Goal: Task Accomplishment & Management: Manage account settings

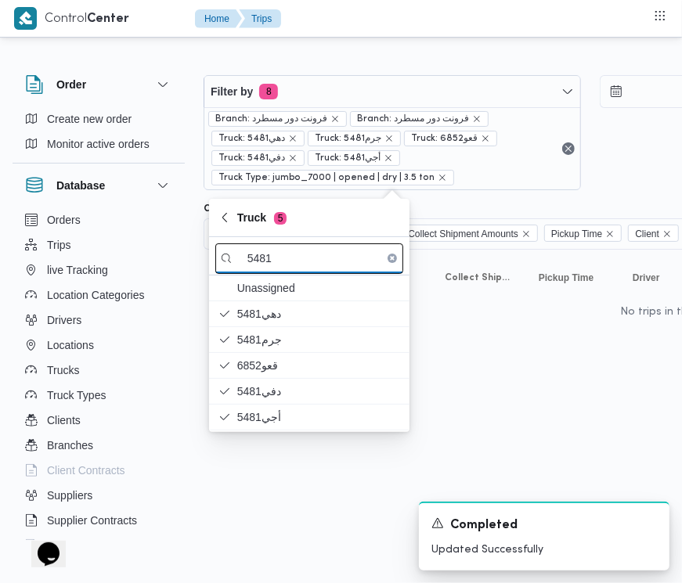
click at [327, 249] on input "5481" at bounding box center [309, 259] width 188 height 31
paste input "2"
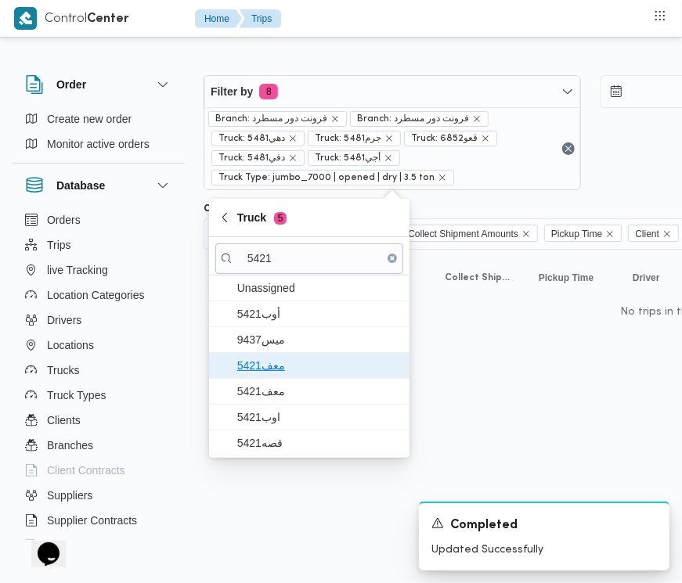
click at [280, 366] on span "معف5421" at bounding box center [318, 365] width 163 height 19
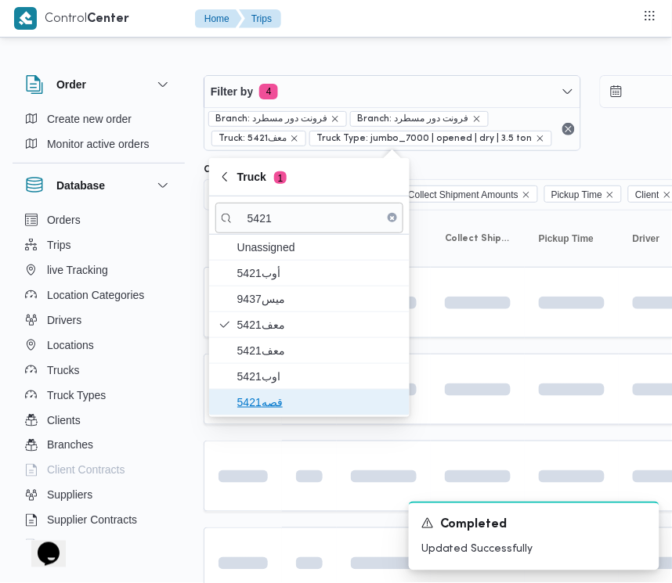
click at [280, 408] on span "قصه5421" at bounding box center [318, 402] width 163 height 19
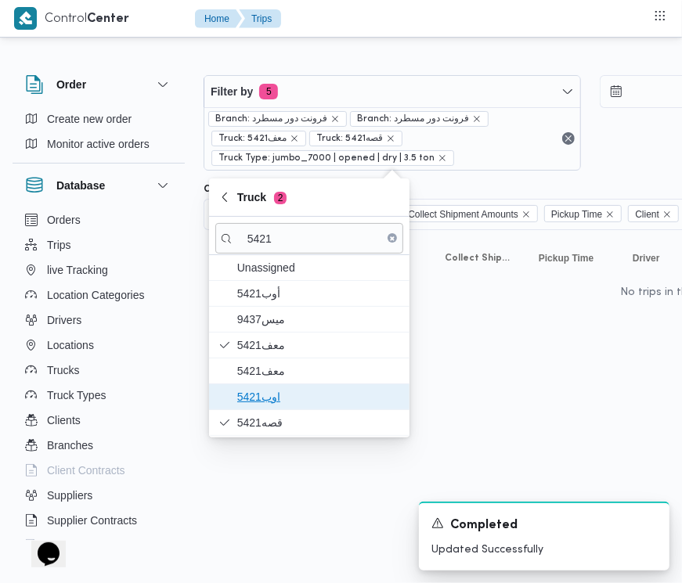
click at [272, 398] on span "اوب5421" at bounding box center [318, 397] width 163 height 19
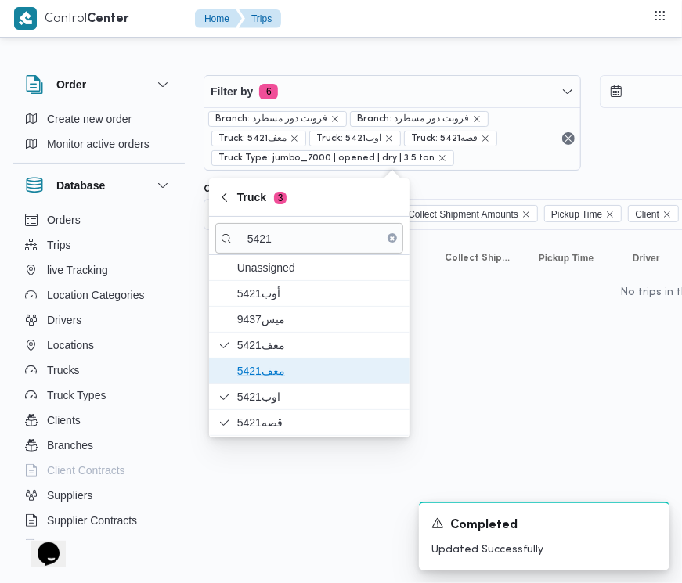
click at [269, 378] on span "معف5421" at bounding box center [318, 371] width 163 height 19
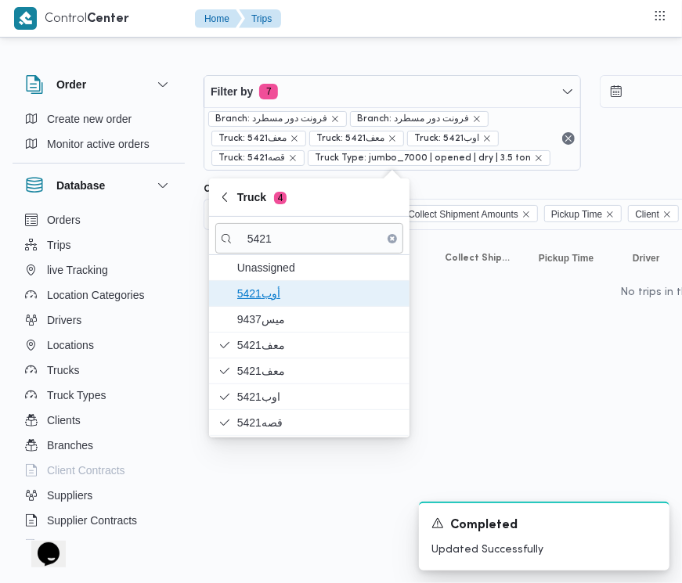
click at [298, 303] on span "5421أوب" at bounding box center [318, 293] width 163 height 19
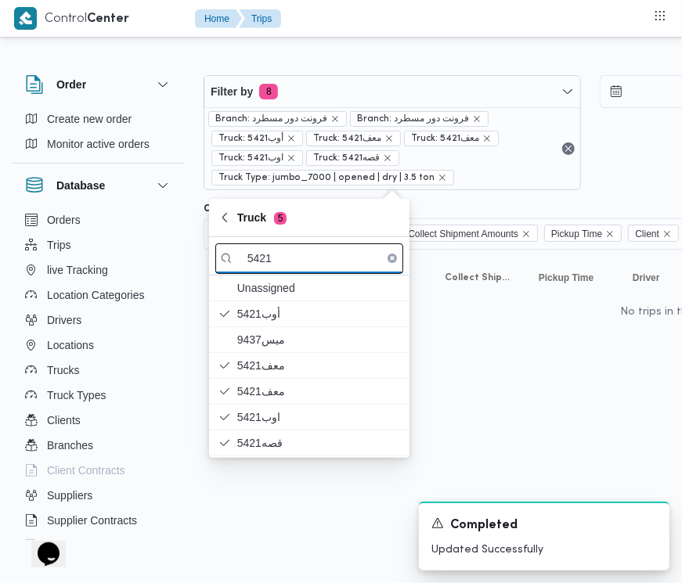
click at [321, 262] on input "5421" at bounding box center [309, 259] width 188 height 31
paste input "6348"
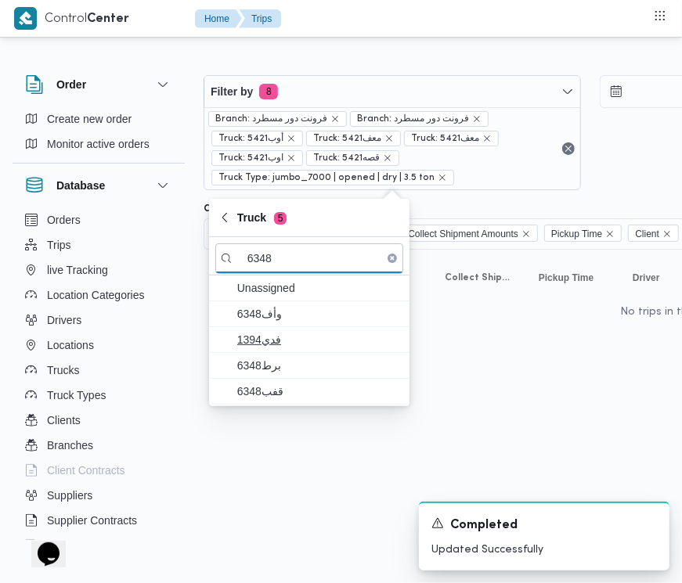
type input "6348"
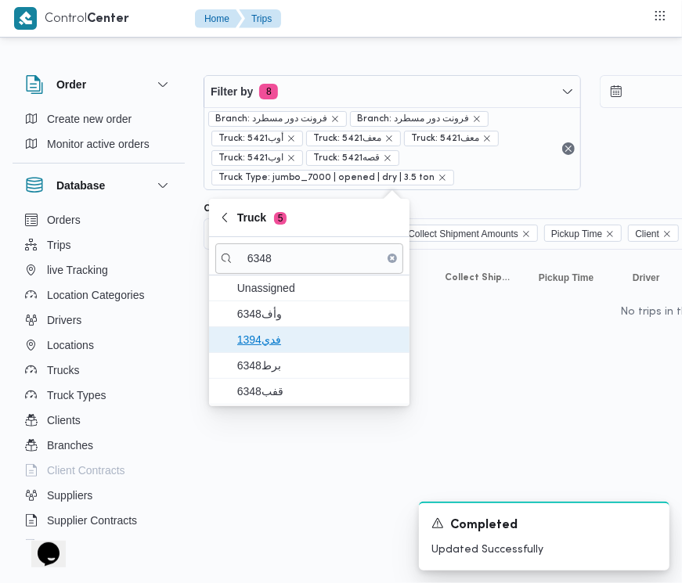
click at [270, 342] on span "فدي1394" at bounding box center [318, 339] width 163 height 19
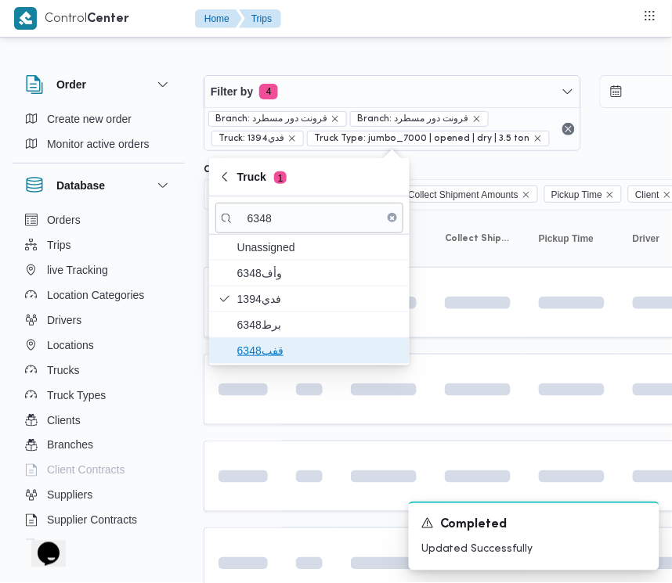
click at [274, 364] on button "قفب6348" at bounding box center [309, 351] width 200 height 26
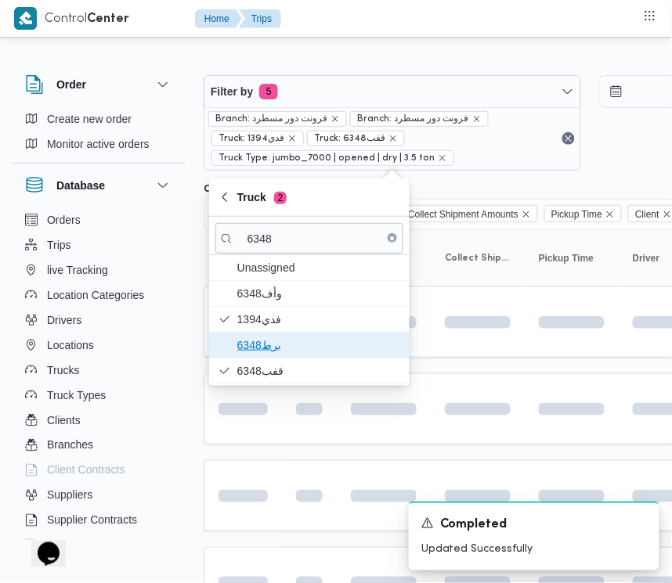
click at [272, 355] on span "برط6348" at bounding box center [318, 345] width 163 height 19
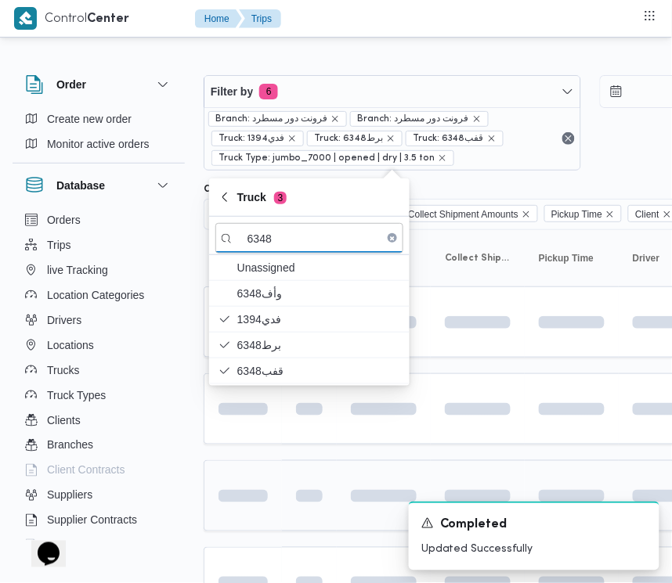
click at [276, 497] on td at bounding box center [243, 495] width 78 height 71
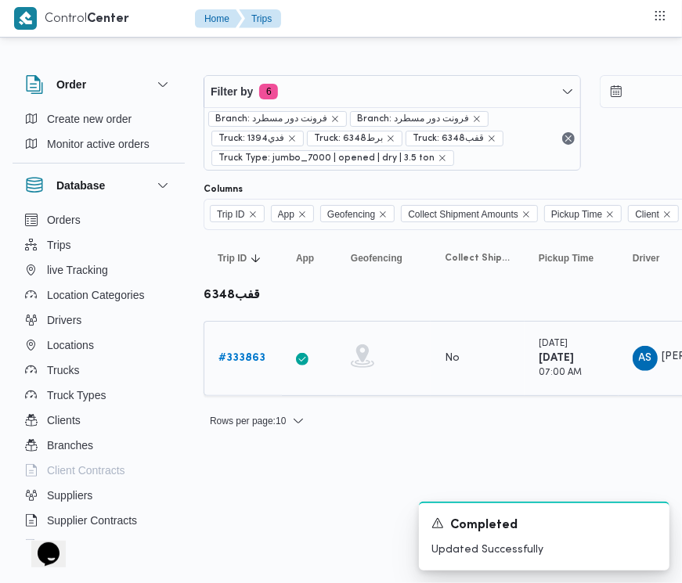
click at [261, 353] on b "# 333863" at bounding box center [241, 358] width 47 height 10
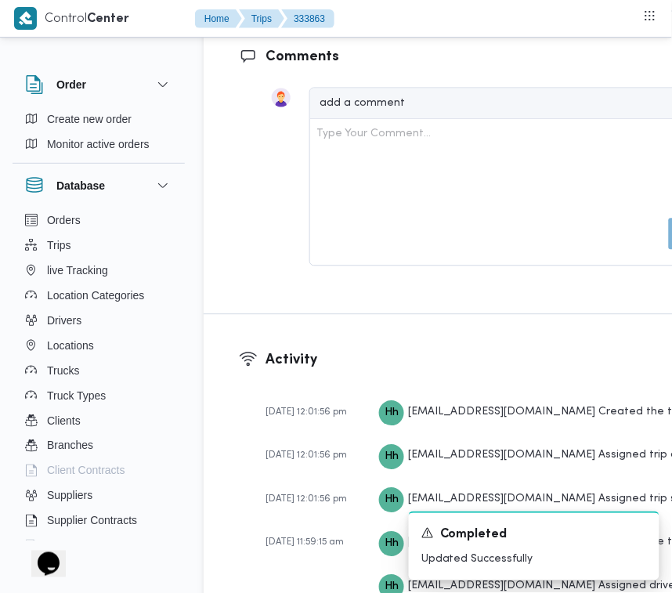
drag, startPoint x: 338, startPoint y: 388, endPoint x: 345, endPoint y: 382, distance: 8.9
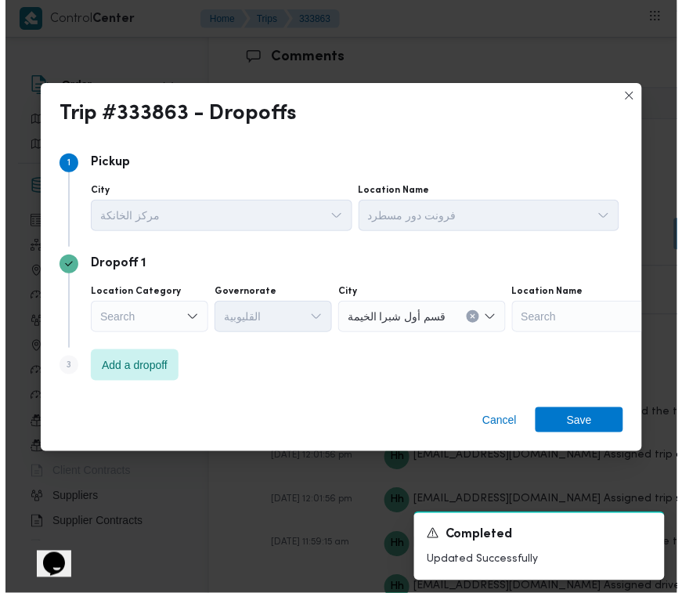
scroll to position [3025, 0]
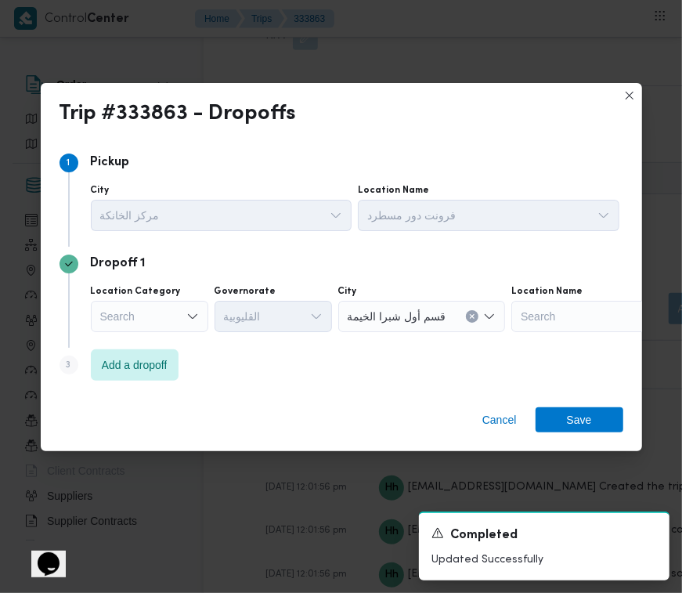
click at [172, 313] on div "Search" at bounding box center [149, 316] width 117 height 31
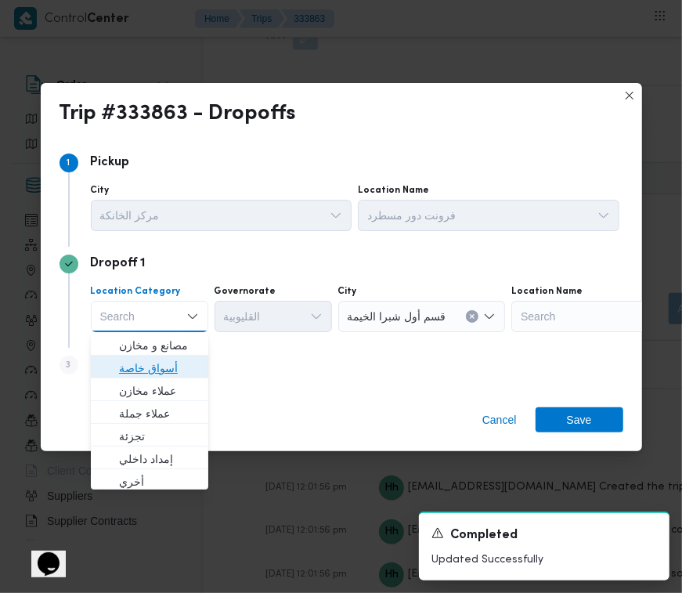
click at [166, 374] on span "أسواق خاصة" at bounding box center [159, 368] width 80 height 19
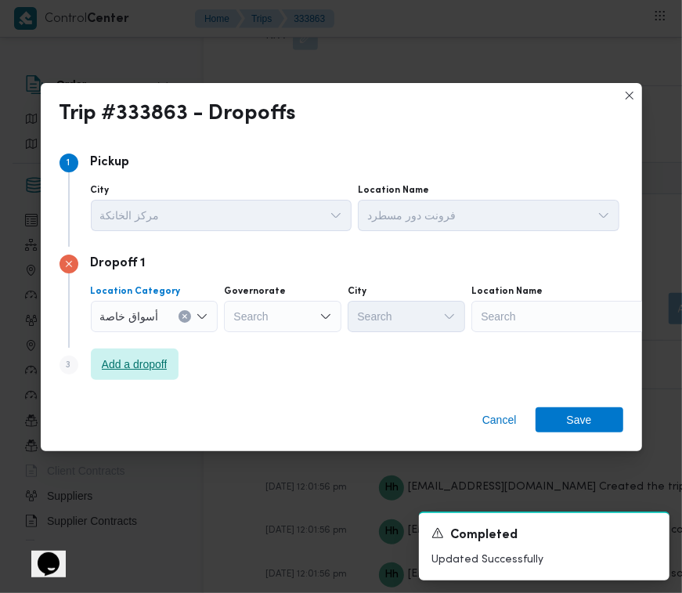
click at [147, 363] on span "Add a dropoff" at bounding box center [135, 364] width 66 height 19
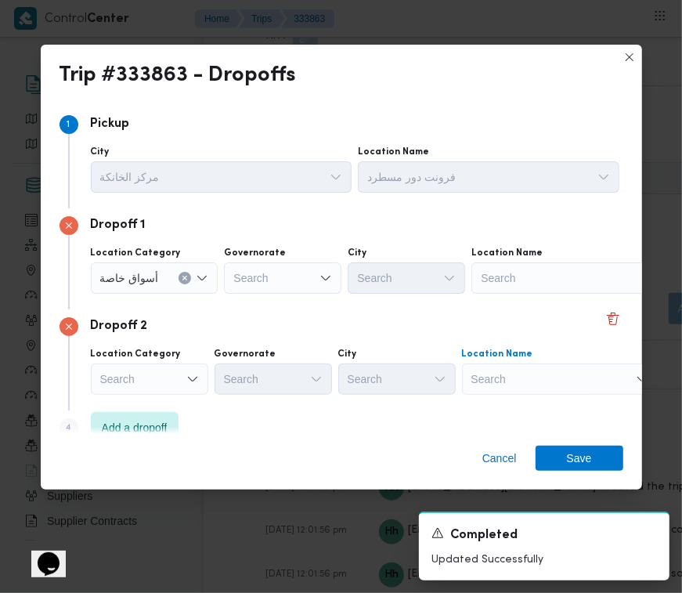
click at [505, 294] on div "Search" at bounding box center [569, 277] width 196 height 31
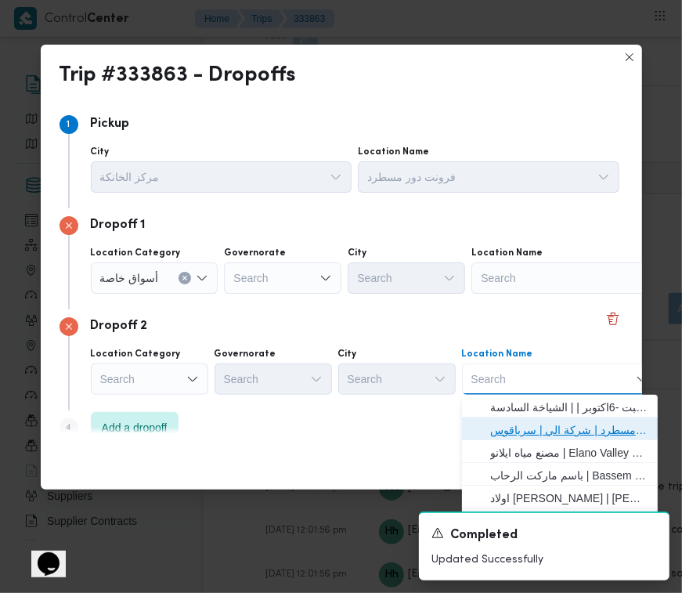
click at [519, 424] on span "فرونت دور مسطرد | شركة الي | سرياقوس" at bounding box center [569, 430] width 158 height 19
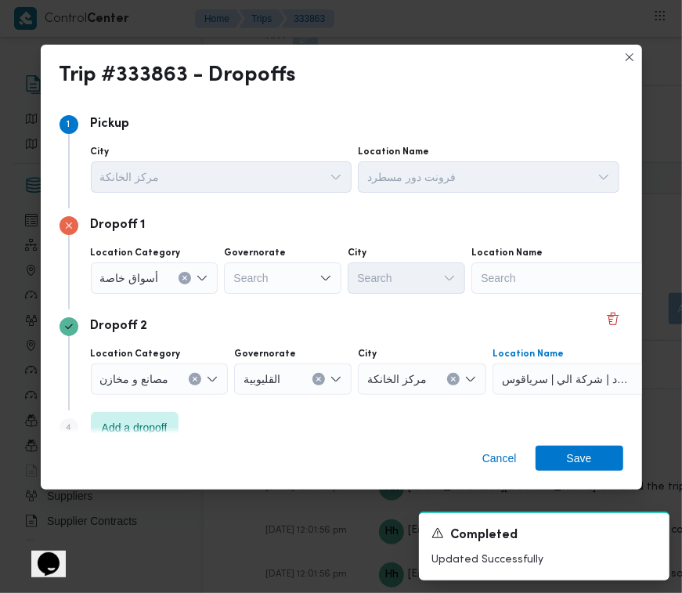
click at [526, 262] on div "Search" at bounding box center [569, 277] width 196 height 31
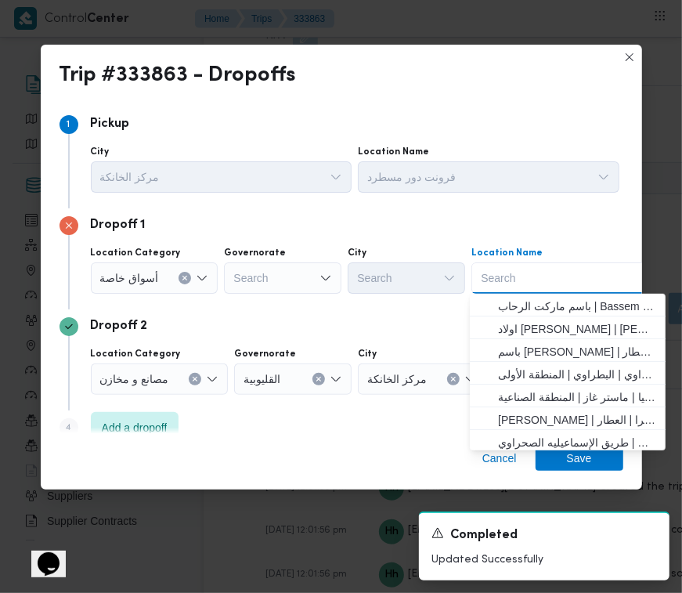
paste input "جودز مارت"
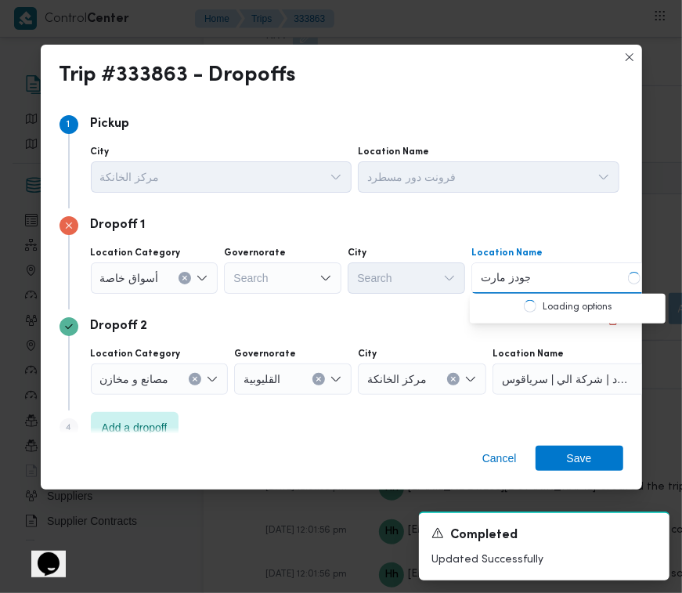
click at [499, 278] on input "جودز مارت" at bounding box center [505, 278] width 49 height 19
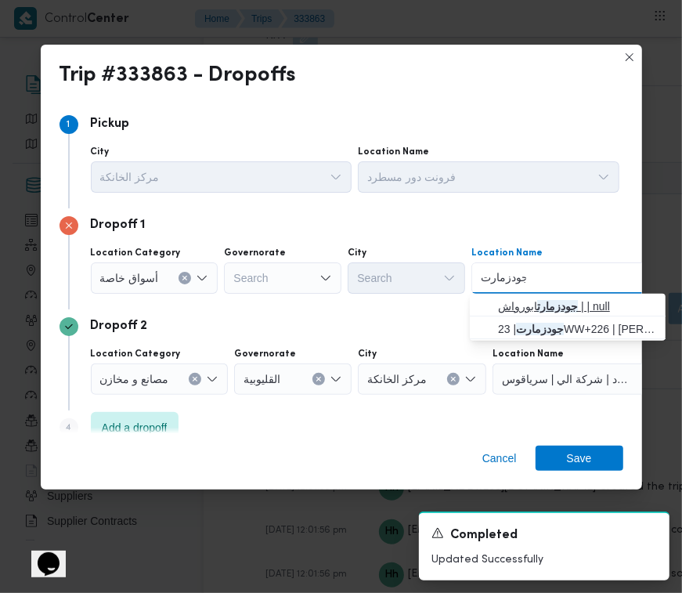
type input "جودزمارت"
click at [522, 303] on span "جودزمارت ابورواش | | null" at bounding box center [577, 306] width 158 height 19
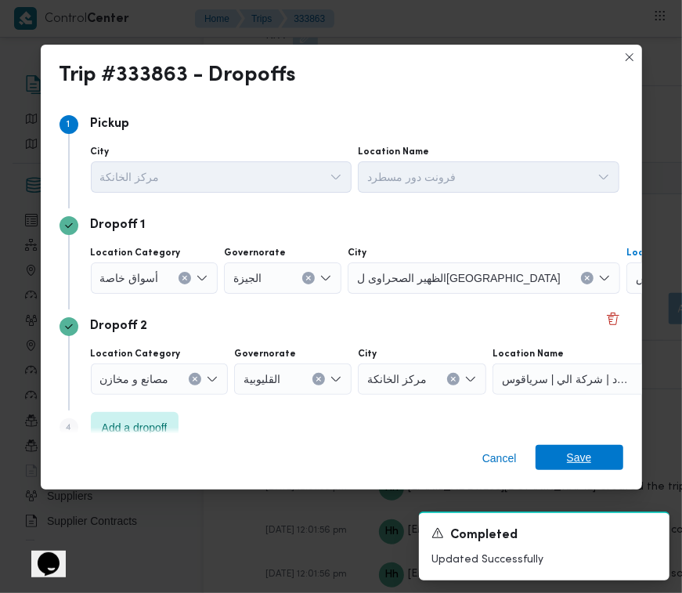
click at [586, 464] on span "Save" at bounding box center [579, 457] width 25 height 25
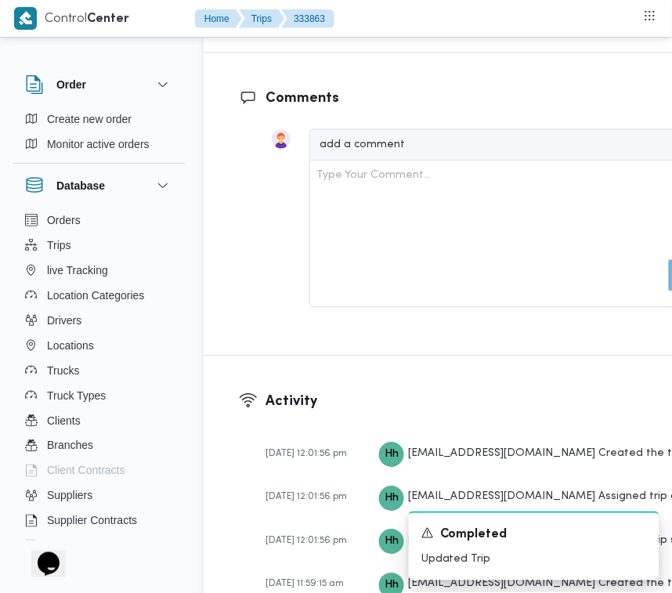
scroll to position [2581, 0]
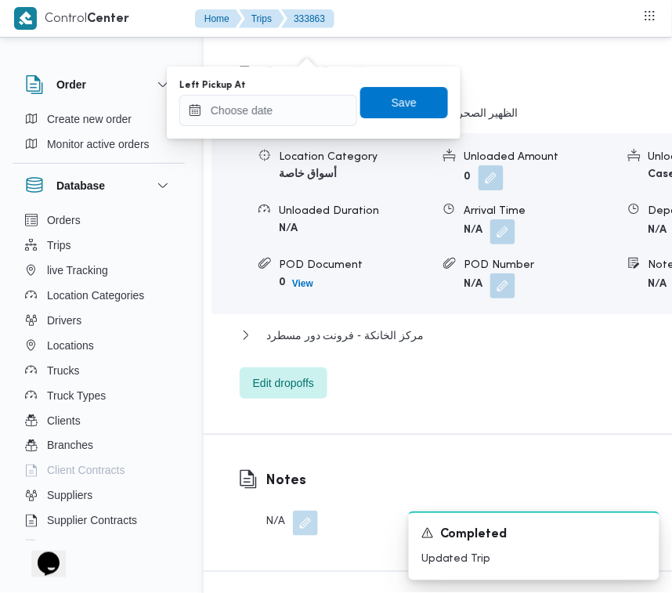
click at [299, 86] on div "Left Pickup At" at bounding box center [268, 85] width 178 height 13
click at [309, 111] on input "Left Pickup At" at bounding box center [268, 110] width 178 height 31
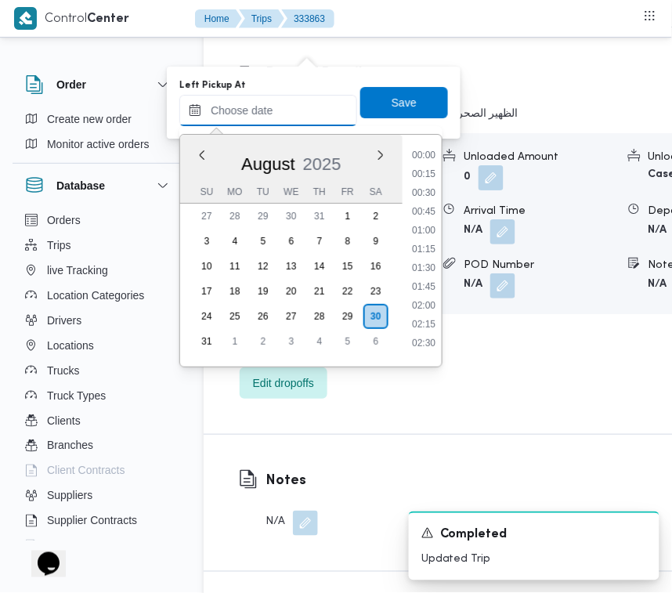
paste input "30/8/2025 9:00:00 AM"
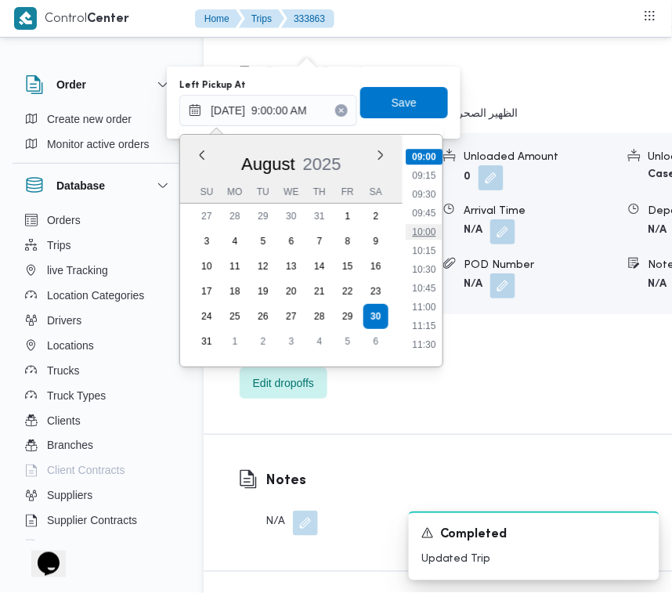
click at [421, 229] on li "10:00" at bounding box center [424, 232] width 36 height 16
type input "30/08/2025 10:00"
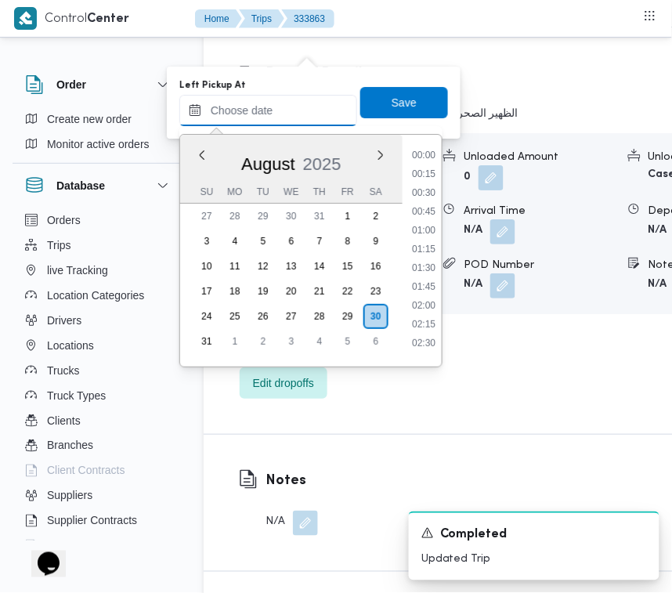
click at [290, 103] on input "Left Pickup At" at bounding box center [268, 110] width 178 height 31
paste input "30/8/2025 9:00:00 AM"
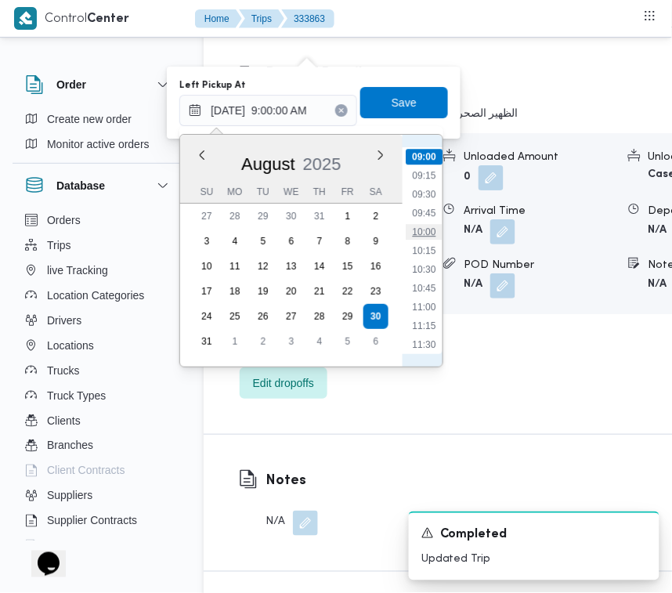
click at [428, 231] on li "10:00" at bounding box center [424, 232] width 36 height 16
type input "30/08/2025 10:00"
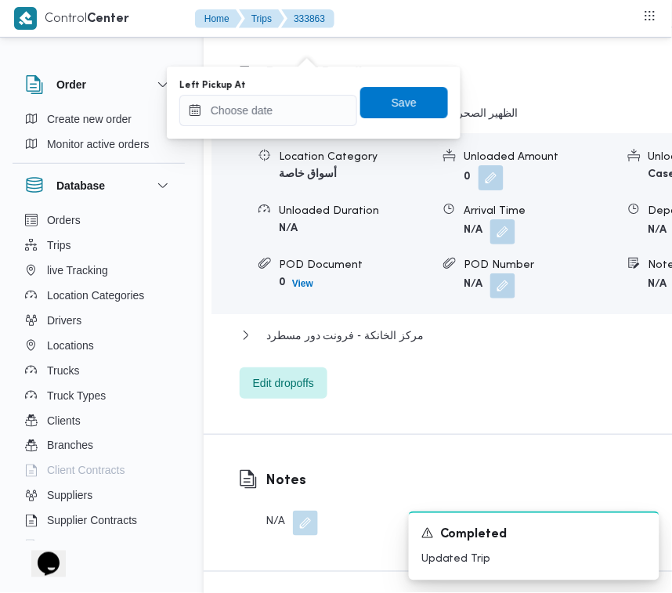
drag, startPoint x: 304, startPoint y: 59, endPoint x: 291, endPoint y: 104, distance: 47.1
click at [291, 92] on div "Left Pickup At" at bounding box center [268, 102] width 178 height 47
click at [291, 119] on input "Left Pickup At" at bounding box center [268, 110] width 178 height 31
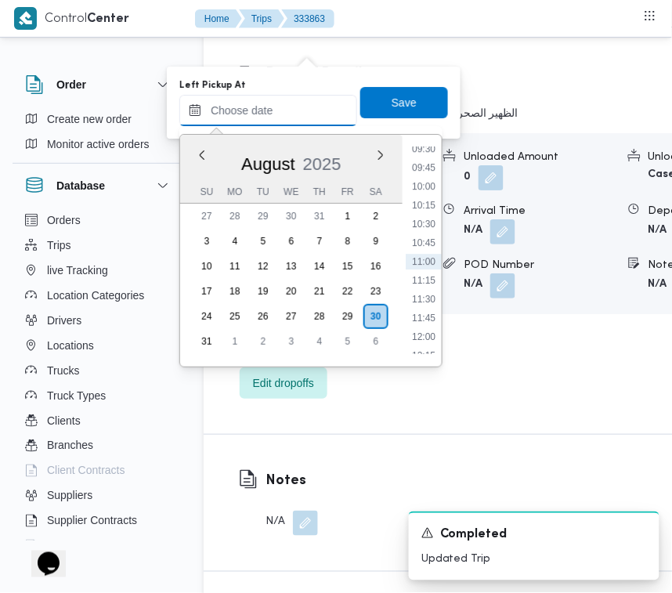
paste input "30/8/2025 9:00:00 AM"
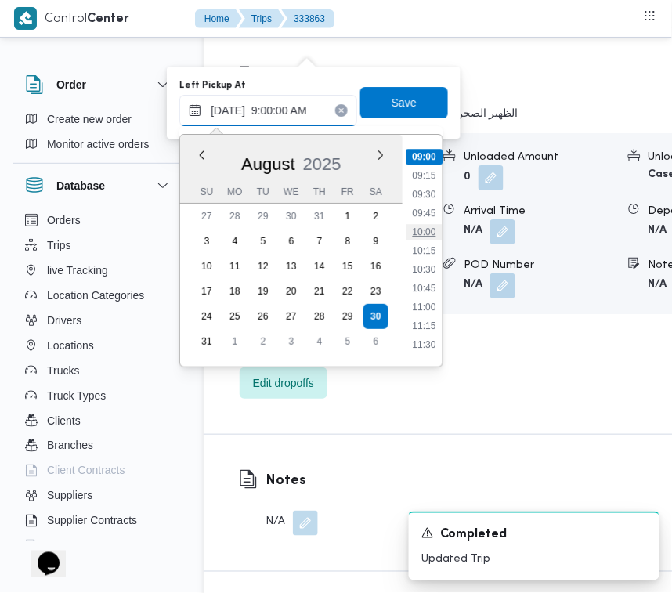
type input "30/8/2025 9:00:00 AM"
click at [439, 229] on li "10:00" at bounding box center [424, 232] width 36 height 16
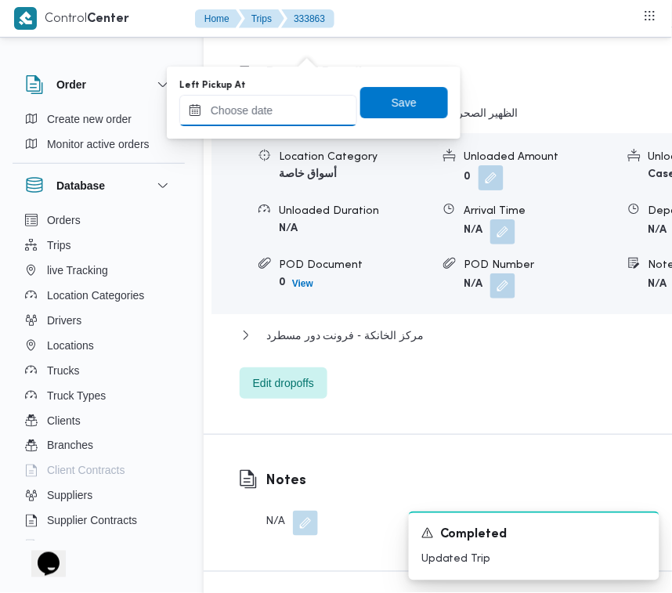
click at [322, 112] on input "Left Pickup At" at bounding box center [268, 110] width 178 height 31
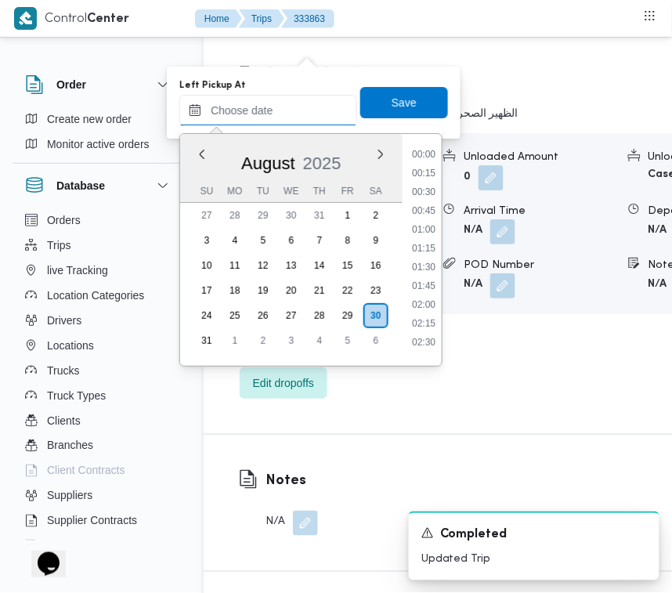
paste input "30/8/2025 9:00:00 AM"
click at [431, 228] on li "10:00" at bounding box center [424, 231] width 36 height 16
type input "30/08/2025 10:00"
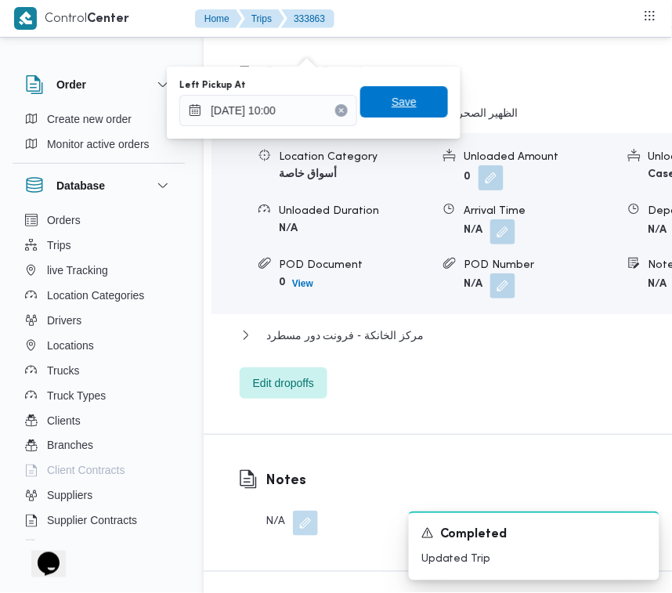
click at [394, 95] on span "Save" at bounding box center [404, 101] width 25 height 19
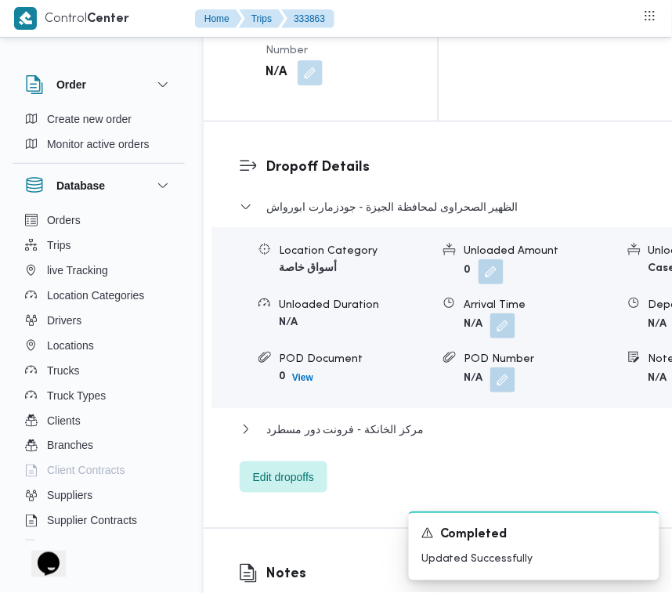
scroll to position [2421, 0]
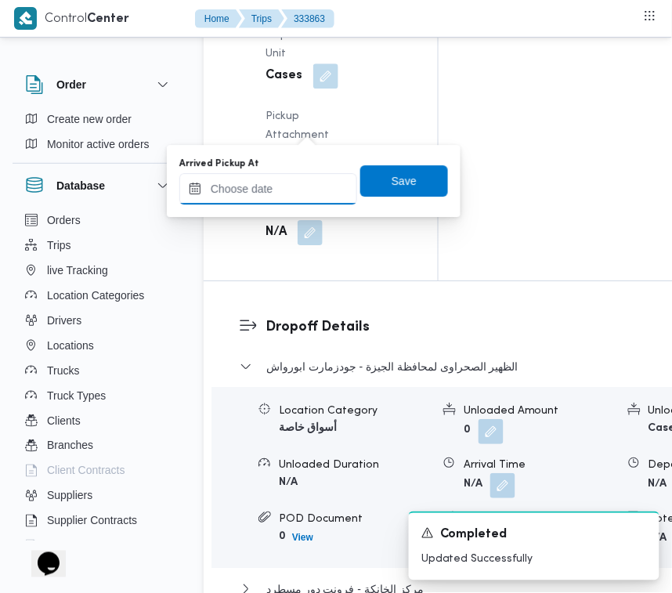
click at [291, 175] on input "Arrived Pickup At" at bounding box center [268, 188] width 178 height 31
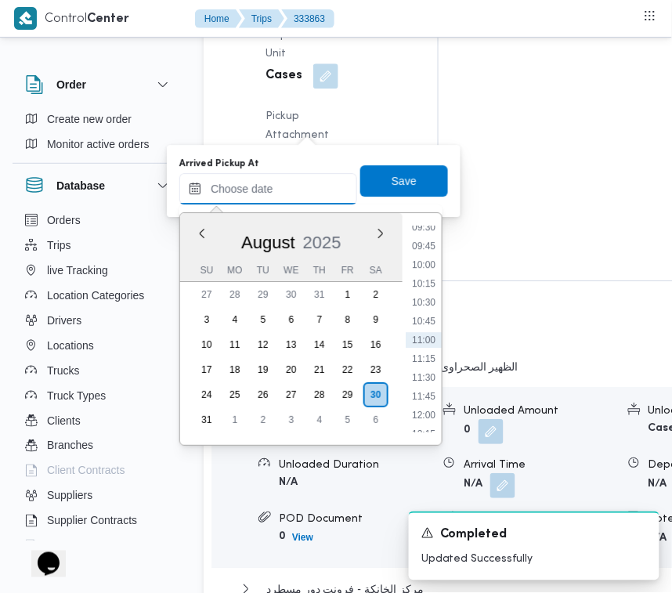
paste input "30/8/2025 9:00:00 AM"
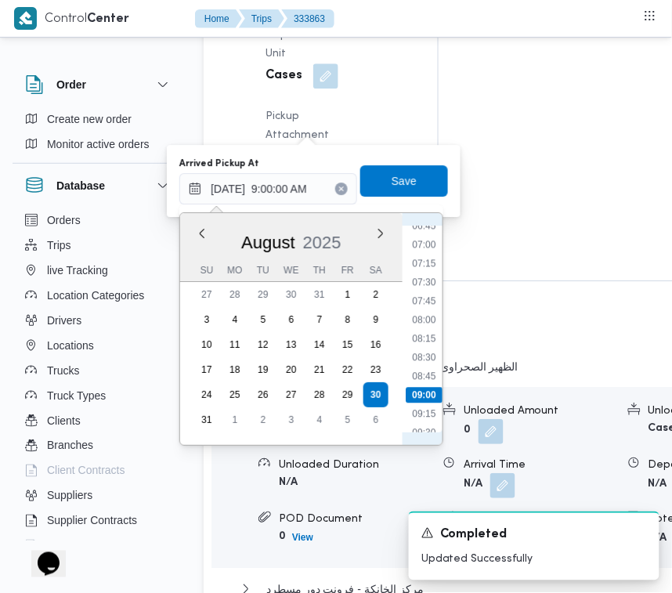
scroll to position [499, 0]
click at [424, 341] on li "08:00" at bounding box center [424, 336] width 36 height 16
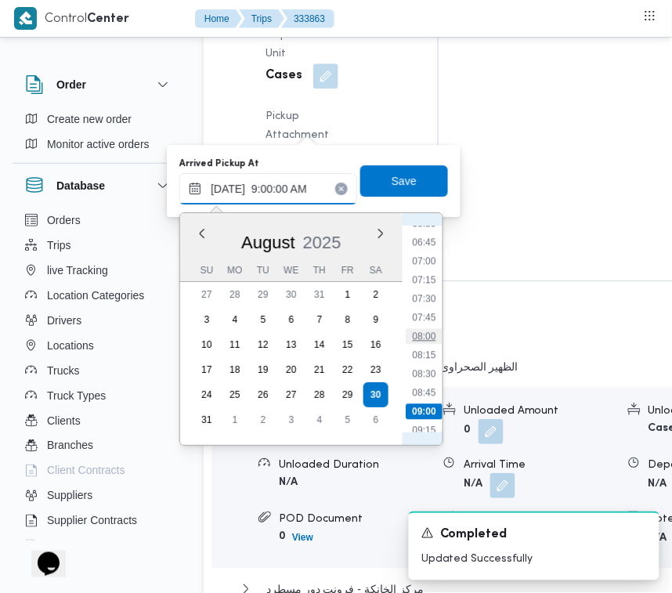
type input "30/08/2025 08:00"
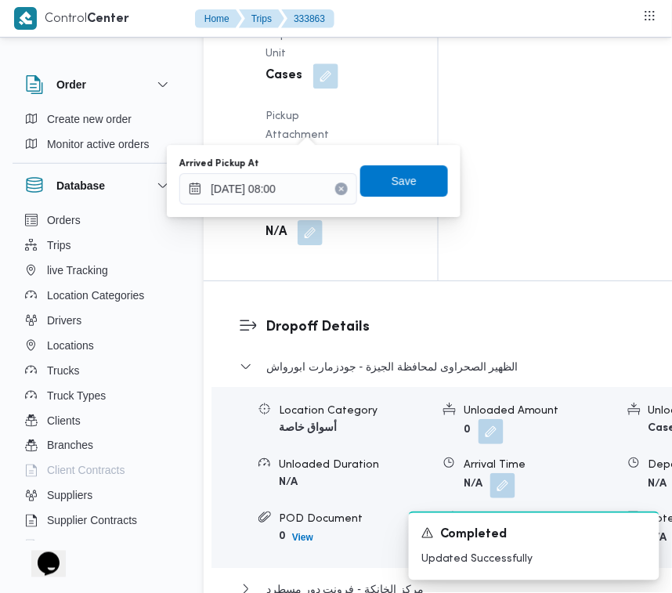
click at [385, 200] on div "Arrived Pickup At 30/08/2025 08:00 Save" at bounding box center [314, 181] width 272 height 50
click at [392, 174] on span "Save" at bounding box center [404, 180] width 25 height 19
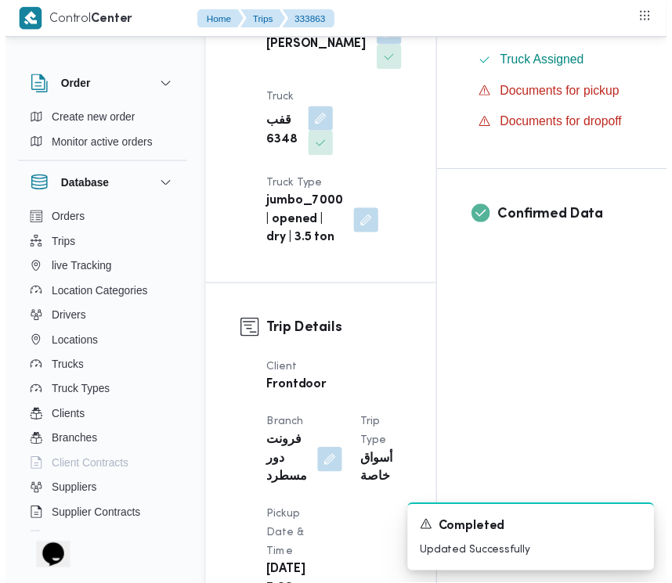
scroll to position [0, 0]
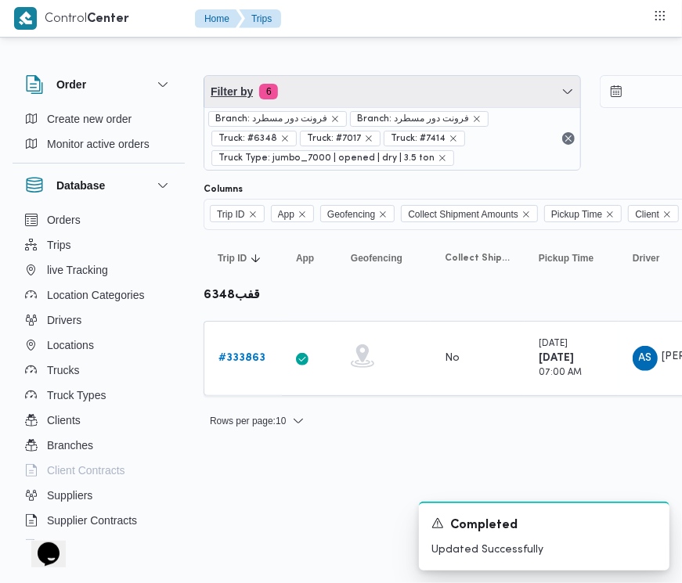
click at [345, 94] on span "Filter by 6" at bounding box center [392, 91] width 376 height 31
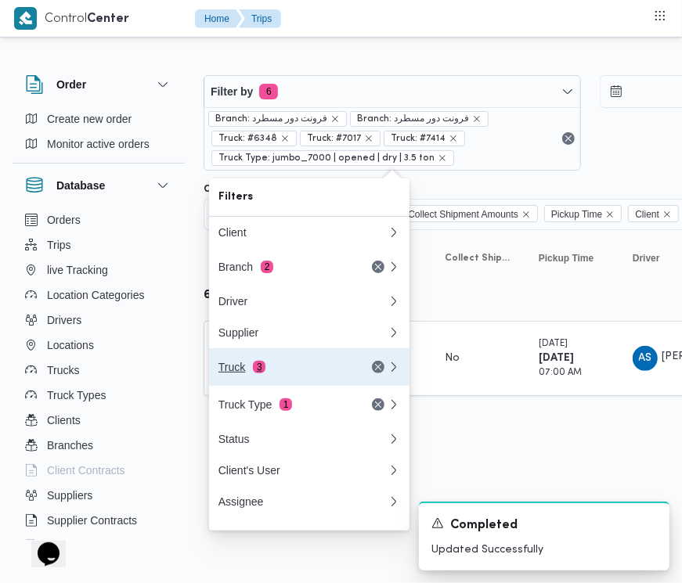
click at [300, 360] on button "Truck 3" at bounding box center [309, 367] width 200 height 38
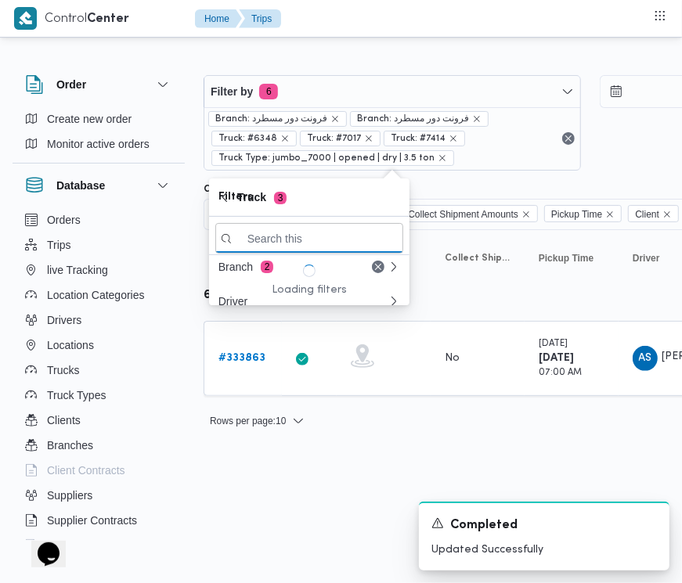
paste input "7836"
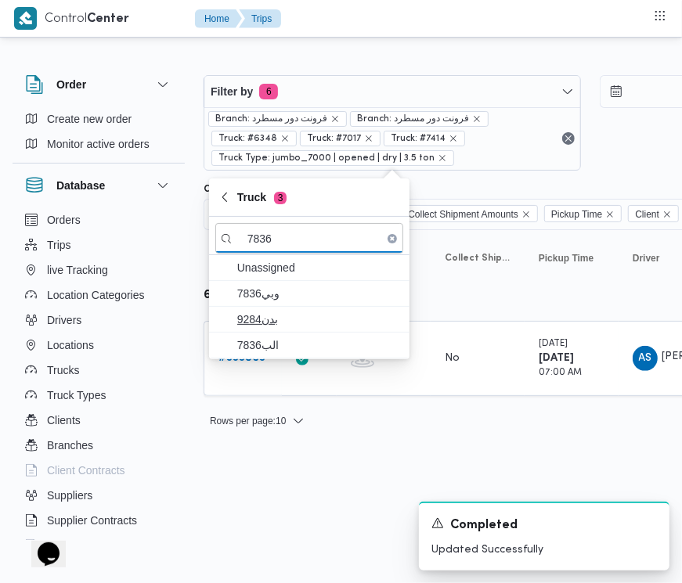
type input "7836"
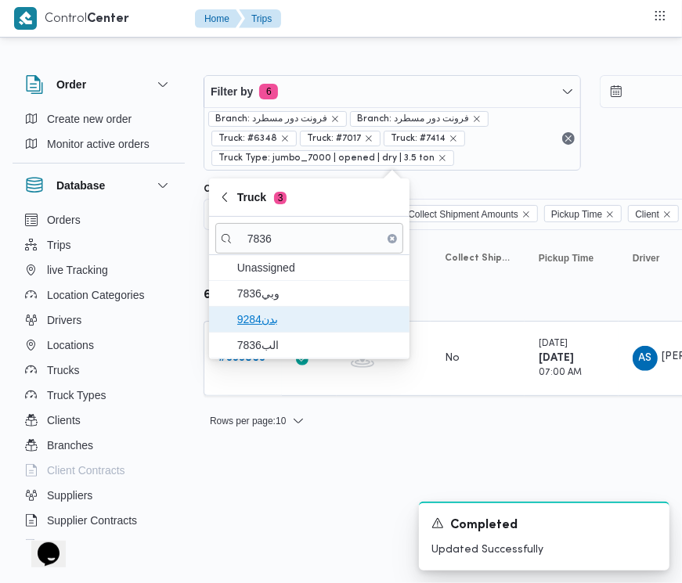
click at [280, 330] on span "بدن9284" at bounding box center [309, 319] width 188 height 25
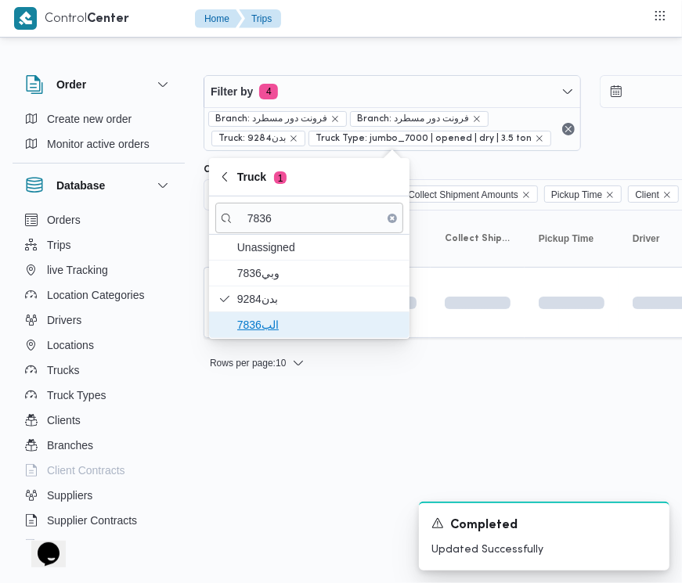
click at [280, 331] on span "الب7836" at bounding box center [318, 325] width 163 height 19
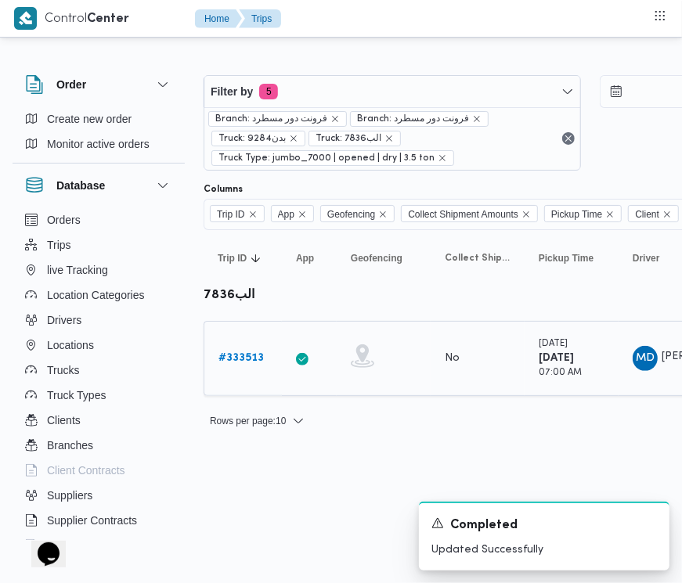
click at [252, 349] on link "# 333513" at bounding box center [240, 358] width 45 height 19
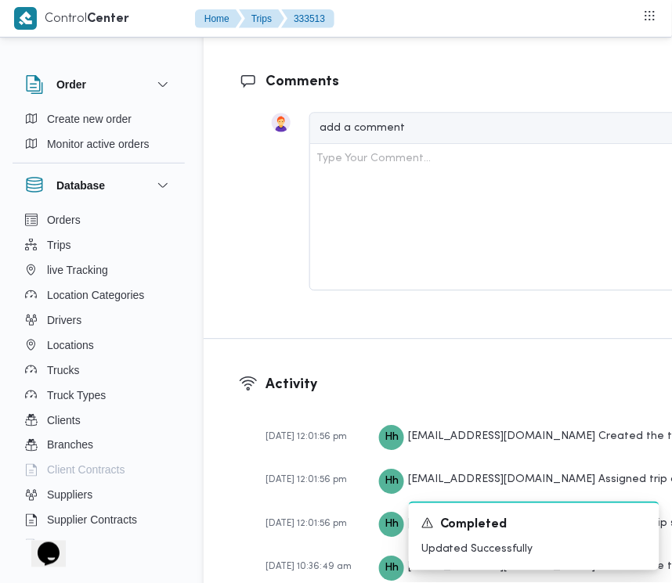
scroll to position [2479, 0]
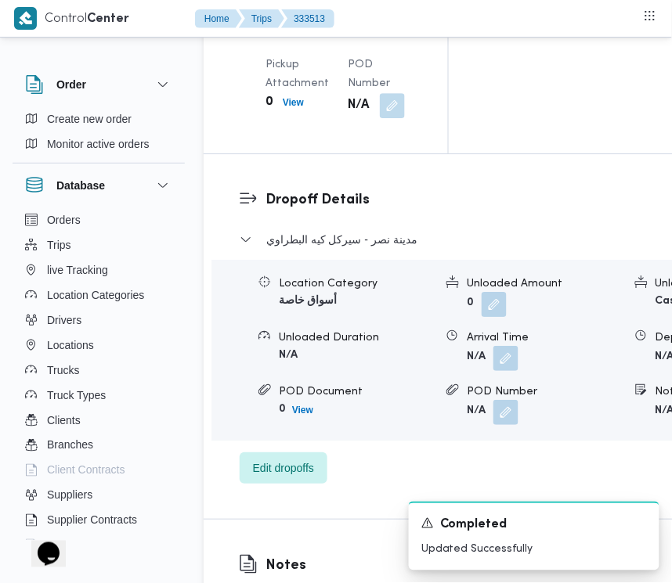
click at [258, 484] on div "مدينة نصر - سيركل كيه البطراوي Location Category أسواق خاصة Unloaded Amount 0 U…" at bounding box center [512, 357] width 544 height 254
click at [266, 477] on span "Edit dropoffs" at bounding box center [283, 467] width 61 height 19
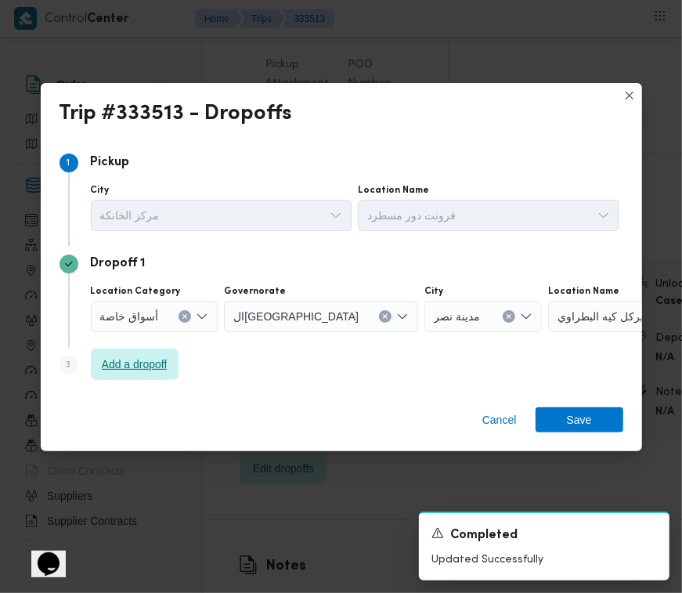
drag, startPoint x: 135, startPoint y: 346, endPoint x: 157, endPoint y: 359, distance: 24.6
click at [135, 346] on div "Dropoff 1 Location Category أسواق خاصة Governorate القاهرة City مدينة نصر Locat…" at bounding box center [342, 297] width 564 height 101
click at [159, 363] on span "Add a dropoff" at bounding box center [135, 364] width 66 height 19
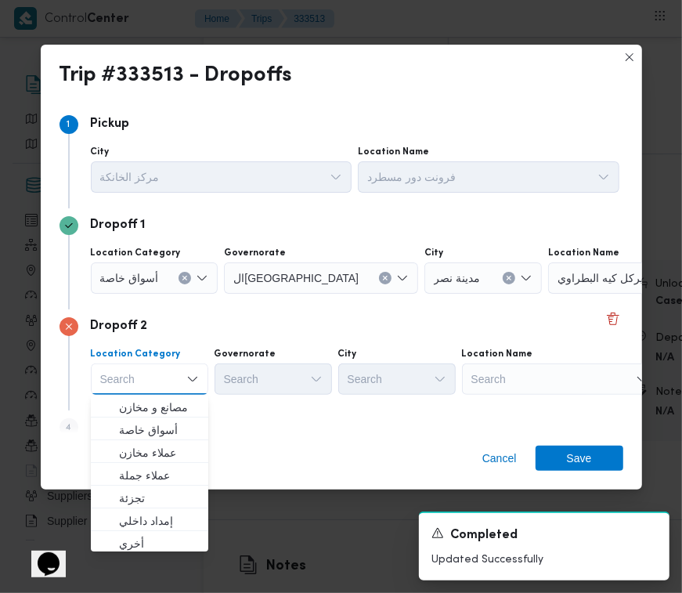
click at [600, 294] on div "Search" at bounding box center [646, 277] width 196 height 31
click at [601, 294] on div "Search" at bounding box center [646, 277] width 196 height 31
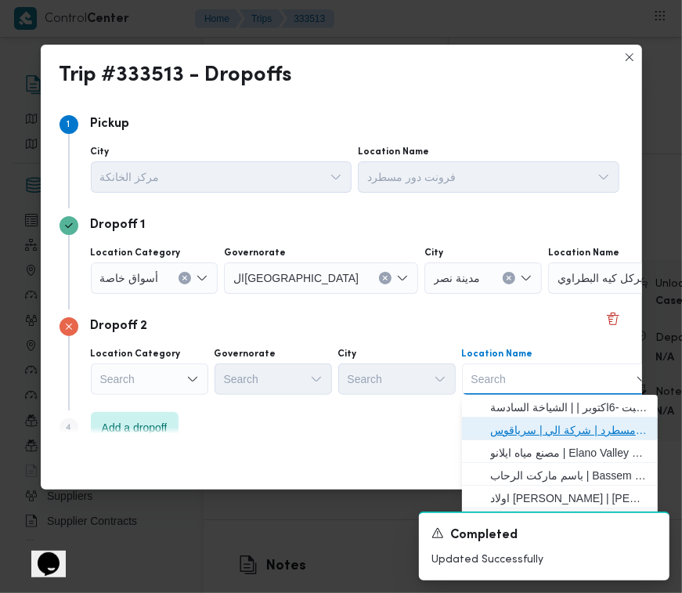
click at [588, 421] on span "فرونت دور مسطرد | شركة الي | سرياقوس" at bounding box center [569, 430] width 158 height 19
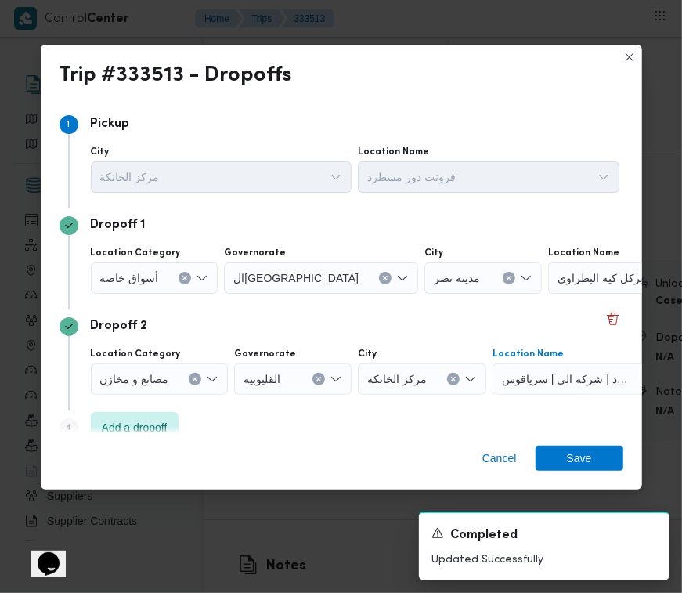
drag, startPoint x: 304, startPoint y: 271, endPoint x: 370, endPoint y: 283, distance: 67.7
click at [379, 273] on button "Clear input" at bounding box center [385, 278] width 13 height 13
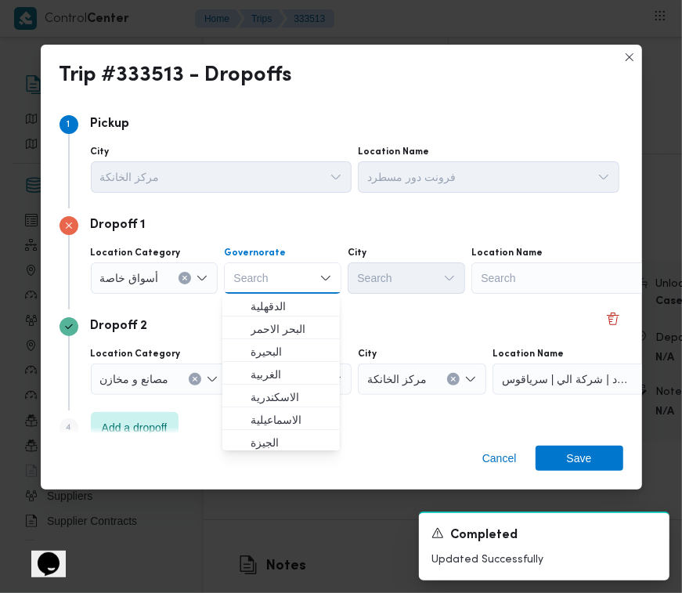
click at [565, 284] on div "Search" at bounding box center [569, 277] width 196 height 31
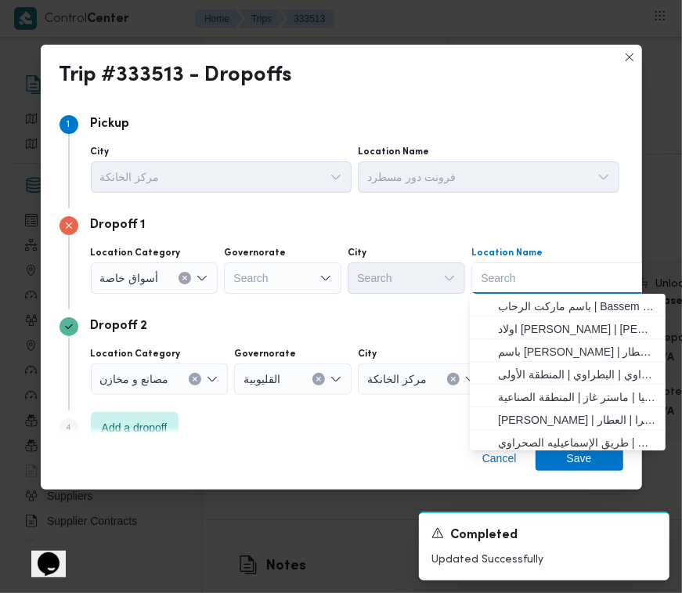
paste input "جودز مارت"
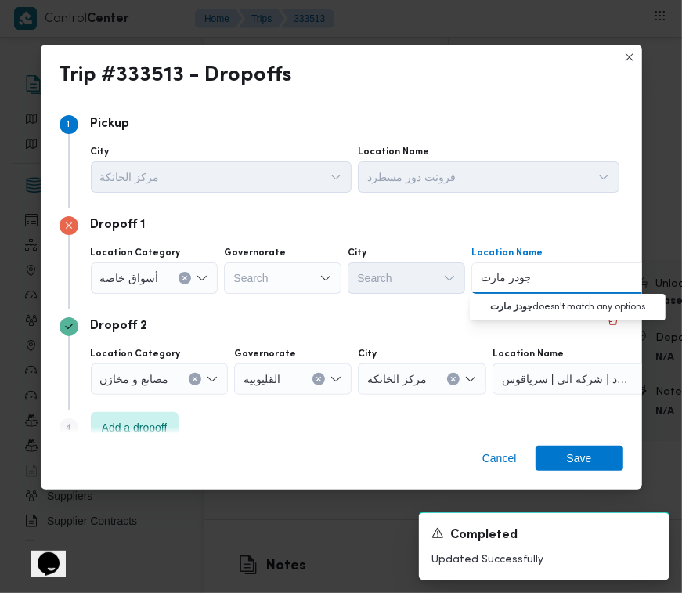
click at [501, 271] on input "جودز مارت" at bounding box center [505, 278] width 49 height 19
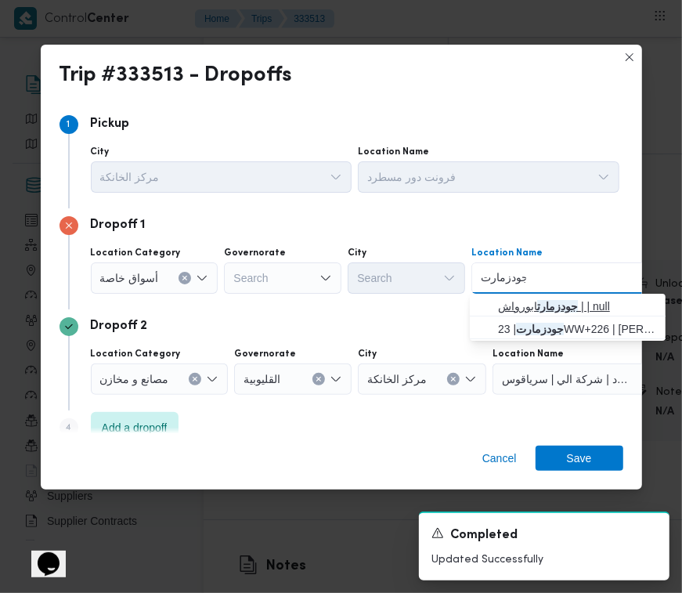
type input "جودزمارت"
click at [543, 297] on span "جودزمارت ابورواش | | null" at bounding box center [577, 306] width 158 height 19
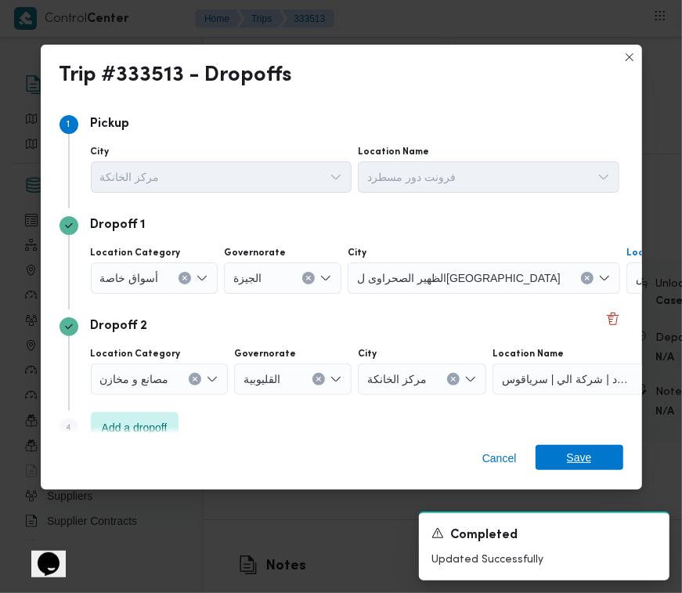
click at [600, 458] on span "Save" at bounding box center [580, 457] width 88 height 25
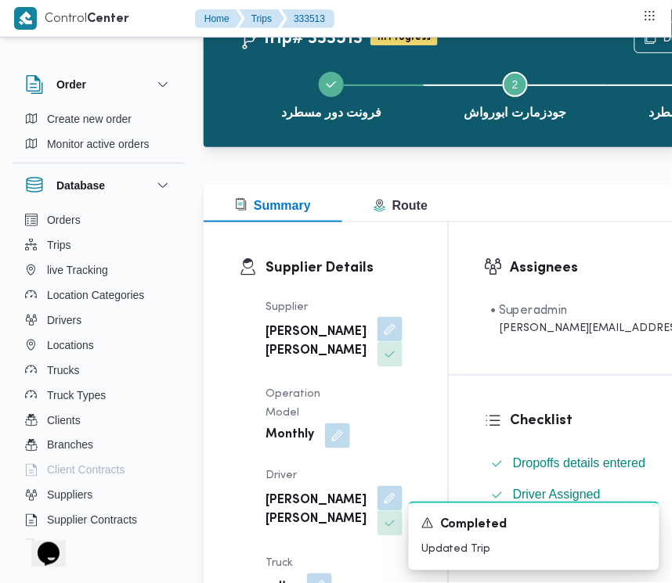
scroll to position [0, 0]
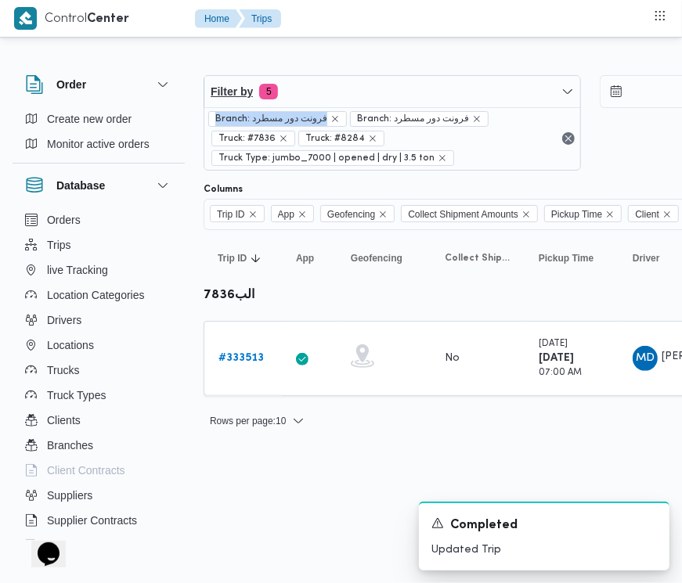
drag, startPoint x: 399, startPoint y: 107, endPoint x: 389, endPoint y: 103, distance: 10.9
click at [389, 103] on div "Filter by 5 Branch: فرونت دور مسطرد Branch: فرونت دور مسطرد Truck: #7836 Truck:…" at bounding box center [392, 123] width 377 height 96
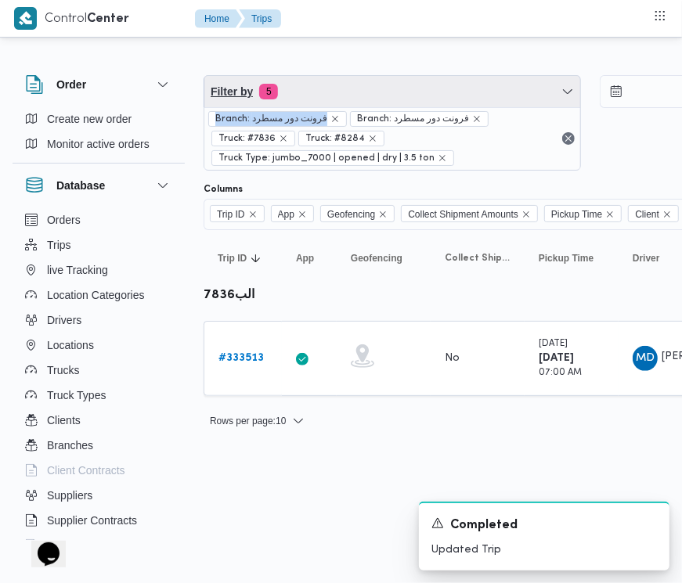
click at [351, 88] on span "Filter by 5" at bounding box center [392, 91] width 376 height 31
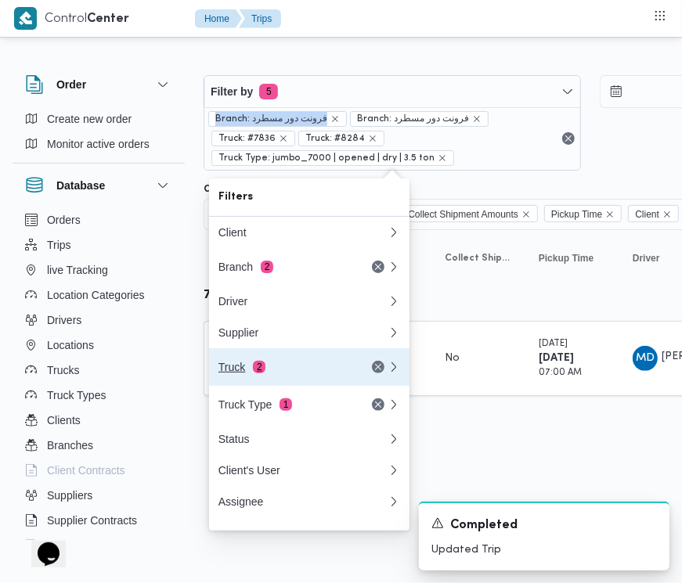
click at [240, 366] on div "Truck 2" at bounding box center [284, 367] width 132 height 13
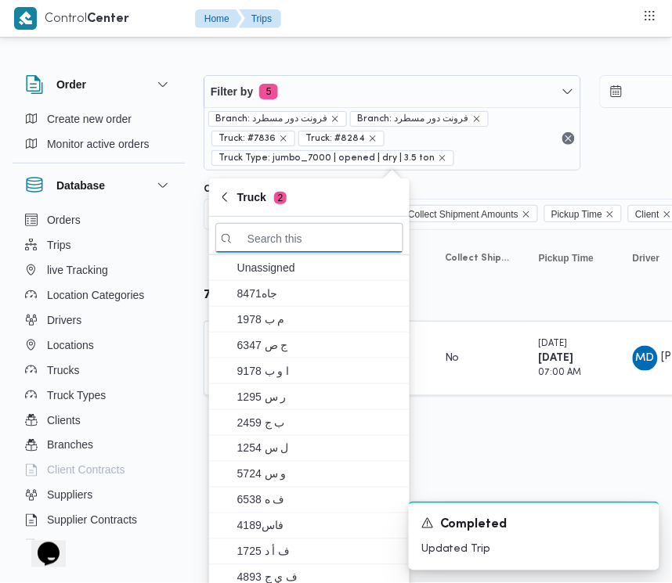
paste input "9283"
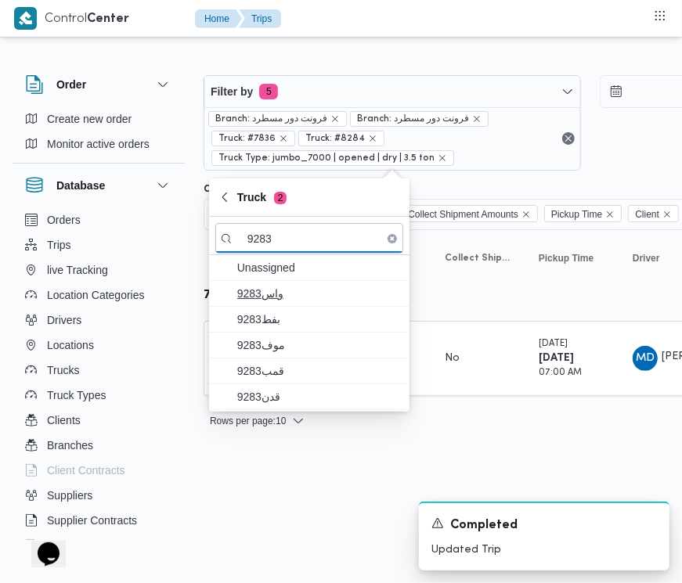
type input "9283"
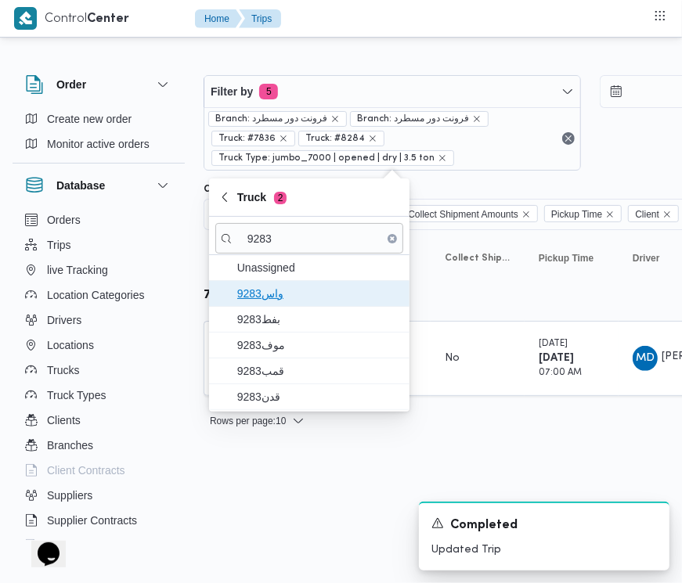
click at [286, 300] on span "واس9283" at bounding box center [318, 293] width 163 height 19
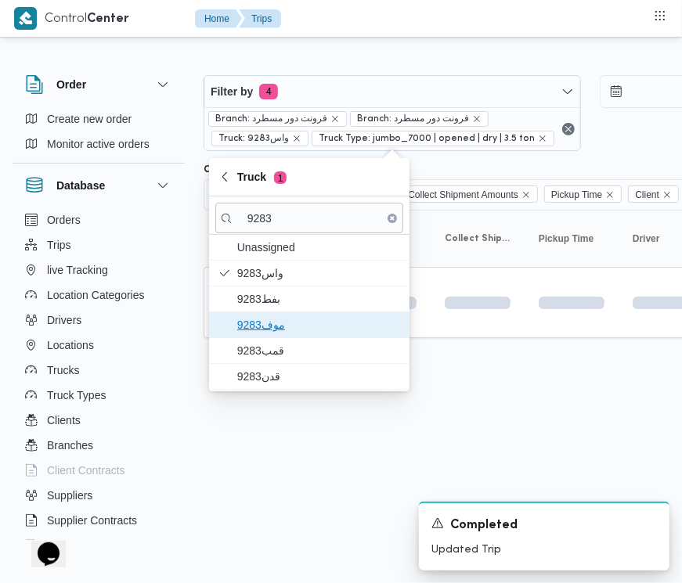
click at [283, 319] on span "9283موف" at bounding box center [318, 325] width 163 height 19
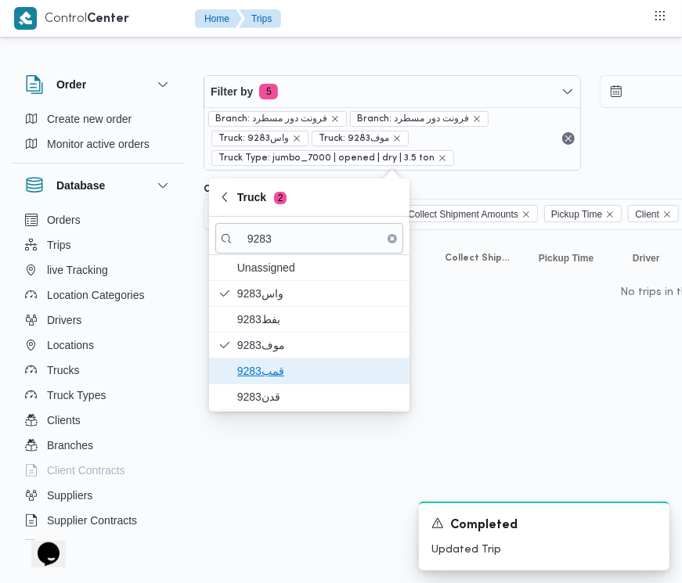
click at [262, 381] on span "قمب9283" at bounding box center [309, 371] width 188 height 25
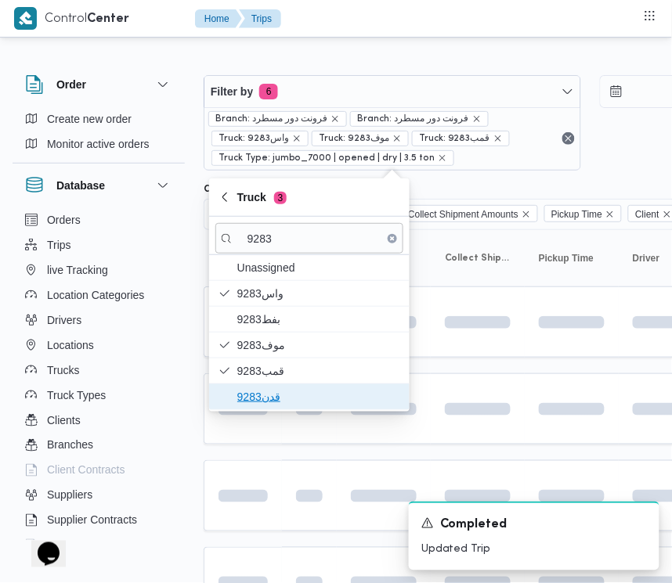
click at [258, 403] on span "قدن9283" at bounding box center [318, 397] width 163 height 19
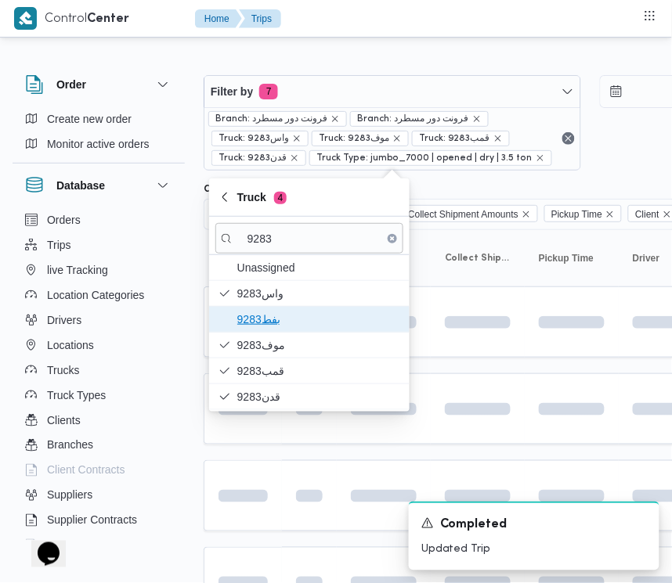
click at [282, 323] on span "9283بفط" at bounding box center [318, 319] width 163 height 19
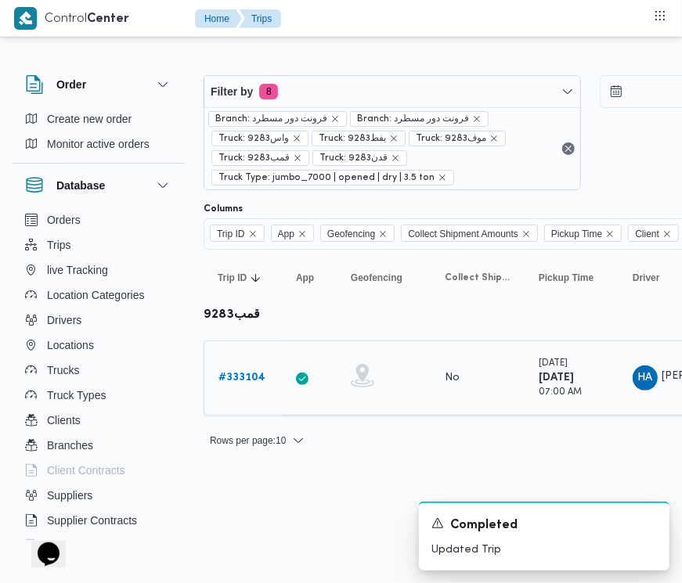
click at [240, 381] on b "# 333104" at bounding box center [241, 378] width 47 height 10
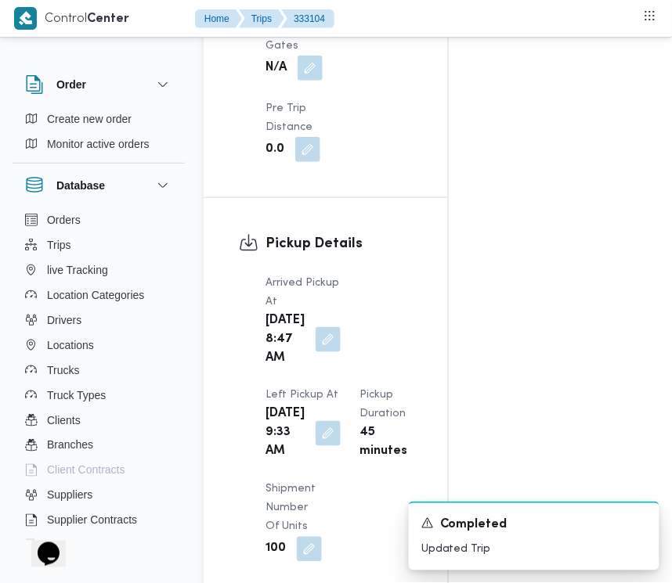
scroll to position [2479, 0]
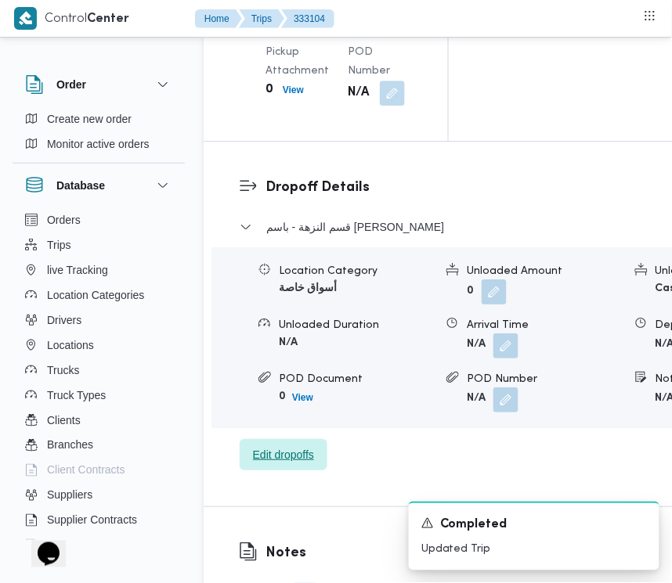
click at [272, 471] on span "Edit dropoffs" at bounding box center [284, 454] width 88 height 31
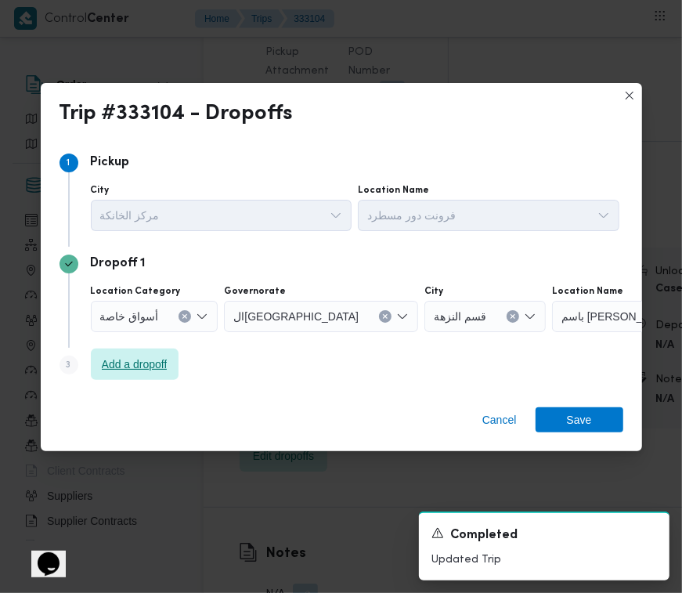
click at [122, 365] on span "Add a dropoff" at bounding box center [135, 364] width 66 height 19
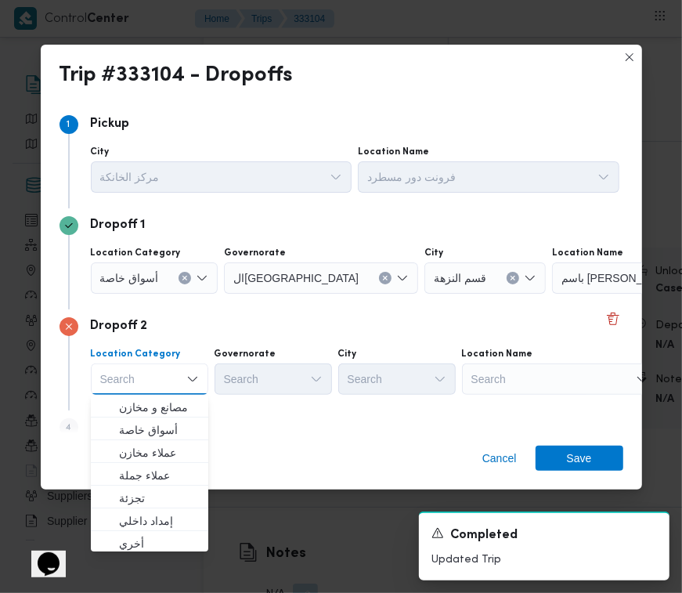
click at [547, 401] on div "Dropoff 2 Location Category Search Combo box. Selected. Combo box input. Search…" at bounding box center [342, 359] width 564 height 101
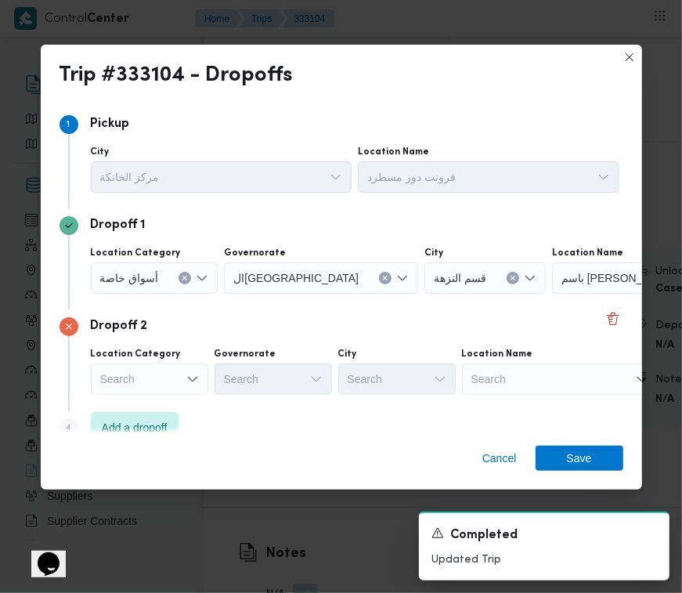
click at [552, 294] on div "Search" at bounding box center [650, 277] width 196 height 31
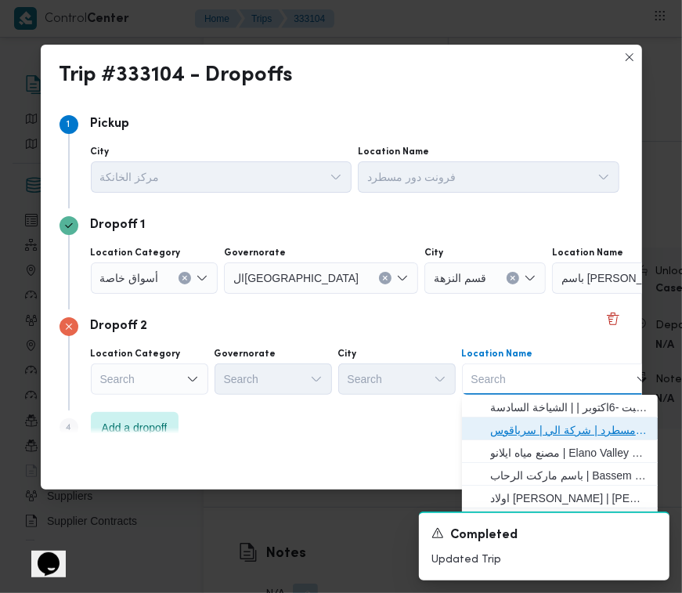
click at [548, 421] on span "فرونت دور مسطرد | شركة الي | سرياقوس" at bounding box center [569, 430] width 158 height 19
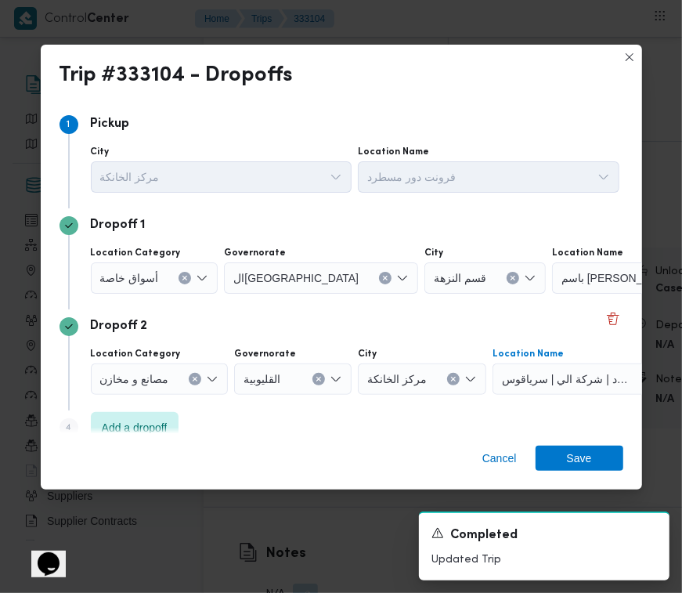
click at [155, 278] on span "أسواق خاصة" at bounding box center [129, 277] width 59 height 17
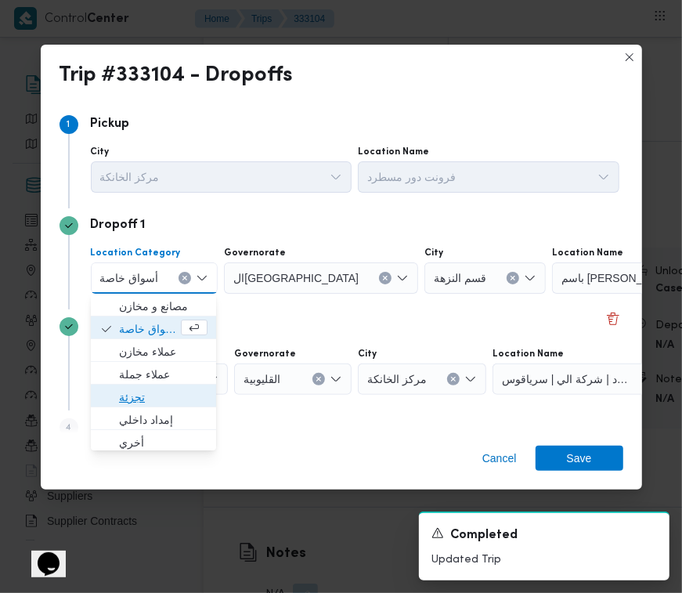
click at [145, 392] on span "تجزئة" at bounding box center [163, 397] width 88 height 19
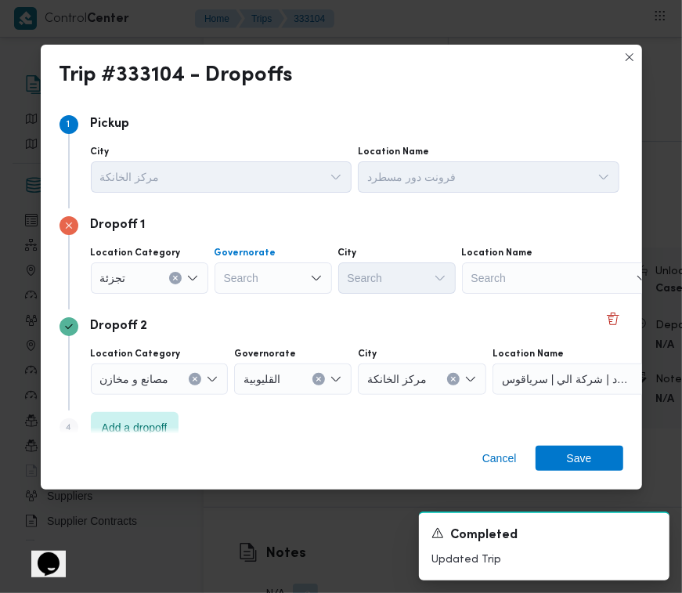
click at [268, 284] on div "Search" at bounding box center [273, 277] width 117 height 31
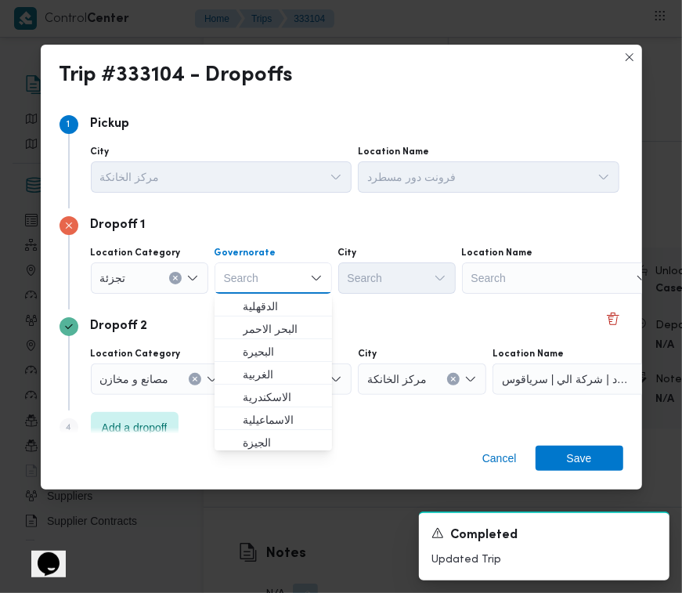
paste input "قاهرة"
type input "قاهرة"
click at [353, 312] on div "Dropoff 2 Location Category مصانع و مخازن Governorate القليوبية City مركز الخان…" at bounding box center [342, 359] width 564 height 101
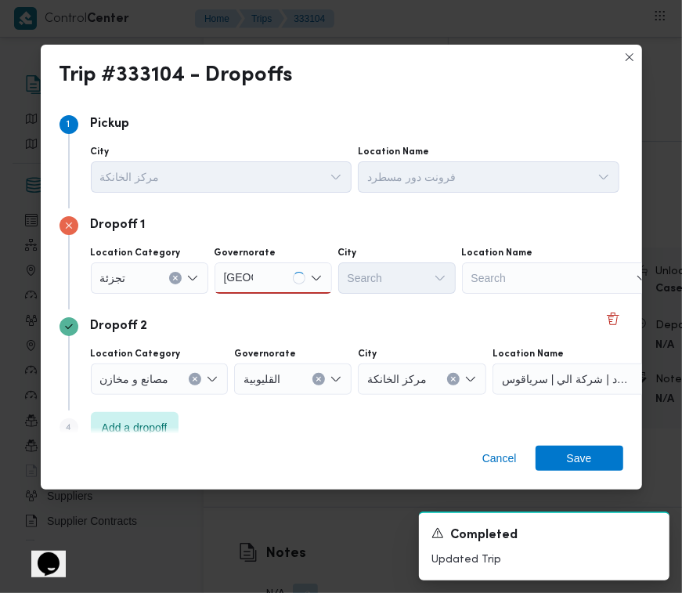
click at [283, 258] on div "Governorate" at bounding box center [273, 253] width 117 height 13
click at [284, 290] on div "قاهرة قاهرة" at bounding box center [273, 277] width 117 height 31
click at [272, 270] on div "قاهرة قاهرة" at bounding box center [273, 277] width 117 height 31
click at [268, 298] on span "القاهرة" at bounding box center [283, 306] width 80 height 19
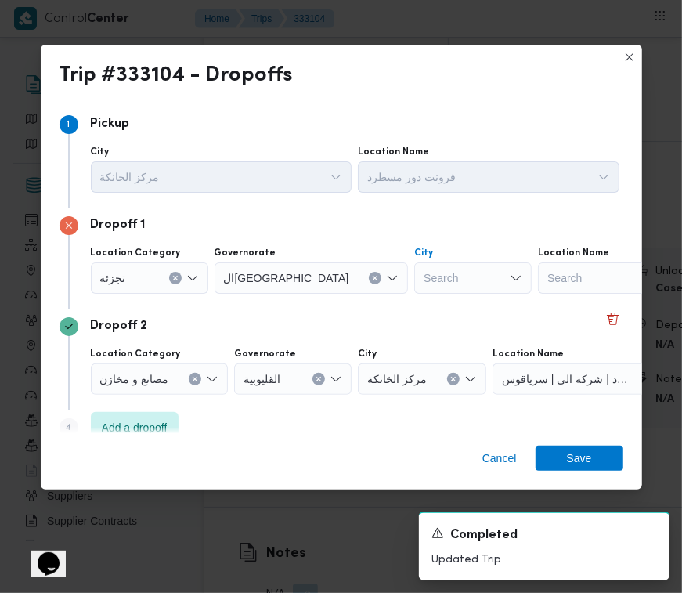
click at [414, 276] on div "Search" at bounding box center [472, 277] width 117 height 31
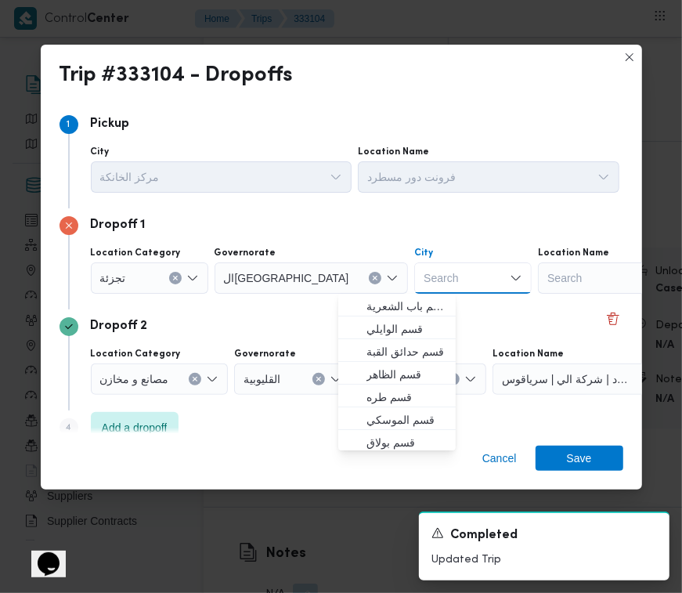
paste input "قاهرة"
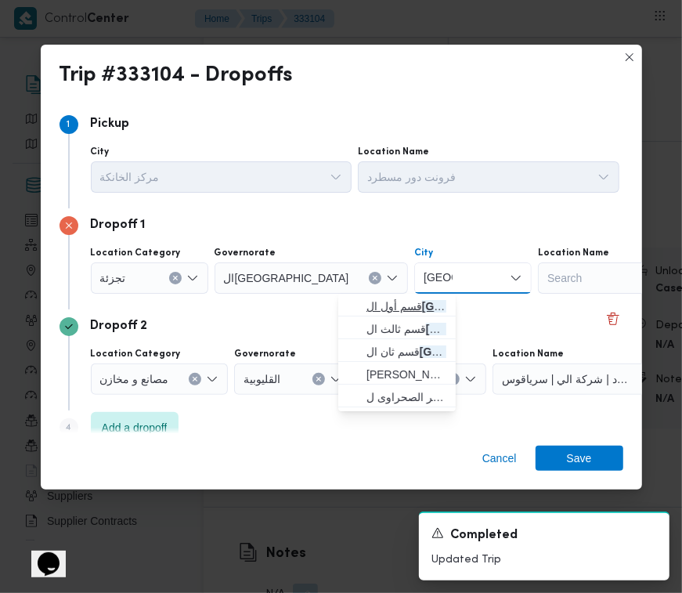
type input "قاهرة"
click at [376, 303] on span "قسم أول ال قاهرة الجديدة" at bounding box center [406, 306] width 80 height 19
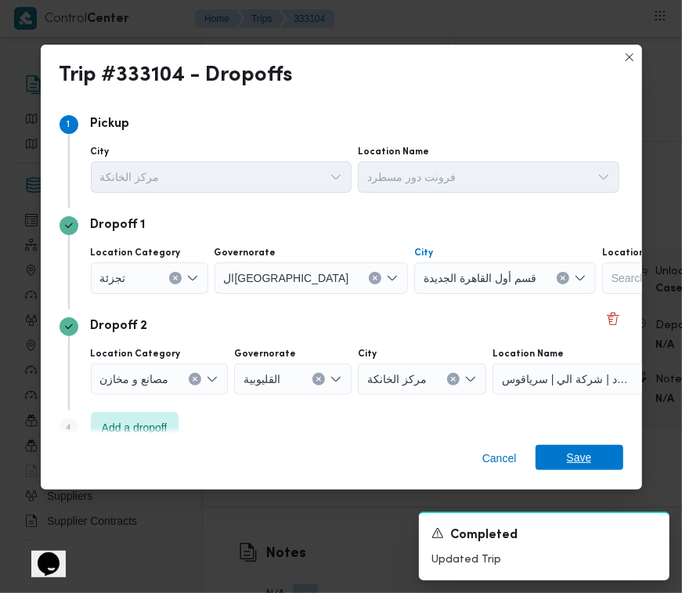
click at [592, 453] on span "Save" at bounding box center [580, 457] width 88 height 25
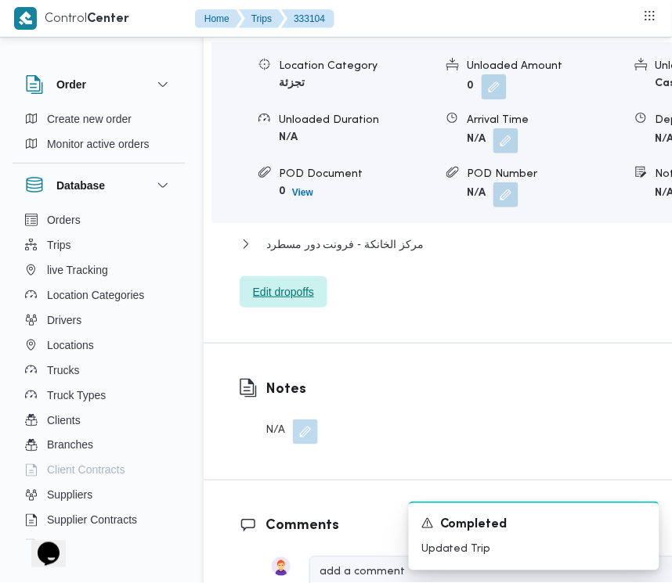
scroll to position [2708, 0]
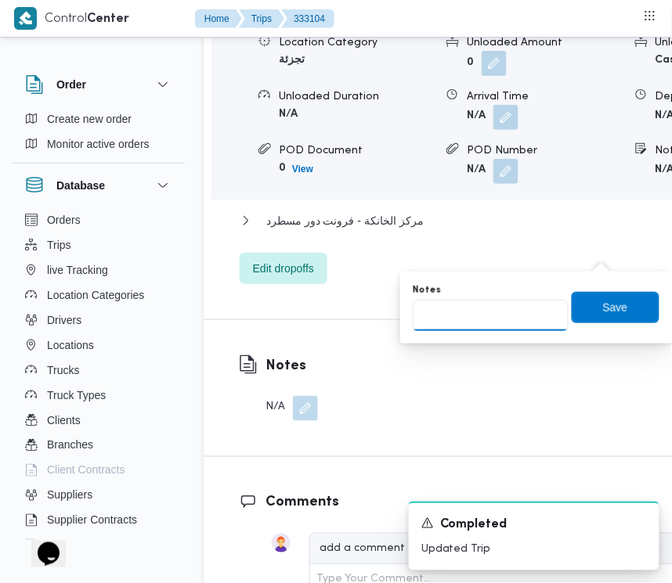
click at [522, 315] on input "Notes" at bounding box center [491, 315] width 156 height 31
paste input "تجمع"
type input "تجمع"
click at [605, 309] on span "Save" at bounding box center [615, 307] width 25 height 19
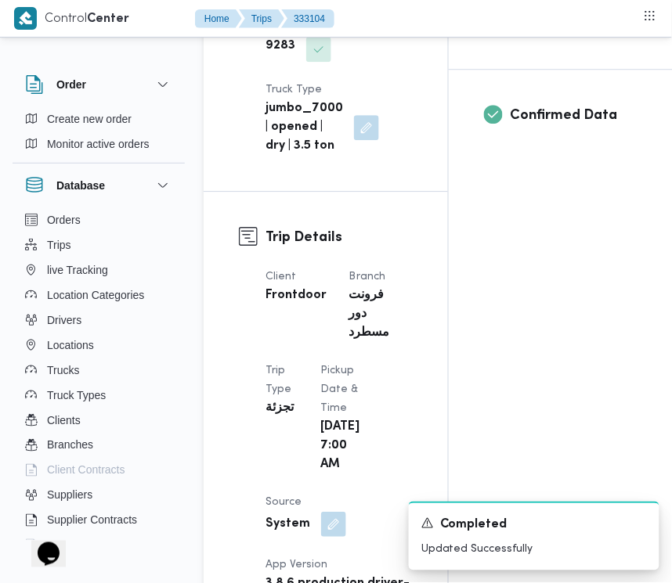
scroll to position [0, 0]
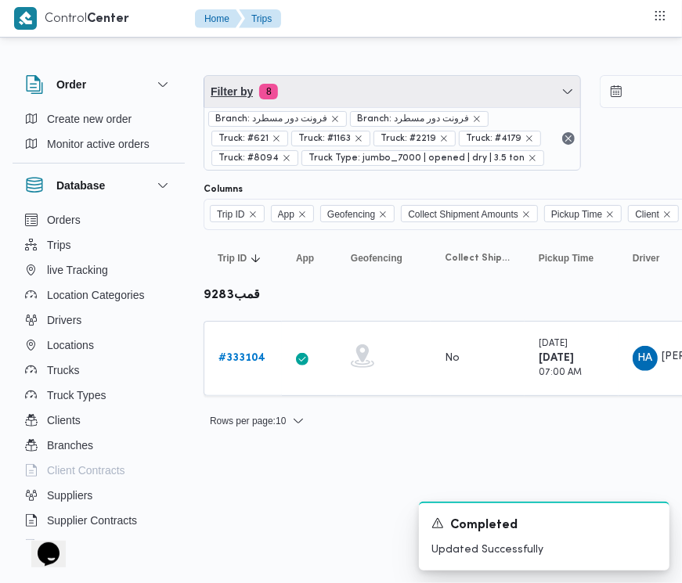
click at [392, 91] on span "Filter by 8" at bounding box center [392, 91] width 376 height 31
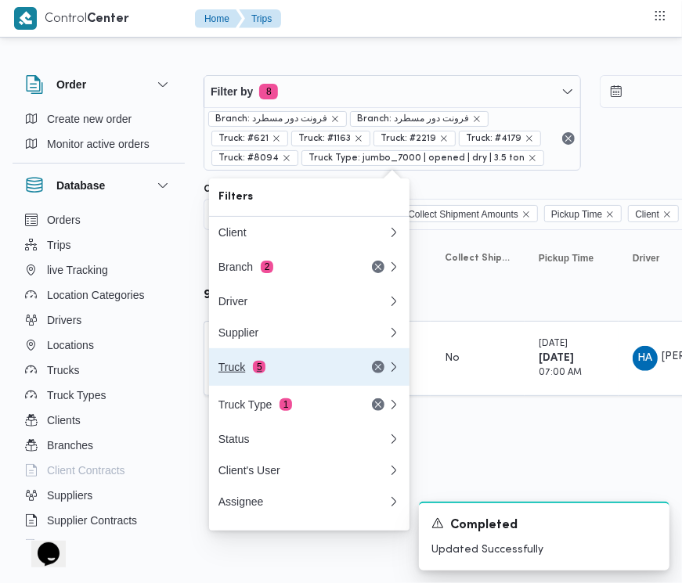
click at [287, 368] on div "Truck 5" at bounding box center [284, 367] width 132 height 13
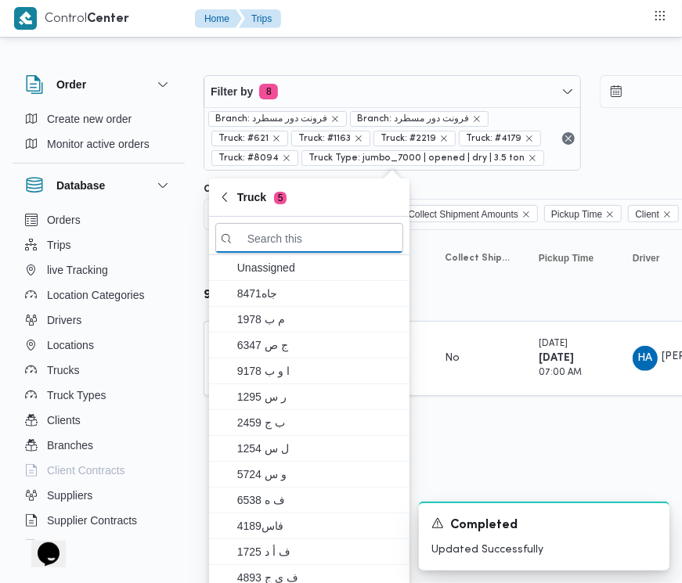
paste input "6941"
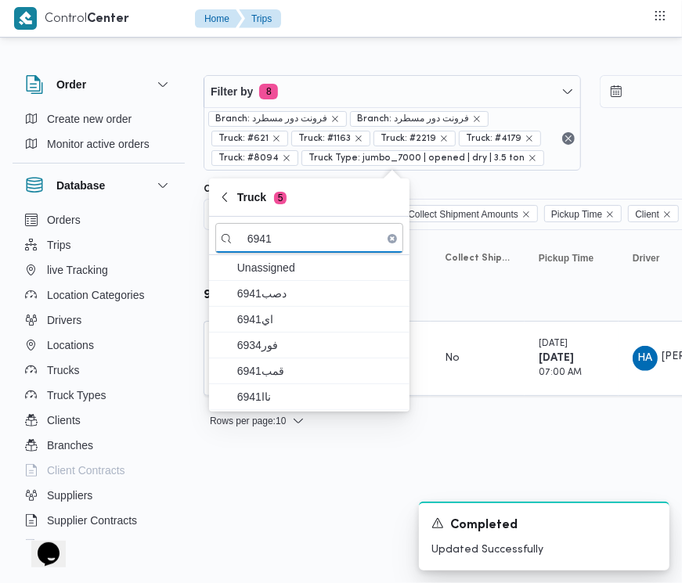
type input "6941"
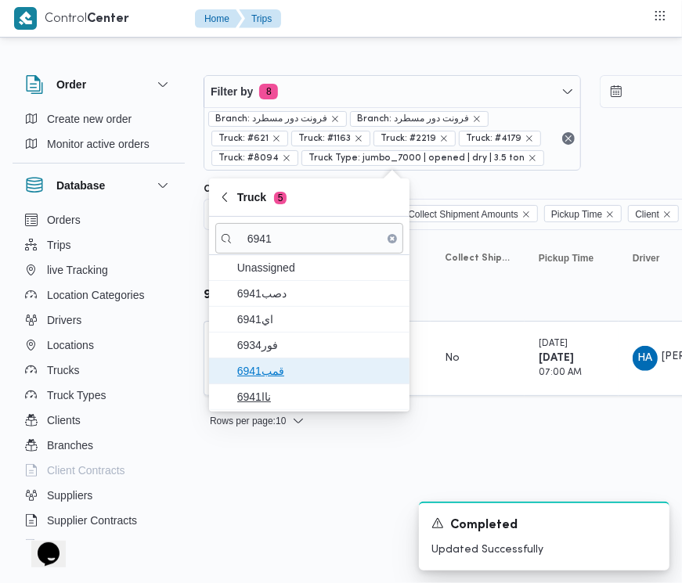
click at [288, 366] on span "قمب6941" at bounding box center [318, 371] width 163 height 19
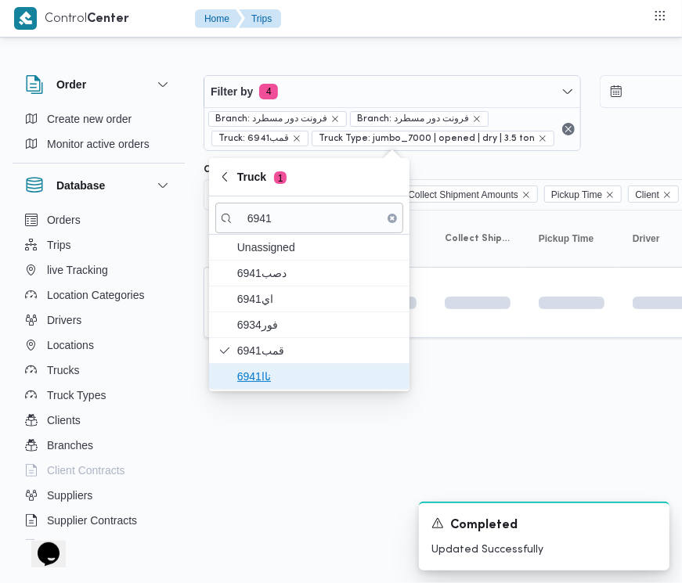
click at [288, 377] on span "ناا6941" at bounding box center [318, 376] width 163 height 19
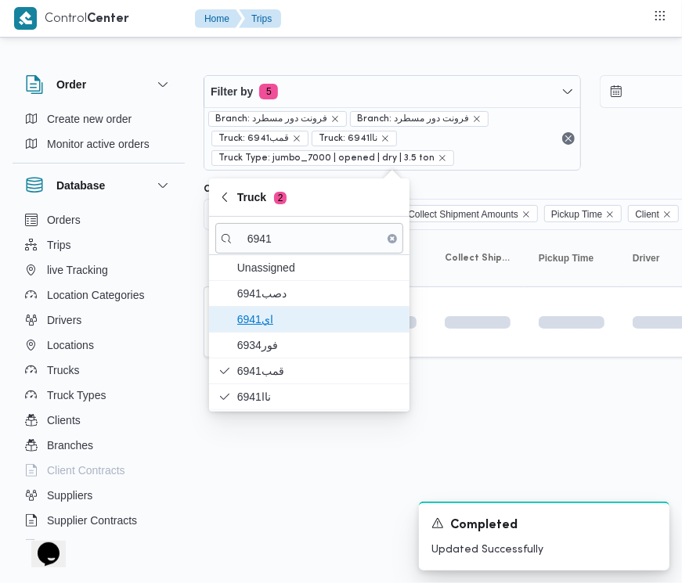
click at [288, 318] on span "اي6941" at bounding box center [318, 319] width 163 height 19
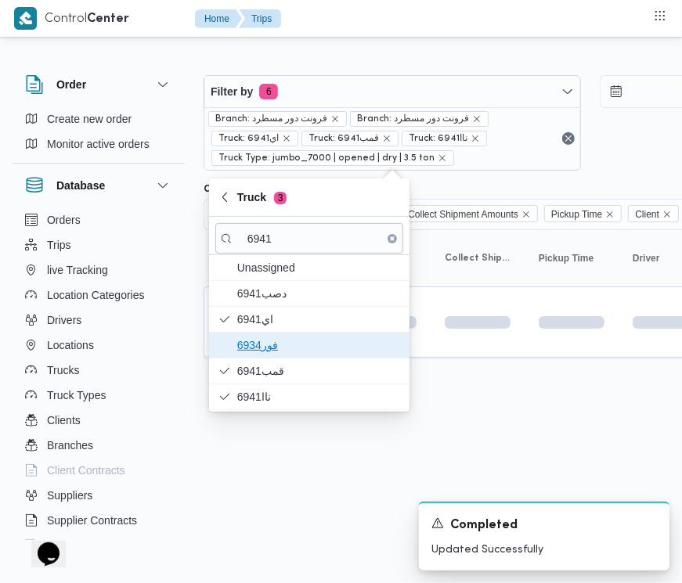
click at [286, 345] on span "فور6934" at bounding box center [318, 345] width 163 height 19
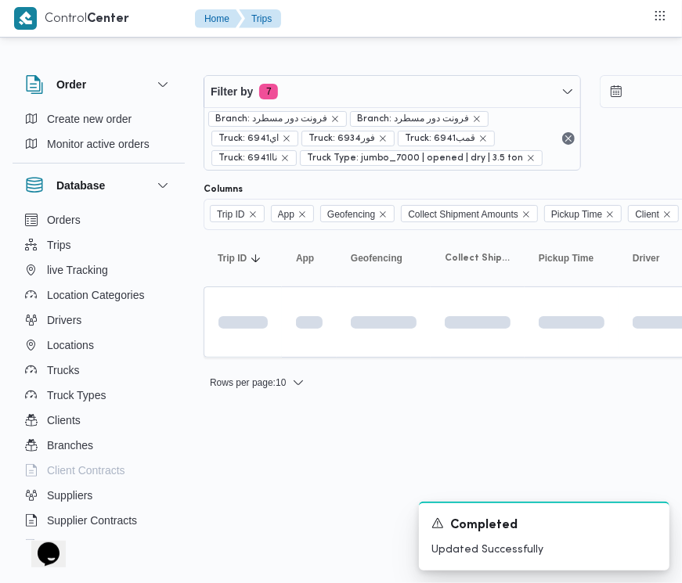
click at [308, 463] on html "Control Center Home Trips Order Create new order Monitor active orders Database…" at bounding box center [341, 291] width 682 height 583
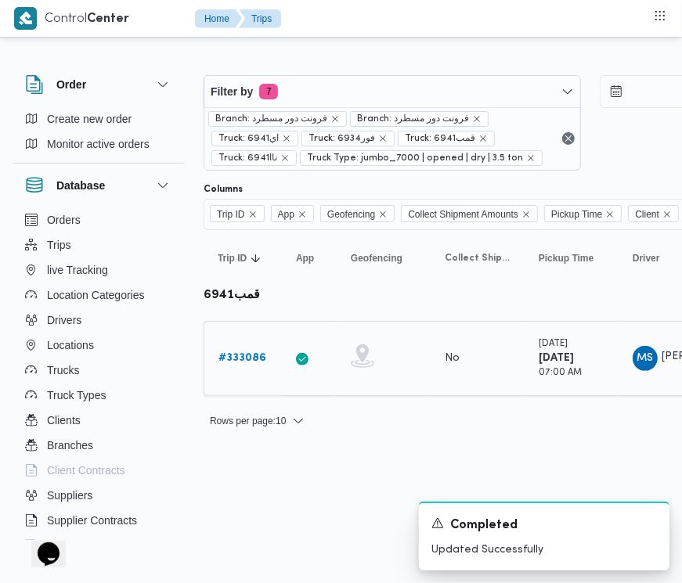
click at [247, 353] on b "# 333086" at bounding box center [242, 358] width 48 height 10
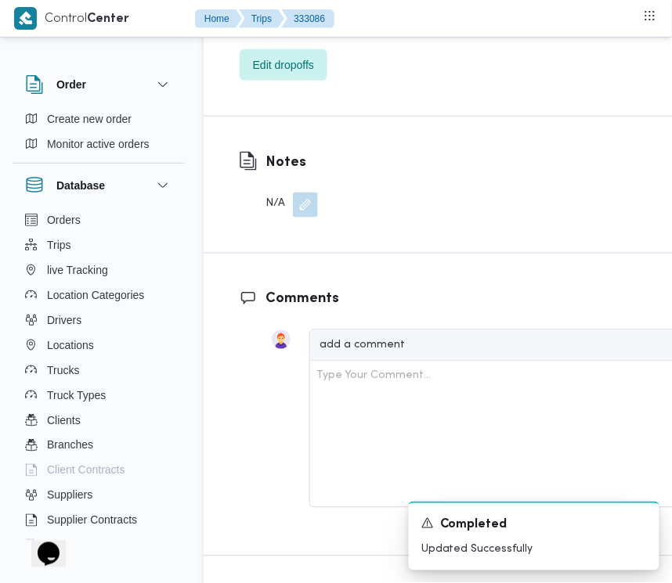
scroll to position [2742, 0]
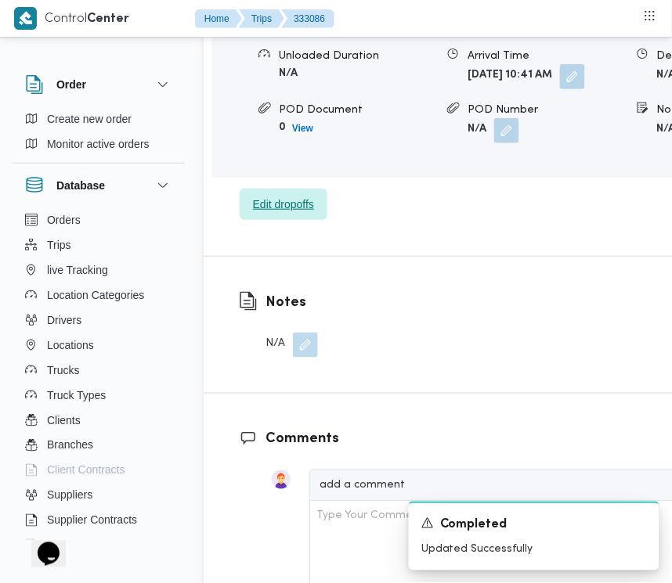
click at [255, 214] on span "Edit dropoffs" at bounding box center [283, 204] width 61 height 19
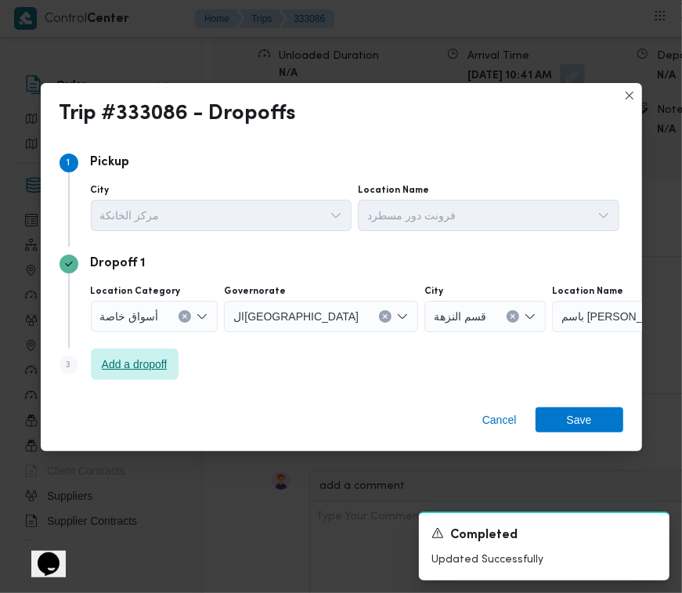
click at [150, 368] on span "Add a dropoff" at bounding box center [135, 364] width 66 height 19
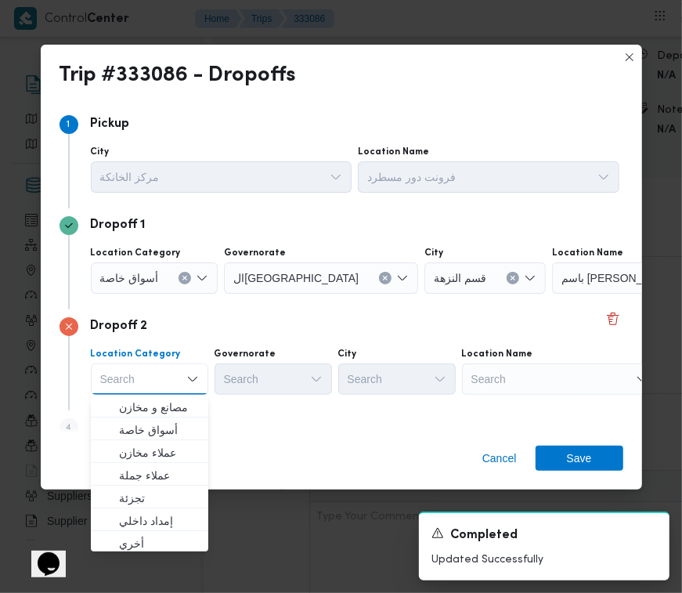
click at [569, 294] on div "Search" at bounding box center [650, 277] width 196 height 31
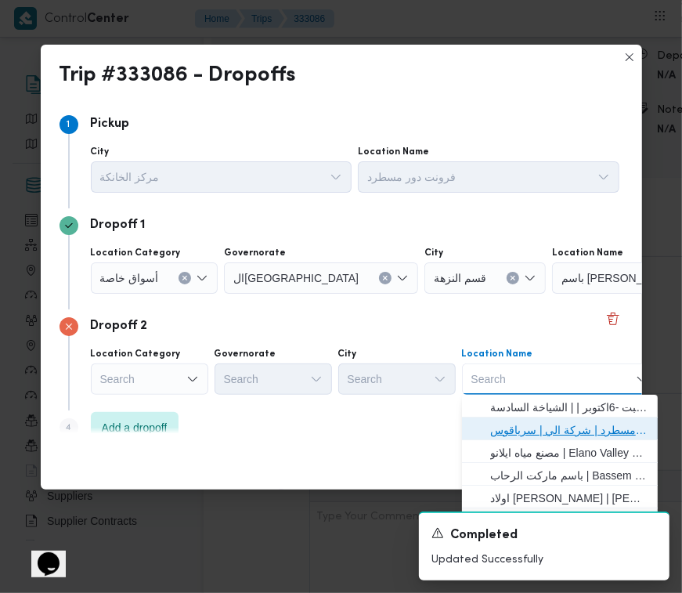
click at [574, 421] on span "فرونت دور مسطرد | شركة الي | سرياقوس" at bounding box center [569, 430] width 158 height 19
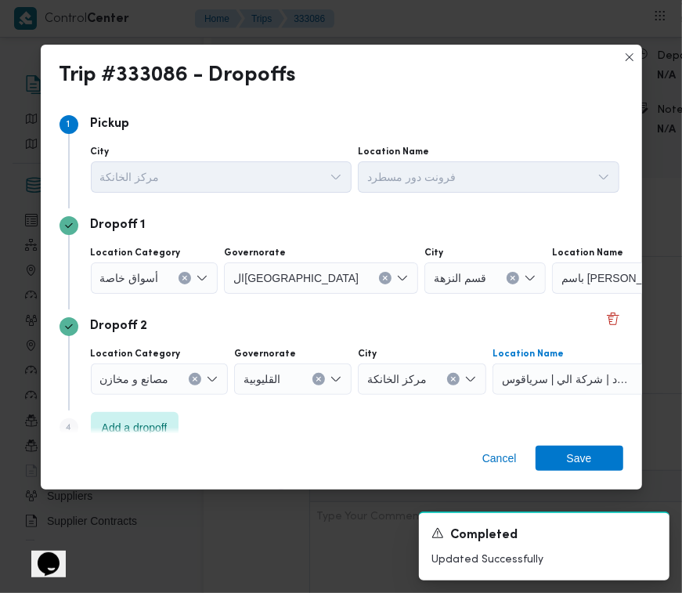
click at [507, 278] on button "Clear input" at bounding box center [513, 278] width 13 height 13
click at [548, 276] on div "Search" at bounding box center [646, 277] width 196 height 31
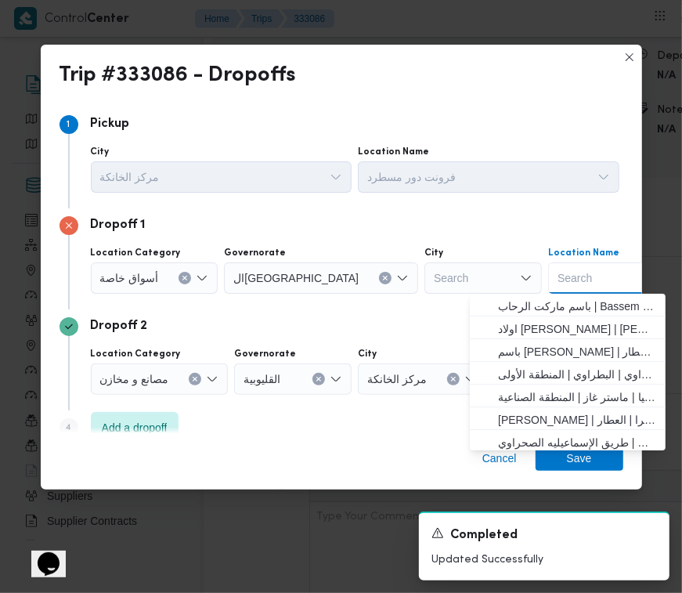
paste input "اوسكار الالف مسكن"
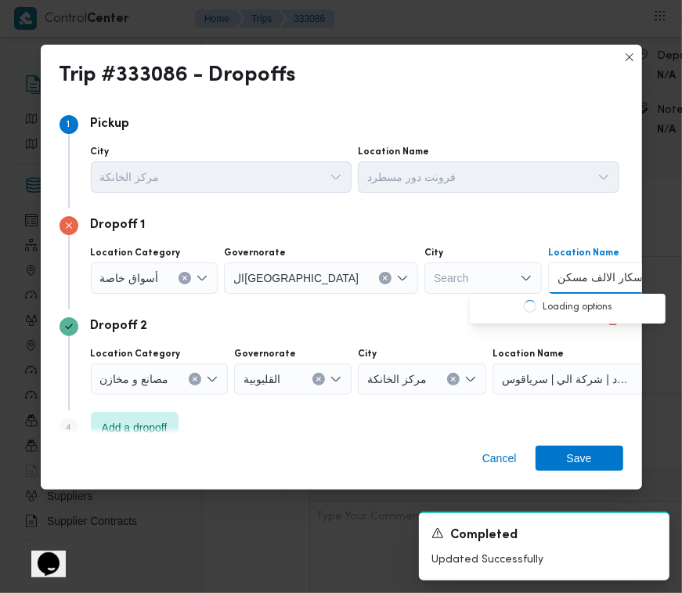
type input "اوسكار الالف مسكن"
click at [515, 300] on span "اوسكار الالف مسكن | تيك أواي فتيان | المطار" at bounding box center [577, 306] width 158 height 19
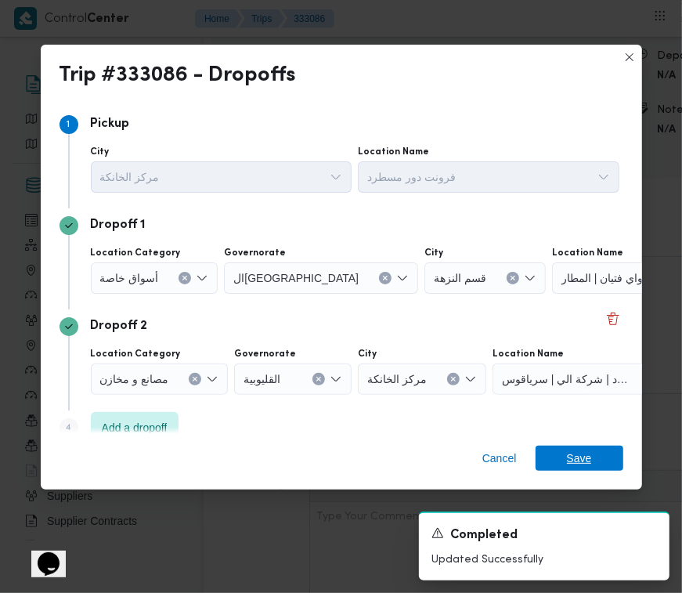
click at [589, 463] on span "Save" at bounding box center [579, 458] width 25 height 25
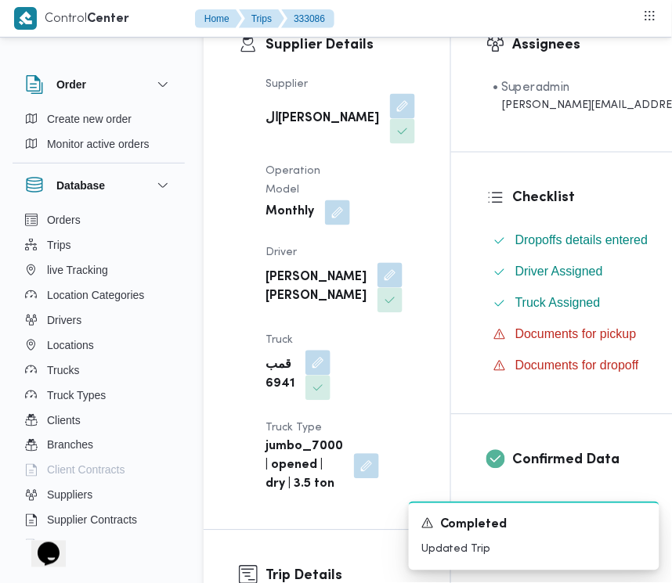
scroll to position [0, 0]
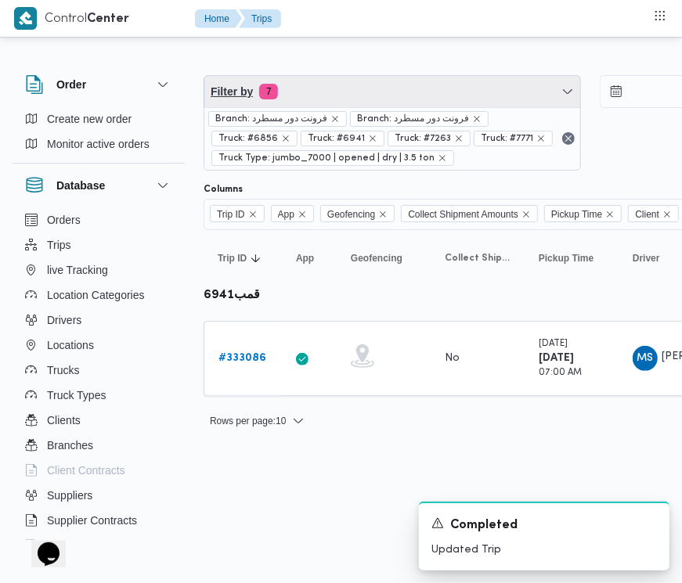
click at [355, 91] on span "Filter by 7" at bounding box center [392, 91] width 376 height 31
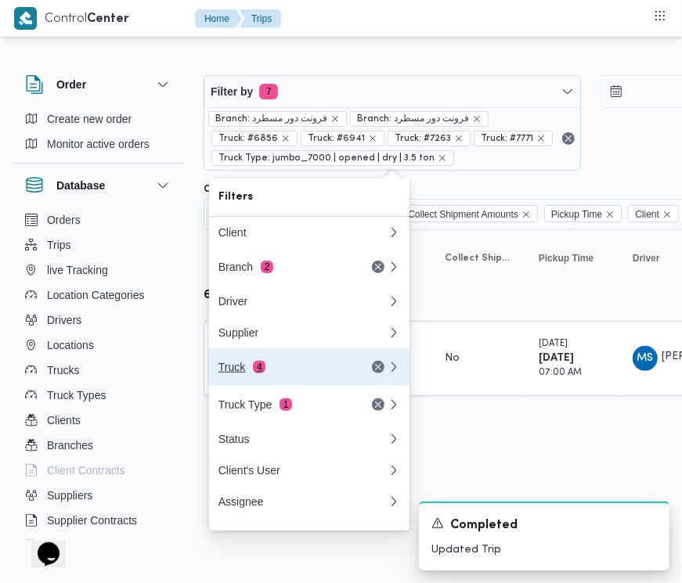
click at [280, 364] on div "Truck 4" at bounding box center [303, 367] width 188 height 38
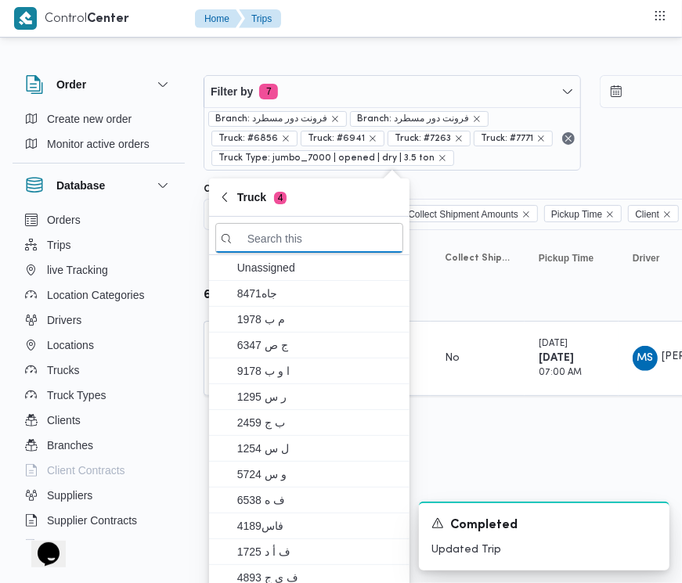
paste input "3981"
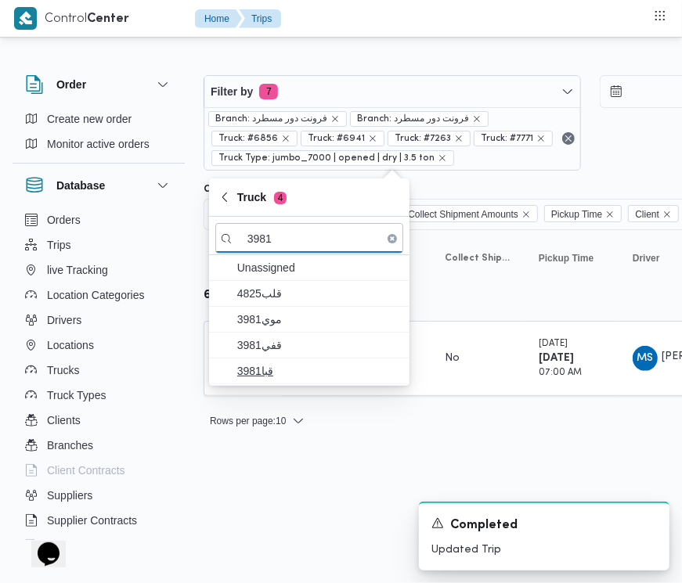
type input "3981"
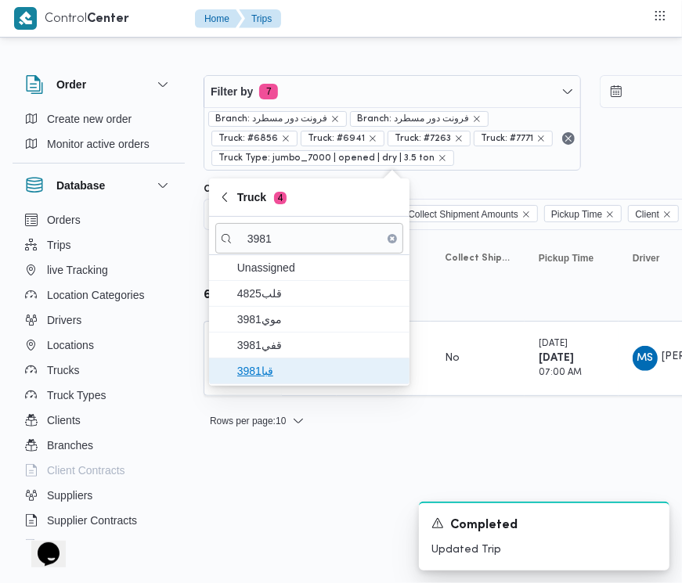
click at [279, 366] on span "قبا3981" at bounding box center [318, 371] width 163 height 19
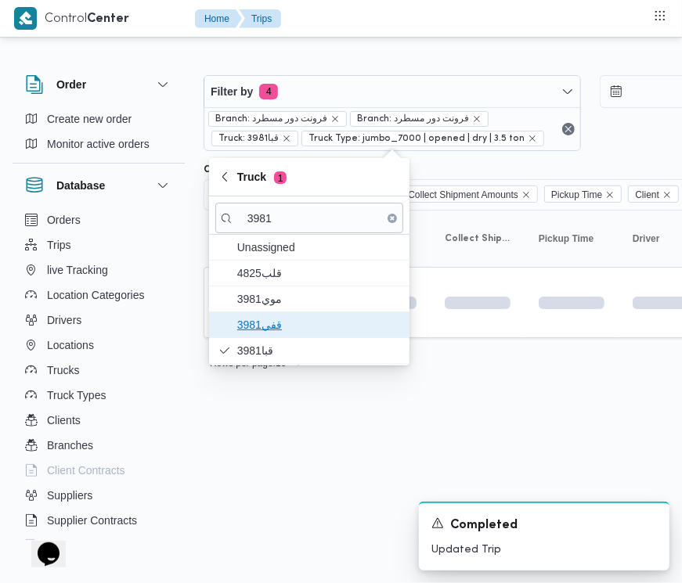
click at [267, 326] on span "قفي3981" at bounding box center [318, 325] width 163 height 19
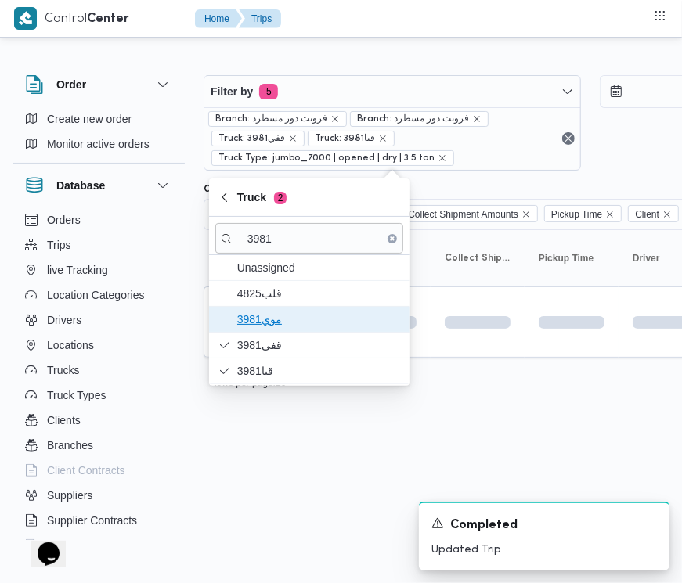
click at [266, 312] on span "موي3981" at bounding box center [318, 319] width 163 height 19
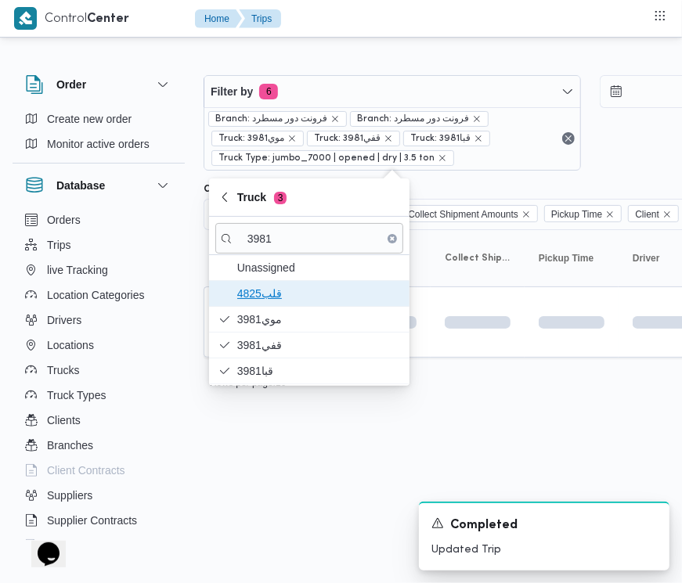
click at [261, 303] on span "4825قلب" at bounding box center [318, 293] width 163 height 19
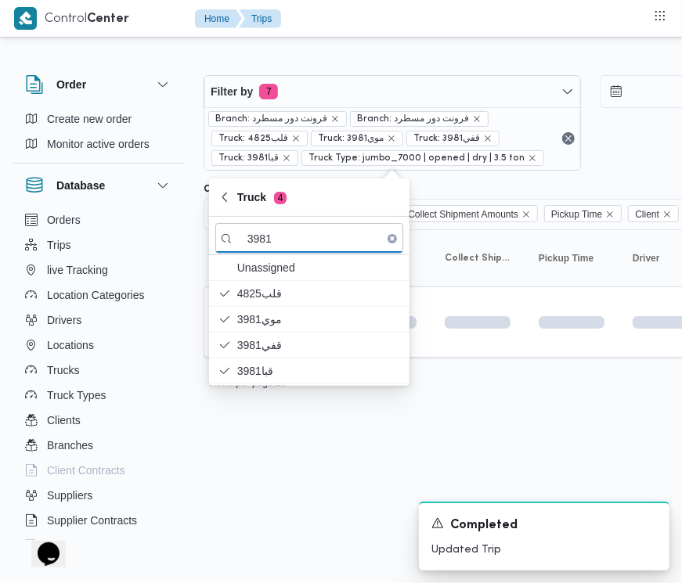
click at [305, 499] on html "Control Center Home Trips Order Create new order Monitor active orders Database…" at bounding box center [341, 291] width 682 height 583
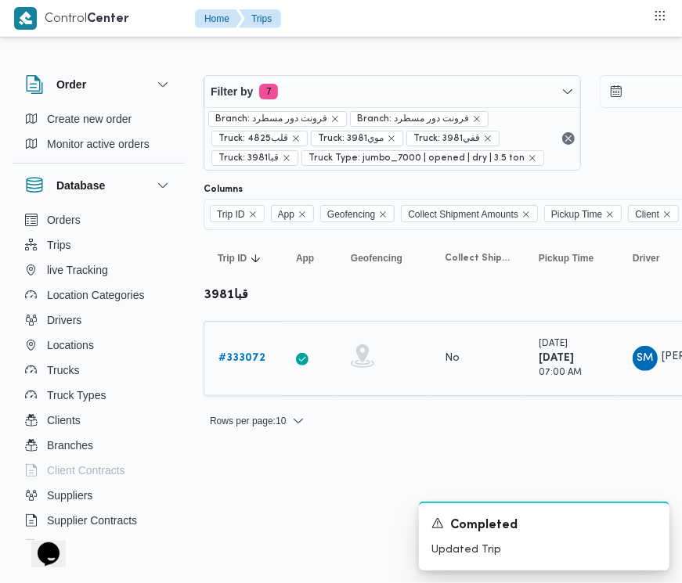
click at [244, 362] on b "# 333072" at bounding box center [241, 358] width 47 height 10
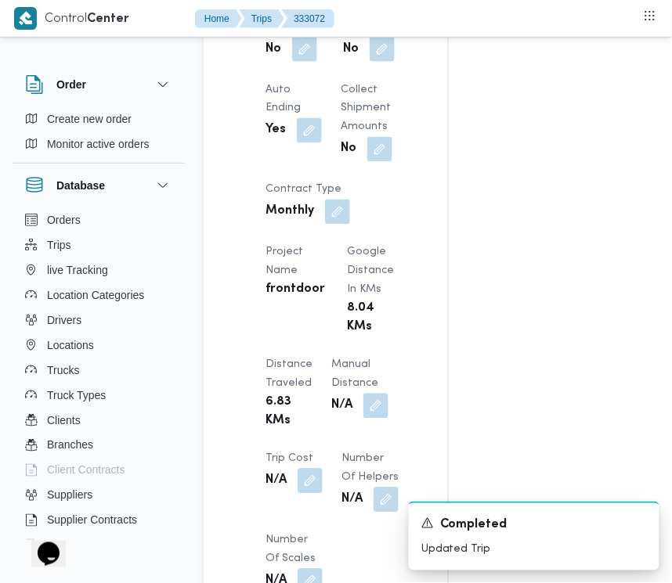
scroll to position [2479, 0]
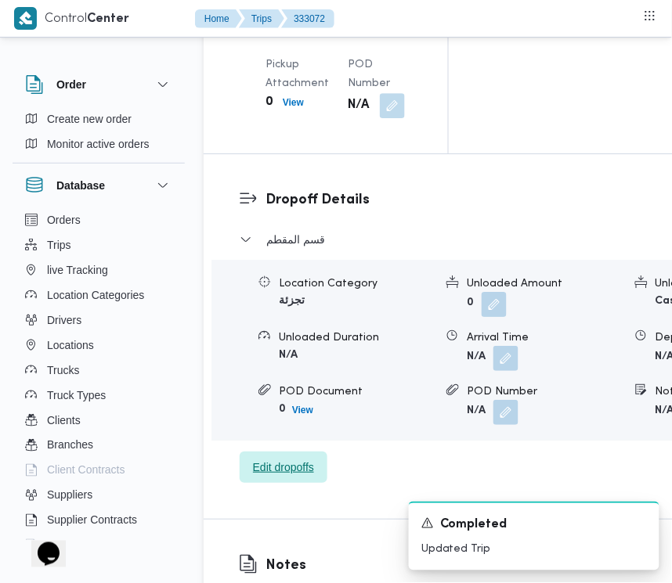
click at [313, 483] on span "Edit dropoffs" at bounding box center [284, 467] width 88 height 31
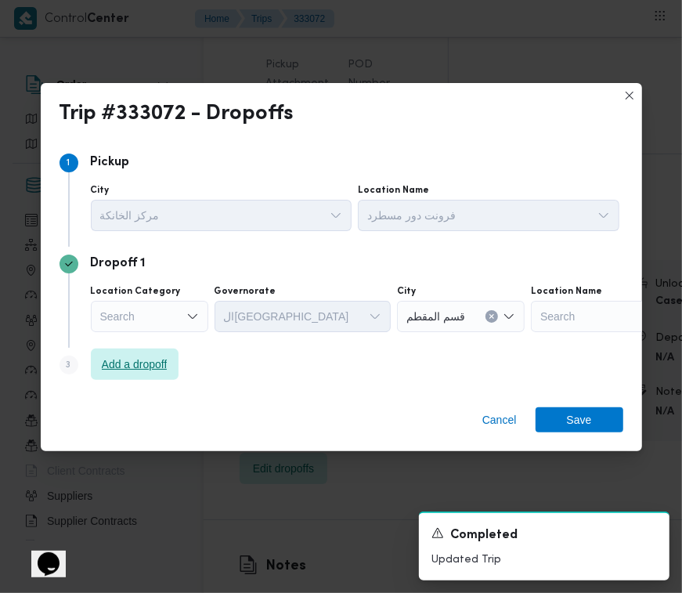
click at [150, 361] on span "Add a dropoff" at bounding box center [135, 364] width 66 height 19
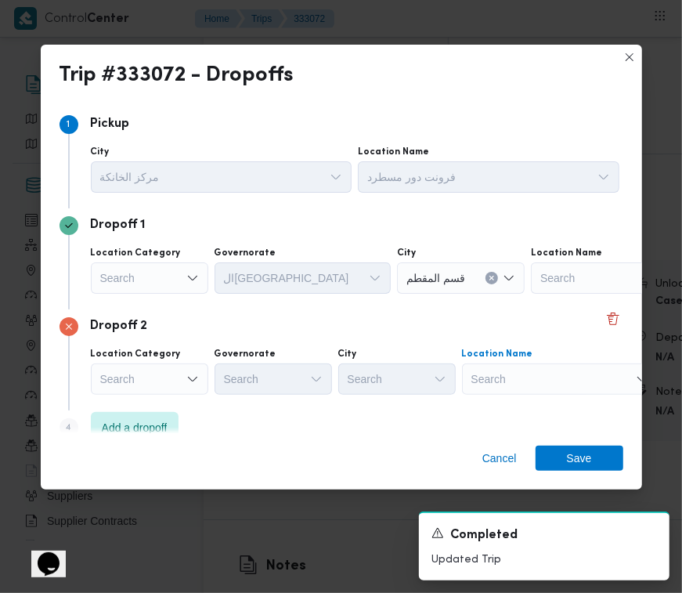
click at [564, 294] on div "Search" at bounding box center [629, 277] width 196 height 31
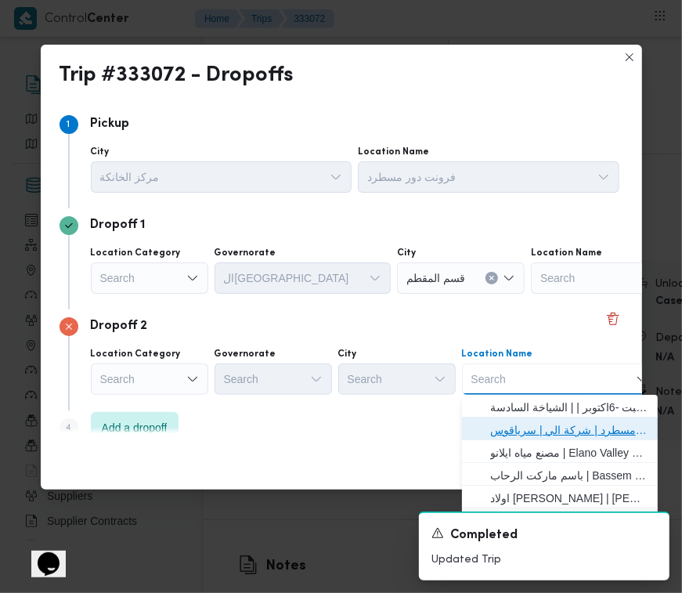
click at [581, 421] on span "فرونت دور مسطرد | شركة الي | سرياقوس" at bounding box center [569, 430] width 158 height 19
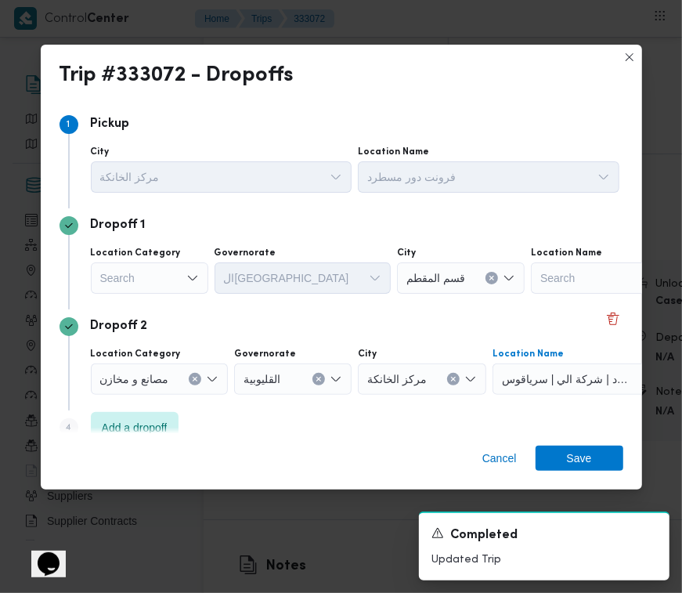
click at [150, 271] on div "Search" at bounding box center [149, 277] width 117 height 31
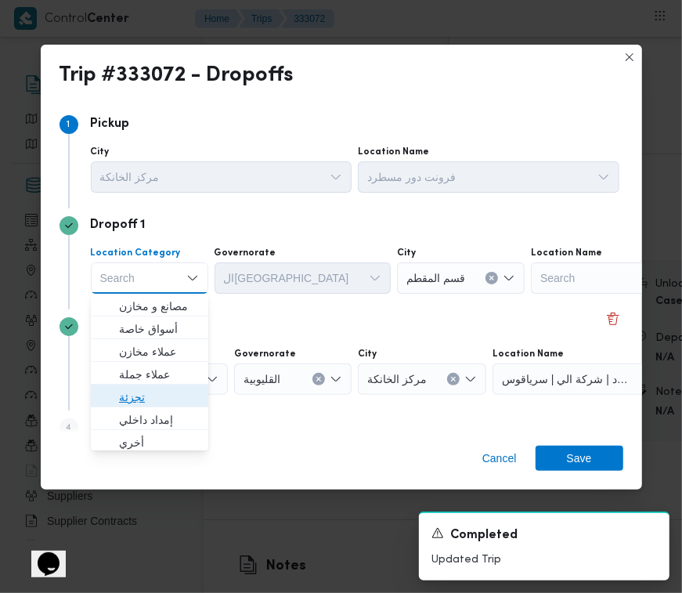
drag, startPoint x: 155, startPoint y: 392, endPoint x: 193, endPoint y: 376, distance: 41.0
click at [157, 393] on span "تجزئة" at bounding box center [159, 397] width 80 height 19
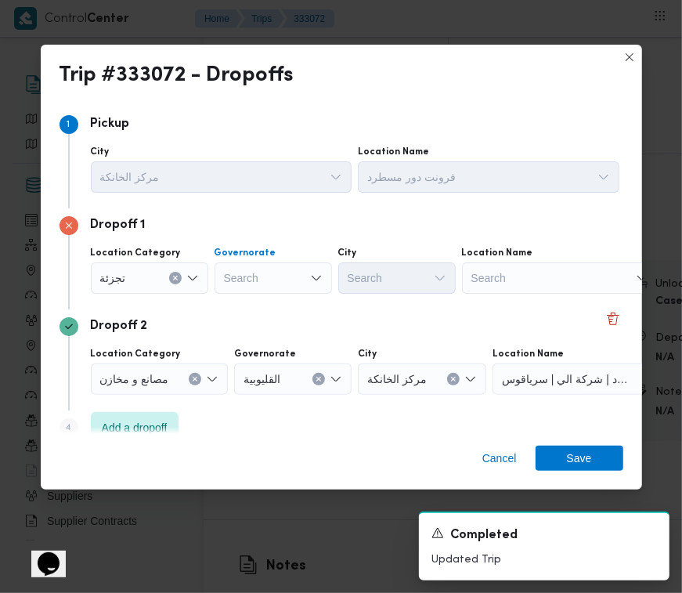
click at [276, 280] on div "Search" at bounding box center [273, 277] width 117 height 31
paste input "جيزة"
type input "جيزة"
drag, startPoint x: 284, startPoint y: 278, endPoint x: 282, endPoint y: 291, distance: 12.7
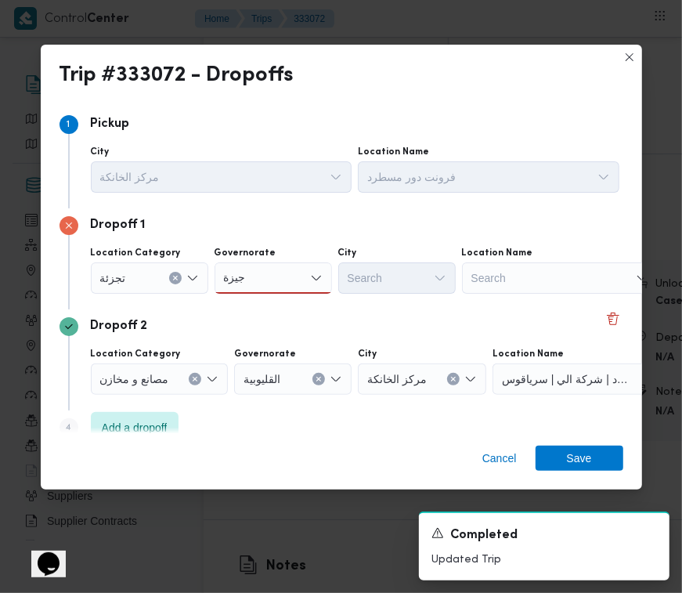
click at [284, 278] on div "جيزة جيزة" at bounding box center [273, 277] width 117 height 31
drag, startPoint x: 276, startPoint y: 301, endPoint x: 321, endPoint y: 300, distance: 45.4
click at [276, 302] on span "ال جيزة" at bounding box center [283, 306] width 80 height 19
click at [374, 286] on div "Search" at bounding box center [396, 277] width 117 height 31
paste input "أكتوبر"
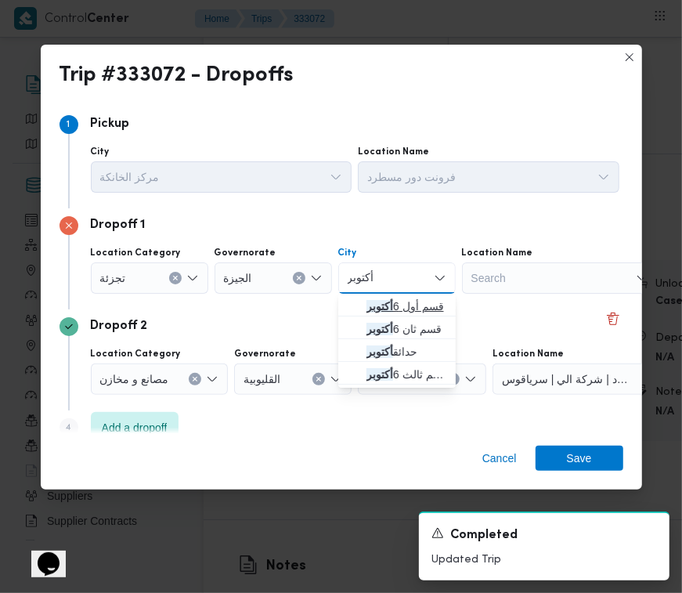
type input "أكتوبر"
click at [356, 304] on icon "button" at bounding box center [354, 306] width 13 height 13
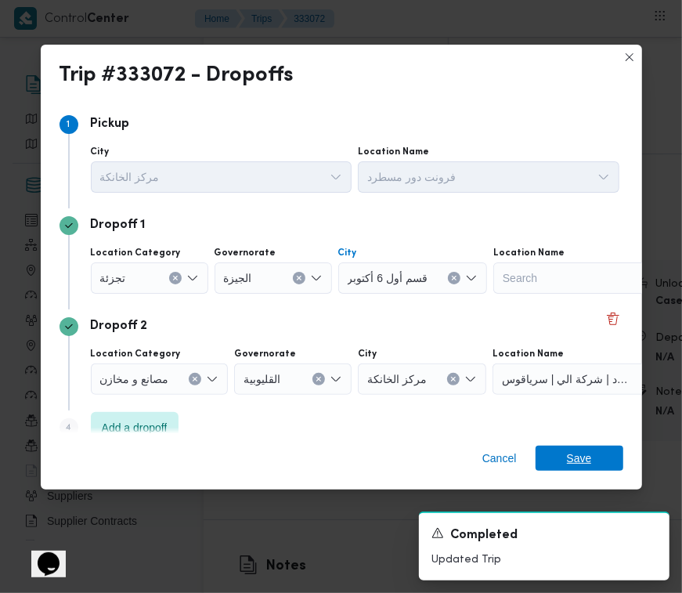
click at [599, 456] on span "Save" at bounding box center [580, 458] width 88 height 25
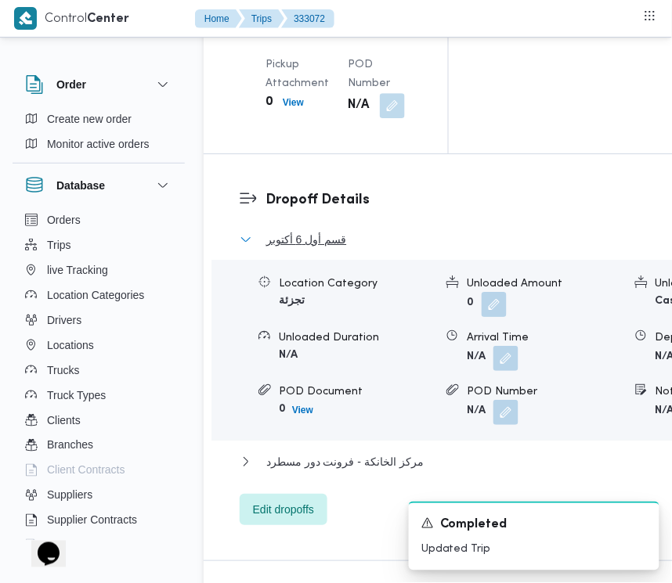
click at [330, 249] on span "قسم أول 6 أكتوبر" at bounding box center [306, 239] width 80 height 19
click at [331, 249] on span "قسم أول 6 أكتوبر" at bounding box center [306, 239] width 80 height 19
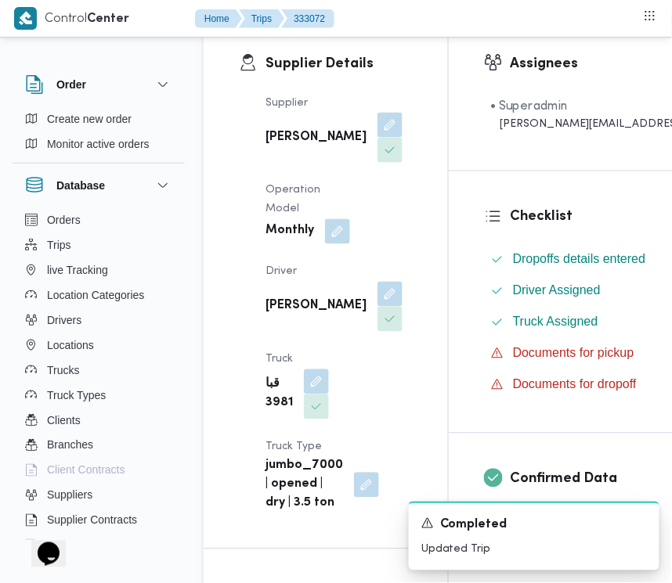
scroll to position [0, 0]
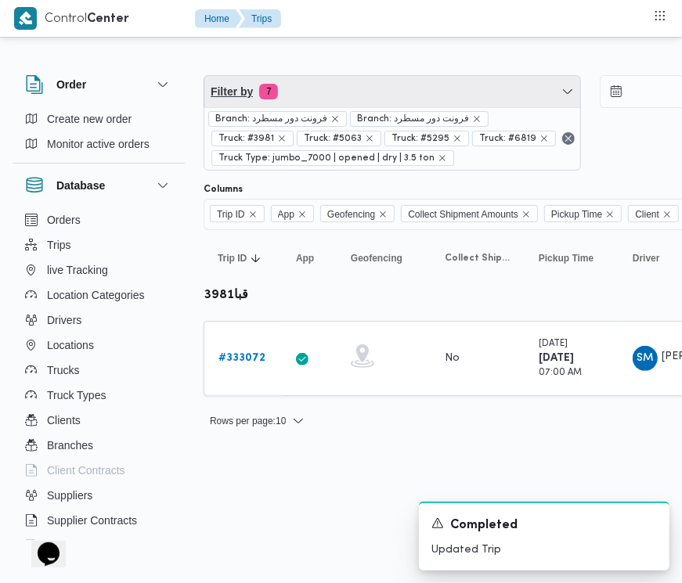
drag, startPoint x: 366, startPoint y: 82, endPoint x: 366, endPoint y: 103, distance: 20.4
click at [368, 83] on span "Filter by 7" at bounding box center [392, 91] width 376 height 31
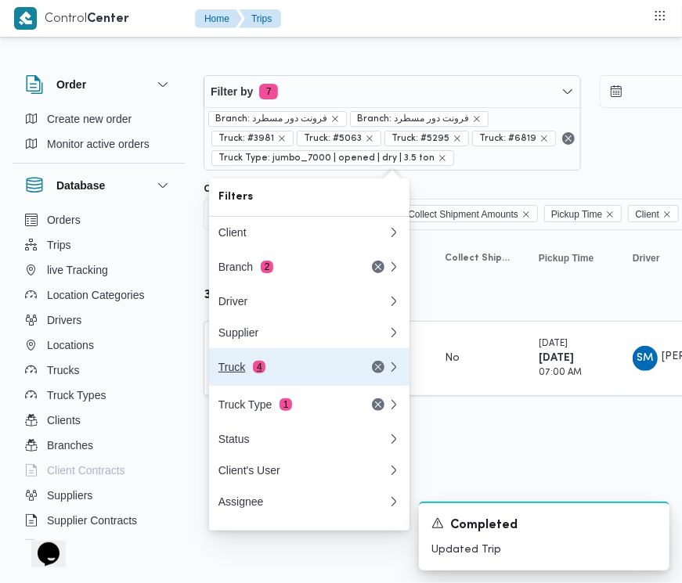
click at [278, 370] on div "Truck 4" at bounding box center [284, 367] width 132 height 13
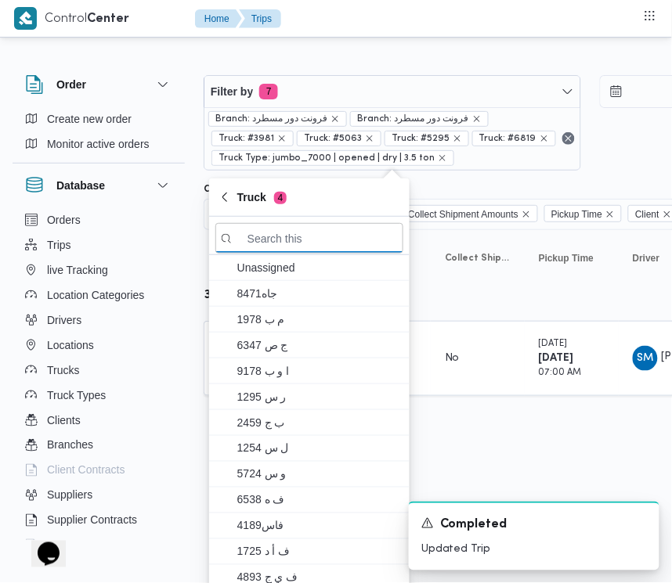
paste input "8418"
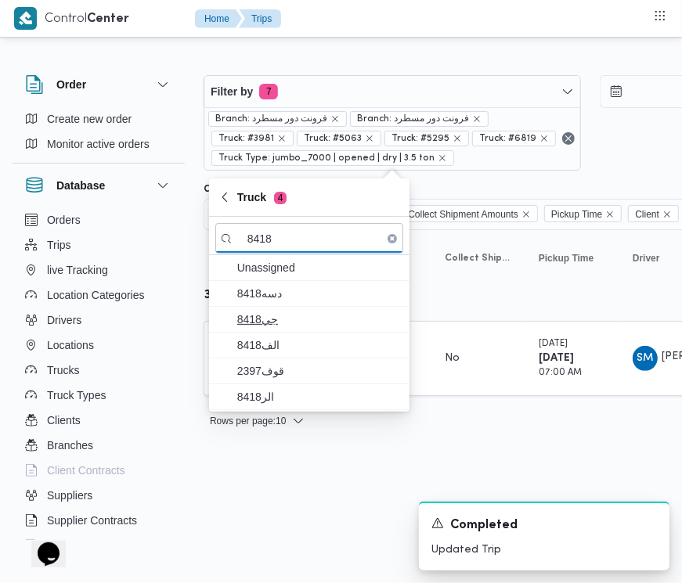
type input "8418"
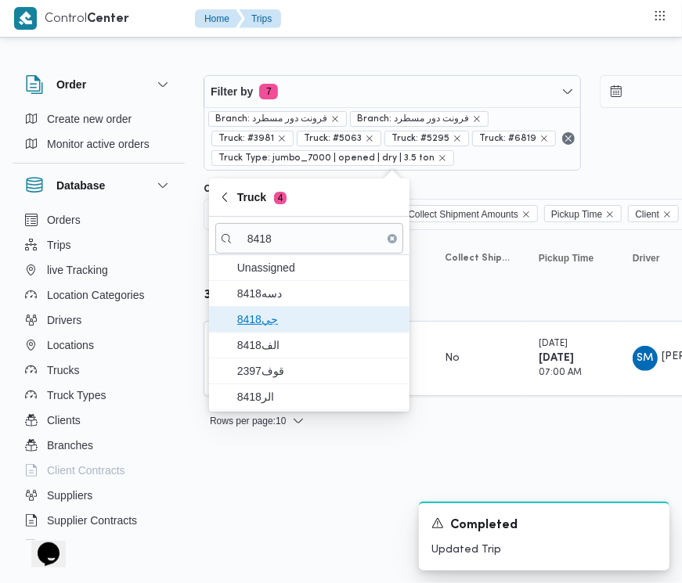
click at [287, 313] on span "جي8418" at bounding box center [318, 319] width 163 height 19
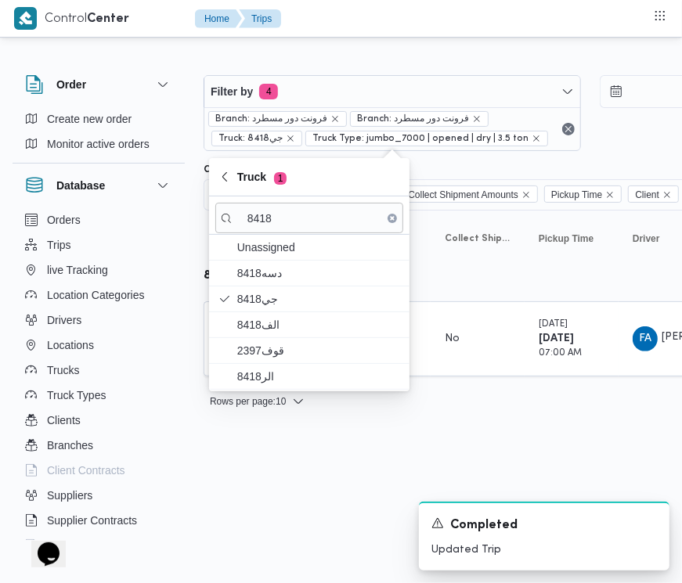
drag, startPoint x: 431, startPoint y: 493, endPoint x: 408, endPoint y: 482, distance: 26.3
click at [431, 493] on div "A new notification appears Completed Updated Trip" at bounding box center [525, 536] width 313 height 94
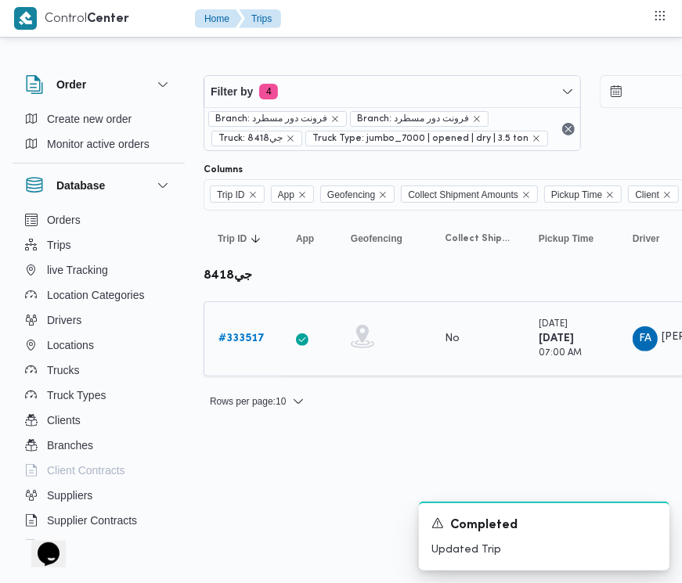
click at [248, 334] on b "# 333517" at bounding box center [241, 339] width 46 height 10
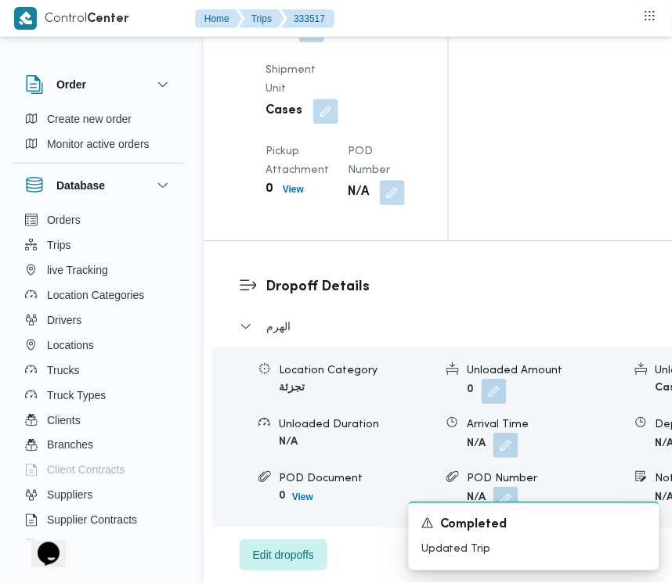
scroll to position [2597, 0]
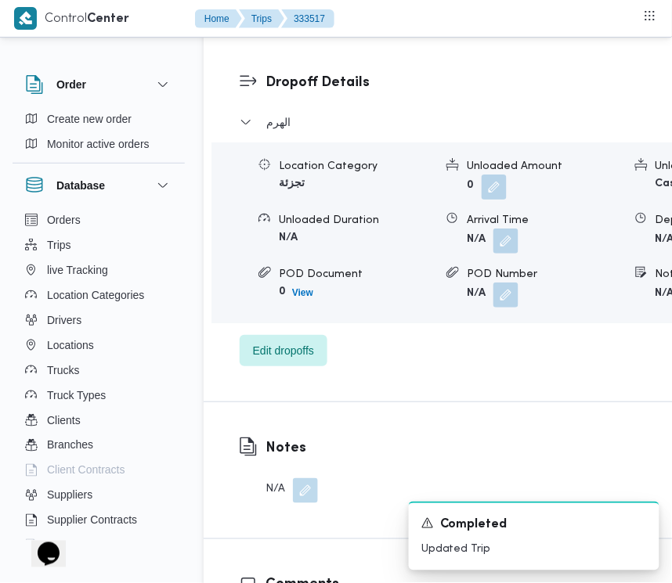
click at [290, 359] on span "Edit dropoffs" at bounding box center [283, 350] width 61 height 19
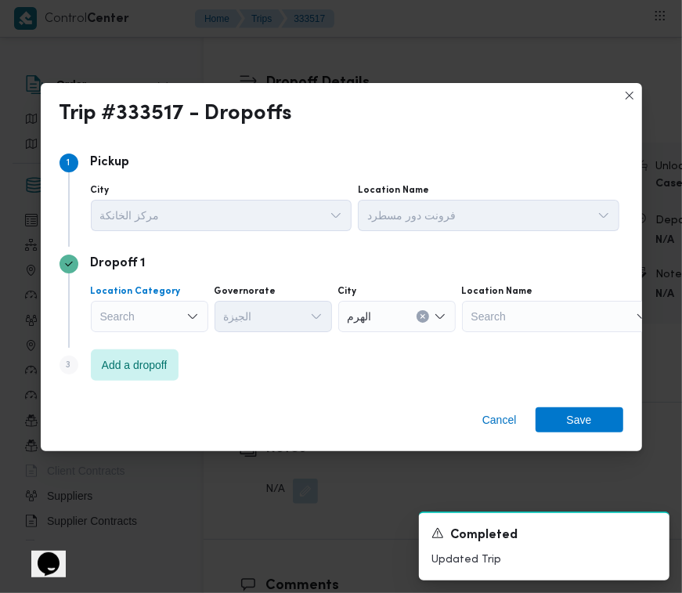
click at [157, 311] on div "Search" at bounding box center [149, 316] width 117 height 31
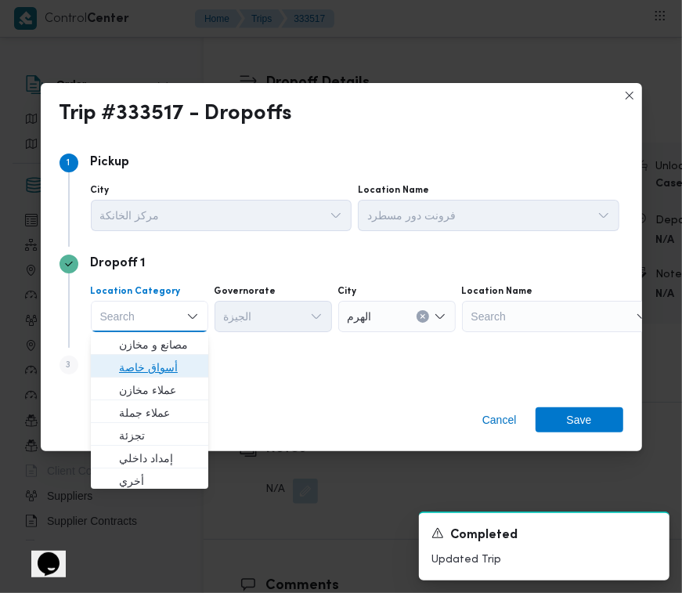
click at [175, 363] on span "أسواق خاصة" at bounding box center [159, 367] width 80 height 19
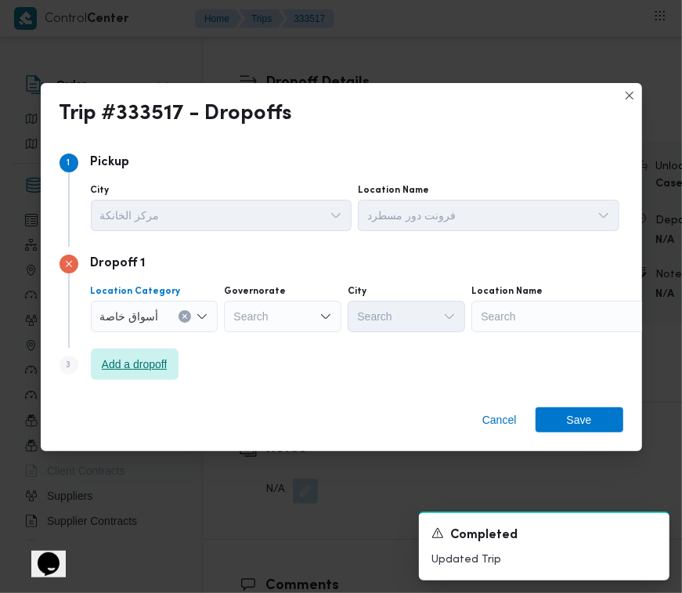
click at [157, 380] on span "Add a dropoff" at bounding box center [135, 363] width 88 height 31
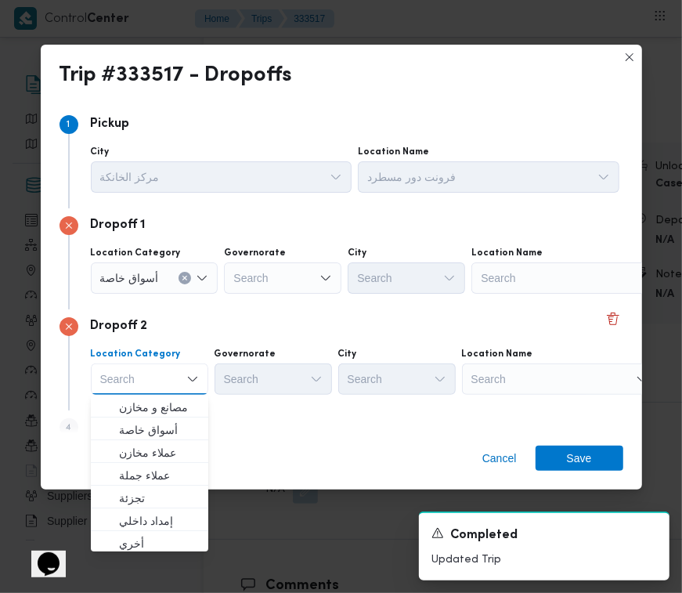
click at [544, 294] on div "Search" at bounding box center [569, 277] width 196 height 31
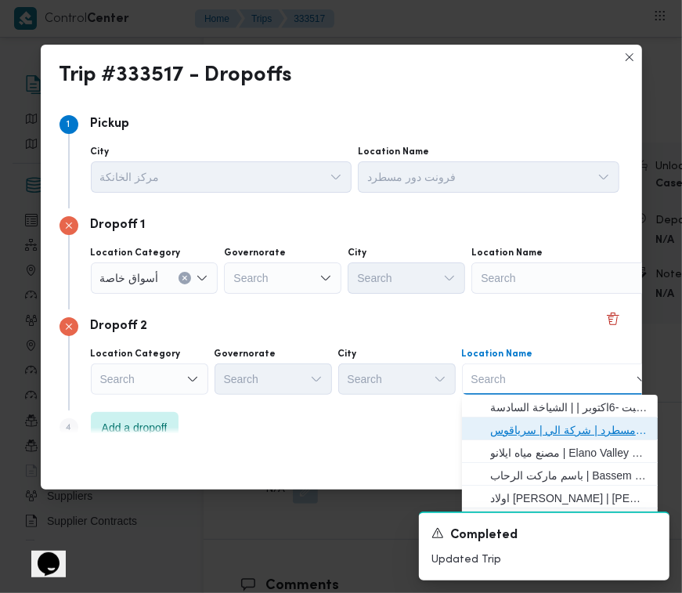
drag, startPoint x: 569, startPoint y: 420, endPoint x: 557, endPoint y: 405, distance: 19.5
click at [569, 421] on span "فرونت دور مسطرد | شركة الي | سرياقوس" at bounding box center [569, 430] width 158 height 19
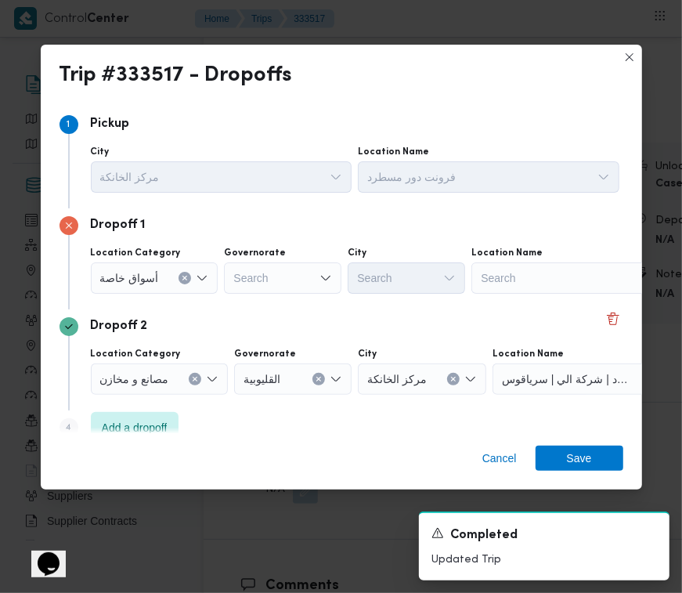
click at [526, 295] on div "Location Category أسواق خاصة Governorate Search City Search Location Name Search" at bounding box center [355, 270] width 535 height 53
click at [525, 287] on div "Search" at bounding box center [569, 277] width 196 height 31
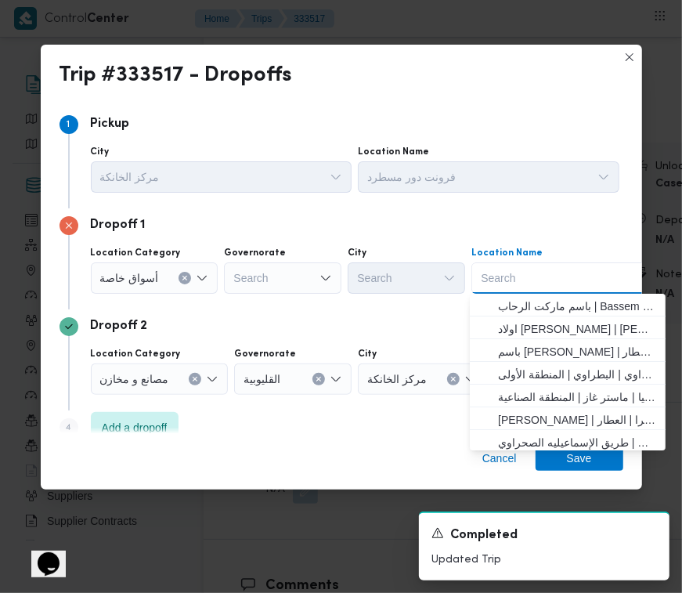
paste input "هايبر وان بدر"
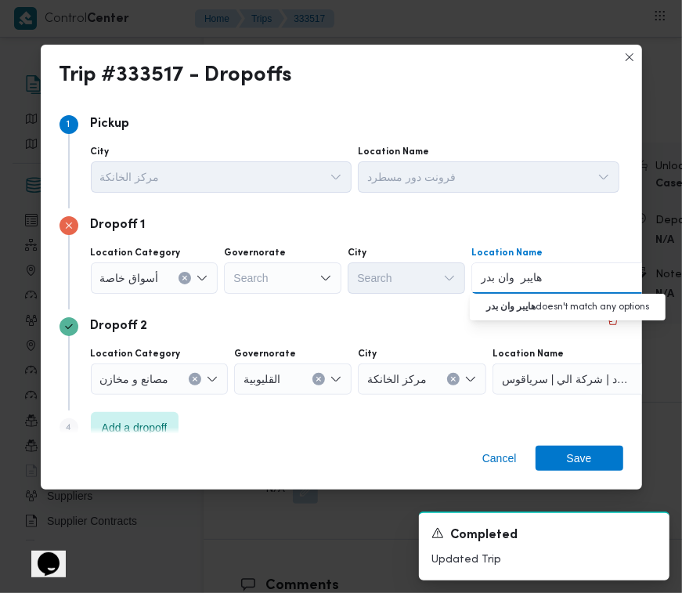
click at [511, 276] on input "هايبر وان بدر" at bounding box center [512, 278] width 62 height 19
type input "هايبر وان بدر"
click at [534, 302] on span "هايبر وان بدر | هايبر وان - مدينة بدر | null" at bounding box center [577, 306] width 158 height 19
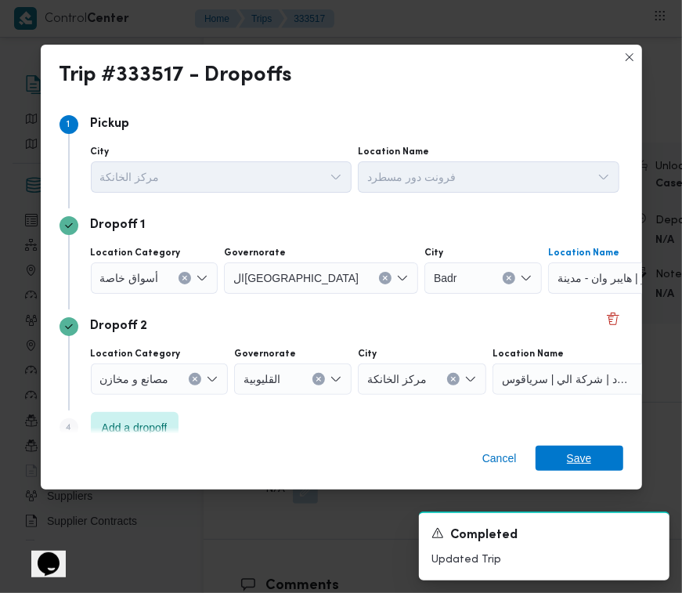
click at [582, 457] on span "Save" at bounding box center [579, 458] width 25 height 25
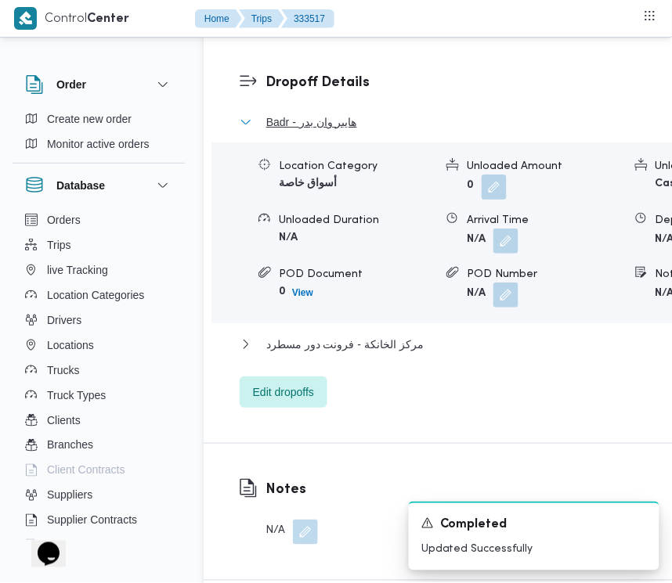
click at [276, 132] on span "Badr - هايبر وان بدر" at bounding box center [311, 122] width 91 height 19
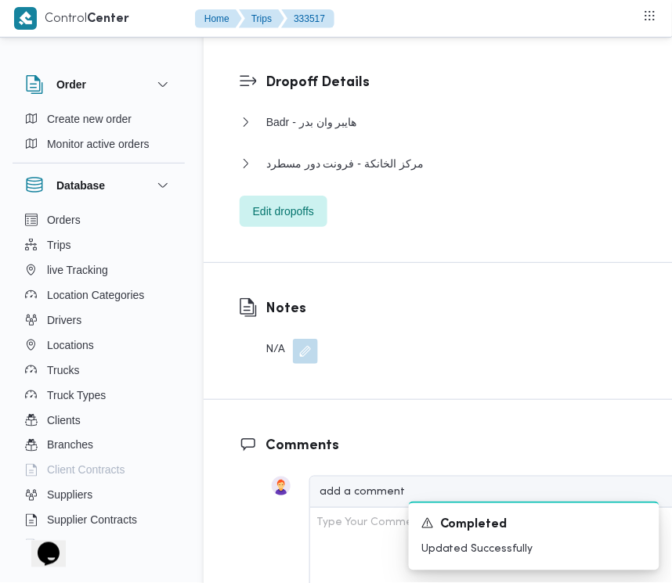
click at [670, 149] on div "Dropoff Details Badr - هايبر وان بدر Location Category أسواق خاصة Unloaded Amou…" at bounding box center [512, 150] width 616 height 226
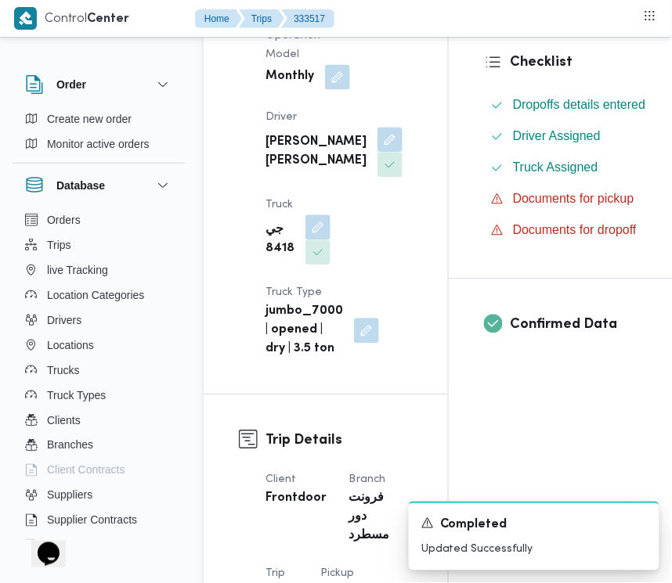
scroll to position [0, 0]
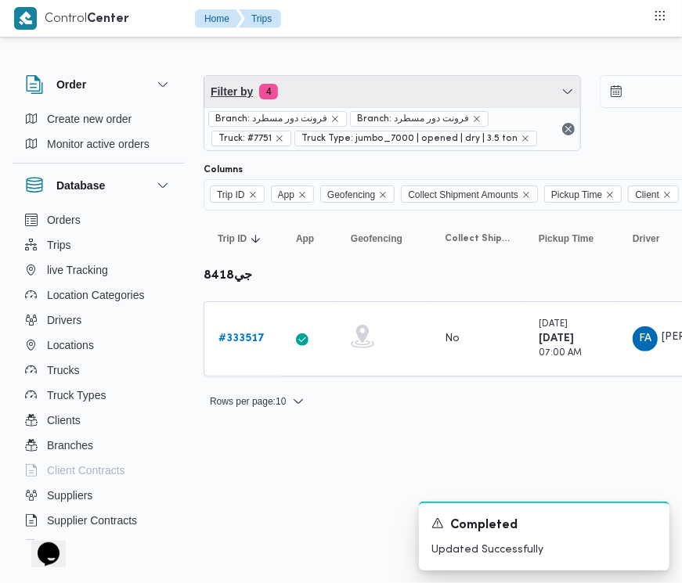
click at [384, 92] on span "Filter by 4" at bounding box center [392, 91] width 376 height 31
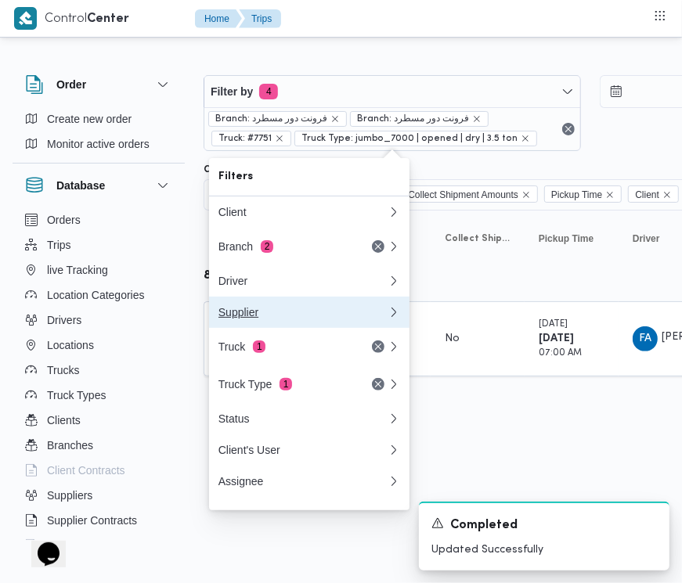
click at [306, 328] on button "Supplier" at bounding box center [309, 312] width 200 height 31
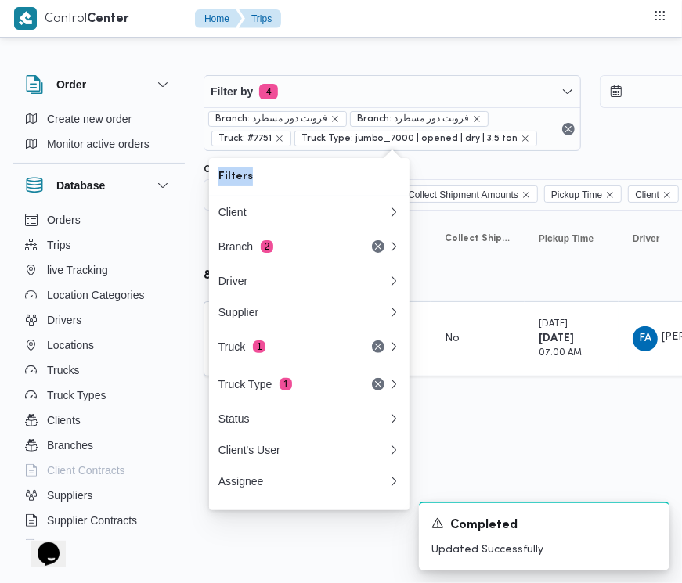
click at [307, 334] on div "Filters Client Branch 2 Driver Supplier Truck 1 Truck Type 1 Status Client's Us…" at bounding box center [309, 334] width 200 height 352
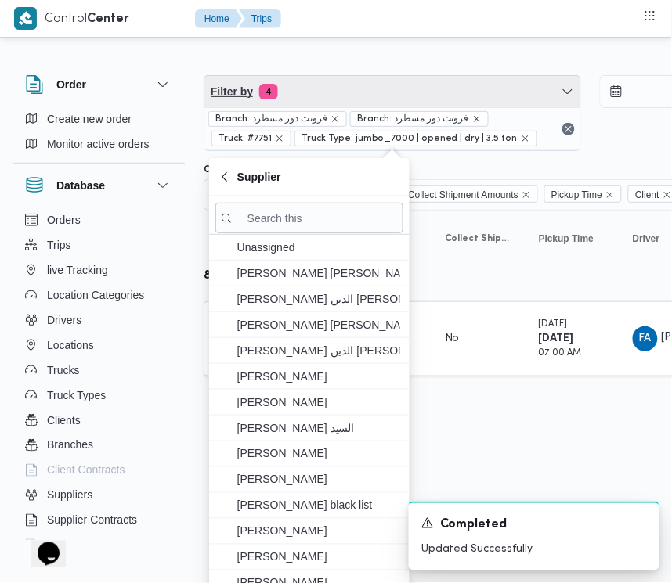
click at [327, 76] on span "Filter by 4" at bounding box center [392, 91] width 376 height 31
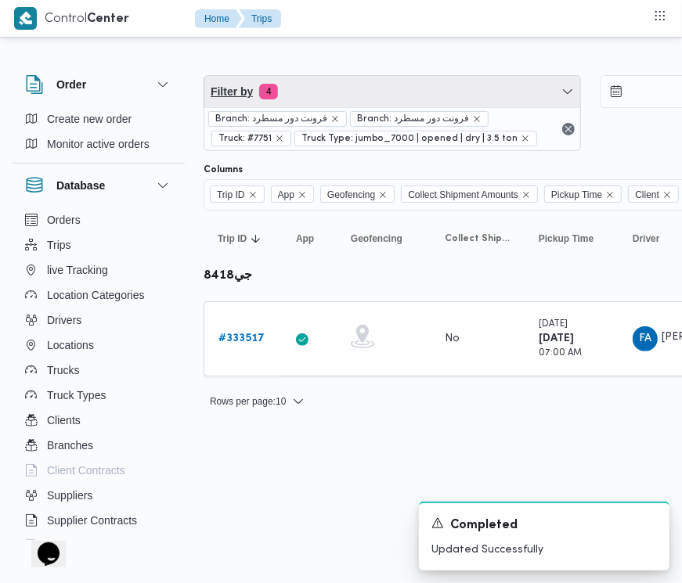
click at [330, 94] on span "Filter by 4" at bounding box center [392, 91] width 376 height 31
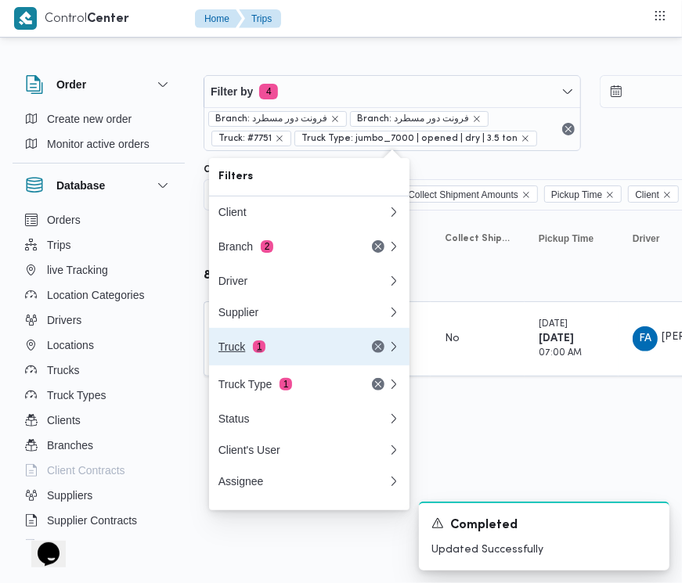
click at [290, 350] on div "Truck 1" at bounding box center [284, 347] width 132 height 13
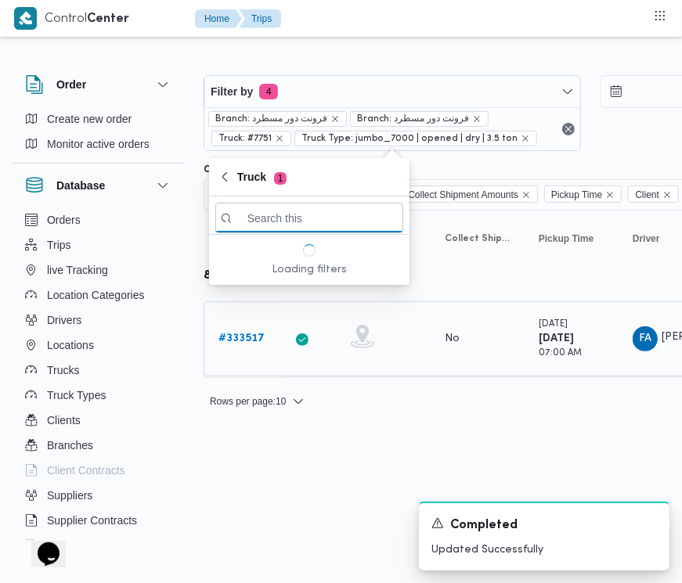
paste input "9879"
type input "9879"
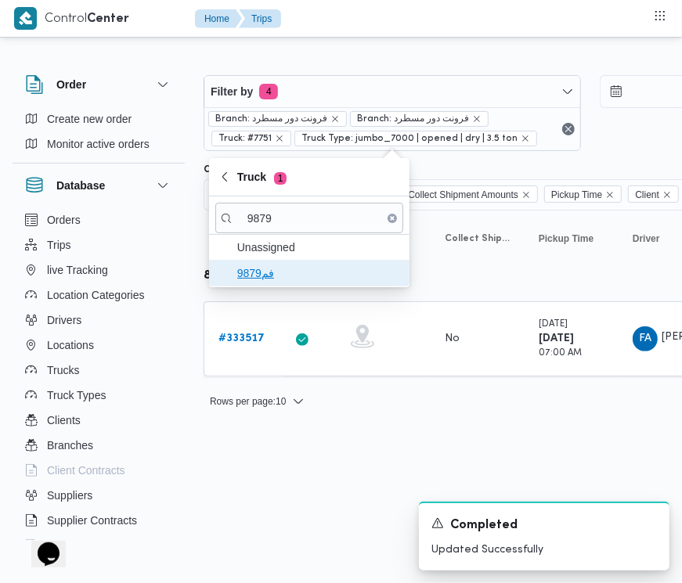
click at [239, 275] on span "فم9879" at bounding box center [318, 273] width 163 height 19
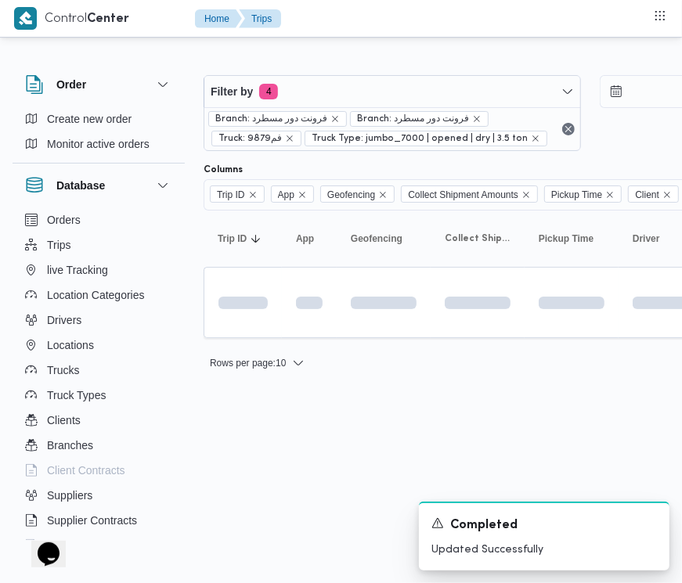
click at [255, 497] on html "Control Center Home Trips Order Create new order Monitor active orders Database…" at bounding box center [341, 291] width 682 height 583
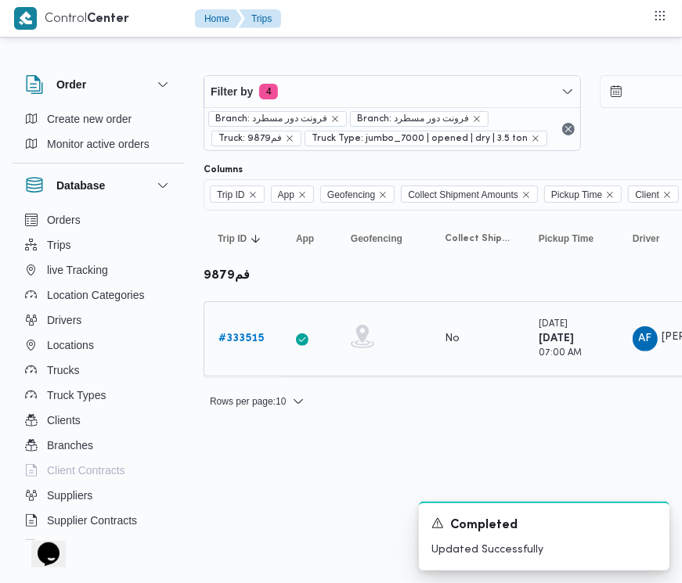
click at [247, 338] on b "# 333515" at bounding box center [240, 339] width 45 height 10
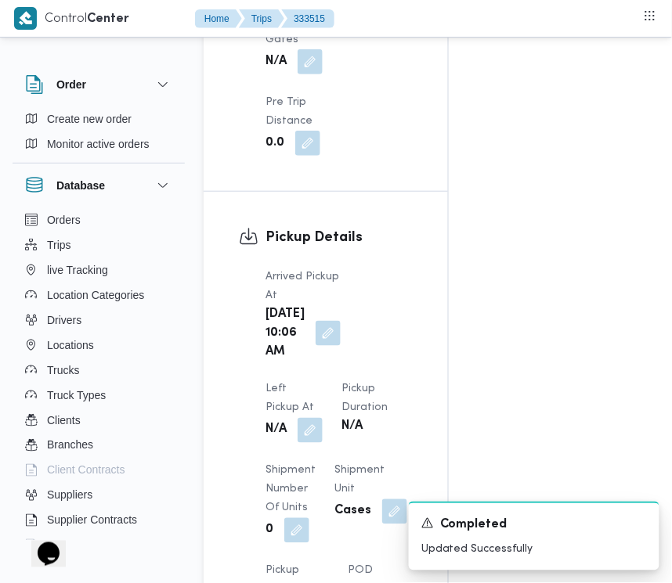
scroll to position [2479, 0]
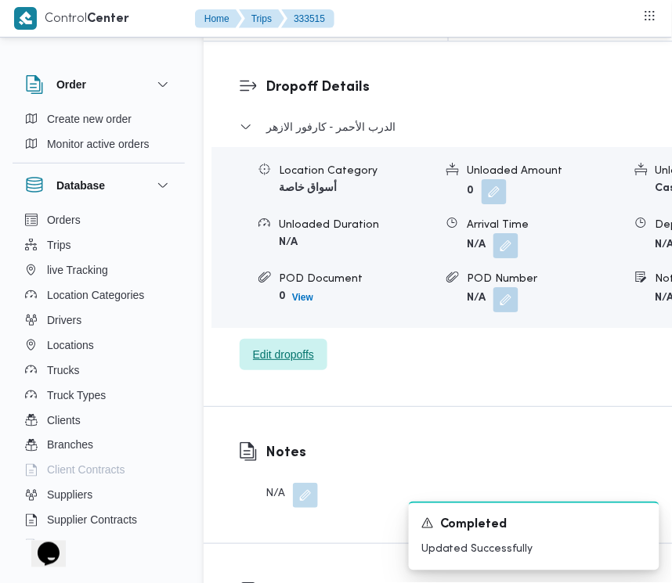
click at [294, 370] on span "Edit dropoffs" at bounding box center [284, 354] width 88 height 31
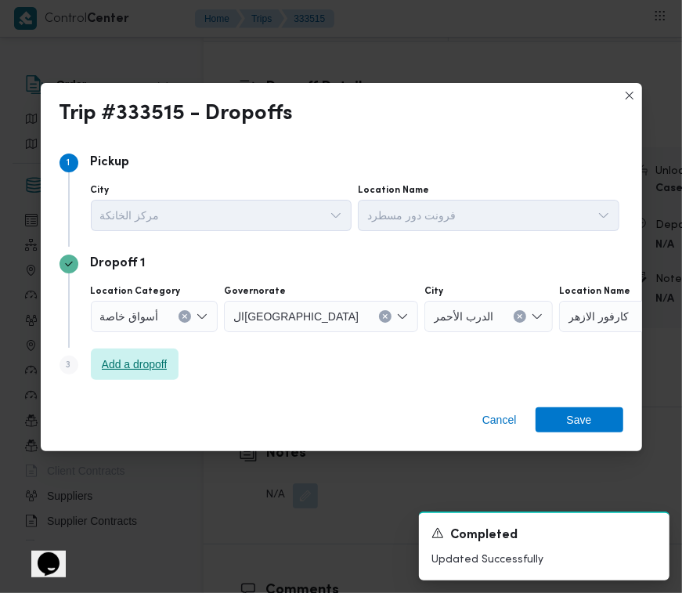
click at [174, 356] on span "Add a dropoff" at bounding box center [135, 363] width 88 height 31
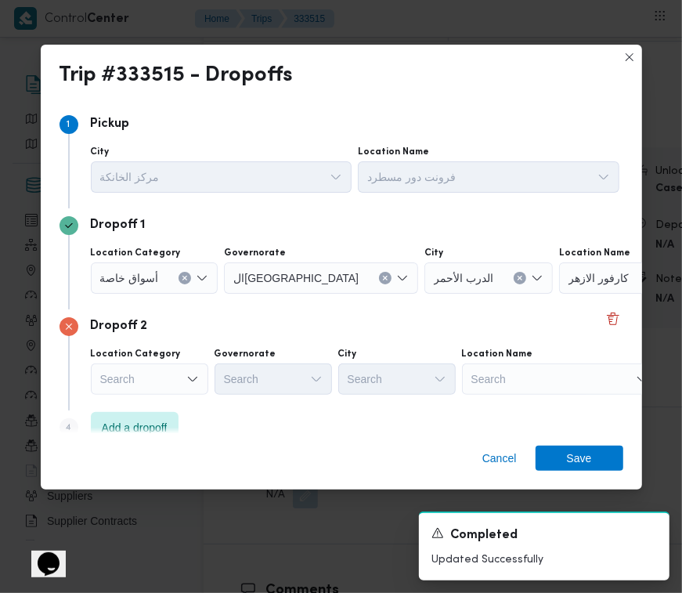
click at [552, 403] on div "Dropoff 2 Location Category Search Governorate Search City Search Location Name…" at bounding box center [342, 359] width 564 height 101
click at [559, 294] on div "Search" at bounding box center [657, 277] width 196 height 31
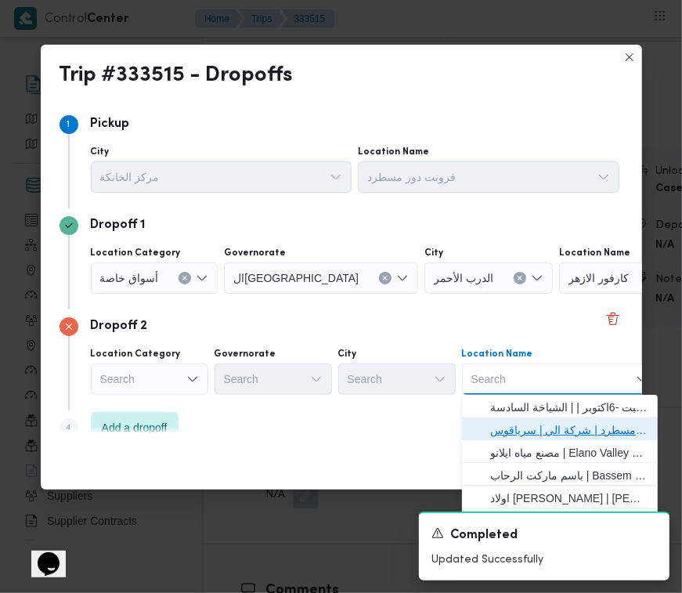
click at [561, 417] on span "فرونت دور مسطرد | شركة الي | سرياقوس" at bounding box center [559, 429] width 183 height 25
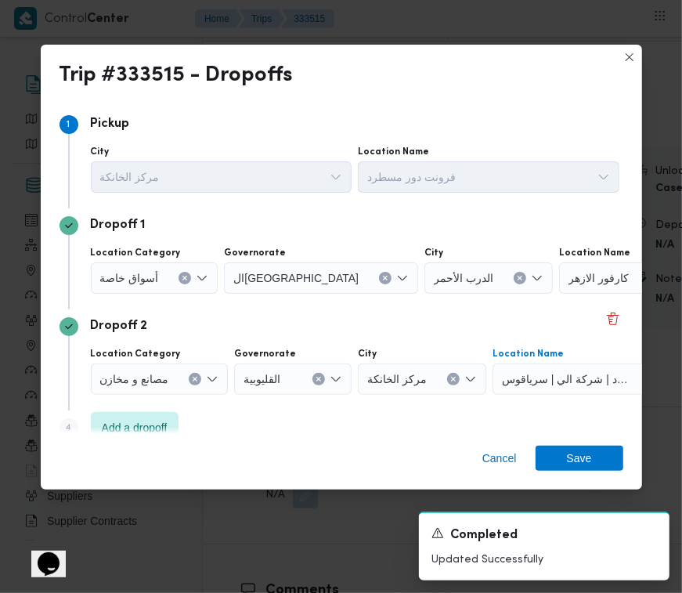
click at [517, 275] on icon "Clear input" at bounding box center [520, 278] width 6 height 6
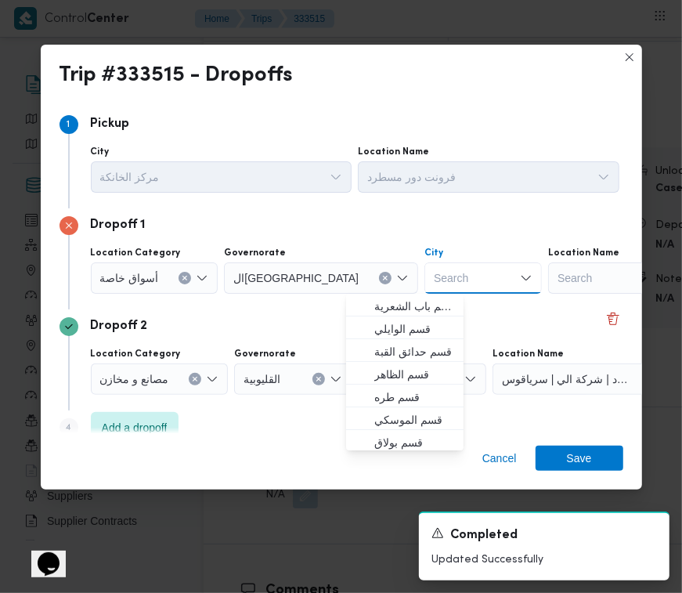
click at [548, 278] on div "Search" at bounding box center [646, 277] width 196 height 31
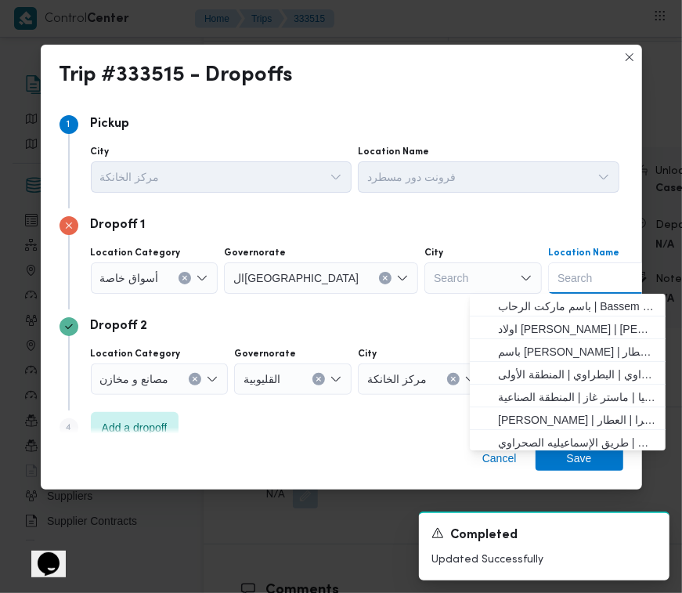
paste input "هايبر وان بدر"
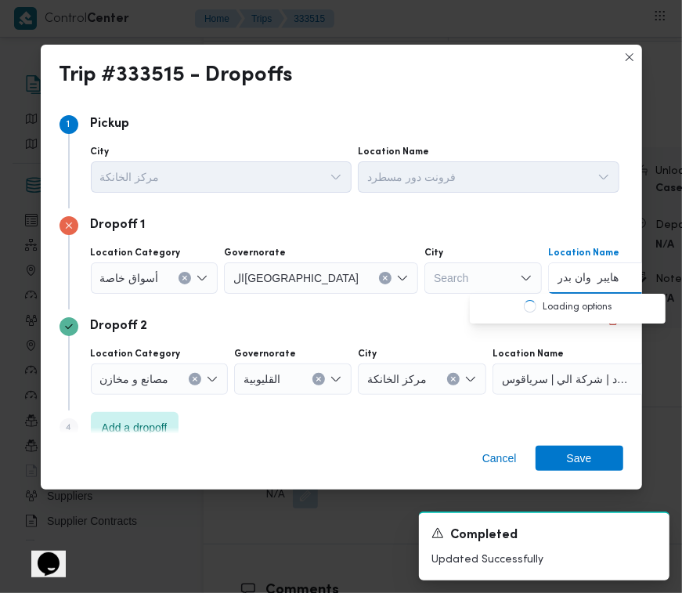
click at [558, 276] on input "هايبر وان بدر" at bounding box center [589, 278] width 62 height 19
type input "هايبر وان بدر"
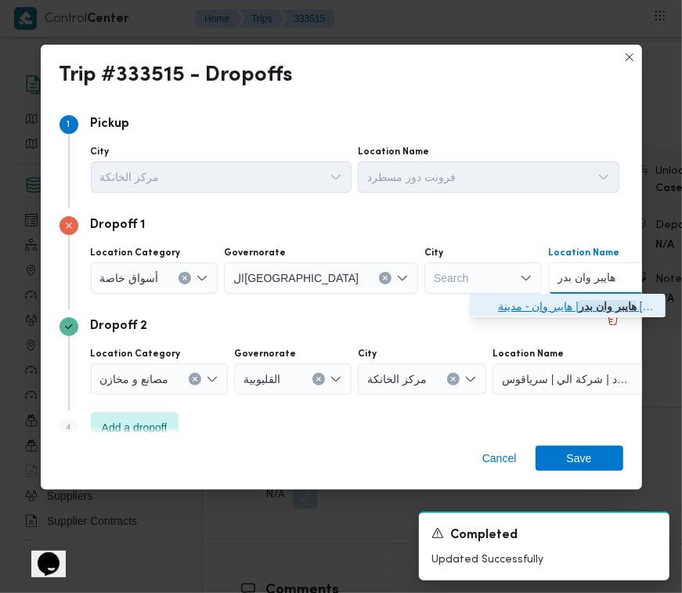
click at [537, 310] on span "هايبر وان بدر | هايبر وان - مدينة بدر | null" at bounding box center [577, 306] width 158 height 19
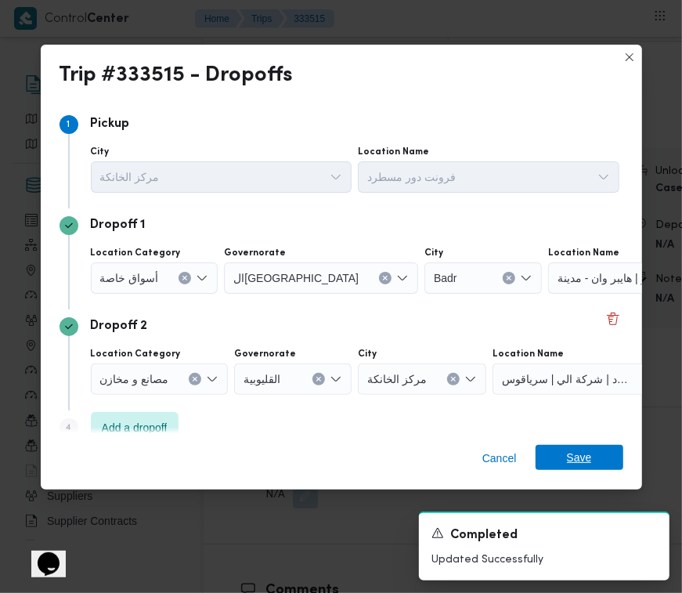
click at [594, 467] on span "Save" at bounding box center [580, 457] width 88 height 25
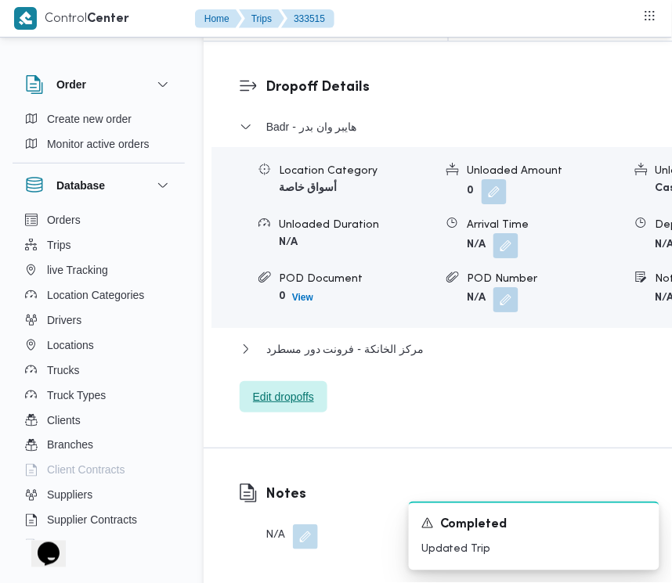
scroll to position [1970, 0]
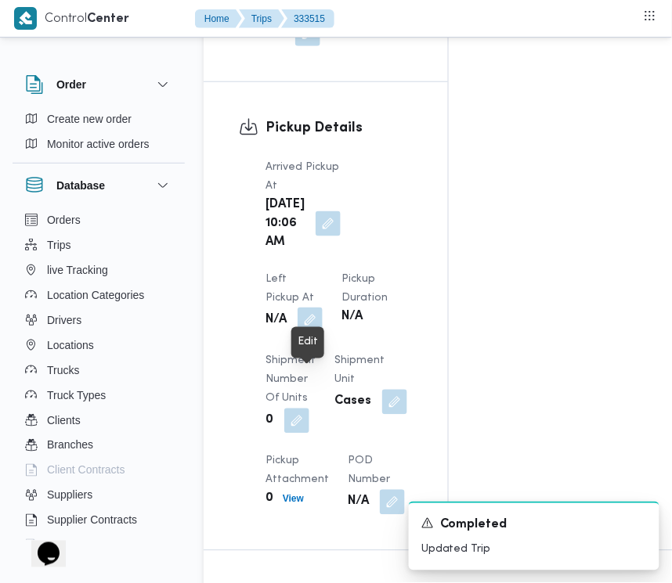
click at [310, 333] on button "button" at bounding box center [310, 320] width 25 height 25
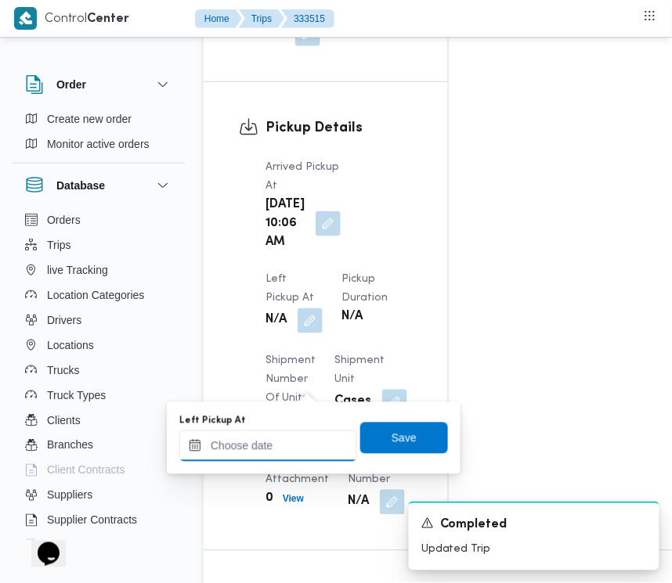
click at [315, 437] on input "Left Pickup At" at bounding box center [268, 446] width 178 height 31
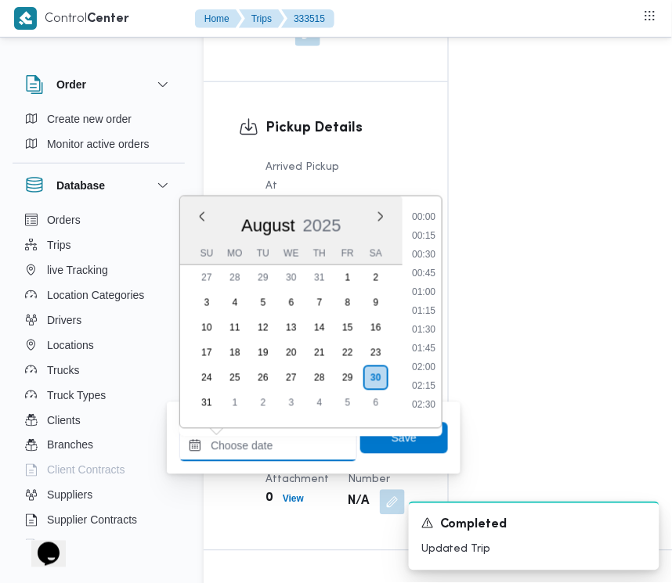
scroll to position [720, 0]
click at [433, 260] on li "10:15" at bounding box center [424, 267] width 36 height 16
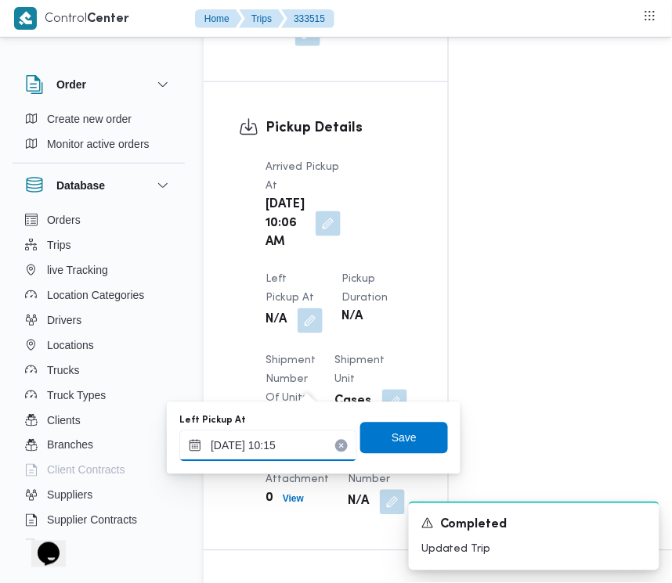
click at [315, 444] on input "30/08/2025 10:15" at bounding box center [268, 446] width 178 height 31
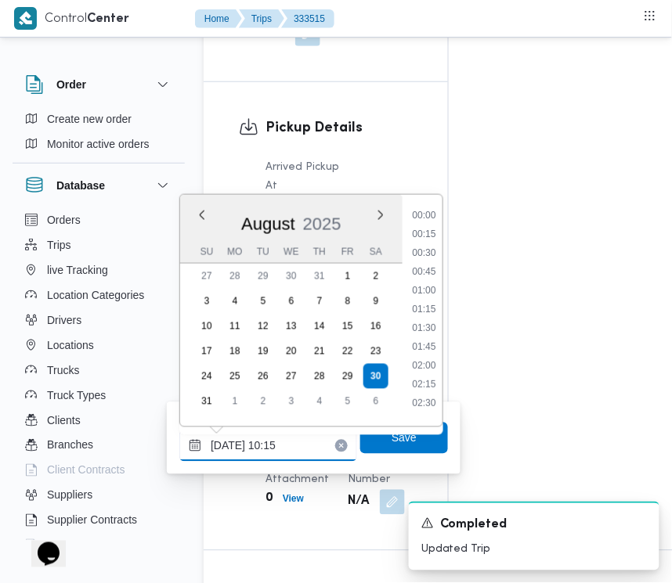
scroll to position [663, 0]
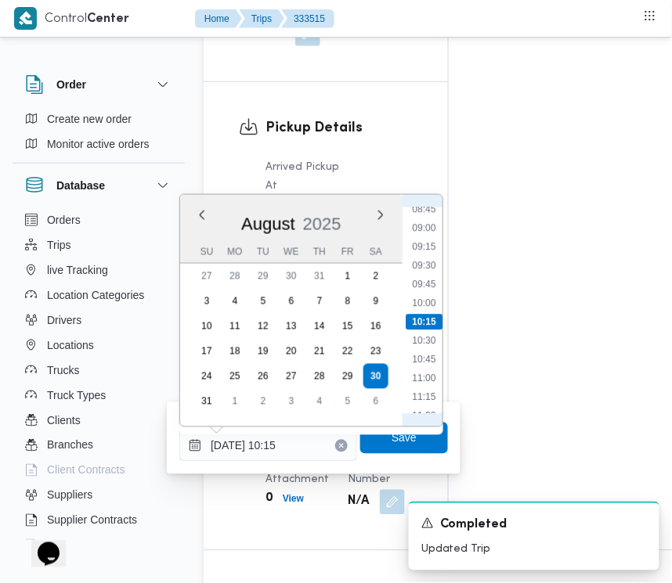
click at [428, 366] on ul "00:00 00:15 00:30 00:45 01:00 01:15 01:30 01:45 02:00 02:15 02:30 02:45 03:00 0…" at bounding box center [424, 311] width 37 height 207
click at [428, 371] on li "11:00" at bounding box center [424, 379] width 36 height 16
type input "30/08/2025 11:00"
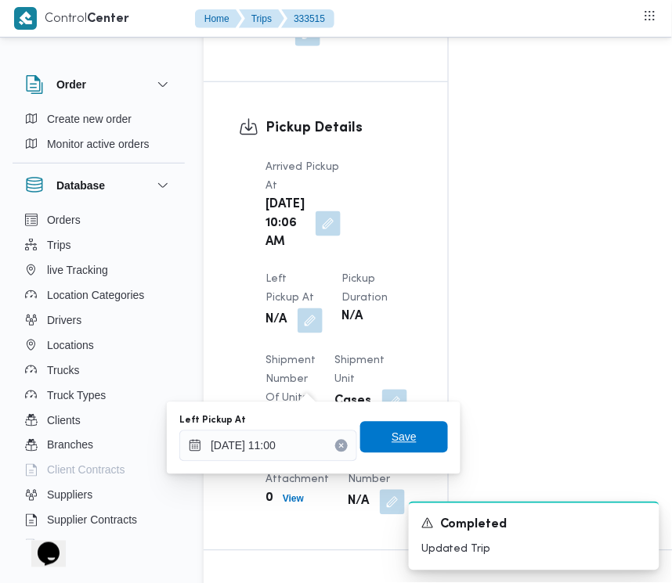
click at [408, 433] on span "Save" at bounding box center [404, 437] width 88 height 31
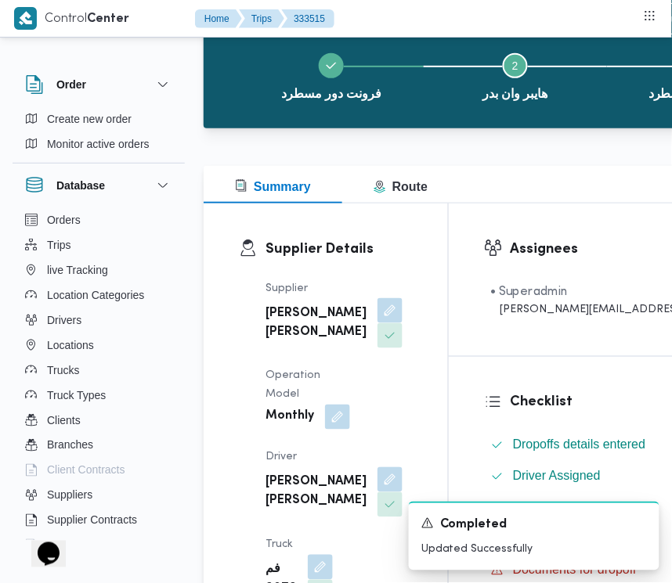
scroll to position [0, 0]
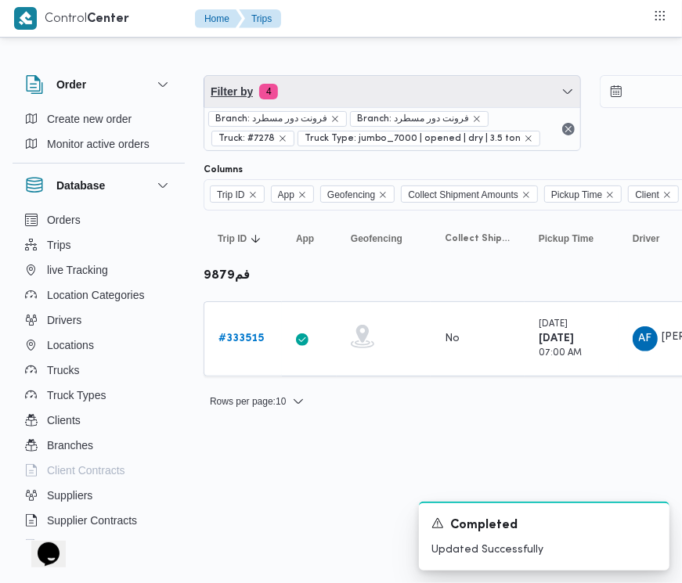
click at [378, 96] on span "Filter by 4" at bounding box center [392, 91] width 376 height 31
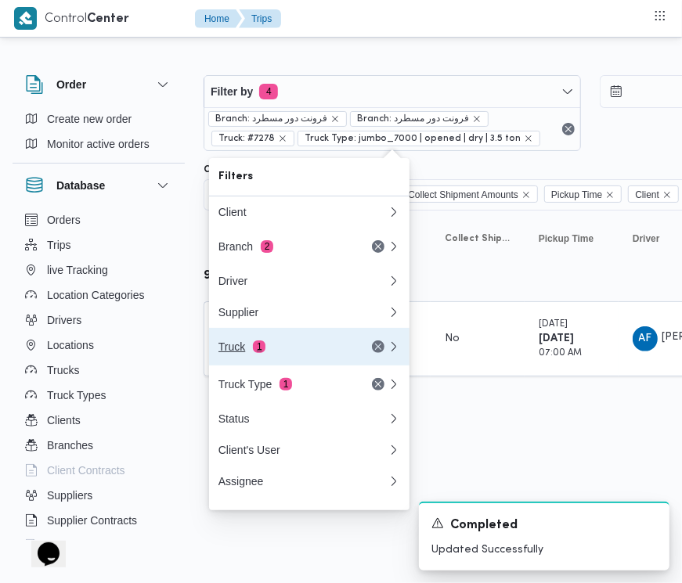
click at [240, 363] on div "Truck 1" at bounding box center [303, 347] width 188 height 38
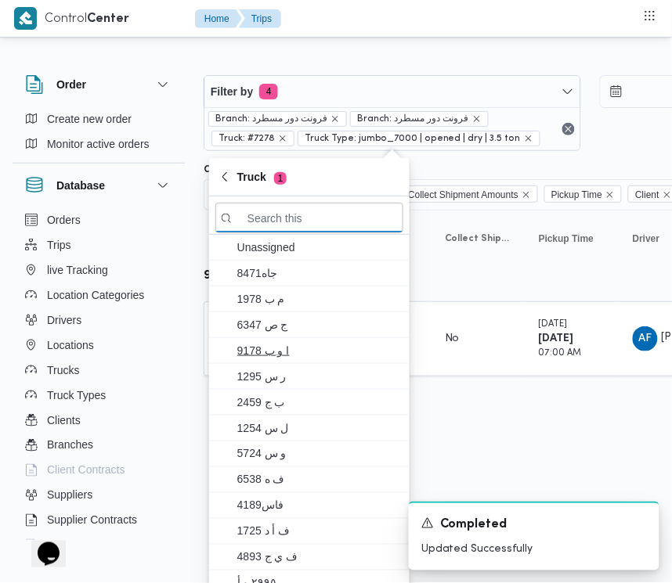
paste input "1734"
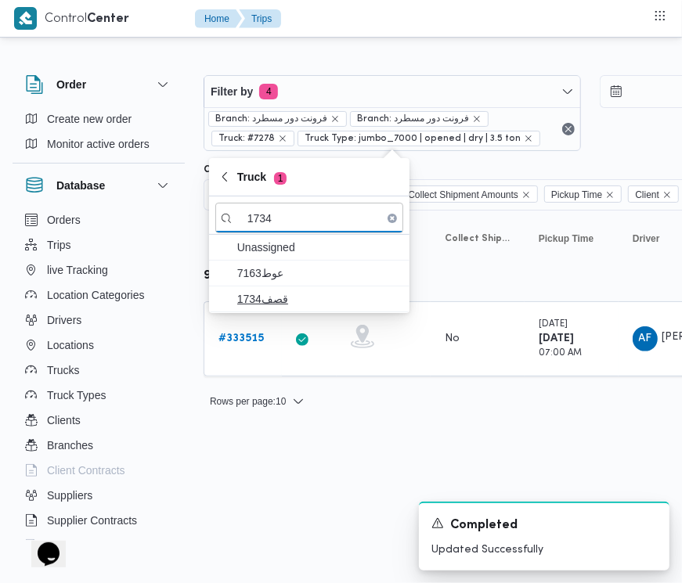
type input "1734"
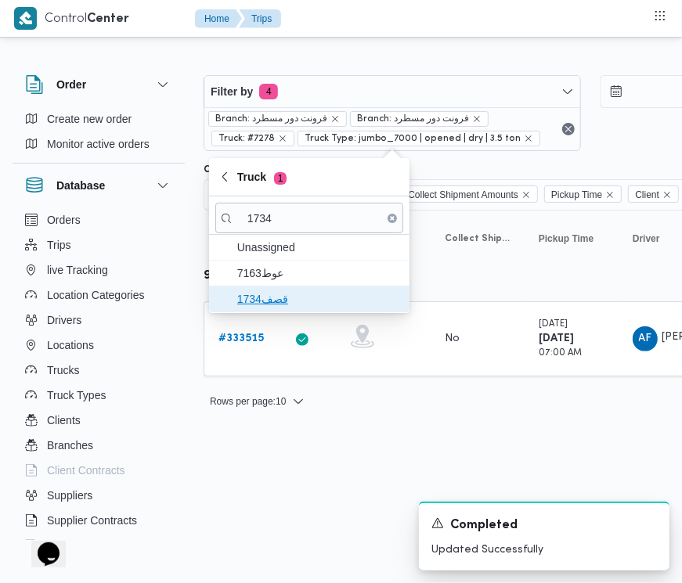
click at [266, 308] on span "قصف1734" at bounding box center [318, 299] width 163 height 19
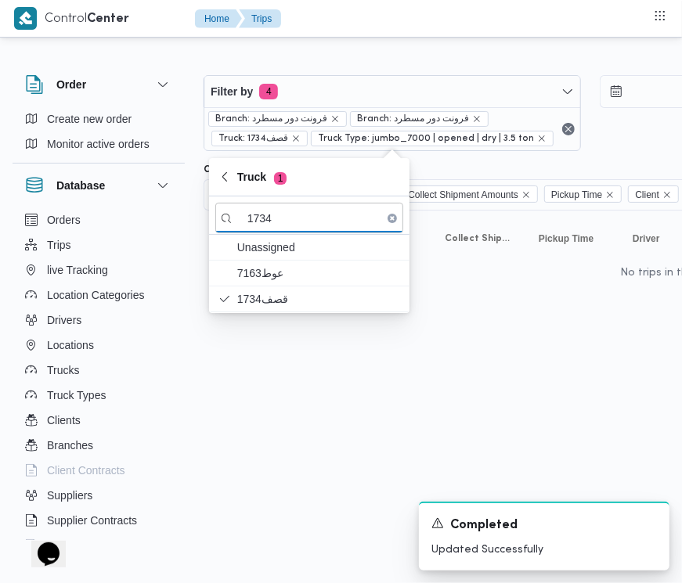
click at [259, 437] on html "Control Center Home Trips Order Create new order Monitor active orders Database…" at bounding box center [341, 291] width 682 height 583
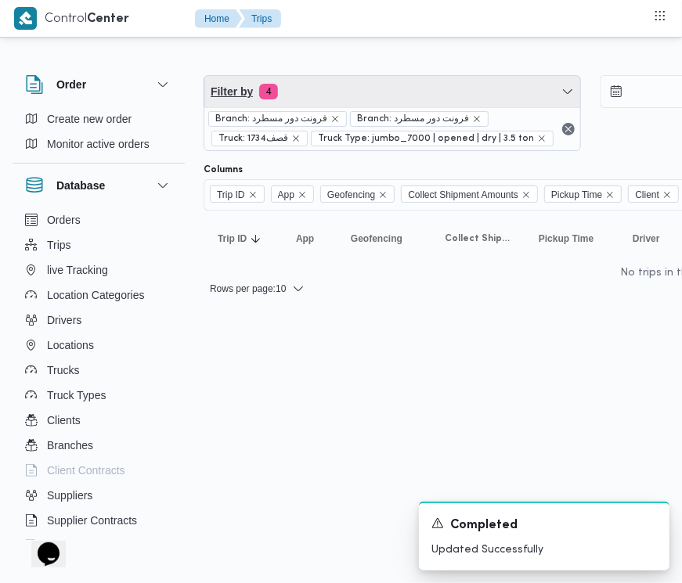
click at [333, 92] on span "Filter by 4" at bounding box center [392, 91] width 376 height 31
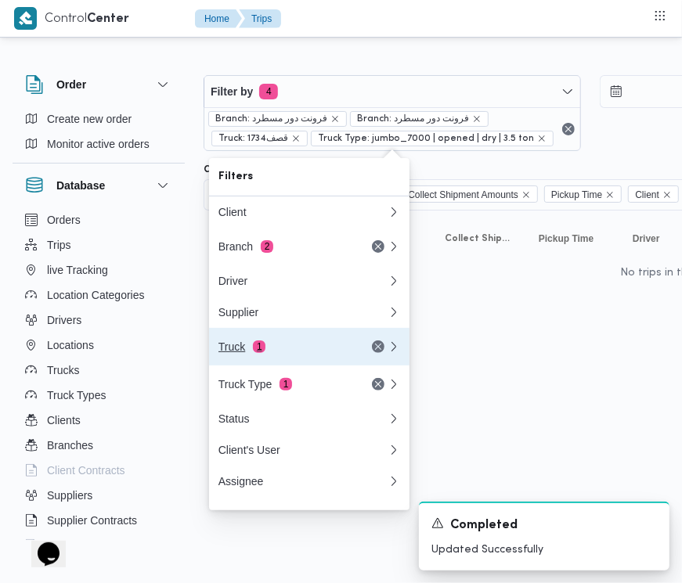
click at [291, 349] on div "Truck 1" at bounding box center [284, 347] width 132 height 13
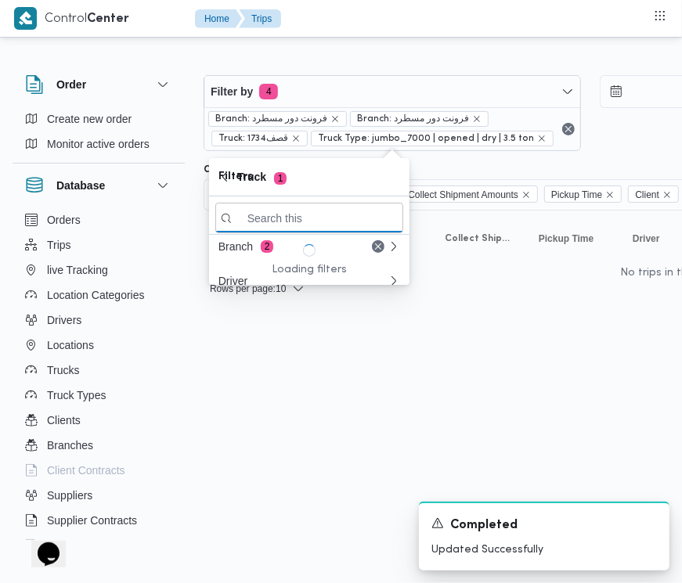
paste input "1734"
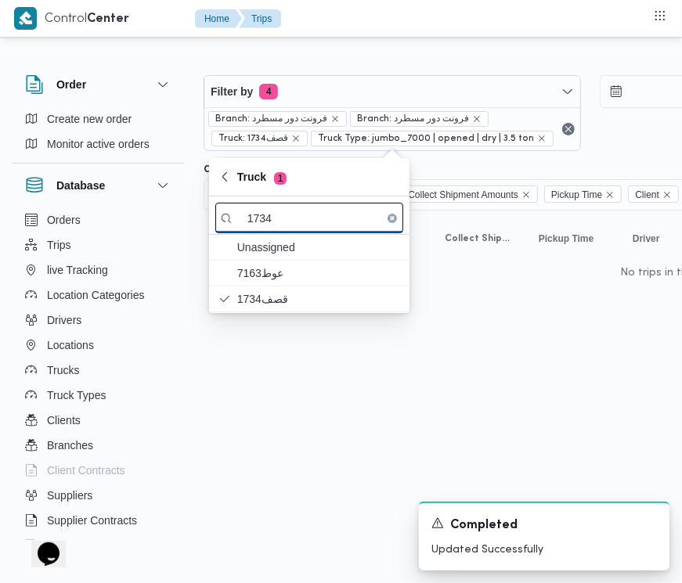
click at [302, 222] on input "1734" at bounding box center [309, 218] width 188 height 31
paste input "2367"
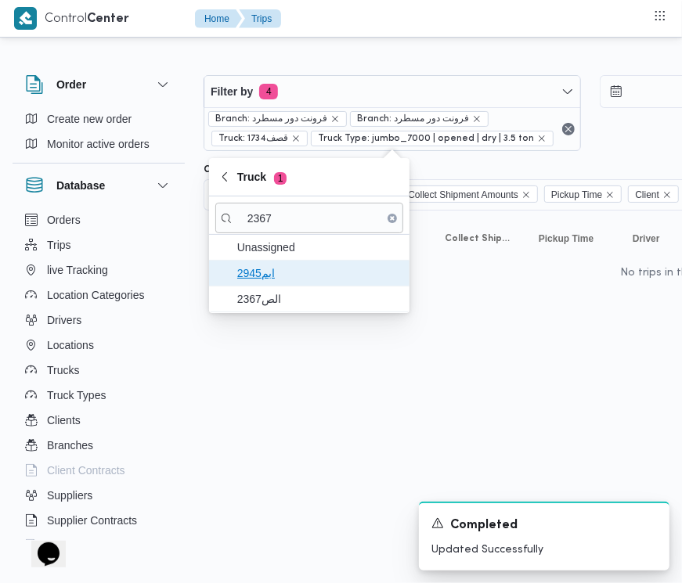
click at [294, 279] on span "ابم2945" at bounding box center [318, 273] width 163 height 19
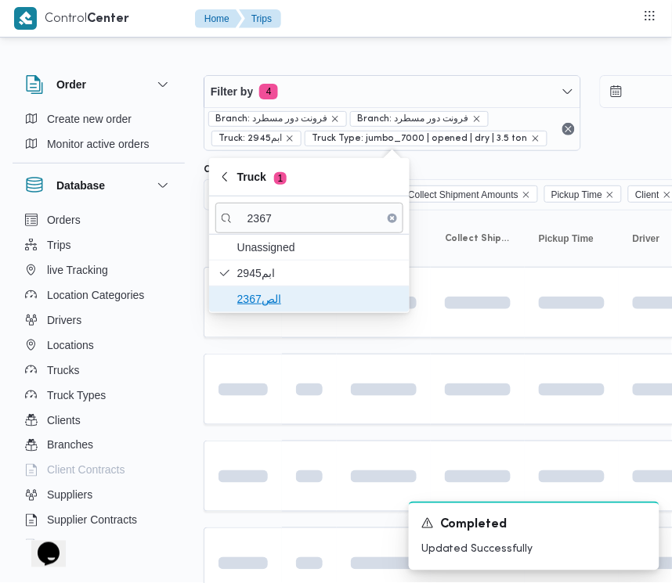
click at [287, 298] on span "الص2367" at bounding box center [318, 299] width 163 height 19
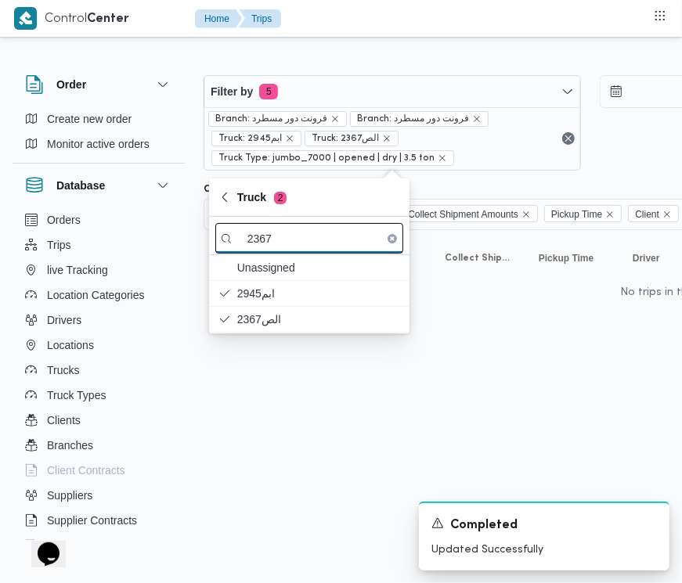
click at [265, 240] on input "2367" at bounding box center [309, 238] width 188 height 31
paste input "7349"
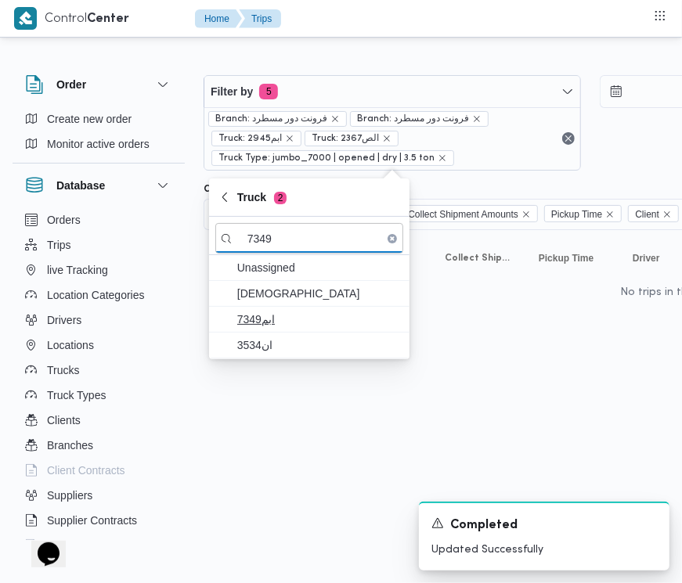
type input "7349"
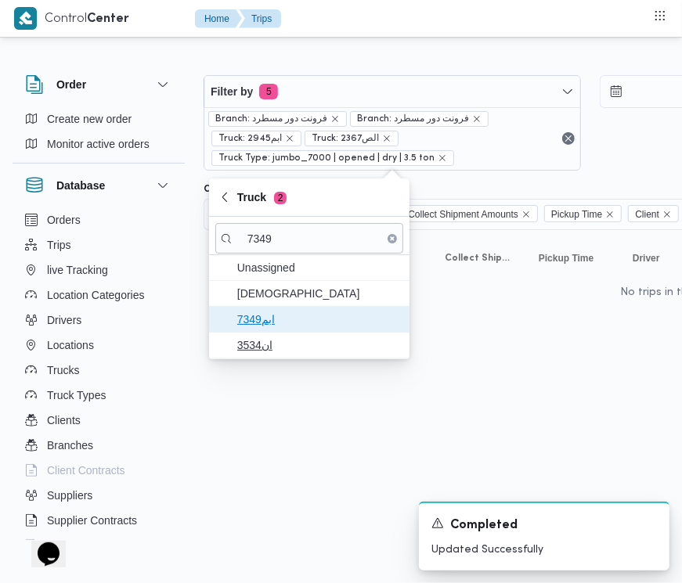
drag, startPoint x: 276, startPoint y: 322, endPoint x: 271, endPoint y: 333, distance: 11.9
click at [276, 323] on span "ابم7349" at bounding box center [318, 319] width 163 height 19
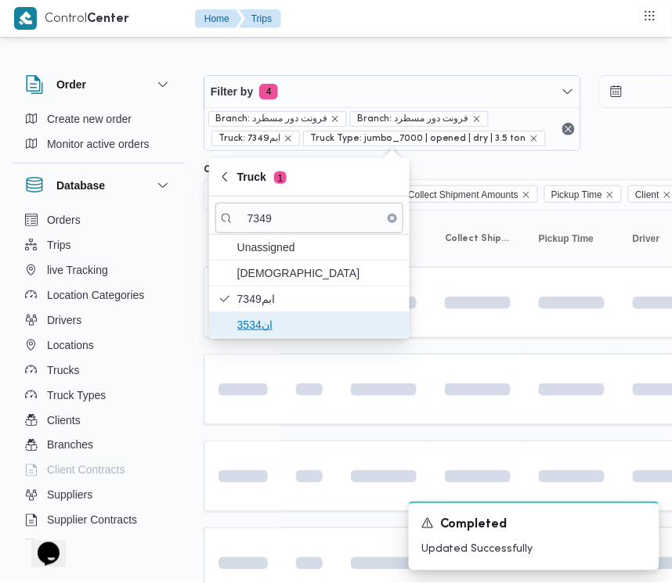
click at [267, 339] on body "Control Center Home Trips Order Create new order Monitor active orders Database…" at bounding box center [336, 582] width 672 height 1165
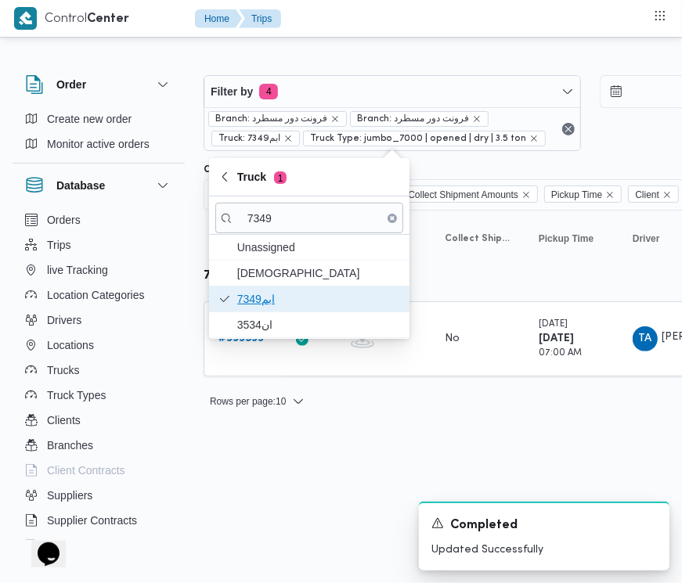
click at [280, 287] on span "ابم7349" at bounding box center [309, 299] width 188 height 25
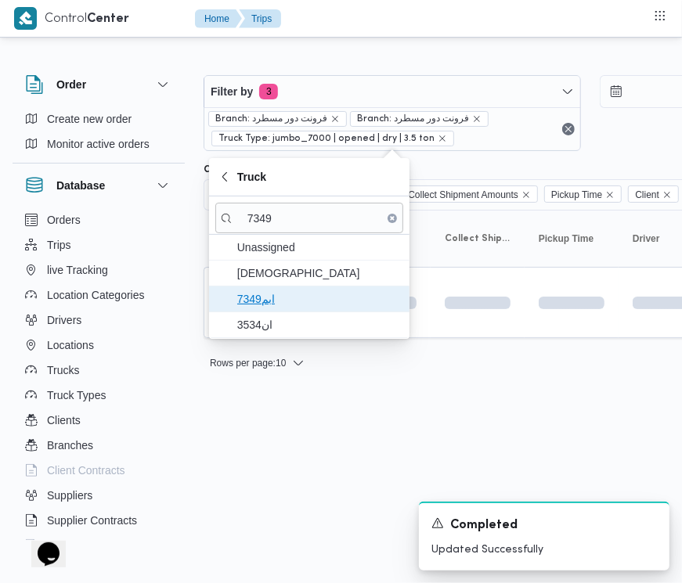
click at [282, 288] on span "ابم7349" at bounding box center [309, 299] width 188 height 25
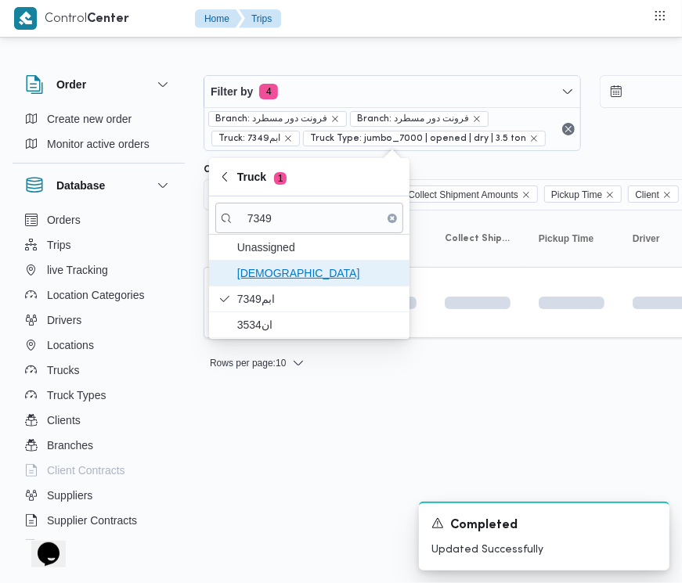
click at [276, 272] on span "قيع7349" at bounding box center [318, 273] width 163 height 19
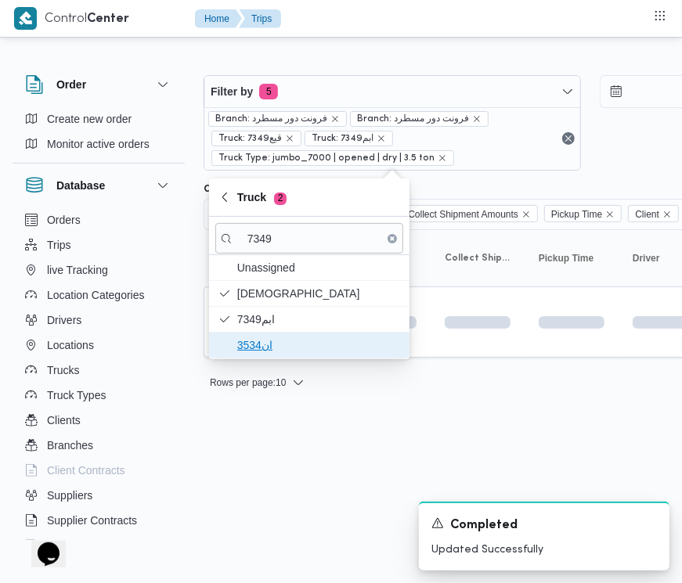
click at [278, 345] on span "ان3534" at bounding box center [318, 345] width 163 height 19
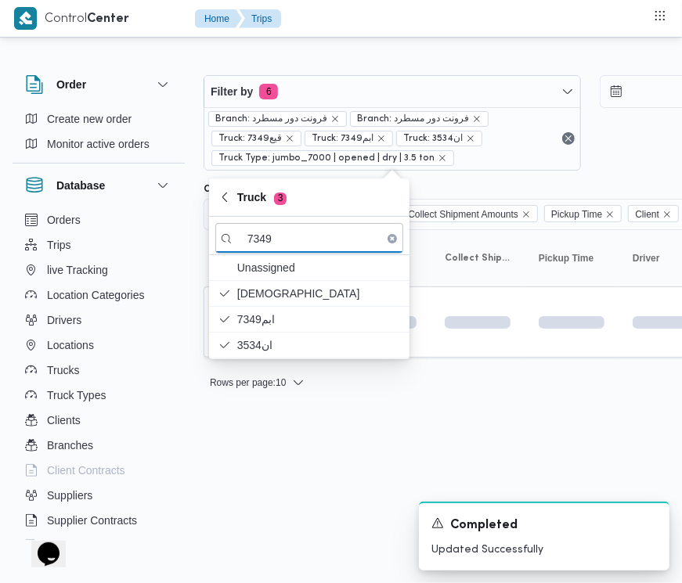
click at [258, 442] on html "Control Center Home Trips Order Create new order Monitor active orders Database…" at bounding box center [341, 291] width 682 height 583
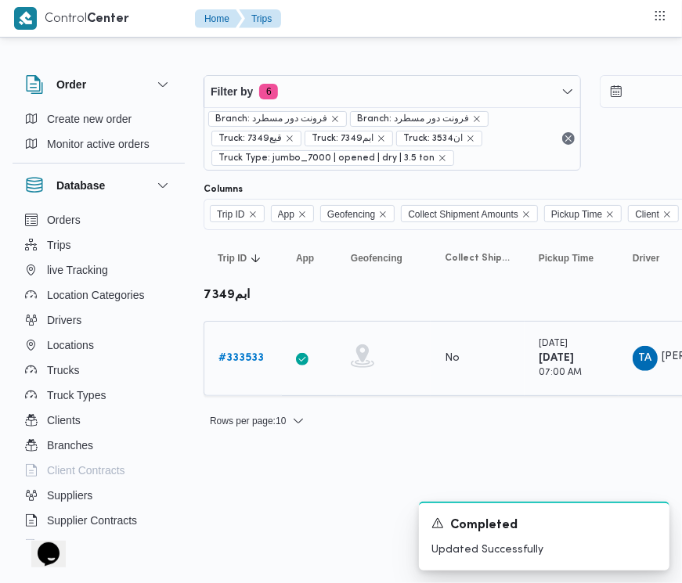
click at [243, 350] on link "# 333533" at bounding box center [240, 358] width 45 height 19
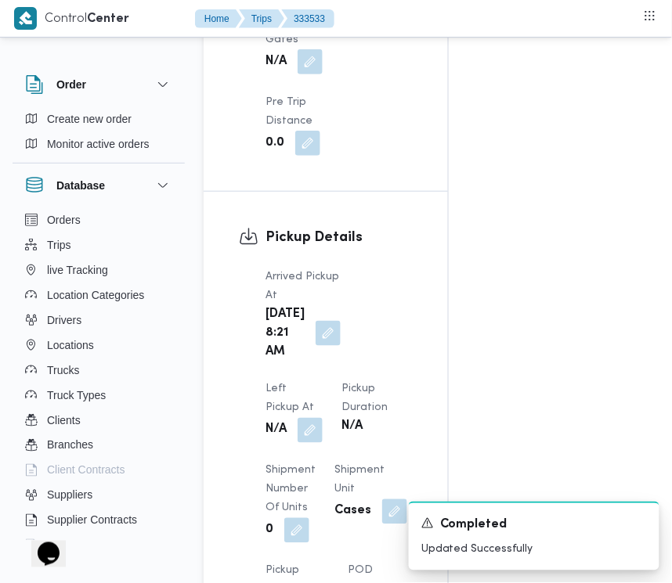
scroll to position [2479, 0]
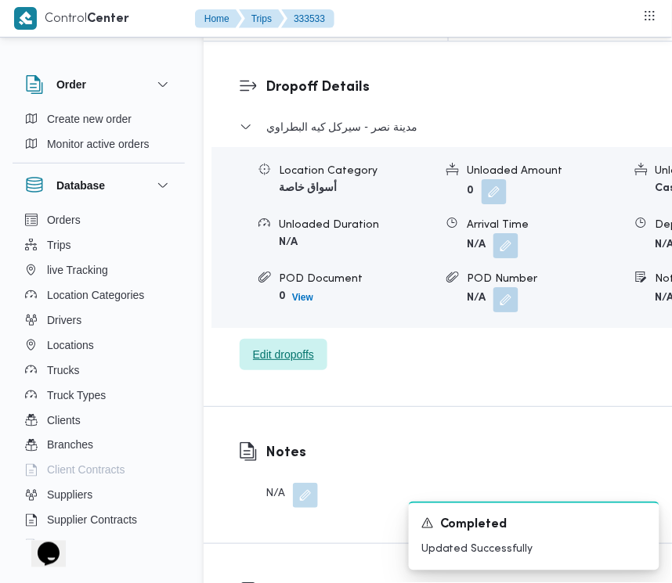
click at [296, 364] on span "Edit dropoffs" at bounding box center [283, 354] width 61 height 19
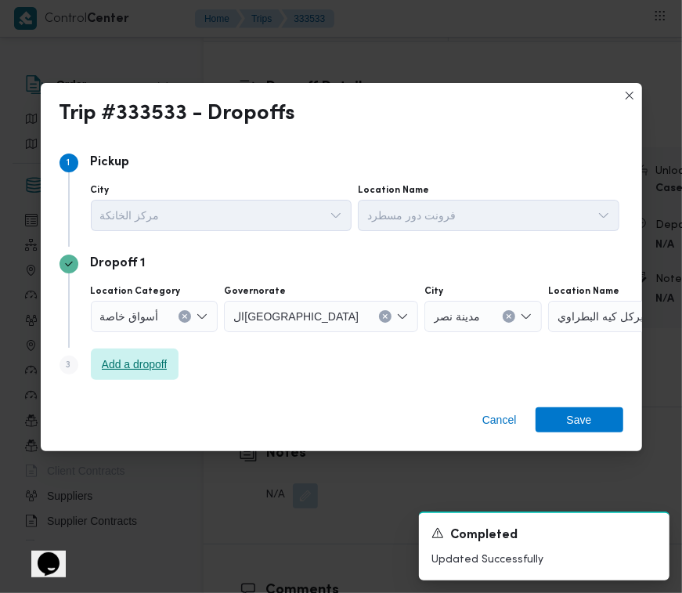
click at [167, 365] on span "Add a dropoff" at bounding box center [135, 364] width 66 height 19
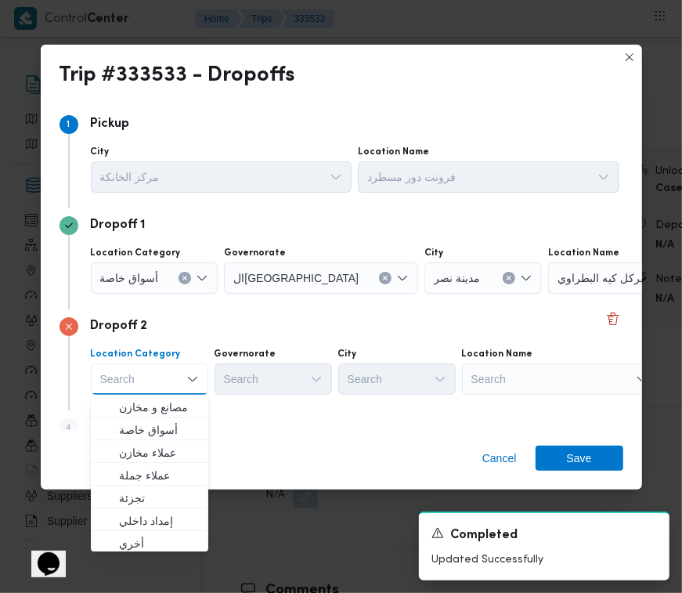
click at [560, 294] on div "Search" at bounding box center [646, 277] width 196 height 31
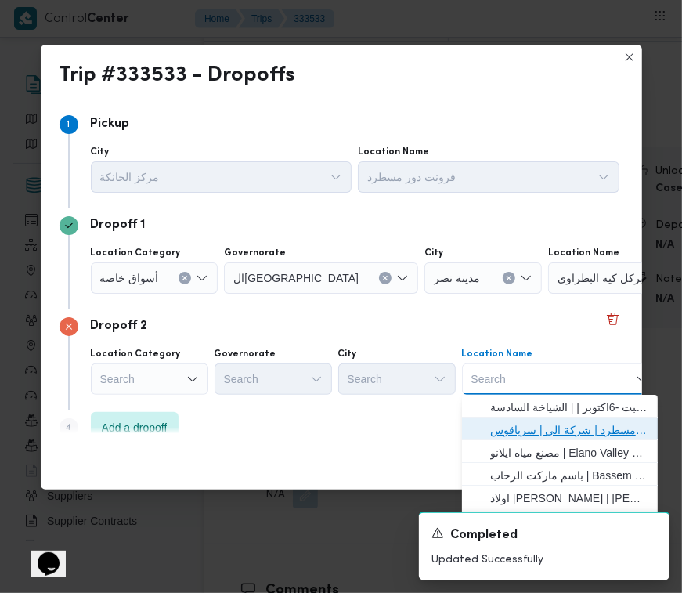
drag, startPoint x: 572, startPoint y: 423, endPoint x: 466, endPoint y: 374, distance: 116.7
click at [568, 424] on span "فرونت دور مسطرد | شركة الي | سرياقوس" at bounding box center [569, 430] width 158 height 19
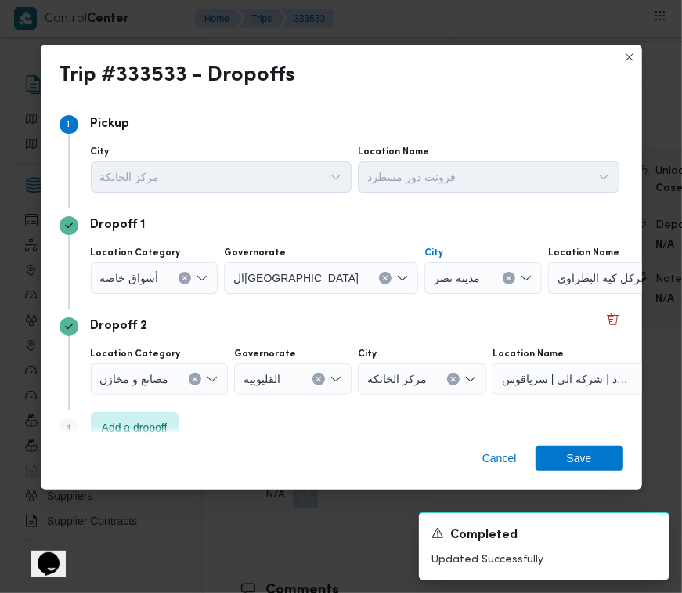
click at [503, 280] on button "Clear input" at bounding box center [509, 278] width 13 height 13
click at [548, 280] on div "Search" at bounding box center [646, 277] width 196 height 31
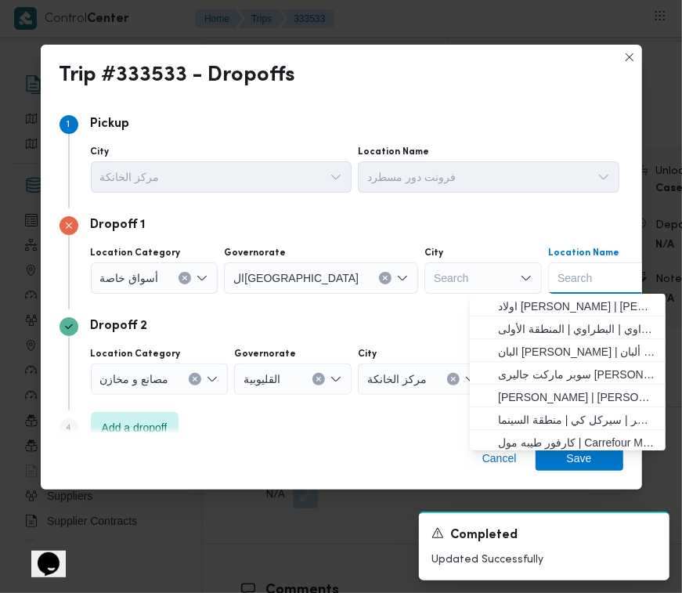
paste input "DownTown"
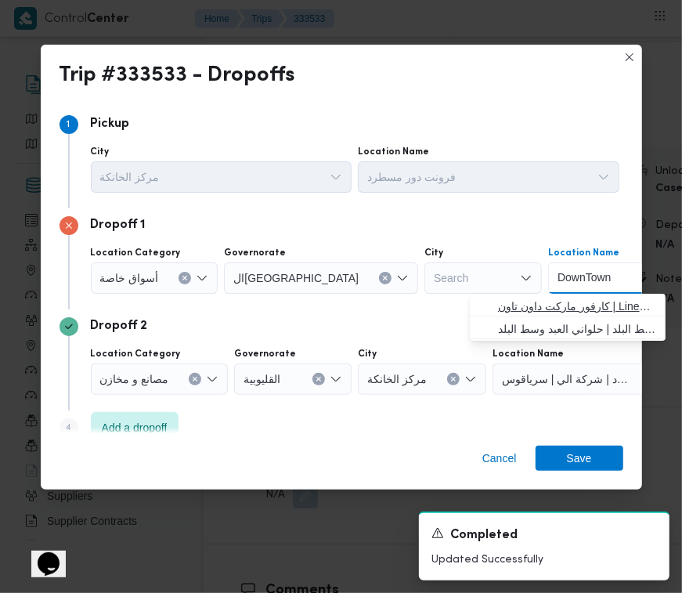
type input "DownTown"
click at [518, 300] on span "كارفور ماركت داون تاون | Linens and More - Cairo | null" at bounding box center [577, 306] width 158 height 19
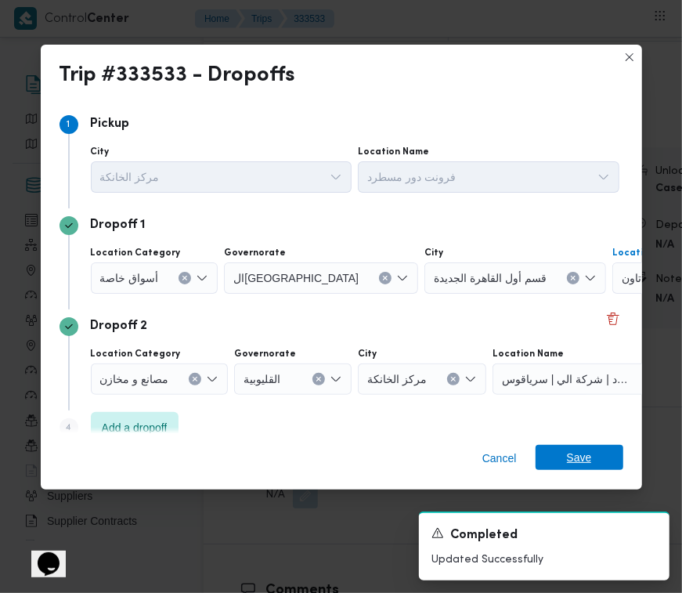
click at [594, 456] on span "Save" at bounding box center [580, 457] width 88 height 25
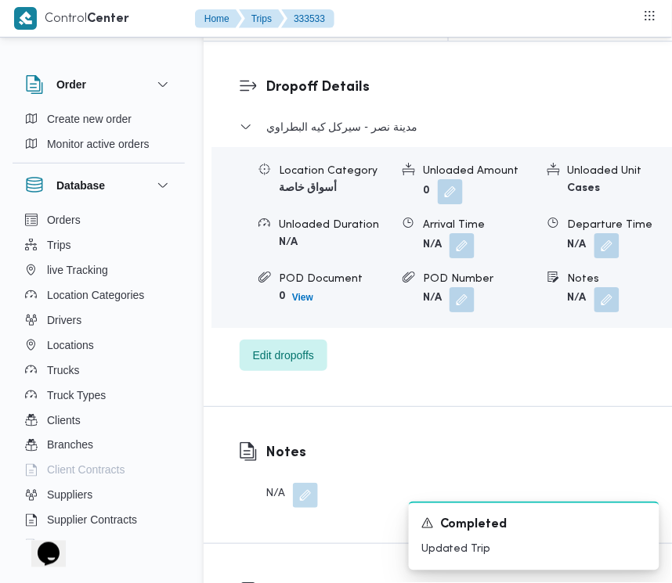
scroll to position [2499, 0]
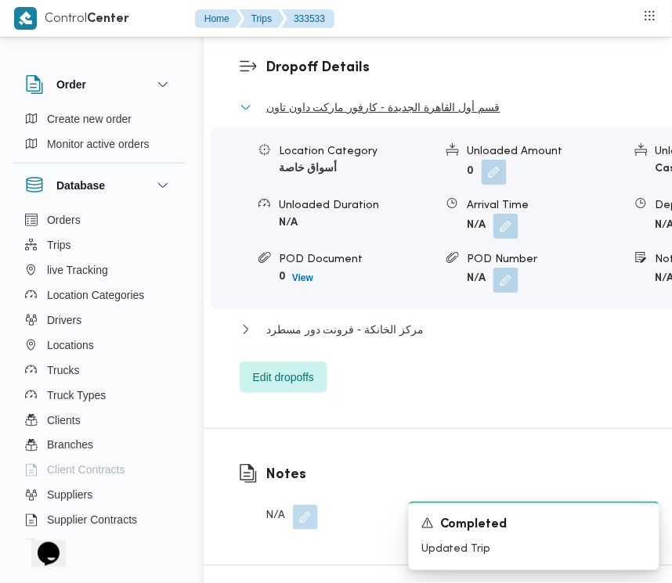
click at [363, 117] on span "قسم أول القاهرة الجديدة - كارفور ماركت داون تاون" at bounding box center [383, 107] width 234 height 19
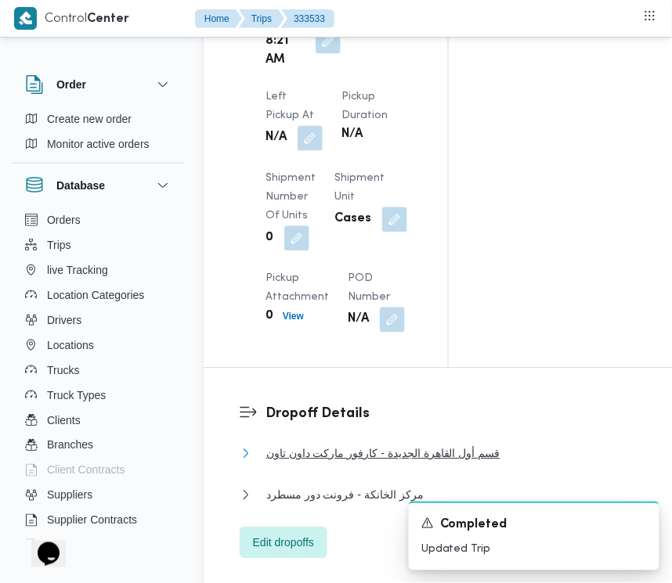
scroll to position [1982, 0]
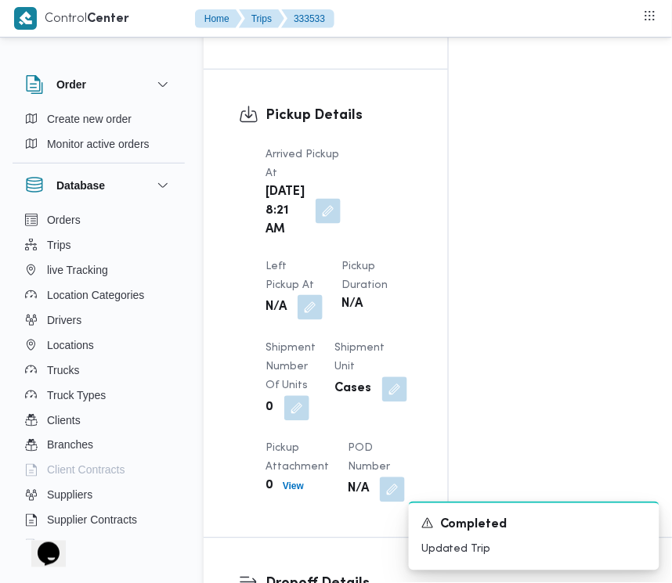
click at [323, 295] on button "button" at bounding box center [310, 307] width 25 height 25
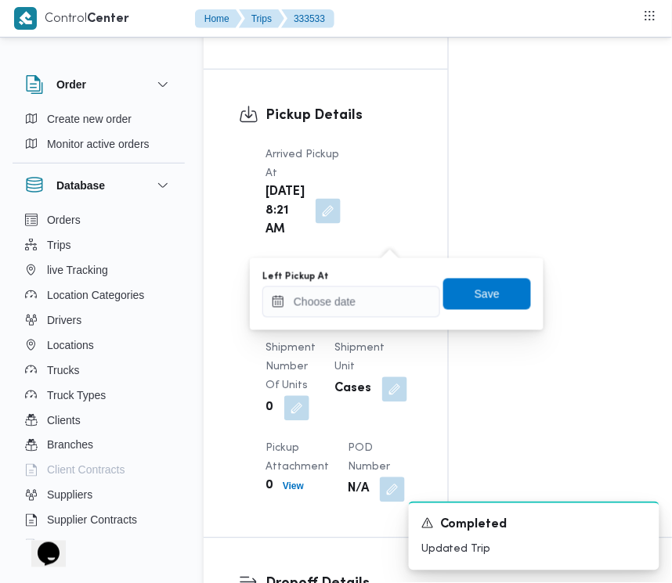
click at [388, 280] on div "Left Pickup At" at bounding box center [351, 277] width 178 height 13
click at [396, 304] on input "Left Pickup At" at bounding box center [351, 302] width 178 height 31
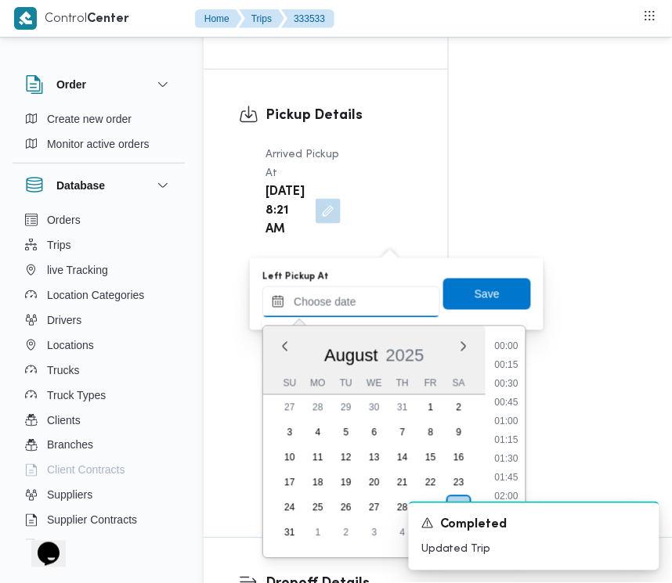
paste input "30/8/2025 7:30:00 AM"
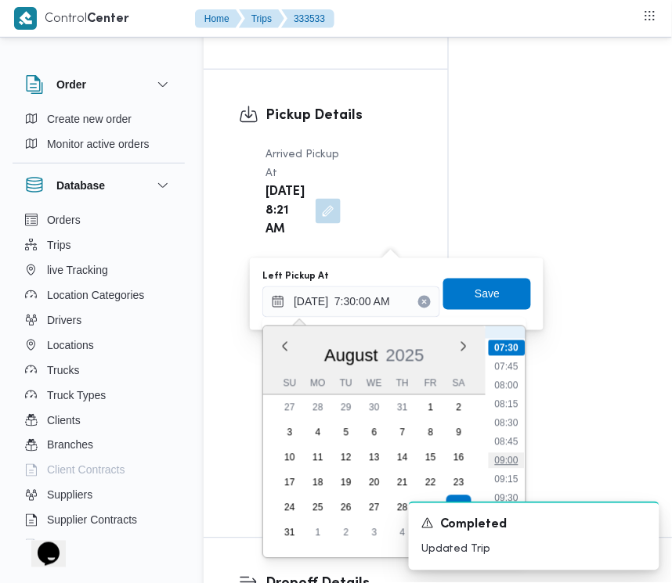
click at [518, 454] on li "09:00" at bounding box center [507, 461] width 36 height 16
type input "30/08/2025 09:00"
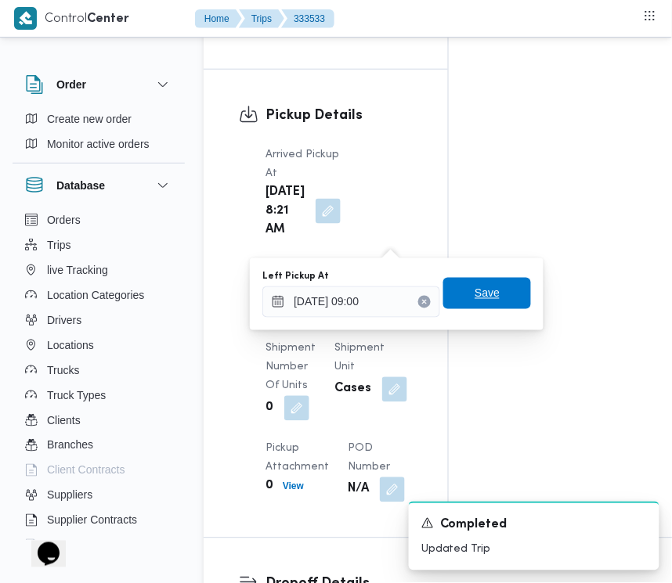
click at [495, 298] on span "Save" at bounding box center [487, 293] width 88 height 31
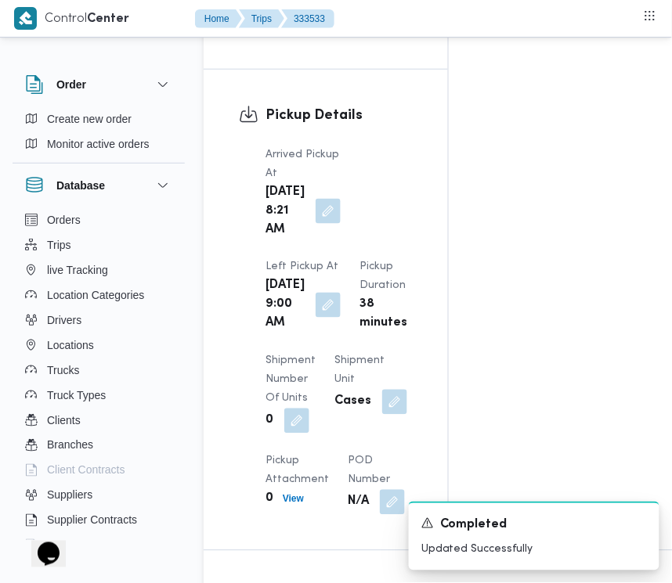
click at [421, 229] on div "Pickup Details Arrived Pickup At Sat, Aug 30, 2025 8:21 AM Left Pickup At Sat, …" at bounding box center [326, 310] width 244 height 481
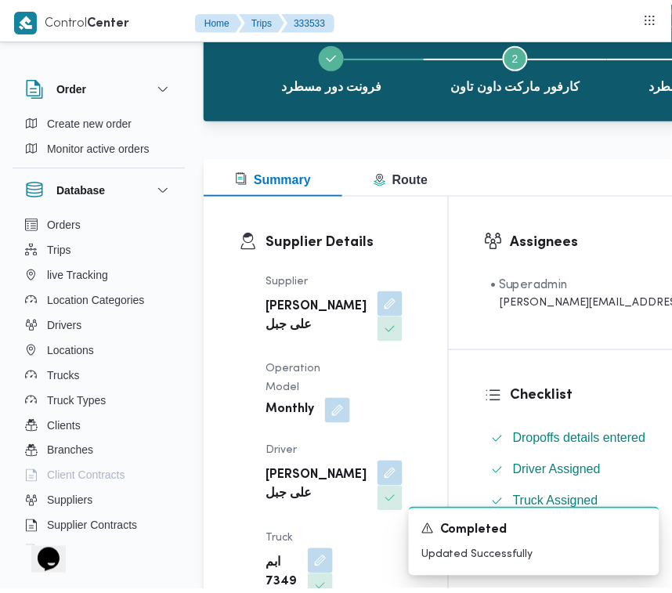
scroll to position [0, 0]
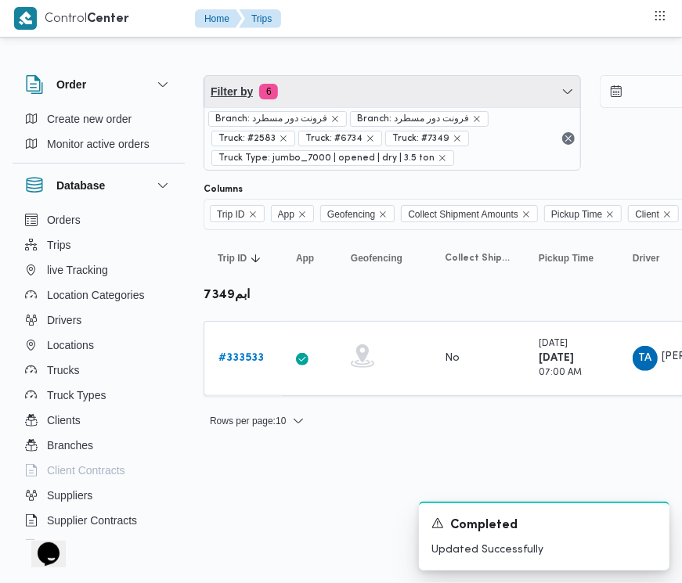
click at [466, 81] on span "Filter by 6" at bounding box center [392, 91] width 376 height 31
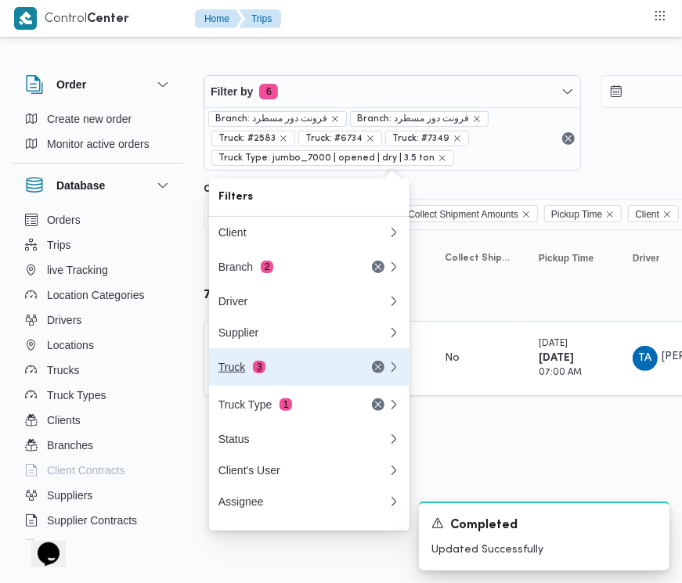
click at [251, 374] on div "Truck 3" at bounding box center [284, 367] width 132 height 13
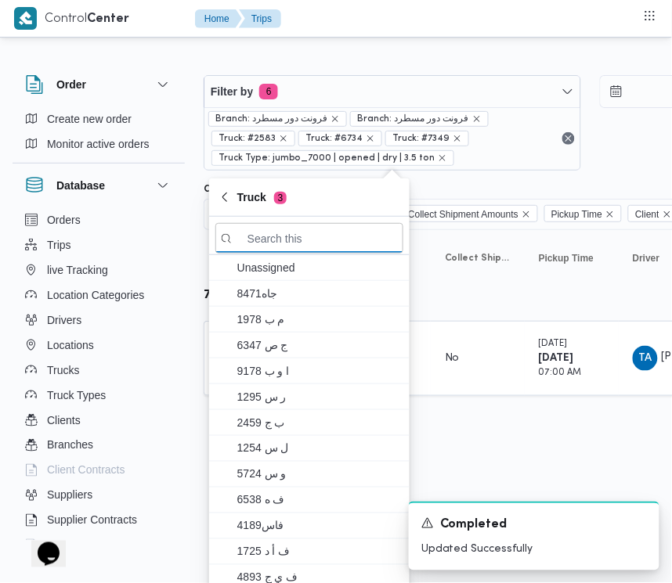
paste input "6862"
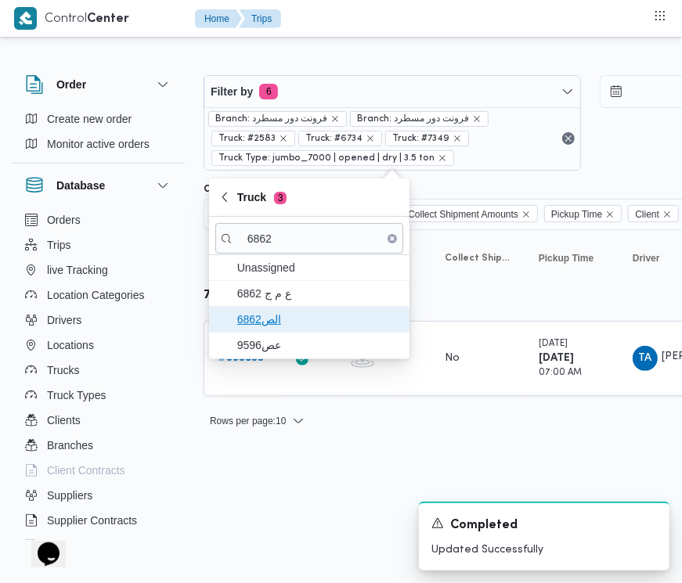
click at [295, 307] on span "الص6862" at bounding box center [309, 319] width 188 height 25
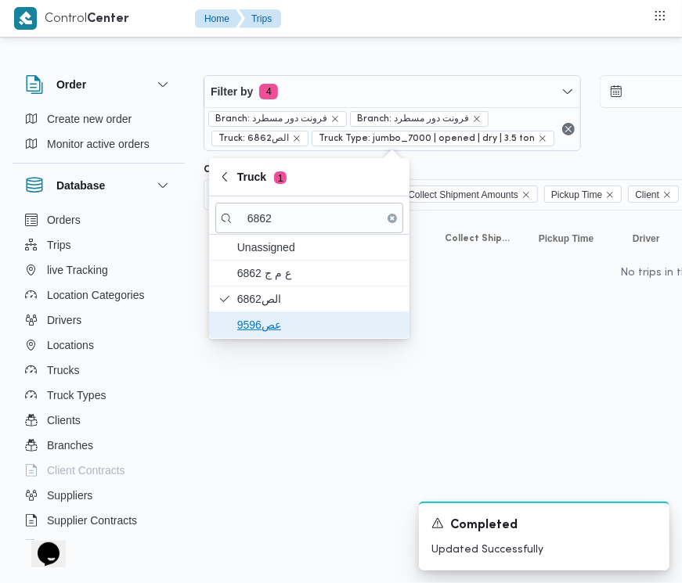
click at [288, 330] on span "عص9596" at bounding box center [318, 325] width 163 height 19
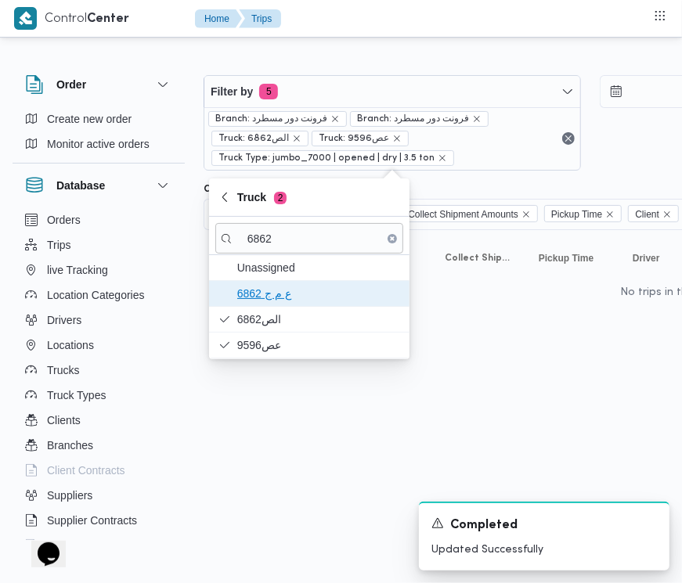
click at [279, 283] on span "ع م ج 6862" at bounding box center [309, 293] width 188 height 25
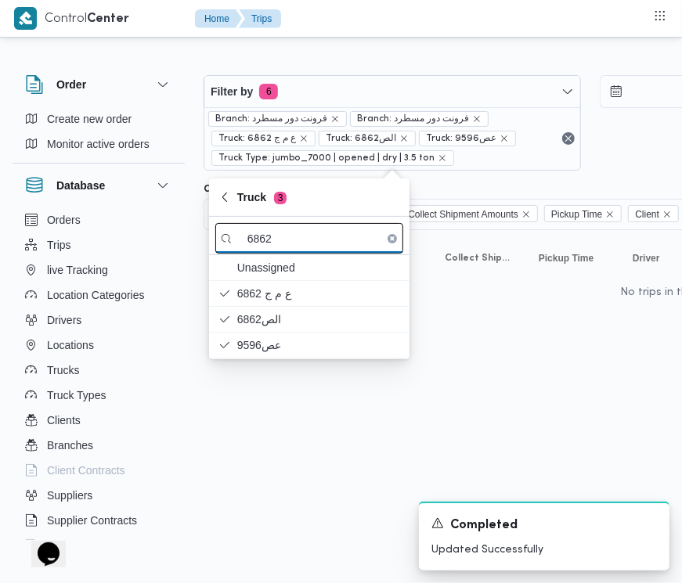
click at [260, 237] on input "6862" at bounding box center [309, 238] width 188 height 31
paste input "عمج4843"
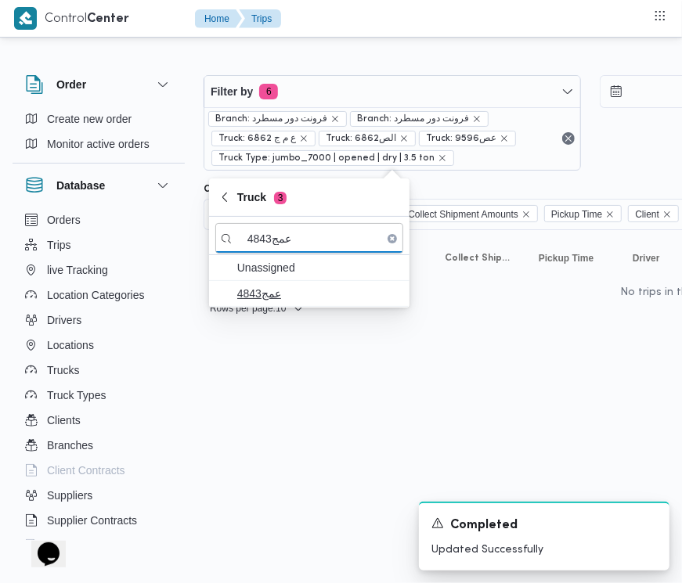
type input "عمج4843"
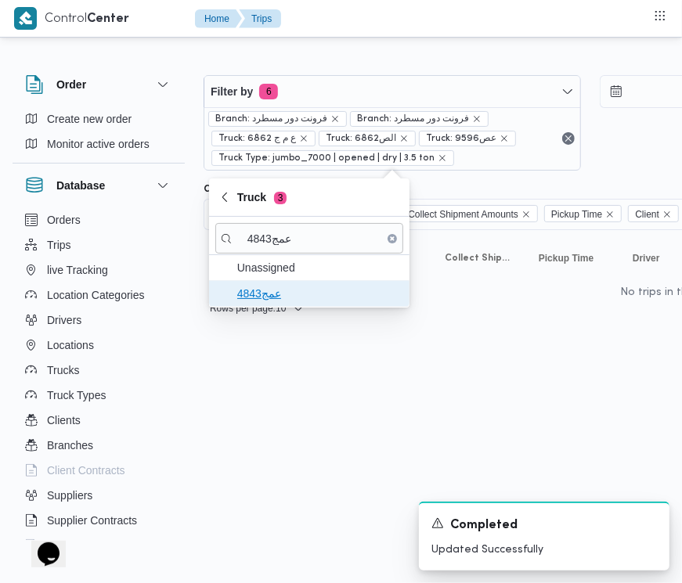
click at [271, 298] on span "عمج4843" at bounding box center [318, 293] width 163 height 19
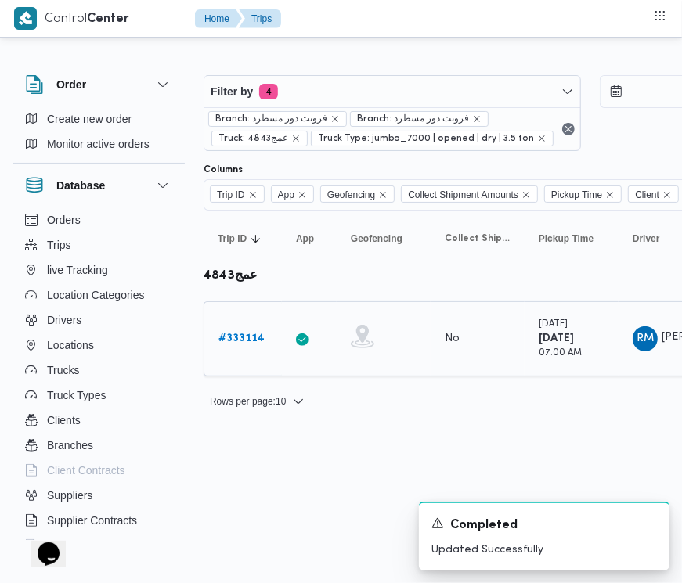
click at [244, 341] on b "# 333114" at bounding box center [241, 339] width 46 height 10
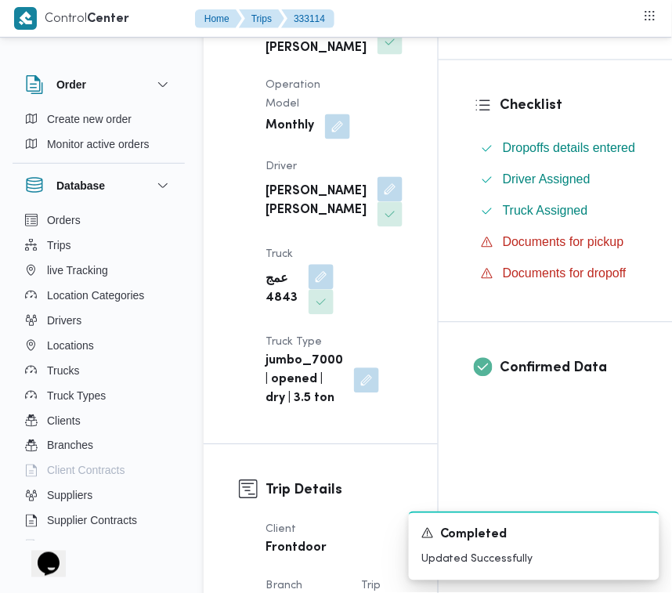
scroll to position [515, 0]
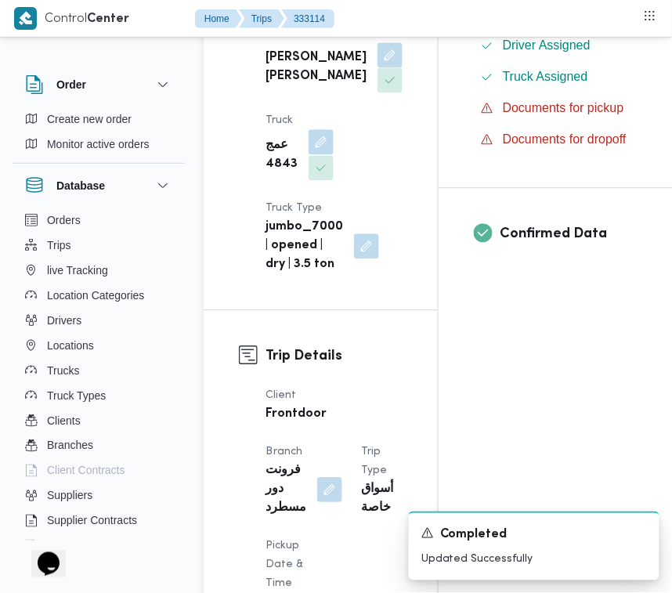
click at [319, 154] on button "button" at bounding box center [321, 141] width 25 height 25
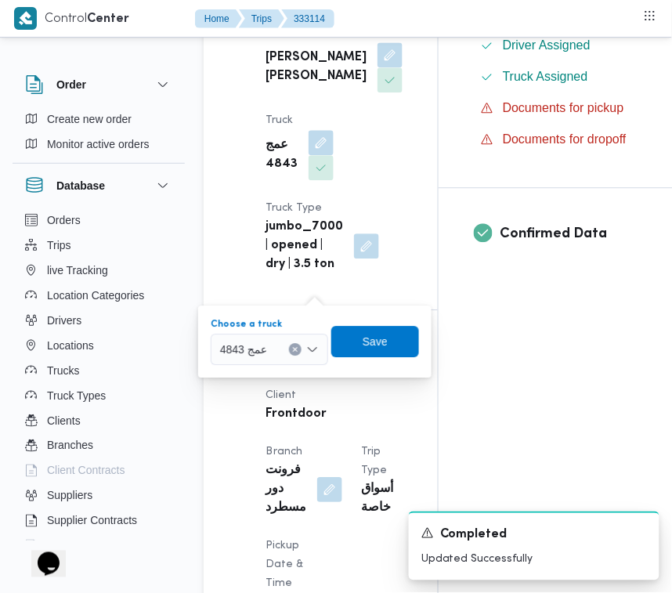
click at [283, 343] on div "عمج 4843" at bounding box center [269, 349] width 117 height 31
paste input "6862"
type input "6862"
click at [227, 377] on icon "button" at bounding box center [226, 377] width 13 height 13
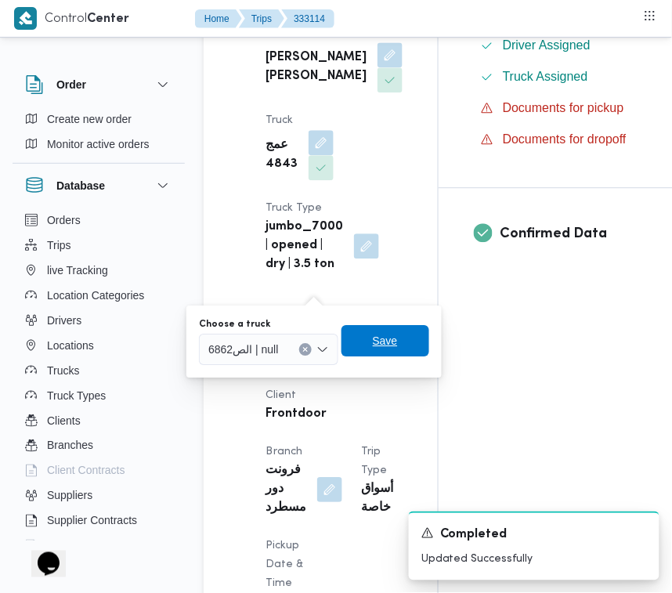
click at [370, 348] on span "Save" at bounding box center [385, 340] width 88 height 31
drag, startPoint x: 370, startPoint y: 348, endPoint x: 320, endPoint y: 232, distance: 127.3
click at [370, 258] on button "button" at bounding box center [366, 245] width 25 height 25
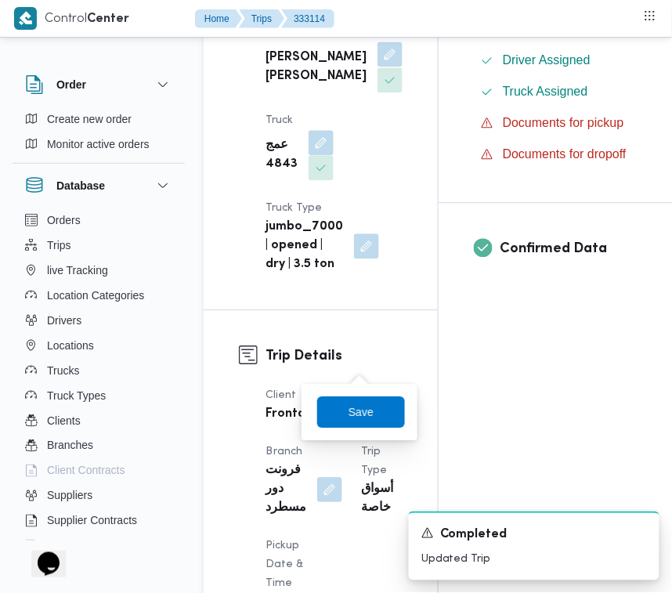
click at [377, 67] on button "button" at bounding box center [389, 54] width 25 height 25
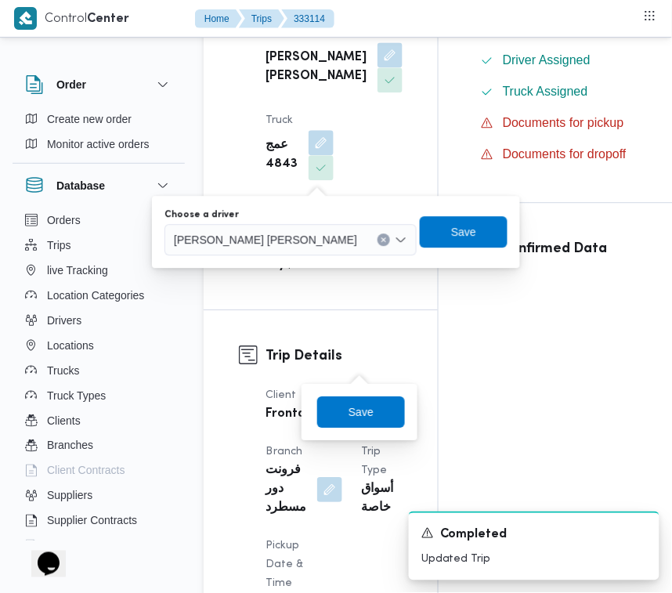
click at [291, 237] on span "رضا محمد الصديق احمد الشوشه" at bounding box center [265, 238] width 183 height 17
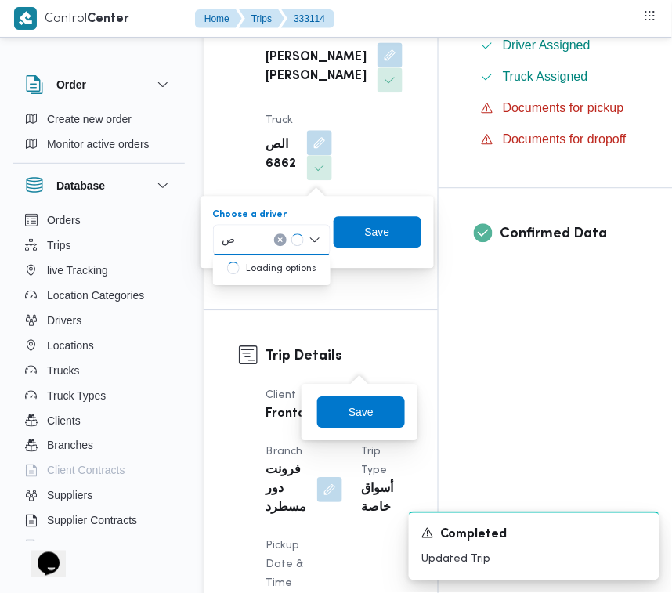
type input "صالح عبدالكريم"
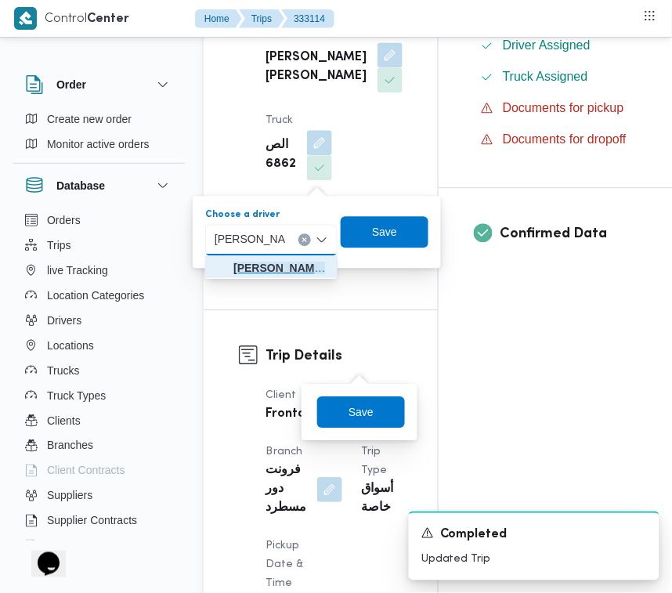
click at [274, 269] on span "صالح عبدالكريم عبدالله ادم" at bounding box center [280, 267] width 95 height 19
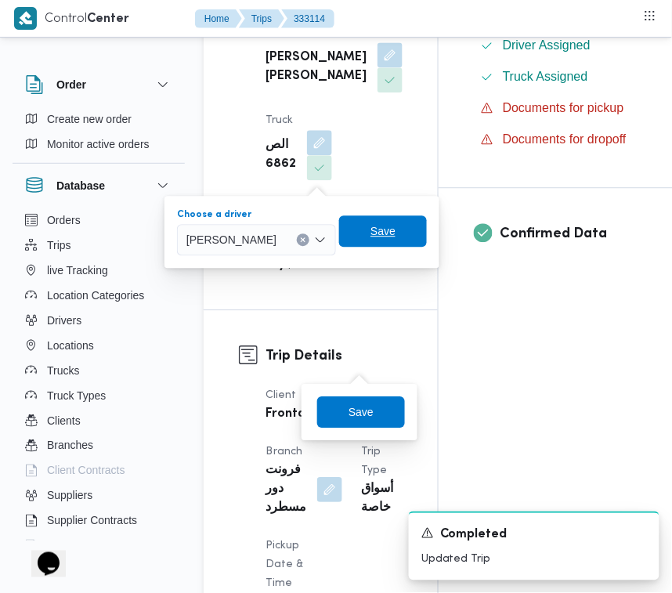
click at [395, 233] on span "Save" at bounding box center [382, 231] width 25 height 19
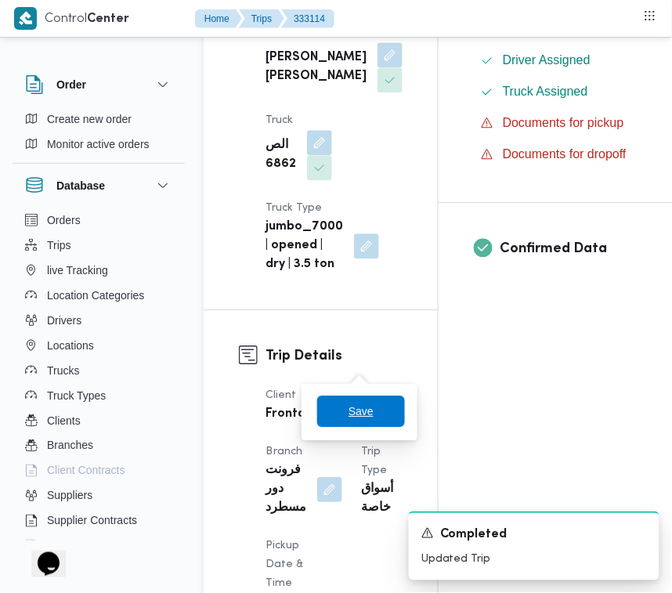
click at [364, 405] on span "Save" at bounding box center [360, 411] width 25 height 19
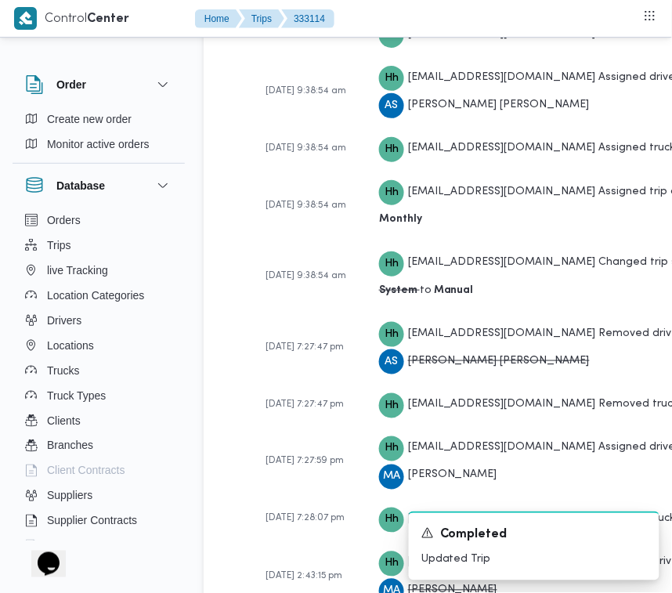
scroll to position [2994, 0]
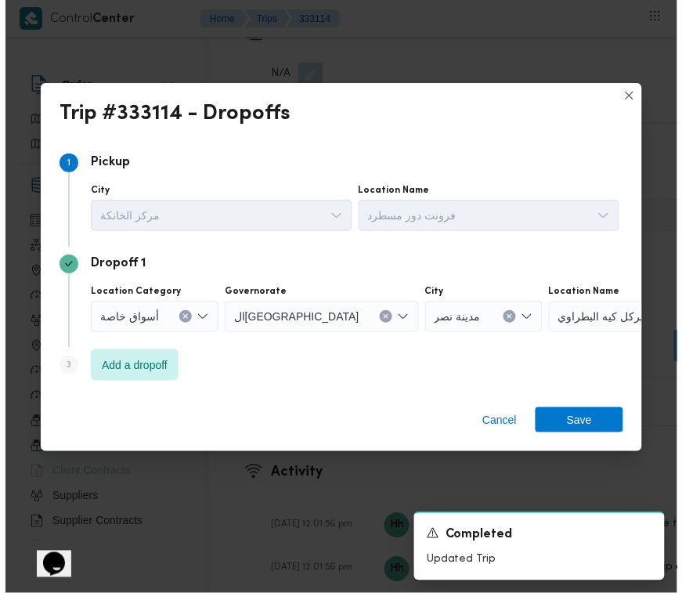
scroll to position [2919, 0]
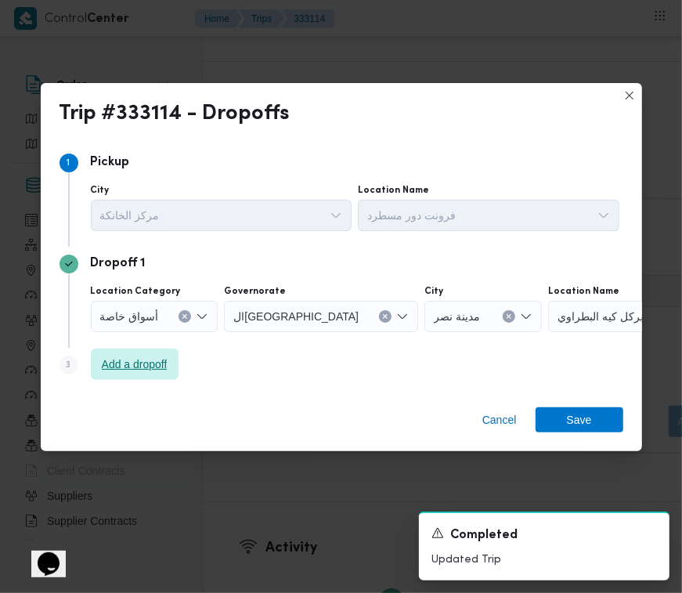
click at [96, 368] on span "Add a dropoff" at bounding box center [135, 363] width 88 height 31
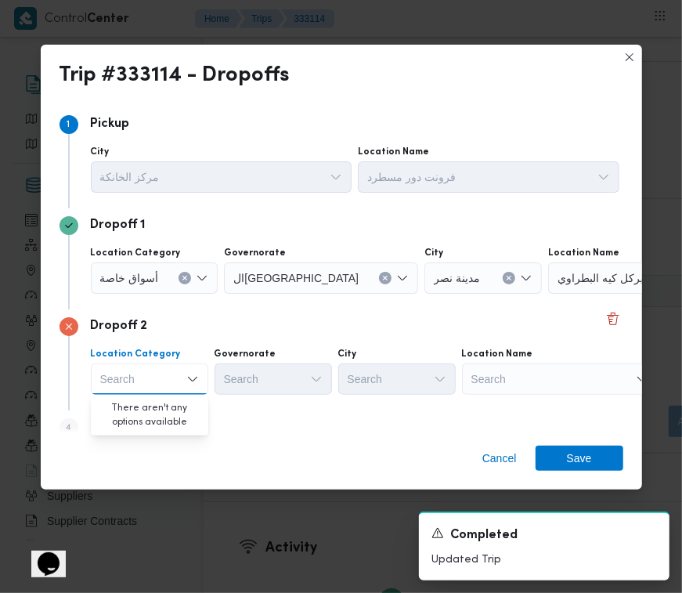
click at [286, 429] on div "Step 4 is disabled 4 Add a dropoff" at bounding box center [342, 430] width 564 height 41
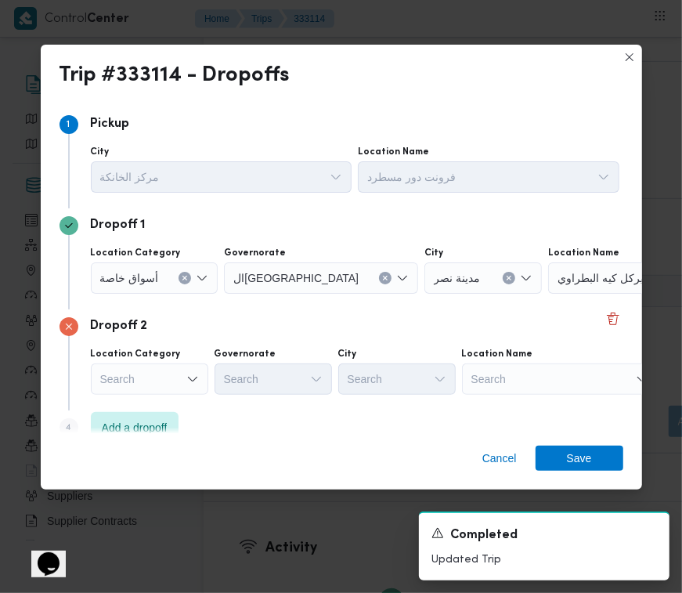
click at [161, 402] on div "Dropoff 2 Location Category Search Governorate Search City Search Location Name…" at bounding box center [342, 359] width 564 height 101
click at [161, 417] on span "Add a dropoff" at bounding box center [135, 426] width 66 height 19
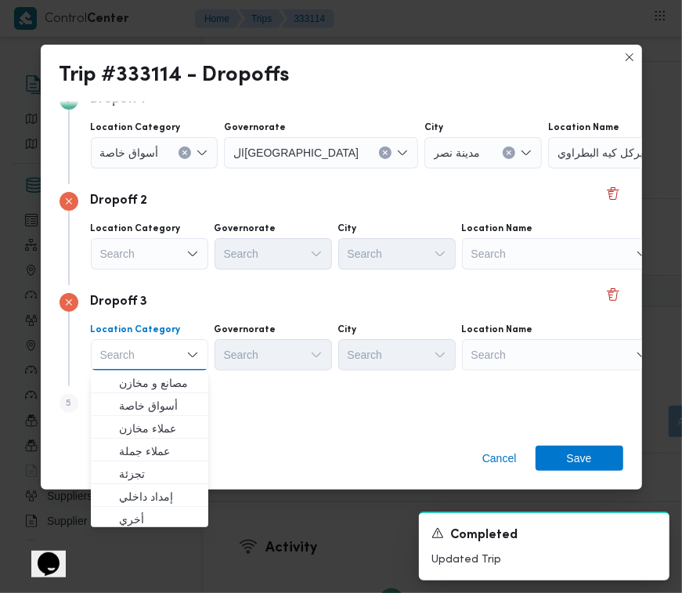
click at [548, 168] on div "Search" at bounding box center [646, 152] width 196 height 31
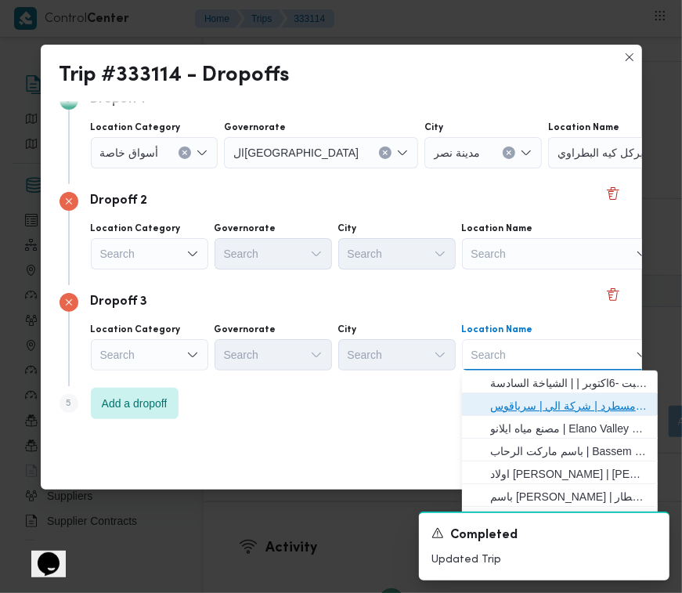
drag, startPoint x: 551, startPoint y: 404, endPoint x: 452, endPoint y: 369, distance: 104.8
click at [547, 405] on span "فرونت دور مسطرد | شركة الي | سرياقوس" at bounding box center [569, 405] width 158 height 19
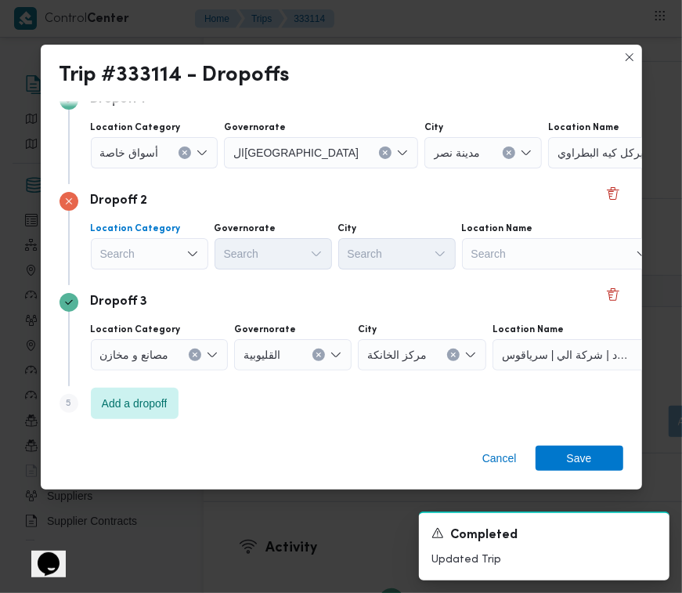
click at [142, 168] on div "Search" at bounding box center [155, 152] width 128 height 31
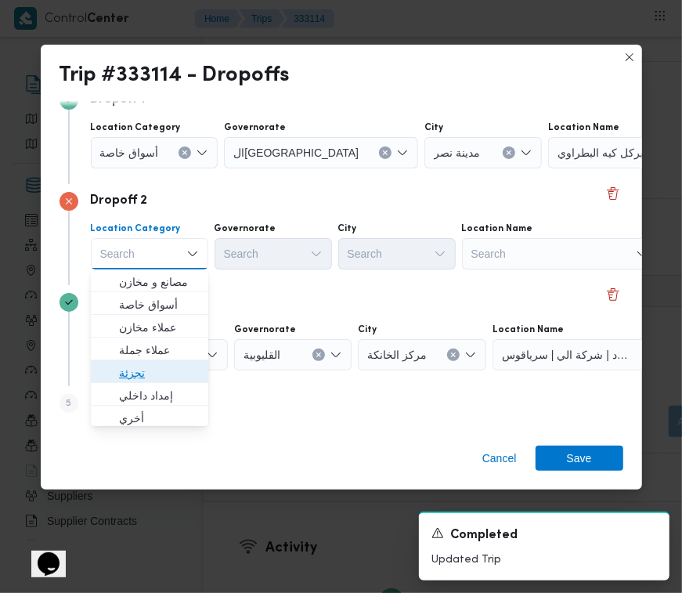
drag, startPoint x: 164, startPoint y: 368, endPoint x: 158, endPoint y: 310, distance: 58.3
click at [164, 369] on span "تجزئة" at bounding box center [159, 372] width 80 height 19
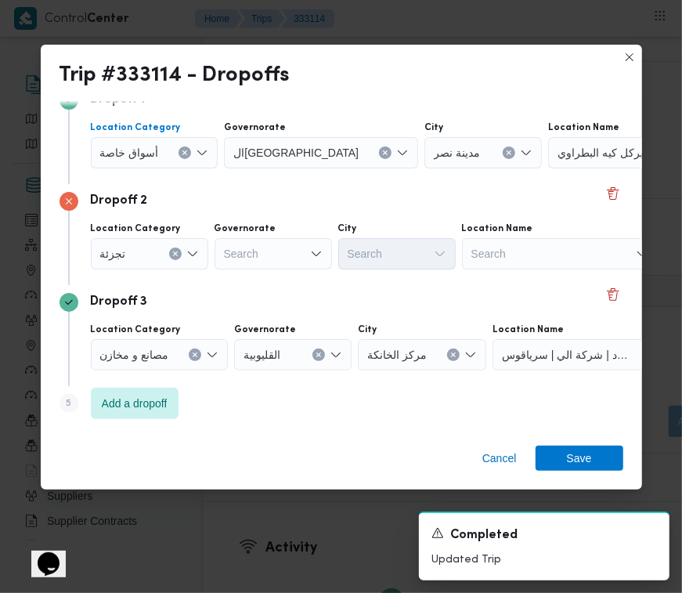
click at [146, 151] on span "أسواق خاصة" at bounding box center [129, 151] width 59 height 17
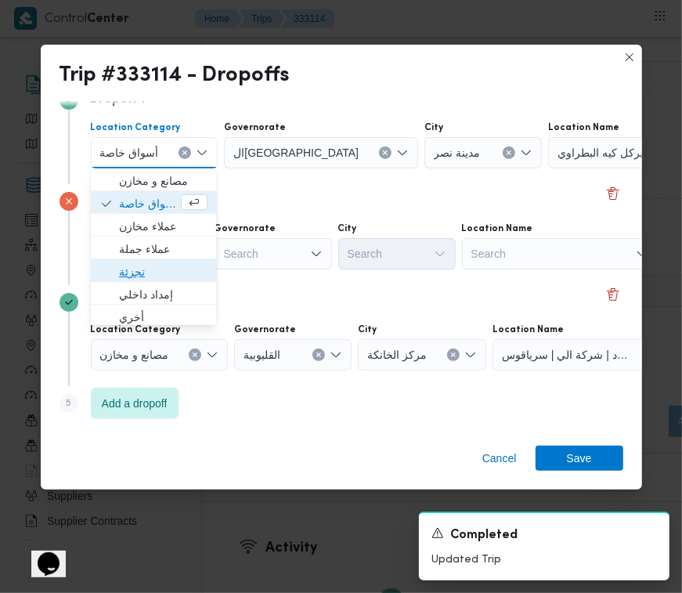
click at [141, 275] on span "تجزئة" at bounding box center [163, 271] width 88 height 19
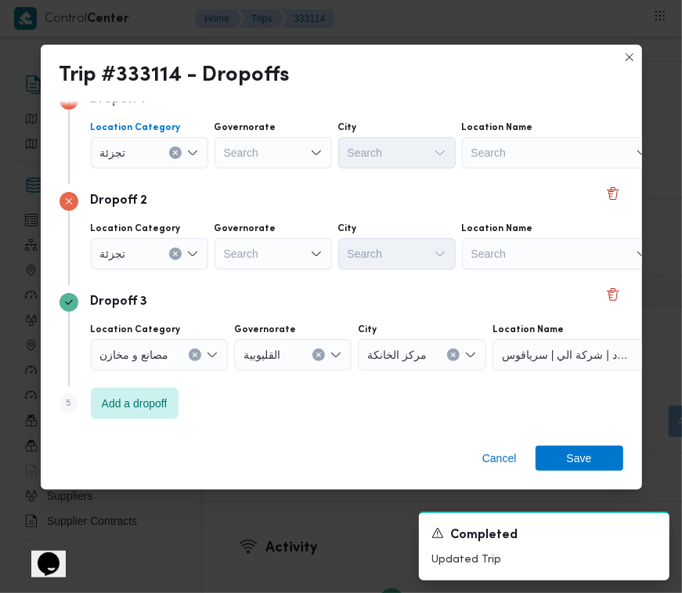
click at [276, 168] on div "Search" at bounding box center [273, 152] width 117 height 31
paste input "قاهرة"
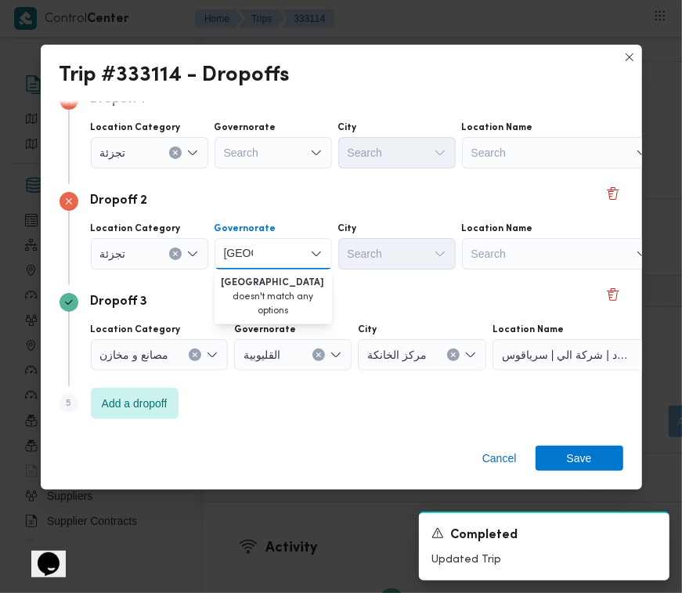
type input "قاهرة"
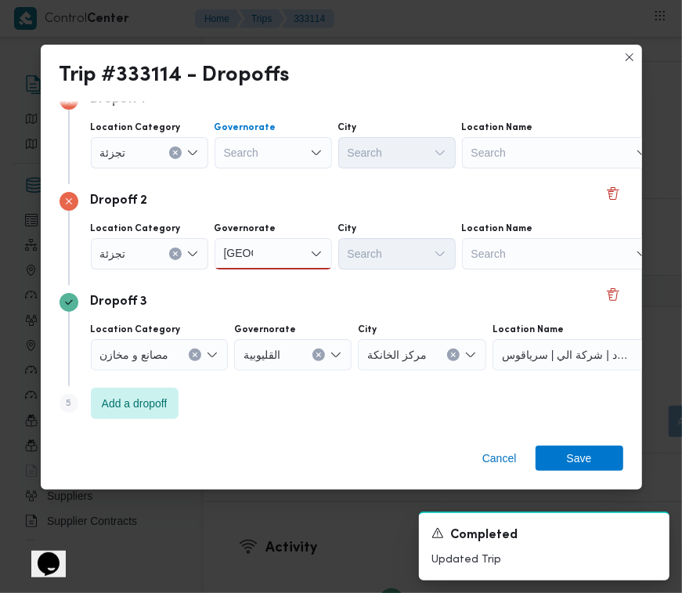
click at [283, 161] on div "Search" at bounding box center [273, 152] width 117 height 31
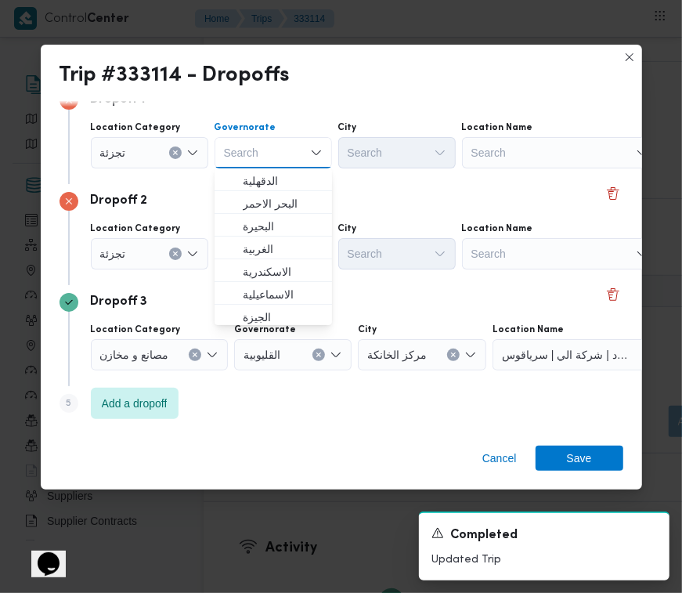
drag, startPoint x: 263, startPoint y: 162, endPoint x: 273, endPoint y: 146, distance: 18.9
click at [271, 157] on div "Search Combo box. Selected. Combo box input. Search. Type some text or, to disp…" at bounding box center [273, 152] width 117 height 31
paste input "قاهرة"
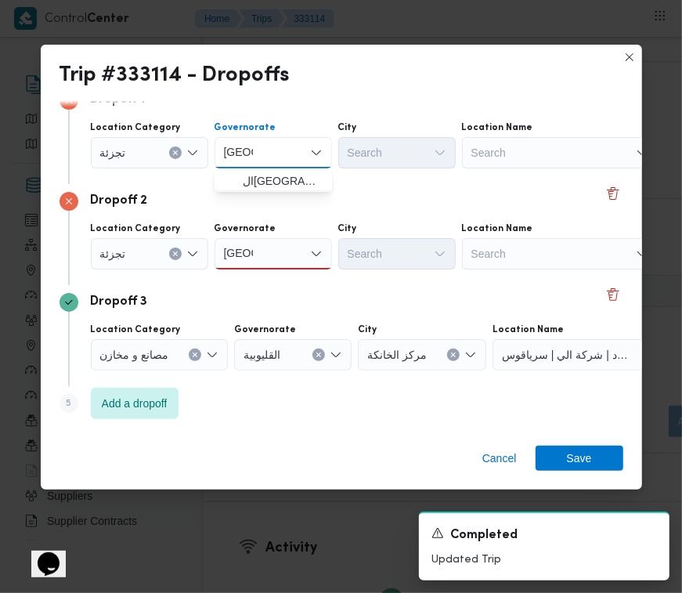
type input "قاهرة"
drag, startPoint x: 248, startPoint y: 166, endPoint x: 252, endPoint y: 177, distance: 11.6
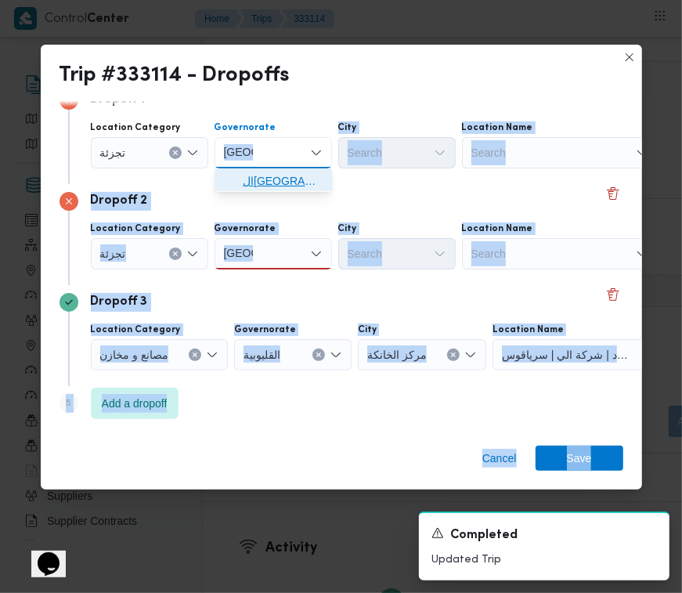
click at [256, 179] on span "القاهرة" at bounding box center [283, 181] width 80 height 19
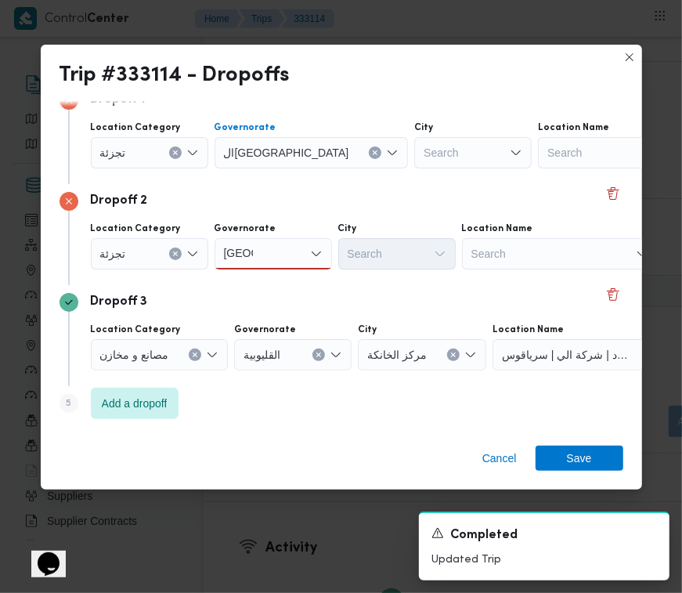
click at [294, 270] on div "Location Category تجزئة Governorate قاهرة قاهرة City Search Location Name Search" at bounding box center [355, 245] width 535 height 53
click at [283, 258] on div "قاهرة قاهرة" at bounding box center [273, 253] width 117 height 31
click at [280, 284] on span "القاهرة" at bounding box center [283, 282] width 80 height 19
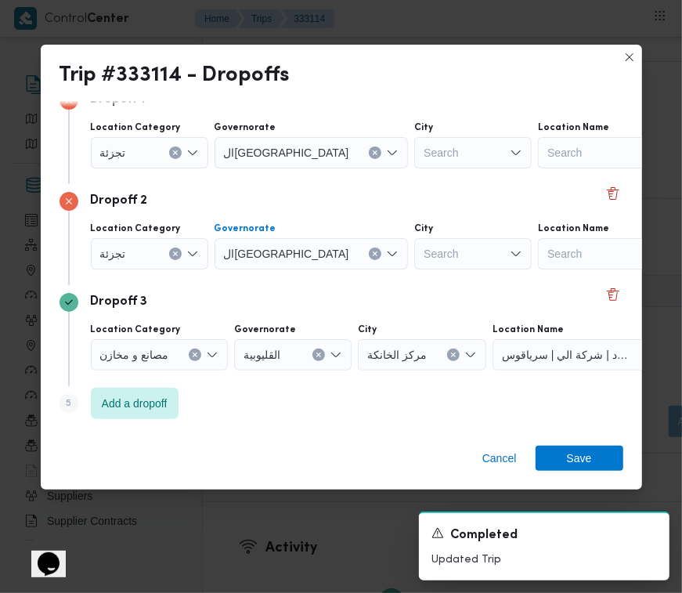
click at [414, 142] on div "Search" at bounding box center [472, 152] width 117 height 31
click at [420, 168] on div "Search" at bounding box center [472, 152] width 117 height 31
paste input "المعادي"
type input "المعادي"
click at [396, 287] on mark "المعادي" at bounding box center [383, 282] width 34 height 13
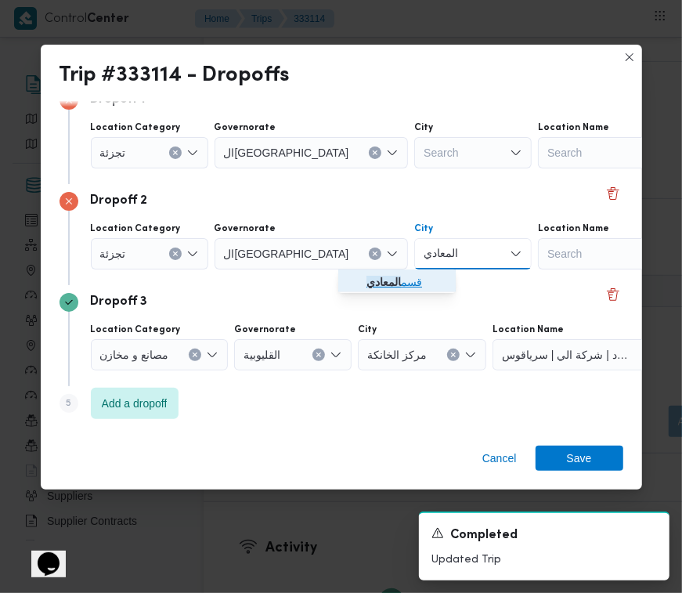
click at [396, 287] on span "قسم المعادي" at bounding box center [406, 282] width 80 height 19
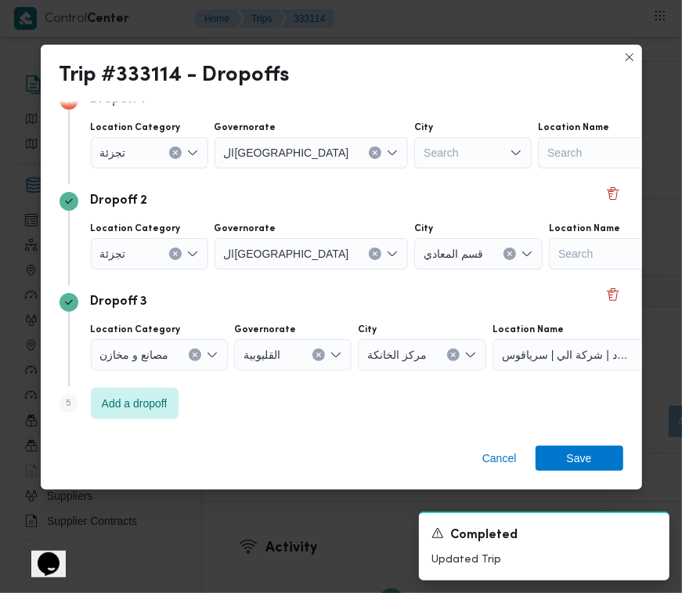
click at [366, 208] on div "Dropoff 2" at bounding box center [342, 201] width 564 height 19
click at [414, 151] on div "Search" at bounding box center [472, 152] width 117 height 31
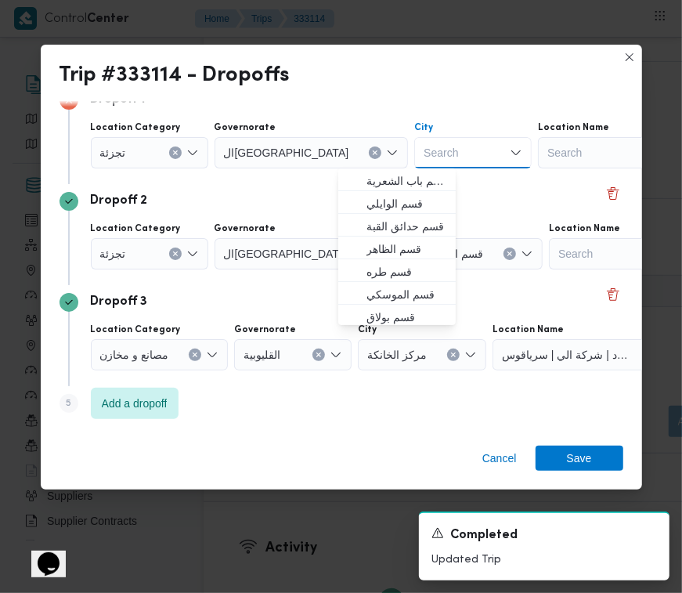
paste input "مقطم"
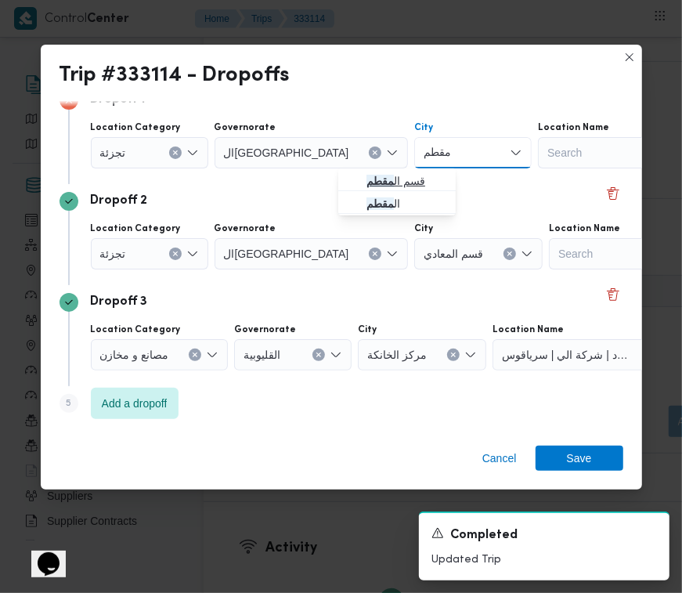
type input "مقطم"
click at [386, 180] on mark "مقطم" at bounding box center [379, 181] width 27 height 13
click at [386, 180] on div "Dropoff 1 Location Category تجزئة Governorate القاهرة City قسم المقطم Location …" at bounding box center [342, 133] width 564 height 101
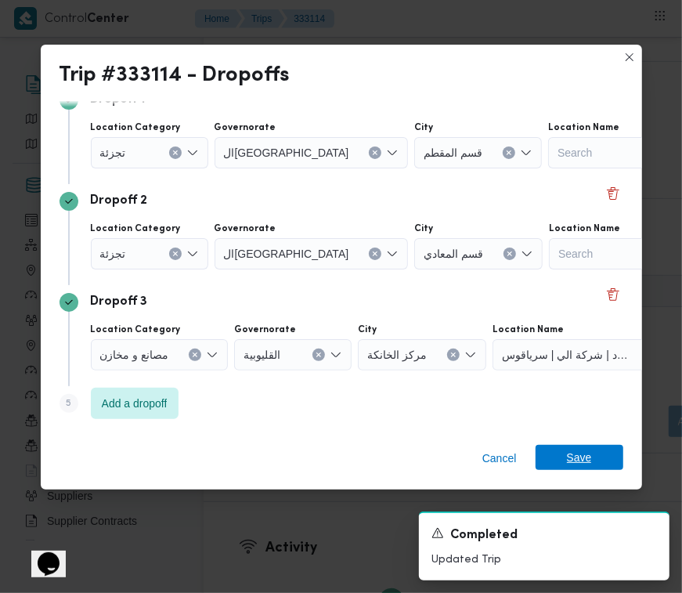
click at [561, 460] on span "Save" at bounding box center [580, 457] width 88 height 25
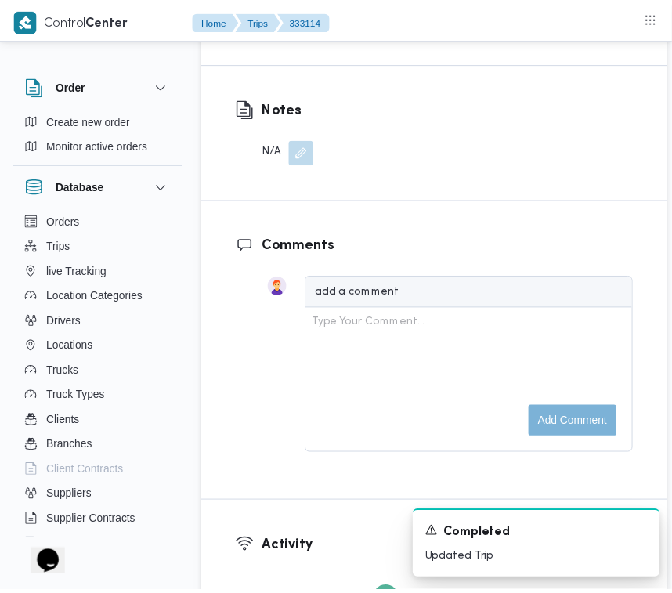
scroll to position [2994, 0]
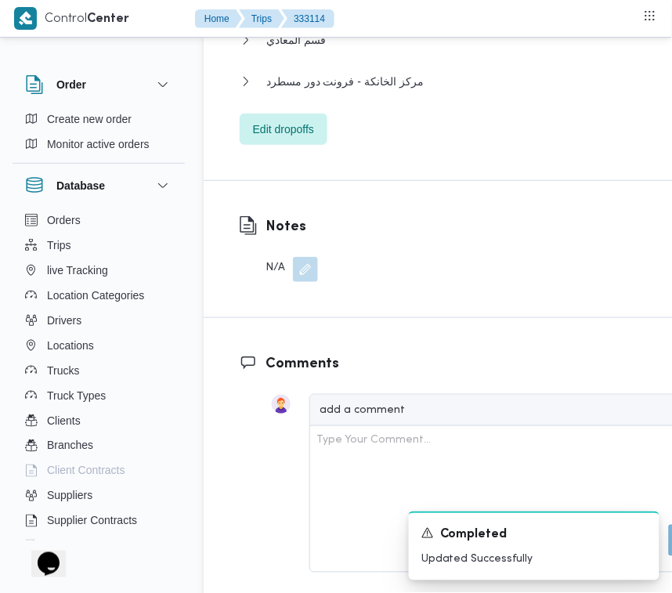
scroll to position [2508, 0]
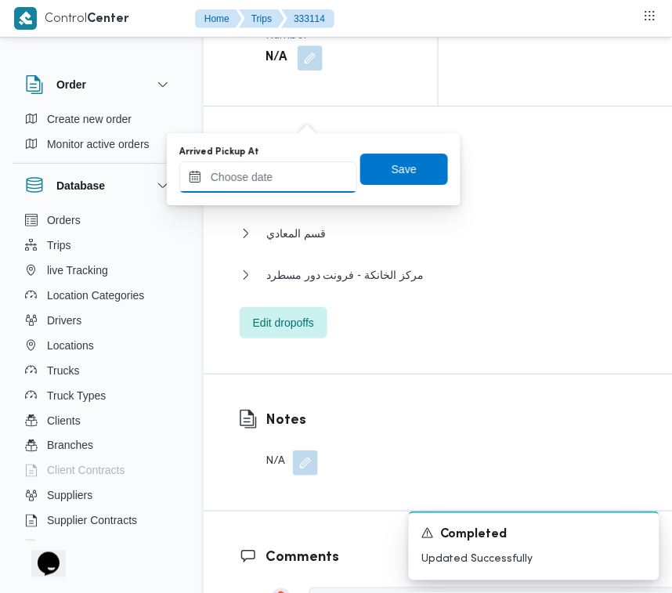
click at [283, 175] on input "Arrived Pickup At" at bounding box center [268, 176] width 178 height 31
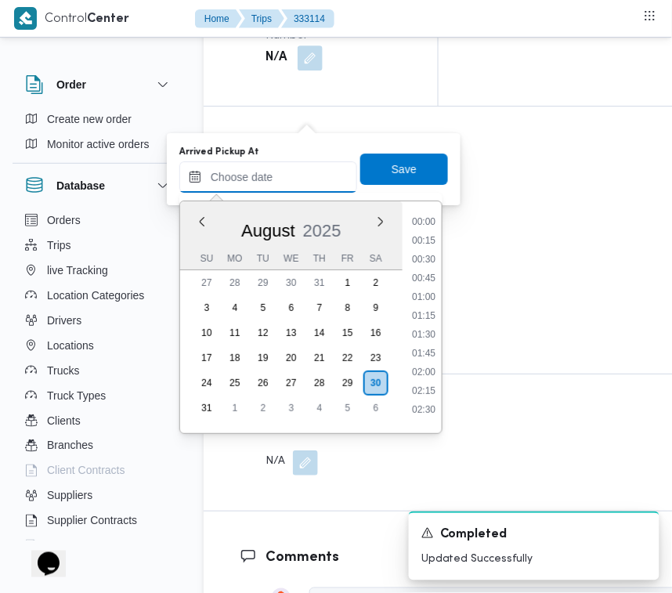
paste input "30/8/2025 7:00:00 AM"
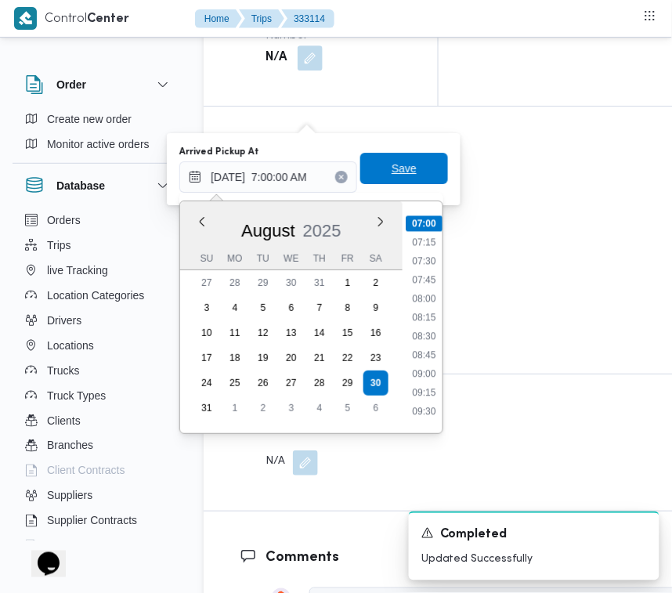
type input "30/08/2025 07:00"
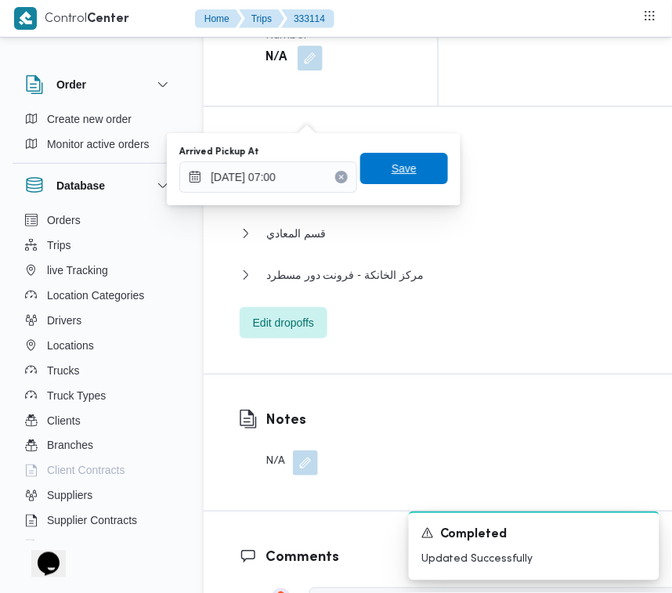
click at [429, 174] on span "Save" at bounding box center [404, 168] width 88 height 31
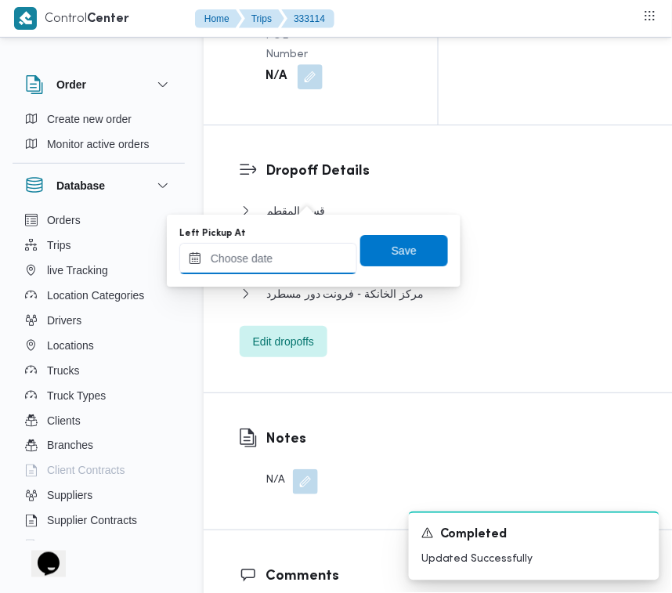
click at [288, 268] on input "Left Pickup At" at bounding box center [268, 258] width 178 height 31
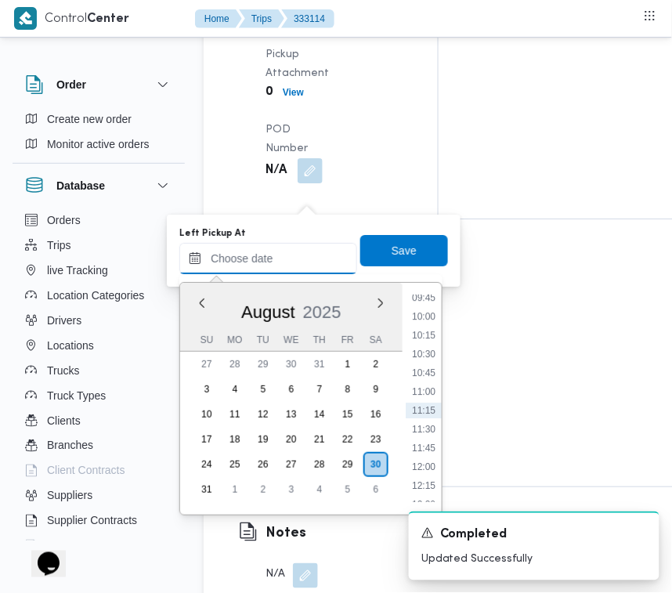
paste input "30/8/2025 7:00:00 AM"
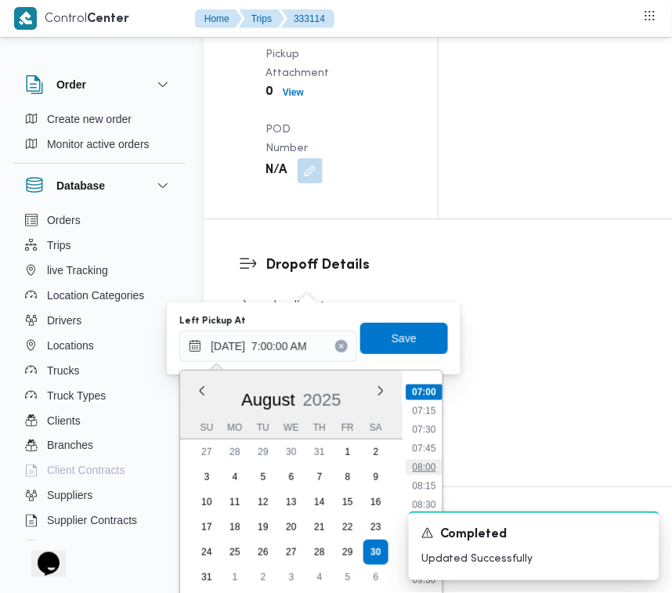
click at [431, 460] on li "08:00" at bounding box center [424, 468] width 36 height 16
type input "30/08/2025 08:00"
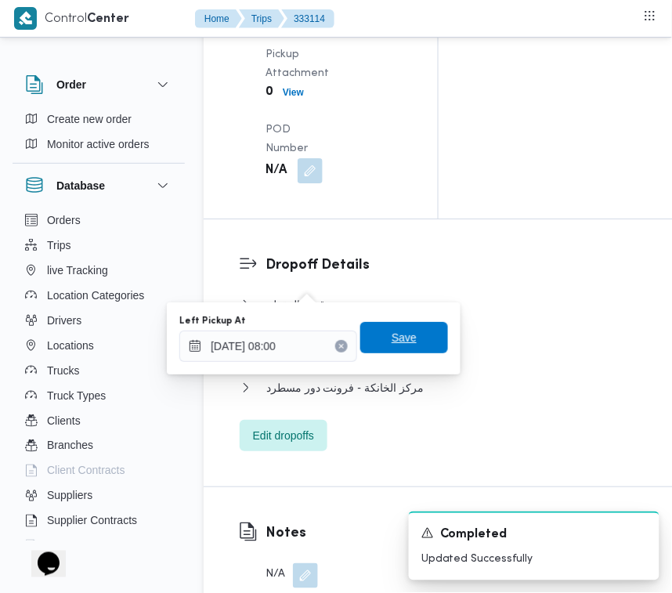
click at [415, 346] on span "Save" at bounding box center [404, 337] width 88 height 31
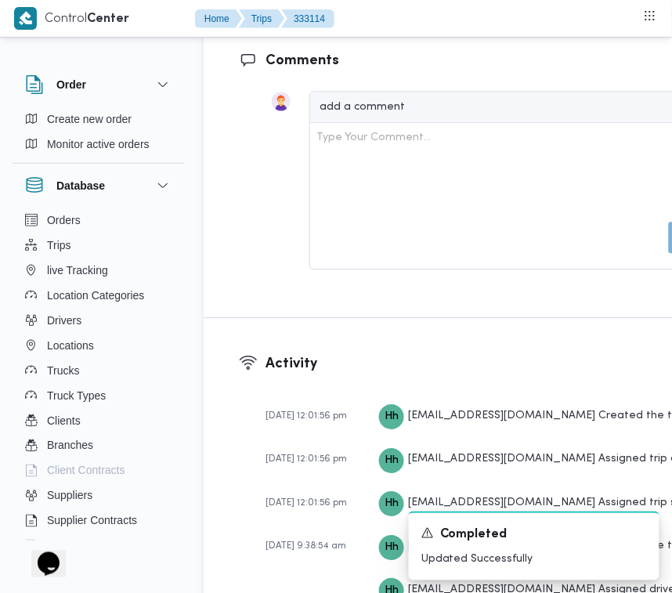
scroll to position [2508, 0]
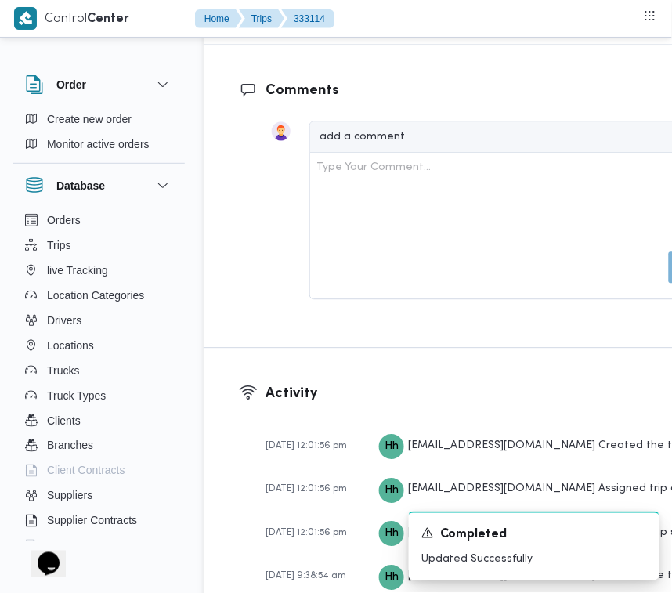
scroll to position [2479, 0]
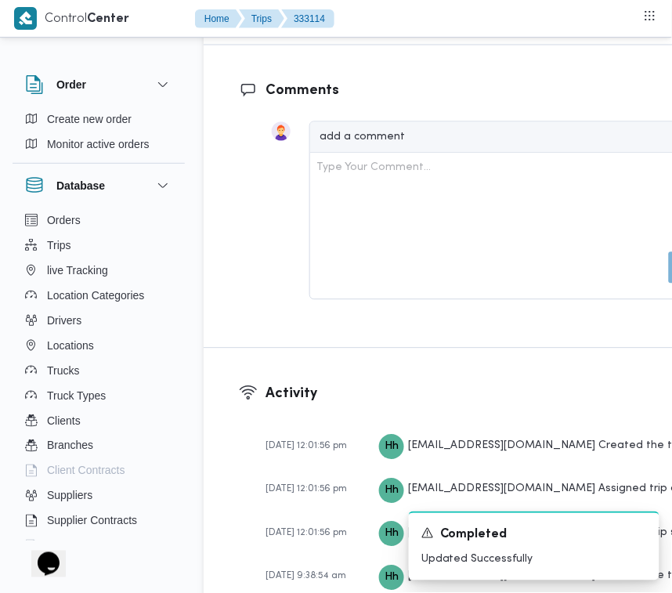
drag, startPoint x: 670, startPoint y: 342, endPoint x: 670, endPoint y: 330, distance: 11.7
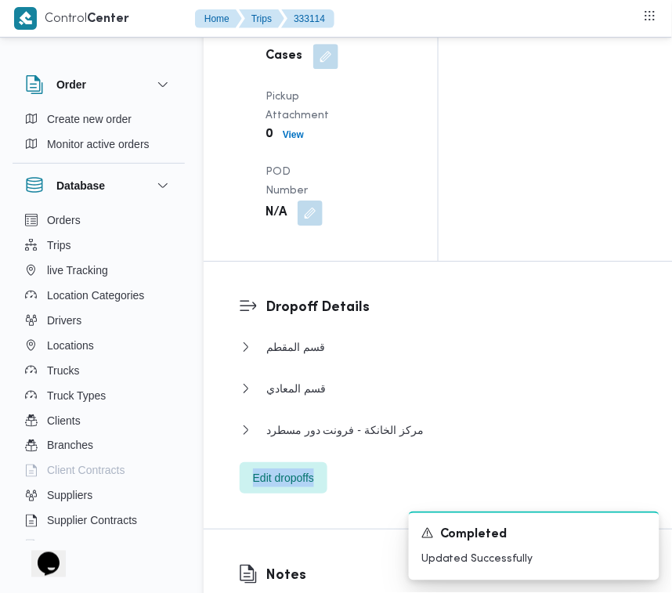
scroll to position [2449, 0]
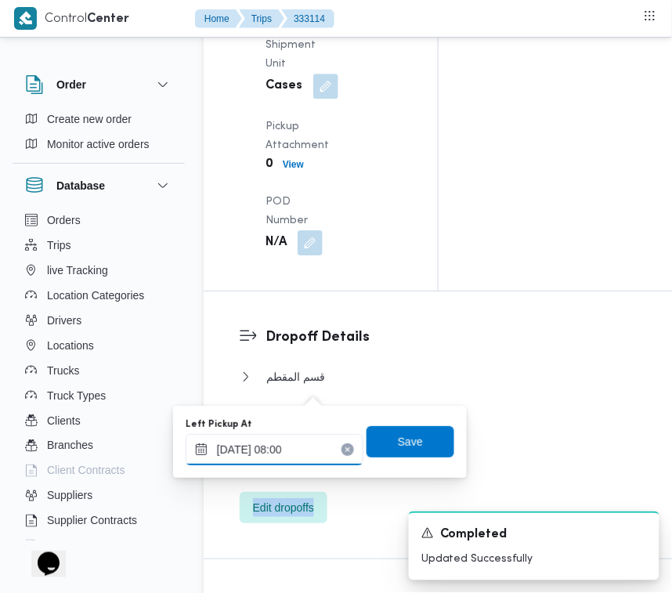
click at [323, 450] on input "30/08/2025 08:00" at bounding box center [275, 449] width 178 height 31
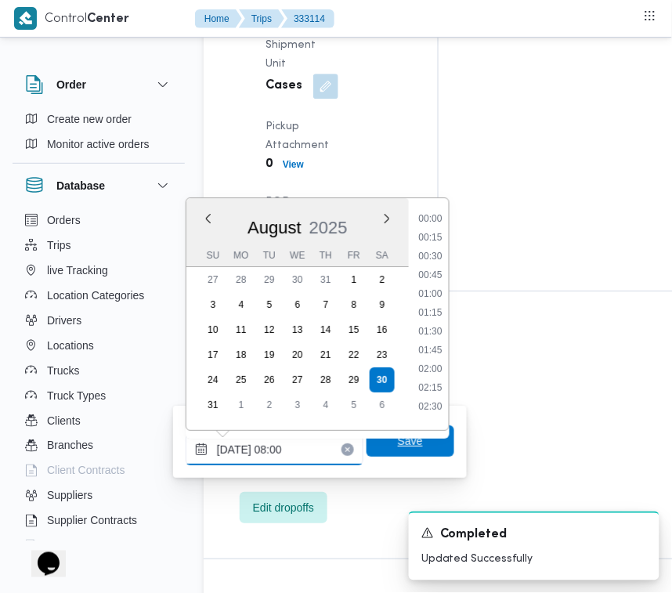
scroll to position [494, 0]
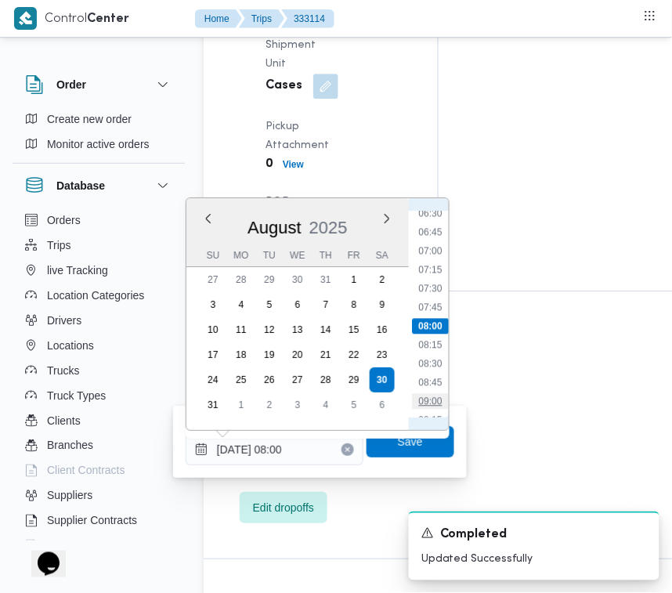
click at [446, 394] on li "09:00" at bounding box center [430, 401] width 36 height 16
type input "30/08/2025 08:00"
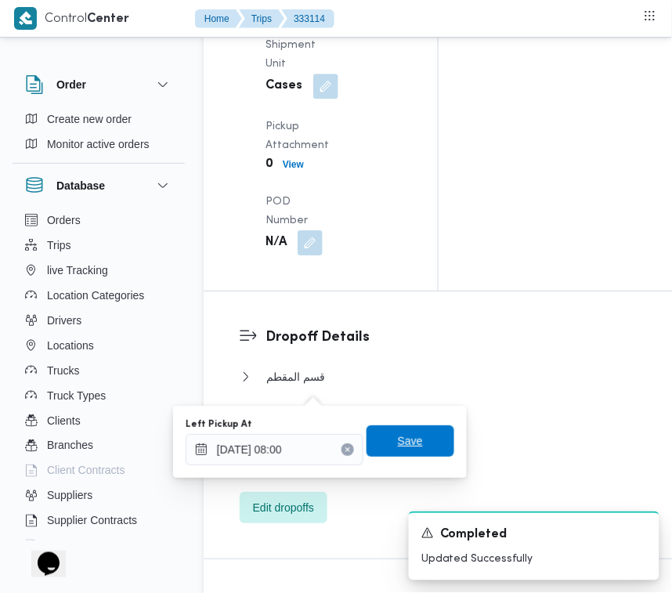
click at [413, 443] on span "Save" at bounding box center [410, 440] width 88 height 31
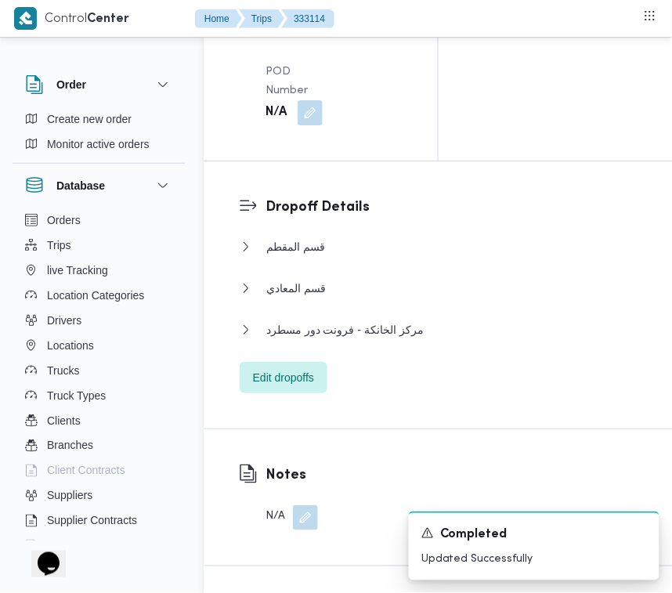
scroll to position [2598, 0]
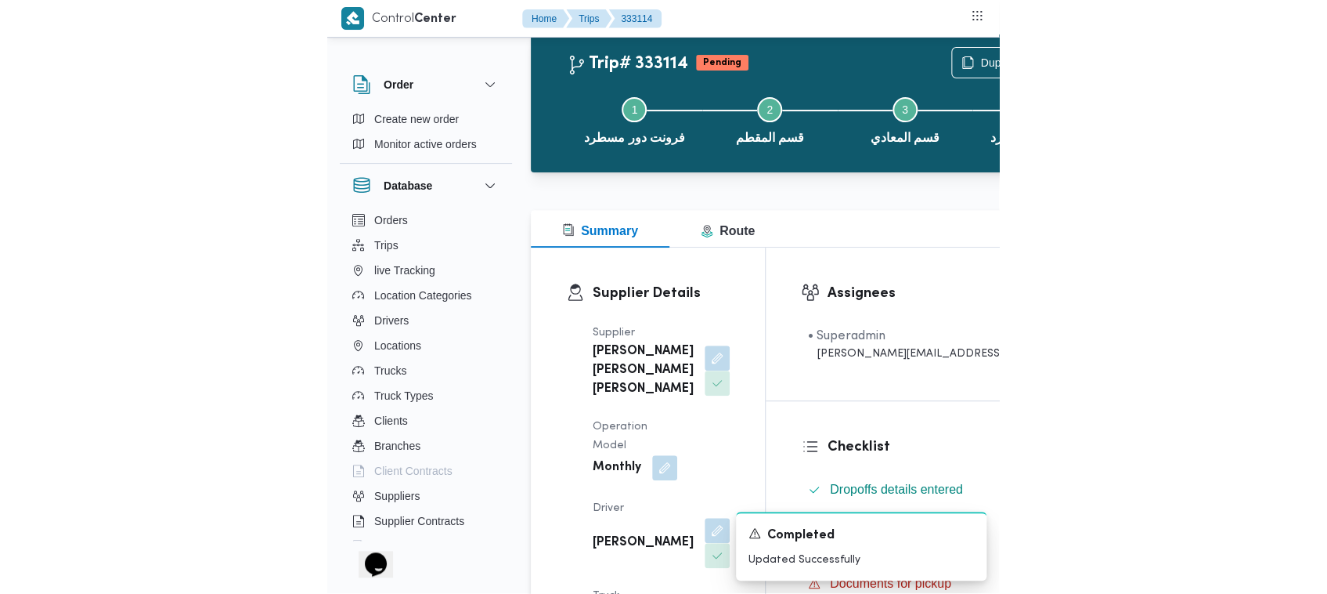
scroll to position [0, 0]
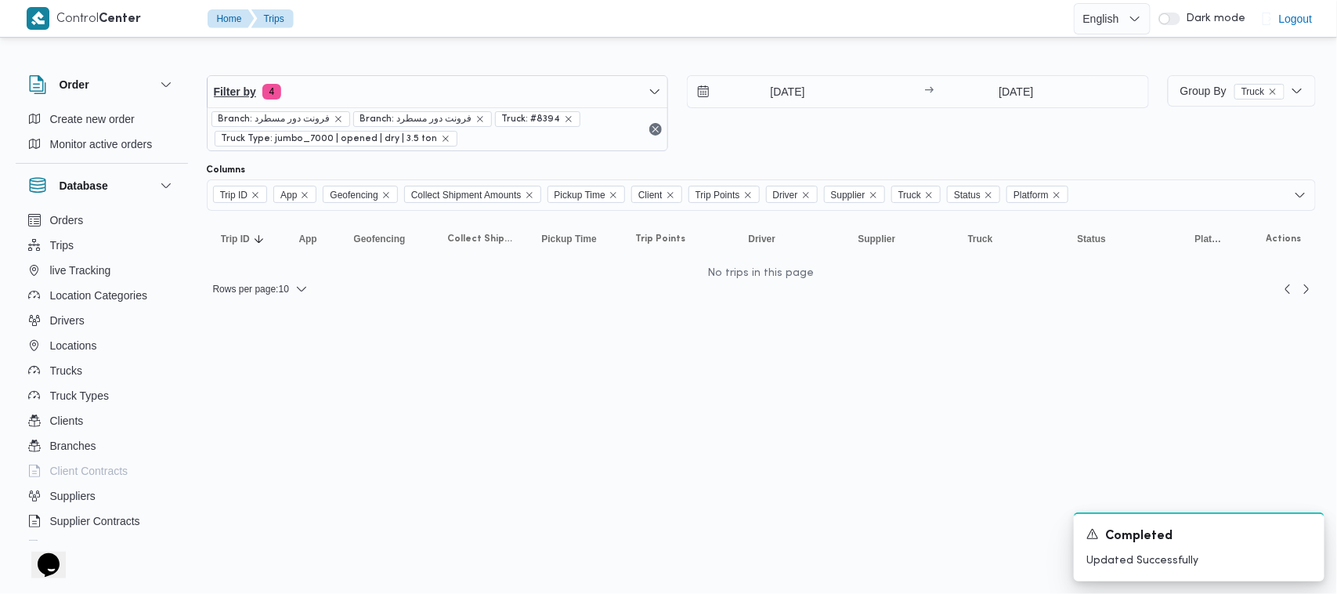
click at [385, 76] on div "Filter by 4 Branch: فرونت دور مسطرد Branch: فرونت دور مسطرد Truck: #8394 Truck …" at bounding box center [438, 113] width 462 height 76
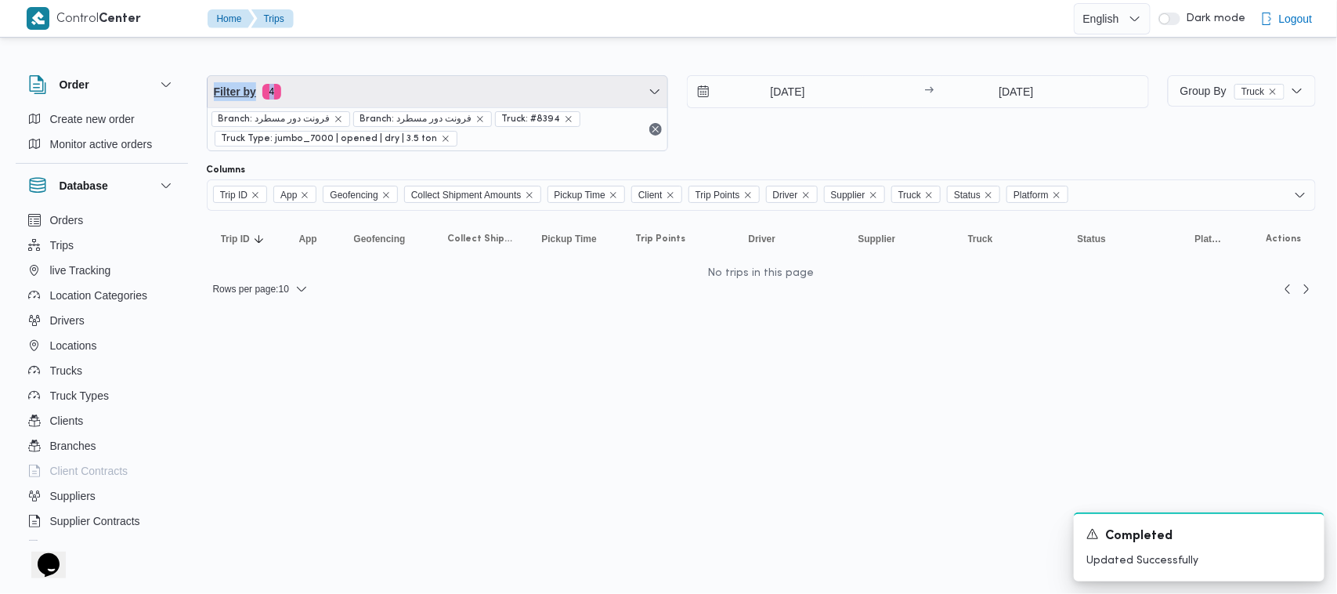
click at [385, 96] on span "Filter by 4" at bounding box center [438, 91] width 460 height 31
drag, startPoint x: 385, startPoint y: 96, endPoint x: 385, endPoint y: 121, distance: 25.8
click at [385, 96] on span "Filter by 4" at bounding box center [438, 91] width 460 height 31
click at [388, 77] on span "Filter by 4" at bounding box center [438, 91] width 460 height 31
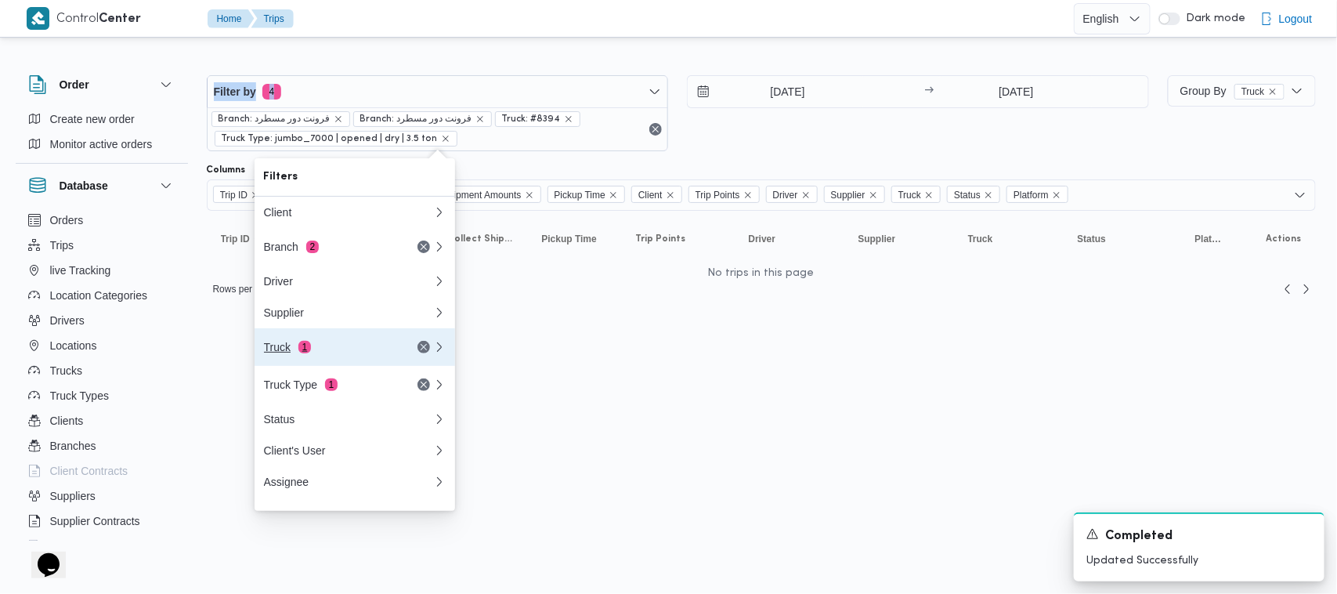
click at [338, 345] on div "Truck 1" at bounding box center [349, 347] width 188 height 38
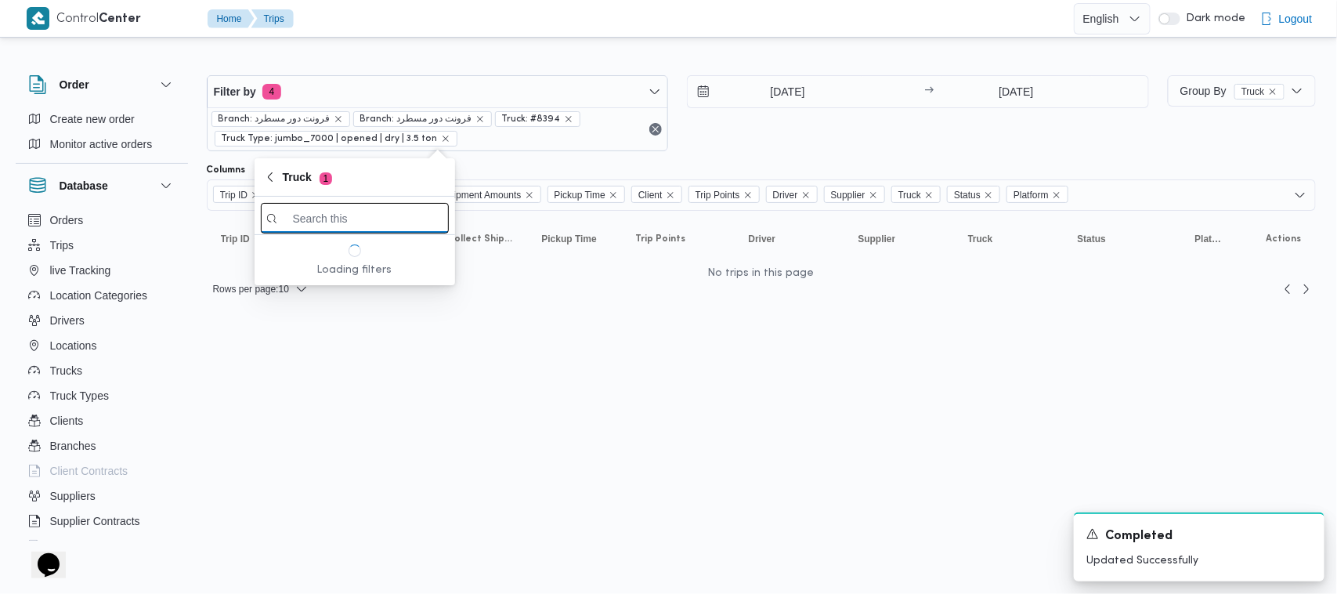
paste input "8382"
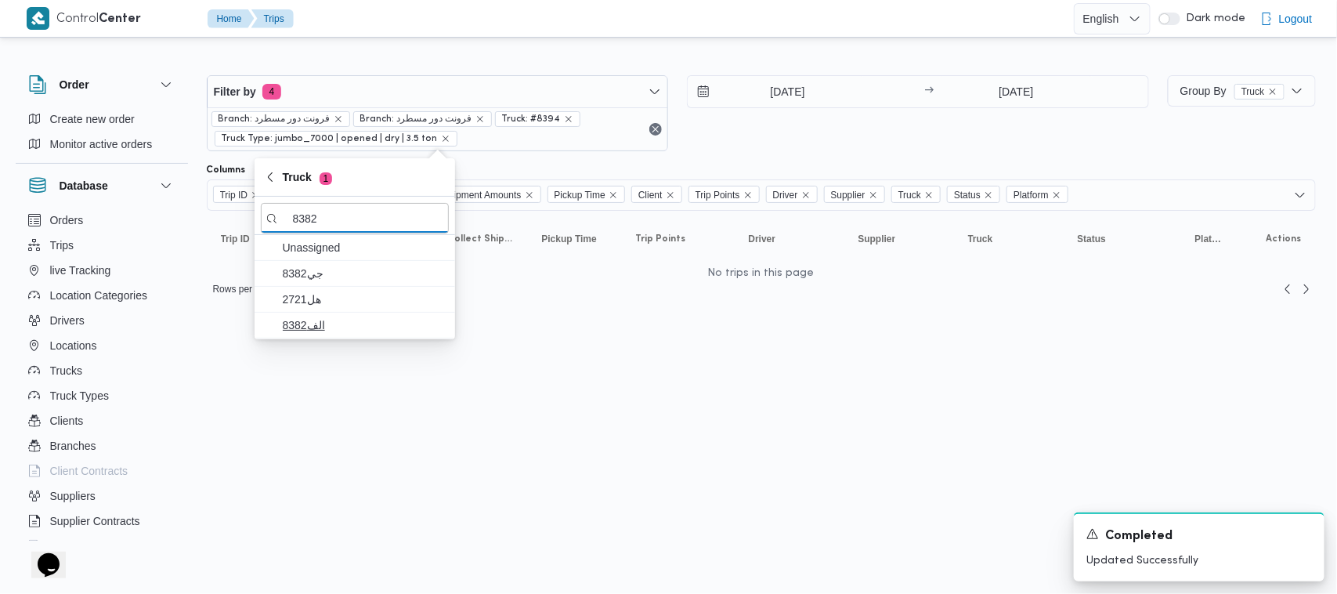
type input "8382"
click at [322, 326] on span "الف8382" at bounding box center [364, 325] width 163 height 19
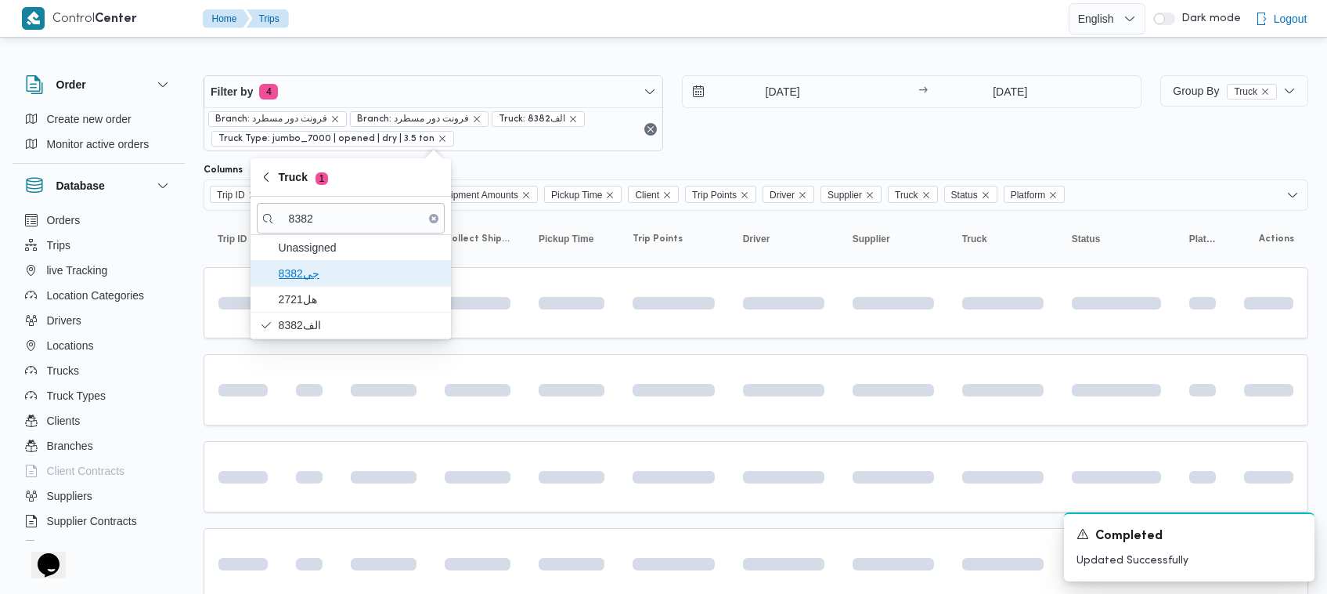
click at [338, 278] on span "جي8382" at bounding box center [360, 273] width 163 height 19
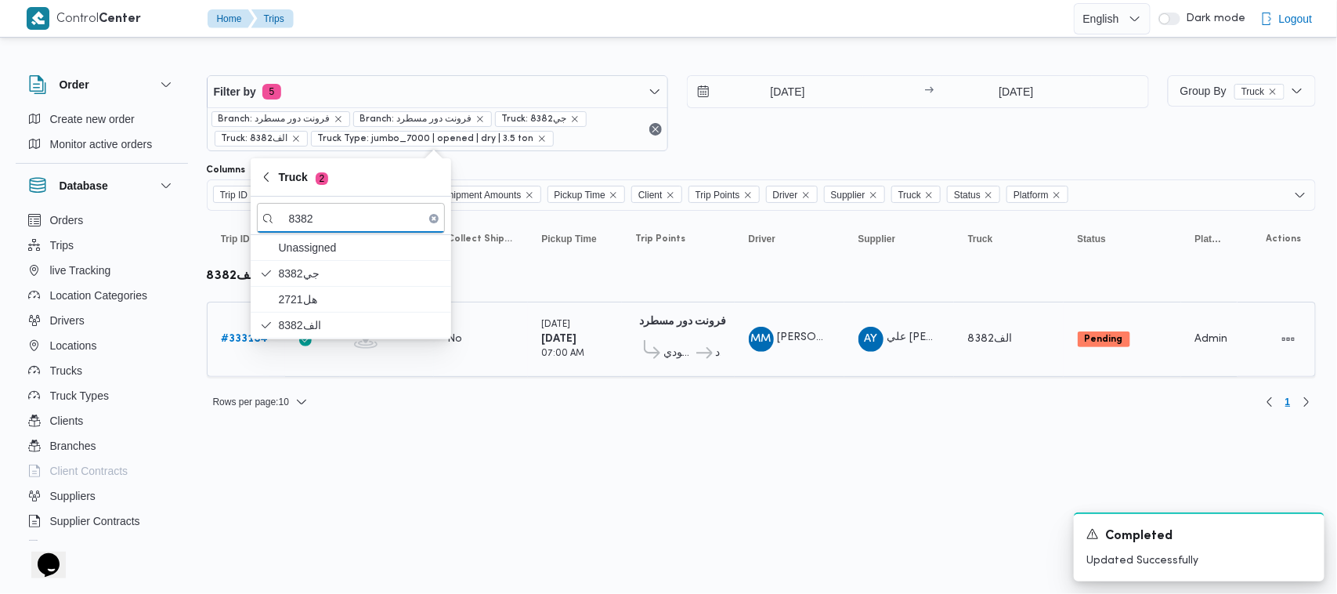
click at [233, 331] on link "# 333164" at bounding box center [245, 339] width 47 height 19
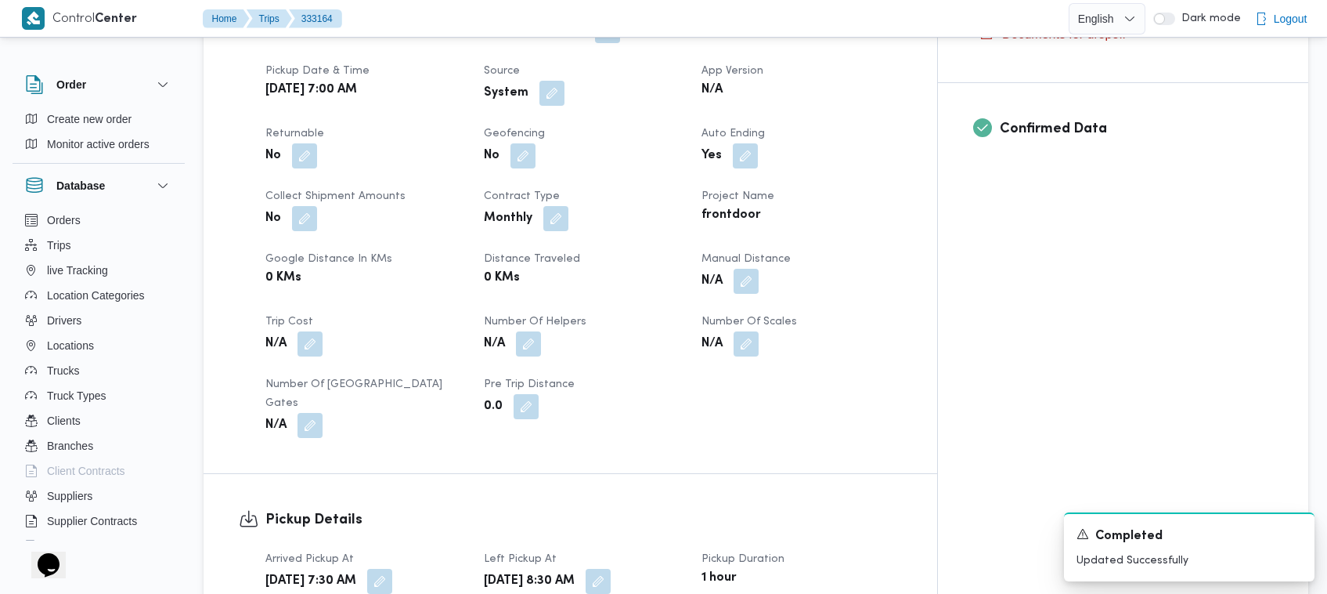
scroll to position [1240, 0]
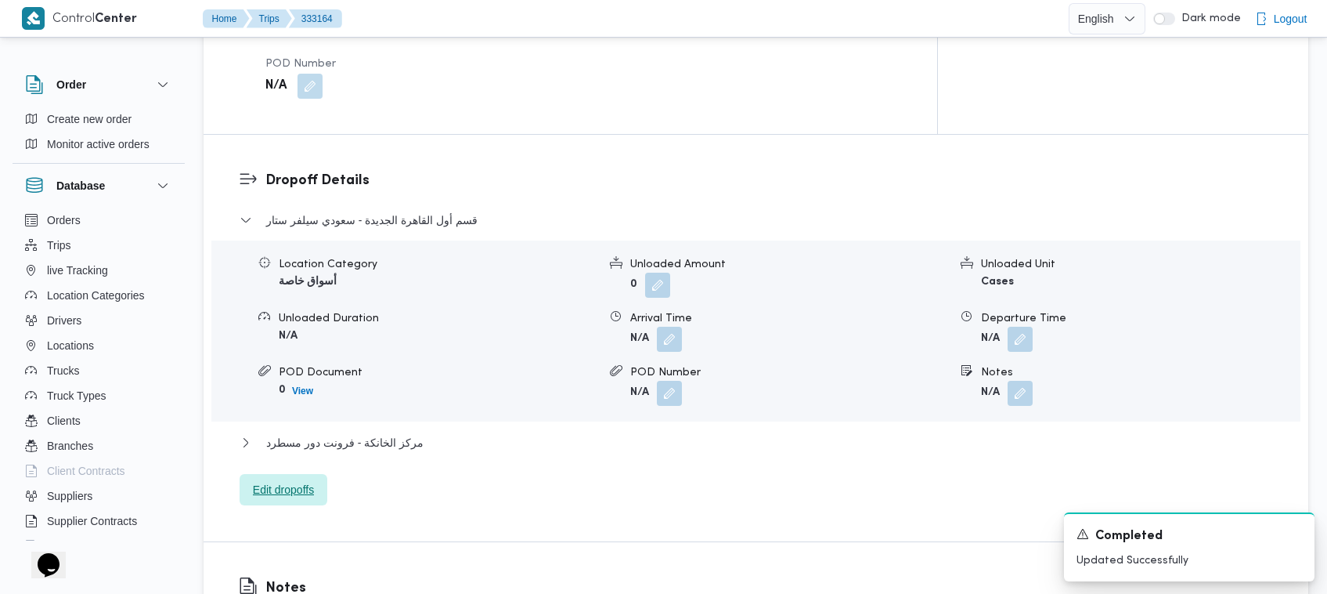
click at [267, 480] on span "Edit dropoffs" at bounding box center [283, 489] width 61 height 19
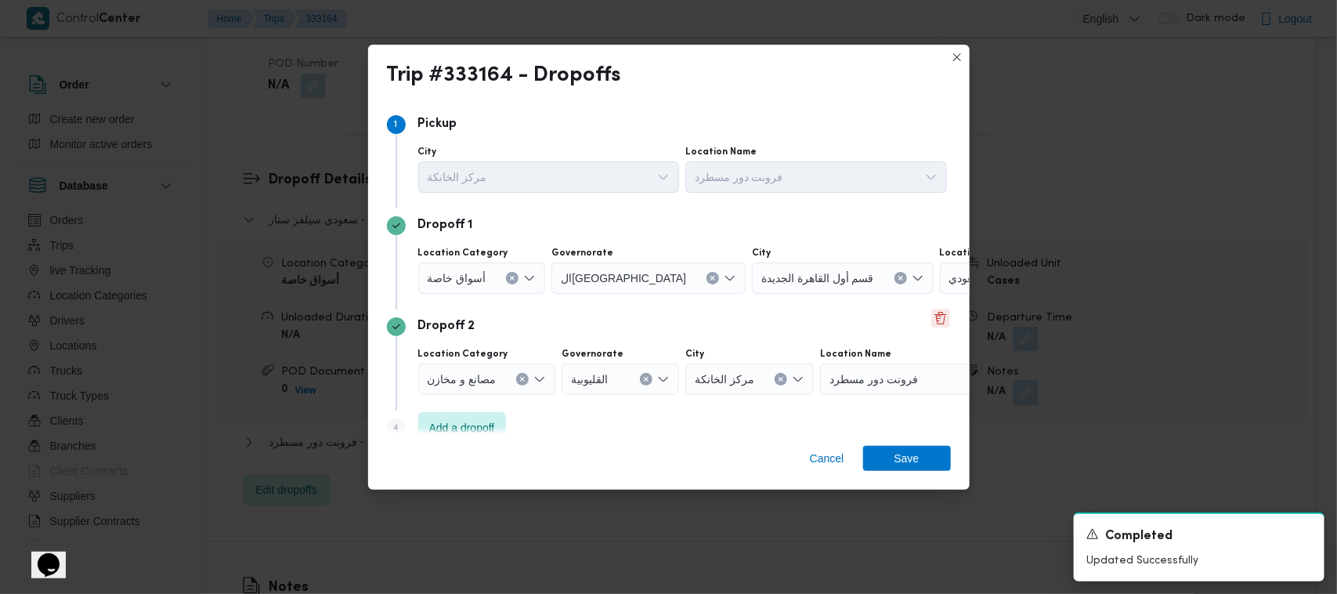
click at [681, 318] on button "Delete" at bounding box center [940, 318] width 19 height 19
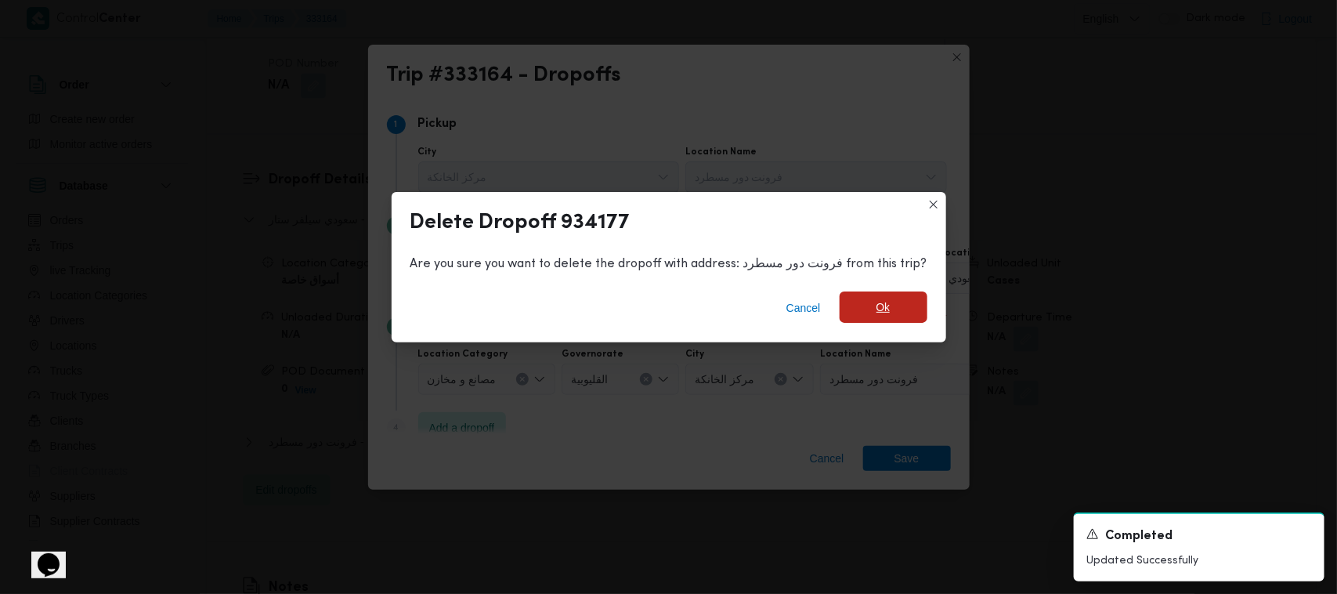
click at [681, 313] on span "Ok" at bounding box center [883, 306] width 88 height 31
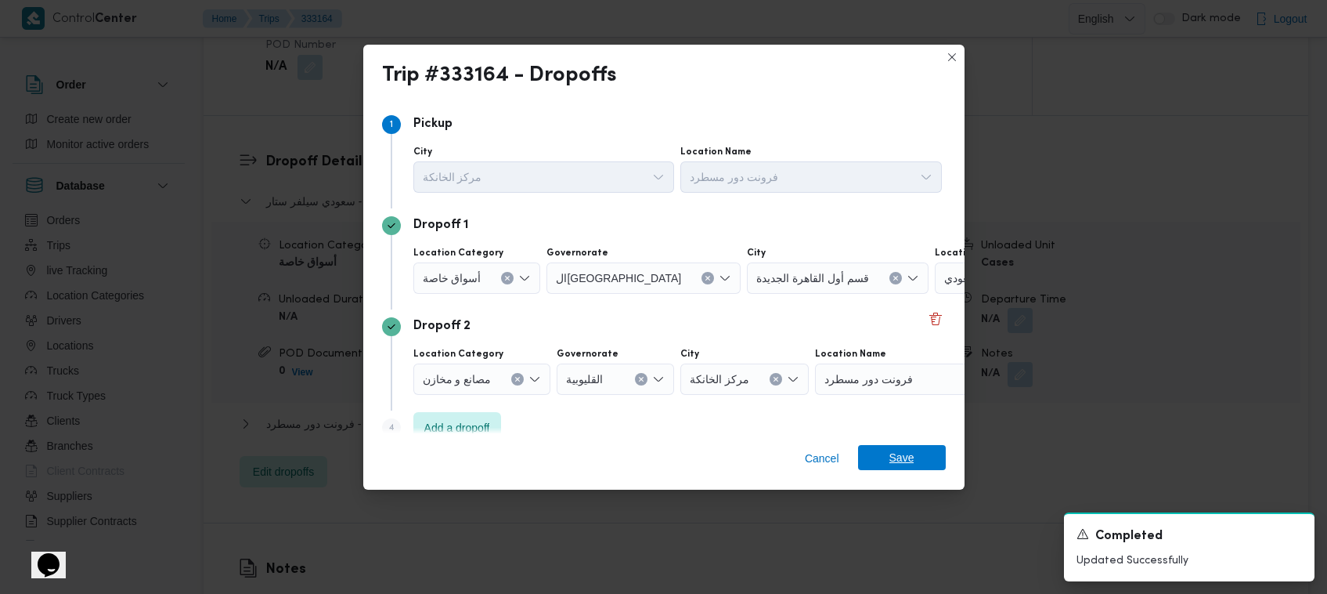
click at [681, 464] on span "Save" at bounding box center [902, 457] width 88 height 25
click at [681, 464] on div "Dropoff Details قسم أول القاهرة الجديدة - سعودي سيلفر ستار Location Category أس…" at bounding box center [756, 319] width 1105 height 406
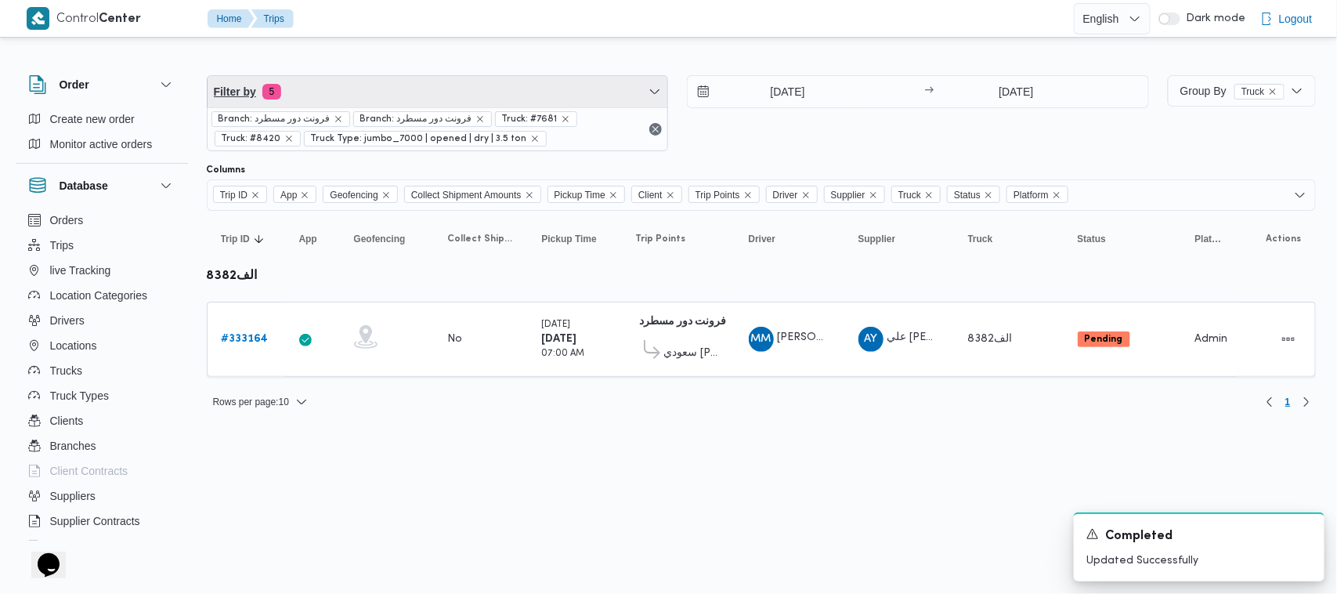
click at [441, 86] on span "Filter by 5" at bounding box center [438, 91] width 460 height 31
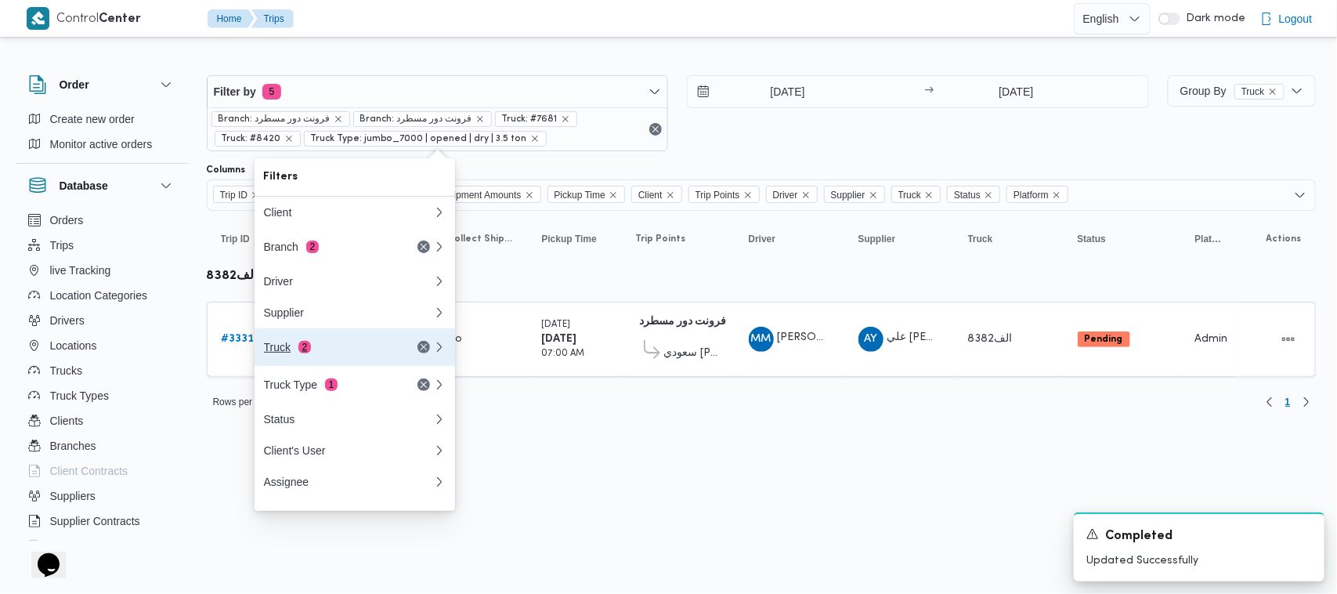
click at [276, 352] on div "Truck 2" at bounding box center [330, 347] width 132 height 13
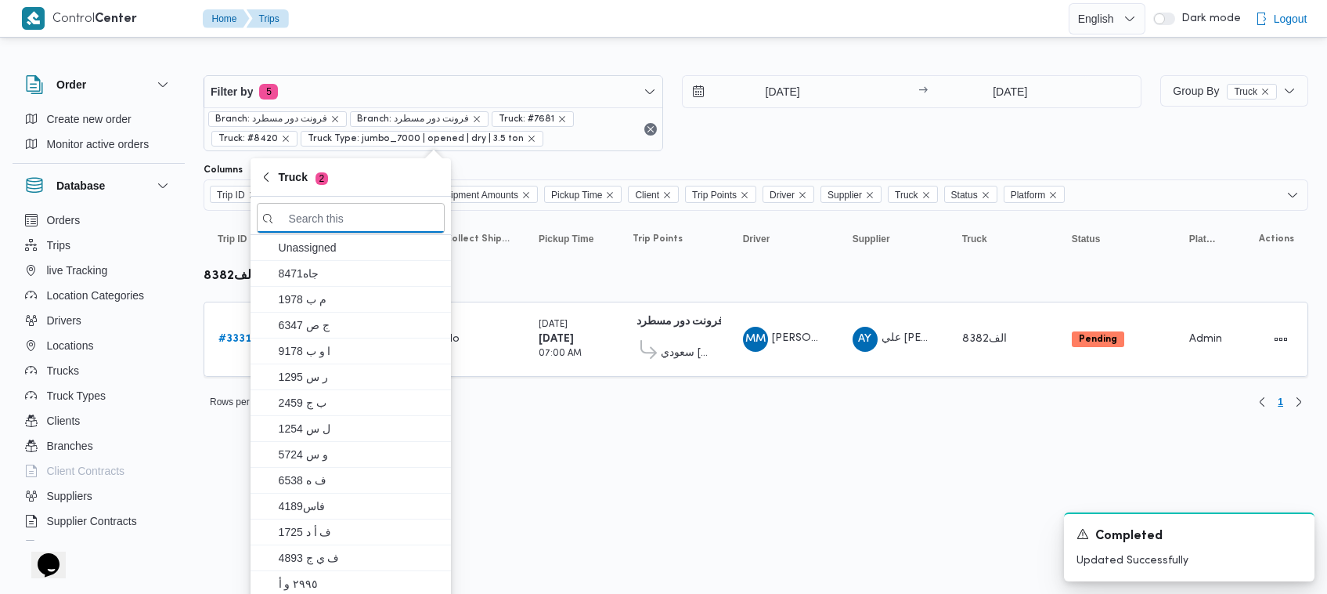
paste input "8382"
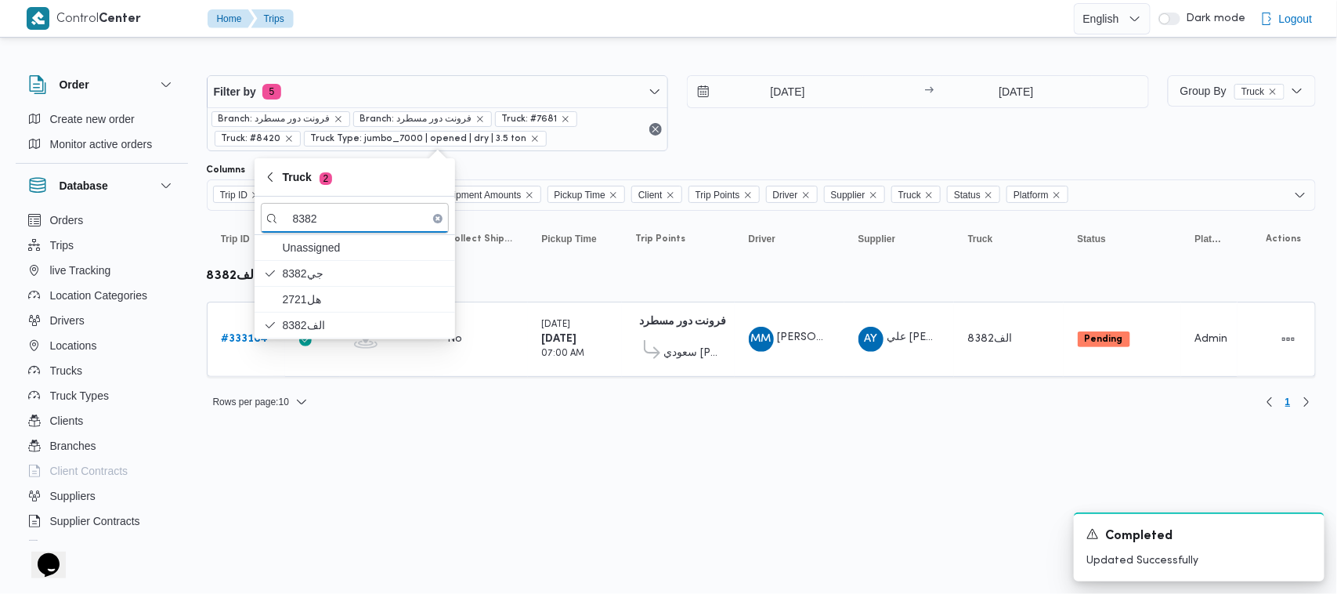
type input "8382"
click at [621, 424] on div "Filter by 5 Branch: فرونت دور مسطرد Branch: فرونت دور مسطرد Truck: #7681 Truck:…" at bounding box center [659, 236] width 1331 height 390
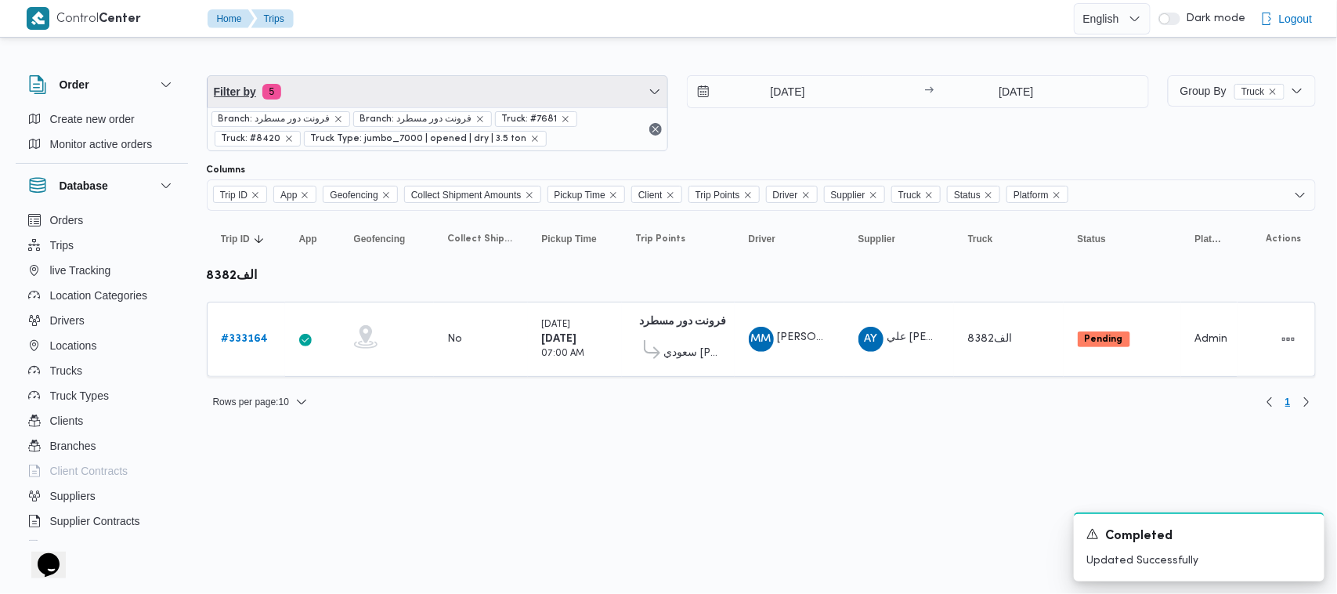
click at [484, 100] on span "Filter by 5" at bounding box center [438, 91] width 460 height 31
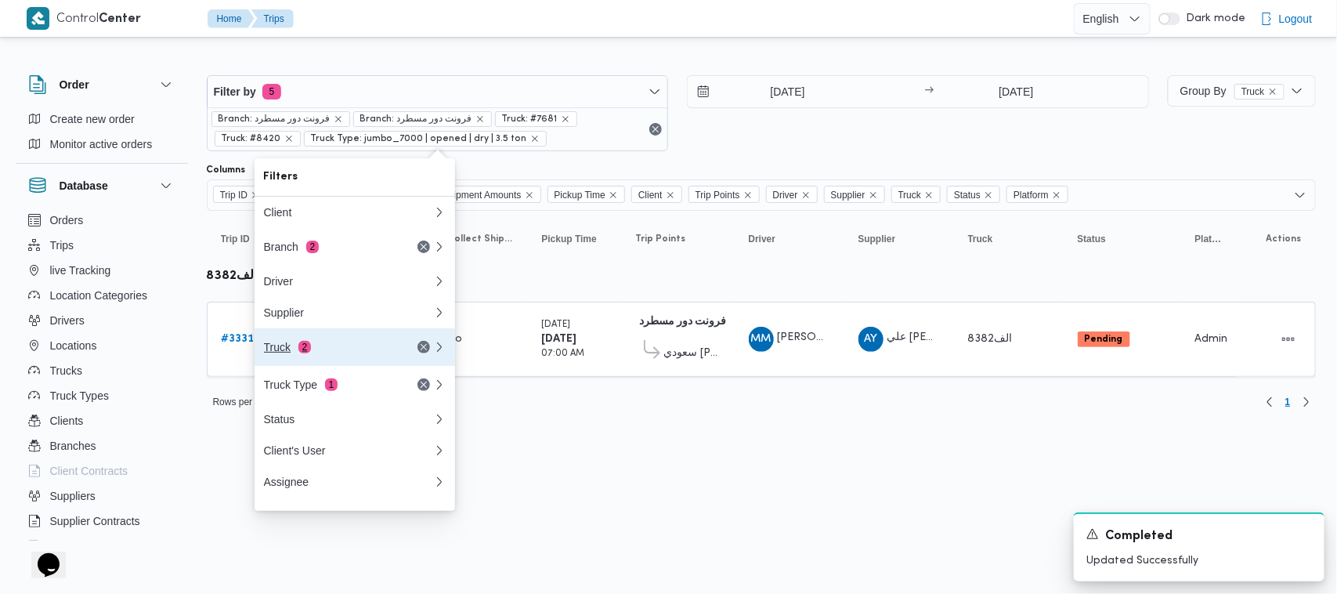
click at [338, 353] on div "Truck 2" at bounding box center [330, 347] width 132 height 13
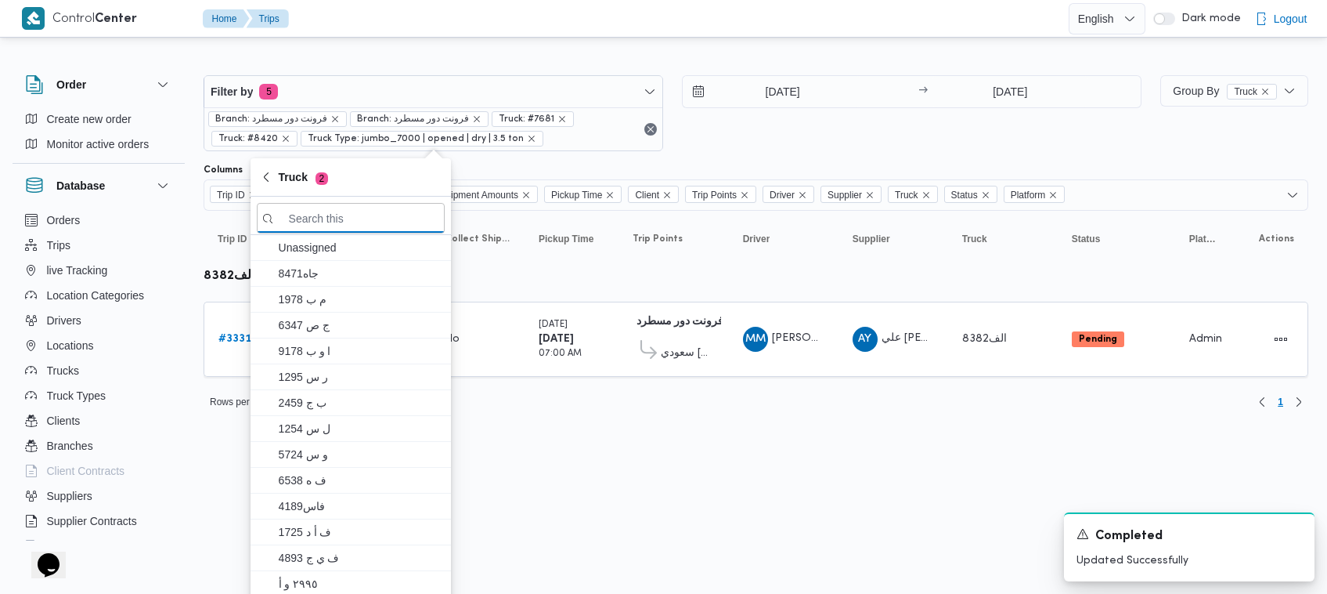
paste input "6471"
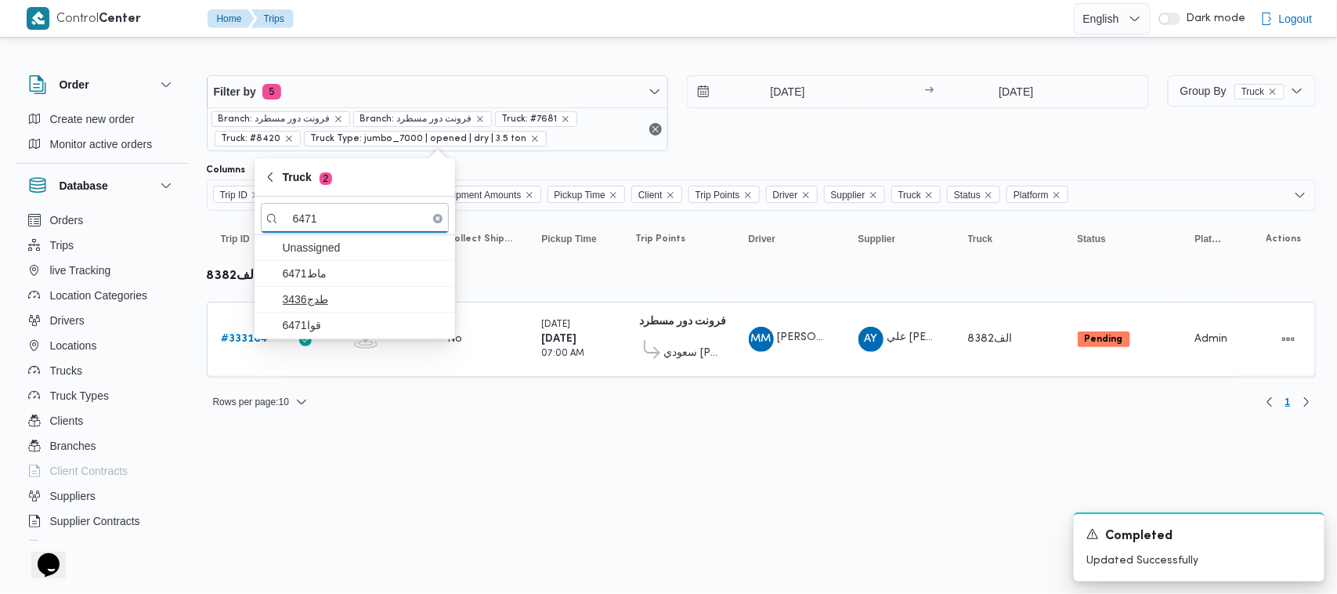
type input "6471"
click at [330, 306] on span "طدج3436" at bounding box center [364, 299] width 163 height 19
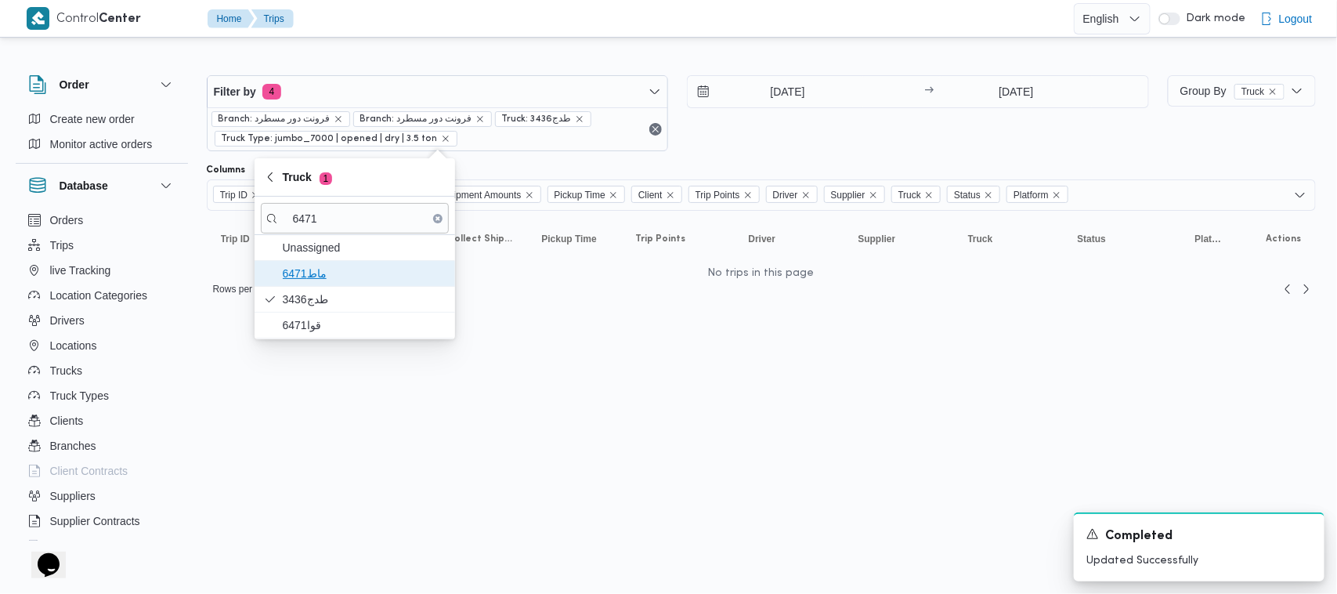
click at [330, 276] on span "ماط6471" at bounding box center [364, 273] width 163 height 19
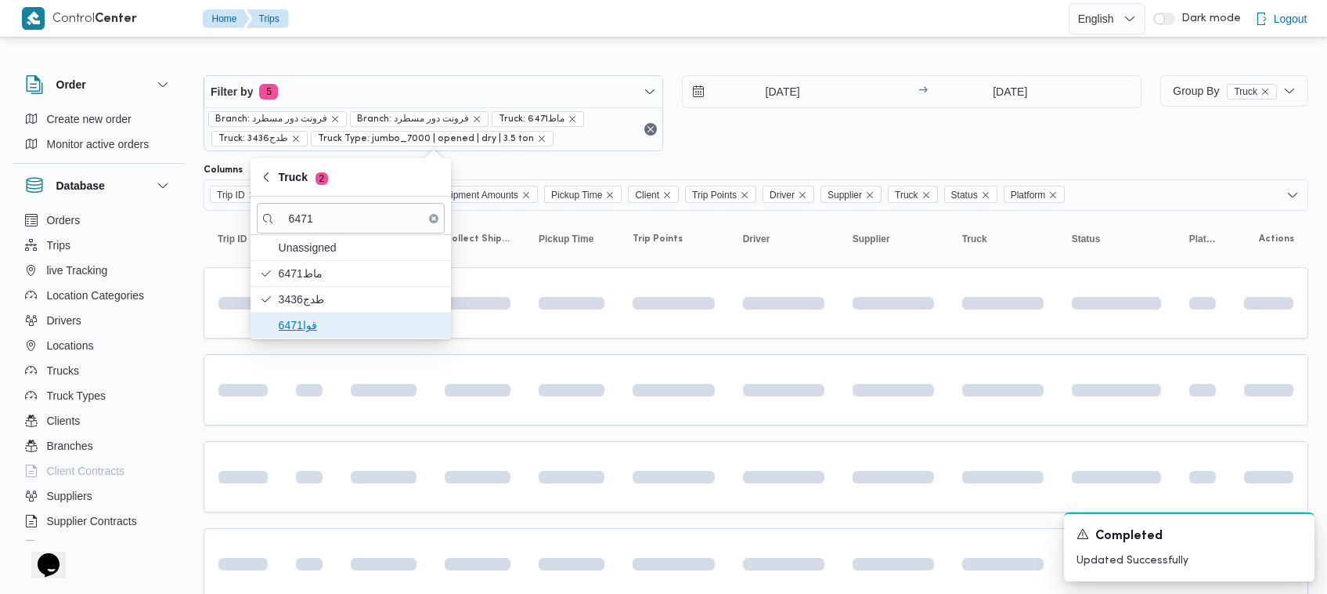
click at [323, 329] on span "قوا6471" at bounding box center [360, 325] width 163 height 19
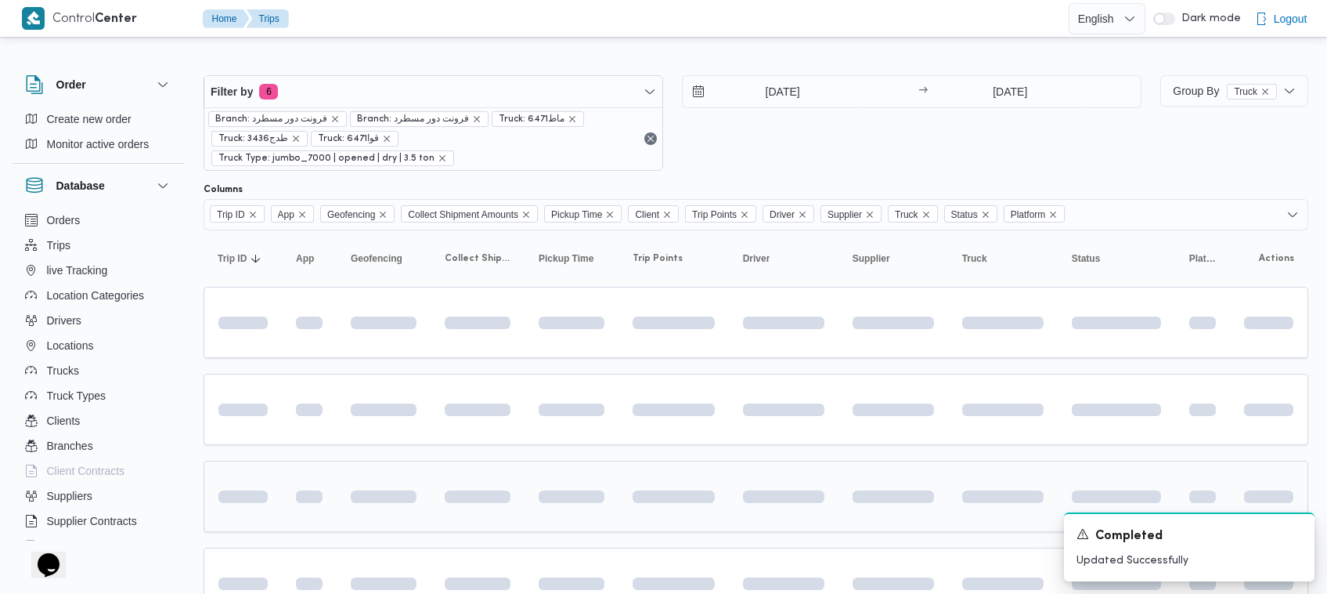
click at [378, 490] on span at bounding box center [346, 496] width 145 height 13
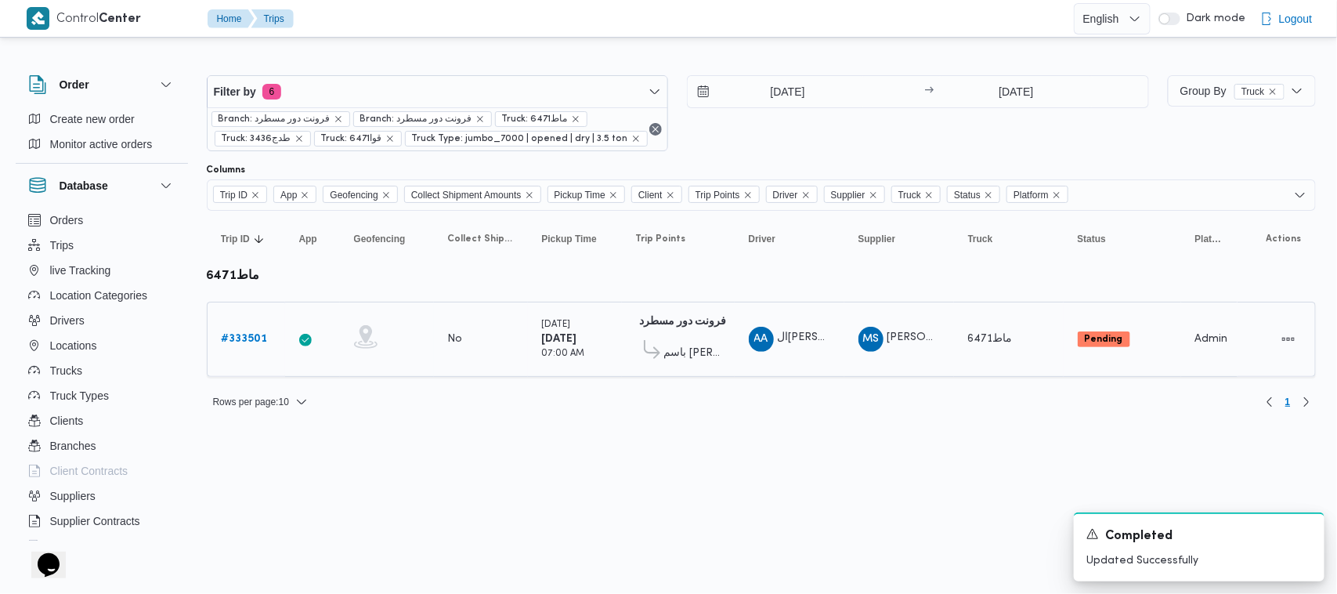
click at [256, 341] on b "# 333501" at bounding box center [245, 339] width 46 height 10
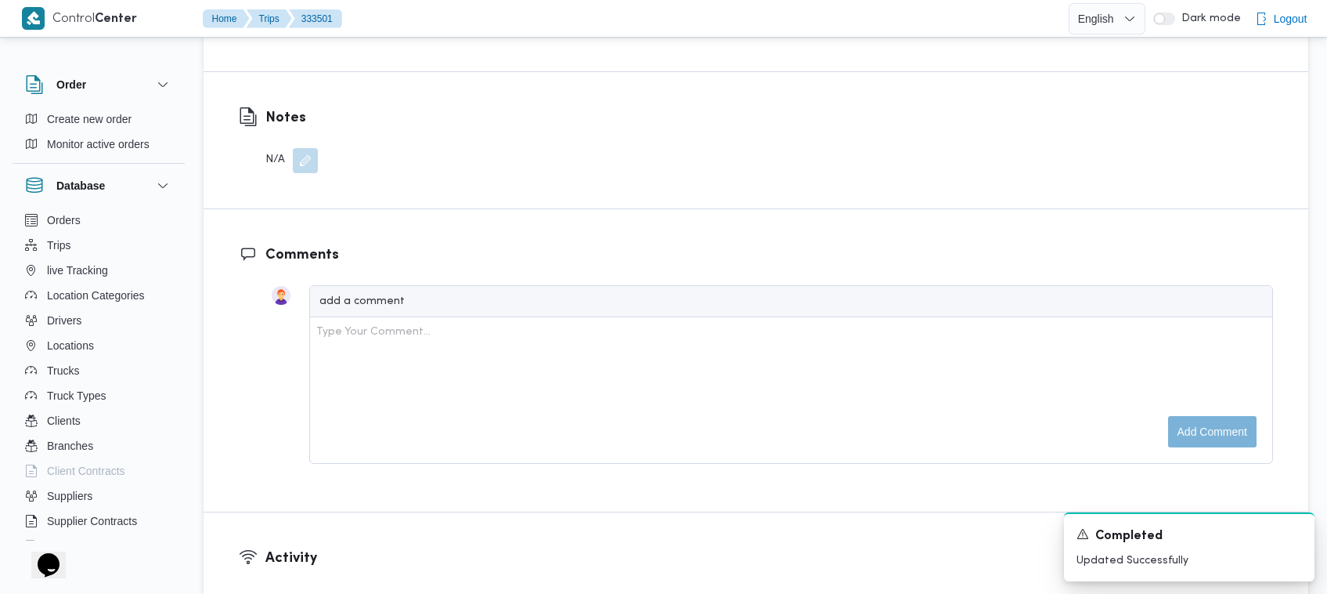
scroll to position [1860, 0]
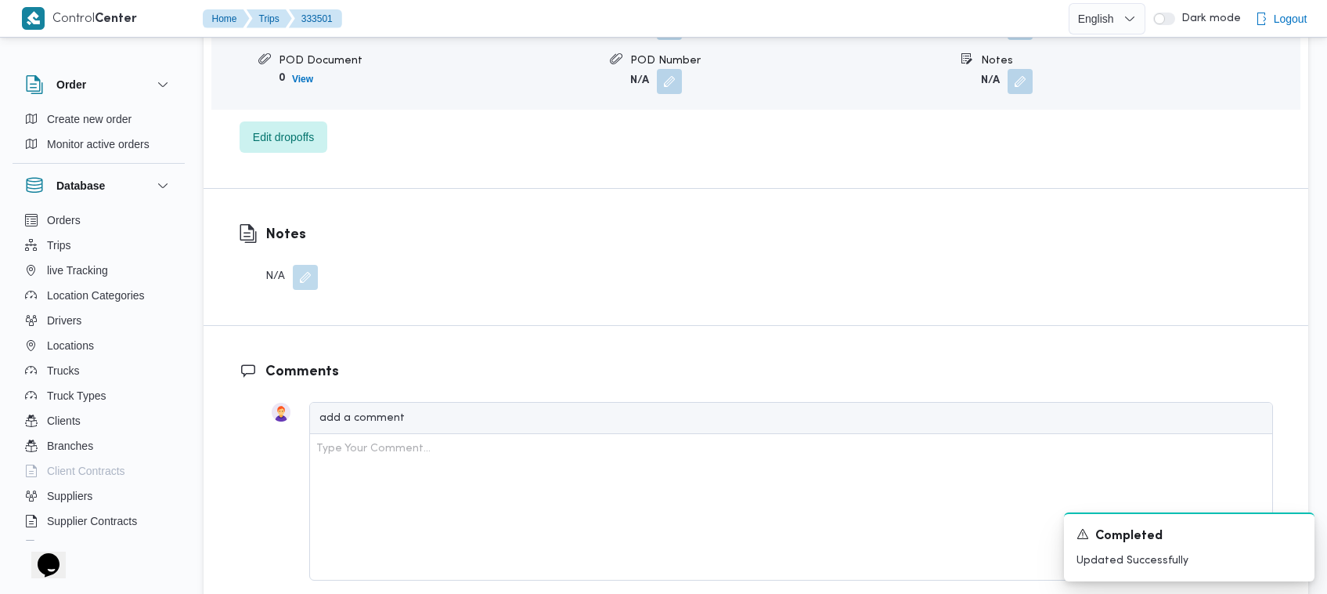
scroll to position [1547, 0]
click at [316, 125] on span "Edit dropoffs" at bounding box center [284, 140] width 88 height 31
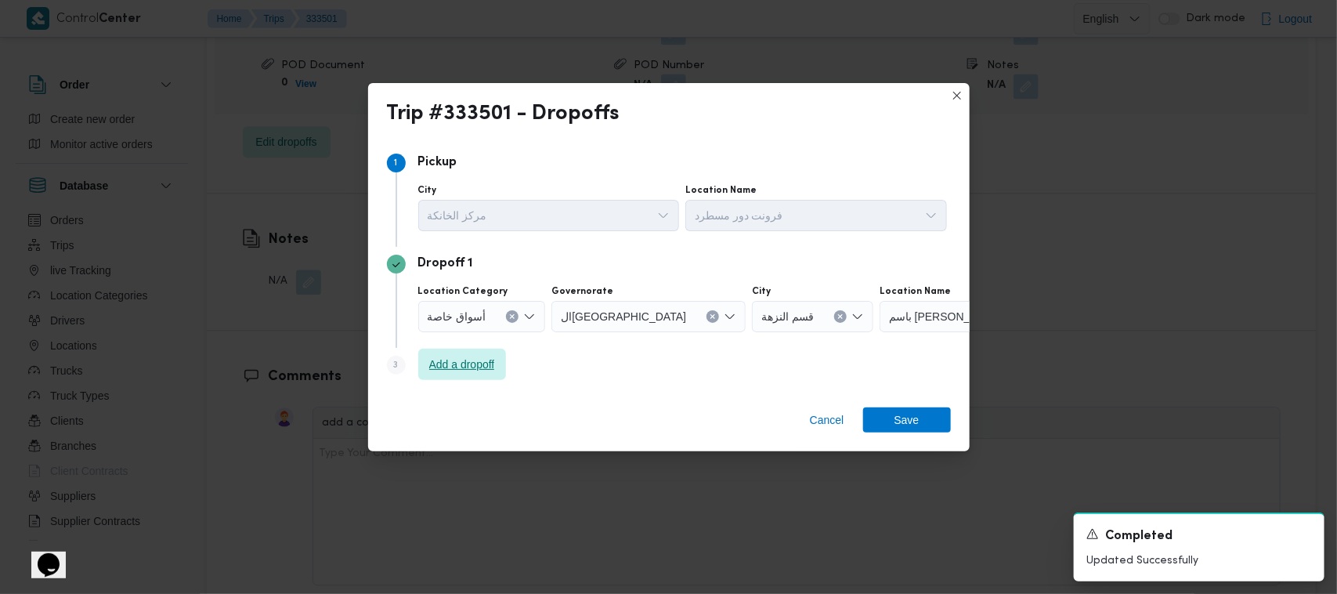
click at [505, 377] on span "Add a dropoff" at bounding box center [462, 363] width 88 height 31
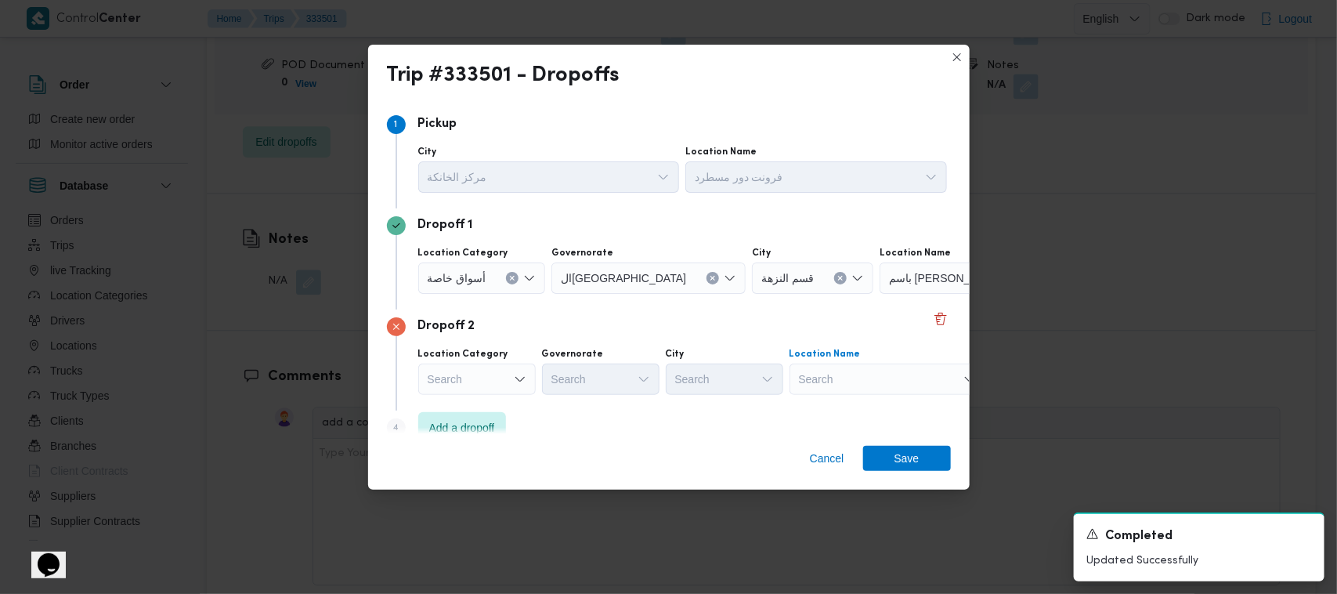
click at [681, 294] on div "Search" at bounding box center [977, 277] width 196 height 31
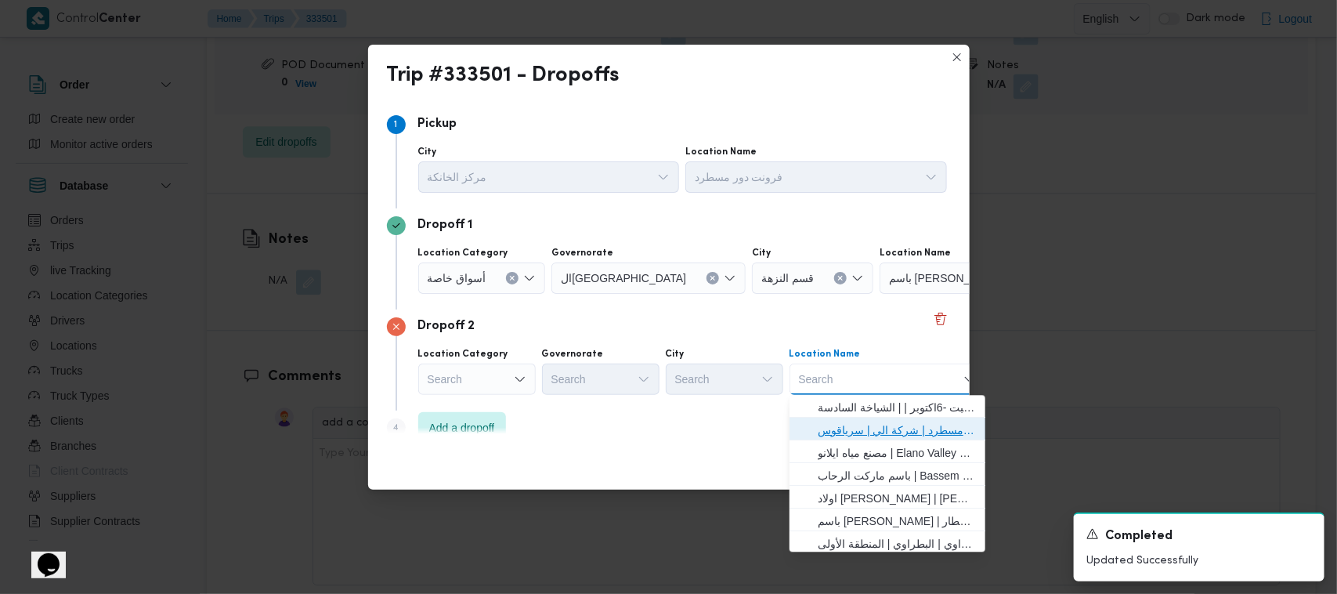
click at [681, 423] on span "فرونت دور مسطرد | شركة الي | سرياقوس" at bounding box center [897, 430] width 158 height 19
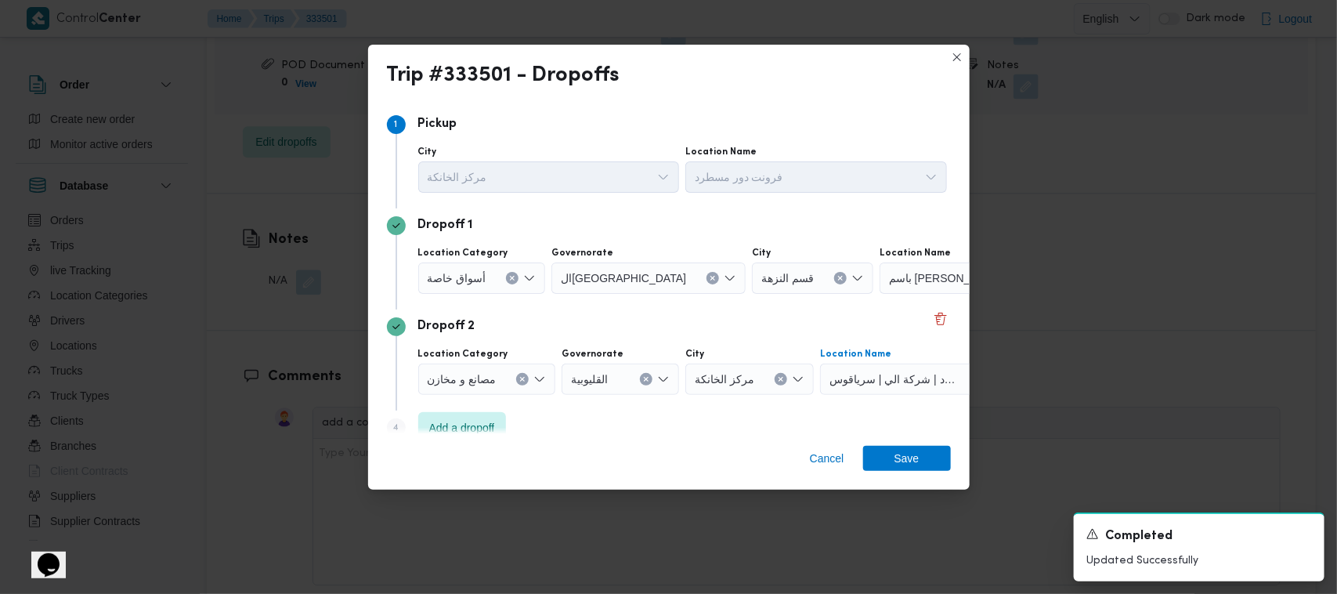
click at [681, 272] on button "Clear input" at bounding box center [840, 278] width 13 height 13
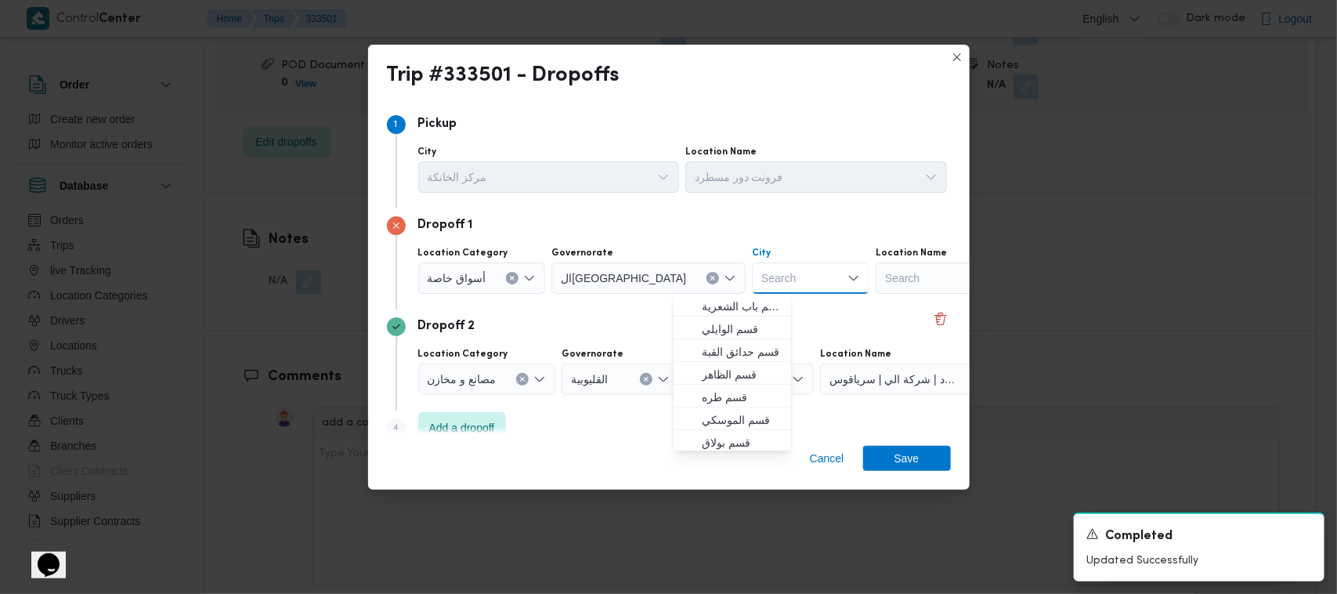
click at [681, 276] on div "Search" at bounding box center [974, 277] width 196 height 31
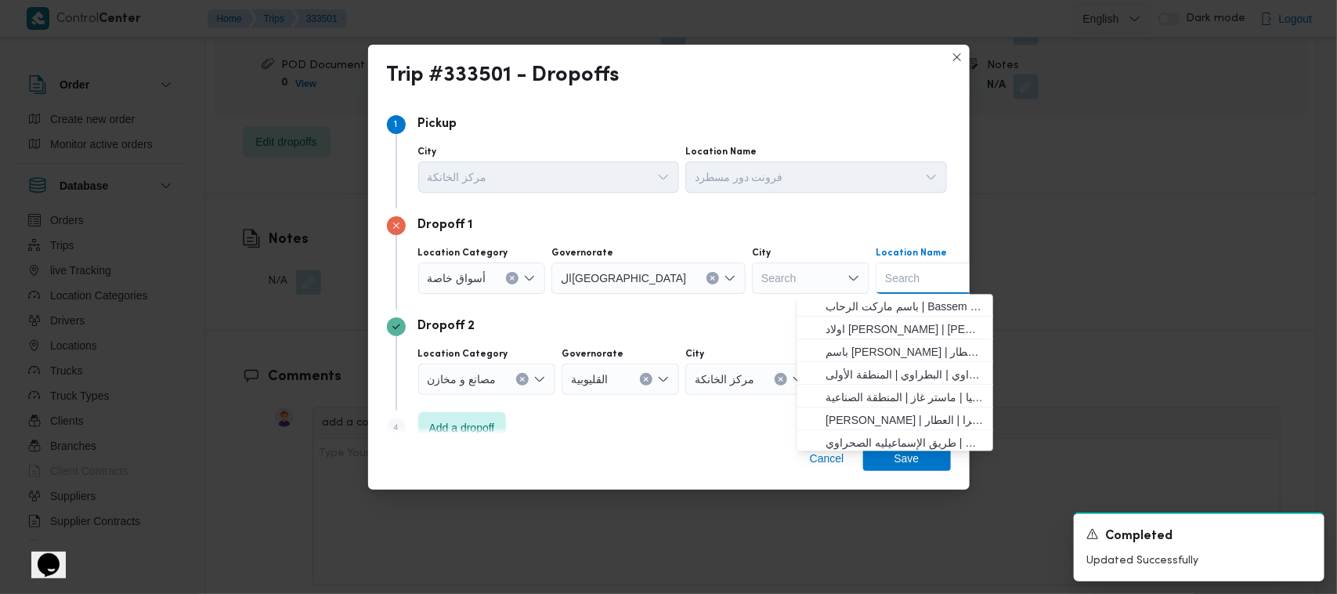
paste input "سعودي سيلفر ستار"
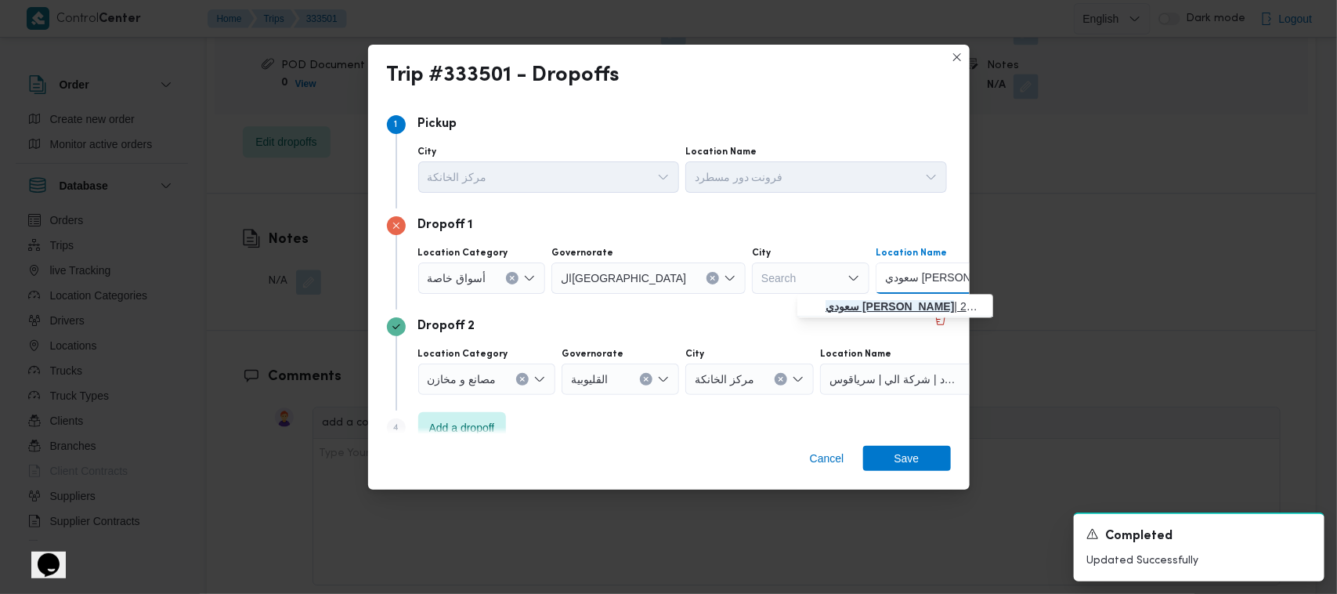
type input "سعودي سيلفر ستار"
click at [681, 304] on mark "سعودي سيلفر ستار" at bounding box center [889, 306] width 128 height 13
click at [681, 464] on span "Save" at bounding box center [907, 458] width 88 height 25
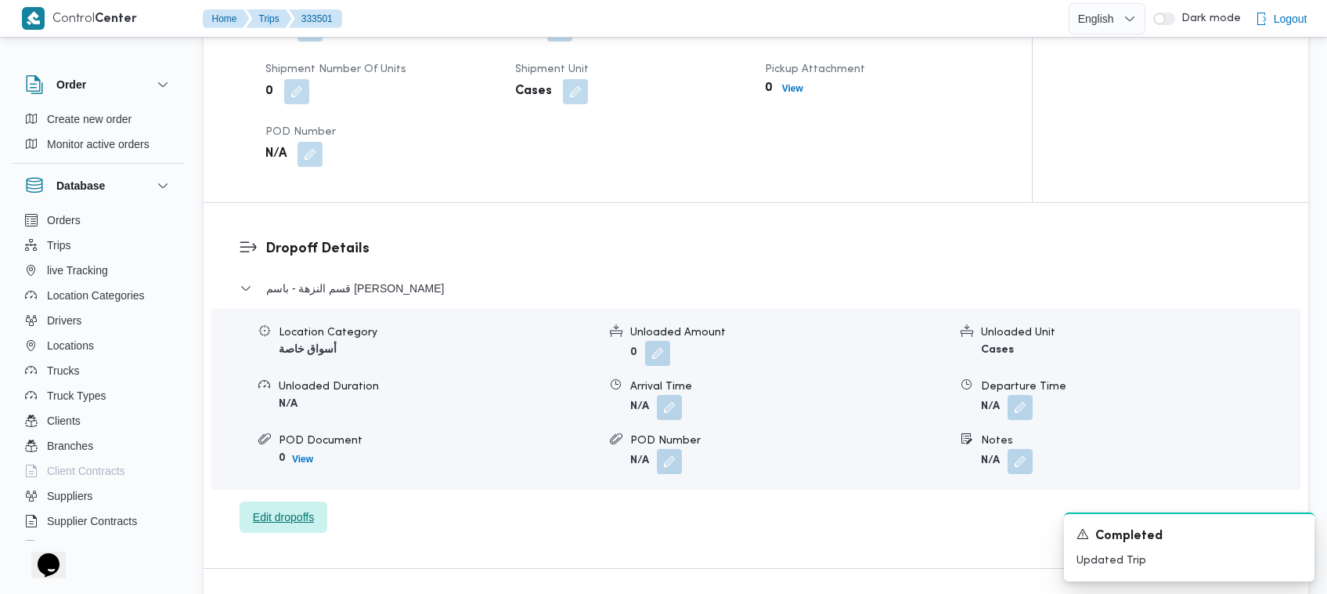
scroll to position [1027, 0]
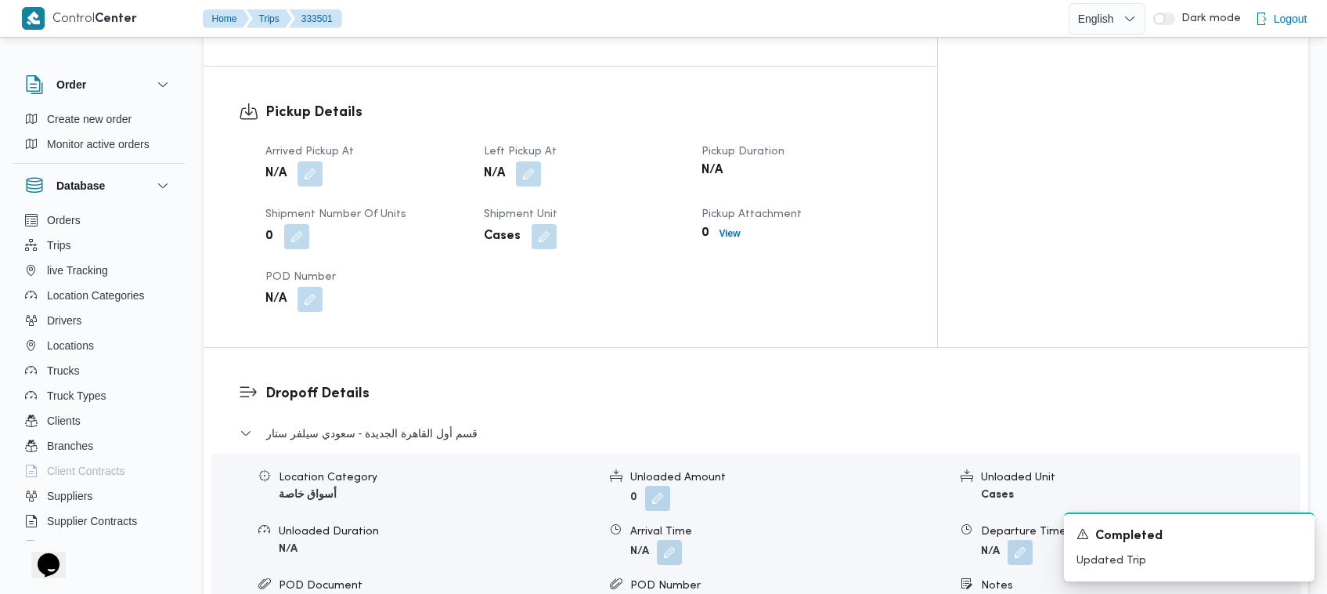
drag, startPoint x: 568, startPoint y: 127, endPoint x: 570, endPoint y: 146, distance: 18.9
click at [541, 161] on button "button" at bounding box center [528, 173] width 25 height 25
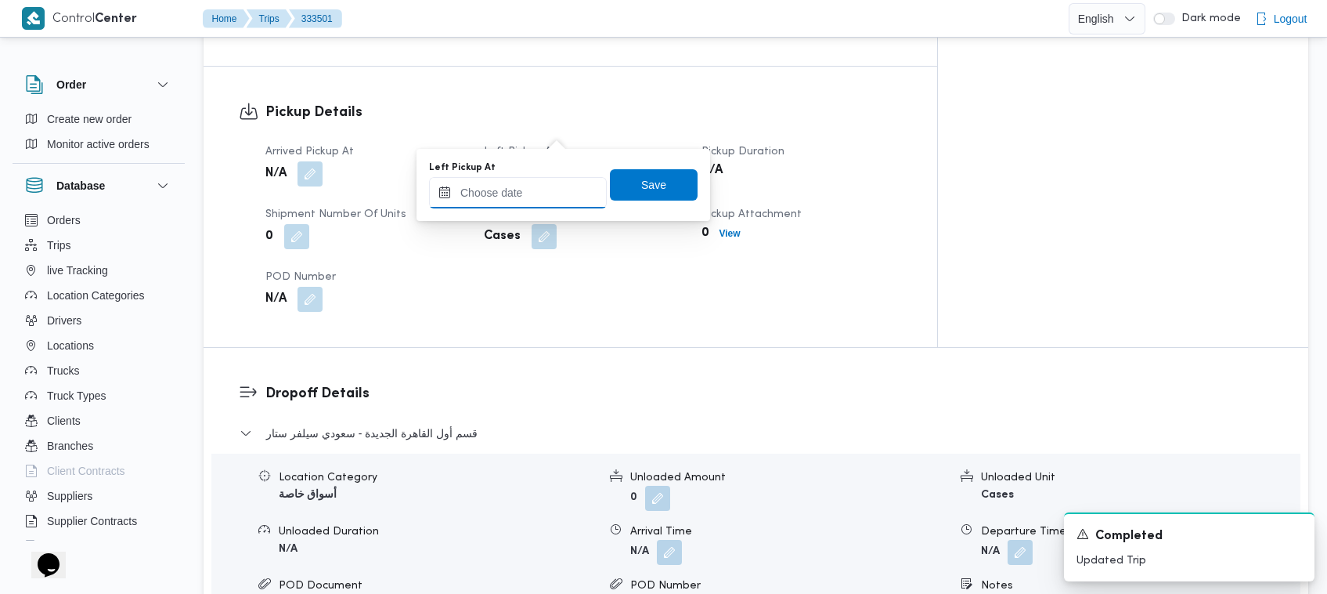
click at [576, 189] on input "Left Pickup At" at bounding box center [518, 192] width 178 height 31
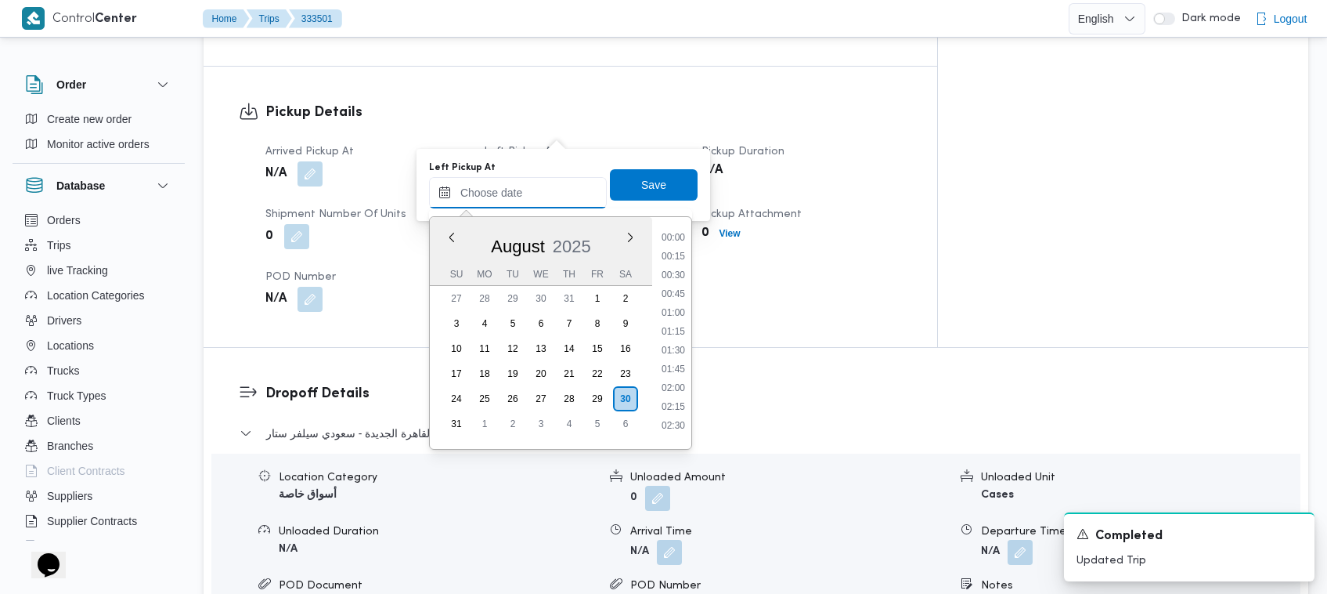
scroll to position [795, 0]
click at [681, 320] on li "11:45" at bounding box center [673, 326] width 36 height 16
type input "30/08/2025 11:45"
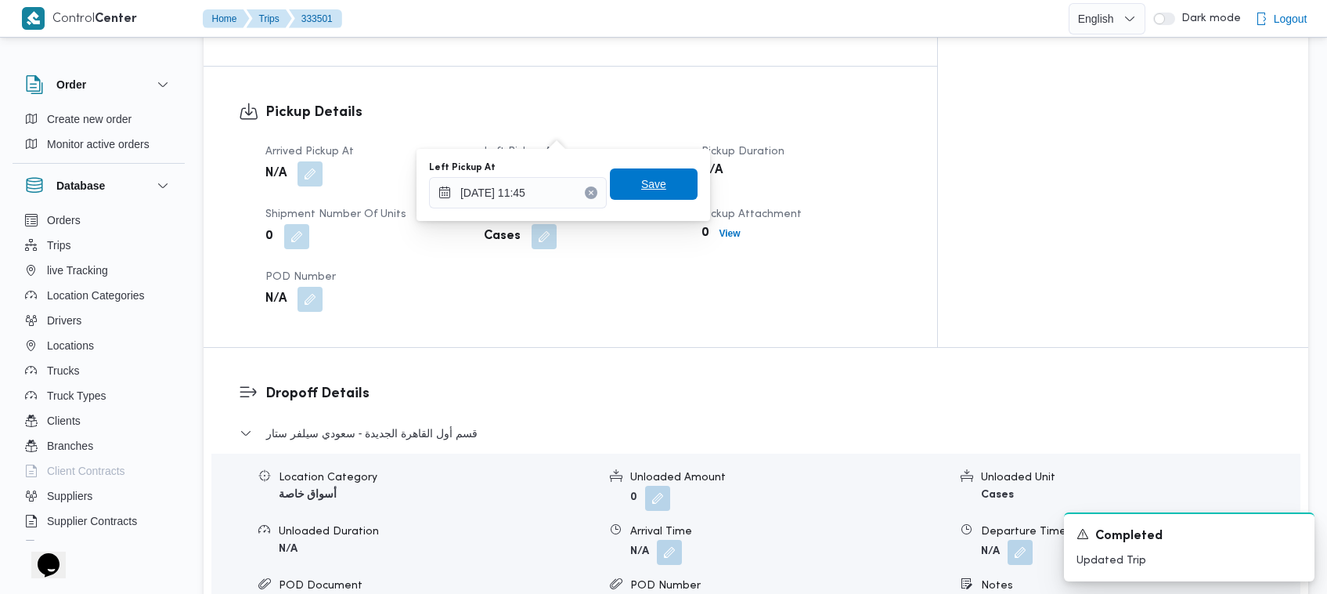
click at [644, 189] on span "Save" at bounding box center [653, 184] width 25 height 19
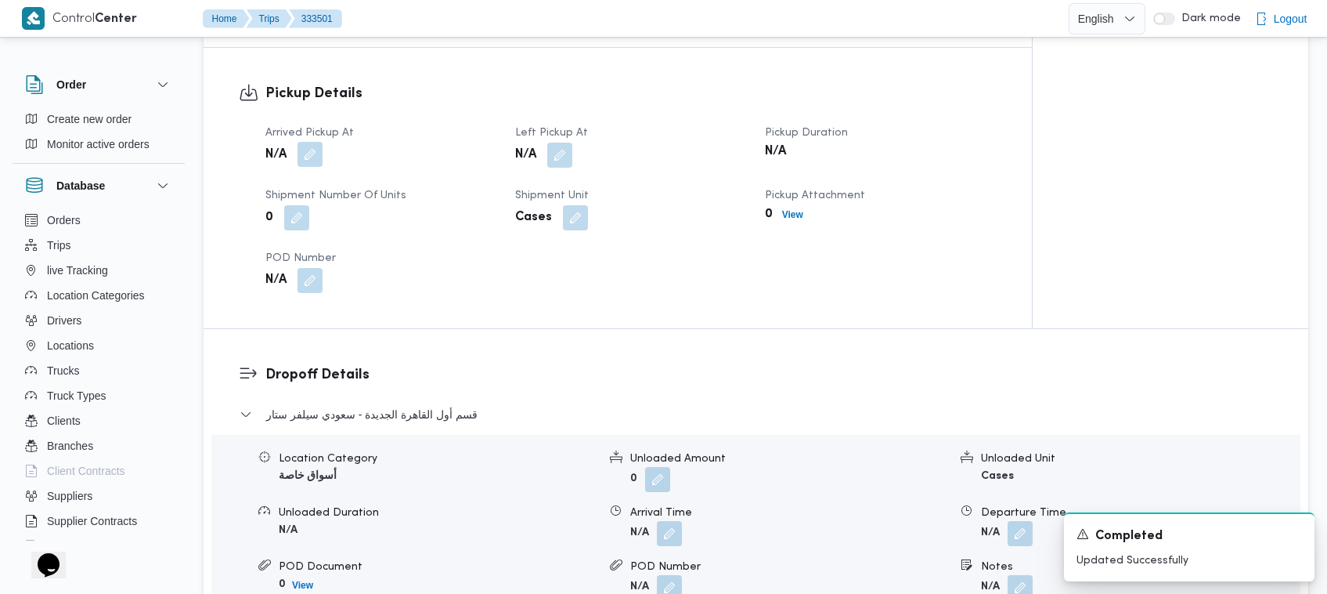
click at [315, 142] on button "button" at bounding box center [310, 154] width 25 height 25
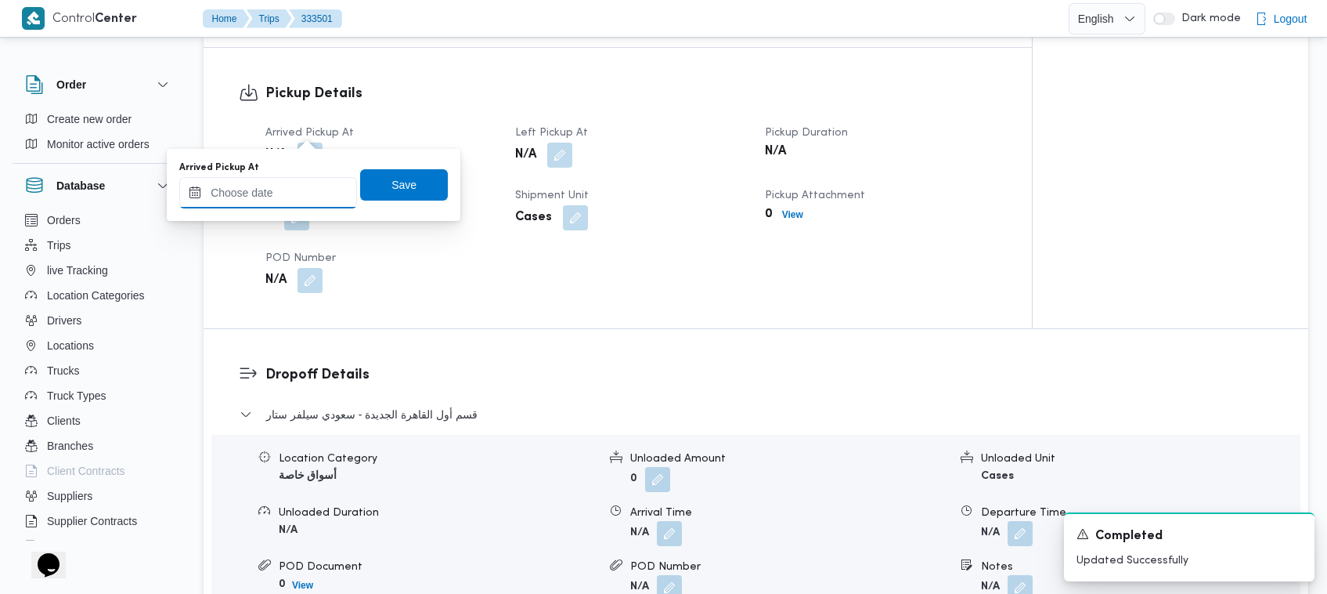
drag, startPoint x: 326, startPoint y: 182, endPoint x: 370, endPoint y: 201, distance: 48.0
click at [326, 185] on input "Arrived Pickup At" at bounding box center [268, 192] width 178 height 31
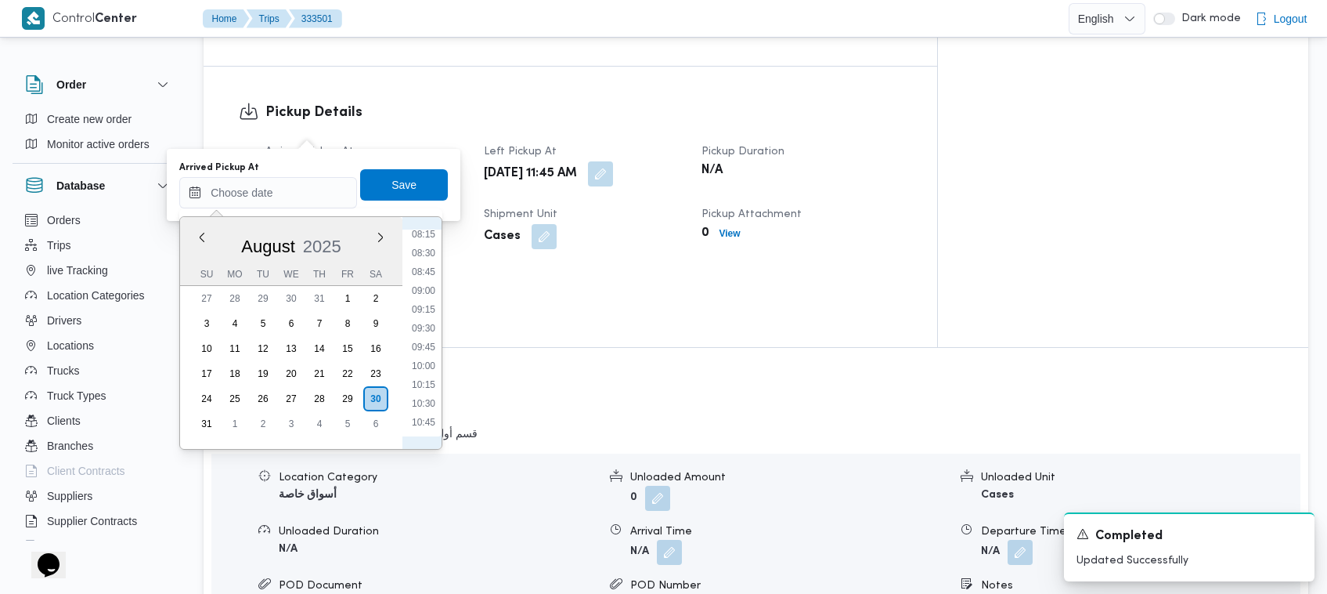
scroll to position [619, 0]
click at [433, 272] on li "08:45" at bounding box center [424, 276] width 36 height 16
type input "30/08/2025 08:45"
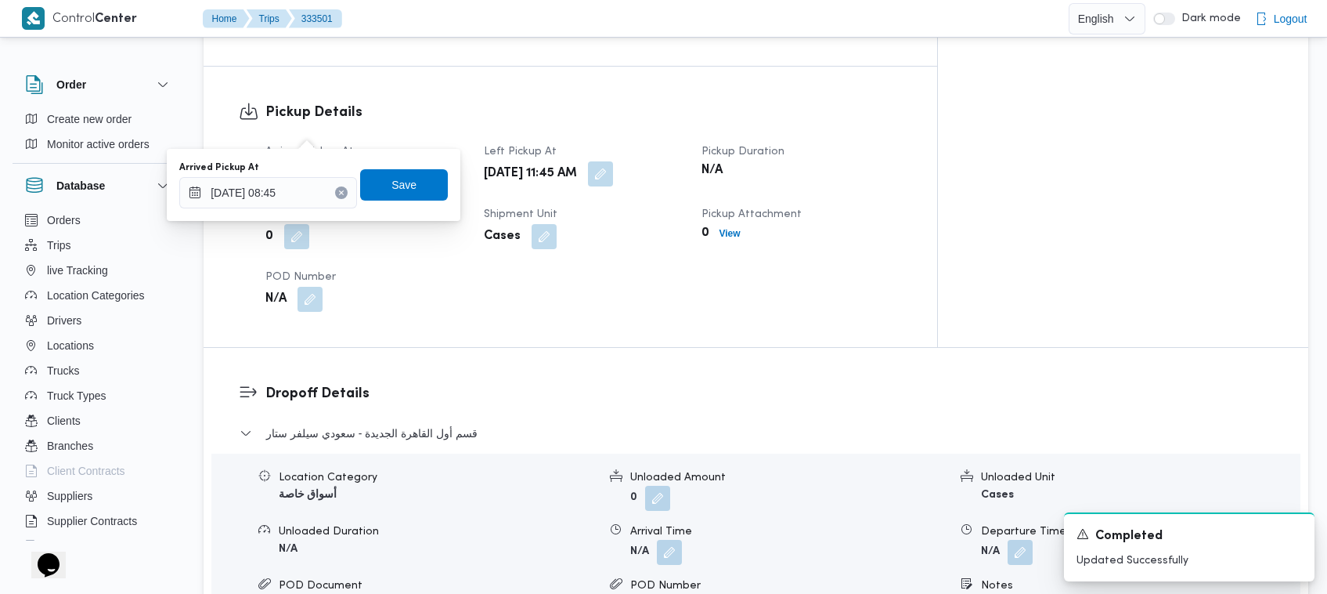
click at [396, 164] on div "Arrived Pickup At 30/08/2025 08:45 Save" at bounding box center [314, 185] width 272 height 50
click at [401, 189] on span "Save" at bounding box center [404, 184] width 25 height 19
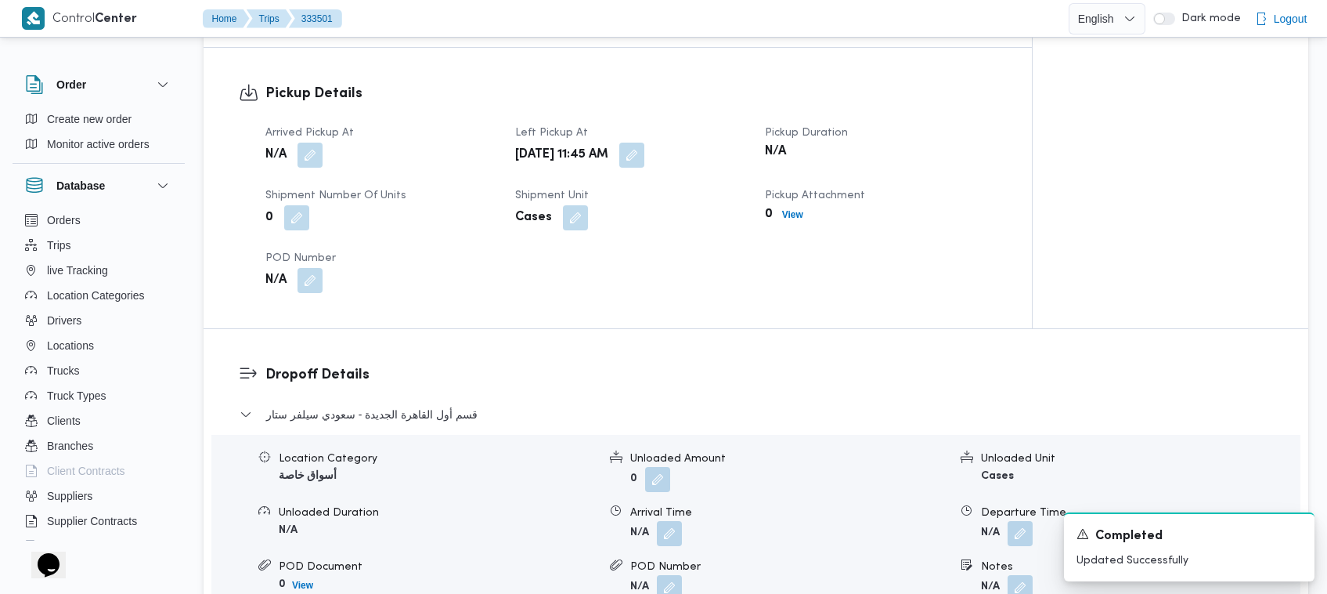
click at [449, 141] on div "N/A" at bounding box center [381, 155] width 234 height 28
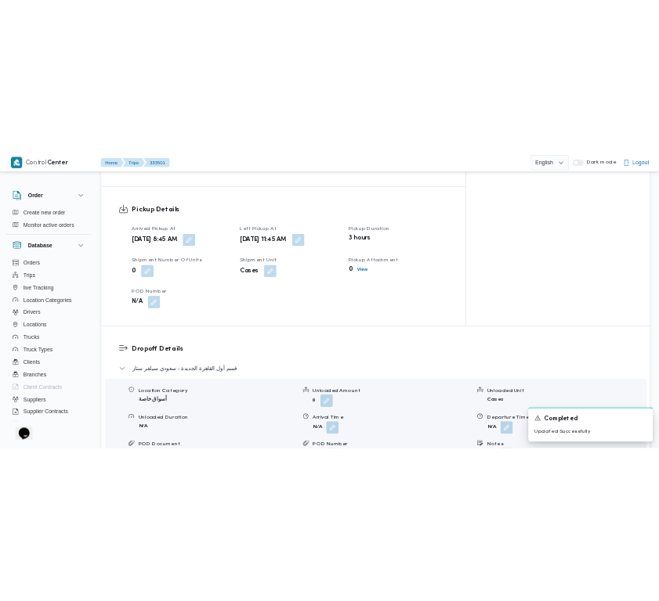
scroll to position [0, 0]
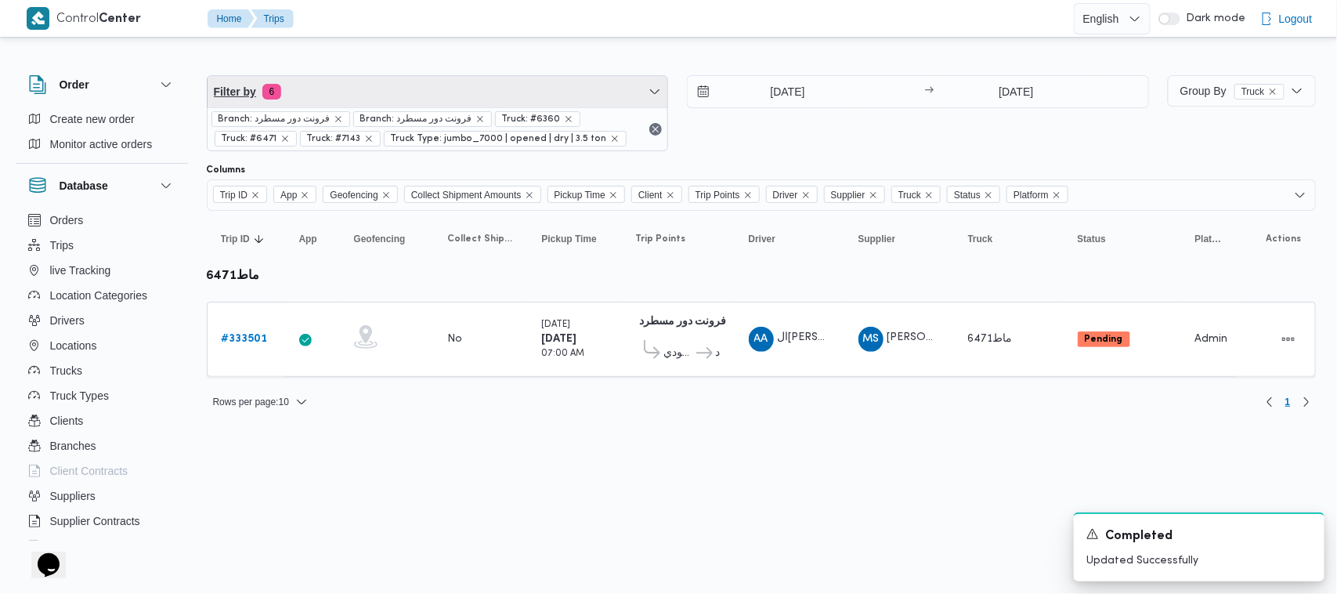
click at [523, 90] on span "Filter by 6" at bounding box center [438, 91] width 460 height 31
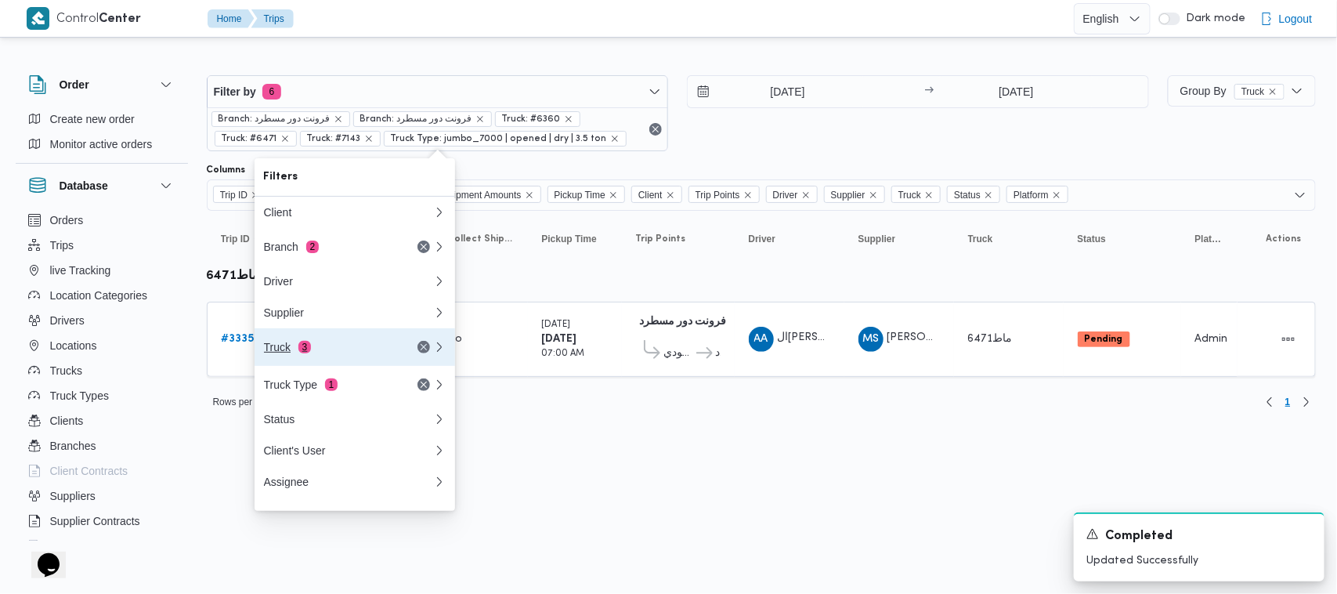
click at [374, 341] on button "Truck 3" at bounding box center [355, 347] width 200 height 38
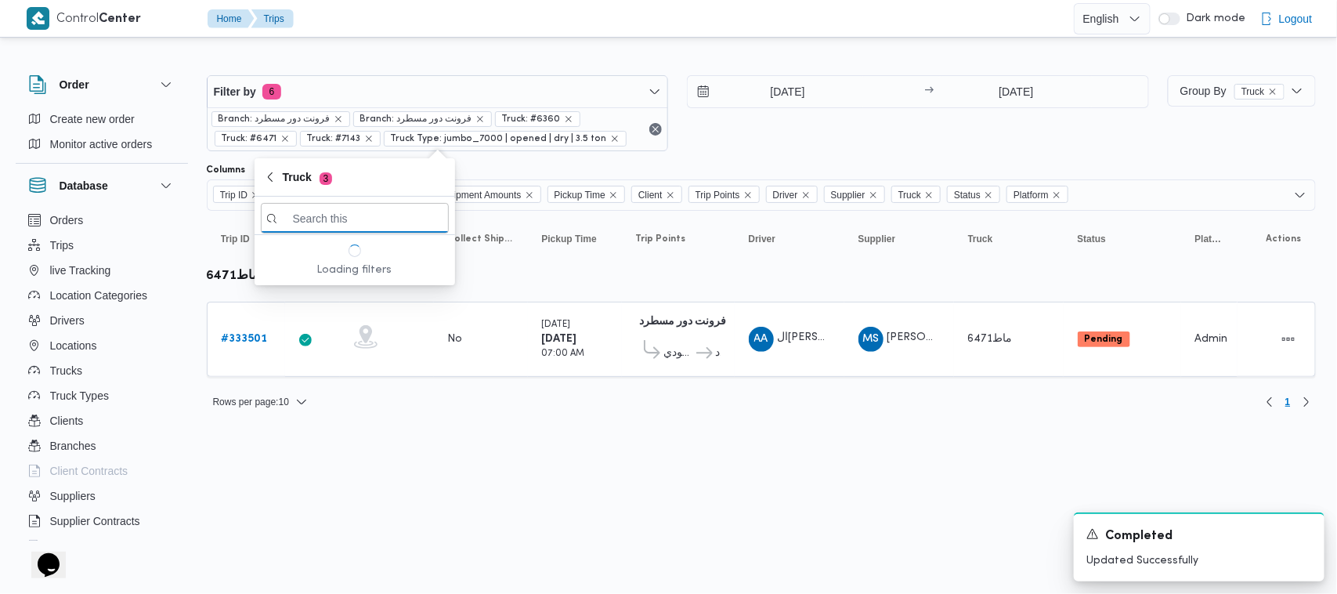
paste input "3265/9465 تور70 نقله تانيه"
click at [327, 216] on input "3265/9465 تور70 نقله تانيه" at bounding box center [355, 218] width 188 height 31
click at [342, 226] on input "3265/تور70 نقله تانيه" at bounding box center [355, 218] width 188 height 31
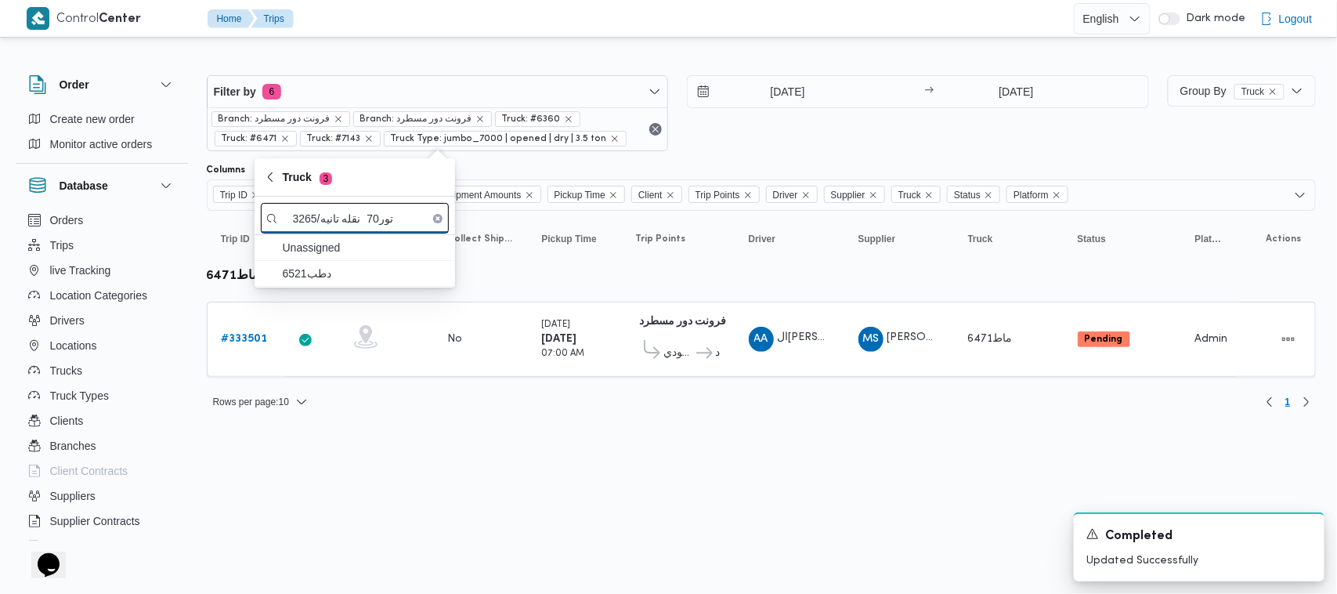
click at [342, 226] on input "3265/تور70 نقله تانيه" at bounding box center [355, 218] width 188 height 31
paste input "9465"
type input "9465"
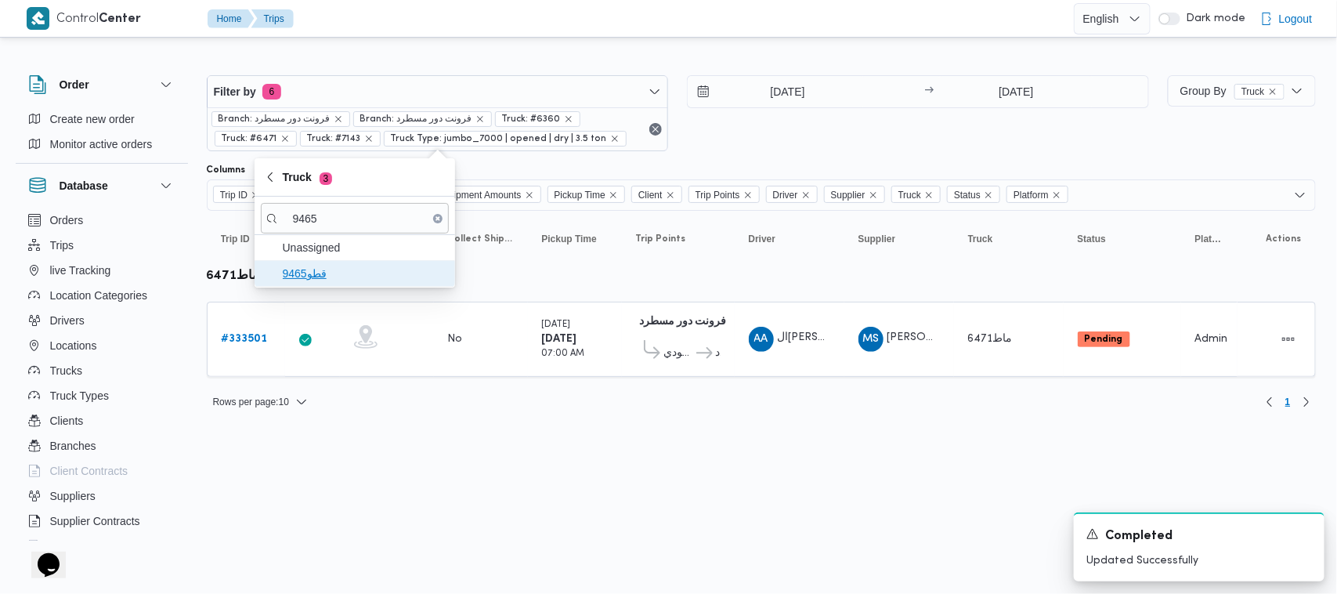
click at [330, 273] on span "قطو9465" at bounding box center [364, 273] width 163 height 19
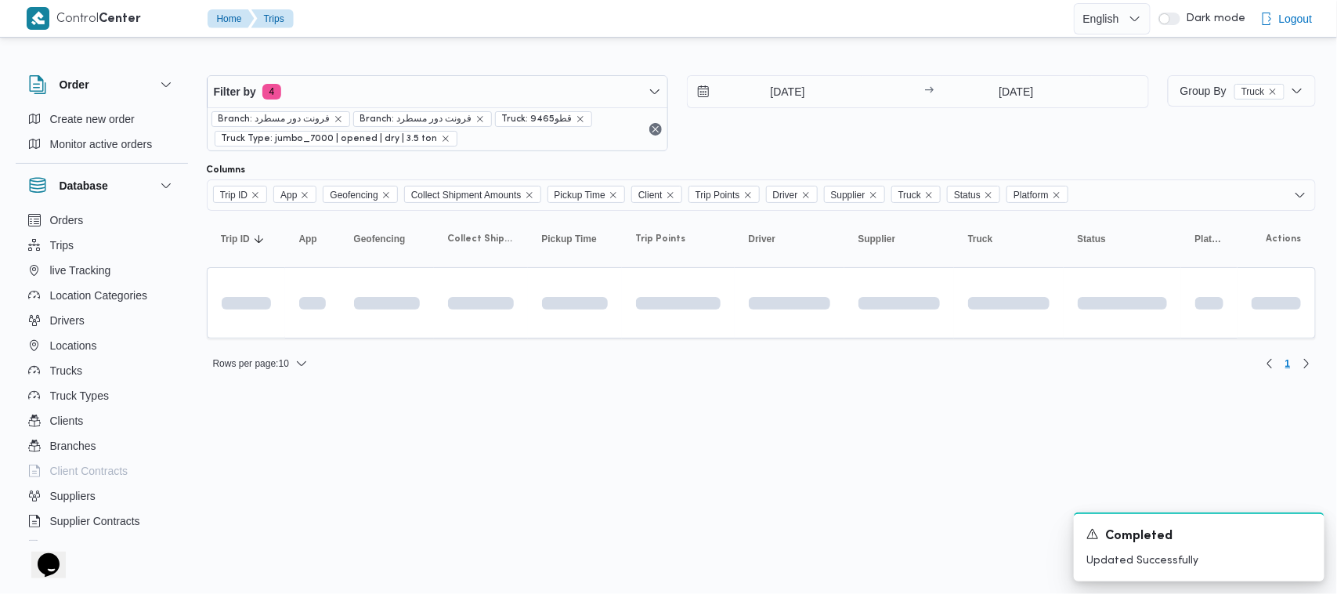
click at [385, 478] on html "Control Center Home Trips English عربي Dark mode Logout Order Create new order …" at bounding box center [668, 297] width 1337 height 594
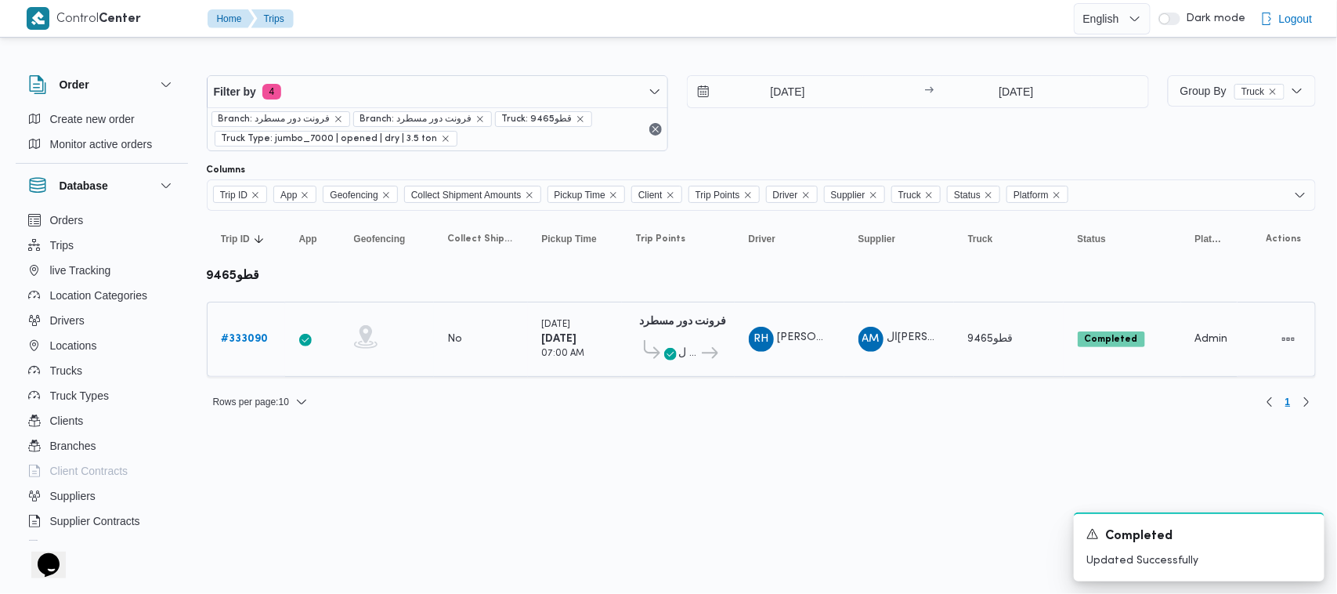
click at [681, 356] on span "فرونت دور مسطرد" at bounding box center [709, 353] width 20 height 19
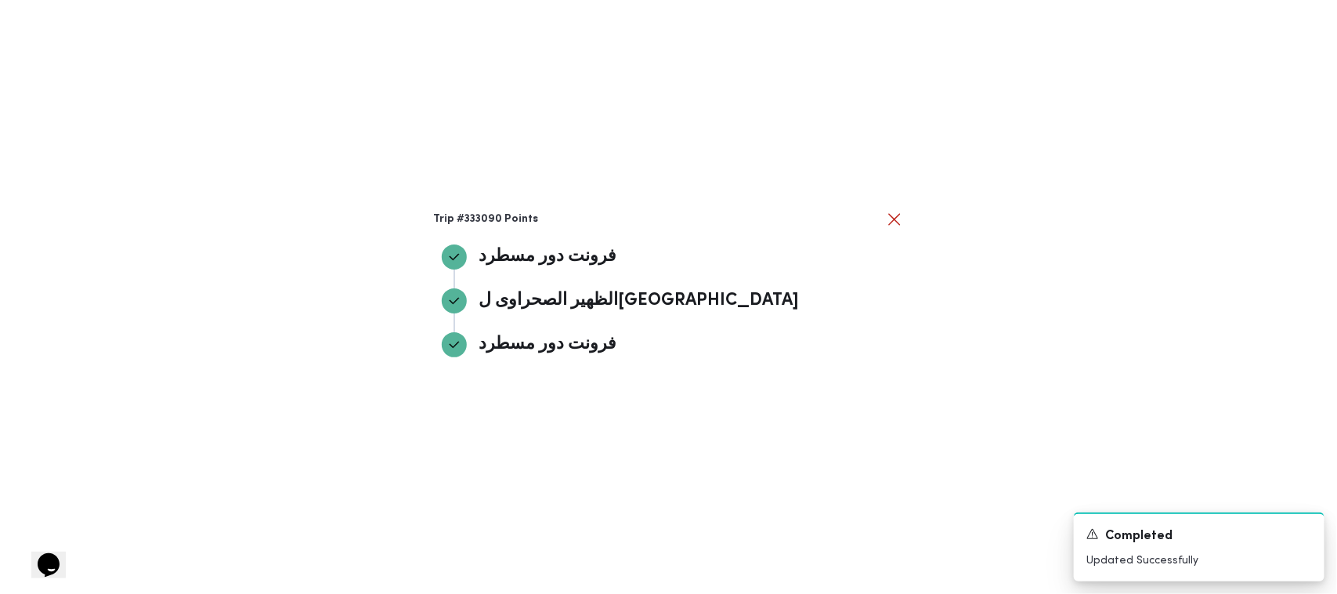
click at [681, 222] on h3 "Trip #333090 Points" at bounding box center [659, 219] width 451 height 13
click at [681, 229] on div "Trip #333090 Points فرونت دور مسطرد فرونت دور مسطرد الظهير الصحراوى لمحافظة الج…" at bounding box center [669, 297] width 470 height 174
click at [681, 211] on button "close" at bounding box center [894, 218] width 19 height 19
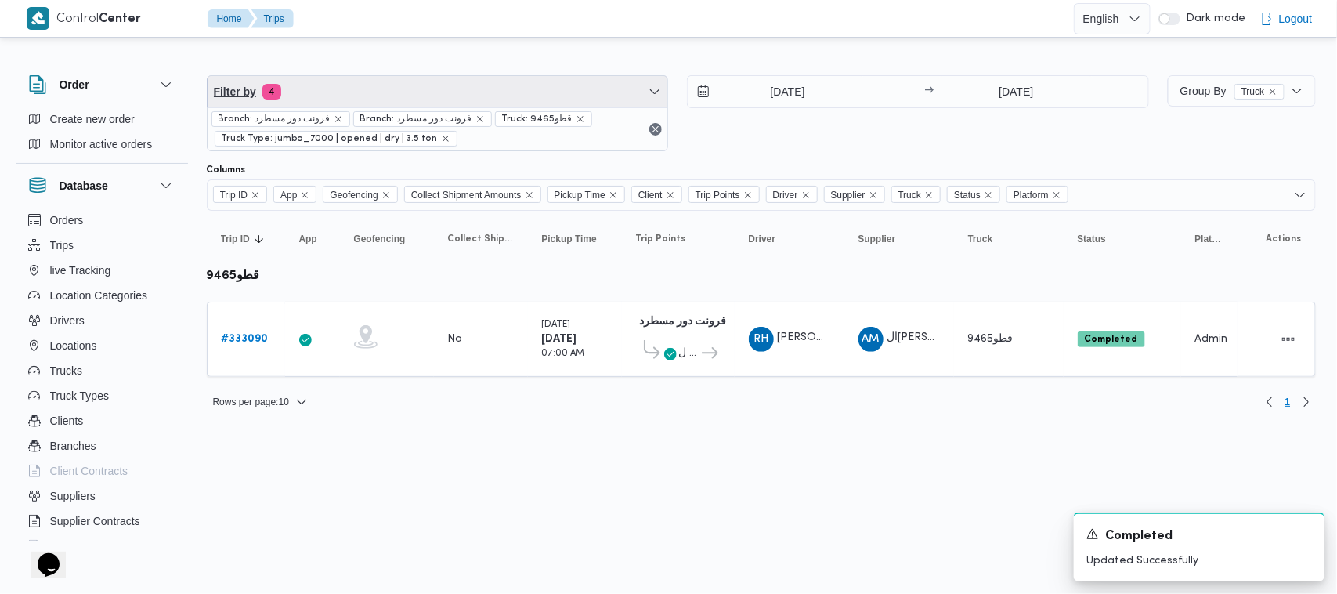
click at [399, 94] on span "Filter by 4" at bounding box center [438, 91] width 460 height 31
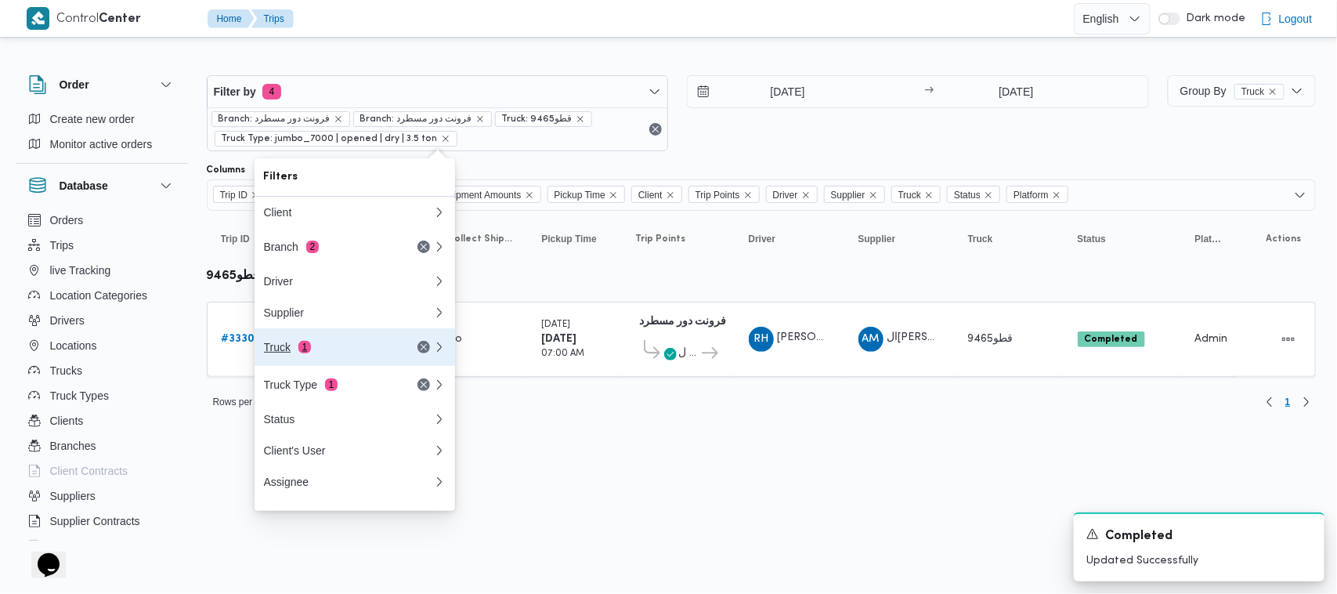
click at [327, 353] on div "Truck 1" at bounding box center [330, 347] width 132 height 13
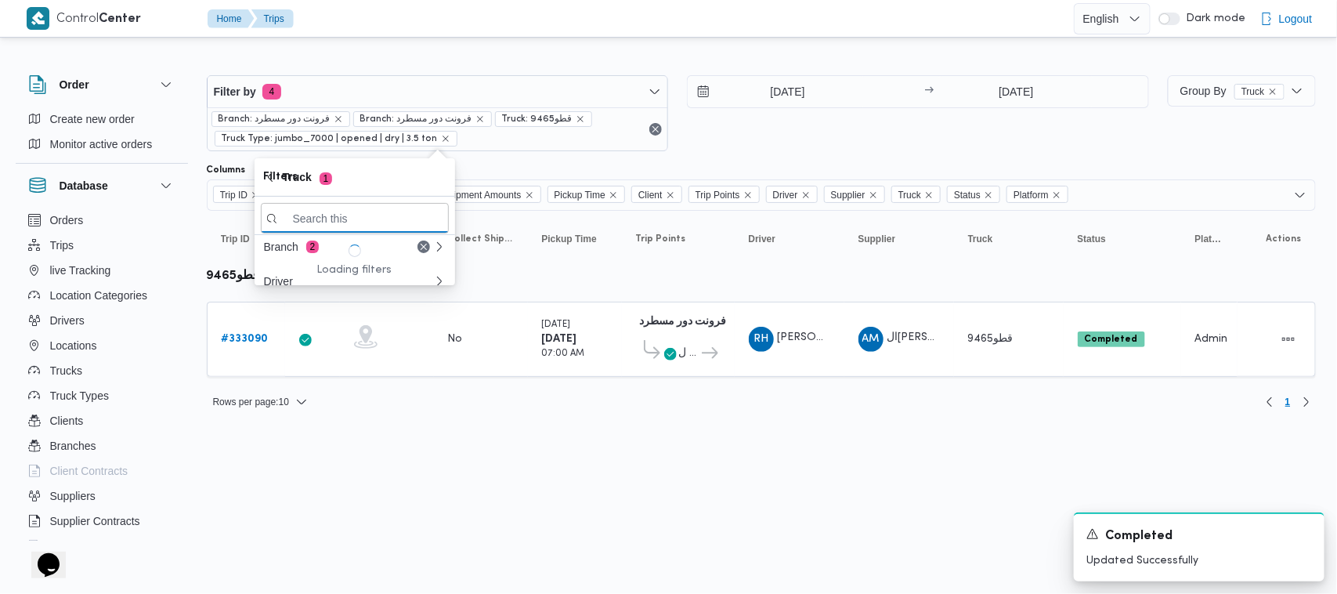
paste input "3265"
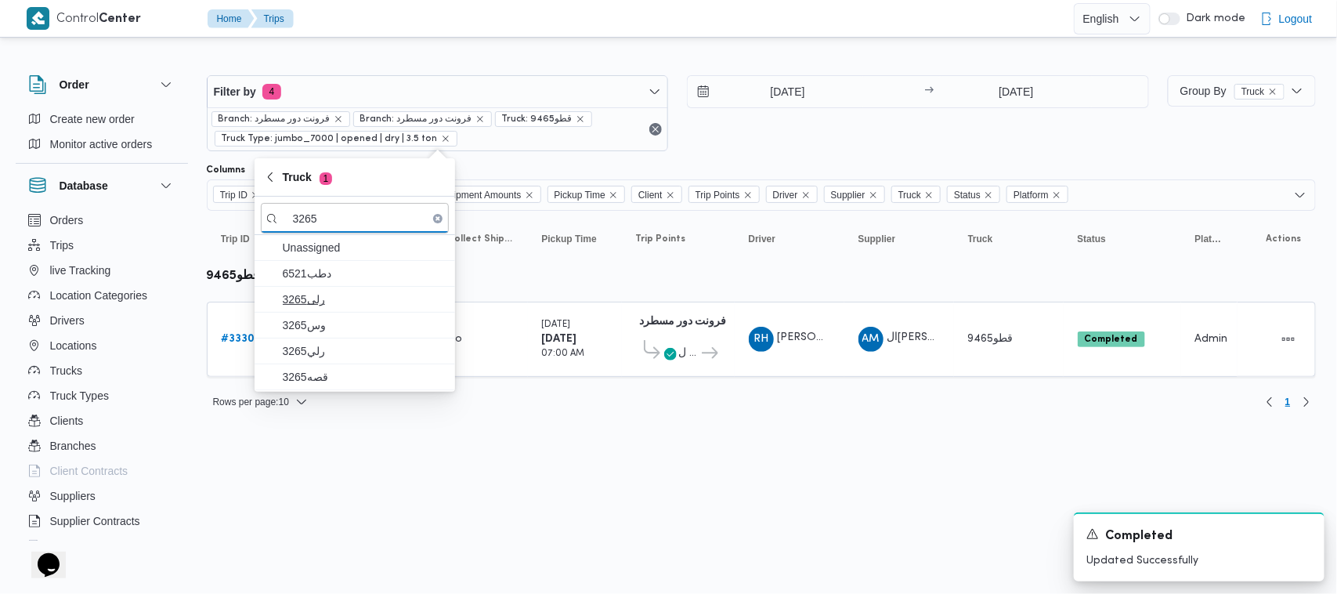
type input "3265"
click at [313, 291] on span "3265رلى" at bounding box center [364, 299] width 163 height 19
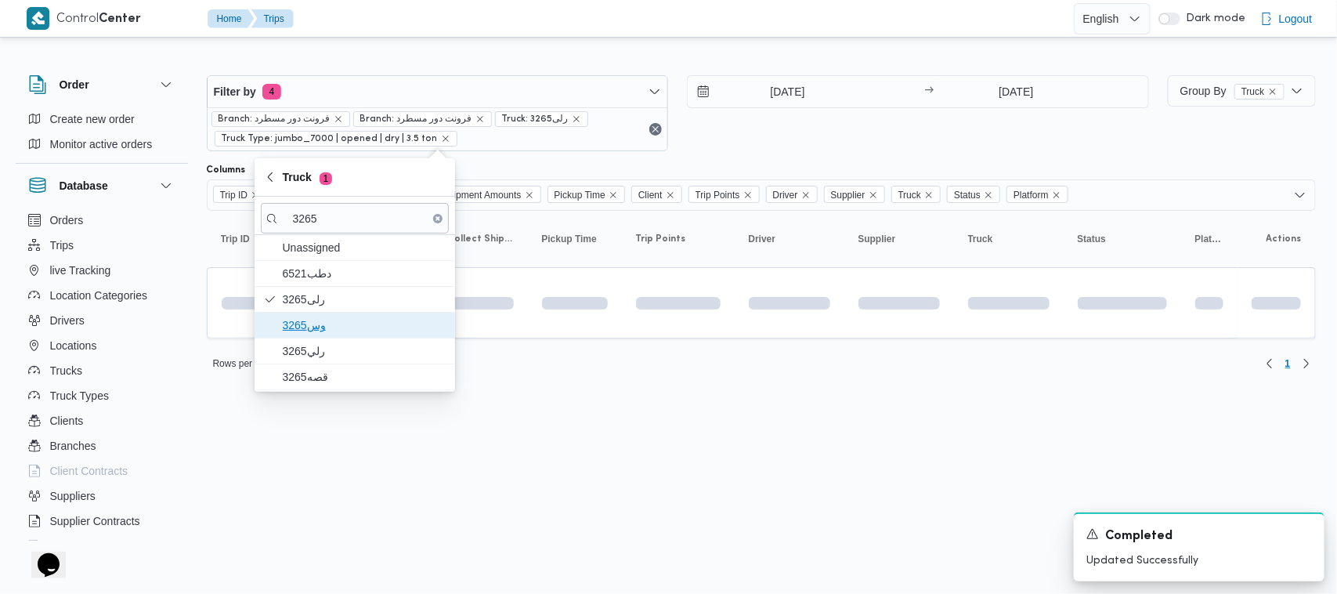
drag, startPoint x: 321, startPoint y: 327, endPoint x: 321, endPoint y: 341, distance: 14.1
click at [321, 327] on span "وس3265" at bounding box center [364, 325] width 163 height 19
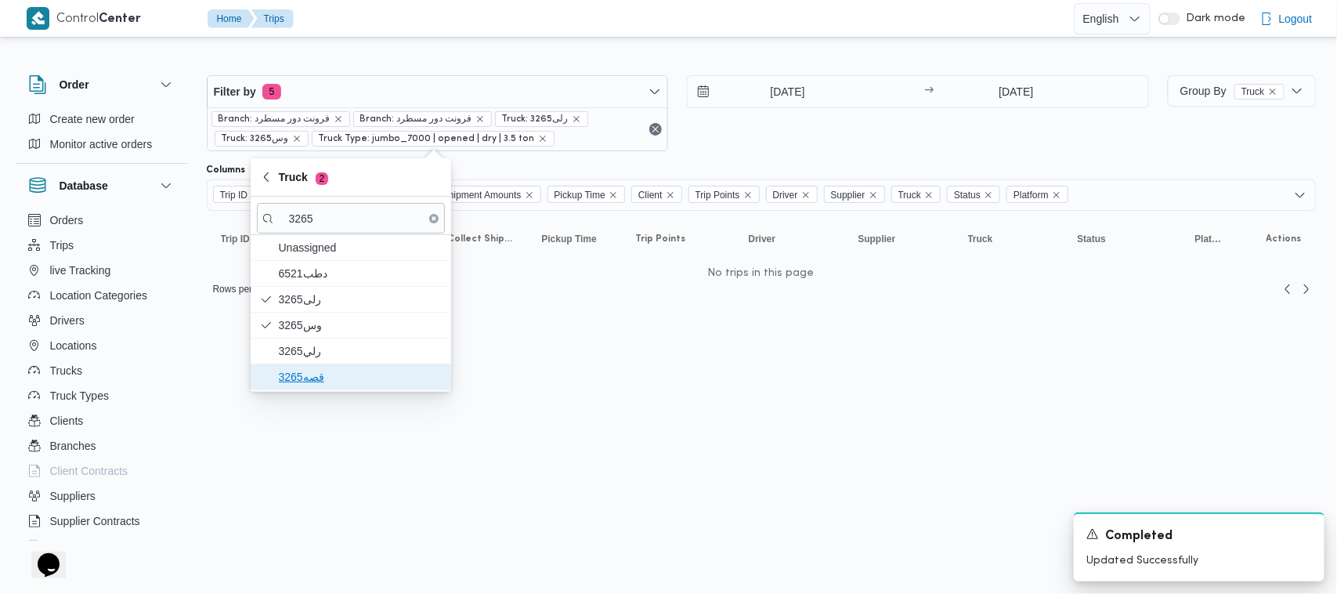
click at [318, 372] on span "قصه3265" at bounding box center [360, 376] width 163 height 19
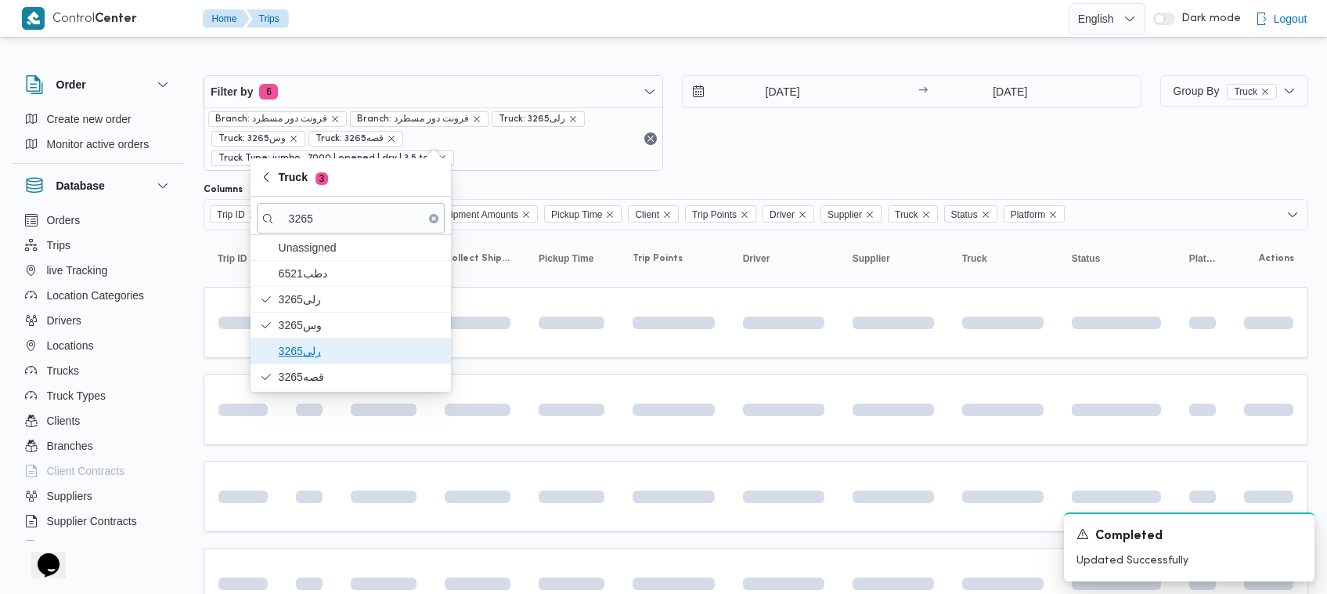
click at [317, 356] on span "رلي3265" at bounding box center [360, 350] width 163 height 19
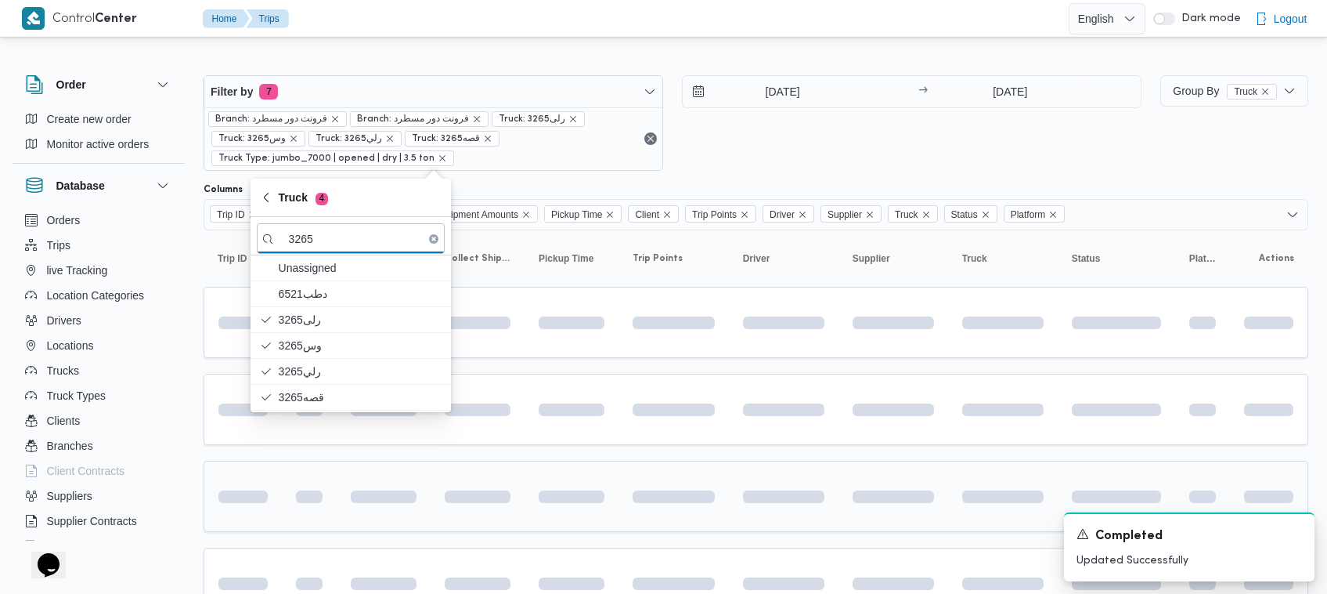
click at [394, 466] on td at bounding box center [384, 495] width 94 height 71
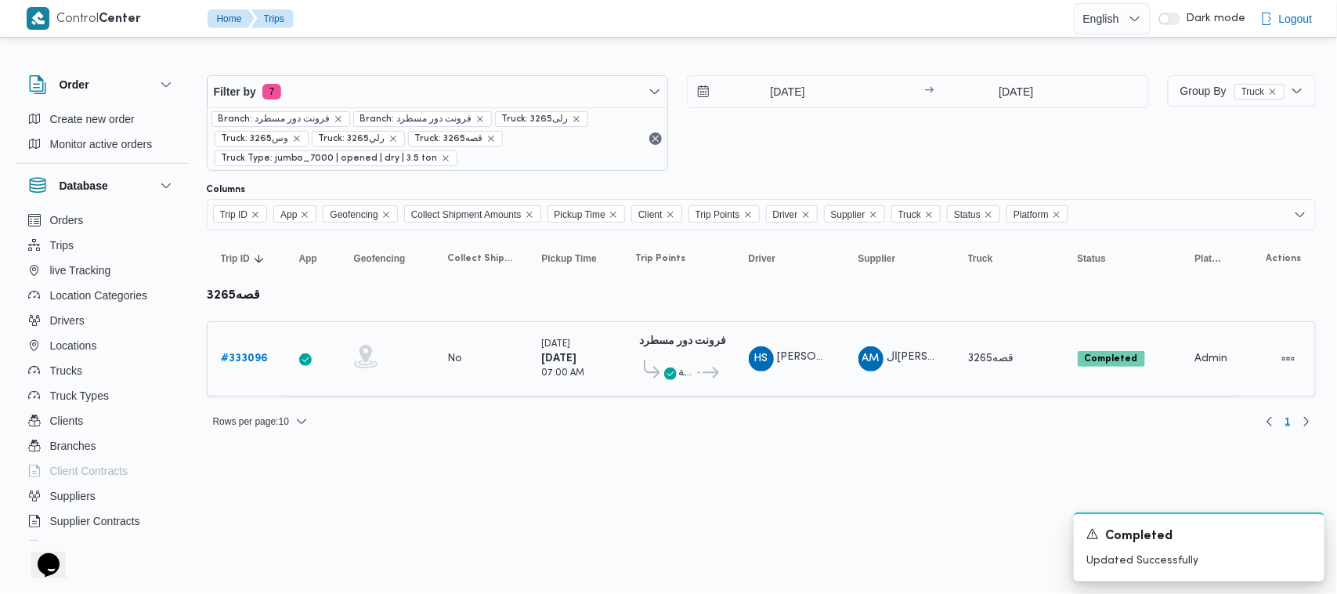
click at [247, 353] on b "# 333096" at bounding box center [245, 358] width 47 height 10
click at [681, 158] on div "30/8/2025 → 30/8/2025" at bounding box center [918, 123] width 462 height 96
click at [681, 146] on div "30/8/2025 → 30/8/2025" at bounding box center [918, 123] width 462 height 96
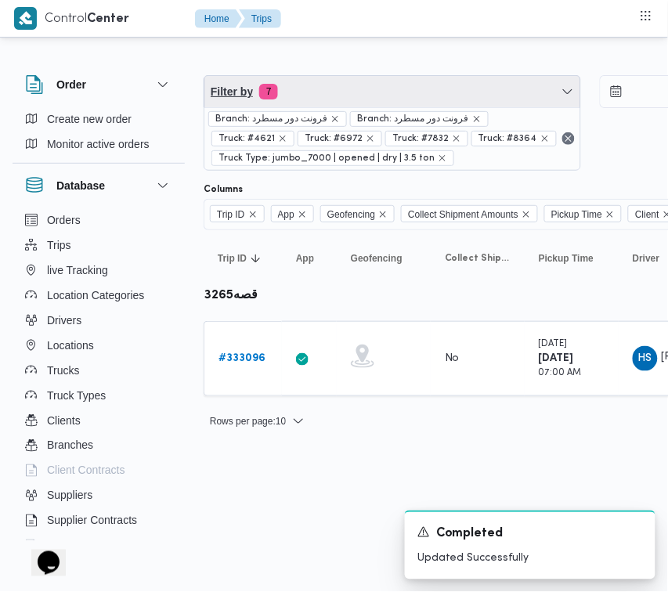
click at [440, 103] on span "Filter by 7" at bounding box center [392, 91] width 376 height 31
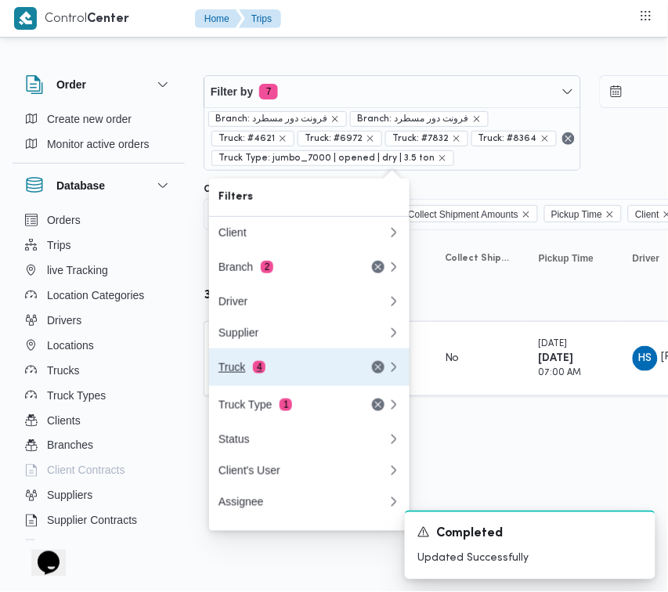
click at [270, 357] on button "Truck 4" at bounding box center [309, 367] width 200 height 38
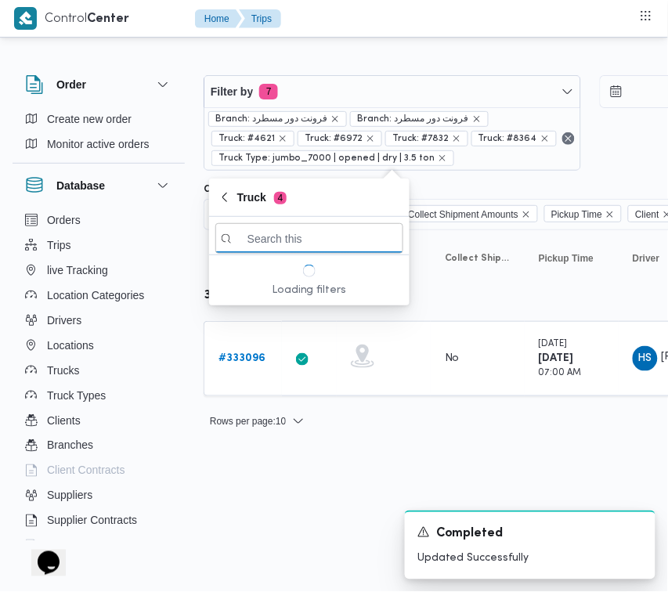
paste input "9846"
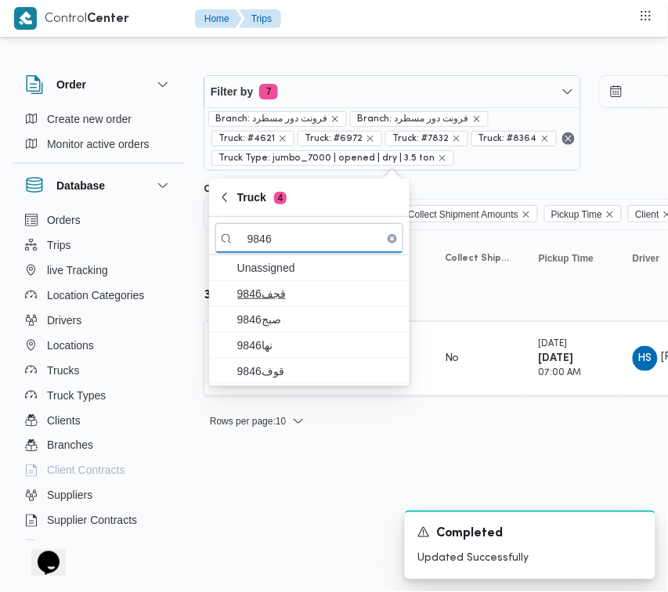
type input "9846"
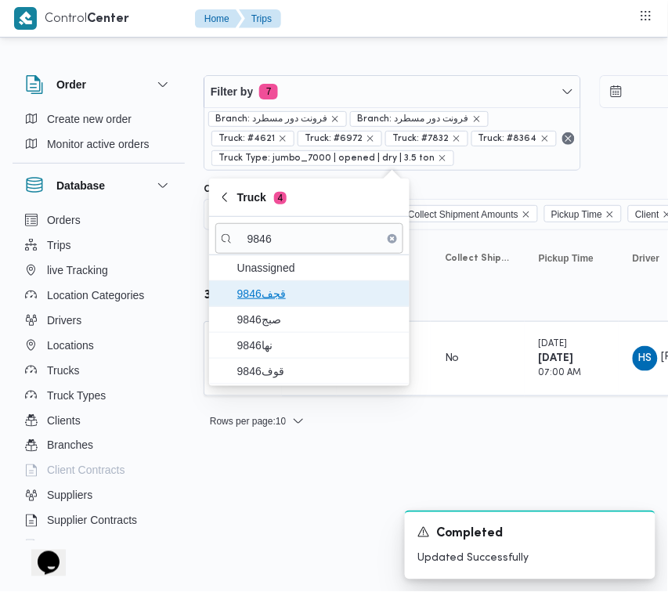
click at [269, 300] on span "9846قجف" at bounding box center [318, 293] width 163 height 19
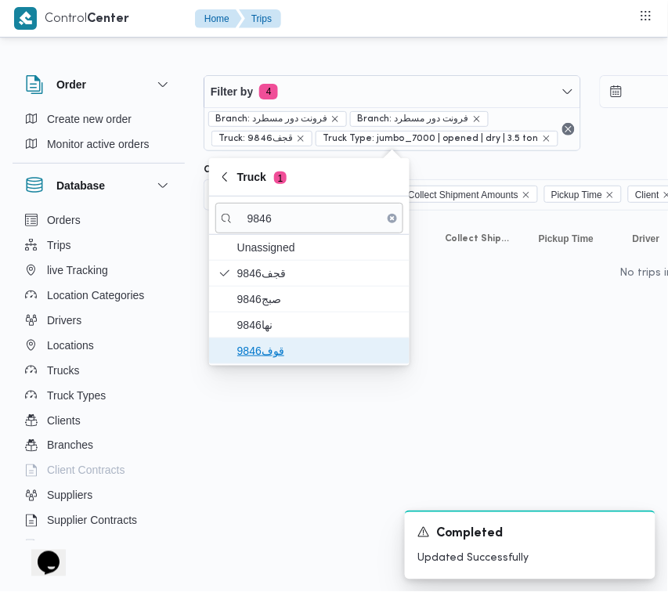
click at [267, 341] on span "قوف9846" at bounding box center [309, 350] width 188 height 25
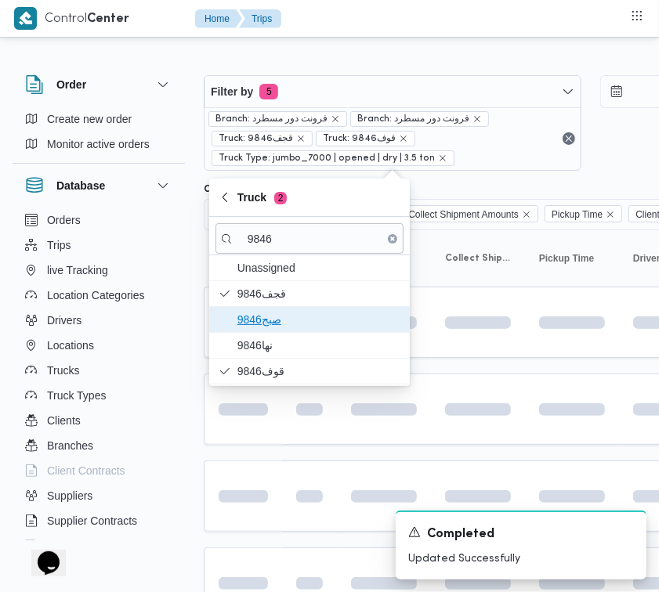
click at [267, 326] on span "9846صبج" at bounding box center [318, 319] width 163 height 19
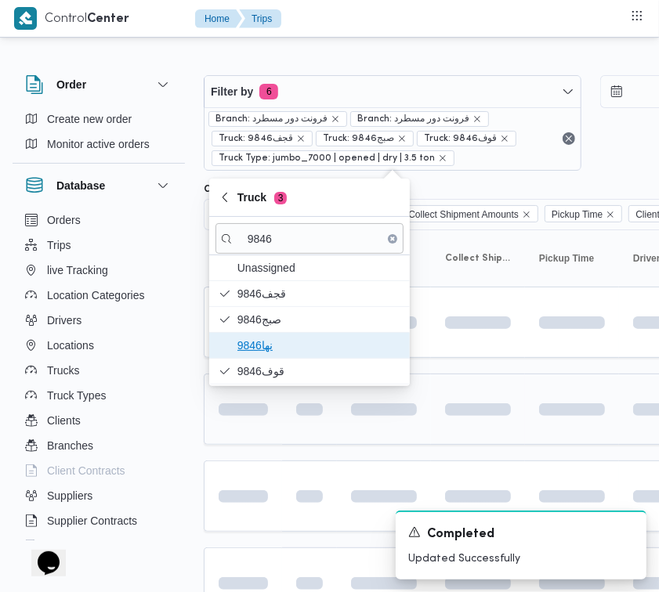
drag, startPoint x: 255, startPoint y: 338, endPoint x: 263, endPoint y: 420, distance: 82.7
click at [255, 339] on span "نها9846" at bounding box center [318, 345] width 163 height 19
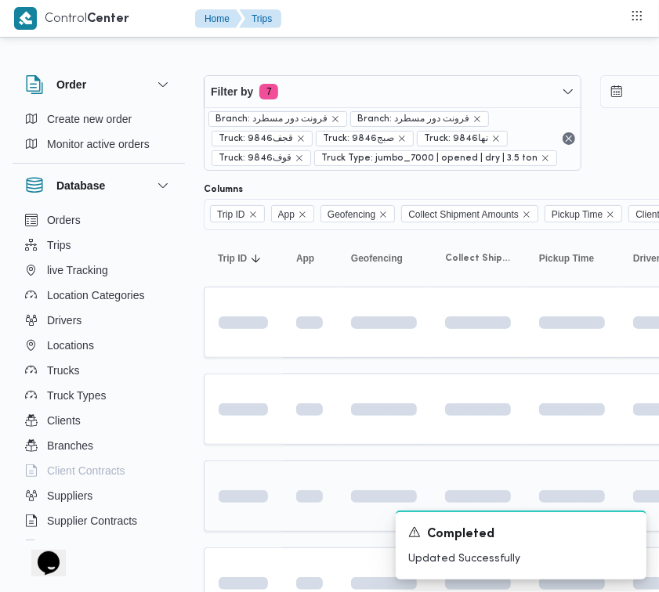
click at [258, 515] on td at bounding box center [243, 495] width 78 height 71
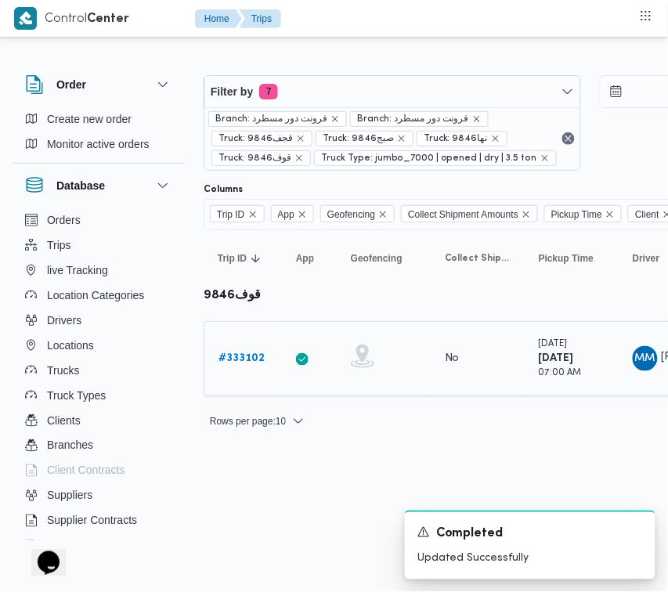
click at [233, 368] on link "# 333102" at bounding box center [241, 358] width 46 height 19
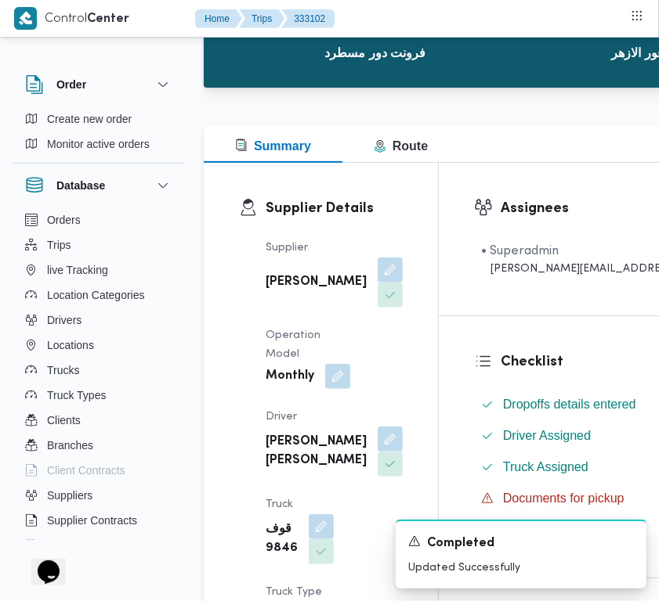
scroll to position [215, 0]
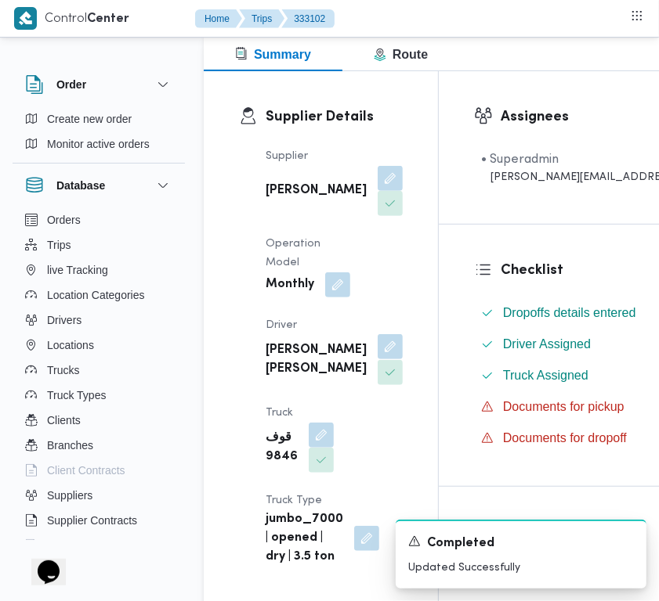
click at [377, 359] on button "button" at bounding box center [389, 346] width 25 height 25
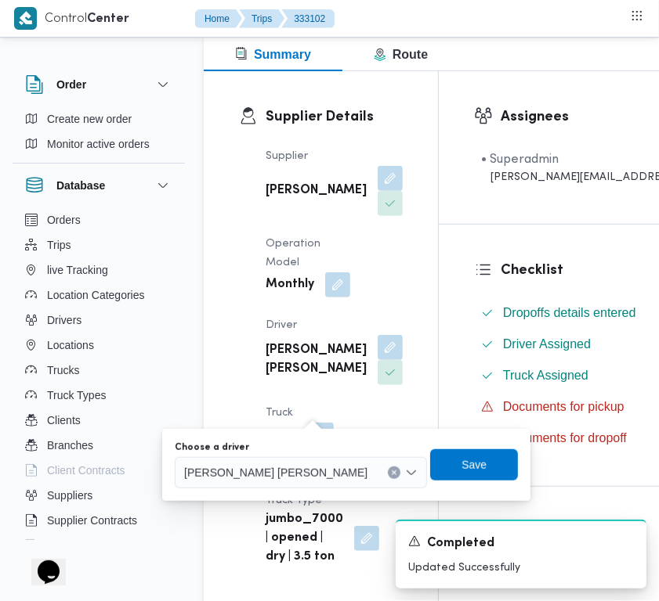
click at [288, 468] on span "محمود مسعود هاشم فرج" at bounding box center [275, 472] width 183 height 17
paste input "احمد محمد"
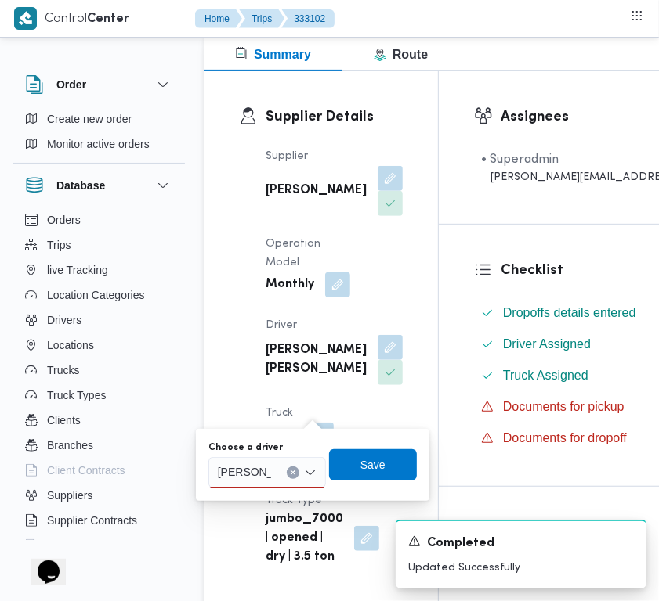
click at [241, 476] on input "احمد محمد" at bounding box center [244, 473] width 53 height 19
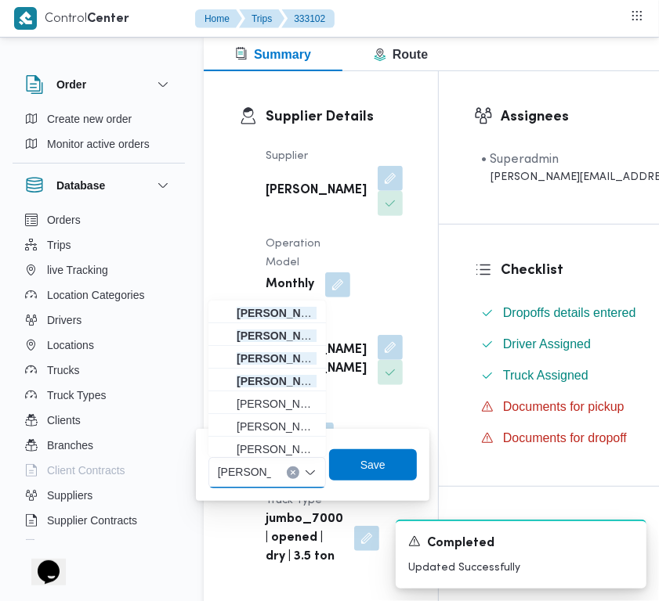
paste input "احمد محمد محمود"
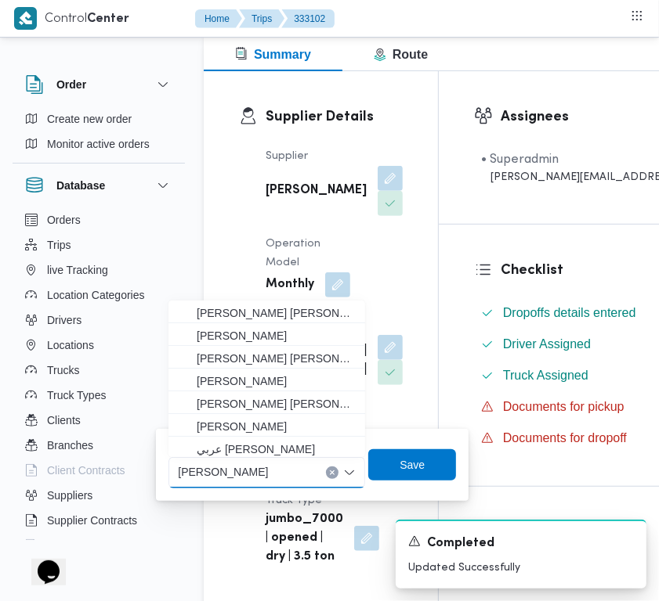
click at [244, 478] on input "احمد احمد محمد محمودمحمد" at bounding box center [245, 473] width 135 height 19
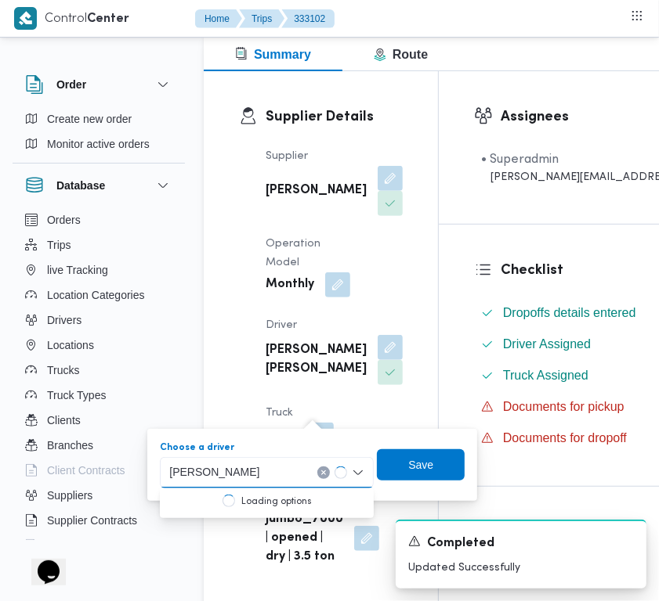
click at [244, 478] on input "احمد احمد محمد محمودمحمد" at bounding box center [236, 473] width 135 height 19
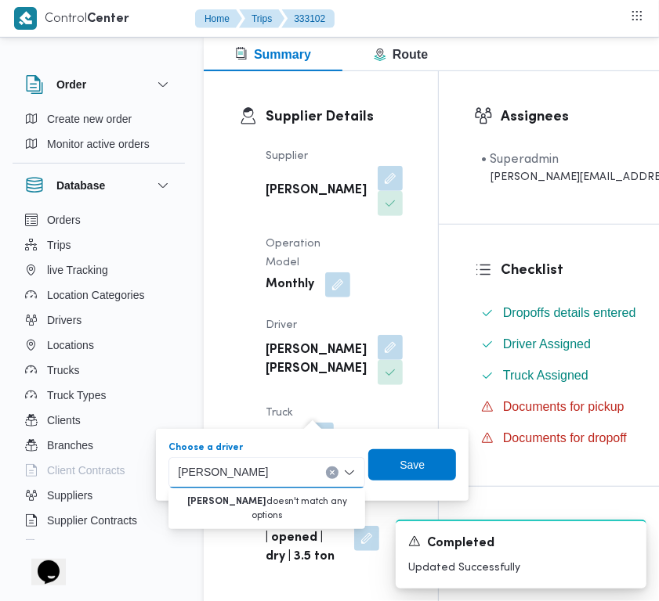
paste input "محمد محمود"
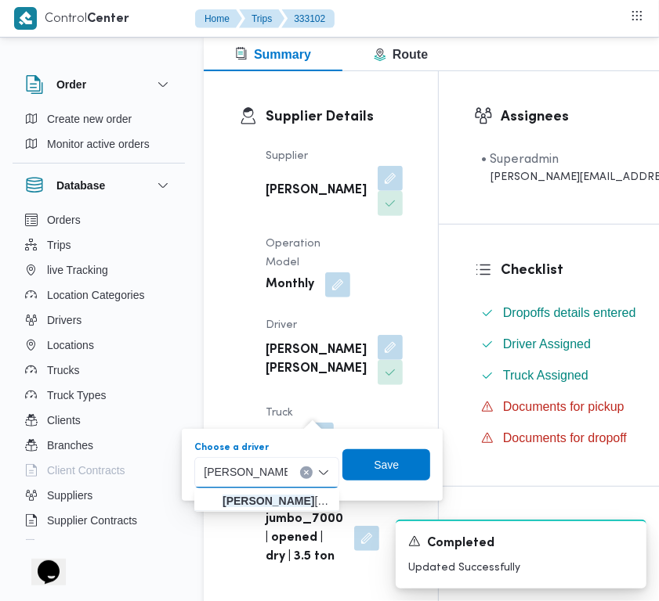
type input "احمد محمد محمود"
click at [251, 500] on span "احمد محمد محمود مسعود" at bounding box center [275, 501] width 107 height 19
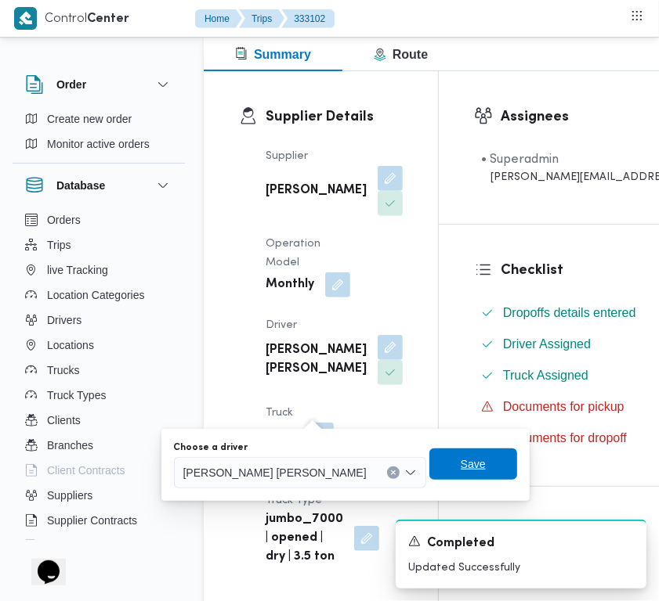
click at [460, 468] on span "Save" at bounding box center [472, 464] width 25 height 19
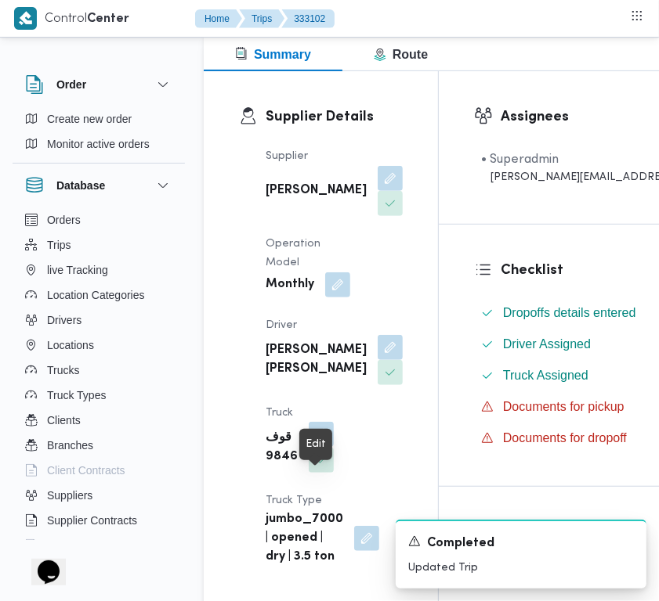
click at [327, 447] on button "button" at bounding box center [321, 434] width 25 height 25
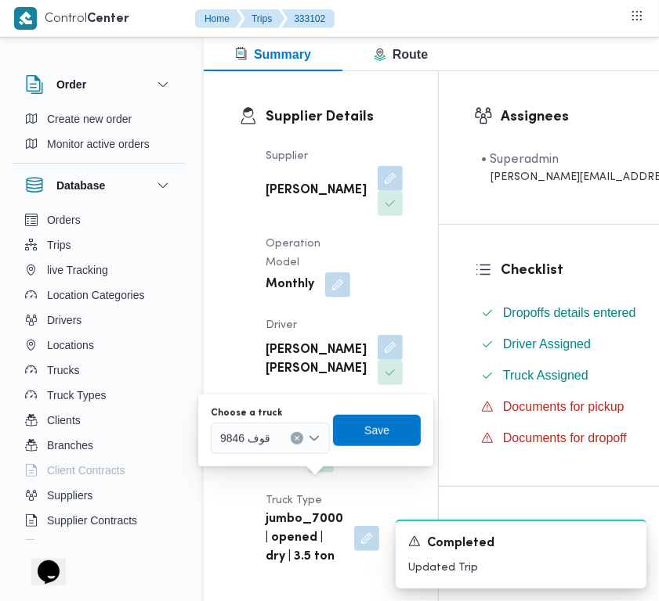
click at [266, 445] on span "قوف 9846" at bounding box center [245, 437] width 50 height 17
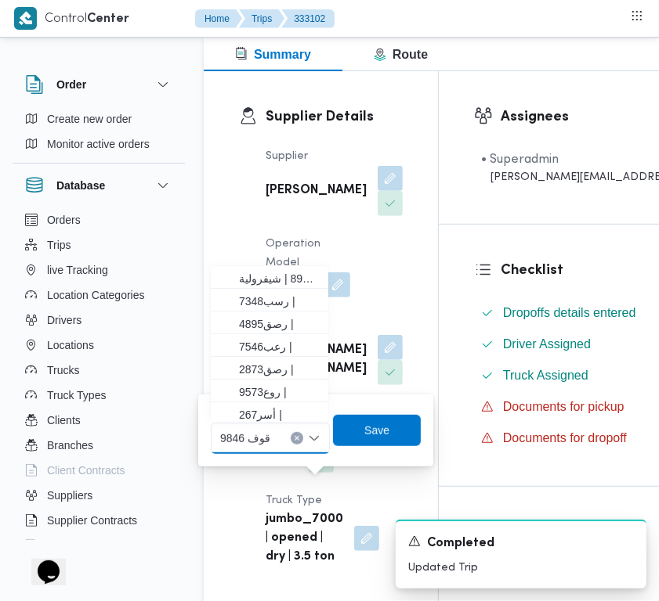
paste input "3589"
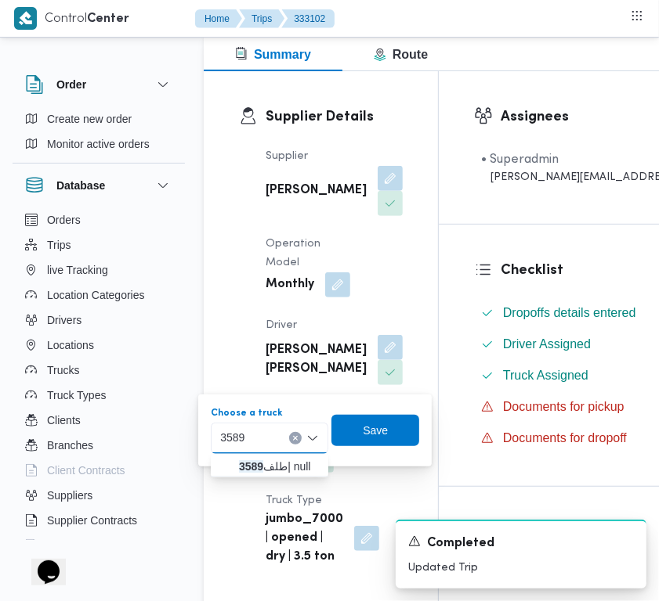
type input "3589"
drag, startPoint x: 248, startPoint y: 463, endPoint x: 276, endPoint y: 464, distance: 27.4
click at [244, 467] on mark "3589" at bounding box center [251, 466] width 24 height 13
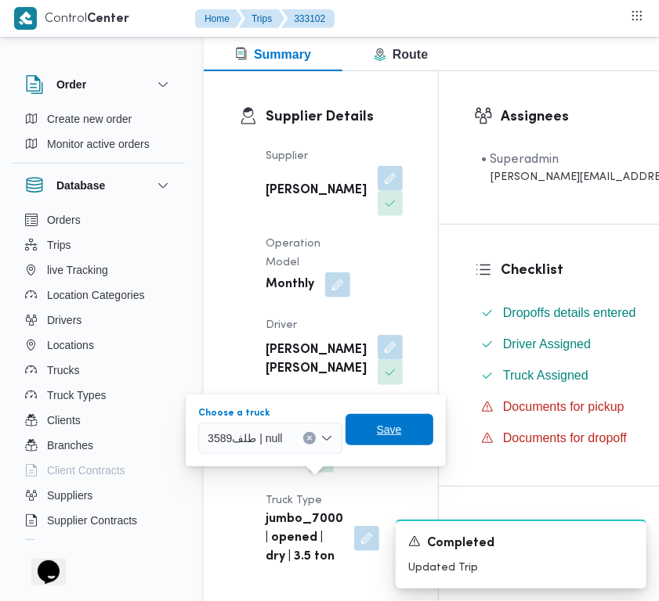
click at [392, 423] on span "Save" at bounding box center [389, 430] width 25 height 19
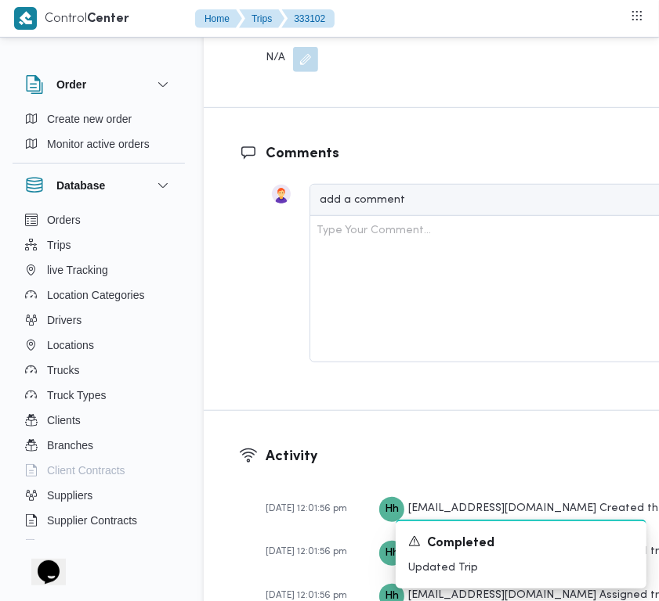
scroll to position [3158, 0]
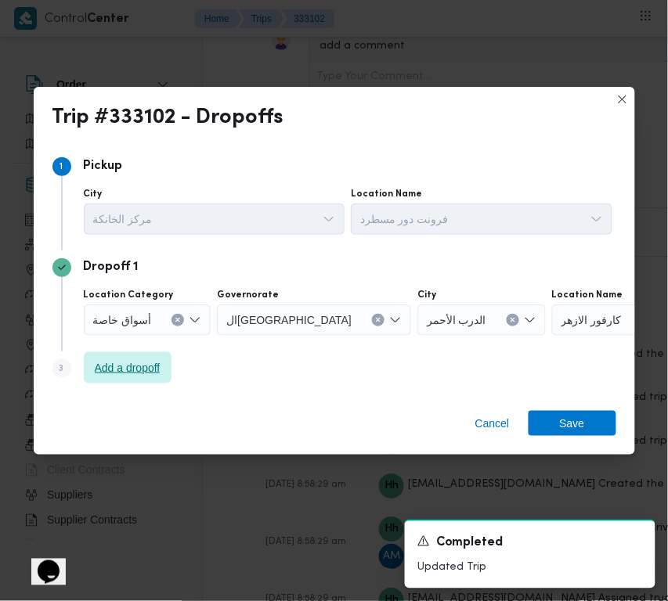
click at [149, 366] on span "Add a dropoff" at bounding box center [128, 368] width 66 height 19
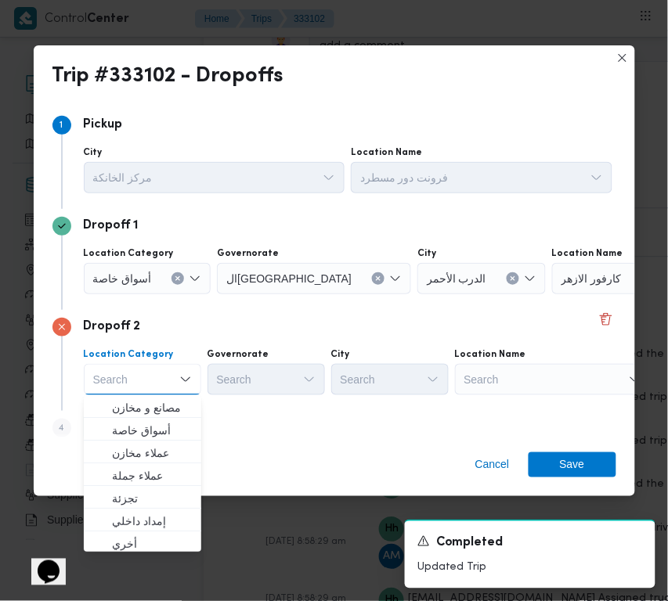
click at [552, 294] on div "Search" at bounding box center [650, 278] width 196 height 31
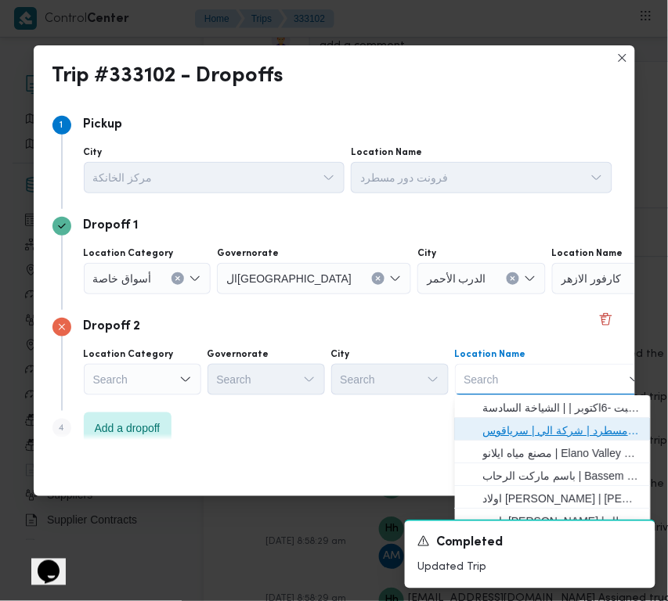
click at [531, 428] on span "فرونت دور مسطرد | شركة الي | سرياقوس" at bounding box center [562, 430] width 158 height 19
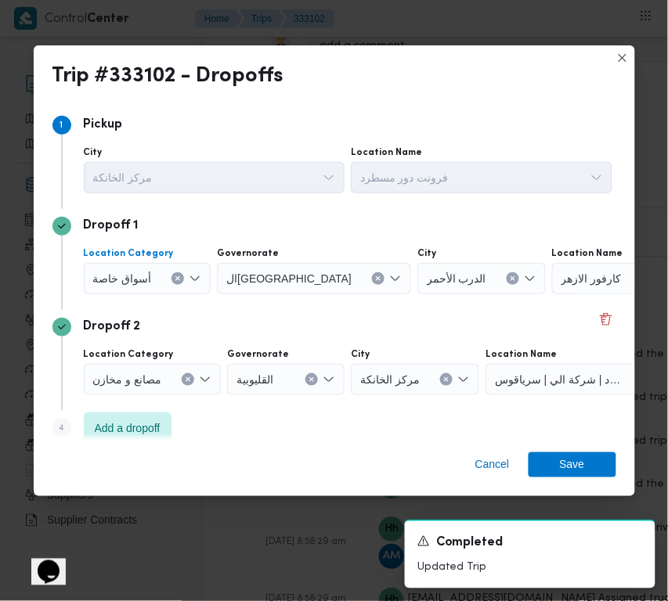
click at [137, 271] on span "أسواق خاصة" at bounding box center [122, 277] width 59 height 17
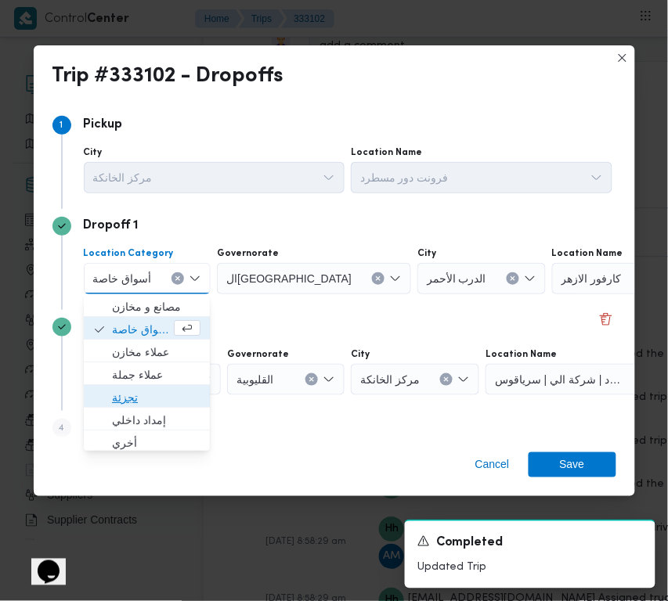
click at [145, 392] on span "تجزئة" at bounding box center [156, 397] width 88 height 19
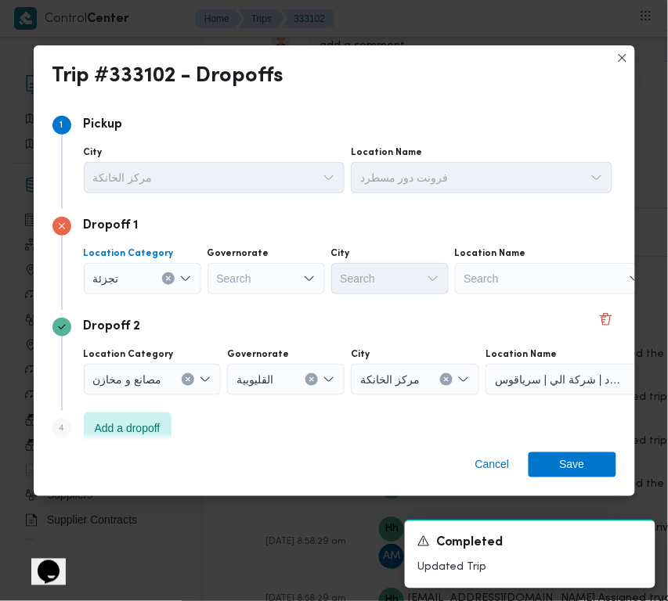
click at [262, 288] on div "Search" at bounding box center [266, 278] width 117 height 31
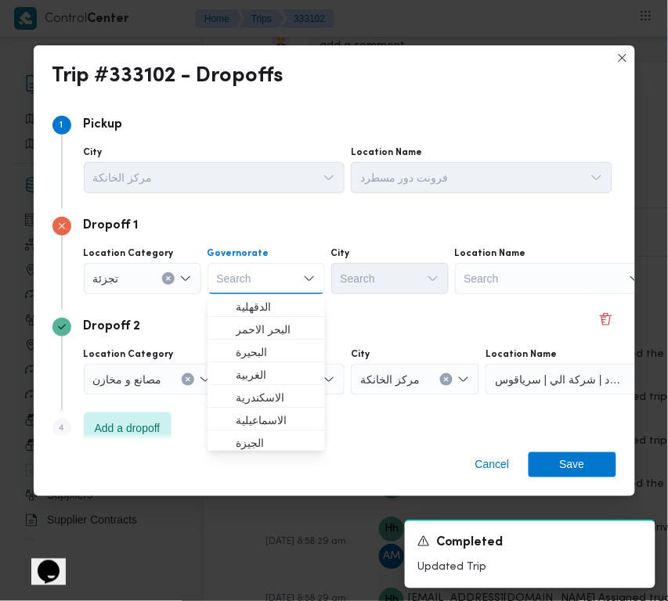
paste input "قاهرة"
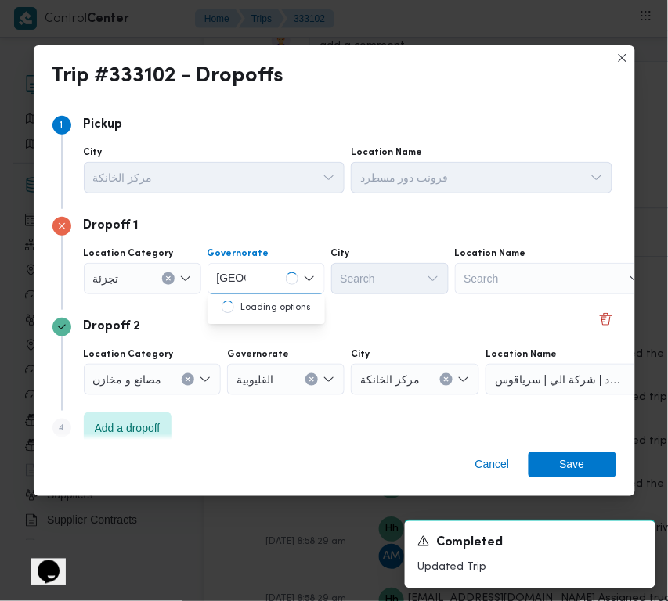
type input "قاهرة"
click at [255, 283] on div "قاهرة قاهرة" at bounding box center [266, 278] width 117 height 31
click at [253, 305] on span "القاهرة" at bounding box center [276, 307] width 80 height 19
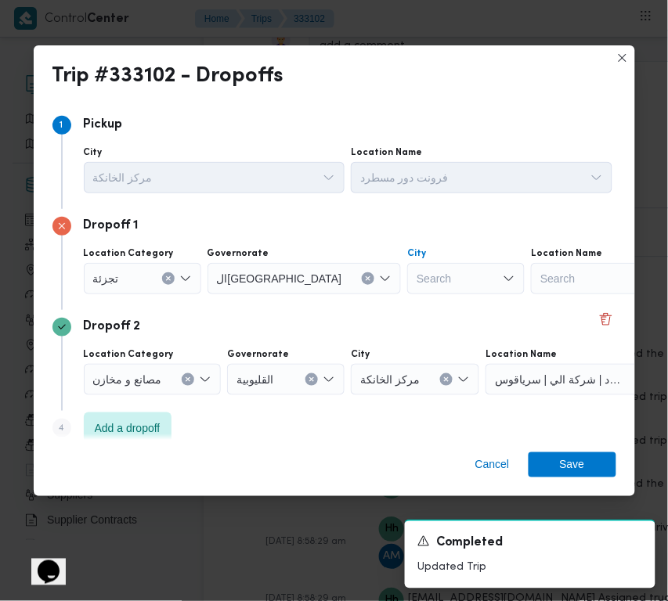
click at [407, 278] on div "Search" at bounding box center [465, 278] width 117 height 31
paste input "قاهرة"
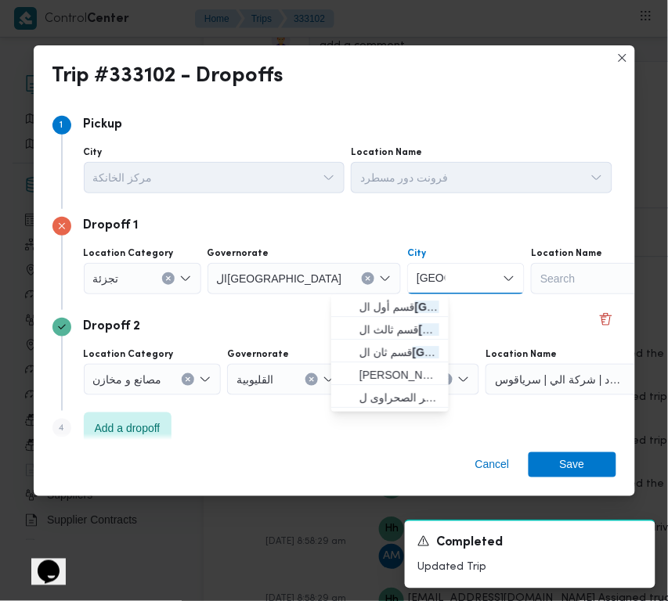
type input "قاهرة"
drag, startPoint x: 362, startPoint y: 288, endPoint x: 381, endPoint y: 314, distance: 32.4
click at [369, 306] on span "قسم أول ال قاهرة الجديدة" at bounding box center [399, 307] width 80 height 19
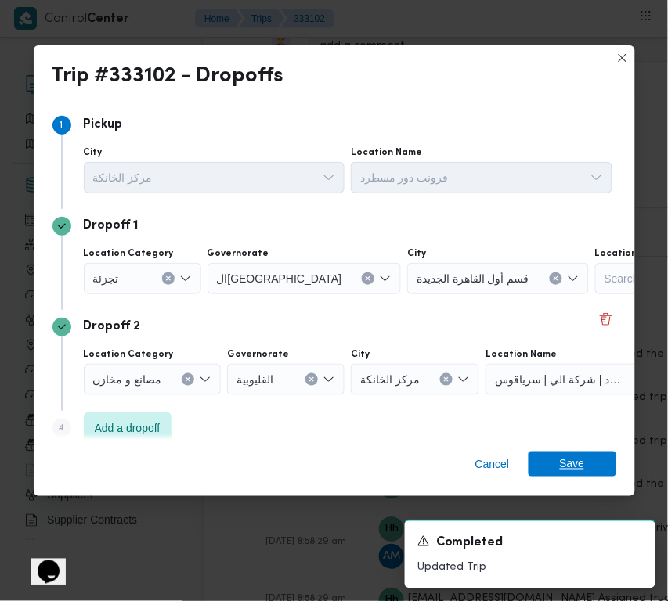
click at [553, 460] on span "Save" at bounding box center [573, 464] width 88 height 25
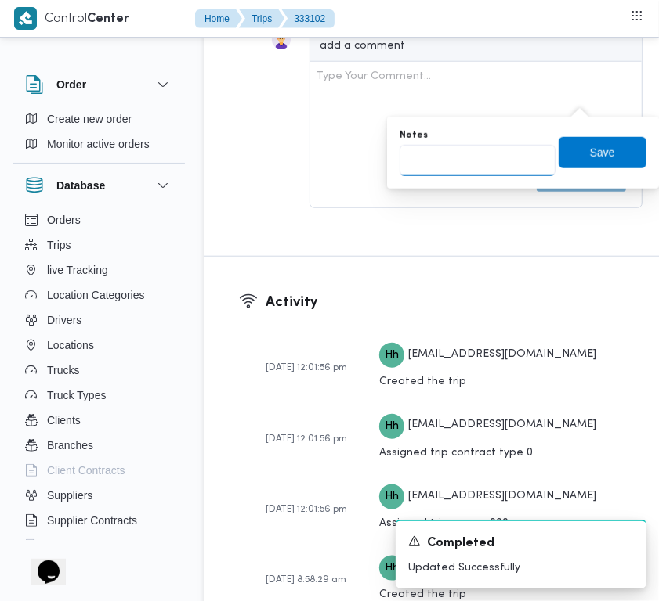
click at [475, 167] on input "Notes" at bounding box center [477, 160] width 156 height 31
paste input "تجمع"
type input "تجمع"
click at [581, 166] on span "Save" at bounding box center [602, 152] width 88 height 31
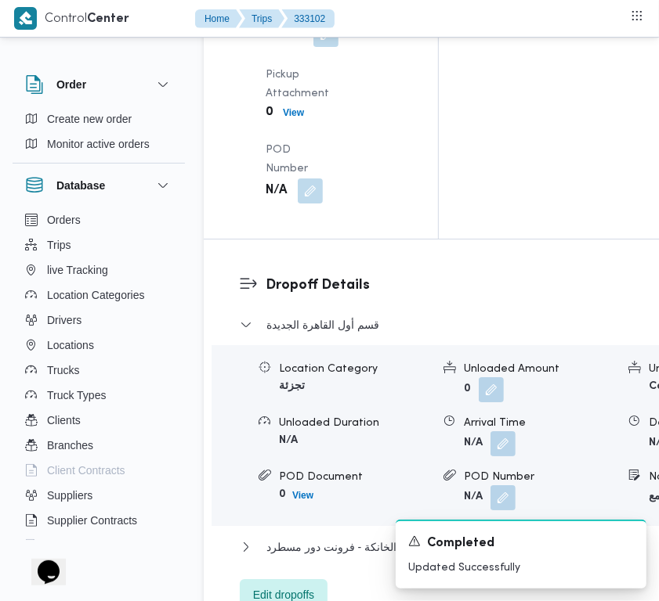
scroll to position [2343, 0]
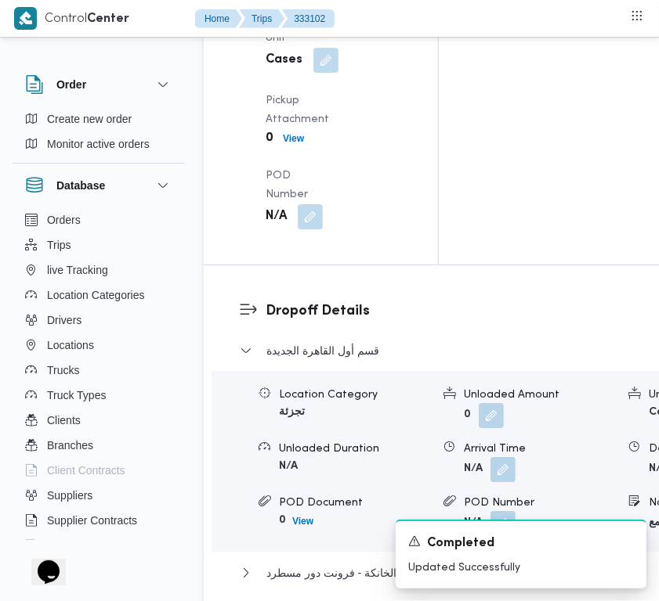
click at [327, 239] on div "Arrived Pickup At N/A Left Pickup At N/A Pickup Duration N/A Shipment Number of…" at bounding box center [334, 29] width 156 height 420
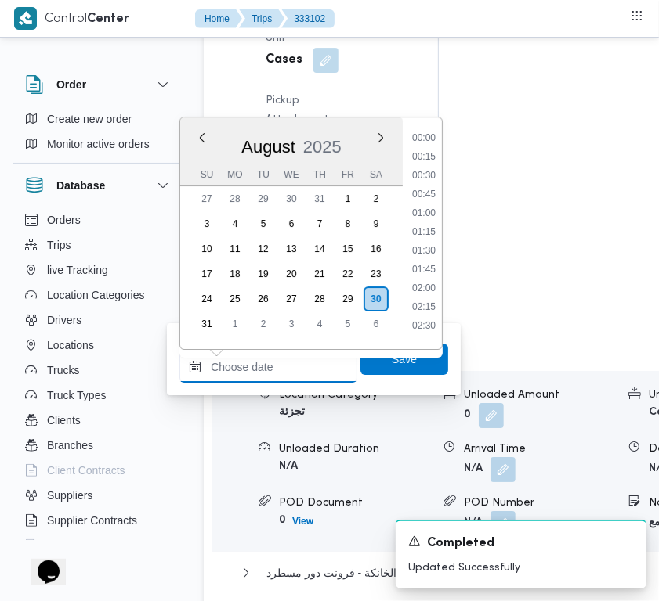
click at [309, 372] on input "Left Pickup At" at bounding box center [268, 367] width 178 height 31
paste input "30/8/2025 9:00:00 AM"
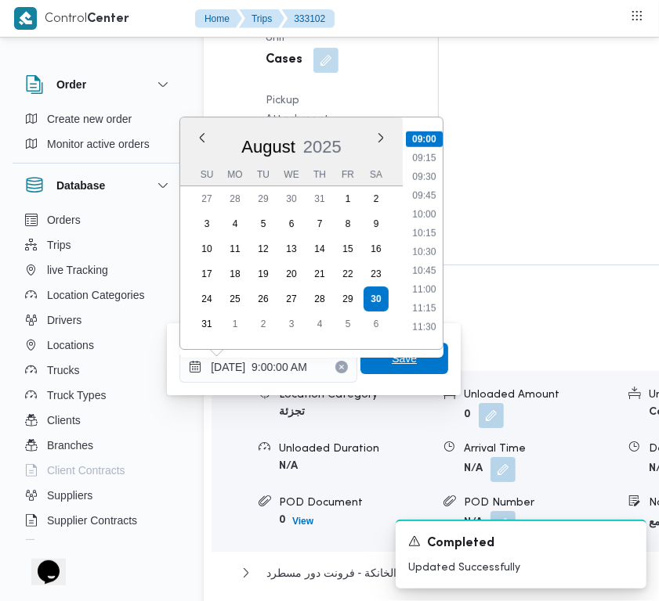
type input "30/08/2025 09:00"
click at [392, 356] on span "Save" at bounding box center [404, 358] width 25 height 19
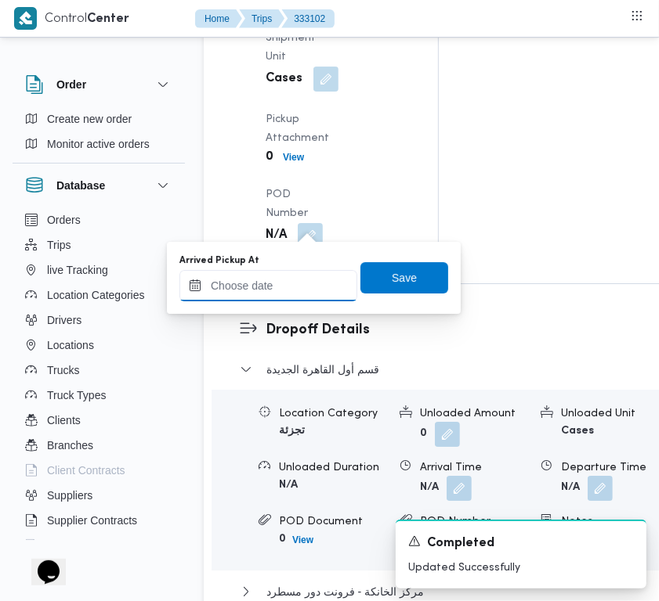
click at [307, 298] on input "Arrived Pickup At" at bounding box center [268, 285] width 178 height 31
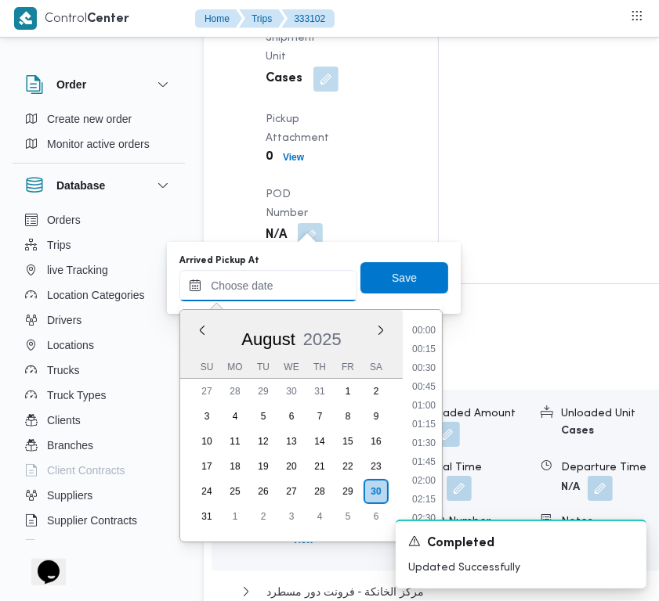
paste input "30/8/2025 9:00:00 AM"
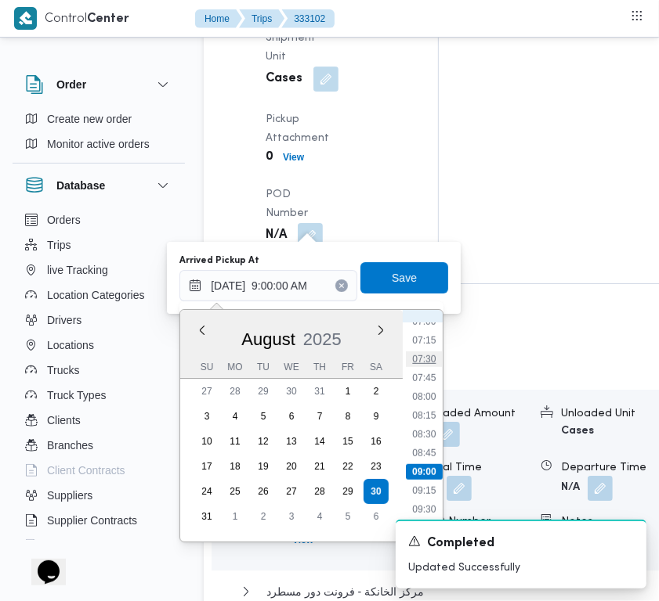
scroll to position [499, 0]
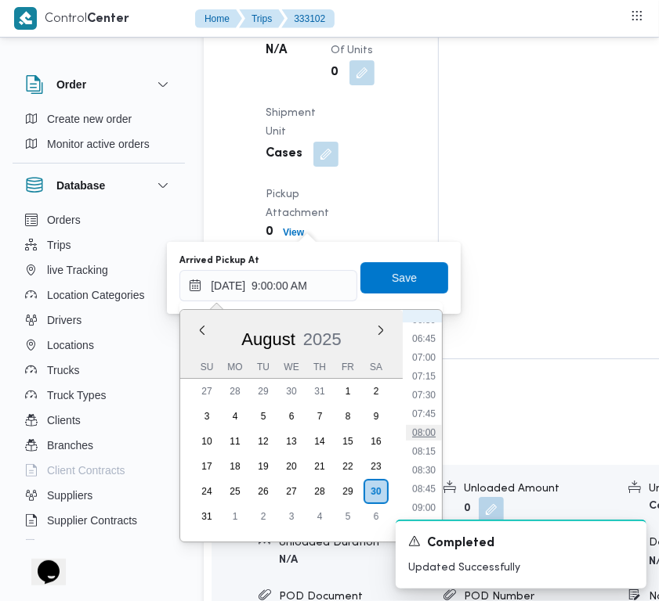
click at [421, 431] on li "08:00" at bounding box center [424, 433] width 36 height 16
type input "30/08/2025 08:00"
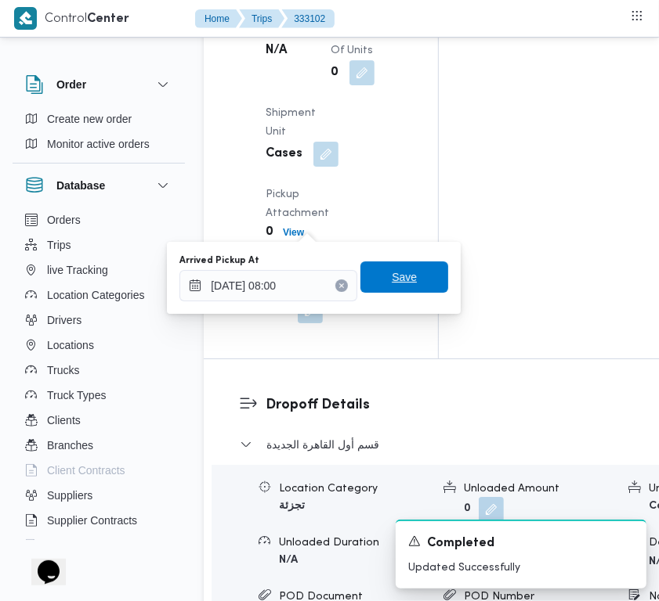
click at [392, 274] on span "Save" at bounding box center [404, 277] width 25 height 19
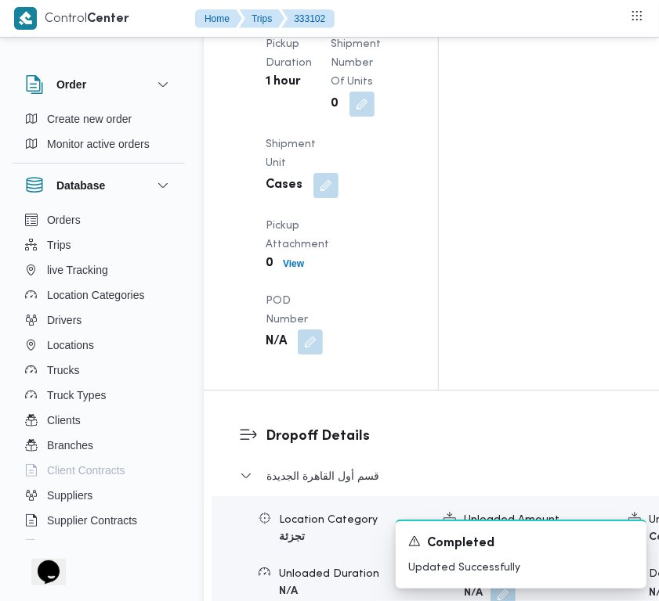
click at [384, 193] on div "Arrived Pickup At Sat, Aug 30, 2025 8:00 AM Left Pickup At Sat, Aug 30, 2025 9:…" at bounding box center [334, 91] width 156 height 545
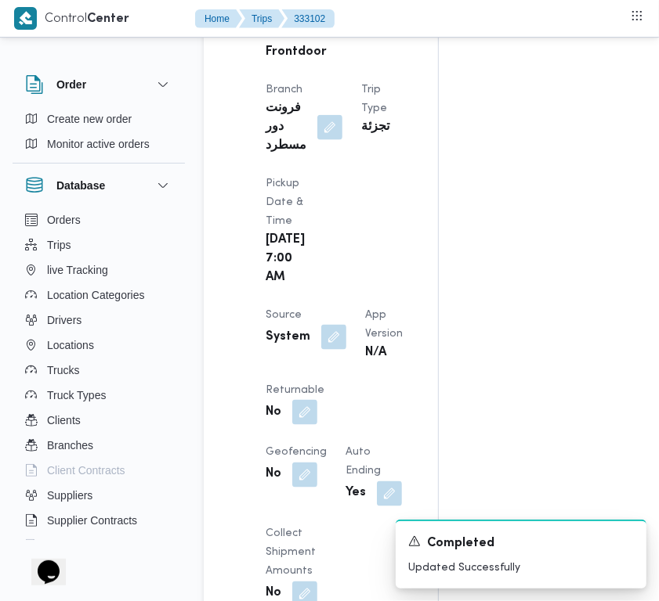
scroll to position [0, 0]
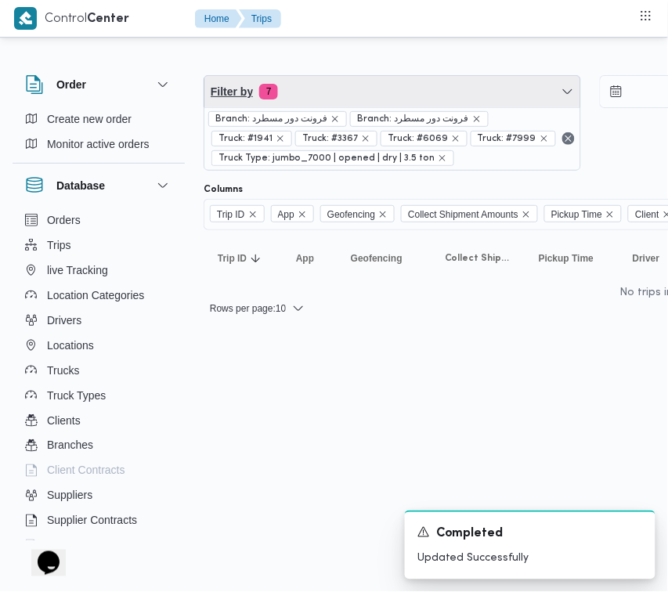
click at [323, 92] on span "Filter by 7" at bounding box center [392, 91] width 376 height 31
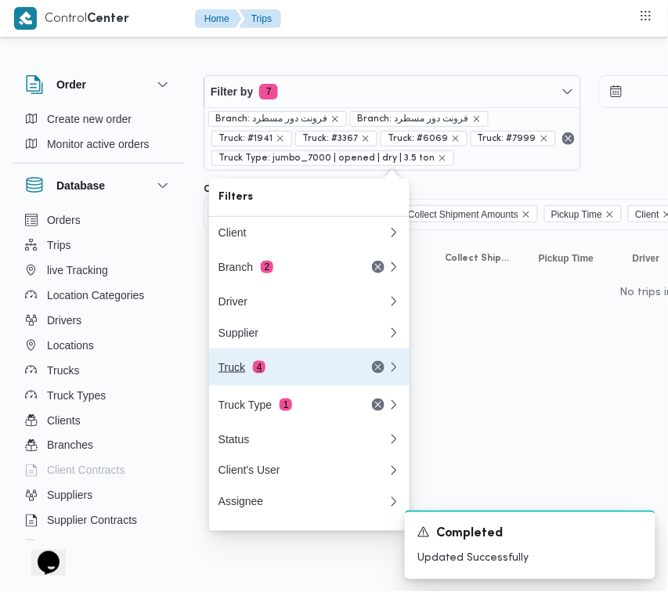
click at [229, 374] on div "Truck 4" at bounding box center [284, 367] width 132 height 13
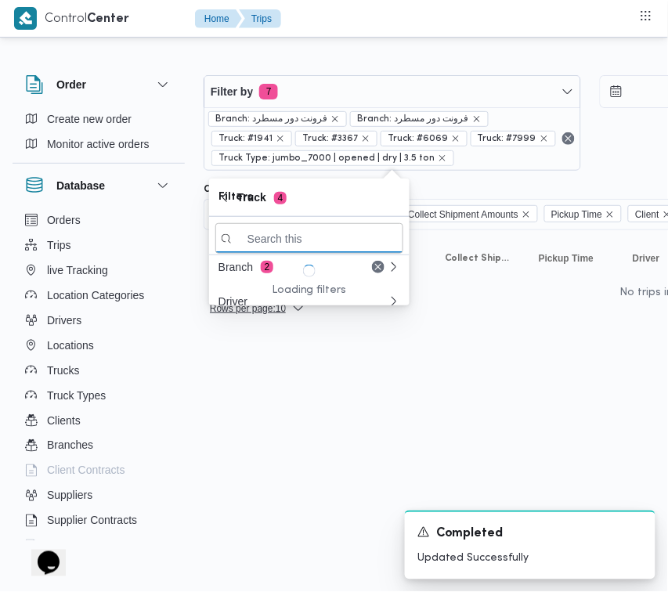
paste input "1497"
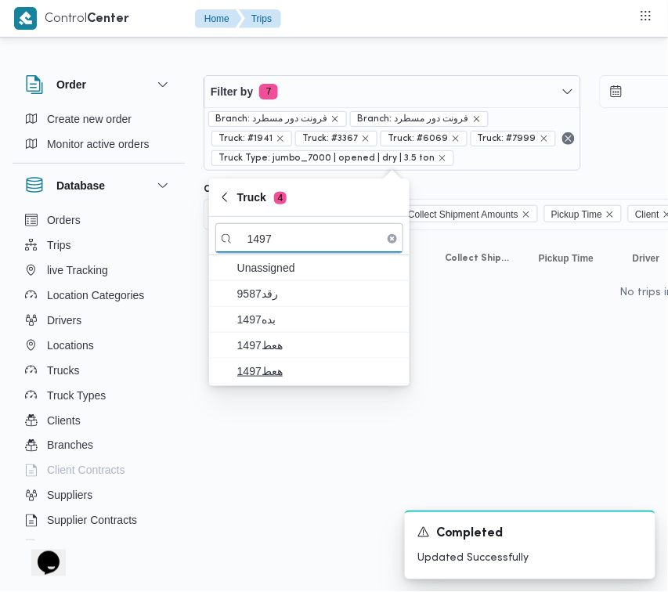
type input "1497"
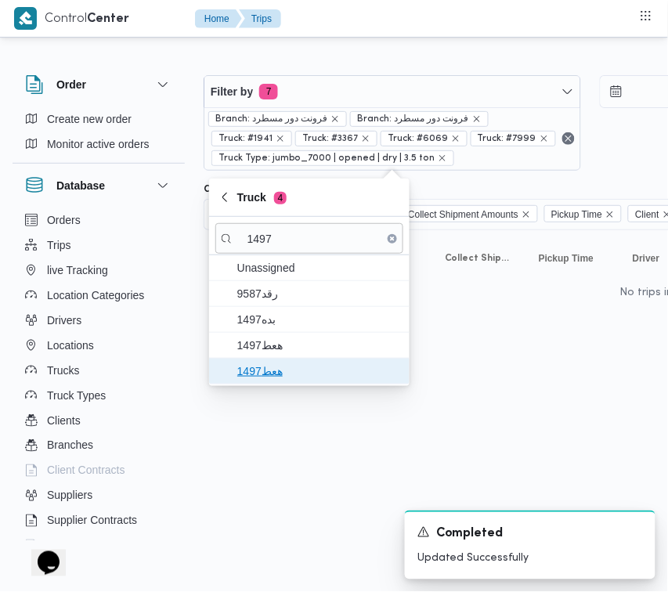
click at [323, 359] on span "هعط1497" at bounding box center [309, 371] width 188 height 25
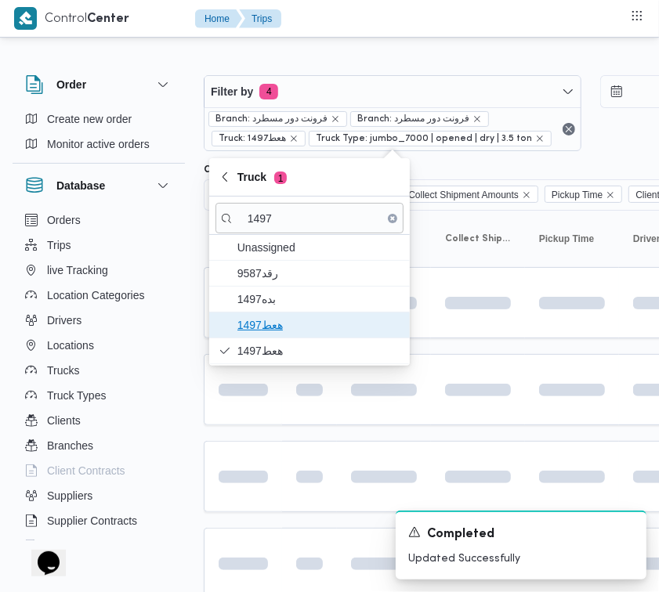
click at [274, 333] on span "هعط1497" at bounding box center [318, 325] width 163 height 19
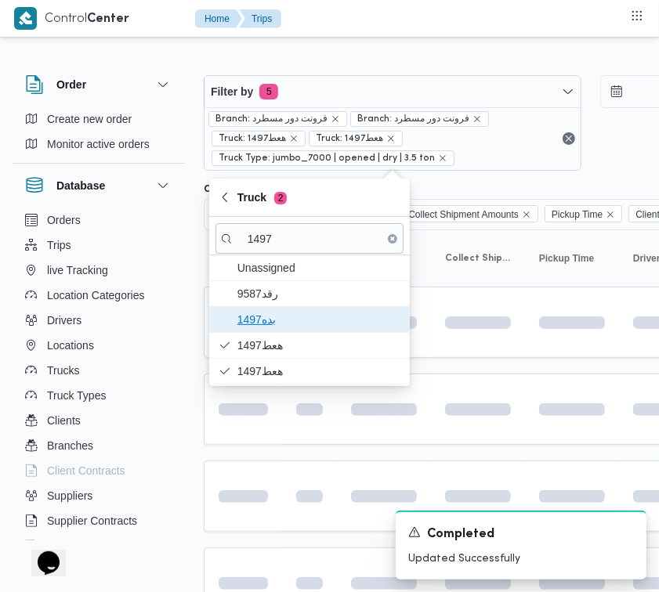
click at [269, 318] on span "بده1497" at bounding box center [318, 319] width 163 height 19
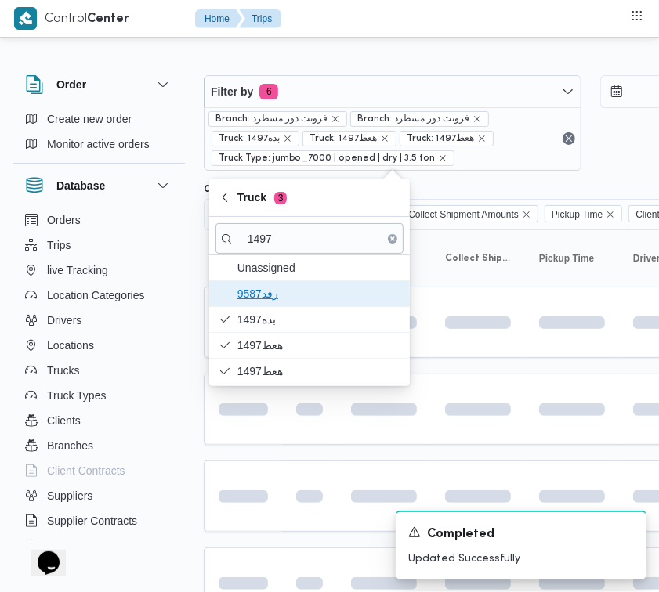
click at [257, 298] on span "9587رقد" at bounding box center [318, 293] width 163 height 19
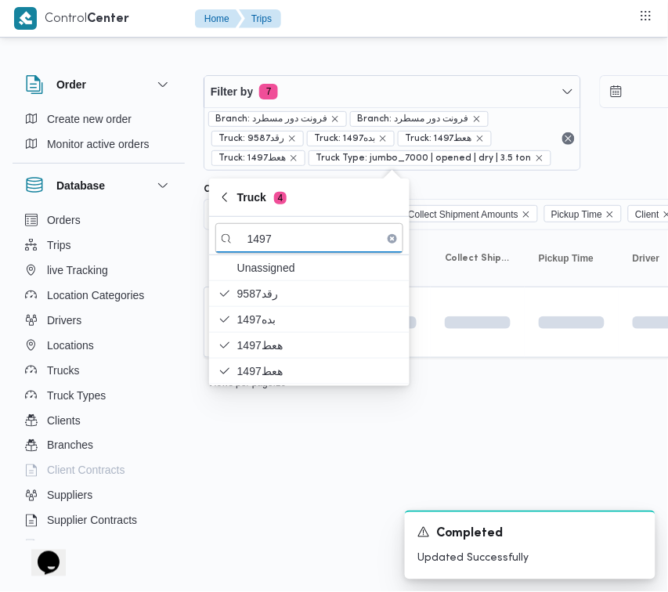
click at [287, 478] on html "Control Center Home Trips Order Create new order Monitor active orders Database…" at bounding box center [334, 296] width 668 height 592
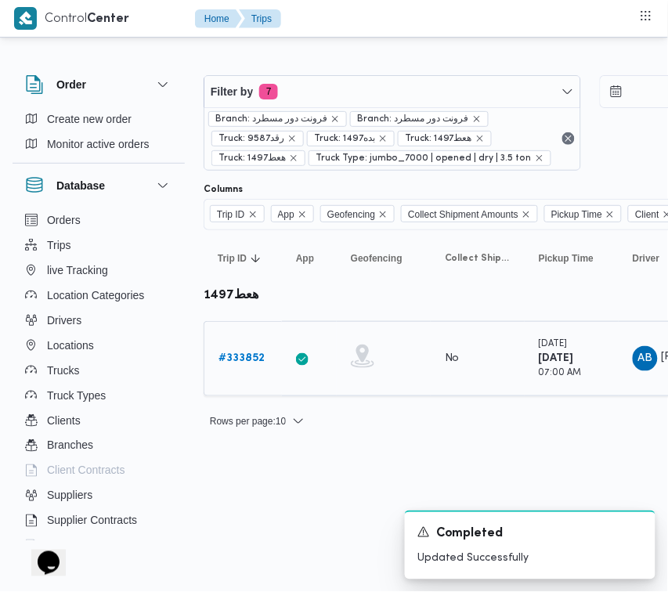
click at [248, 370] on div "# 333852" at bounding box center [243, 358] width 62 height 31
click at [237, 363] on b "# 333852" at bounding box center [241, 358] width 46 height 10
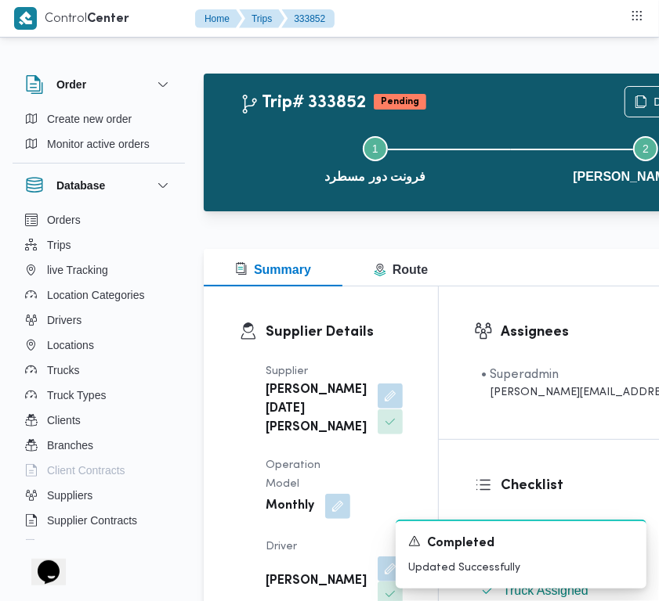
click at [377, 409] on button "button" at bounding box center [389, 396] width 25 height 25
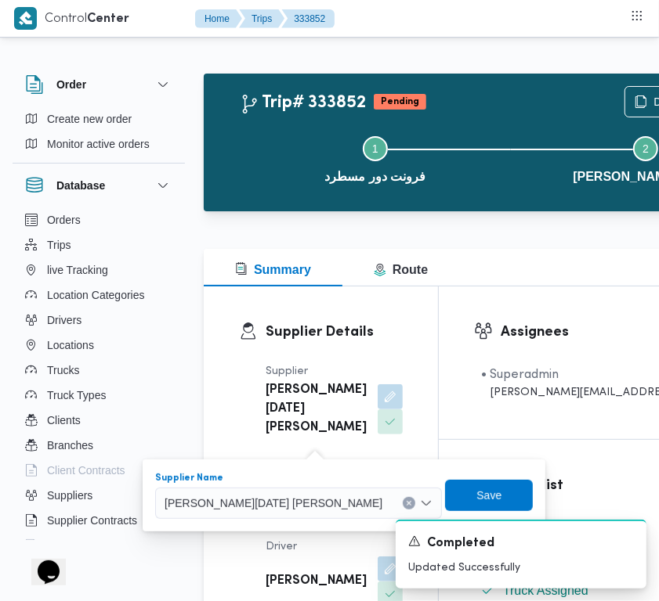
click at [287, 489] on div "ابراهيم رمضان ابراهيم عثمان ابوباشا" at bounding box center [298, 503] width 287 height 31
paste input "محمد صلاح"
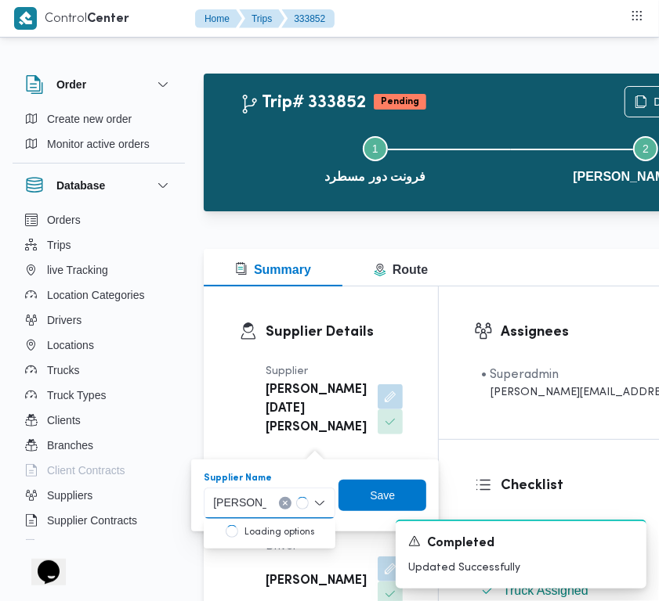
type input "محمد صلاح عبداللطيف الشريف"
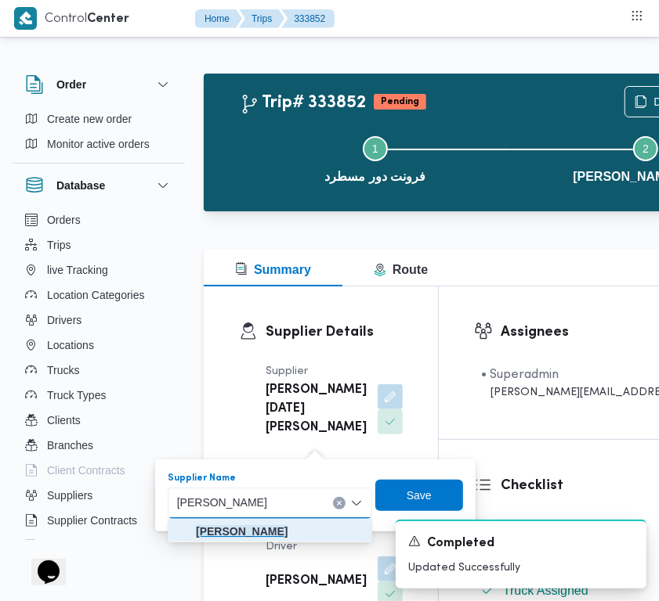
click at [244, 521] on span "محمد صلاح عبداللطيف الشريف" at bounding box center [270, 531] width 192 height 25
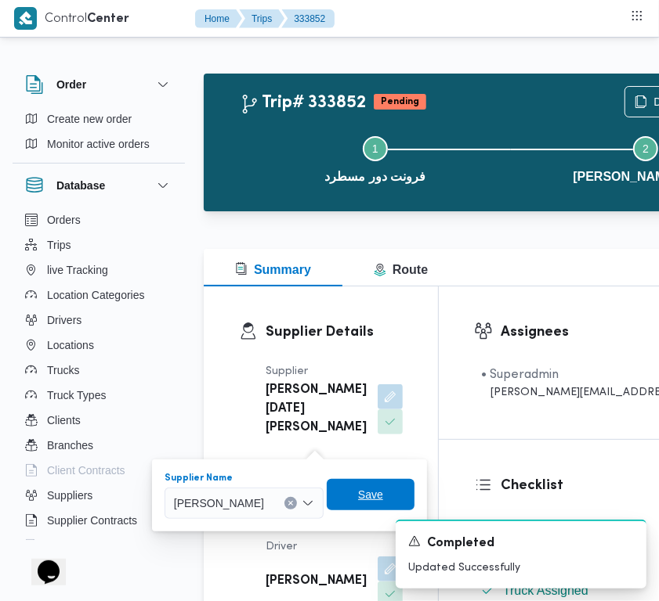
click at [409, 494] on span "Save" at bounding box center [371, 494] width 88 height 31
click at [409, 494] on div "Supplier Details Supplier ابراهيم رمضان ابراهيم عثمان ابوباشا Operation Model M…" at bounding box center [321, 555] width 234 height 537
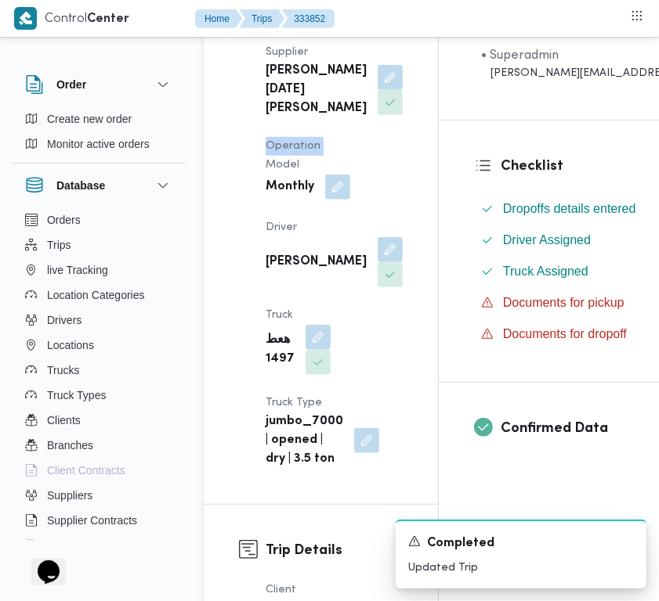
scroll to position [327, 0]
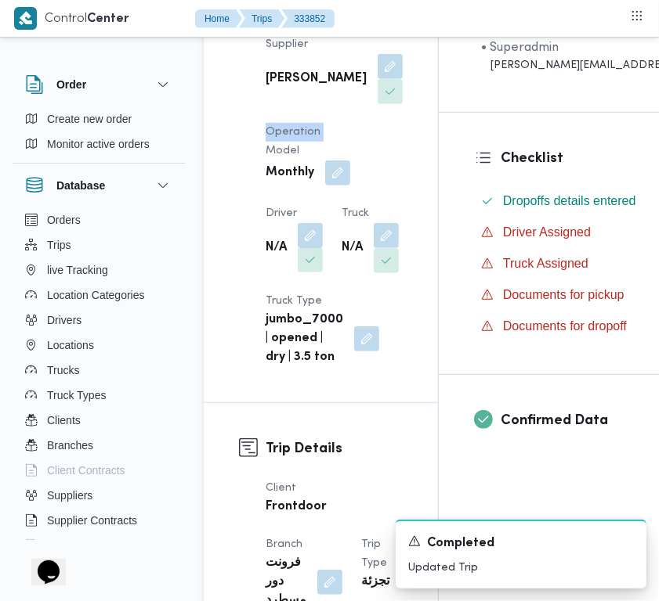
drag, startPoint x: 312, startPoint y: 256, endPoint x: 311, endPoint y: 276, distance: 19.6
click at [312, 248] on button "button" at bounding box center [310, 235] width 25 height 25
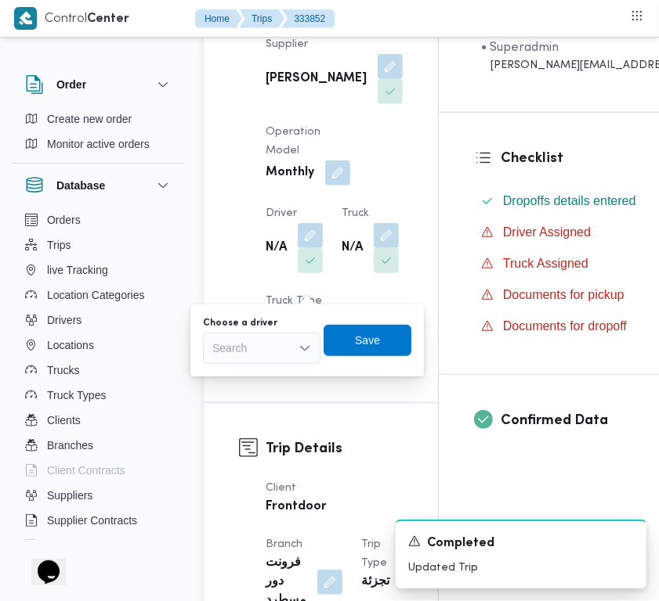
click at [271, 361] on div "Search" at bounding box center [261, 348] width 117 height 31
paste input "تامر جمال"
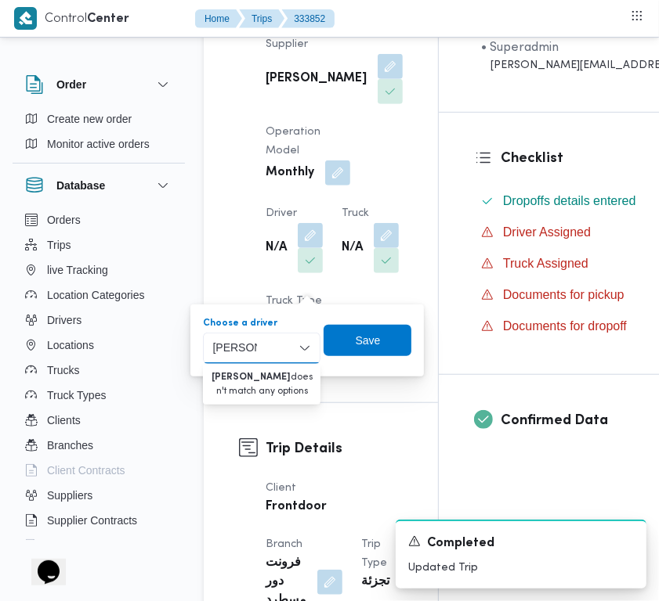
type input "تامر جمال"
click at [362, 206] on div "Supplier محمد صلاح عبداللطيف الشريف Operation Model Monthly Driver N/A Truck N/…" at bounding box center [334, 201] width 156 height 351
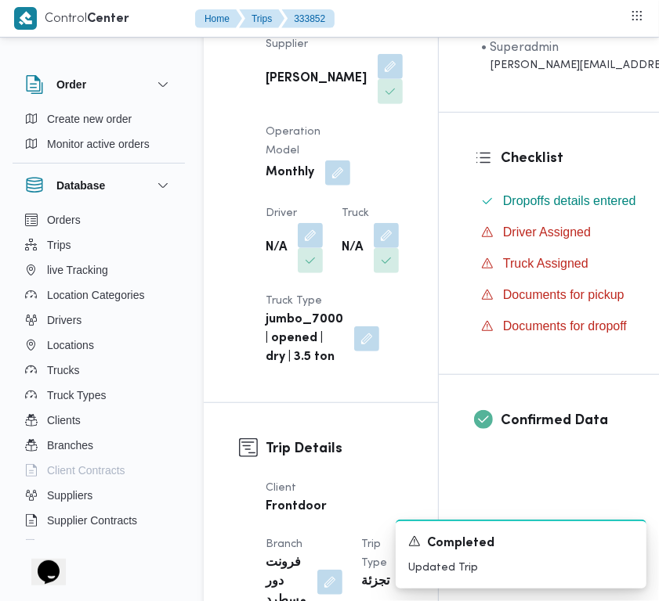
click at [340, 275] on div "N/A" at bounding box center [370, 248] width 60 height 53
click at [366, 248] on span at bounding box center [382, 235] width 33 height 25
drag, startPoint x: 310, startPoint y: 338, endPoint x: 307, endPoint y: 381, distance: 43.2
click at [374, 248] on button "button" at bounding box center [386, 235] width 25 height 25
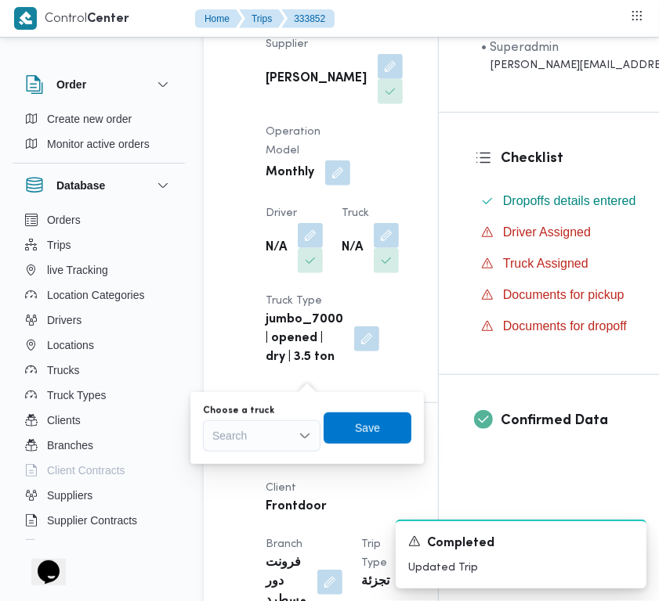
click at [283, 435] on div "Search" at bounding box center [261, 436] width 117 height 31
paste input "2163"
type input "2163"
click at [194, 308] on div "Order Create new order Monitor active orders Database Orders Trips live Trackin…" at bounding box center [107, 305] width 188 height 484
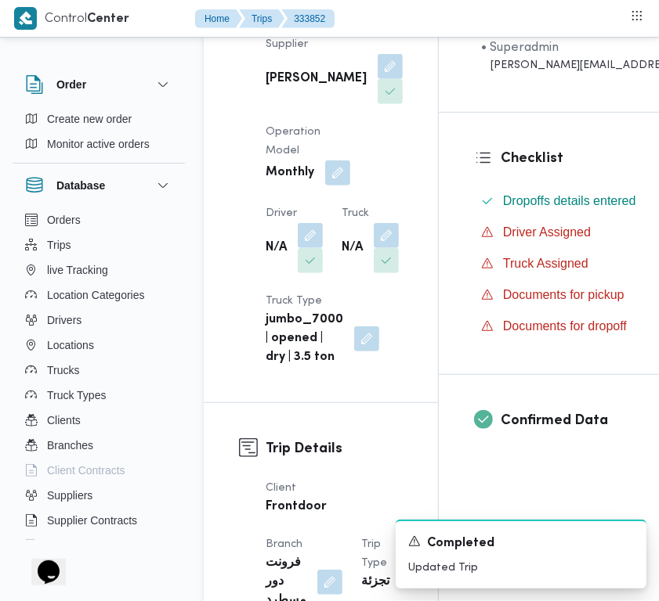
click at [366, 298] on div "Supplier محمد صلاح عبداللطيف الشريف Operation Model Monthly Driver N/A Truck N/…" at bounding box center [334, 201] width 156 height 351
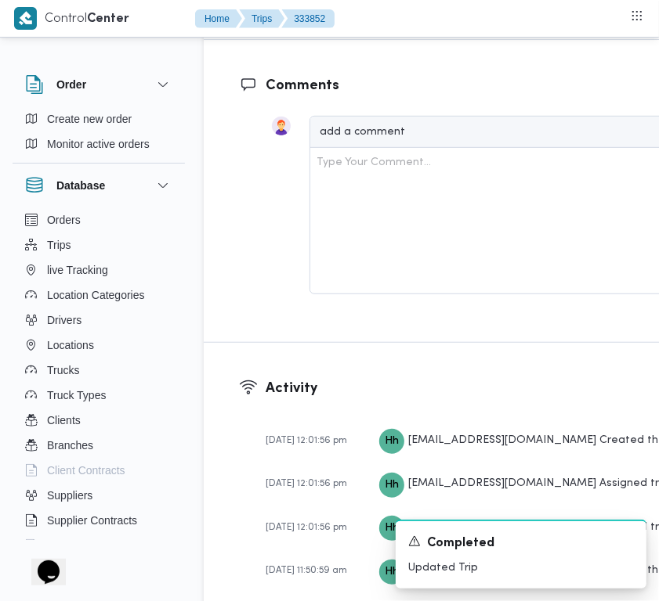
scroll to position [3055, 0]
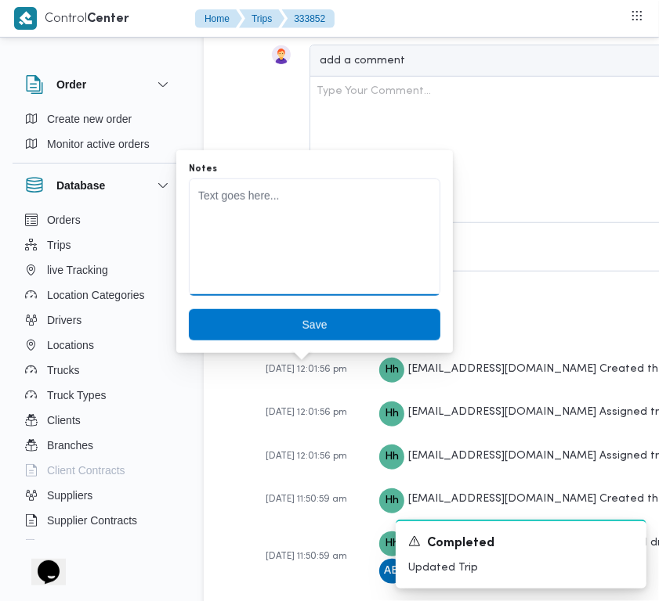
click at [227, 280] on textarea "Notes" at bounding box center [314, 237] width 251 height 117
paste textarea "2163 تامر جمال"
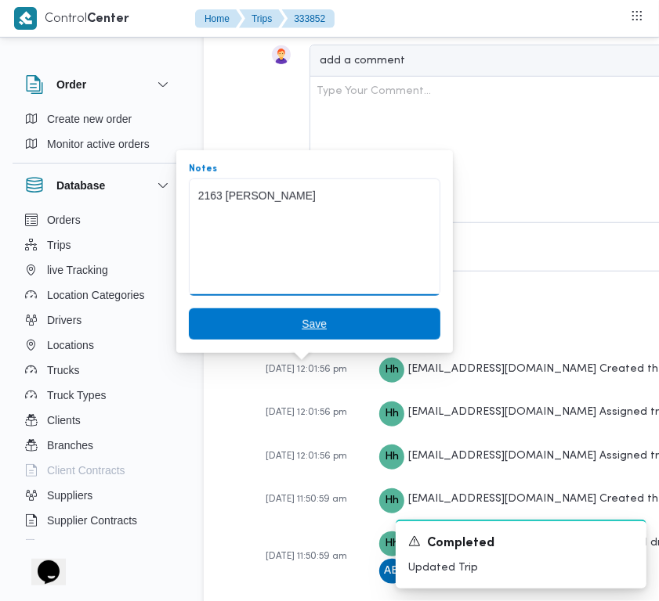
type textarea "2163 تامر جمال"
click at [266, 325] on span "Save" at bounding box center [314, 324] width 251 height 31
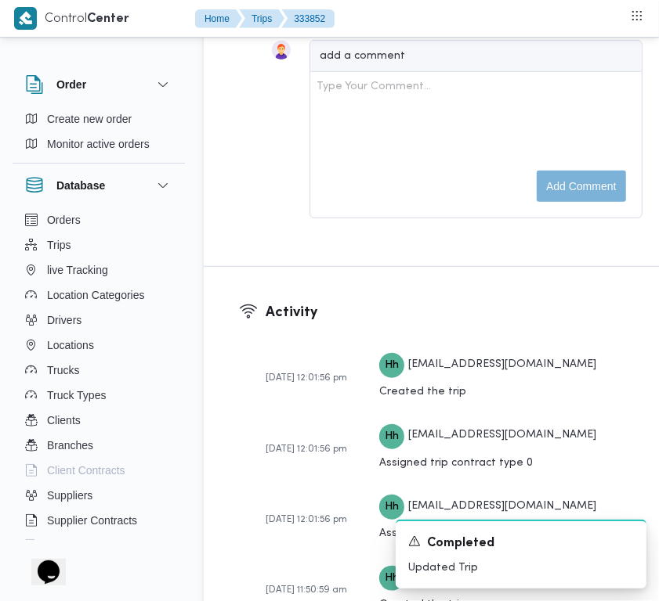
scroll to position [3051, 0]
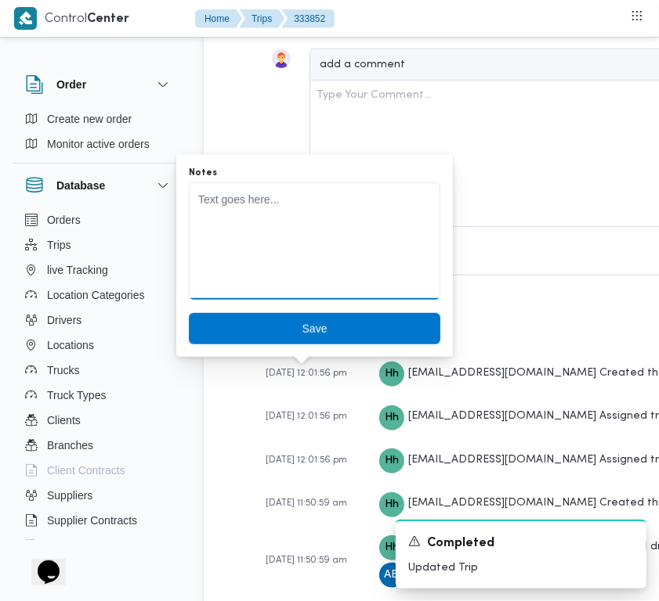
click at [233, 267] on textarea "Notes" at bounding box center [314, 240] width 251 height 117
paste textarea "2163 تامر جمال"
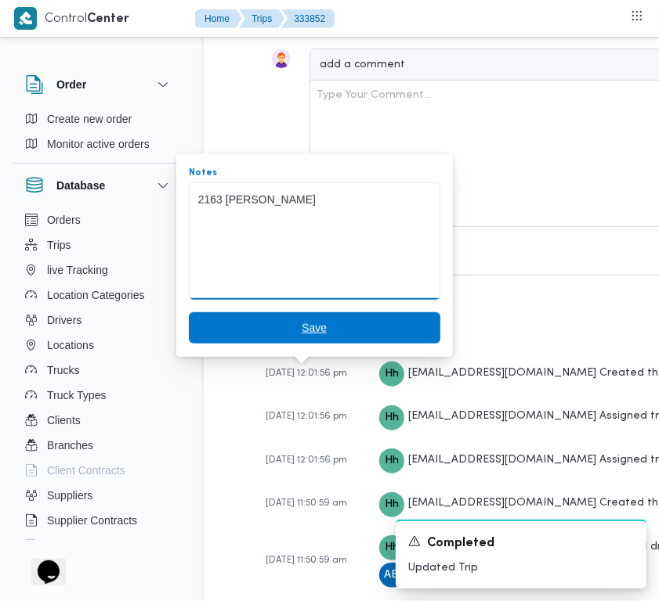
type textarea "2163 تامر جمال"
click at [305, 319] on span "Save" at bounding box center [313, 328] width 25 height 19
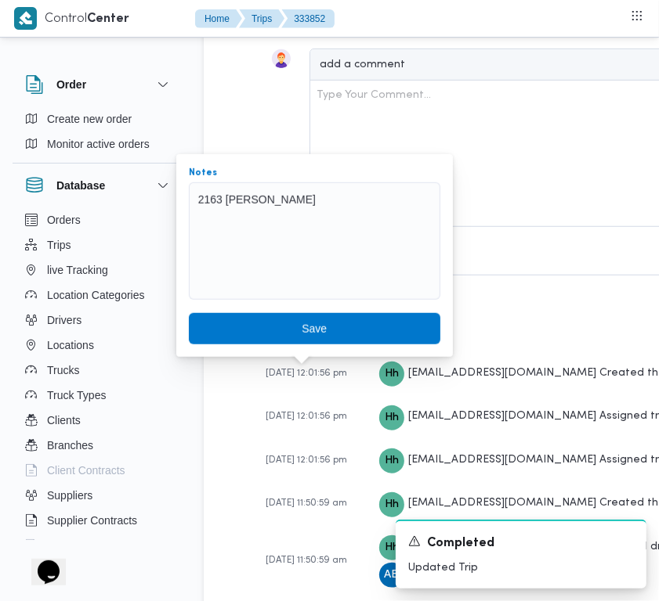
scroll to position [3047, 0]
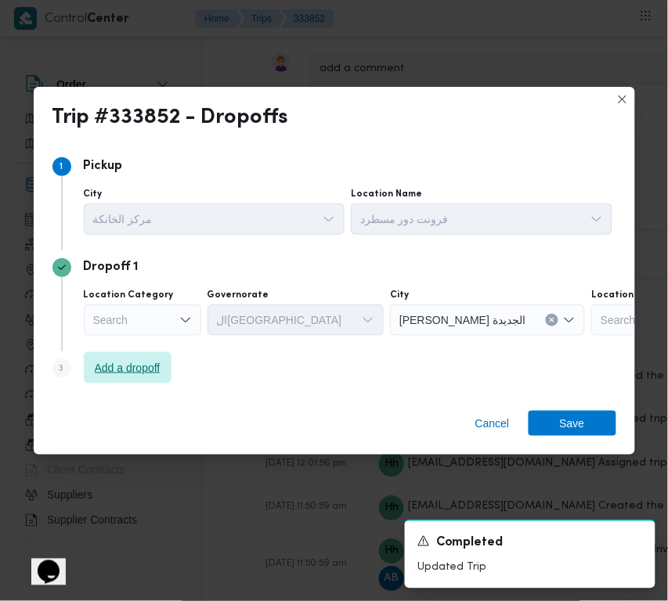
click at [146, 363] on span "Add a dropoff" at bounding box center [128, 368] width 66 height 19
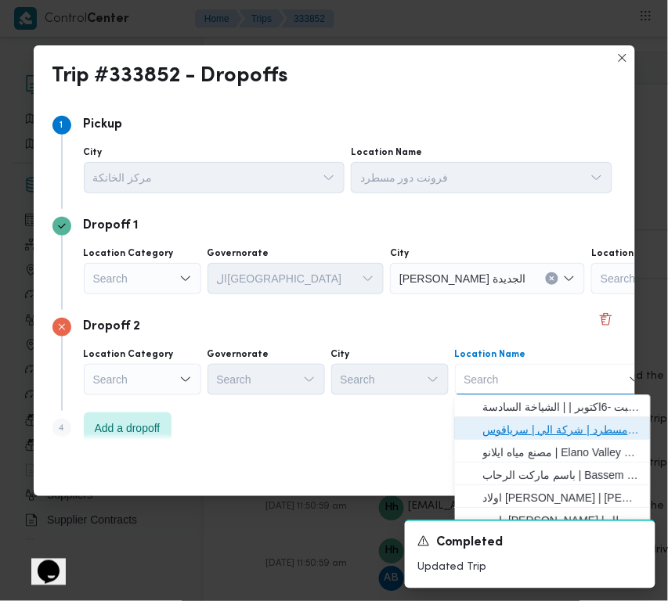
click at [539, 424] on span "فرونت دور مسطرد | شركة الي | سرياقوس" at bounding box center [562, 430] width 158 height 19
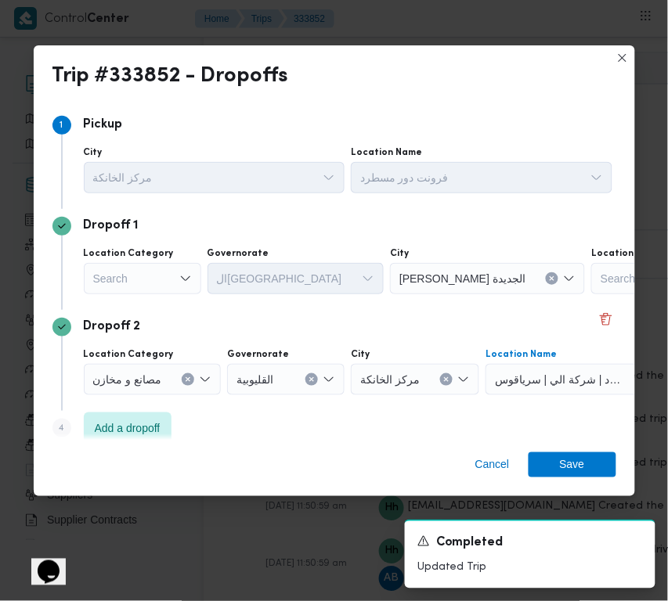
click at [120, 283] on div "Search" at bounding box center [142, 278] width 117 height 31
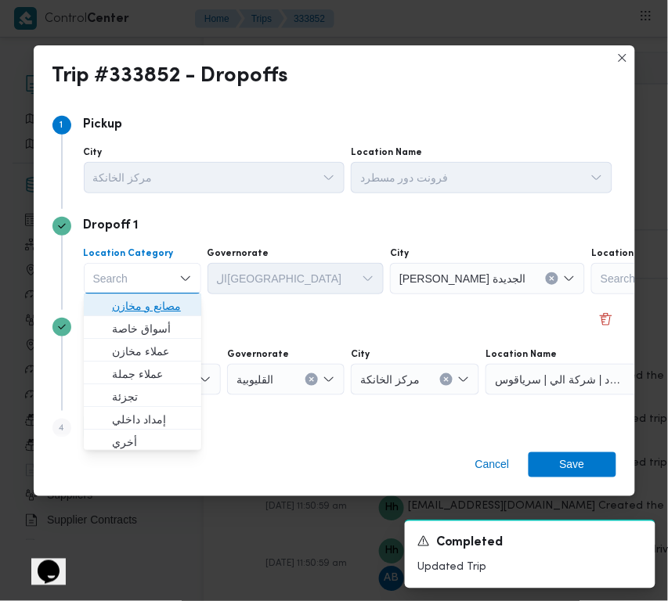
click at [180, 312] on span "مصانع و مخازن" at bounding box center [152, 307] width 80 height 19
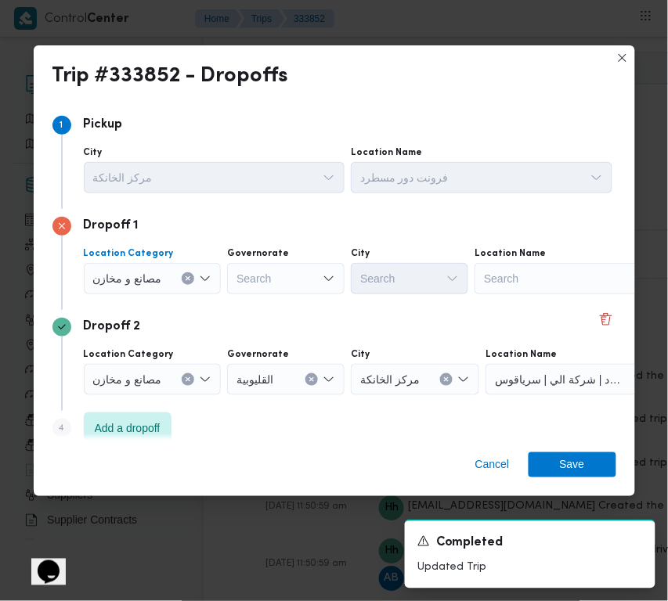
click at [186, 276] on icon "Clear input" at bounding box center [188, 278] width 4 height 4
click at [199, 276] on icon "Open list of options" at bounding box center [205, 279] width 13 height 13
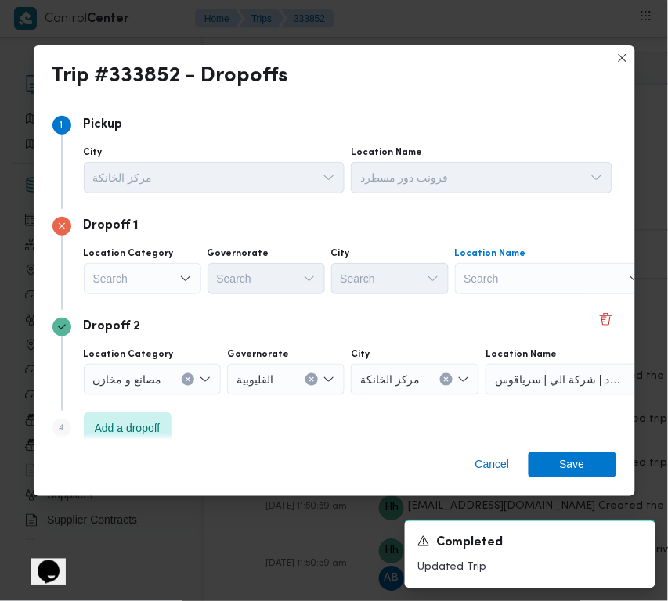
click at [475, 279] on div "Search" at bounding box center [553, 278] width 196 height 31
paste input "مخازن فتح الله الرحاب"
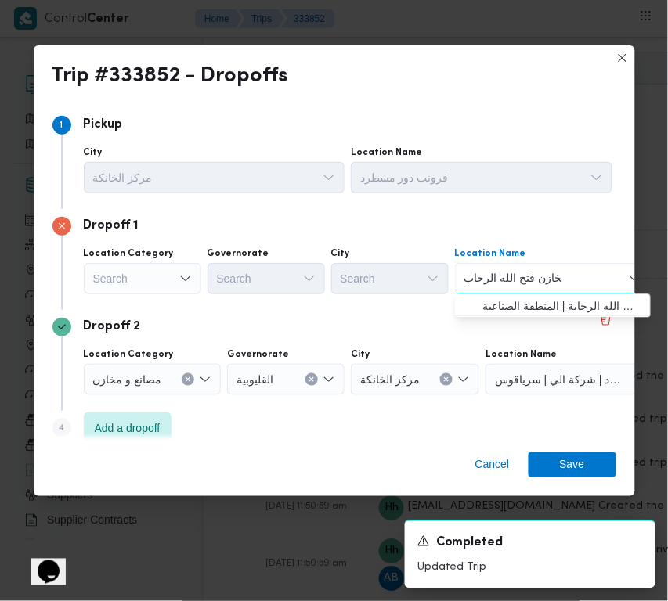
type input "مخازن فتح الله الرحاب"
click at [547, 301] on span "مخازن فتح الله الرحاب - الالف مصنع التجمع | مخازن اسواق فتح الله الرحابة | المن…" at bounding box center [562, 307] width 158 height 19
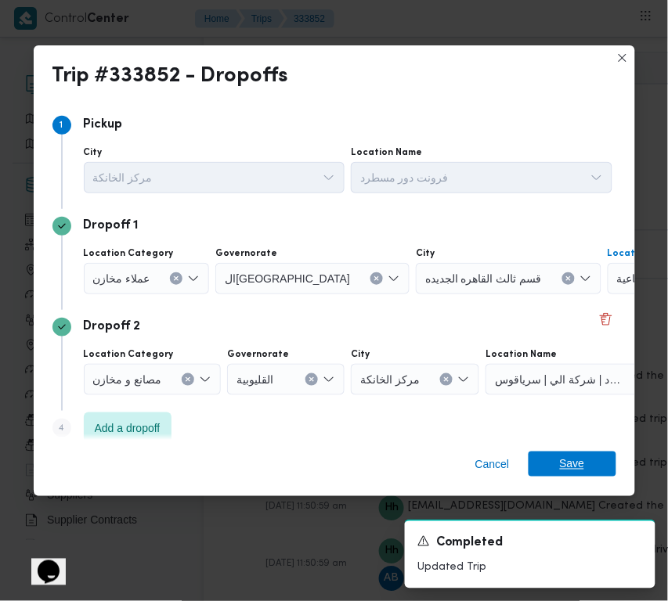
click at [573, 463] on span "Save" at bounding box center [572, 464] width 25 height 25
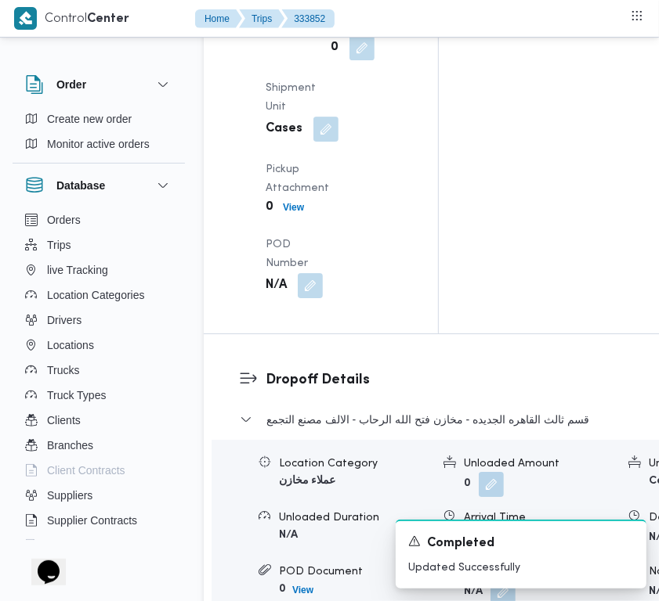
scroll to position [2370, 0]
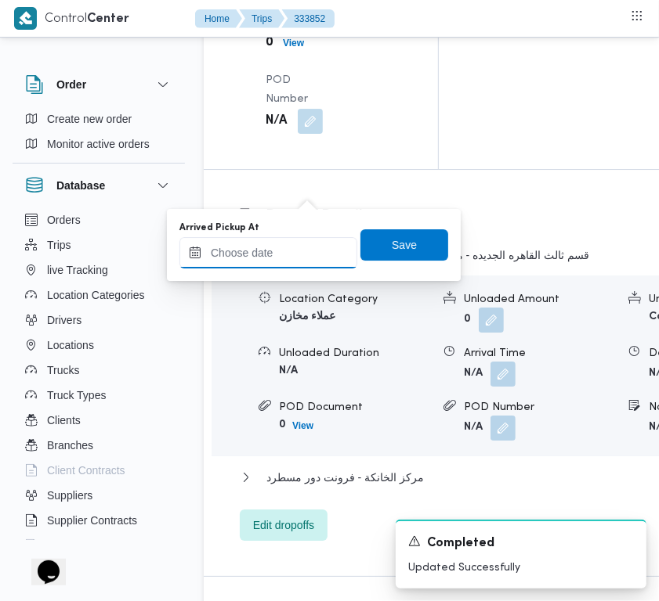
click at [291, 265] on input "Arrived Pickup At" at bounding box center [268, 252] width 178 height 31
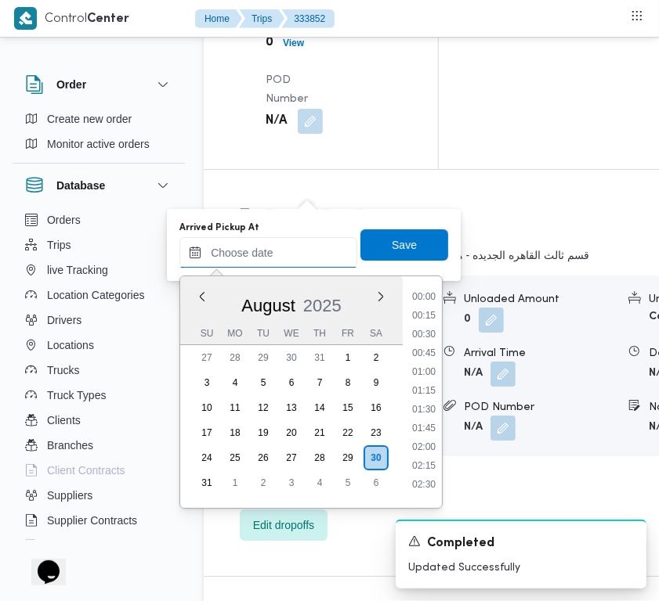
paste input "30/8/2025 9:00:00 AM"
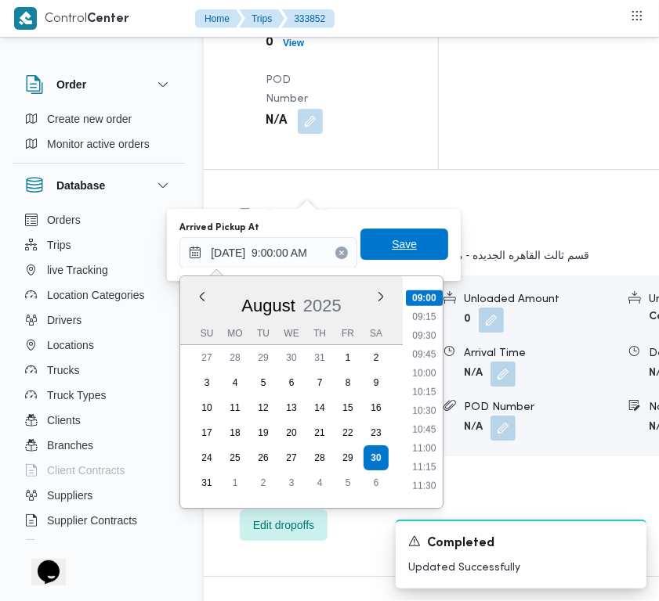
type input "30/08/2025 09:00"
click at [397, 248] on span "Save" at bounding box center [404, 244] width 25 height 19
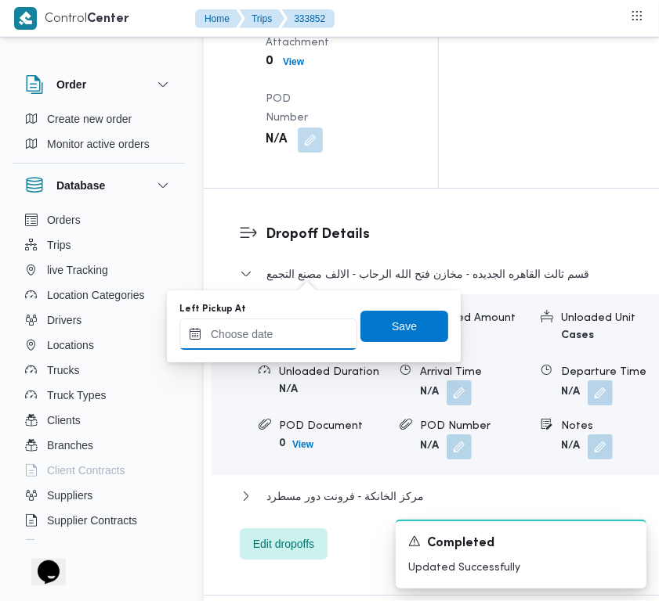
click at [320, 330] on input "Left Pickup At" at bounding box center [268, 334] width 178 height 31
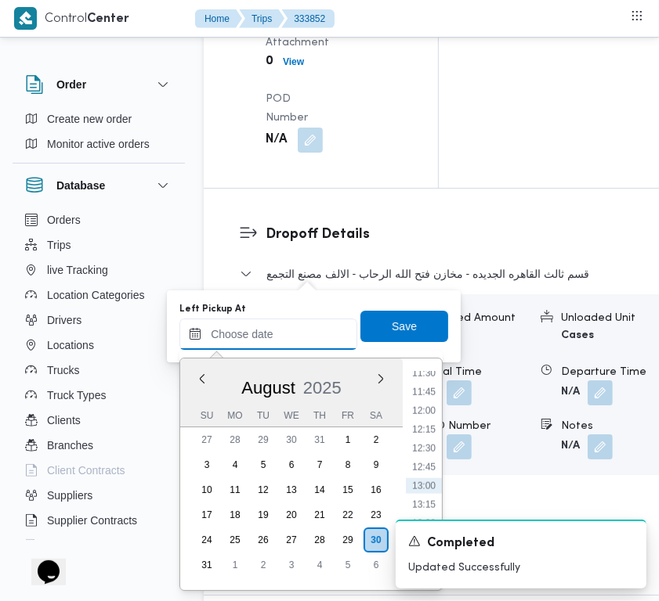
paste input "30/8/2025 9:00:00 AM"
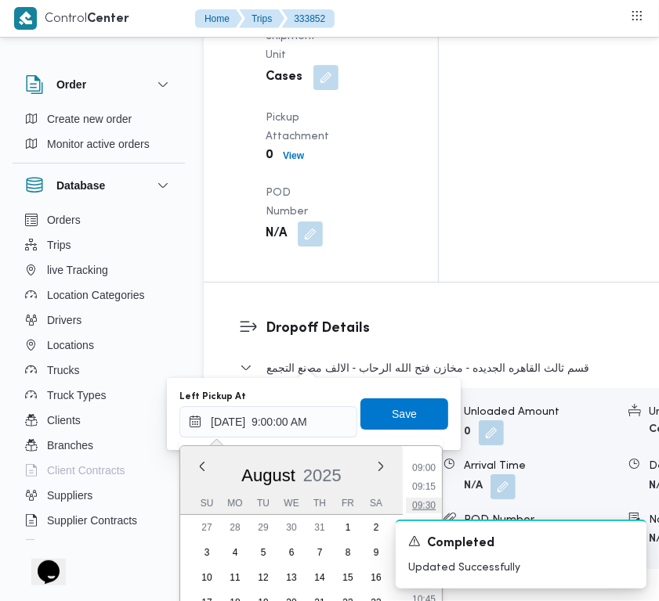
click at [428, 500] on li "09:30" at bounding box center [424, 506] width 36 height 16
type input "30/08/2025 09:30"
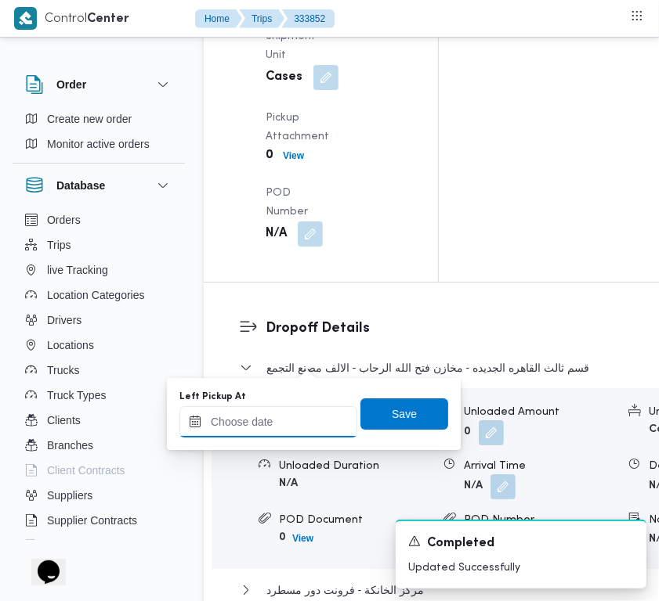
click at [292, 411] on input "Left Pickup At" at bounding box center [268, 421] width 178 height 31
paste input "30/8/2025 9:00:00 AM"
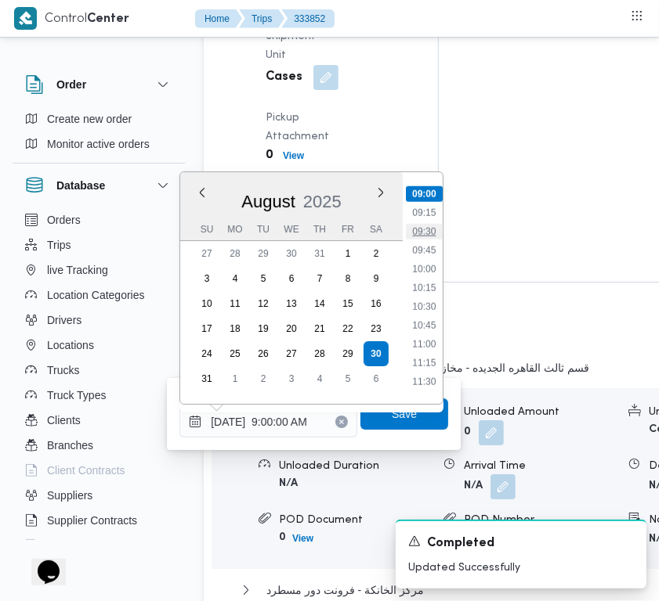
click at [412, 229] on li "09:30" at bounding box center [424, 232] width 36 height 16
type input "30/08/2025 09:30"
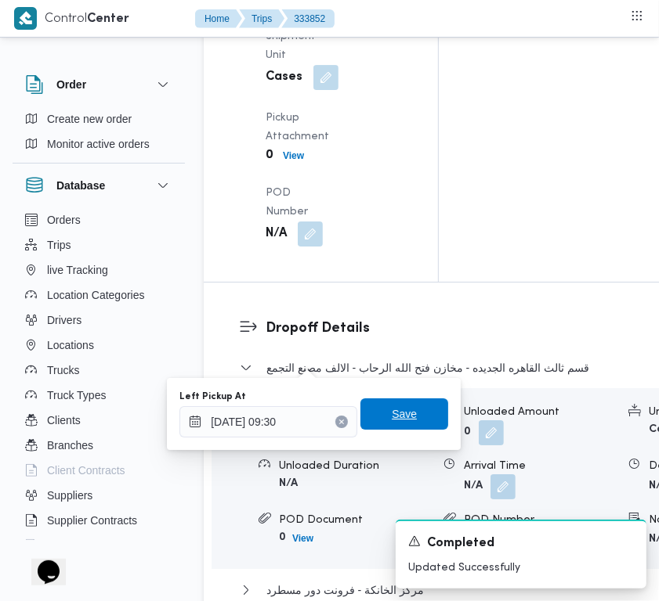
drag, startPoint x: 399, startPoint y: 428, endPoint x: 408, endPoint y: 377, distance: 50.9
click at [399, 425] on span "Save" at bounding box center [404, 414] width 88 height 31
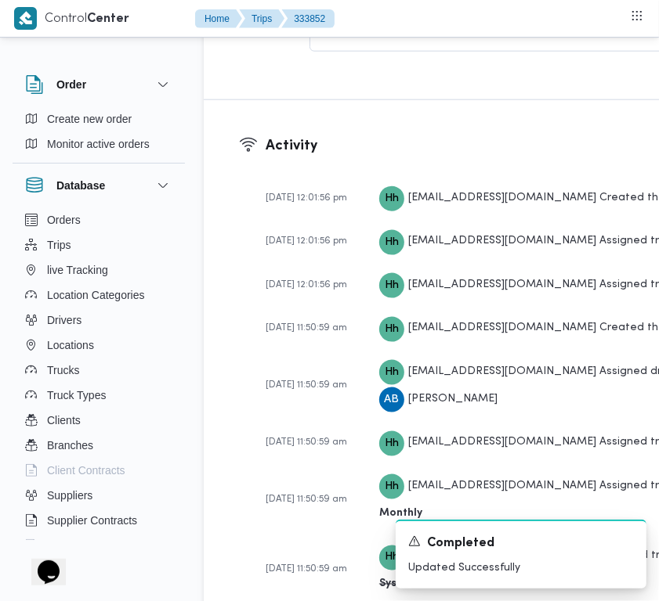
scroll to position [3421, 0]
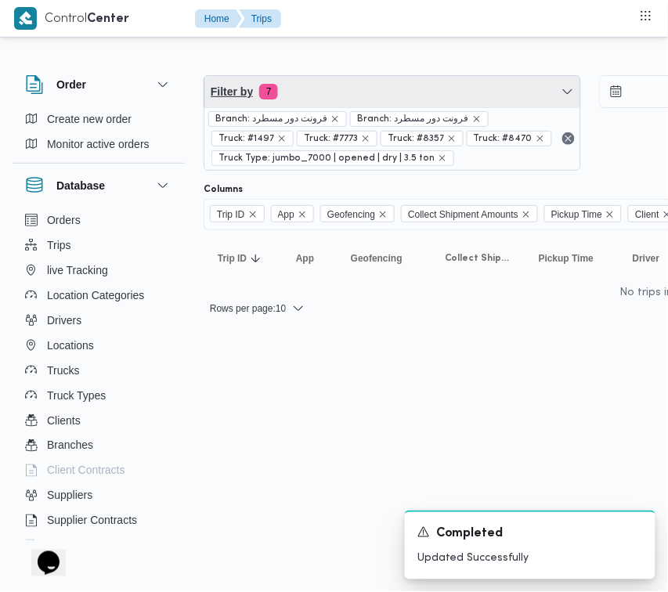
click at [360, 81] on span "Filter by 7" at bounding box center [392, 91] width 376 height 31
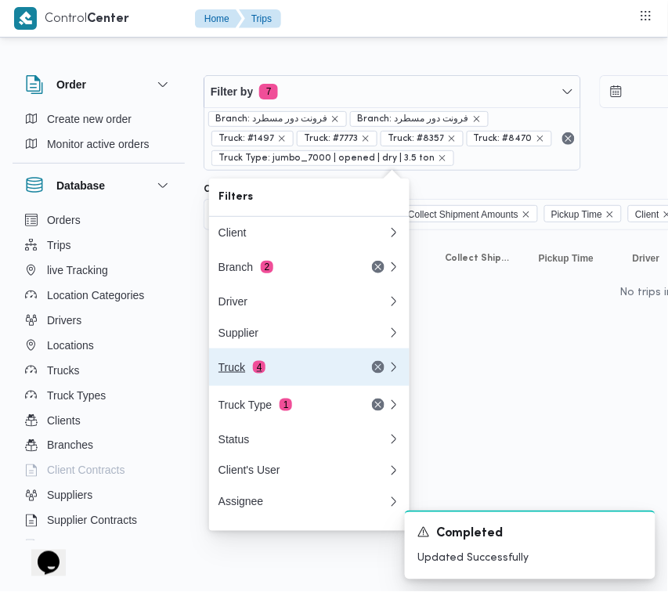
click at [271, 362] on button "Truck 4" at bounding box center [309, 367] width 200 height 38
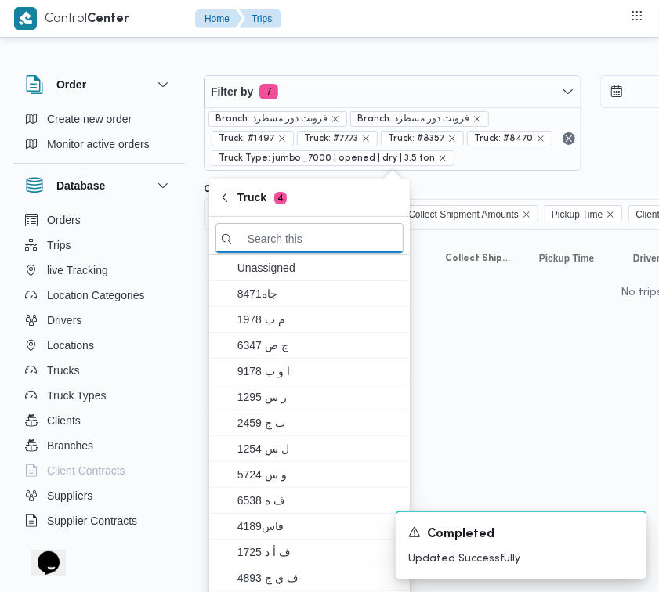
paste input "3853"
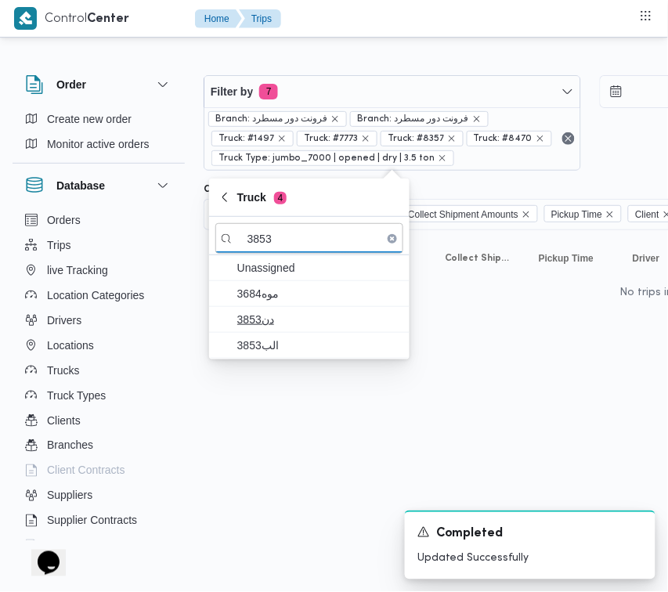
type input "3853"
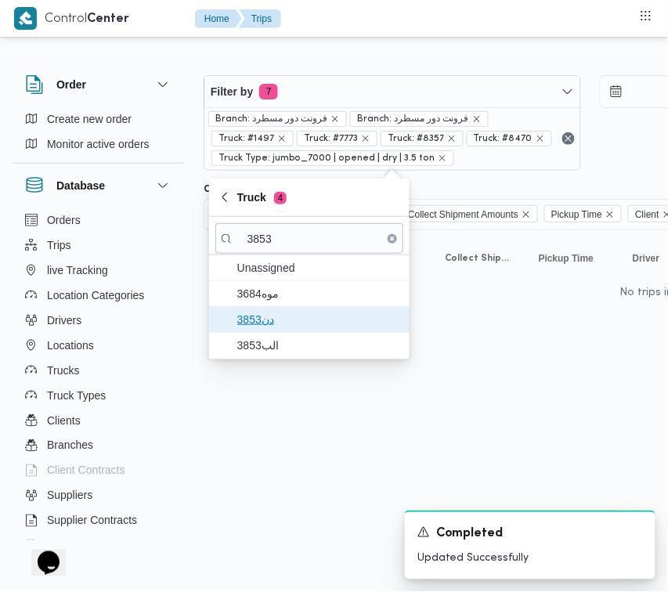
click at [273, 309] on span "دن3853" at bounding box center [309, 319] width 188 height 25
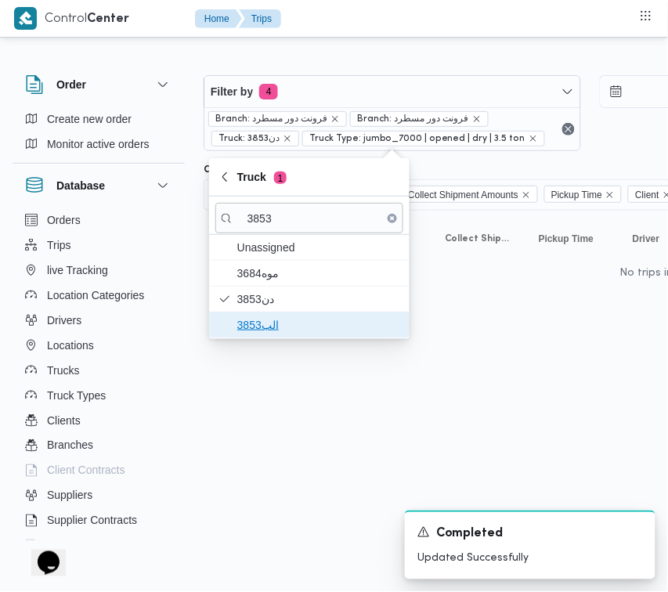
click at [278, 334] on span "الب3853" at bounding box center [318, 325] width 163 height 19
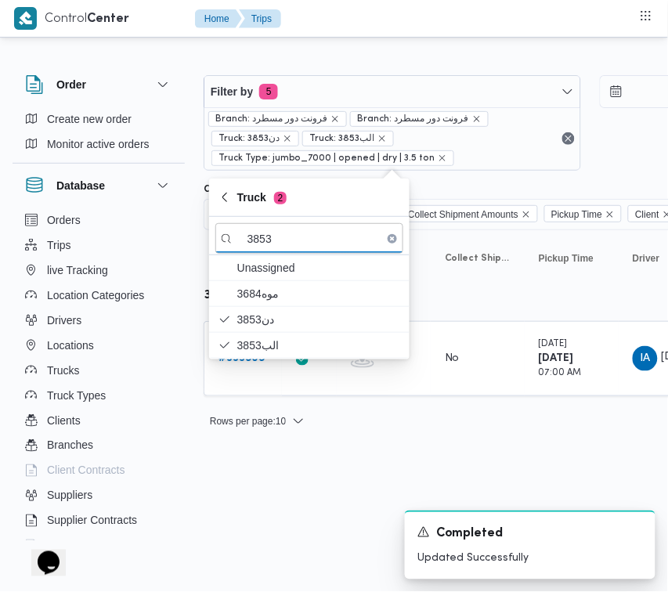
click at [267, 466] on html "Control Center Home Trips Order Create new order Monitor active orders Database…" at bounding box center [334, 296] width 668 height 592
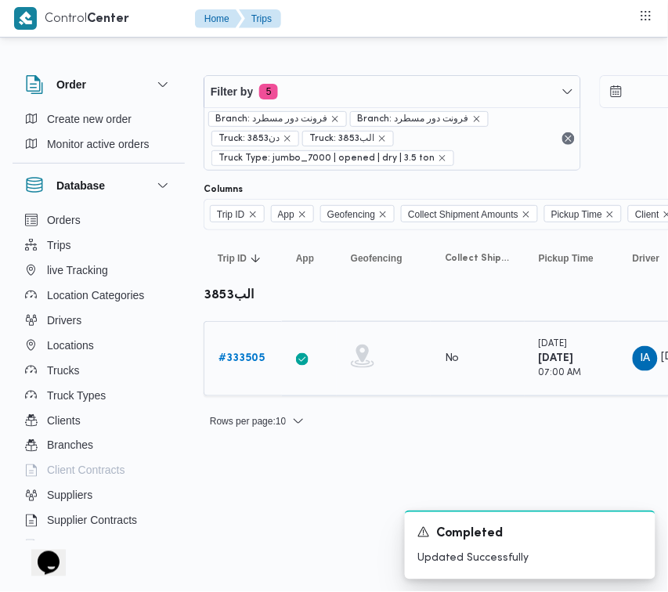
click at [236, 360] on b "# 333505" at bounding box center [241, 358] width 46 height 10
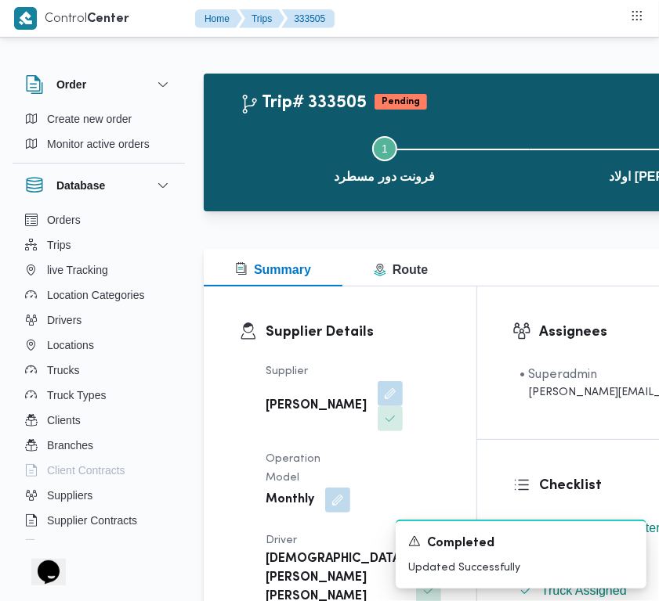
scroll to position [204, 0]
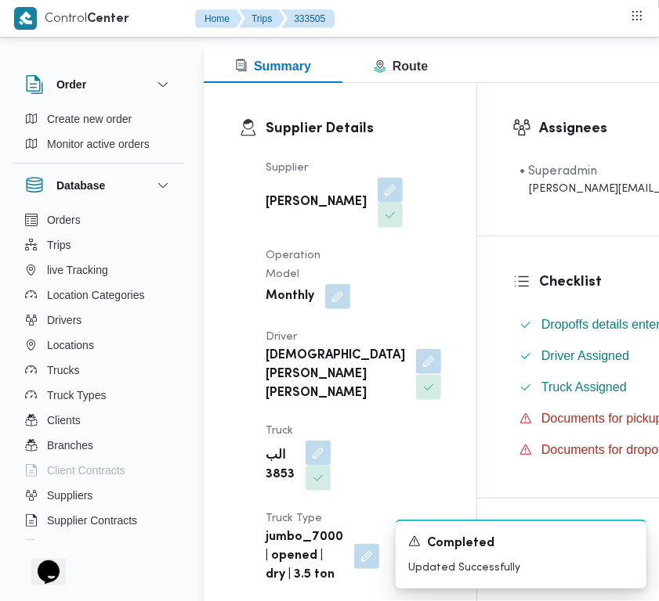
drag, startPoint x: 318, startPoint y: 417, endPoint x: 312, endPoint y: 424, distance: 10.0
click at [416, 374] on button "button" at bounding box center [428, 361] width 25 height 25
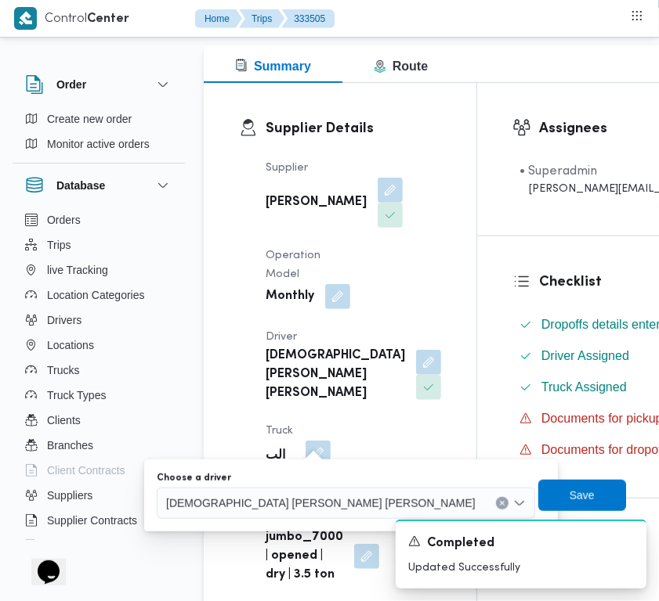
click at [280, 503] on span "اسلام عصام محمد طير البر ابراهيم" at bounding box center [320, 502] width 309 height 17
paste input "تامر جلال"
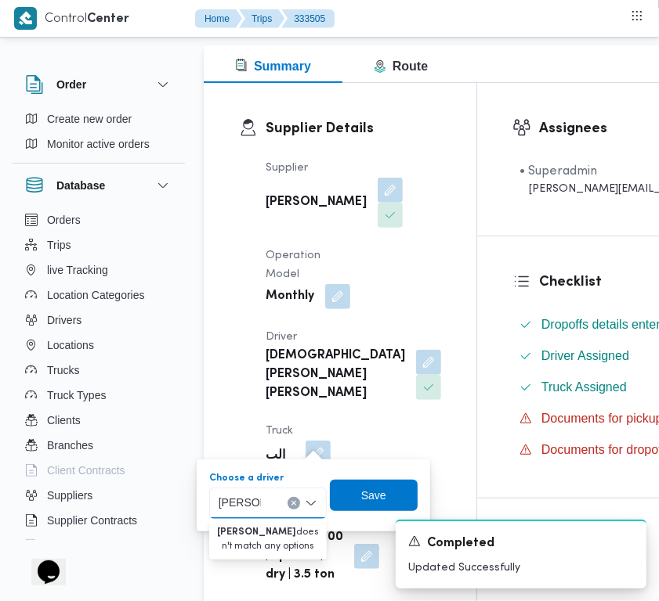
type input "تامر جلال"
click at [292, 505] on icon "Clear input" at bounding box center [294, 503] width 6 height 6
click at [353, 492] on span "Save" at bounding box center [374, 494] width 88 height 31
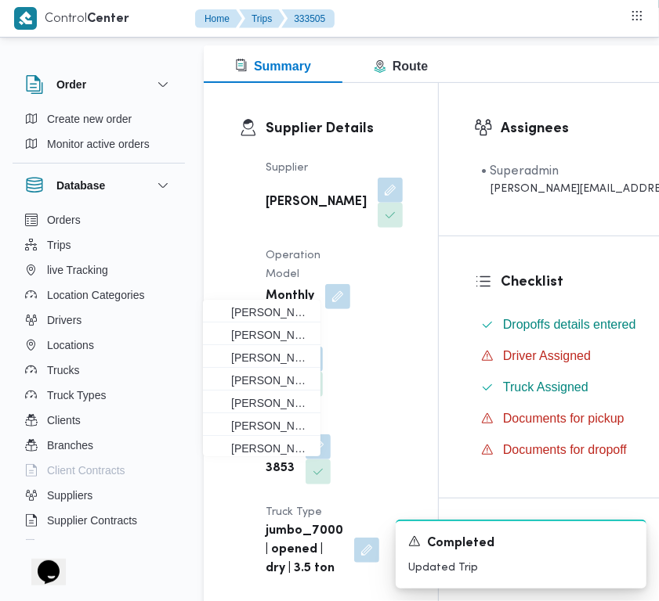
scroll to position [322, 0]
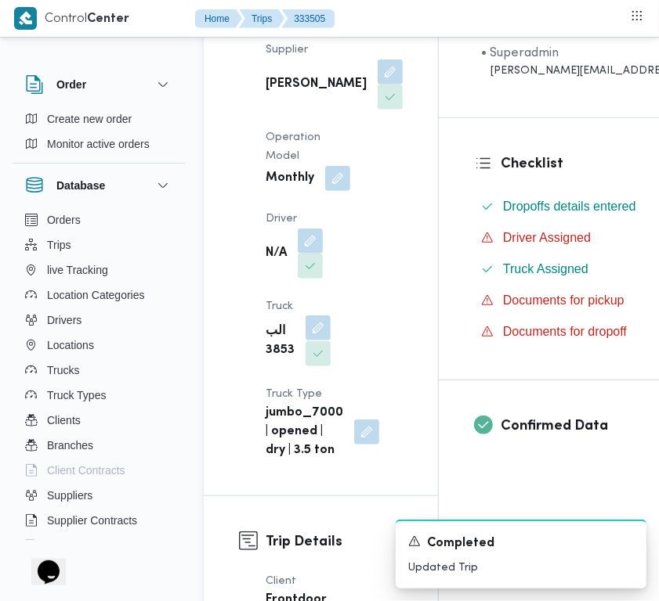
click at [313, 341] on button "button" at bounding box center [317, 328] width 25 height 25
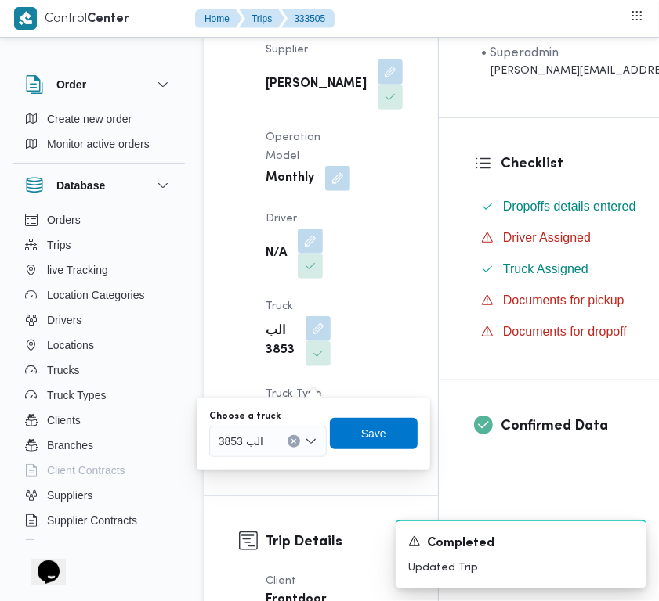
click at [282, 437] on div "الب 3853" at bounding box center [267, 441] width 117 height 31
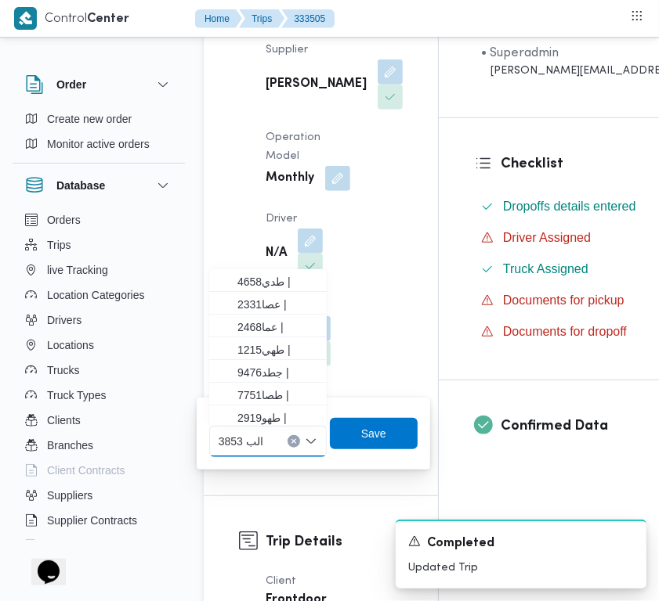
paste input "1594"
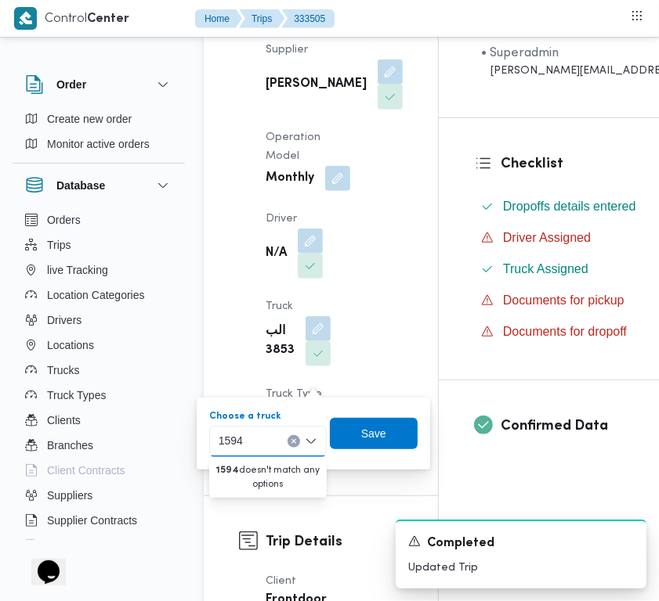
type input "1594"
drag, startPoint x: 295, startPoint y: 442, endPoint x: 334, endPoint y: 441, distance: 38.4
click at [296, 441] on icon "Clear input" at bounding box center [294, 442] width 6 height 6
click at [363, 435] on span "Save" at bounding box center [373, 433] width 25 height 19
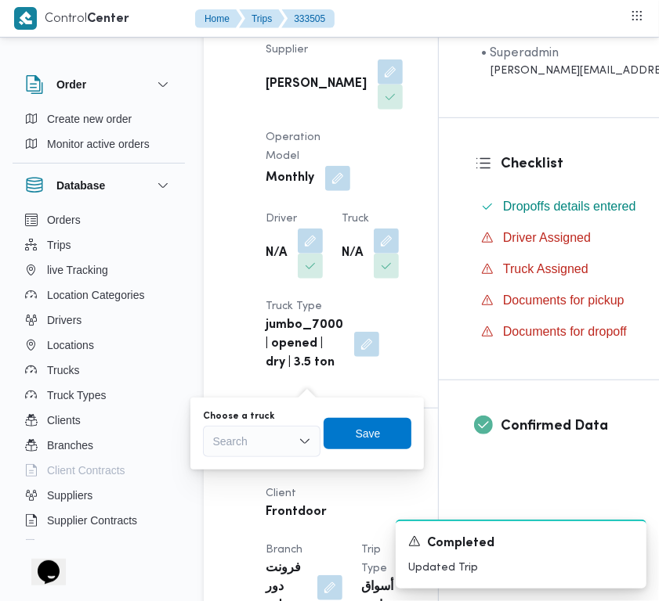
click at [380, 298] on div "Supplier محمد صلاح عبداللطيف الشريف Operation Model Monthly Driver N/A Truck N/…" at bounding box center [334, 206] width 156 height 351
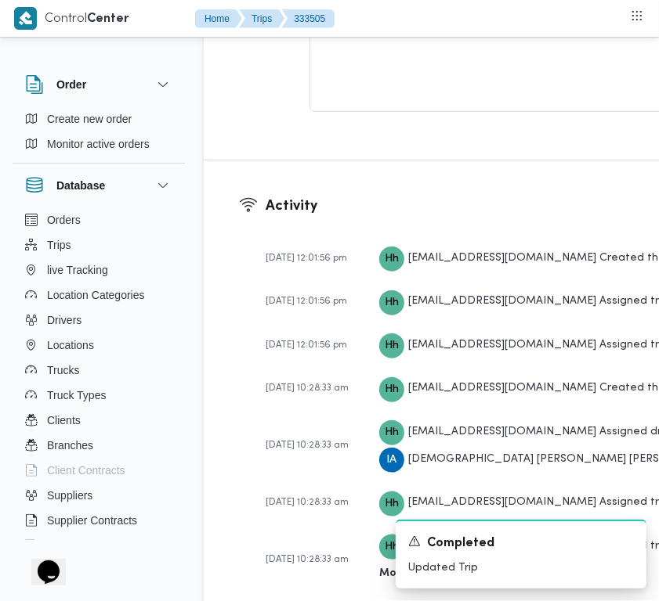
scroll to position [3158, 0]
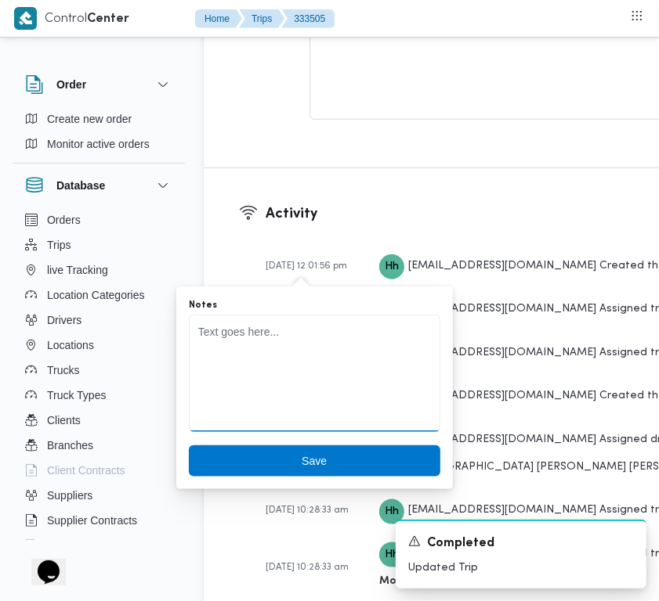
click at [291, 374] on textarea "Notes" at bounding box center [314, 373] width 251 height 117
paste textarea "1594 تامر جلال"
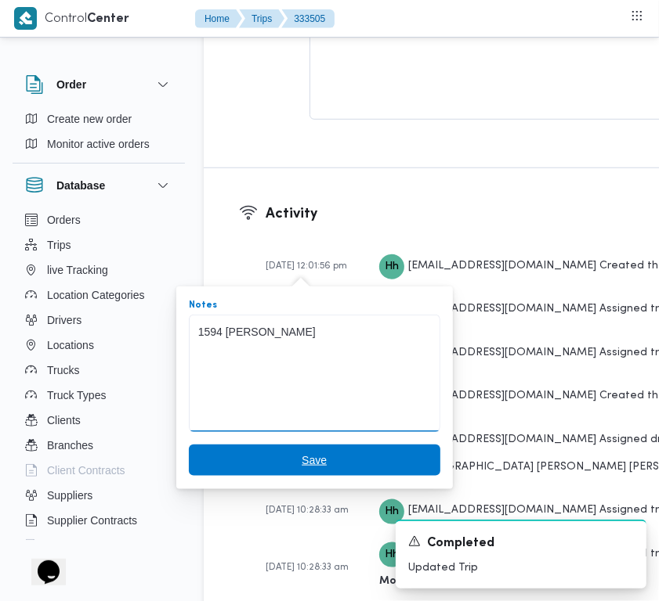
type textarea "1594 تامر جلال"
click at [304, 451] on span "Save" at bounding box center [313, 460] width 25 height 19
click at [304, 132] on div "add a comment Type Your Comment... Add comment" at bounding box center [519, 36] width 508 height 191
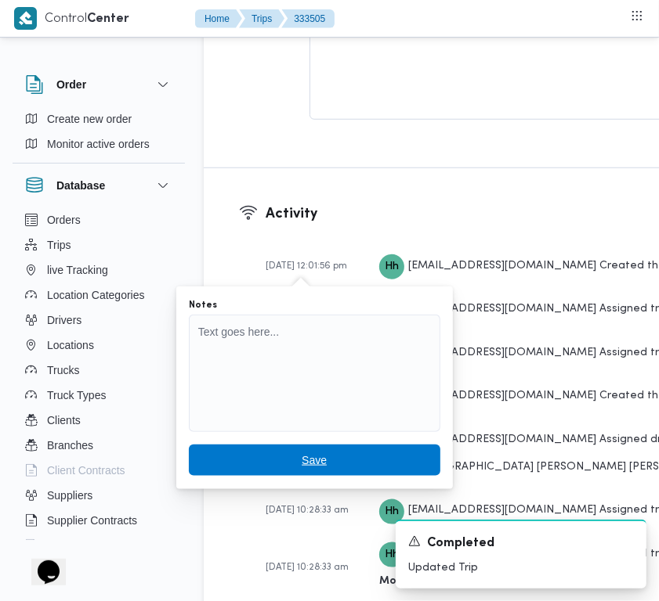
click at [317, 454] on span "Save" at bounding box center [314, 460] width 251 height 31
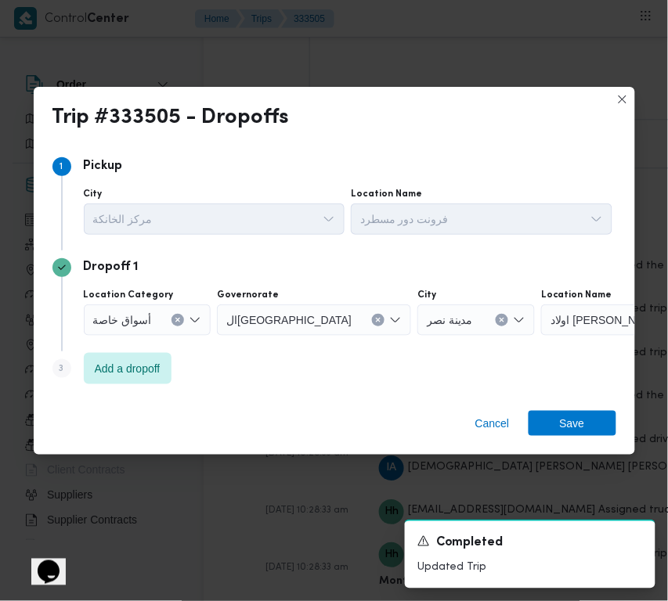
drag, startPoint x: 175, startPoint y: 318, endPoint x: 572, endPoint y: 327, distance: 397.9
click at [176, 319] on icon "Clear input" at bounding box center [178, 320] width 4 height 4
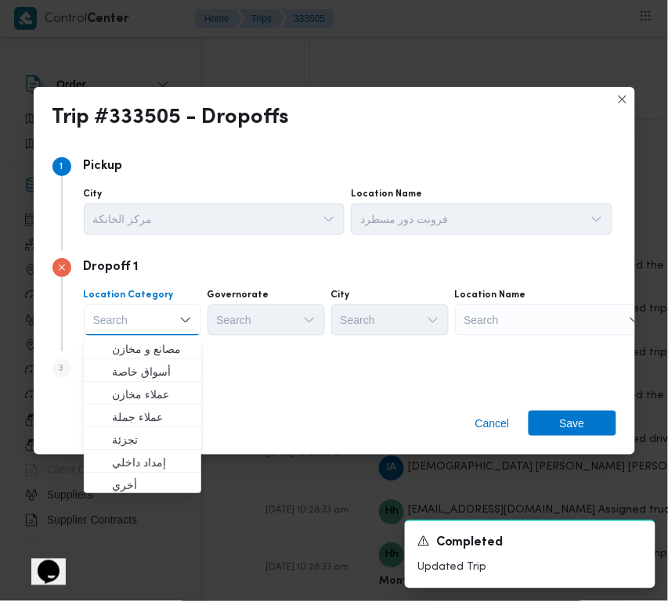
click at [594, 322] on div "Search" at bounding box center [553, 320] width 196 height 31
paste input "مخازن فتح الله الرحاب"
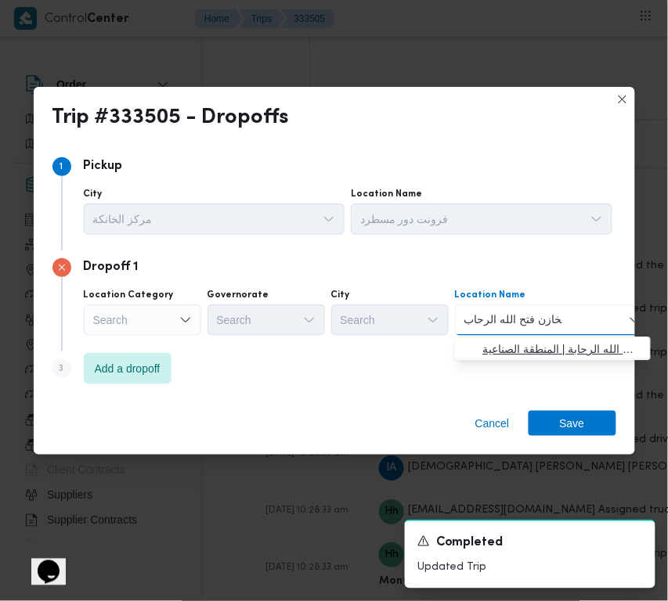
type input "مخازن فتح الله الرحاب"
drag, startPoint x: 515, startPoint y: 348, endPoint x: 312, endPoint y: 394, distance: 208.6
click at [515, 348] on span "مخازن فتح الله الرحاب - الالف مصنع التجمع | مخازن اسواق فتح الله الرحابة | المن…" at bounding box center [562, 349] width 158 height 19
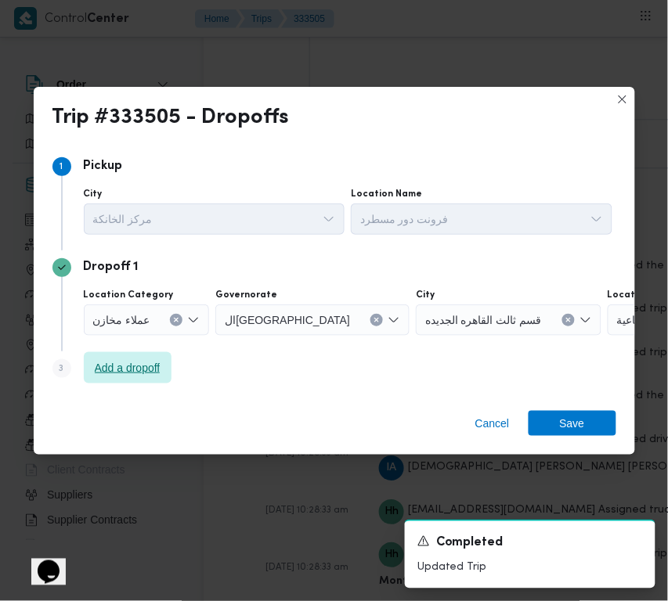
click at [139, 361] on span "Add a dropoff" at bounding box center [128, 368] width 66 height 19
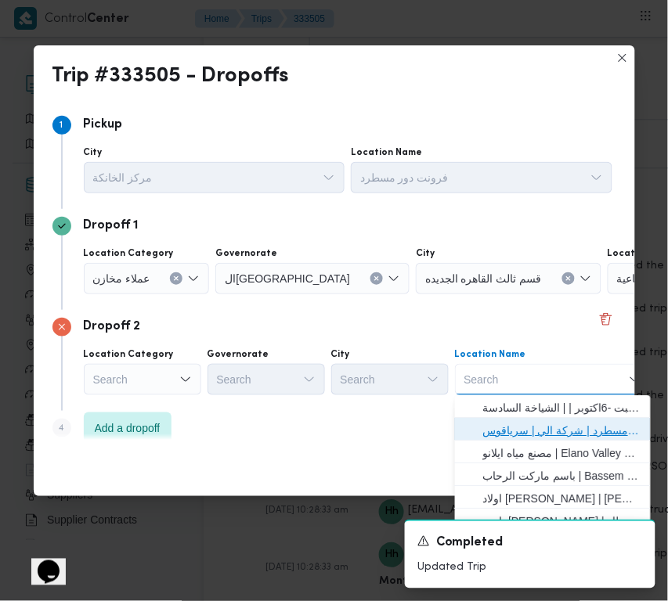
click at [534, 419] on span "فرونت دور مسطرد | شركة الي | سرياقوس" at bounding box center [552, 430] width 183 height 25
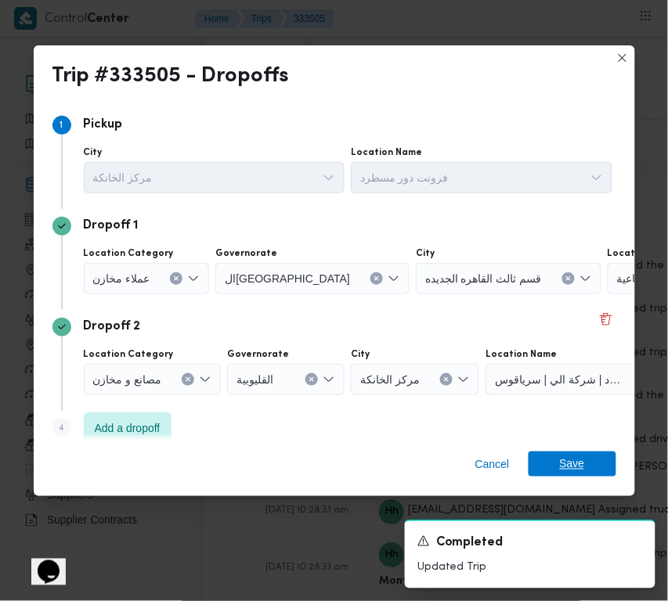
click at [558, 467] on span "Save" at bounding box center [573, 464] width 88 height 25
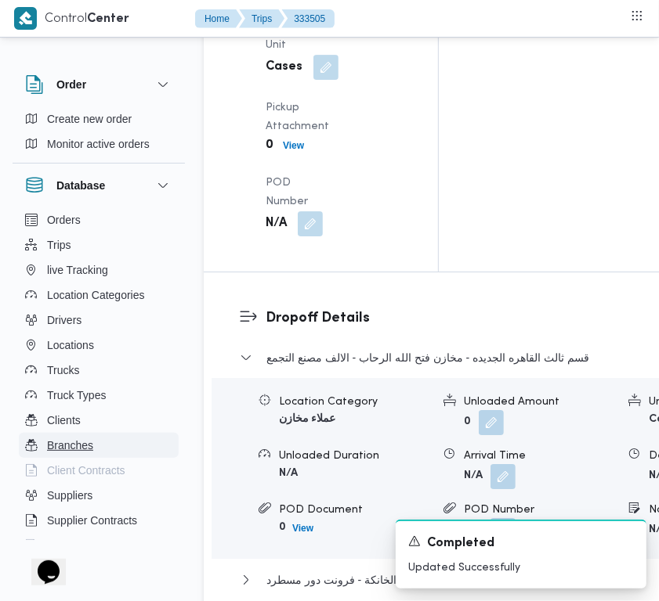
scroll to position [2284, 0]
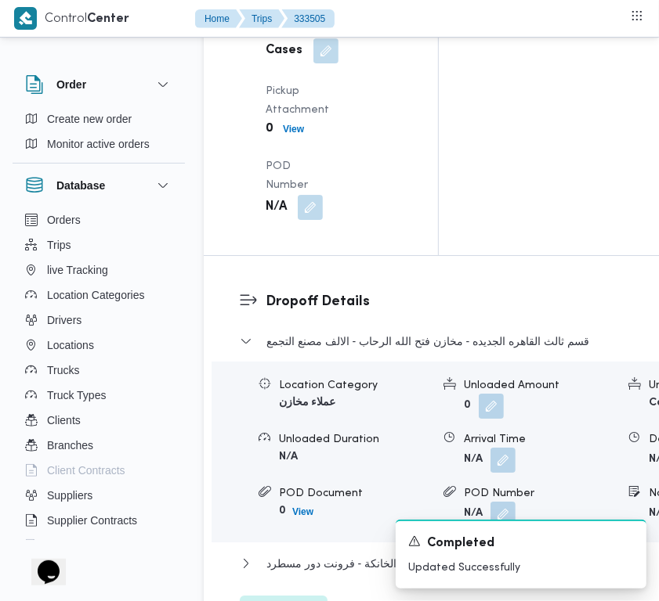
drag, startPoint x: 307, startPoint y: 274, endPoint x: 307, endPoint y: 296, distance: 21.9
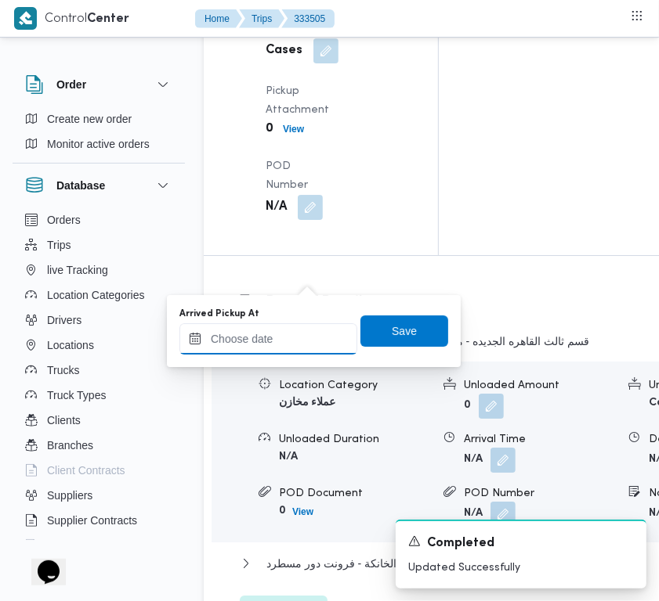
click at [305, 337] on input "Arrived Pickup At" at bounding box center [268, 338] width 178 height 31
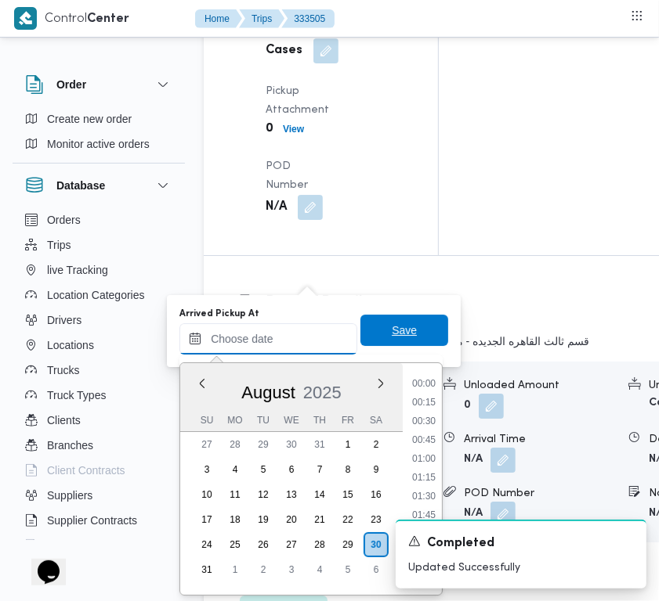
paste input "30/8/2025 9:00:00 AM"
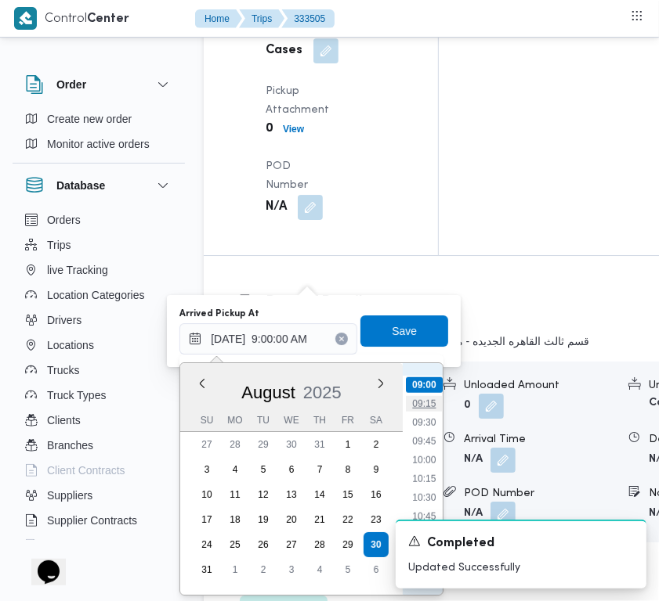
click at [421, 406] on li "09:15" at bounding box center [424, 404] width 36 height 16
type input "30/08/2025 09:15"
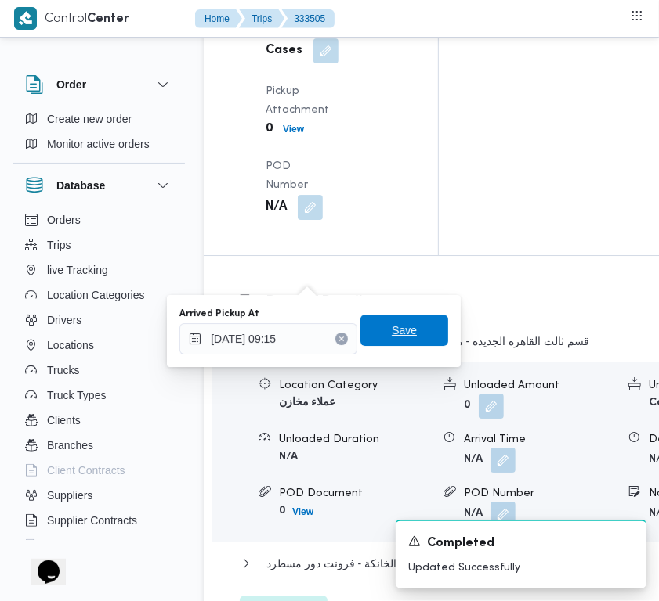
click at [386, 341] on span "Save" at bounding box center [404, 330] width 88 height 31
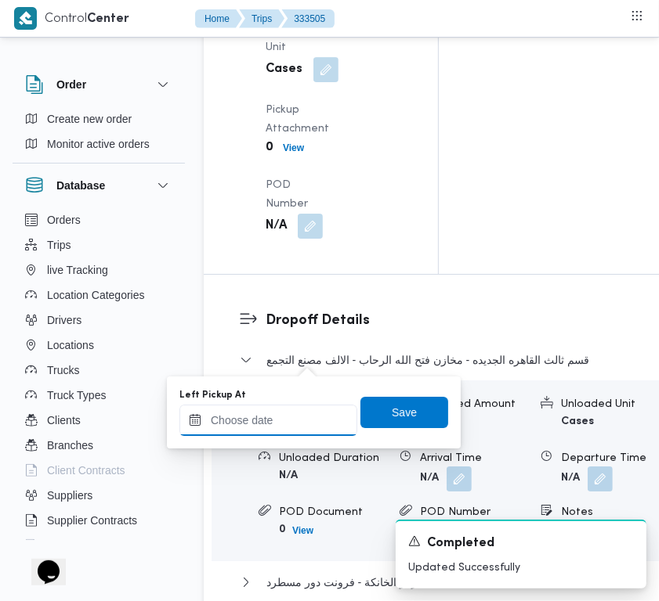
click at [306, 425] on input "Left Pickup At" at bounding box center [268, 420] width 178 height 31
paste input "30/8/2025 9:00:00 AM"
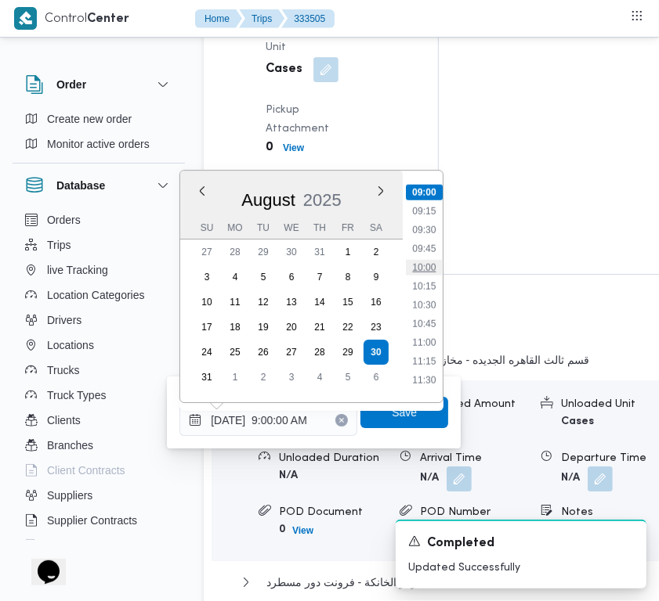
click at [421, 260] on li "10:00" at bounding box center [424, 268] width 36 height 16
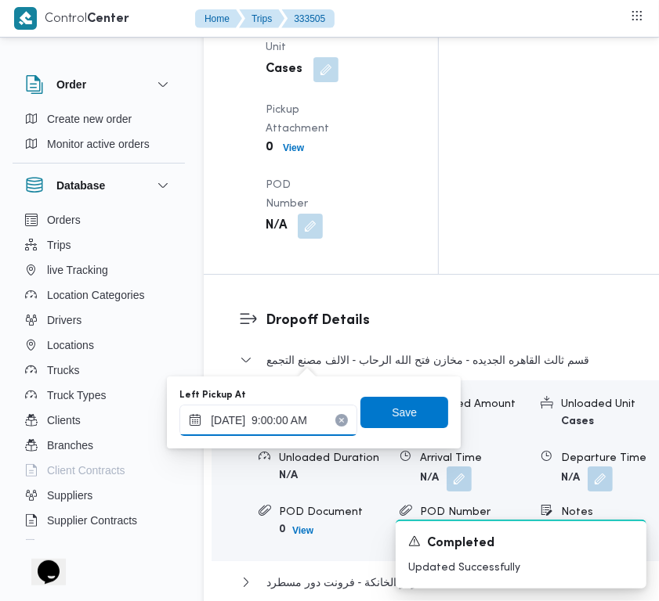
type input "30/08/2025 10:00"
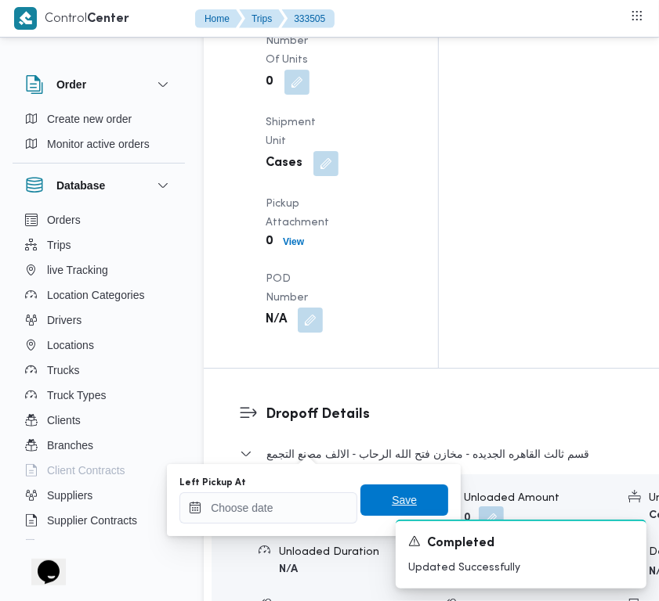
drag, startPoint x: 384, startPoint y: 498, endPoint x: 377, endPoint y: 492, distance: 9.4
click at [392, 498] on span "Save" at bounding box center [404, 500] width 25 height 19
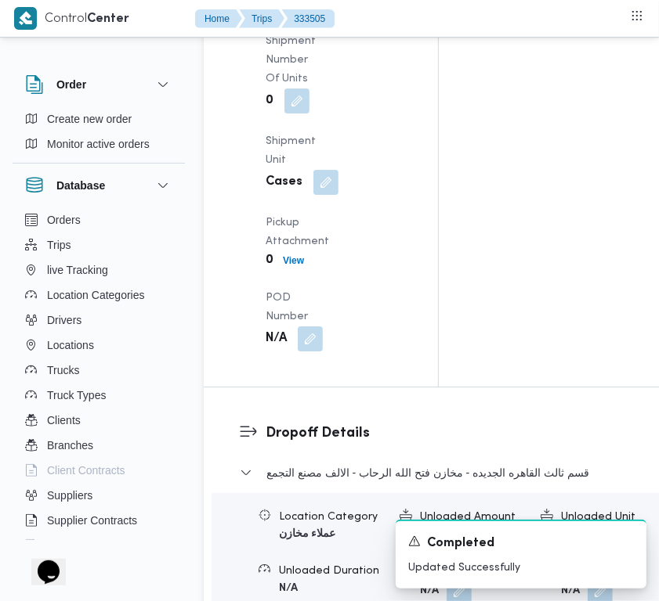
click at [395, 366] on div "Pickup Details Arrived Pickup At Sat, Aug 30, 2025 9:15 AM Left Pickup At N/A P…" at bounding box center [321, 74] width 234 height 625
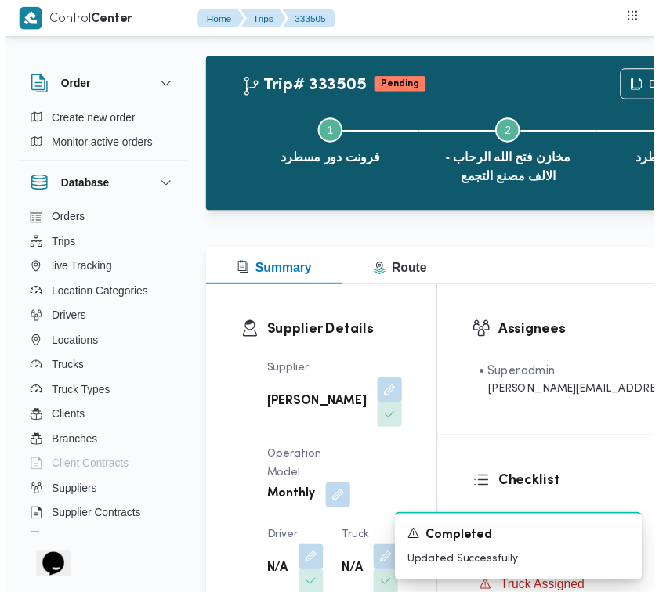
scroll to position [0, 0]
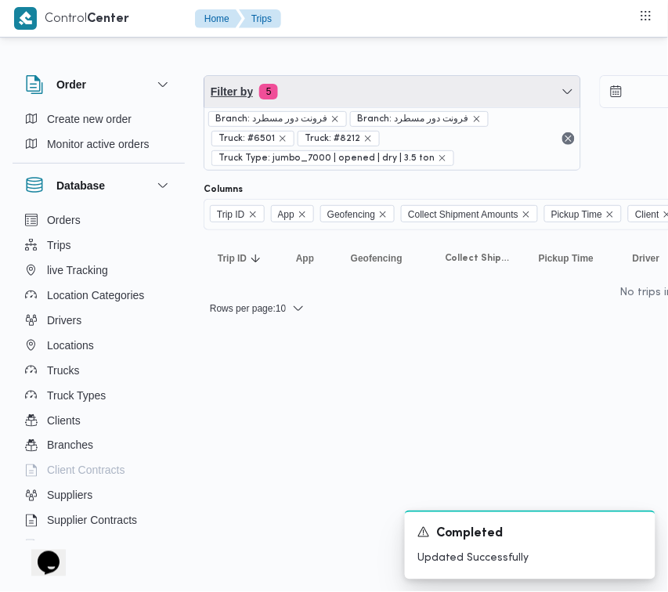
drag, startPoint x: 345, startPoint y: 84, endPoint x: 343, endPoint y: 121, distance: 37.7
click at [345, 84] on span "Filter by 5" at bounding box center [392, 91] width 376 height 31
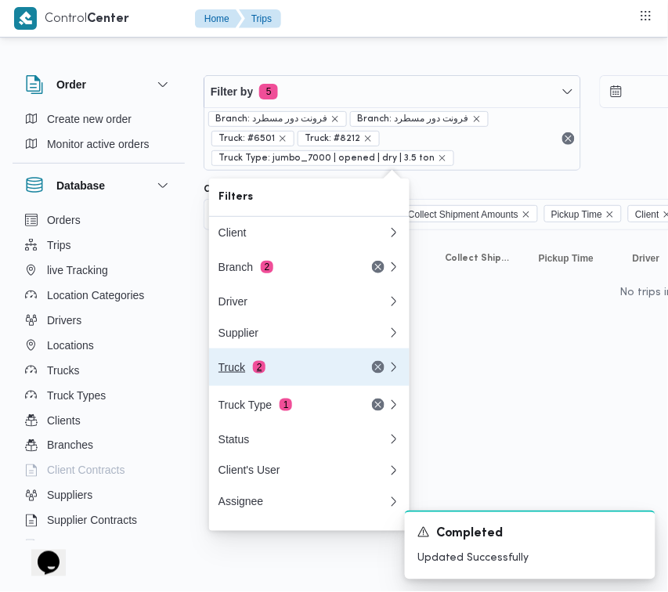
click at [280, 370] on div "Truck 2" at bounding box center [284, 367] width 132 height 13
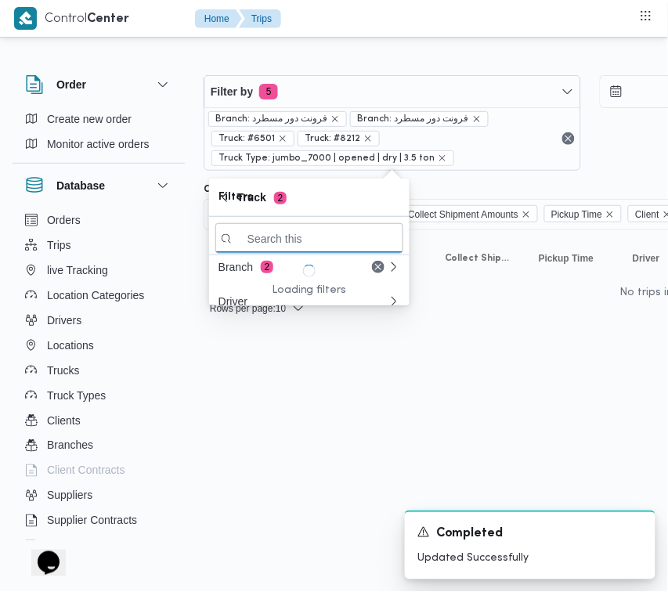
paste input "6857"
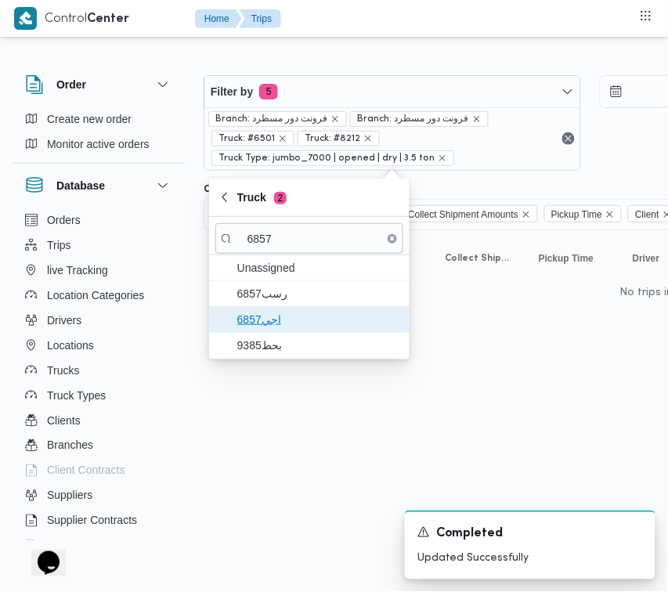
click at [278, 312] on span "اجي6857" at bounding box center [318, 319] width 163 height 19
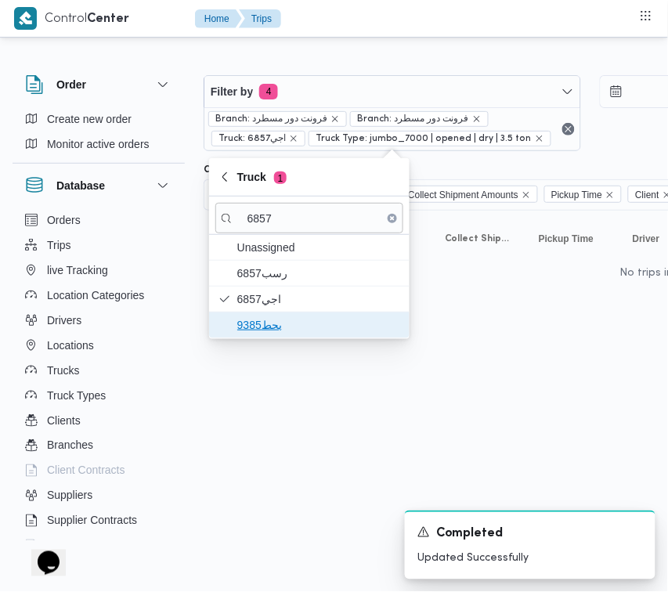
click at [267, 337] on span "بحط9385" at bounding box center [309, 324] width 188 height 25
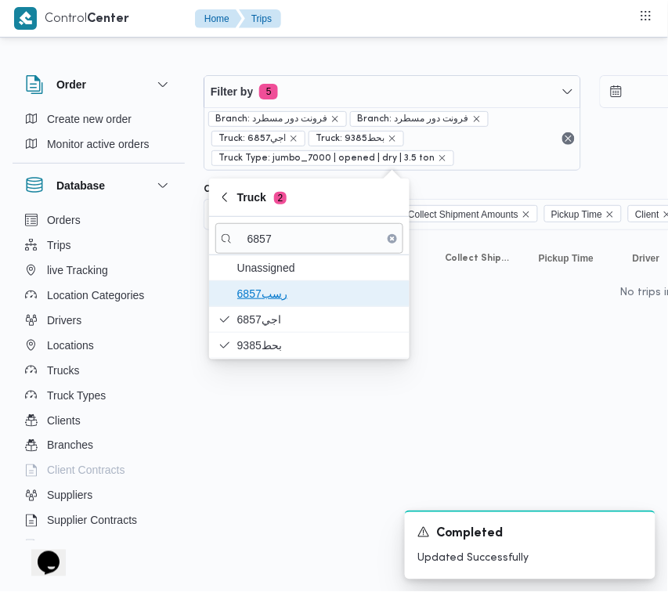
click at [263, 294] on span "رسب6857" at bounding box center [318, 293] width 163 height 19
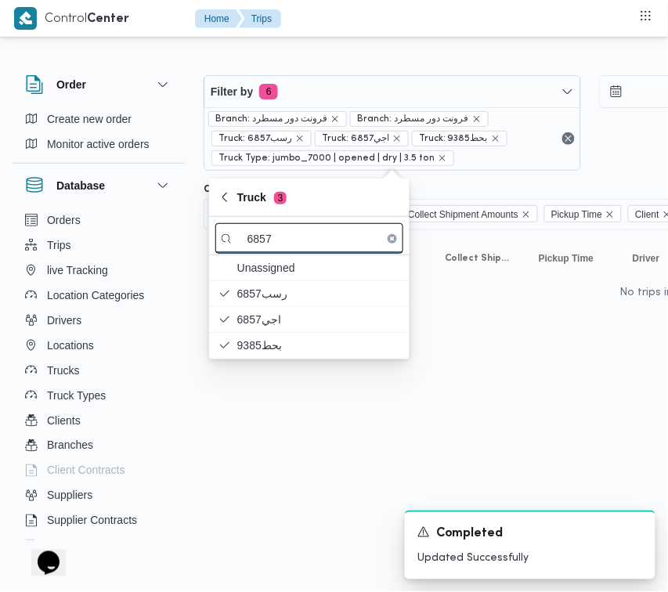
click at [278, 244] on input "6857" at bounding box center [309, 238] width 188 height 31
paste input "قيب682"
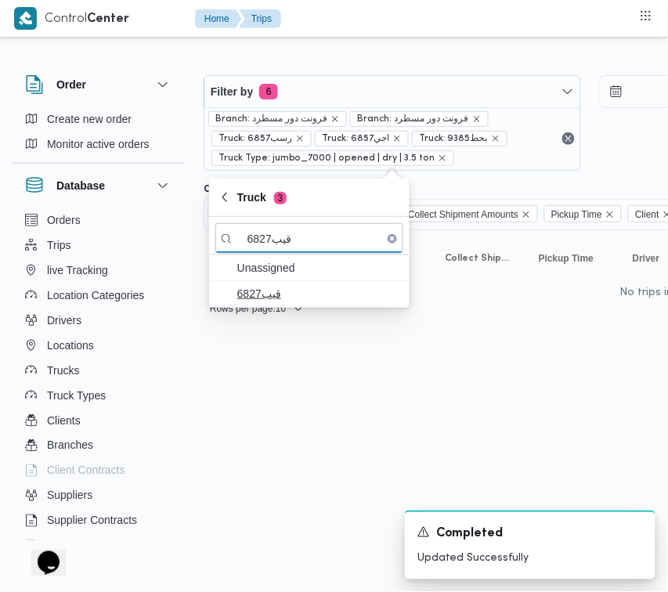
type input "قيب6827"
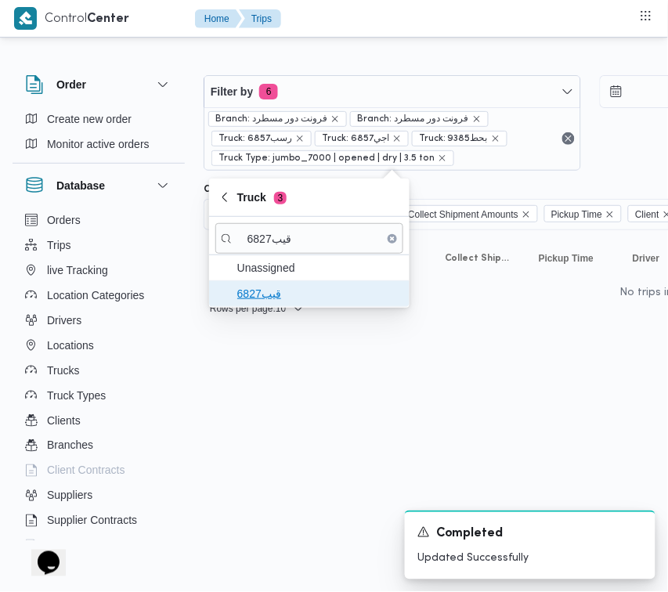
click at [271, 303] on span "قيب6827" at bounding box center [318, 293] width 163 height 19
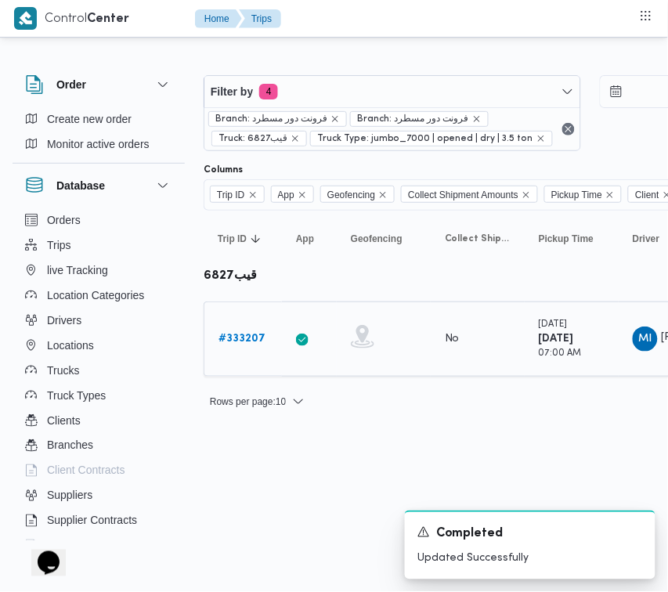
click at [255, 334] on b "# 333207" at bounding box center [241, 339] width 47 height 10
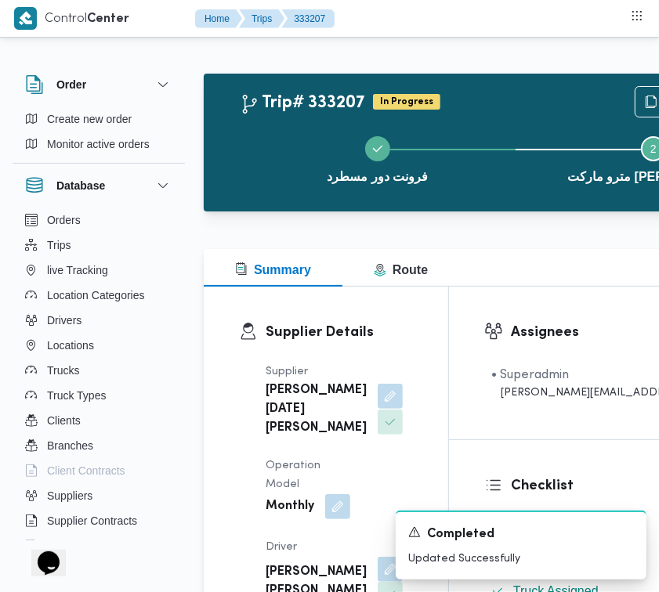
click at [377, 409] on button "button" at bounding box center [389, 396] width 25 height 25
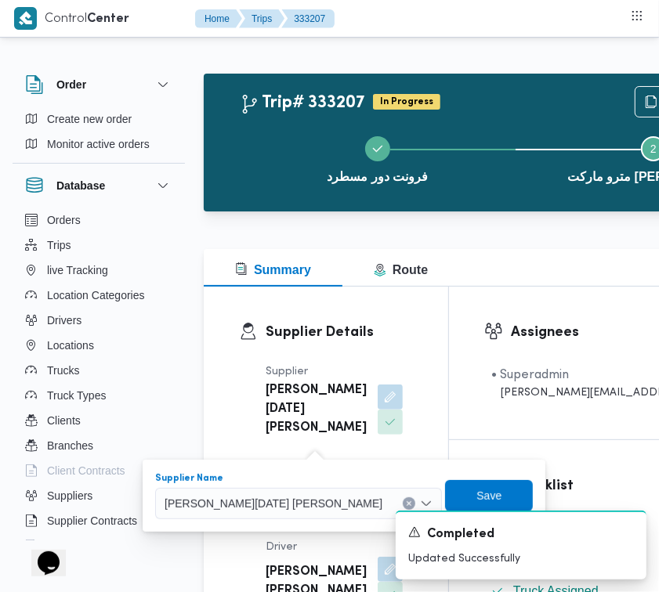
click at [300, 494] on span "ابراهيم رمضان ابراهيم عثمان ابوباشا" at bounding box center [273, 502] width 218 height 17
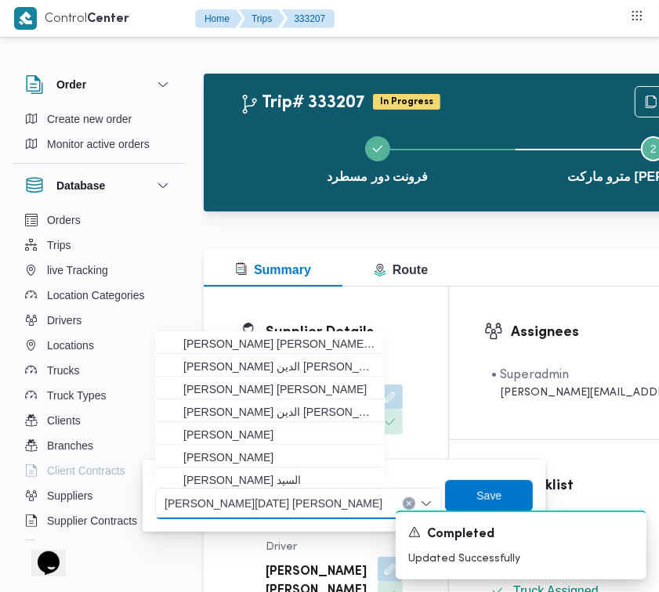
paste input "ربيع"
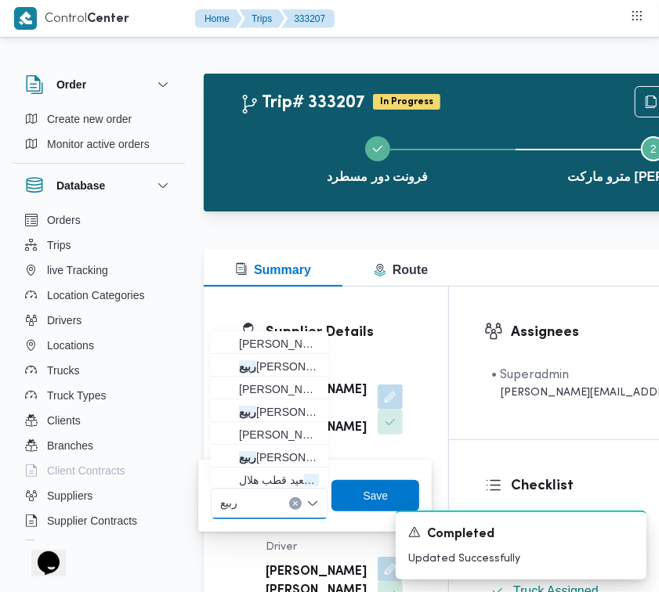
type input "ربيع"
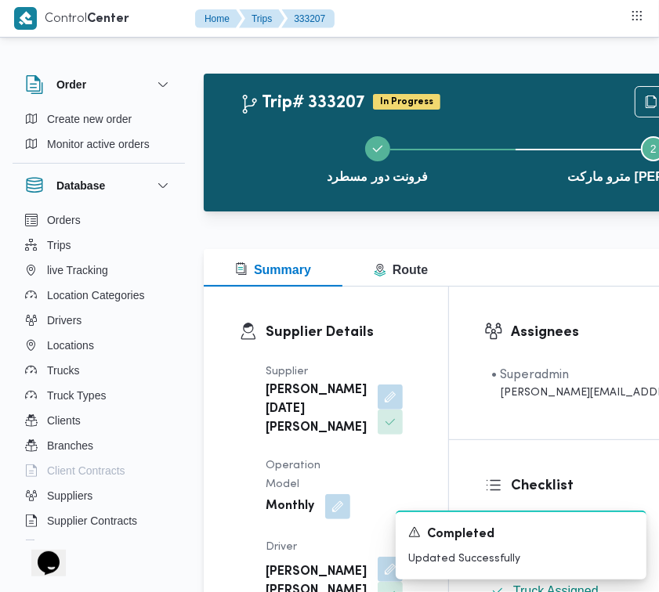
click at [392, 333] on h3 "Supplier Details" at bounding box center [338, 332] width 147 height 21
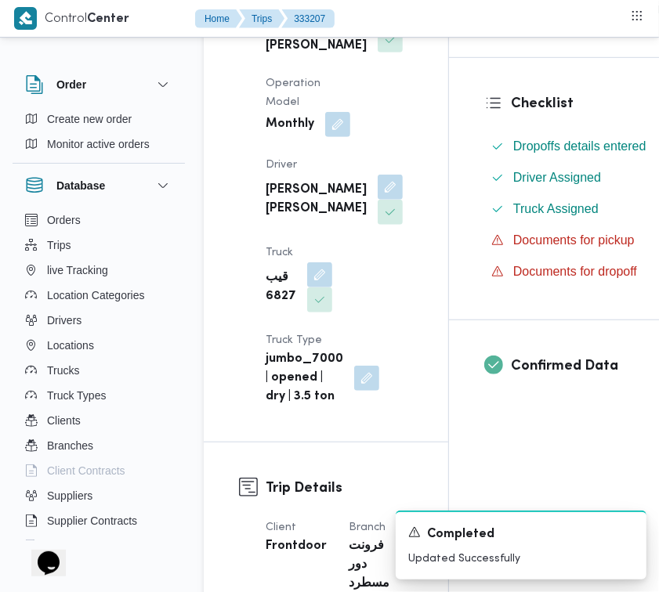
scroll to position [390, 0]
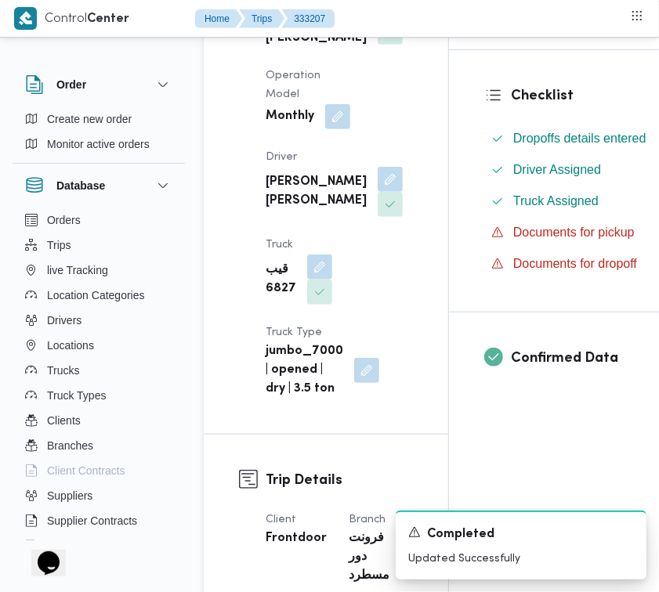
click at [264, 306] on div "قيب 6827" at bounding box center [299, 279] width 70 height 53
copy b "6827"
drag, startPoint x: 381, startPoint y: 364, endPoint x: 402, endPoint y: 364, distance: 21.1
click at [381, 364] on div "Supplier ابراهيم رمضان ابراهيم عثمان ابوباشا Operation Model Monthly Driver محم…" at bounding box center [339, 185] width 166 height 445
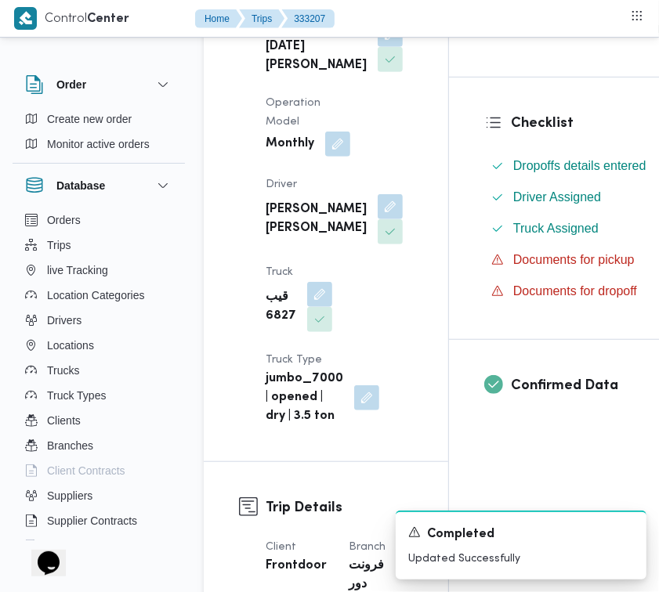
scroll to position [448, 0]
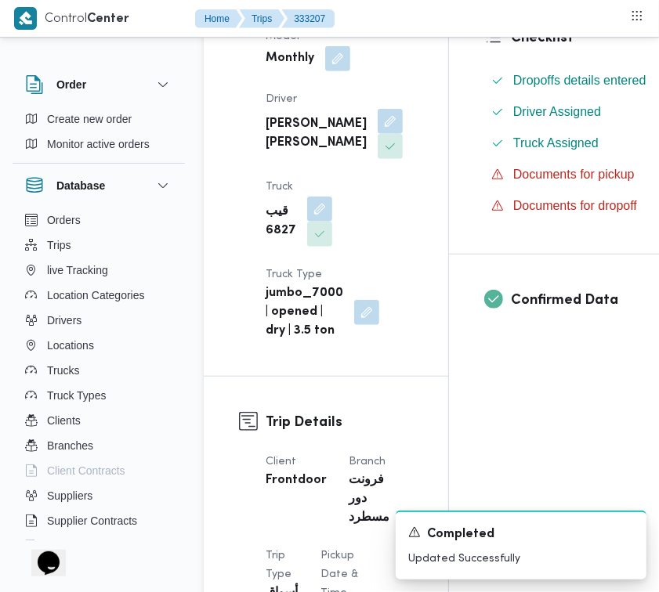
click at [271, 240] on b "قيب 6827" at bounding box center [280, 222] width 31 height 38
copy div "قيب 6827"
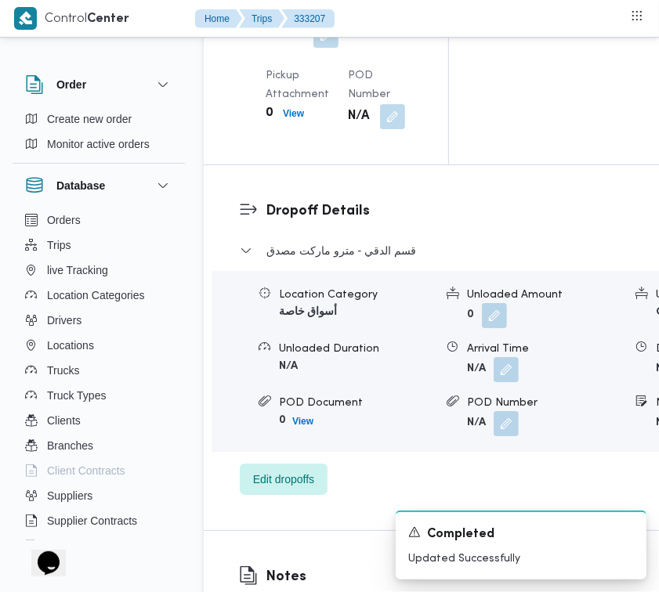
scroll to position [2929, 0]
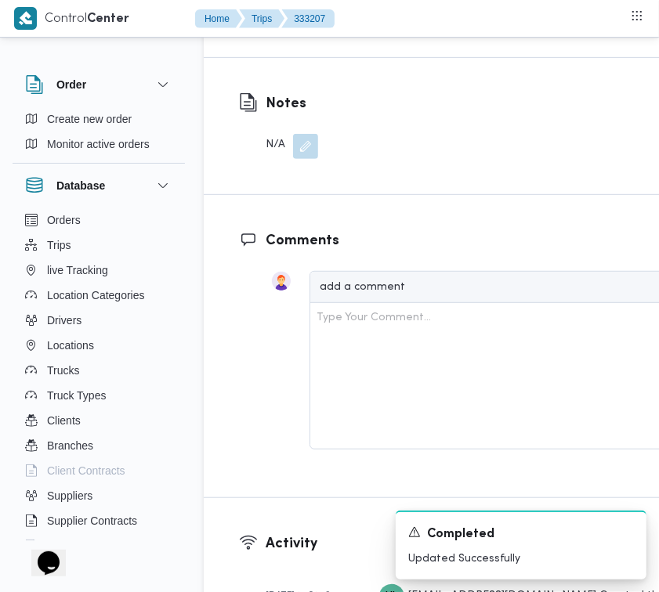
drag, startPoint x: 251, startPoint y: 139, endPoint x: 253, endPoint y: 150, distance: 11.2
click at [258, 15] on span "Edit dropoffs" at bounding box center [283, 5] width 61 height 19
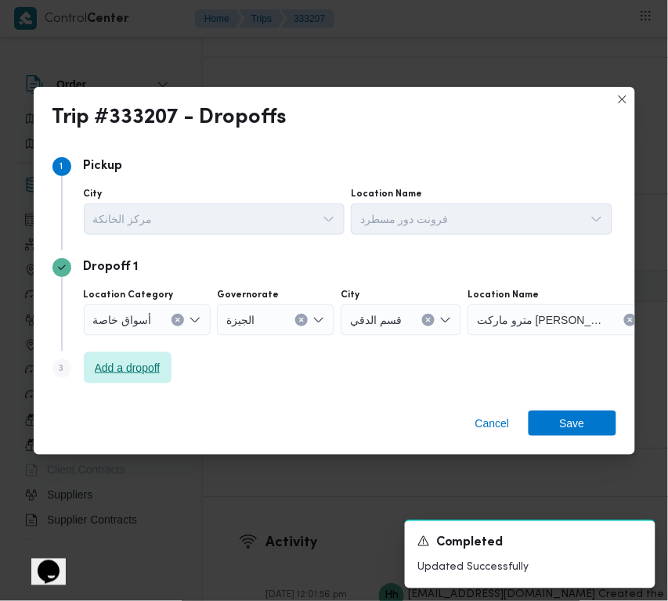
click at [135, 373] on span "Add a dropoff" at bounding box center [128, 368] width 66 height 19
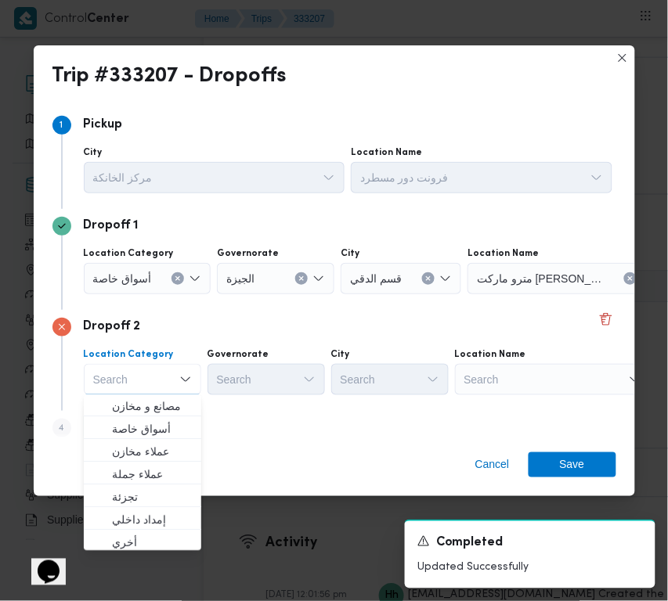
drag, startPoint x: 566, startPoint y: 363, endPoint x: 564, endPoint y: 377, distance: 15.1
click at [565, 294] on div "Search" at bounding box center [566, 278] width 196 height 31
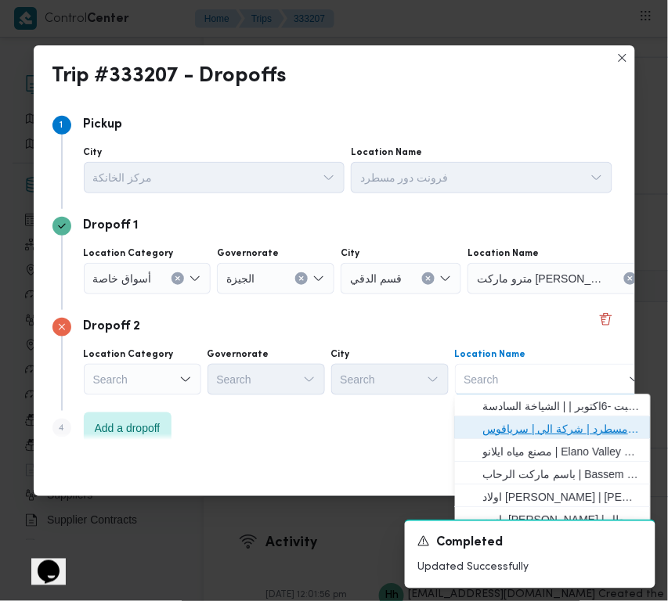
click at [561, 425] on span "فرونت دور مسطرد | شركة الي | سرياقوس" at bounding box center [562, 430] width 158 height 19
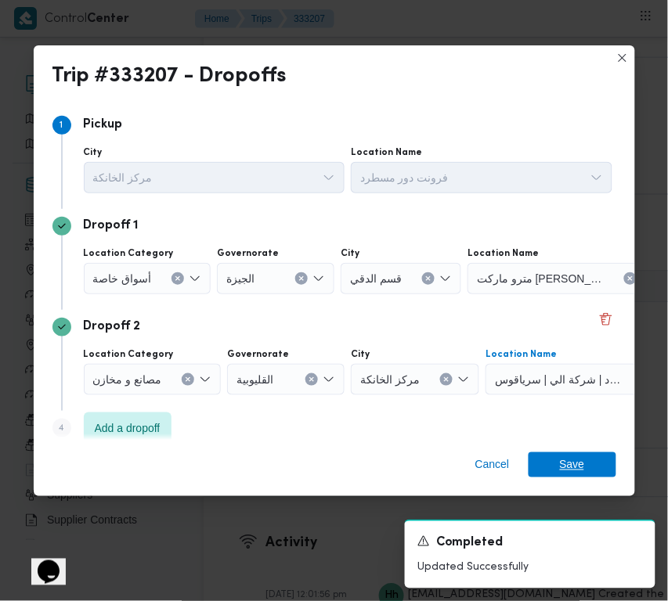
click at [586, 466] on span "Save" at bounding box center [573, 465] width 88 height 25
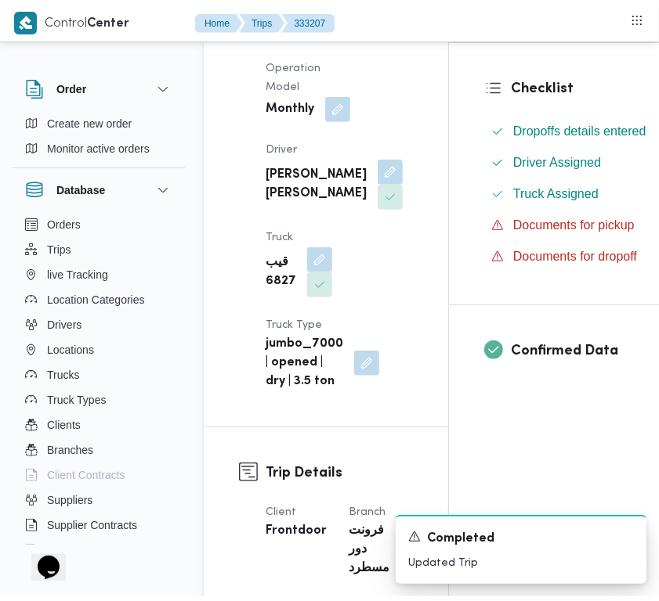
scroll to position [0, 0]
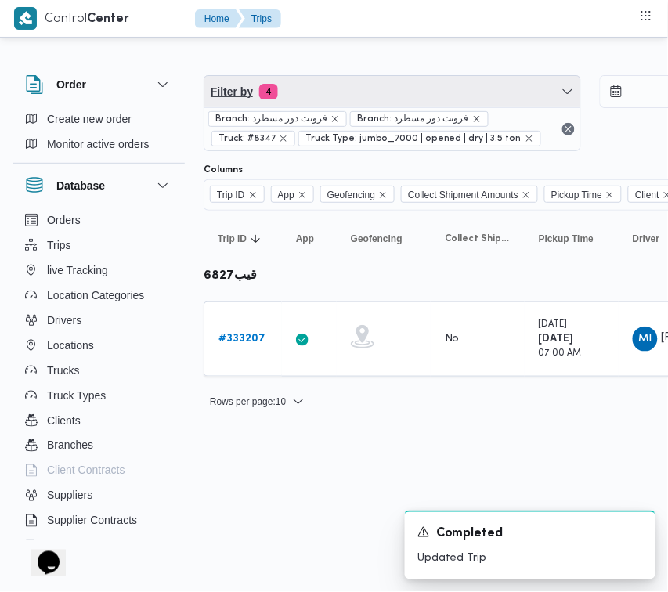
click at [373, 92] on span "Filter by 4" at bounding box center [392, 91] width 376 height 31
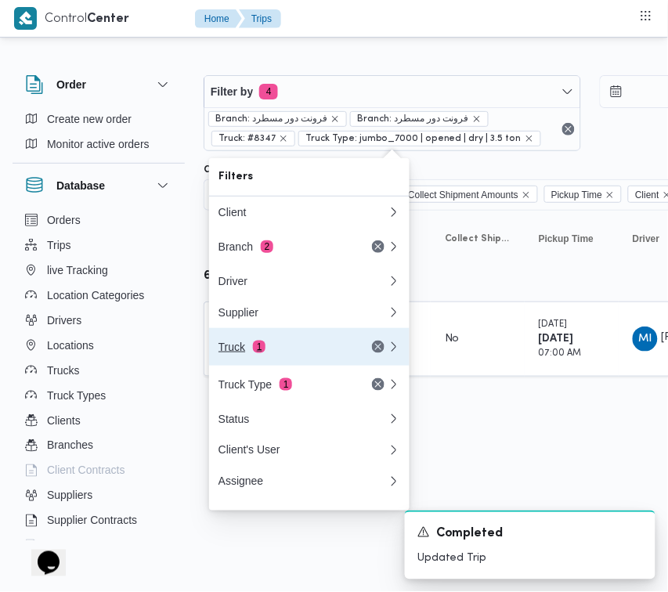
click at [276, 345] on div "Truck 1" at bounding box center [303, 347] width 188 height 38
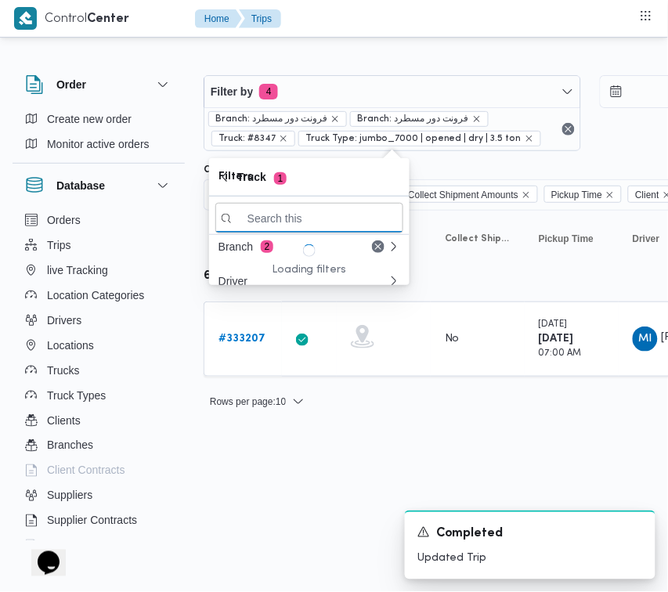
paste input "9346"
type input "9346"
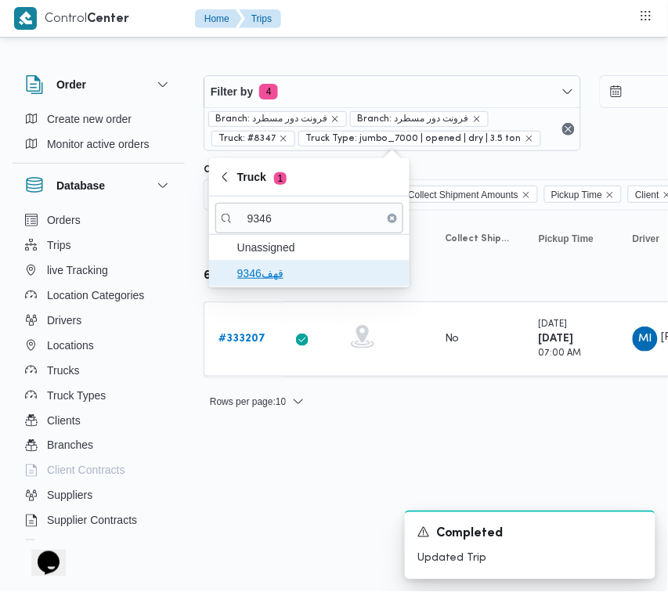
click at [244, 276] on span "قهف9346" at bounding box center [318, 273] width 163 height 19
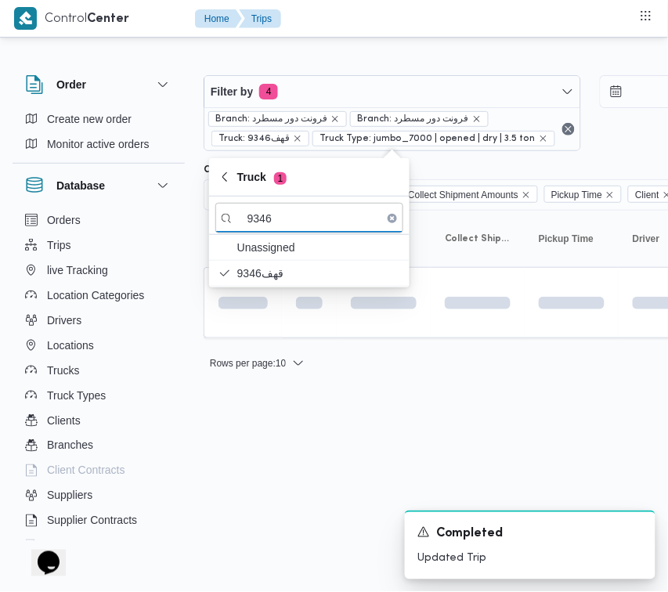
click at [291, 503] on html "Control Center Home Trips Order Create new order Monitor active orders Database…" at bounding box center [334, 296] width 668 height 592
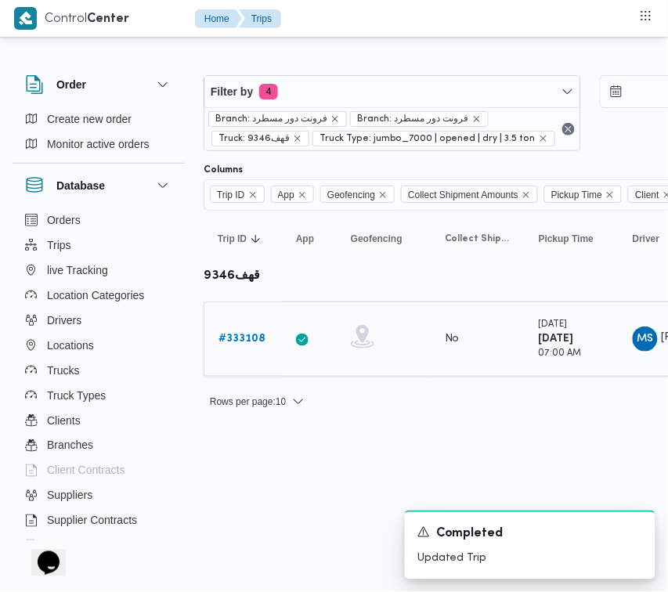
click at [240, 338] on b "# 333108" at bounding box center [241, 339] width 47 height 10
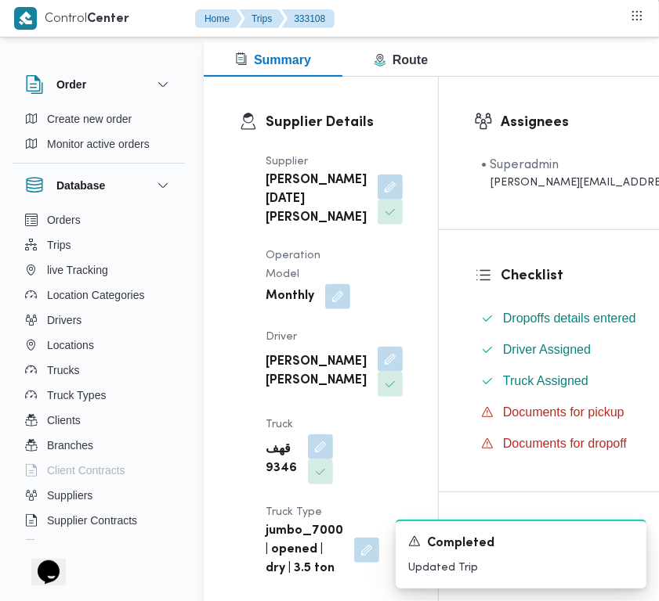
scroll to position [219, 0]
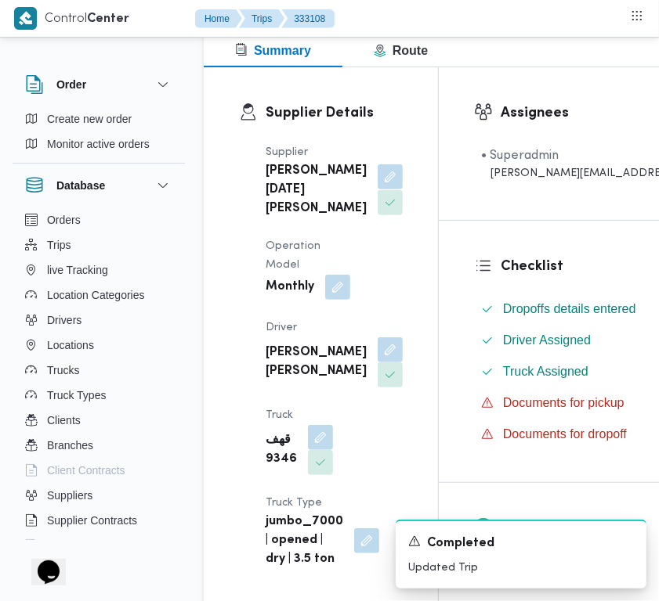
click at [377, 190] on button "button" at bounding box center [389, 176] width 25 height 25
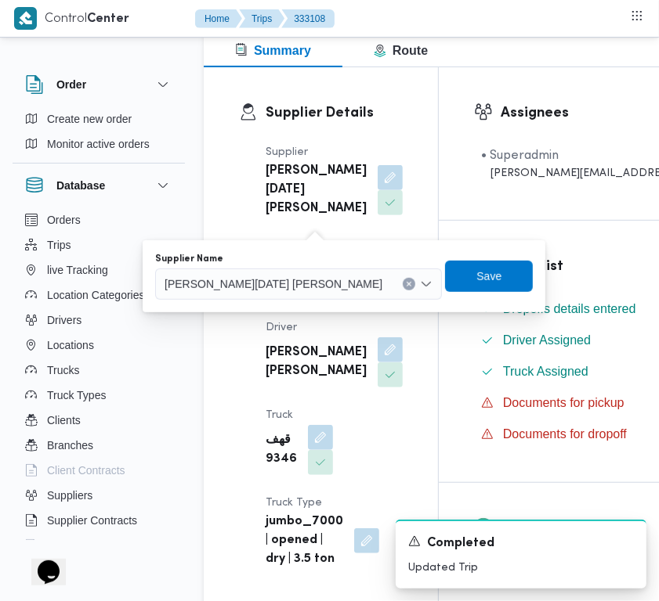
click at [272, 301] on div "You are in a dialog. To close this dialog, hit escape. Supplier Name ابراهيم رم…" at bounding box center [344, 276] width 403 height 72
click at [266, 288] on span "ابراهيم رمضان ابراهيم عثمان ابوباشا" at bounding box center [273, 283] width 218 height 17
paste input "ربيع"
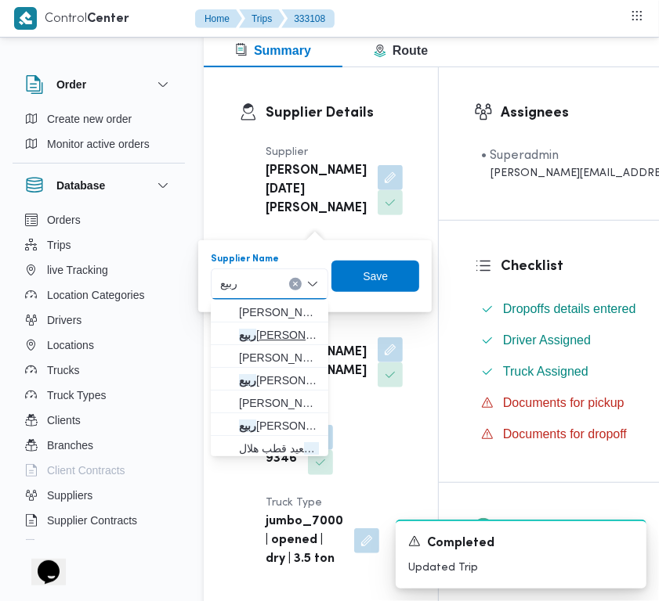
type input "ربيع عيد قطب"
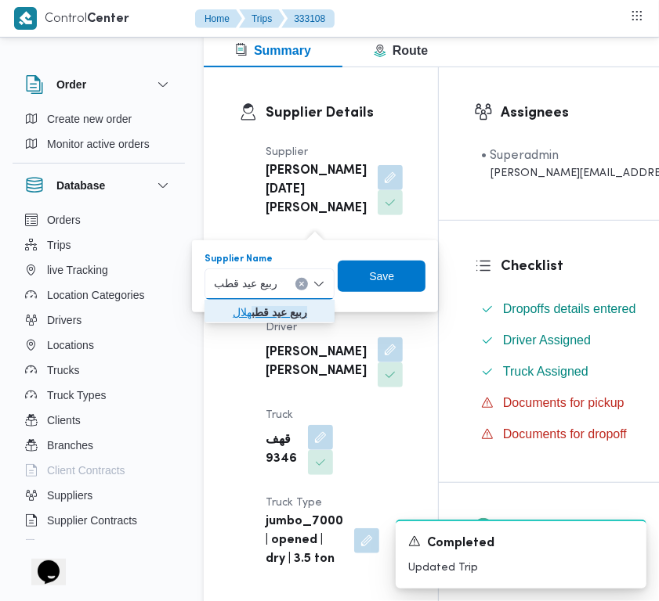
click at [276, 308] on mark "ربيع عيد قطب" at bounding box center [279, 312] width 56 height 13
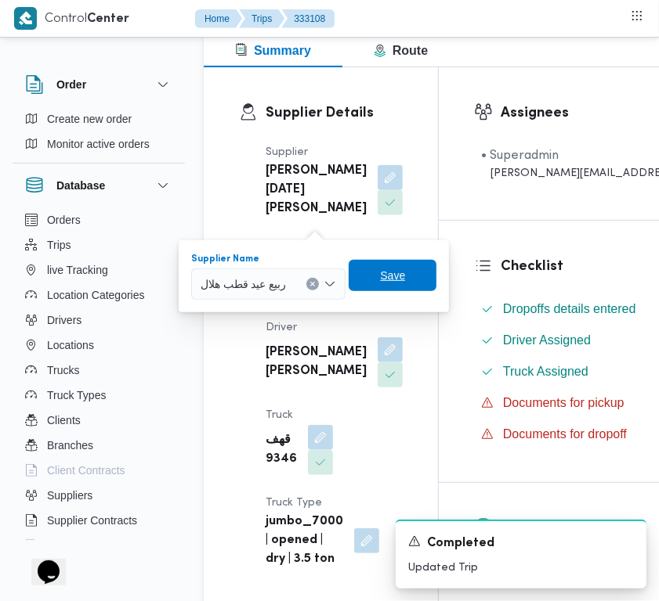
click at [385, 274] on span "Save" at bounding box center [392, 275] width 25 height 19
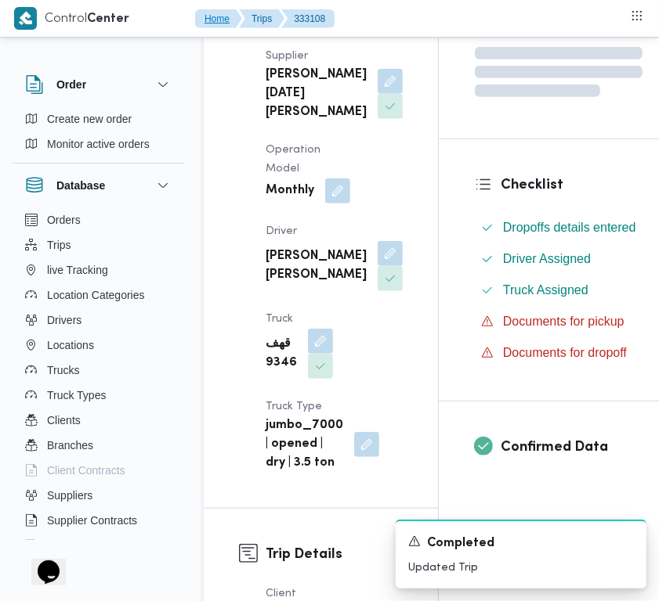
scroll to position [429, 0]
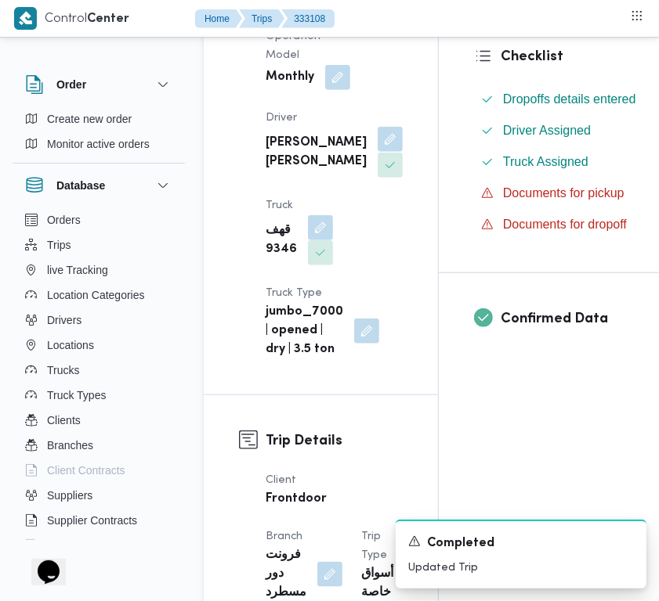
click at [377, 152] on button "button" at bounding box center [389, 139] width 25 height 25
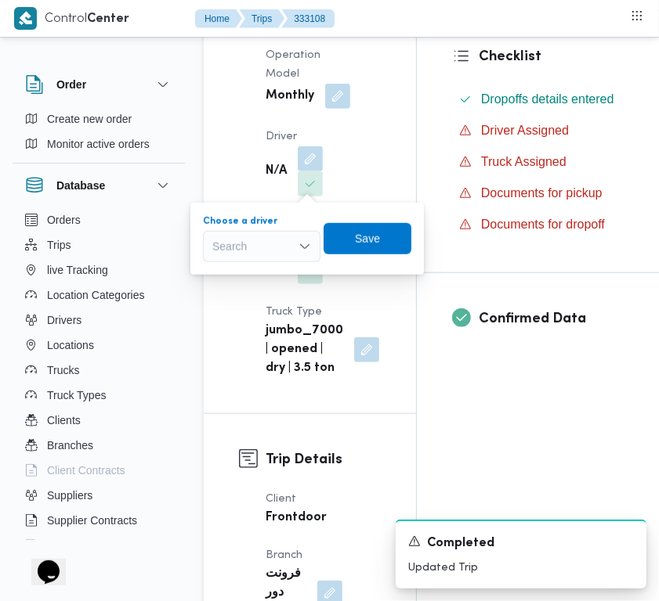
click at [278, 249] on div "Search" at bounding box center [261, 246] width 117 height 31
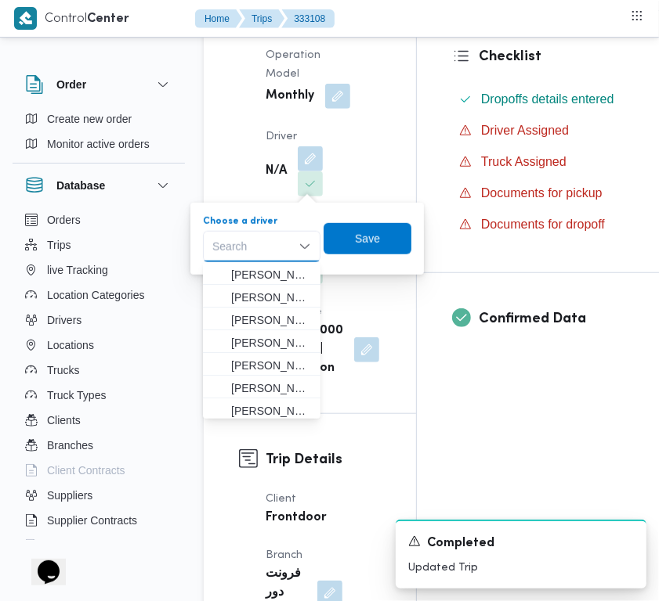
paste input "ربيع"
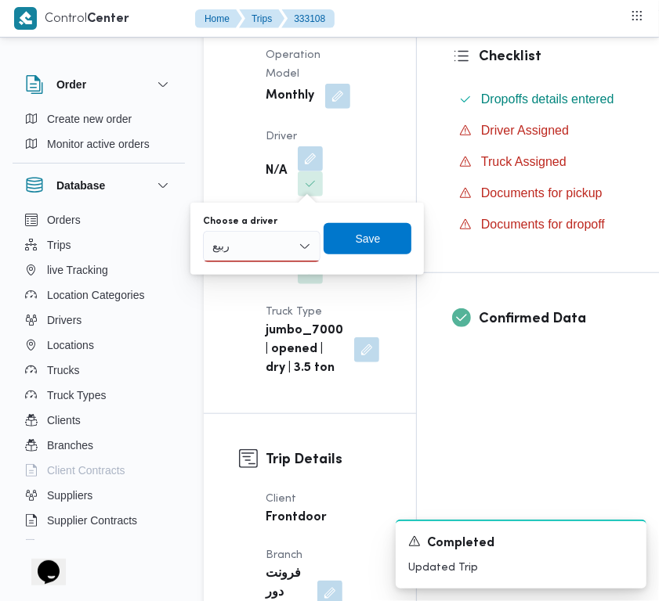
click at [252, 251] on div "ربيع ربيع" at bounding box center [261, 246] width 117 height 31
click at [252, 251] on div "ربيع ربيع Combo box. Selected. ربيع . Selected. Combo box input. Search. Type s…" at bounding box center [261, 246] width 117 height 31
click at [220, 244] on input "ربيع" at bounding box center [223, 246] width 23 height 19
paste input "حمد سعيد"
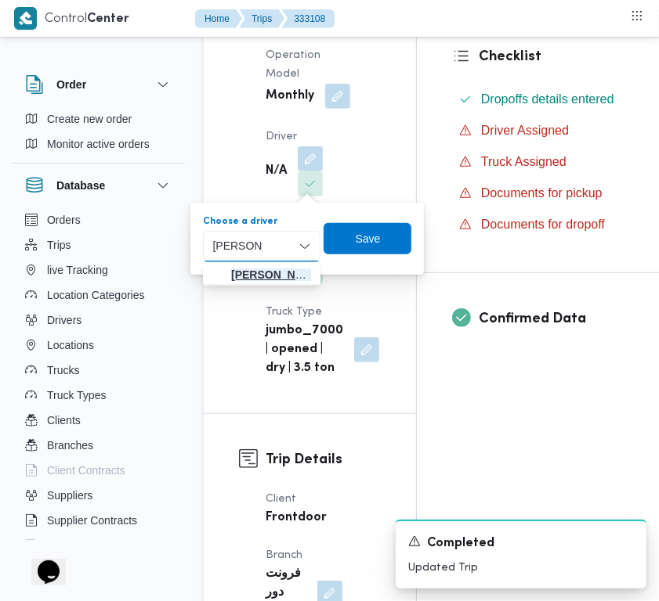
type input "احمد سعيد"
click at [245, 266] on span "احمد سعيد عبدالسلام عمار" at bounding box center [271, 274] width 80 height 19
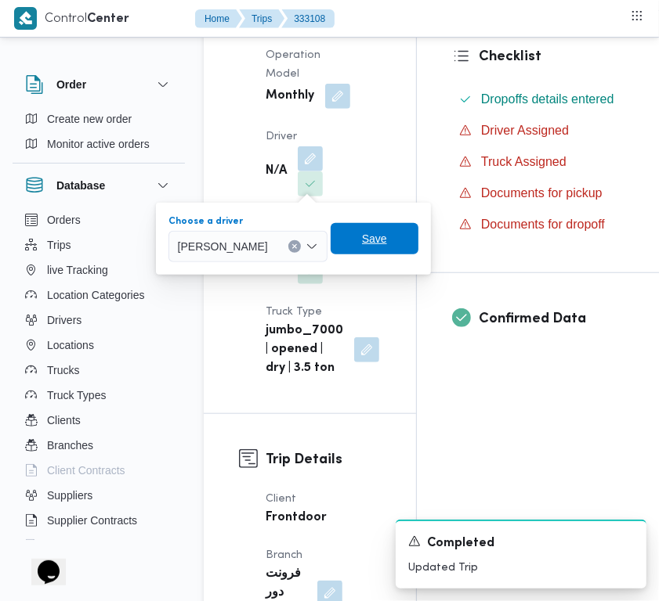
drag, startPoint x: 413, startPoint y: 236, endPoint x: 374, endPoint y: 224, distance: 40.9
click at [387, 237] on span "Save" at bounding box center [374, 238] width 25 height 19
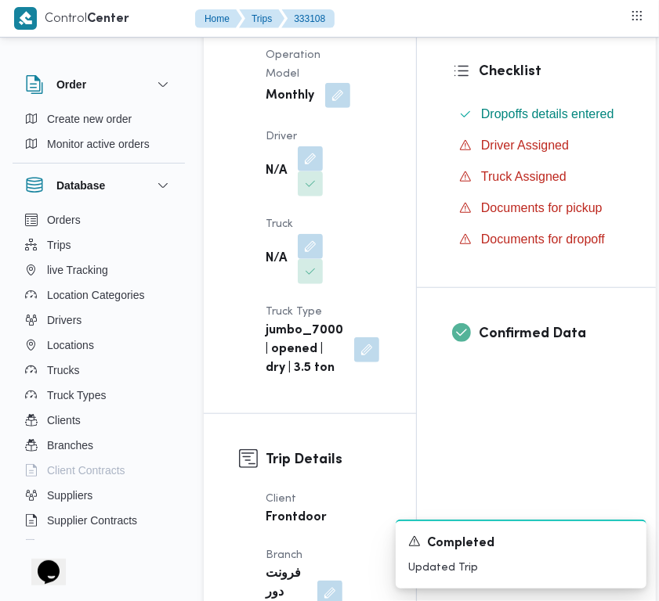
click at [348, 86] on button "button" at bounding box center [337, 95] width 25 height 25
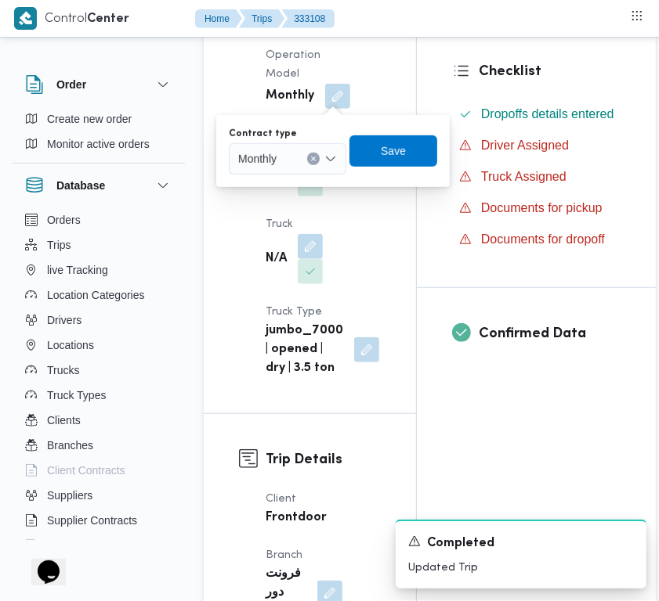
click at [310, 157] on icon "Clear input" at bounding box center [313, 159] width 6 height 6
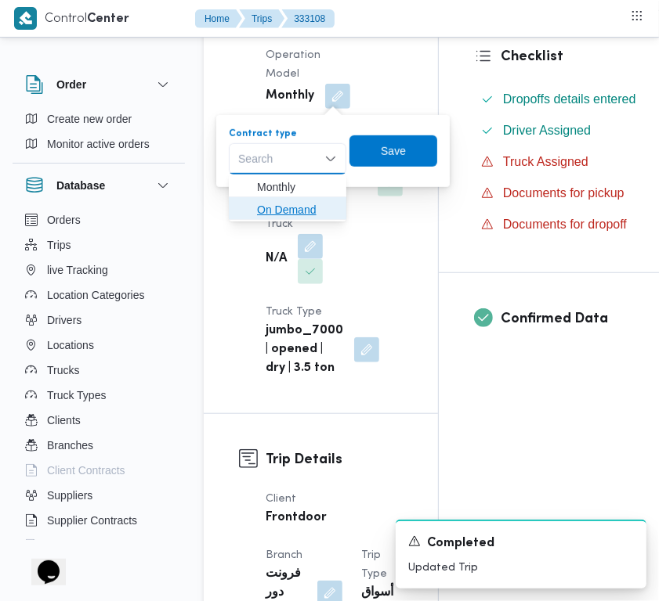
click at [294, 200] on span "On Demand" at bounding box center [287, 209] width 105 height 25
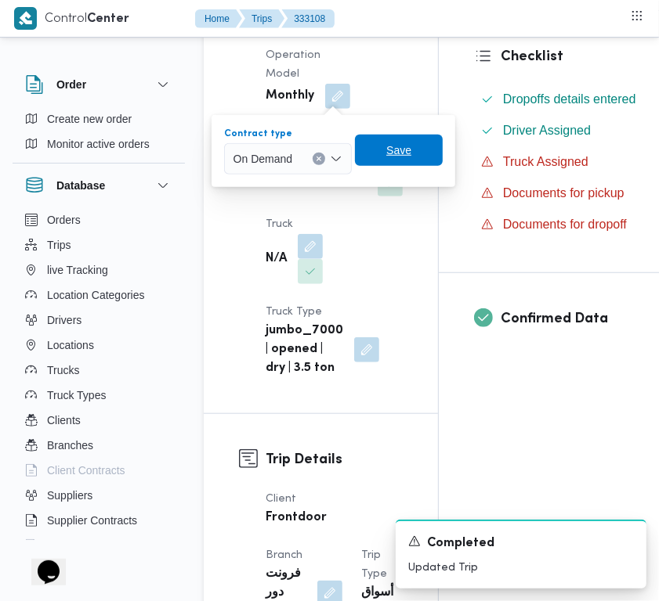
click at [374, 143] on span "Save" at bounding box center [399, 150] width 88 height 31
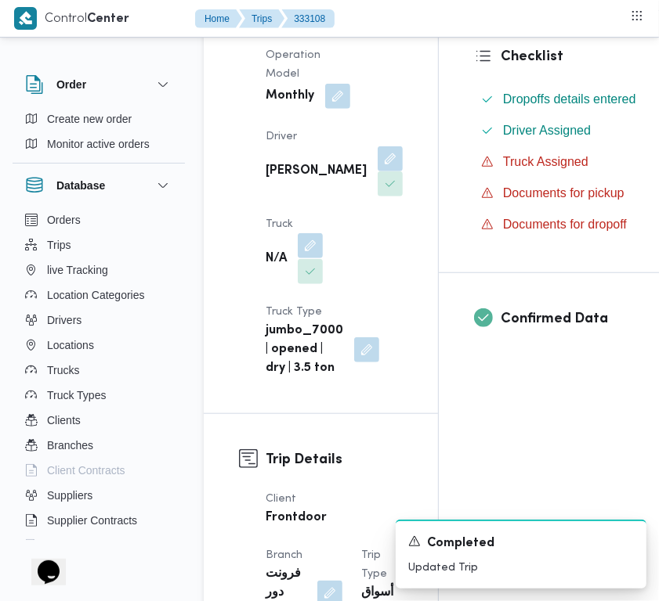
click at [312, 258] on button "button" at bounding box center [310, 245] width 25 height 25
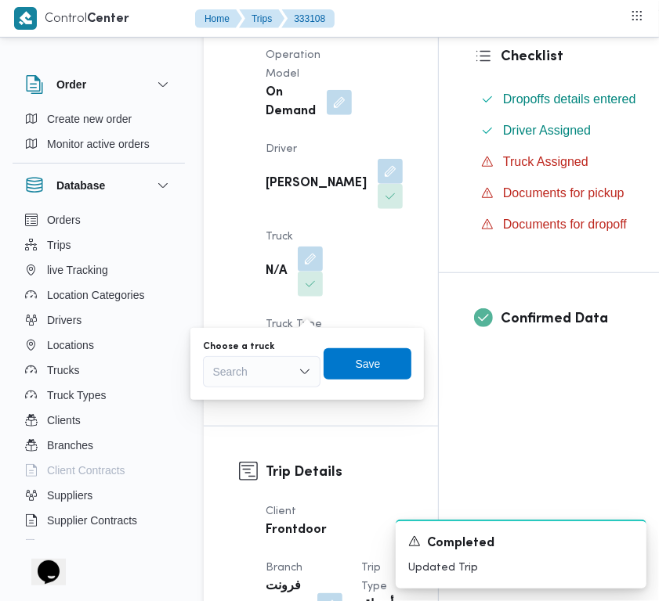
click at [252, 392] on div "You are in a dialog. To close this dialog, hit escape. Choose a truck Search Sa…" at bounding box center [306, 364] width 233 height 72
click at [241, 374] on div "Search" at bounding box center [261, 371] width 117 height 31
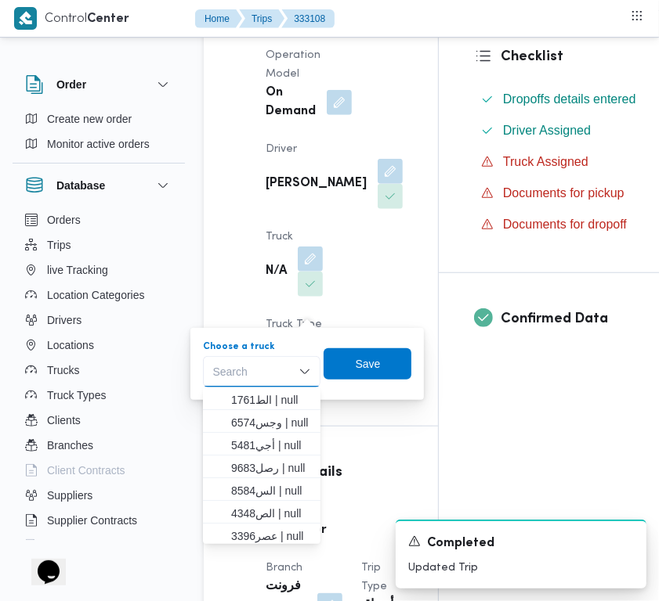
paste input "5481"
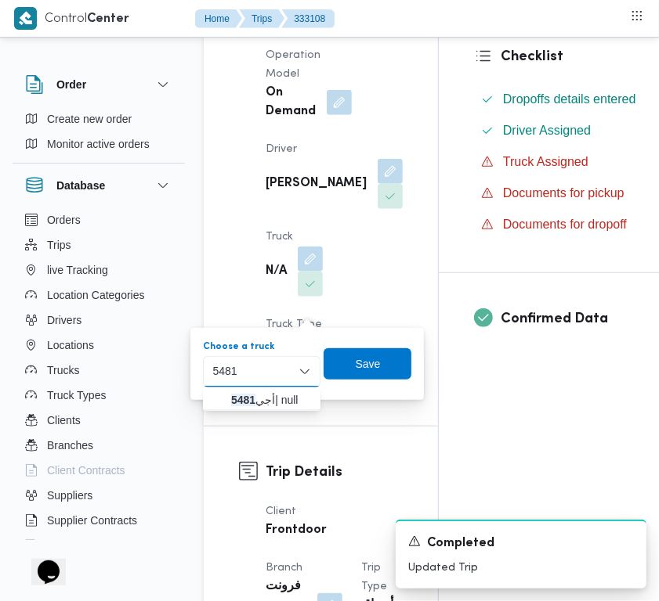
type input "5481"
click at [245, 397] on mark "5481" at bounding box center [243, 400] width 24 height 13
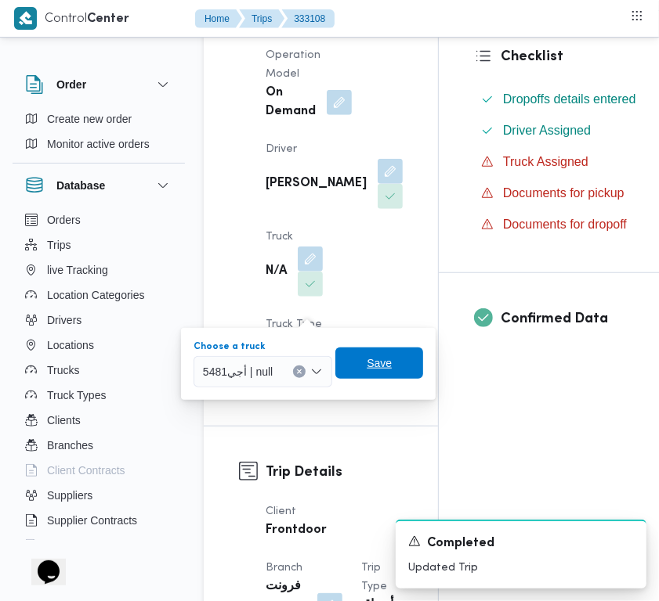
click at [406, 361] on span "Save" at bounding box center [379, 363] width 88 height 31
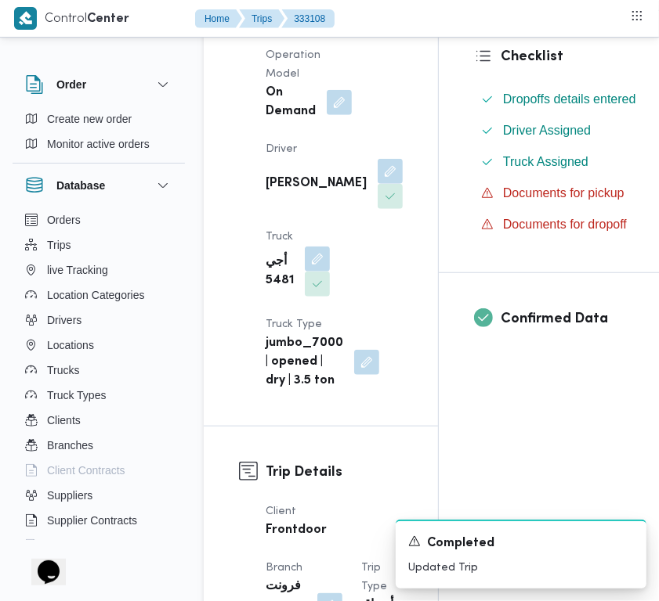
drag, startPoint x: 67, startPoint y: 240, endPoint x: 564, endPoint y: 474, distance: 549.6
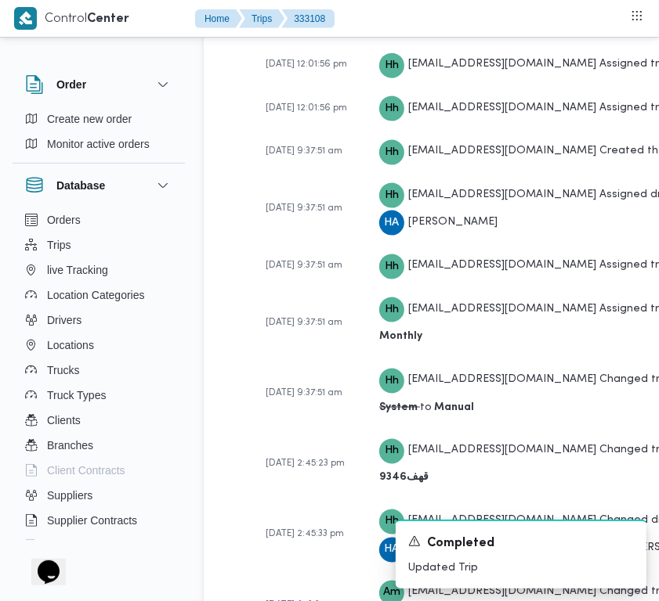
scroll to position [2909, 0]
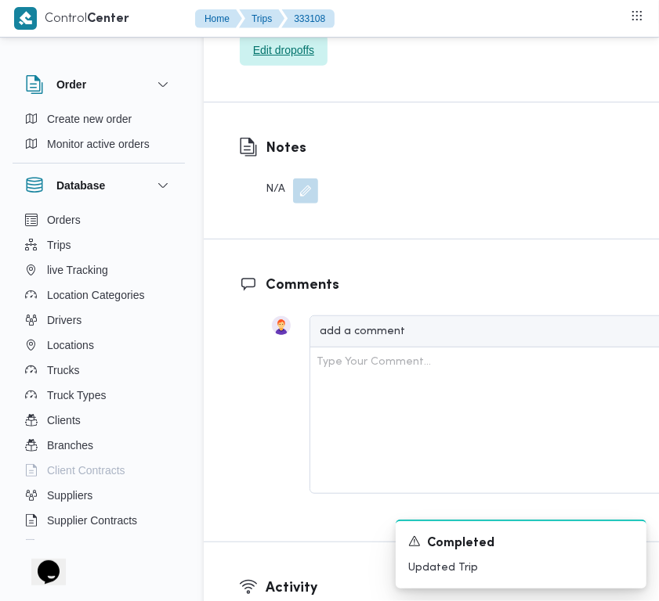
click at [298, 60] on span "Edit dropoffs" at bounding box center [283, 50] width 61 height 19
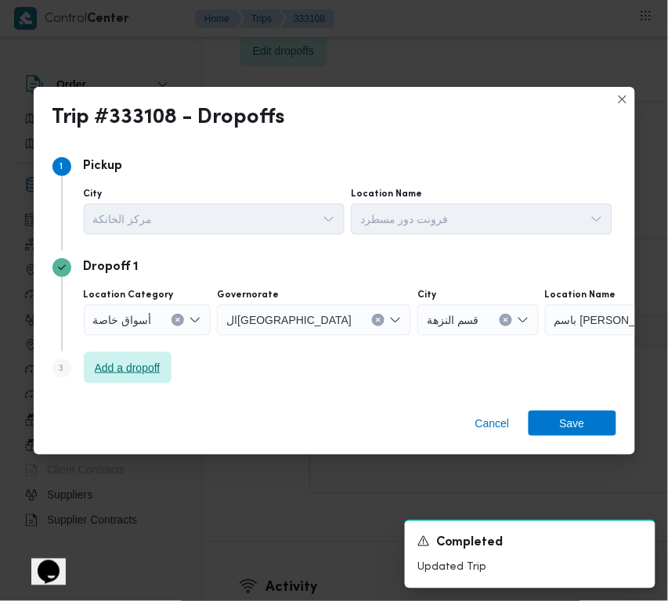
click at [161, 358] on span "Add a dropoff" at bounding box center [128, 367] width 88 height 31
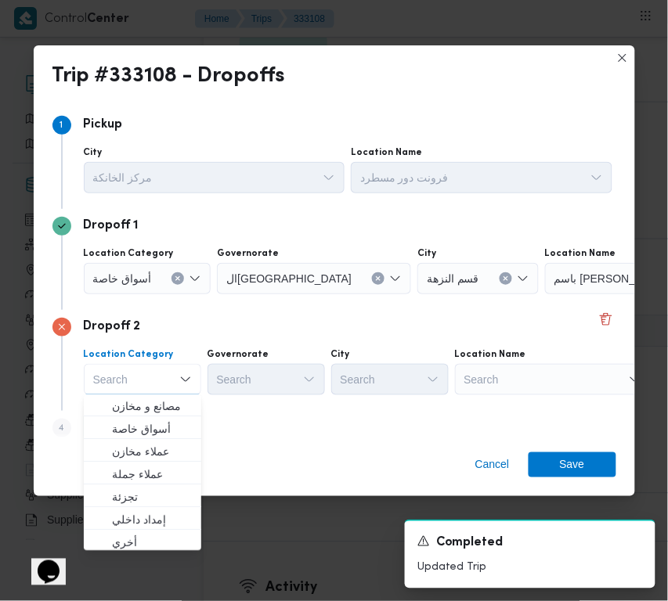
click at [545, 294] on div "Search" at bounding box center [643, 278] width 196 height 31
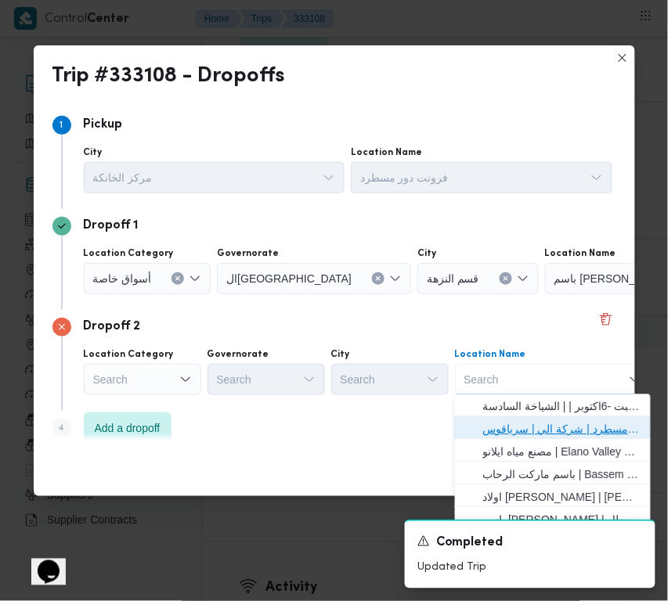
click at [529, 429] on span "فرونت دور مسطرد | شركة الي | سرياقوس" at bounding box center [562, 430] width 158 height 19
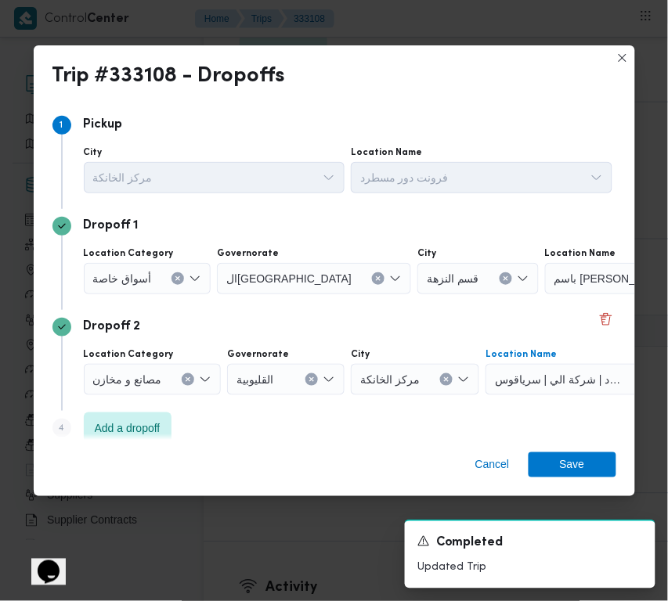
click at [137, 287] on div "أسواق خاصة" at bounding box center [148, 278] width 128 height 31
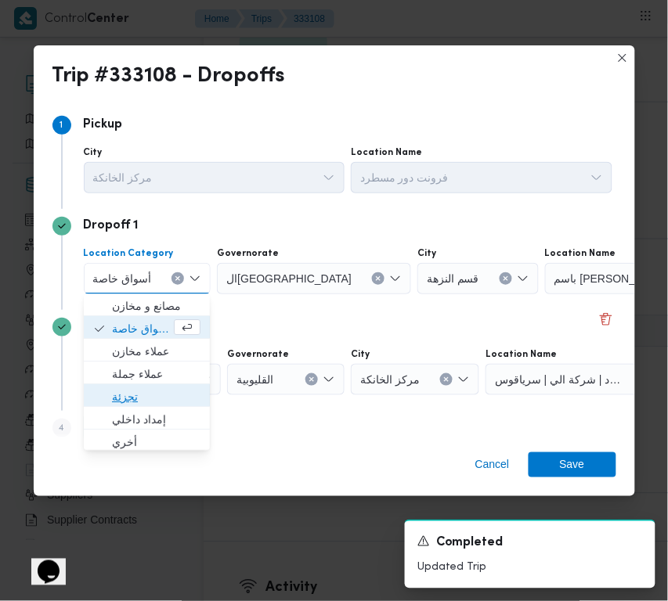
drag, startPoint x: 158, startPoint y: 388, endPoint x: 173, endPoint y: 352, distance: 39.0
click at [158, 390] on span "تجزئة" at bounding box center [156, 397] width 88 height 19
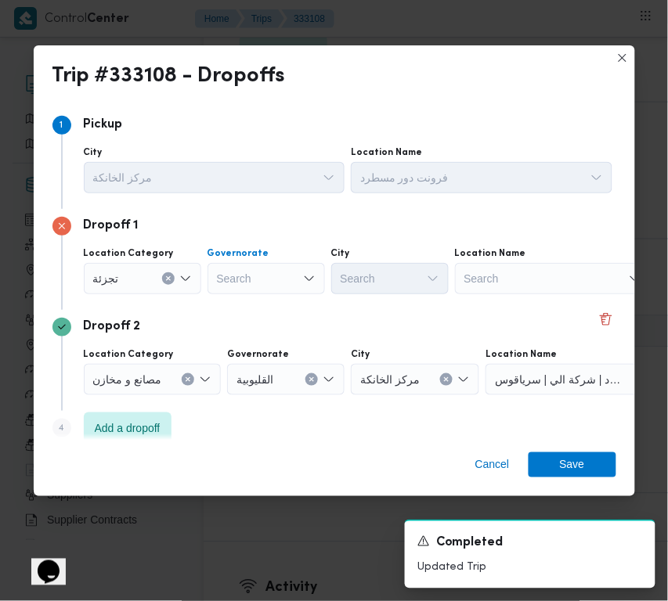
click at [247, 270] on div "Search" at bounding box center [266, 278] width 117 height 31
paste input "قاهرة"
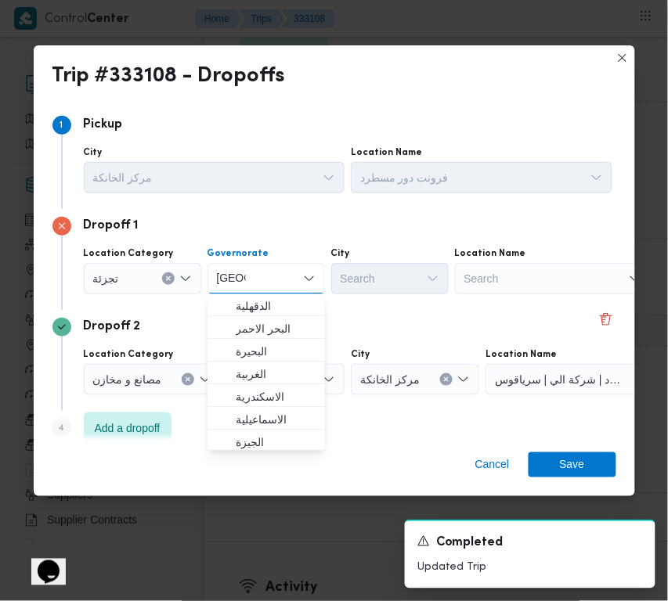
type input "قاهرة"
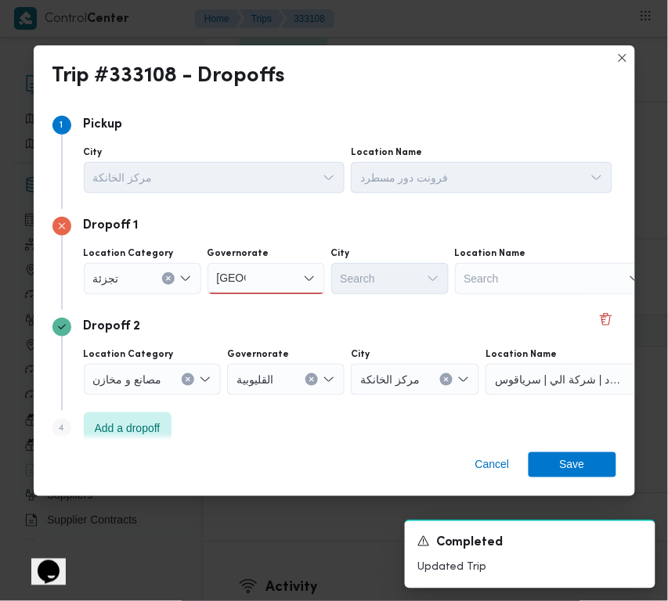
click at [305, 283] on div "قاهرة قاهرة" at bounding box center [266, 278] width 117 height 31
click at [291, 309] on span "القاهرة" at bounding box center [276, 307] width 80 height 19
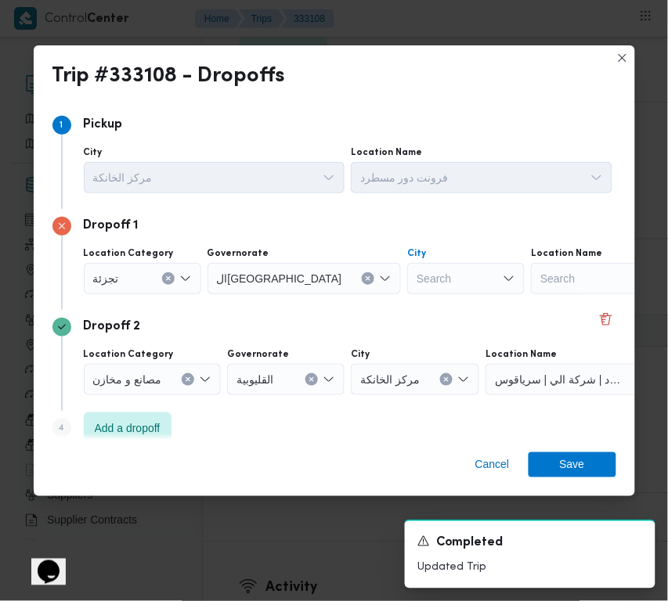
click at [410, 282] on div "Search" at bounding box center [465, 278] width 117 height 31
paste input "المعادي"
type input "المعادي"
click at [359, 302] on mark "المعادي" at bounding box center [376, 307] width 34 height 13
drag, startPoint x: 568, startPoint y: 471, endPoint x: 589, endPoint y: 402, distance: 72.1
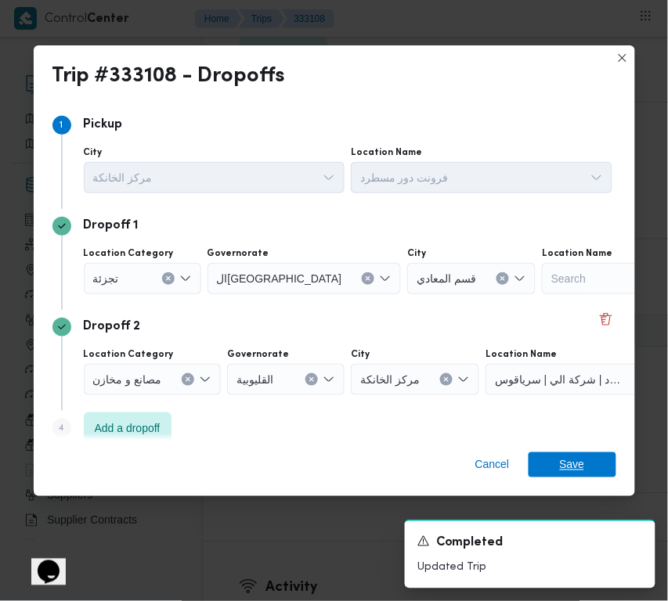
click at [570, 471] on span "Save" at bounding box center [572, 465] width 25 height 25
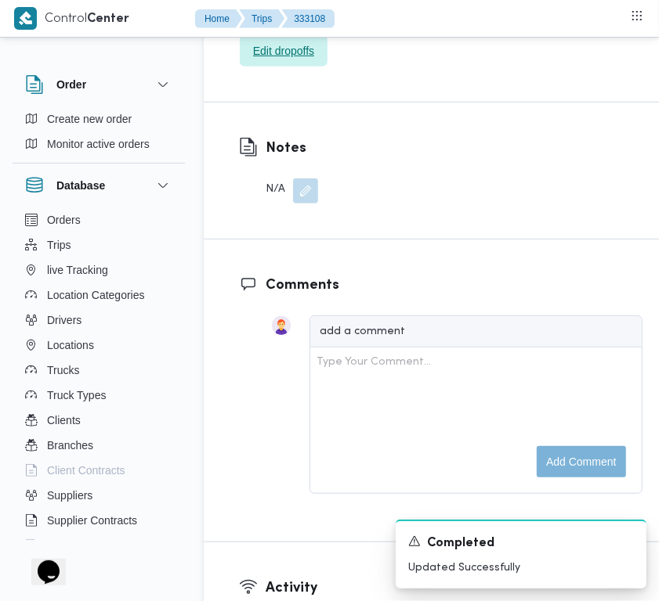
scroll to position [2382, 0]
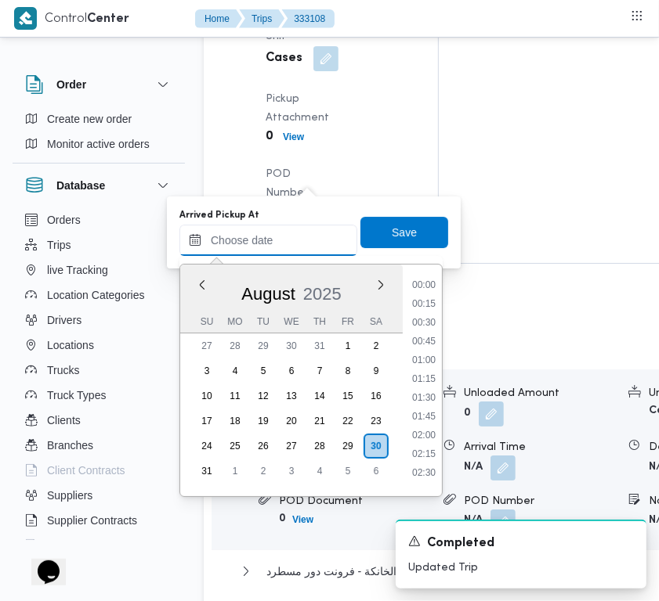
click at [287, 244] on input "Arrived Pickup At" at bounding box center [268, 240] width 178 height 31
paste input "30/8/2025 9:00:00 AM"
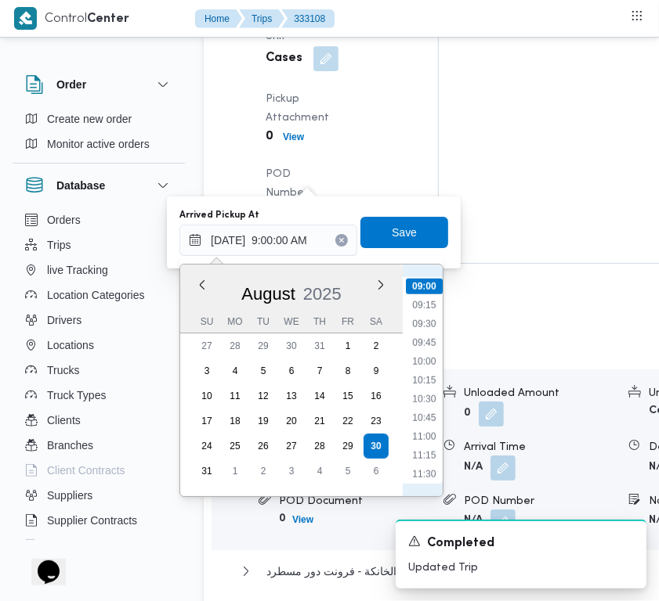
scroll to position [499, 0]
click at [429, 380] on li "08:00" at bounding box center [424, 388] width 36 height 16
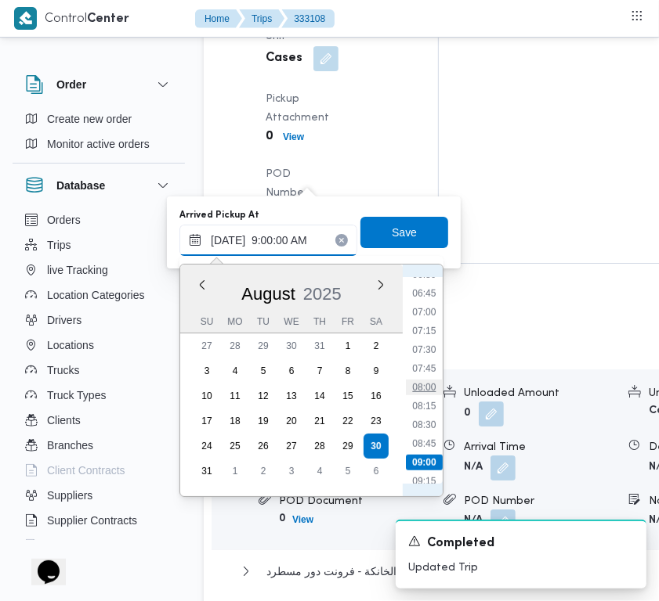
type input "30/08/2025 08:00"
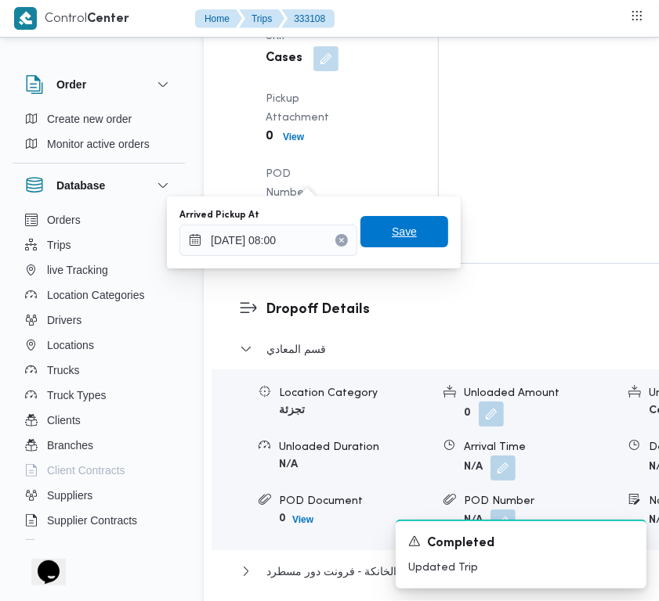
click at [392, 237] on span "Save" at bounding box center [404, 231] width 25 height 19
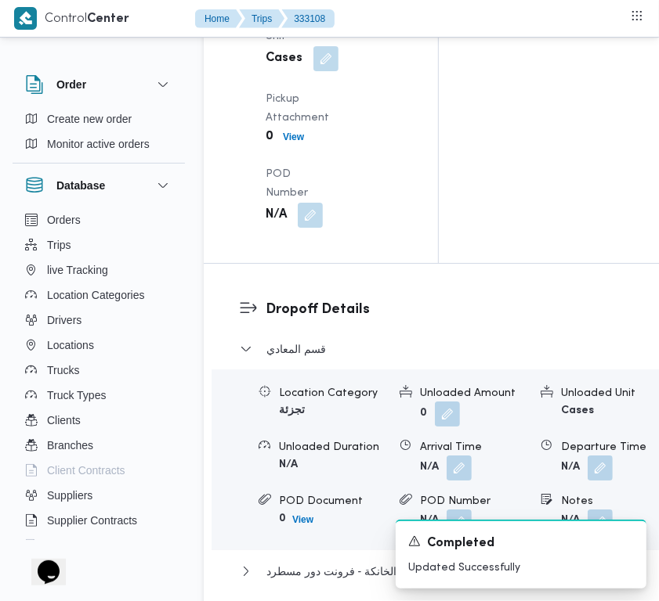
drag, startPoint x: 302, startPoint y: 268, endPoint x: 308, endPoint y: 274, distance: 8.3
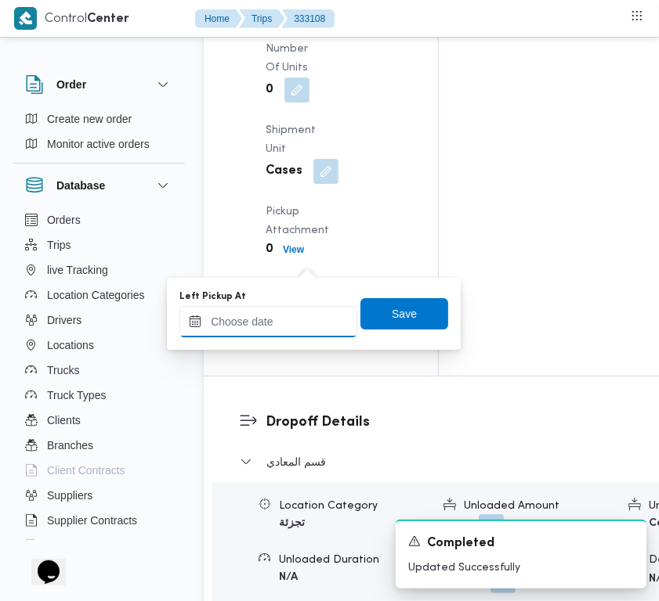
click at [241, 311] on div at bounding box center [268, 321] width 178 height 31
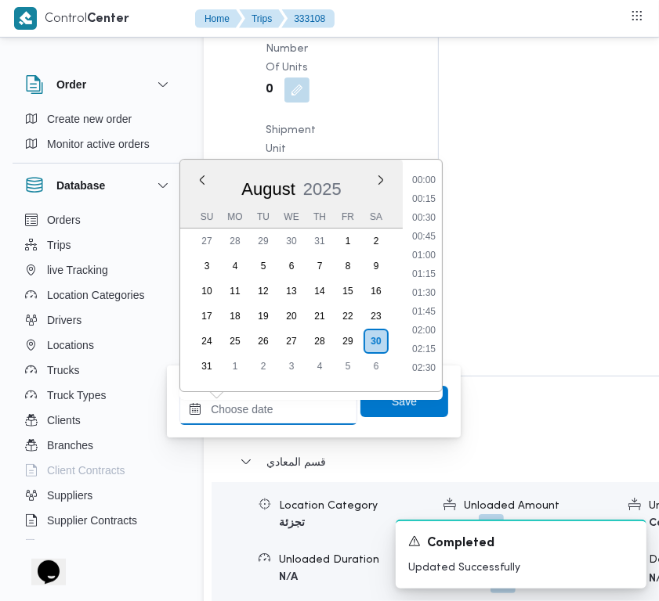
paste input "30/8/2025 9:00:00 AM"
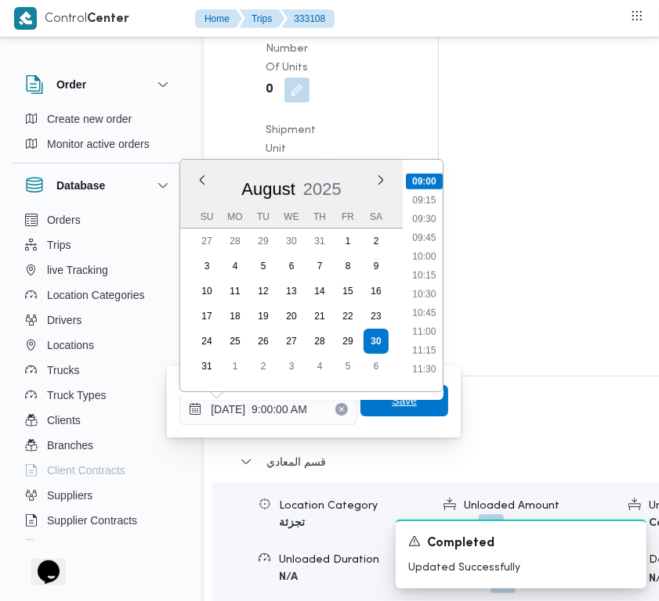
type input "30/08/2025 09:00"
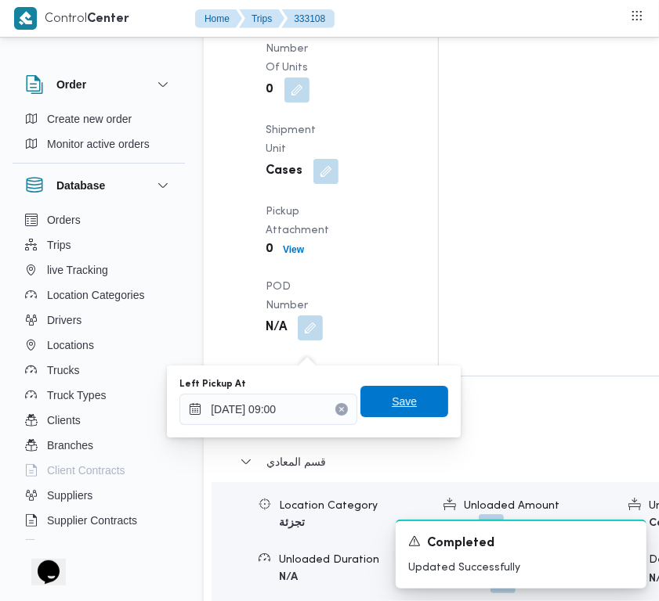
click at [394, 404] on span "Save" at bounding box center [404, 401] width 25 height 19
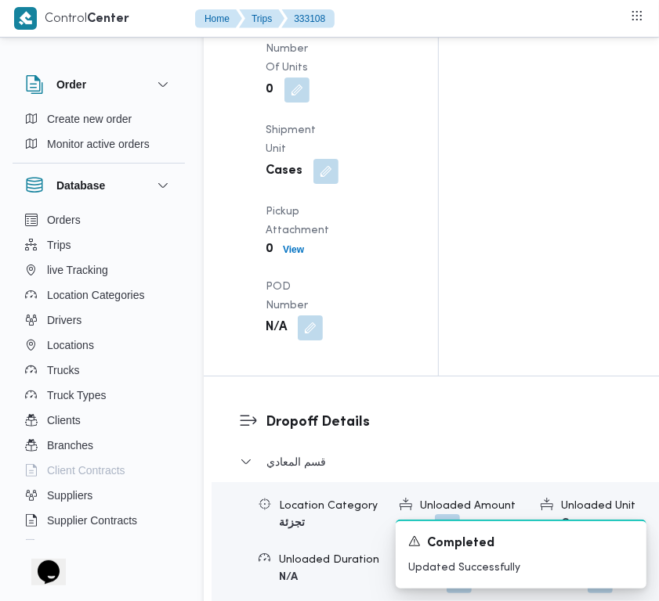
click at [392, 235] on div "Pickup Details Arrived Pickup At Sat, Aug 30, 2025 8:00 AM Left Pickup At N/A P…" at bounding box center [321, 63] width 234 height 625
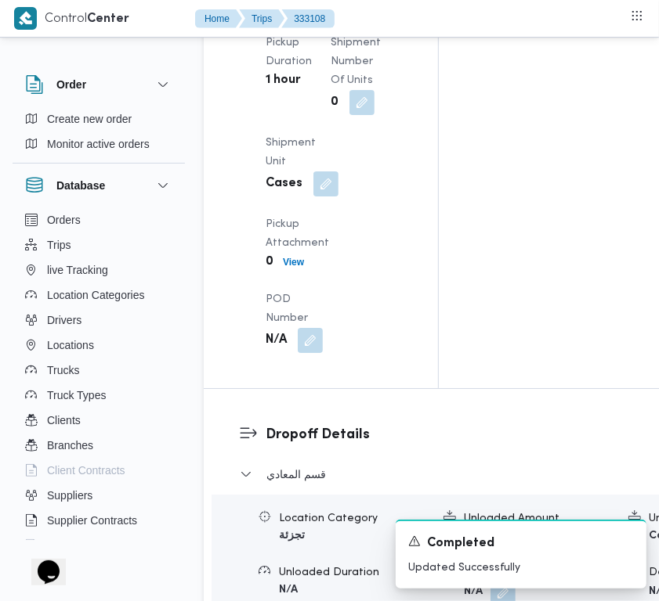
click at [388, 233] on div "Pickup Details Arrived Pickup At Sat, Aug 30, 2025 8:00 AM Left Pickup At Sat, …" at bounding box center [321, 69] width 234 height 637
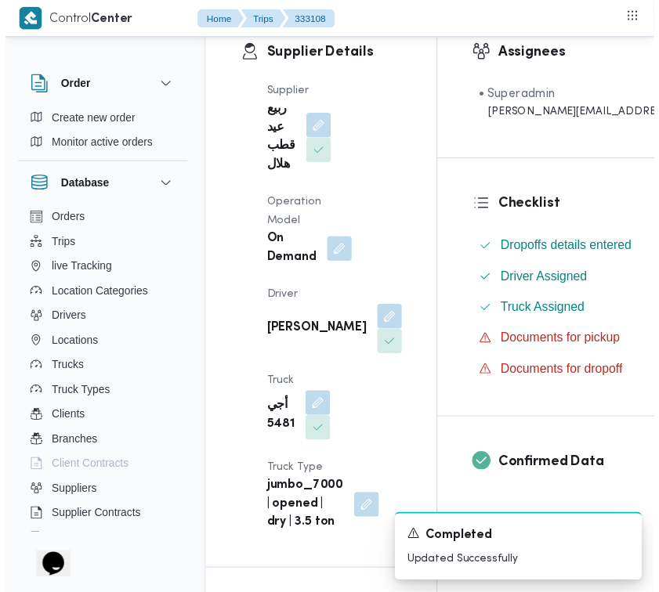
scroll to position [0, 0]
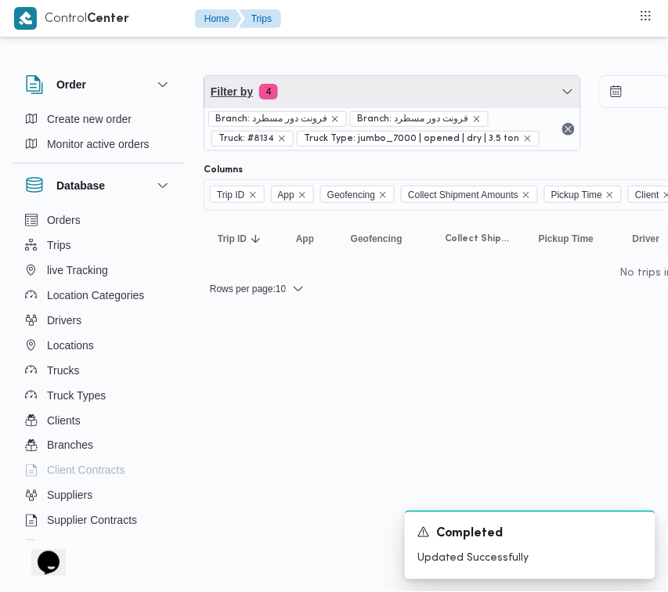
click at [399, 100] on span "Filter by 4" at bounding box center [392, 91] width 376 height 31
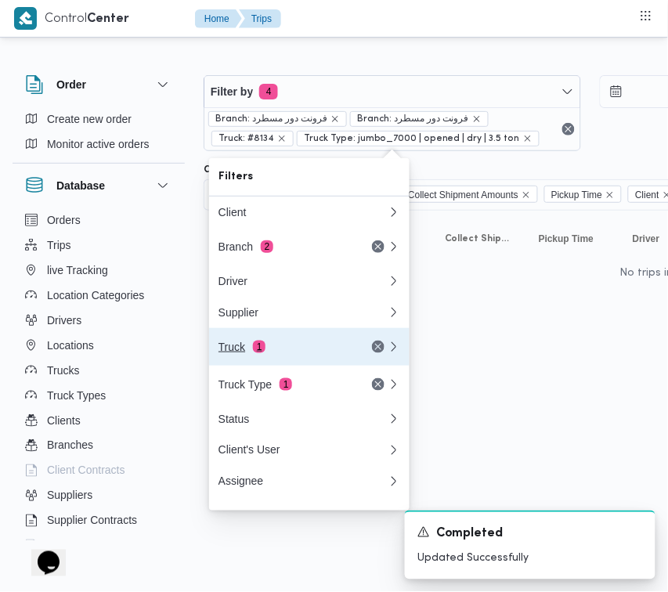
click at [237, 365] on button "Truck 1" at bounding box center [309, 347] width 200 height 38
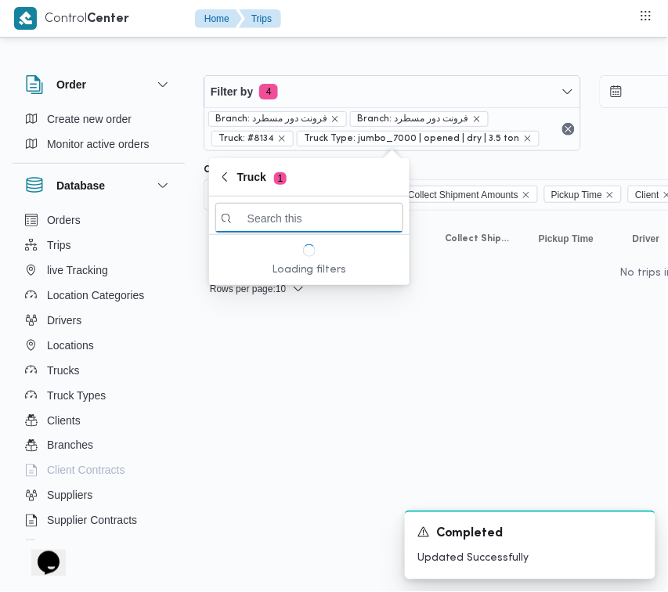
paste input "4862"
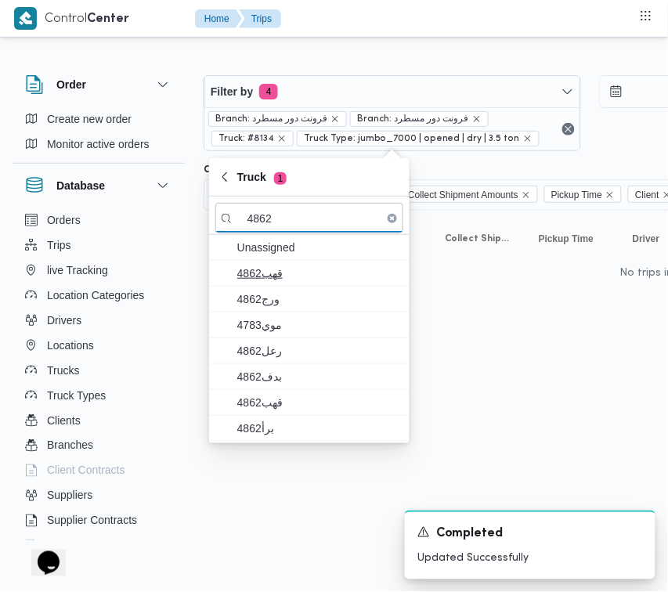
type input "4862"
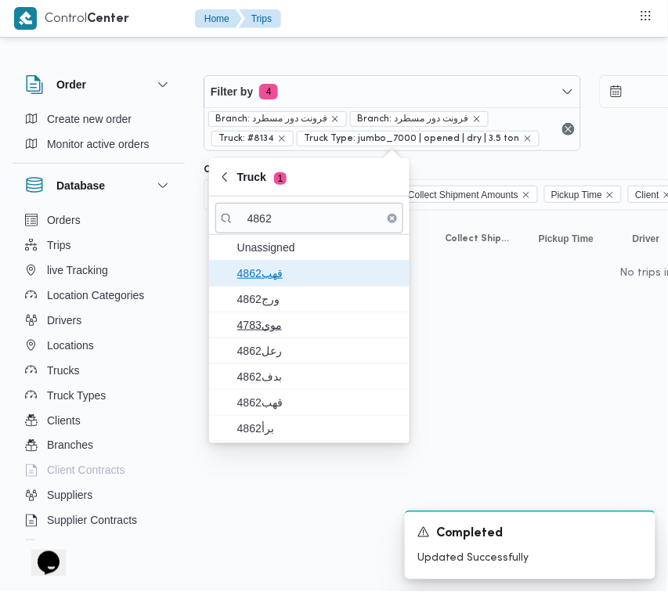
drag, startPoint x: 287, startPoint y: 284, endPoint x: 287, endPoint y: 331, distance: 47.0
click at [287, 288] on div "Unassigned 4862قهب ورج4862 موي4783 رعل4862 بدف4862 قهب4862 برأ4862" at bounding box center [309, 338] width 200 height 207
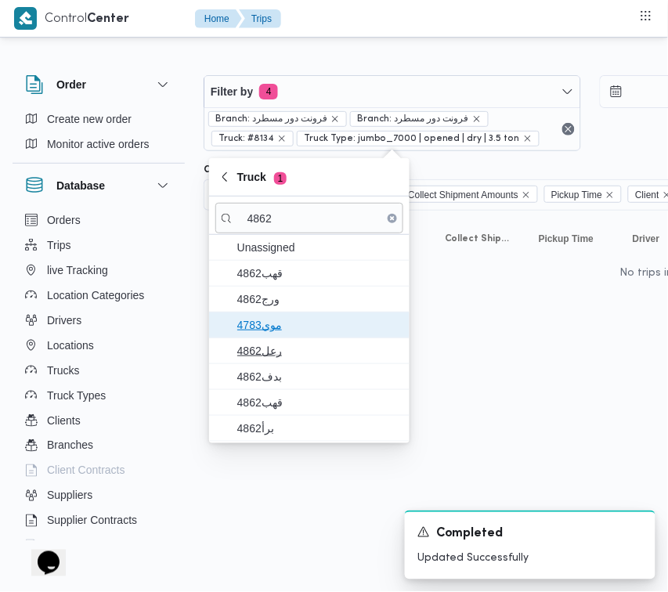
drag, startPoint x: 287, startPoint y: 333, endPoint x: 287, endPoint y: 355, distance: 21.9
click at [287, 334] on span "موي4783" at bounding box center [318, 325] width 163 height 19
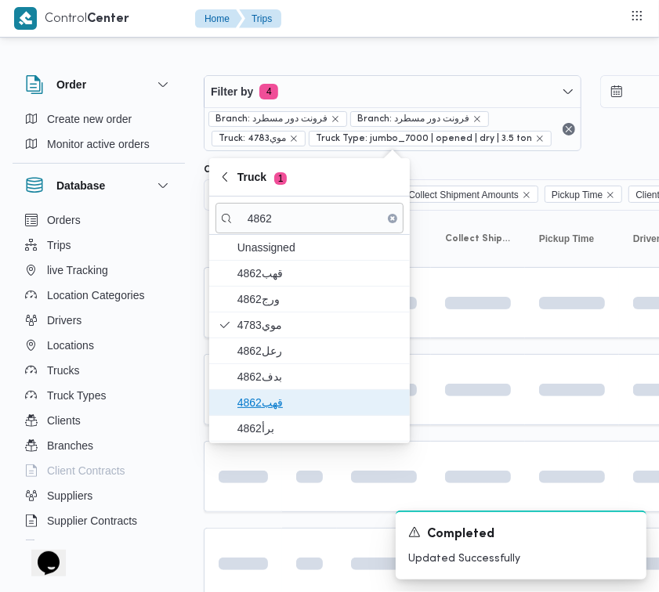
drag, startPoint x: 287, startPoint y: 394, endPoint x: 280, endPoint y: 412, distance: 19.3
click at [287, 398] on span "قهب4862" at bounding box center [318, 402] width 163 height 19
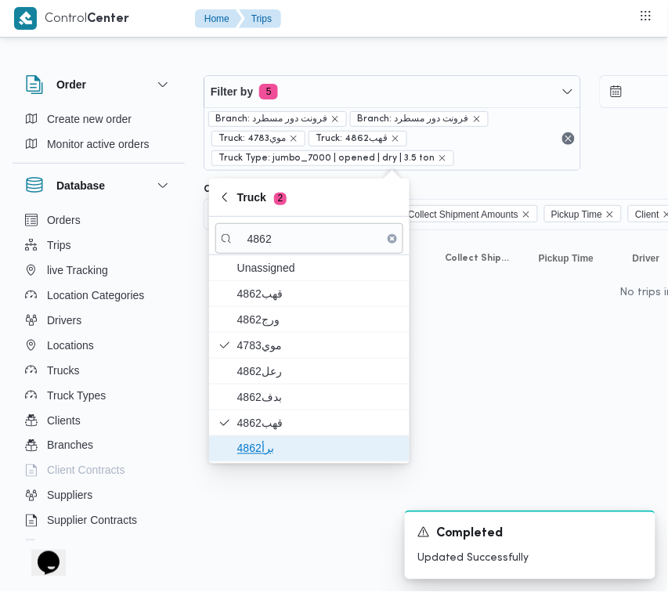
click at [268, 453] on span "برأ4862" at bounding box center [318, 448] width 163 height 19
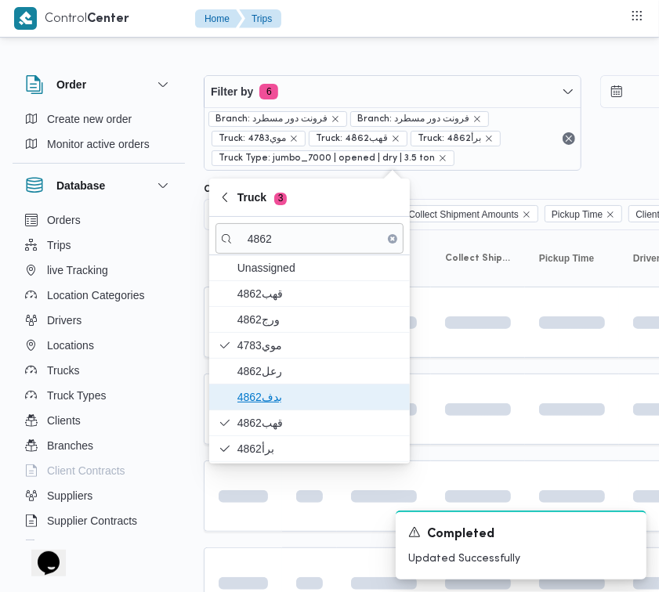
click at [273, 394] on span "بدف4862" at bounding box center [318, 397] width 163 height 19
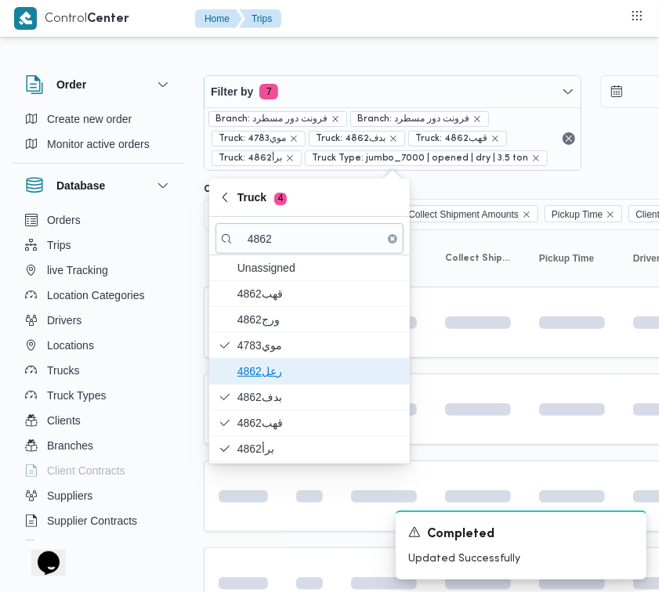
click at [270, 377] on span "رعل4862" at bounding box center [318, 371] width 163 height 19
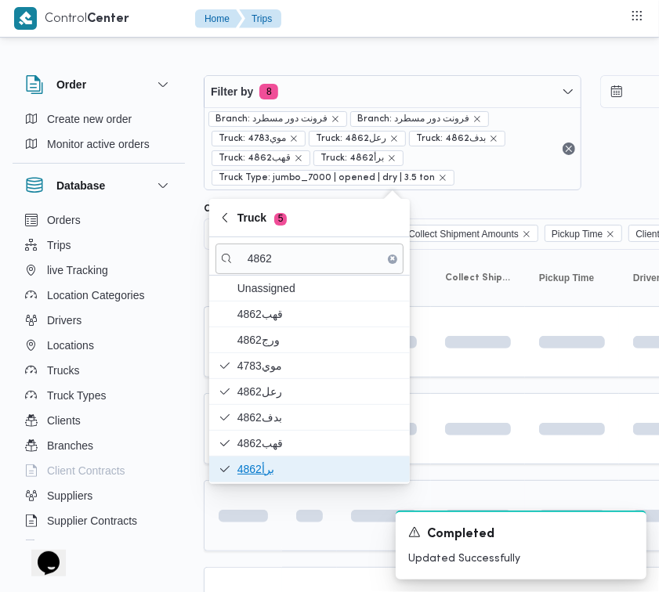
click at [278, 484] on body "Control Center Home Trips Order Create new order Monitor active orders Database…" at bounding box center [329, 602] width 659 height 1204
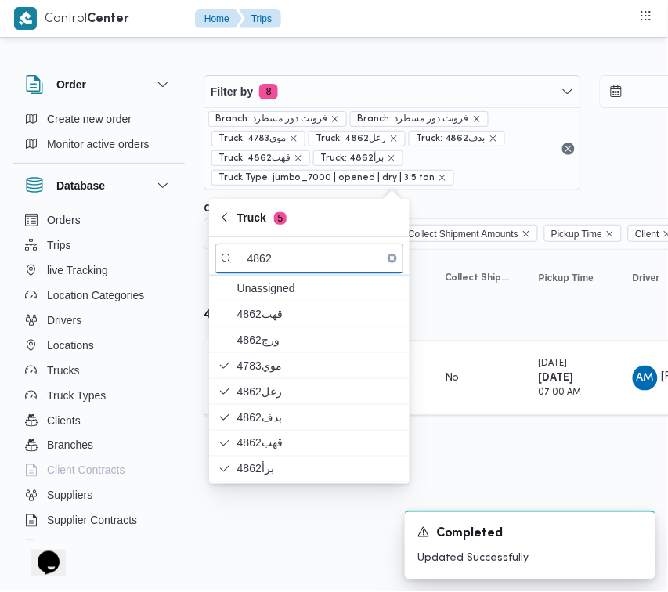
click at [529, 429] on div "Rows per page : 10 1" at bounding box center [673, 441] width 959 height 38
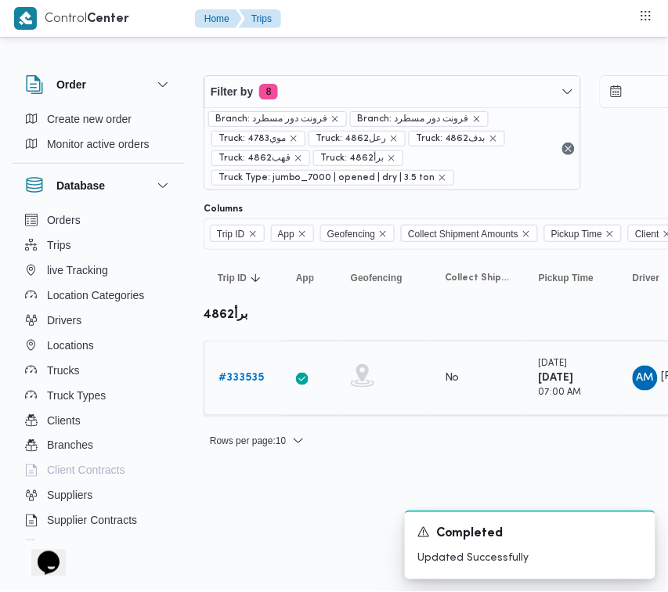
click at [249, 382] on b "# 333535" at bounding box center [240, 378] width 45 height 10
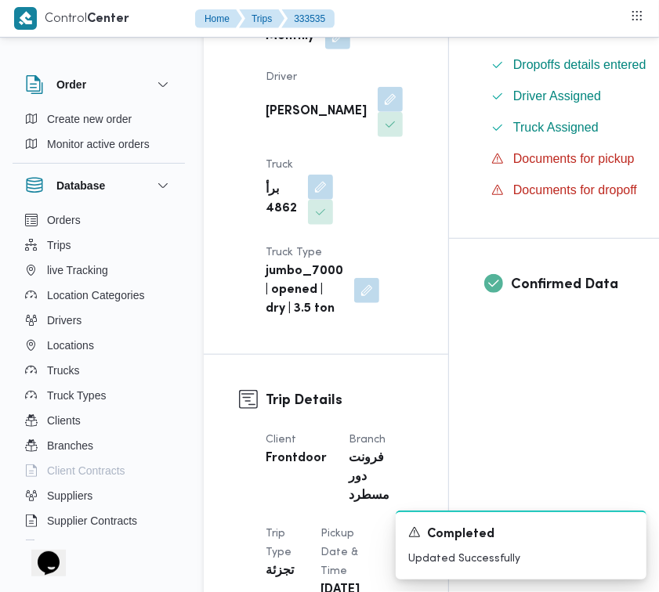
scroll to position [471, 0]
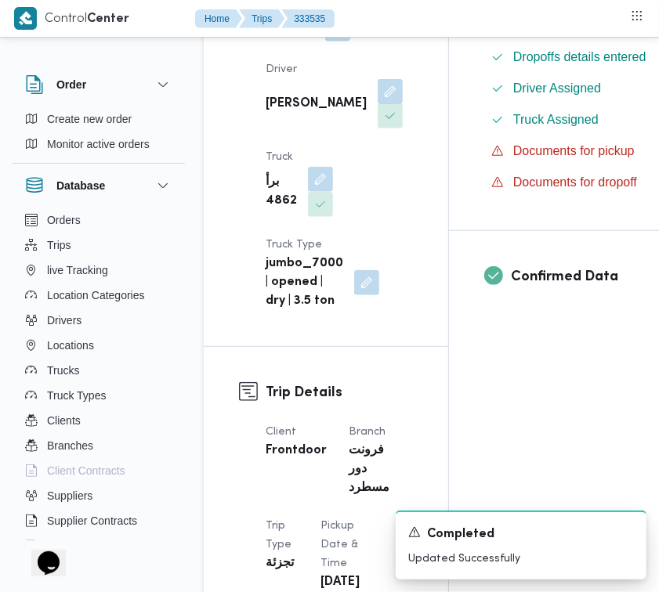
drag, startPoint x: 334, startPoint y: 125, endPoint x: 337, endPoint y: 145, distance: 19.7
click at [377, 104] on button "button" at bounding box center [389, 91] width 25 height 25
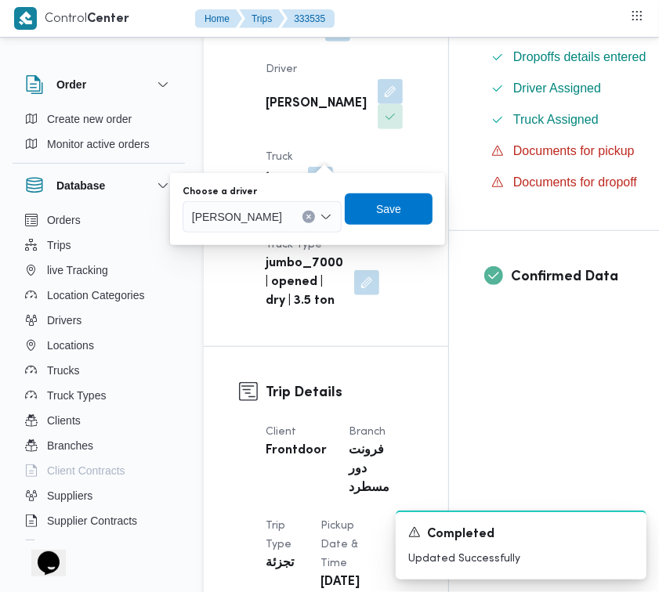
click at [282, 235] on div "You are in a dialog. To close this dialog, hit escape. Choose a driver عبدالواح…" at bounding box center [307, 209] width 275 height 72
click at [274, 226] on div "عبدالواحد محمد احمد مسعد" at bounding box center [261, 216] width 159 height 31
paste input "5421"
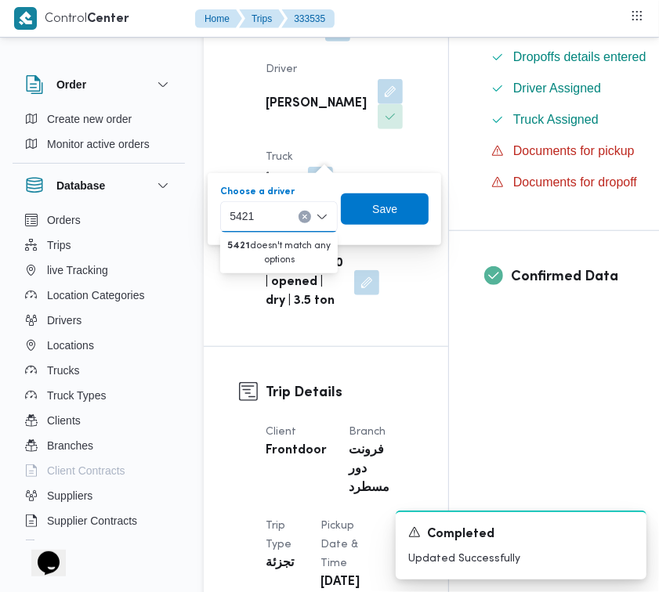
type input "5421"
click at [423, 143] on div "Supplier Details Supplier عبدالواحد محمد احمد مسعد Operation Model Monthly Driv…" at bounding box center [326, 80] width 244 height 531
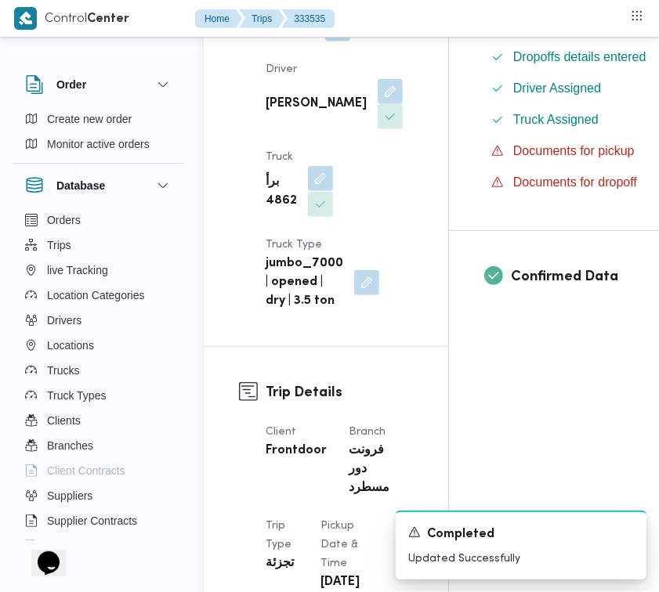
click at [317, 191] on button "button" at bounding box center [320, 178] width 25 height 25
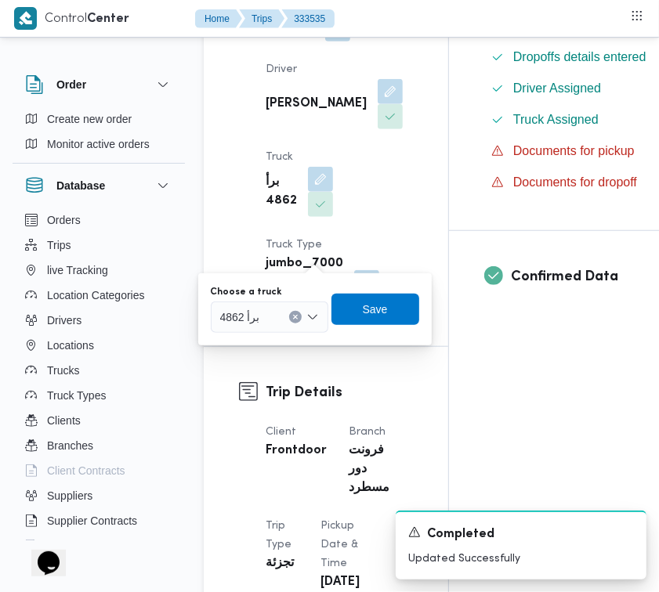
click at [263, 322] on div at bounding box center [267, 317] width 8 height 25
paste input "5421"
type input "5421"
click at [239, 346] on span "قصه5421 | null" at bounding box center [279, 345] width 80 height 19
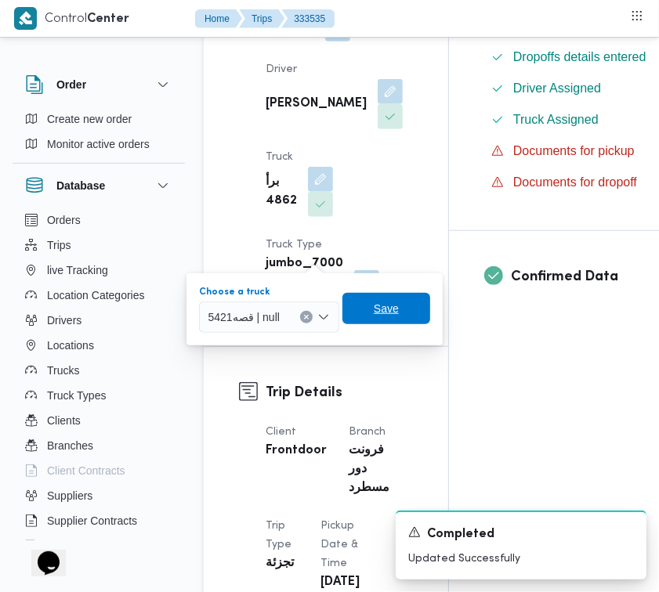
click at [370, 303] on span "Save" at bounding box center [386, 308] width 88 height 31
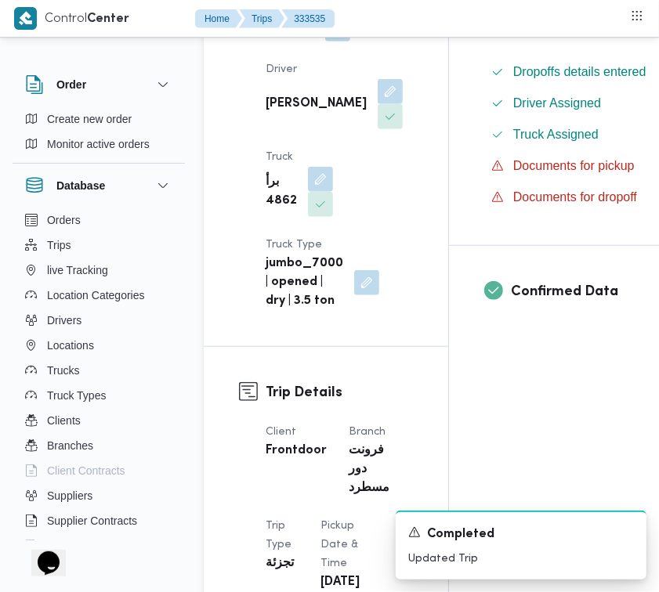
click at [346, 225] on div "Supplier عبدالواحد محمد احمد مسعد Operation Model Monthly Driver عبدالواحد محمد…" at bounding box center [339, 101] width 166 height 439
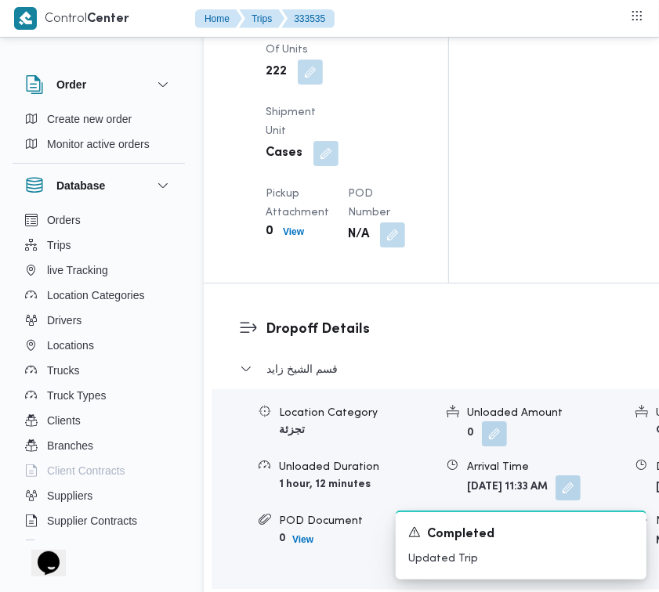
scroll to position [2951, 0]
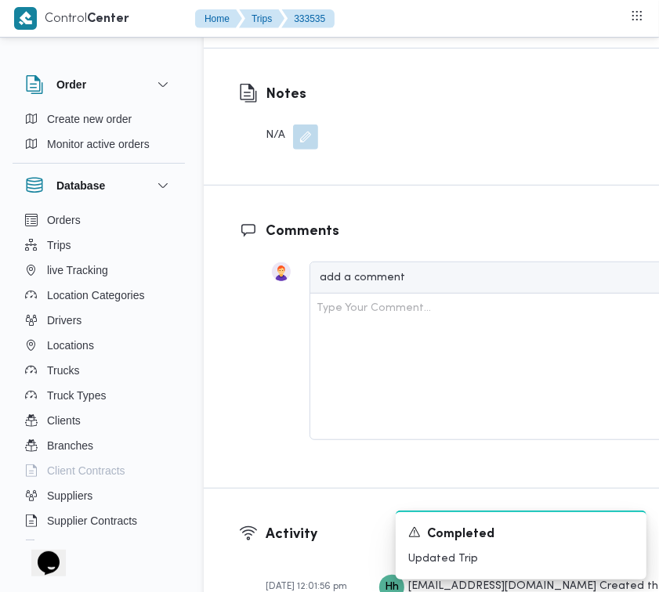
drag, startPoint x: 295, startPoint y: 117, endPoint x: 291, endPoint y: 133, distance: 16.4
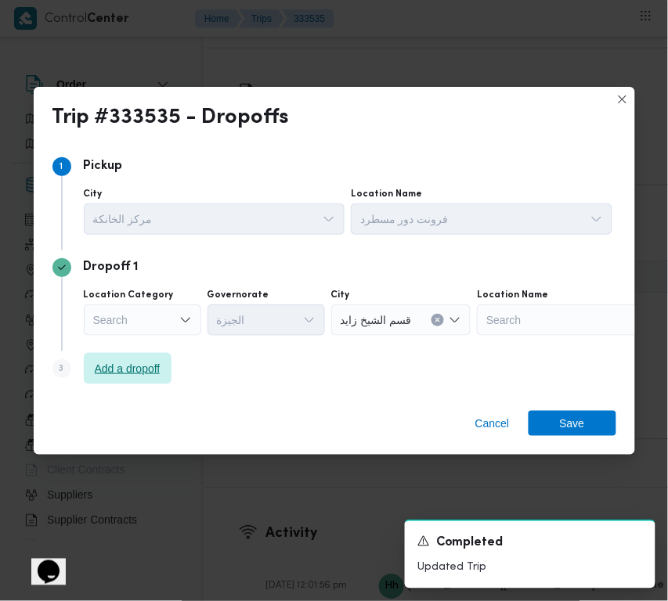
drag, startPoint x: 114, startPoint y: 384, endPoint x: 177, endPoint y: 385, distance: 62.7
click at [128, 385] on div "Step 3 is disabled 3 Add a dropoff" at bounding box center [334, 372] width 564 height 41
click at [142, 374] on span "Add a dropoff" at bounding box center [128, 368] width 66 height 19
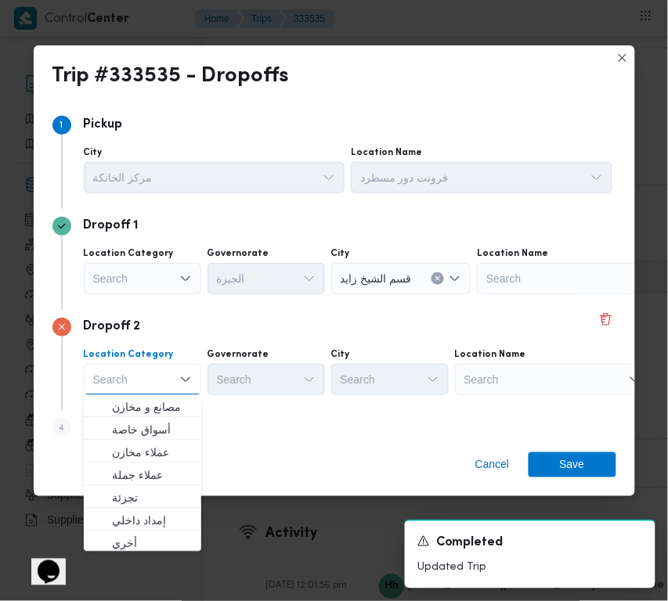
click at [507, 294] on div "Search" at bounding box center [575, 278] width 196 height 31
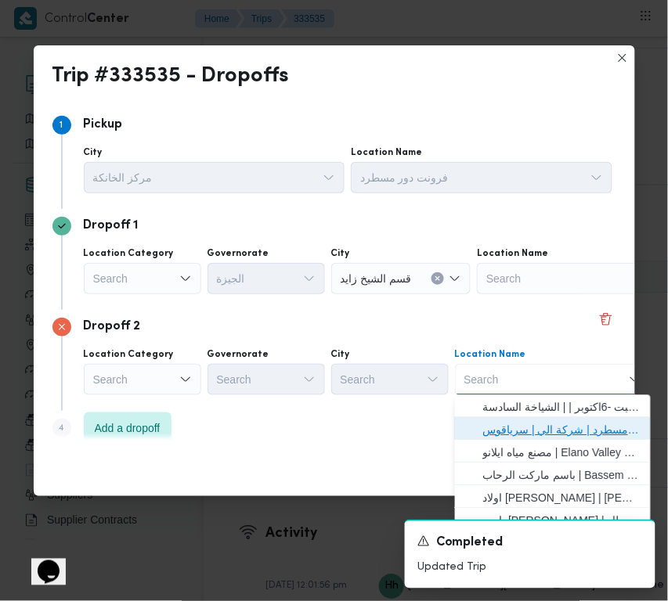
click at [518, 420] on span "فرونت دور مسطرد | شركة الي | سرياقوس" at bounding box center [552, 430] width 183 height 25
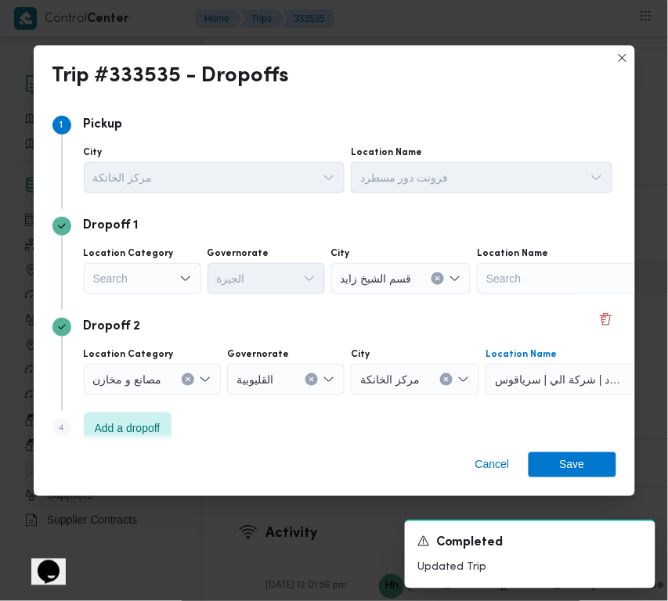
click at [124, 263] on div "Search" at bounding box center [142, 278] width 117 height 31
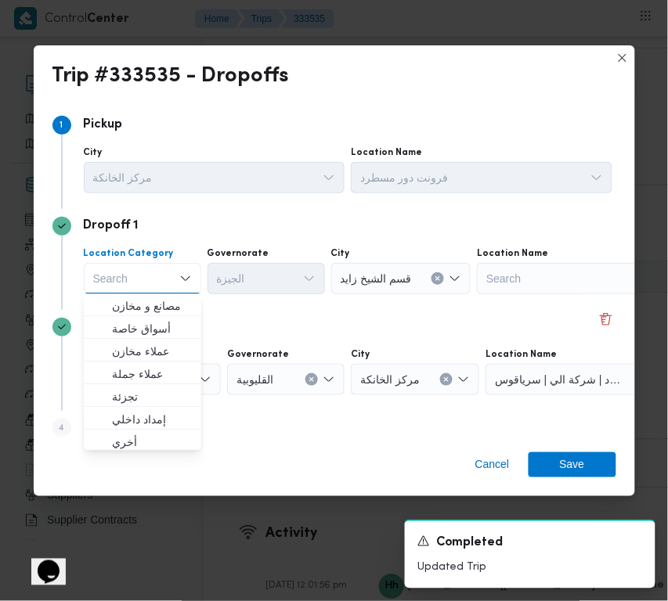
click at [133, 287] on div "Search Combo box. Selected. Combo box input. Search. Type some text or, to disp…" at bounding box center [142, 278] width 117 height 31
click at [150, 323] on span "أسواق خاصة" at bounding box center [152, 329] width 80 height 19
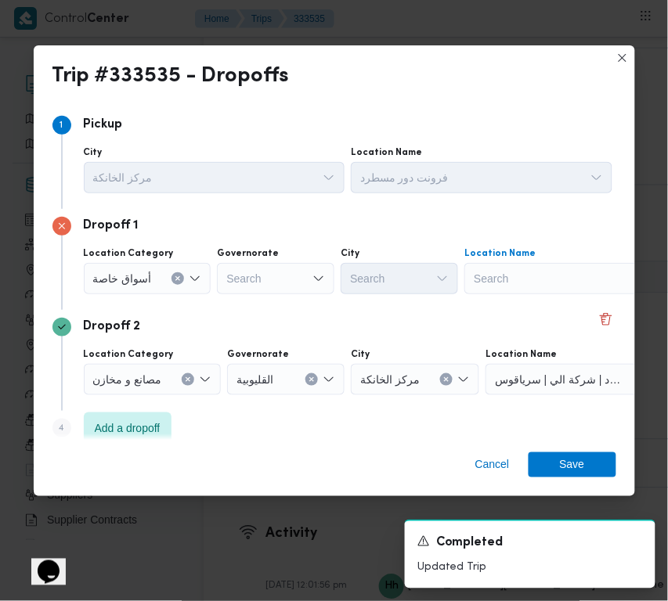
click at [538, 272] on div "Search" at bounding box center [562, 278] width 196 height 31
paste input "جودز مارت"
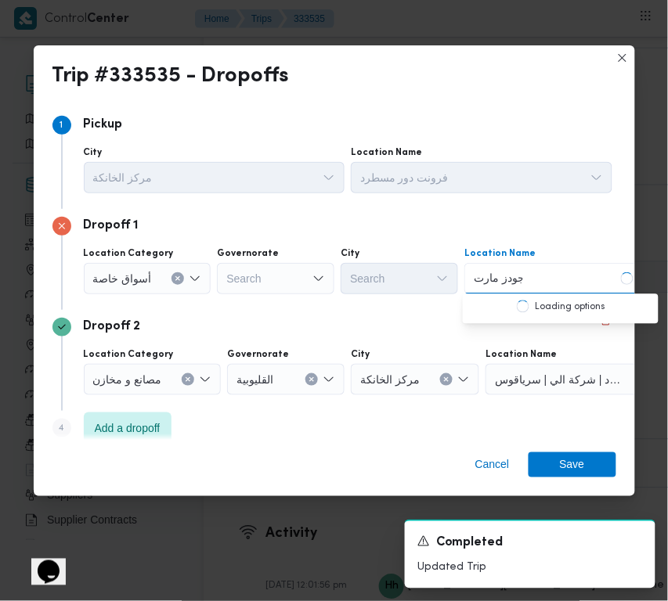
click at [493, 279] on input "جودز مارت" at bounding box center [498, 278] width 49 height 19
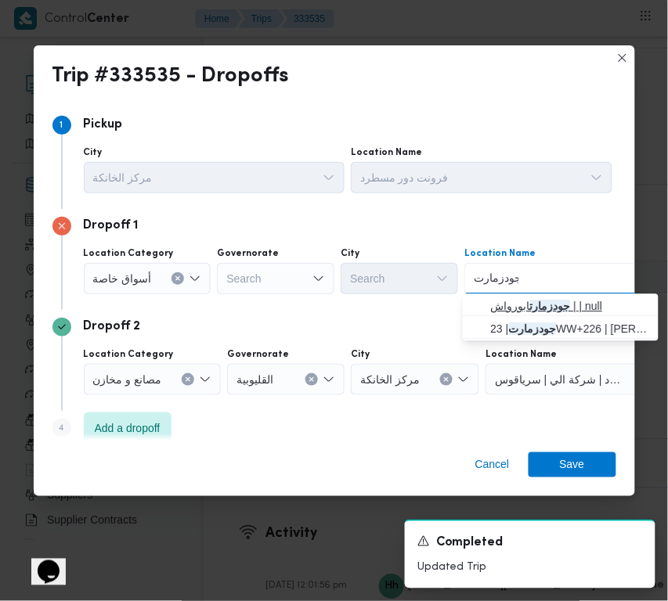
type input "جودزمارت"
click at [511, 300] on span "جودزمارت ابورواش | | null" at bounding box center [570, 307] width 158 height 19
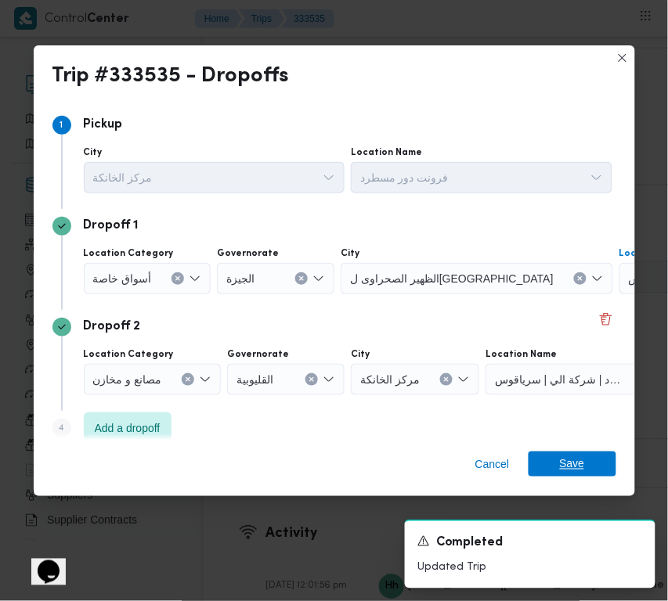
click at [554, 471] on span "Save" at bounding box center [573, 464] width 88 height 25
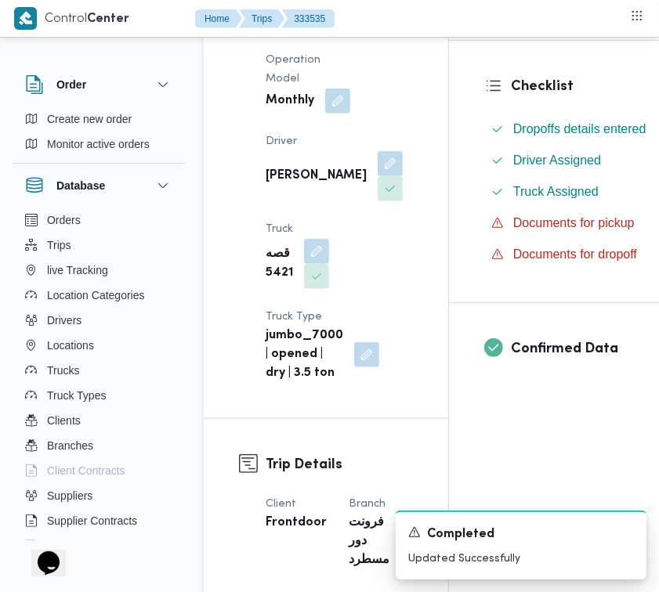
scroll to position [415, 0]
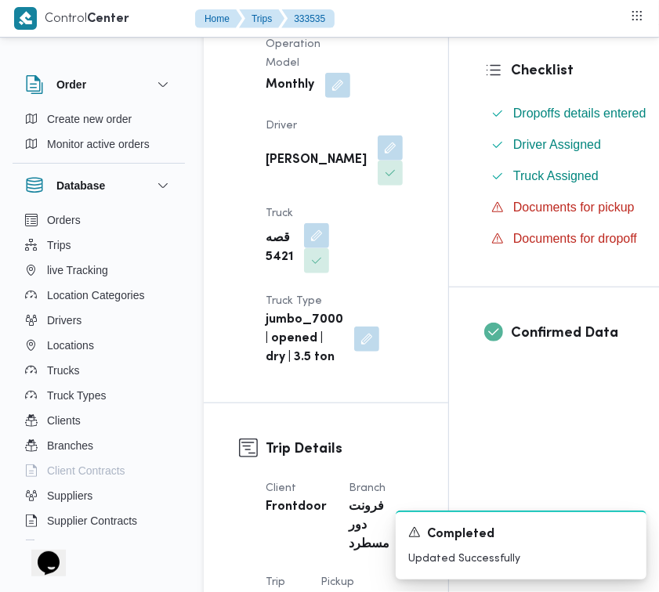
click at [267, 275] on div "قصه 5421" at bounding box center [297, 248] width 67 height 53
click at [267, 267] on b "قصه 5421" at bounding box center [278, 248] width 27 height 38
copy b "5421"
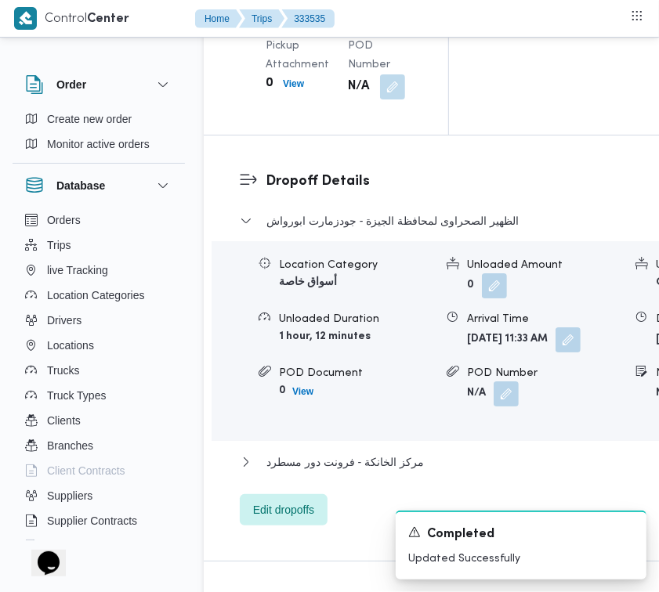
scroll to position [1860, 0]
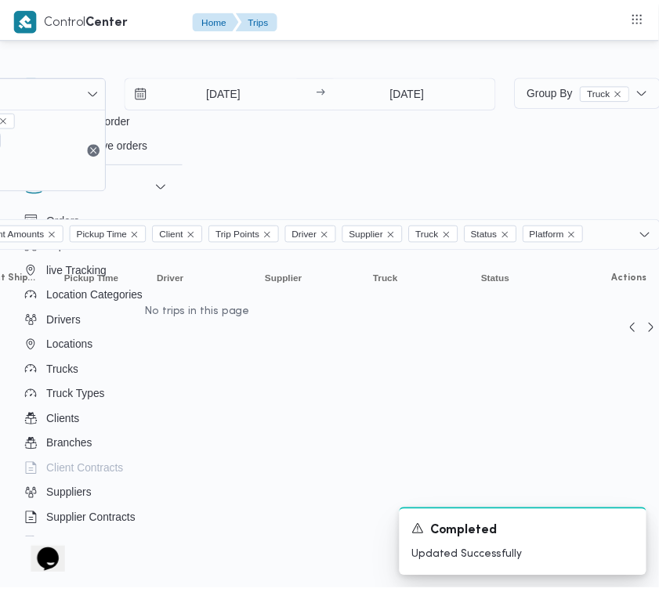
scroll to position [0, 475]
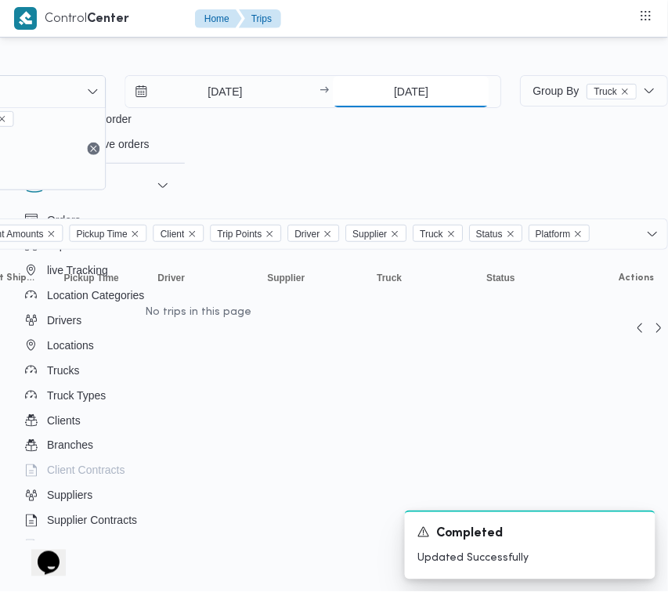
click at [420, 96] on input "30/8/2025" at bounding box center [411, 91] width 156 height 31
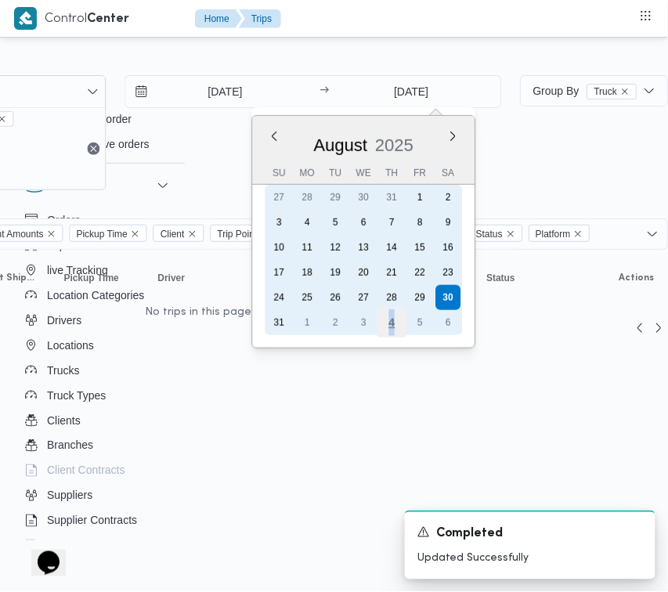
click at [393, 325] on div "4" at bounding box center [392, 323] width 30 height 30
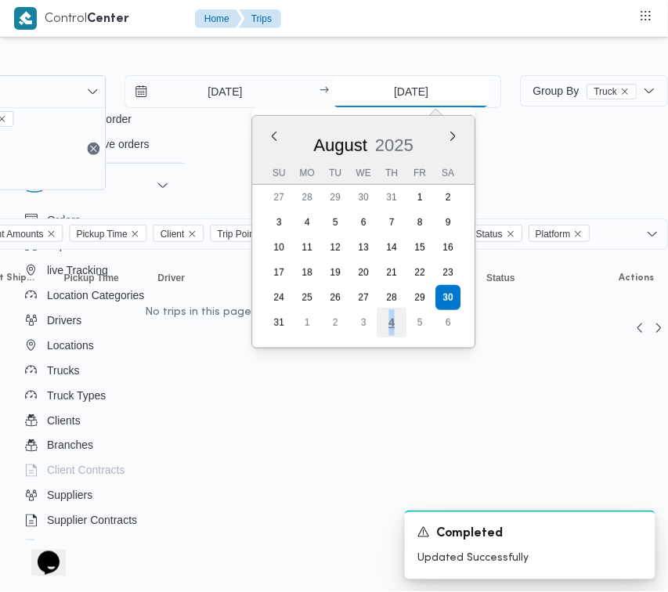
type input "[DATE]"
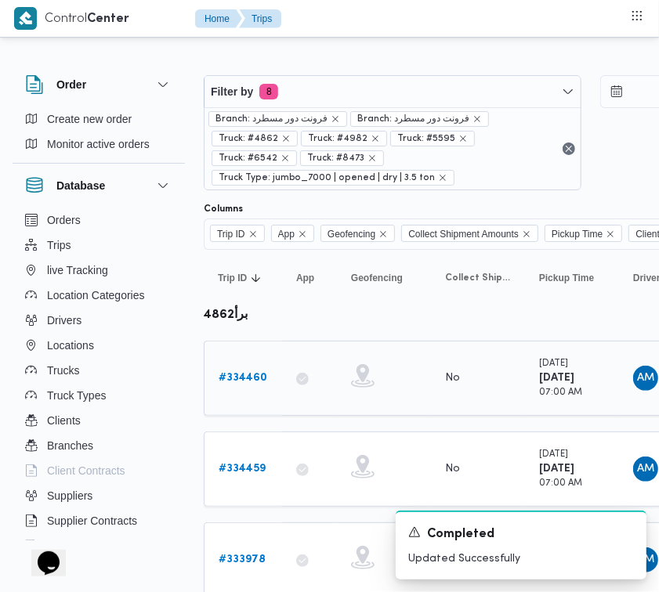
click at [239, 369] on link "# 334460" at bounding box center [242, 378] width 49 height 19
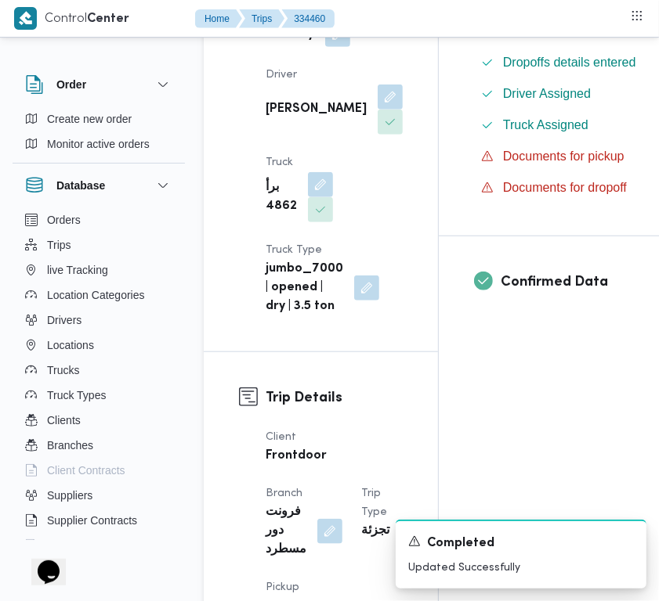
scroll to position [474, 0]
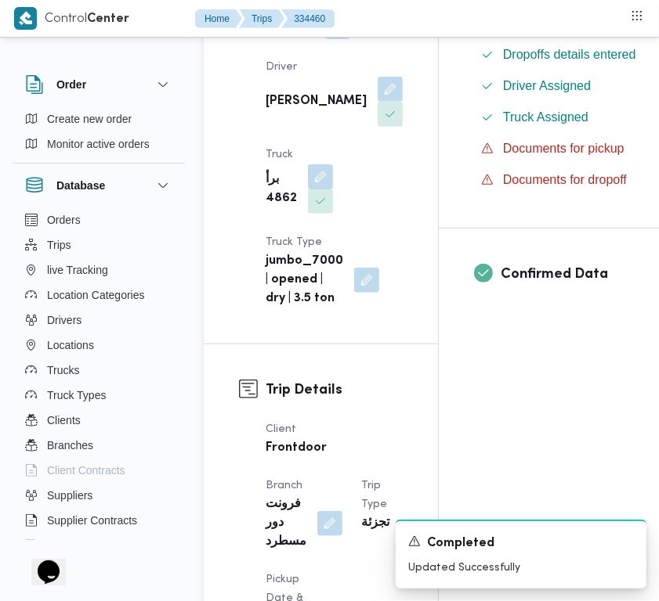
click at [313, 190] on button "button" at bounding box center [320, 176] width 25 height 25
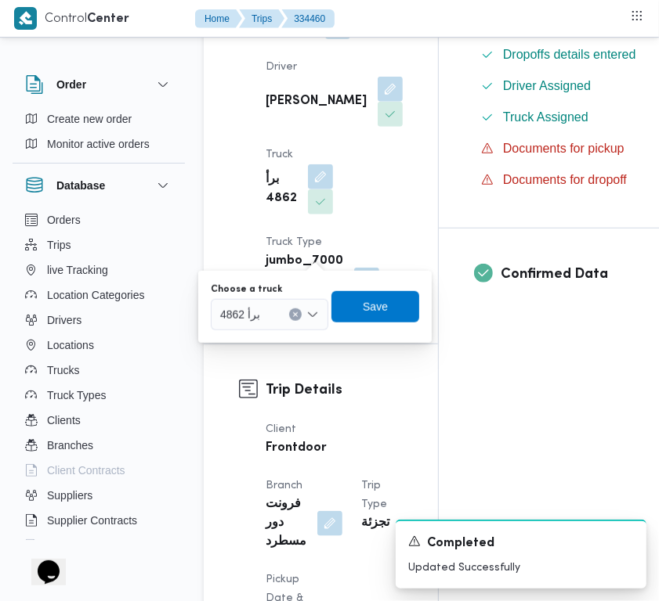
click at [276, 314] on div "برأ 4862" at bounding box center [269, 314] width 117 height 31
paste input "5421"
type input "5421"
click at [233, 342] on span "قصه 5421 | null" at bounding box center [269, 342] width 105 height 25
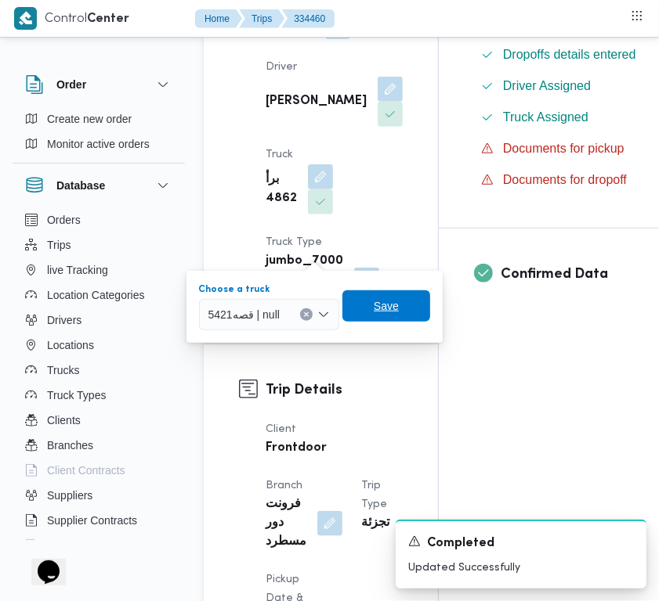
click at [377, 315] on span "Save" at bounding box center [386, 306] width 25 height 19
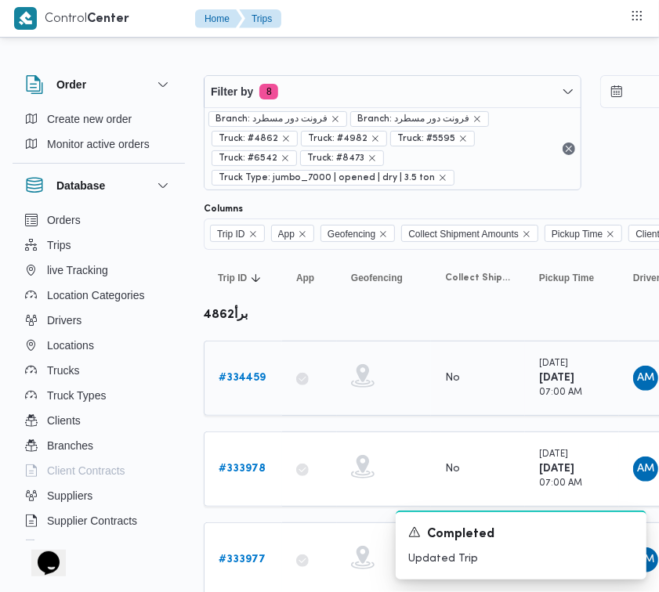
click at [265, 363] on div "# 334459" at bounding box center [243, 378] width 62 height 31
click at [245, 373] on b "# 334459" at bounding box center [241, 378] width 47 height 10
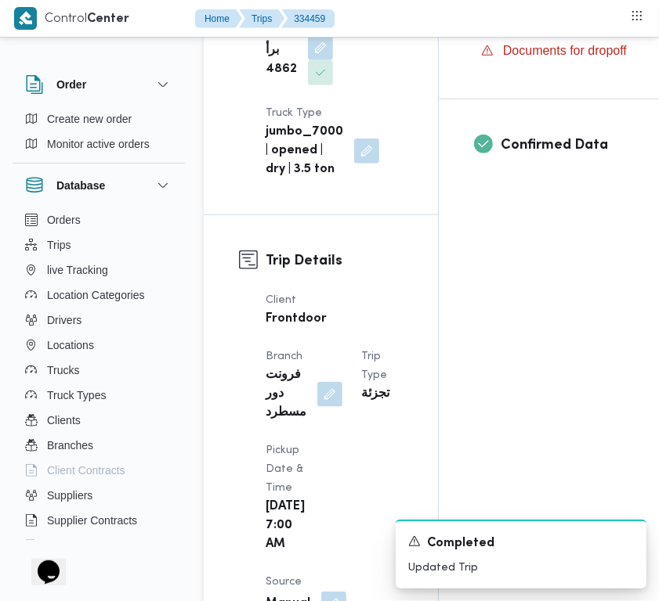
scroll to position [411, 0]
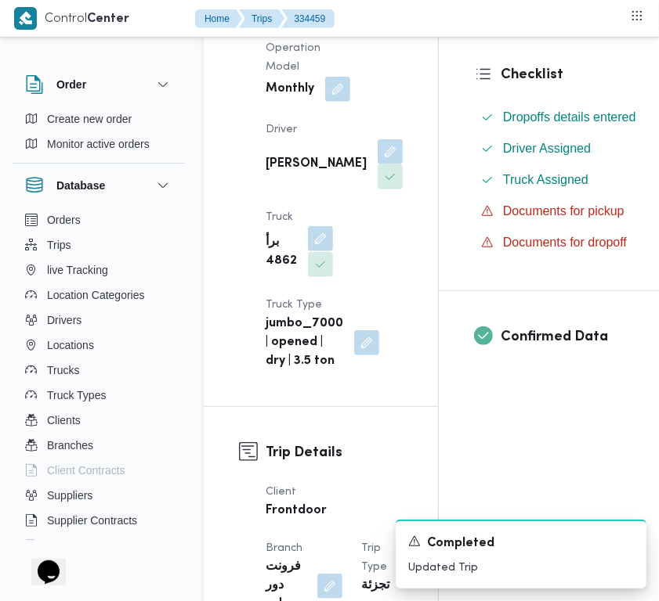
click at [312, 251] on button "button" at bounding box center [320, 238] width 25 height 25
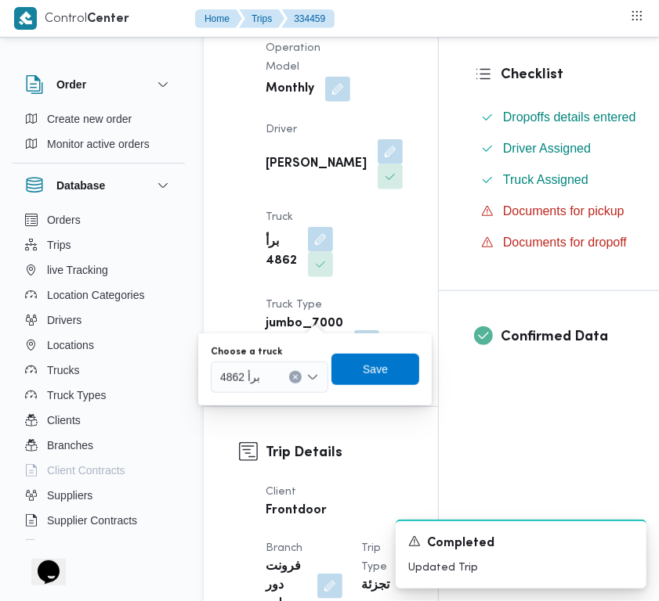
click at [266, 384] on input "Choose a truck" at bounding box center [267, 377] width 2 height 19
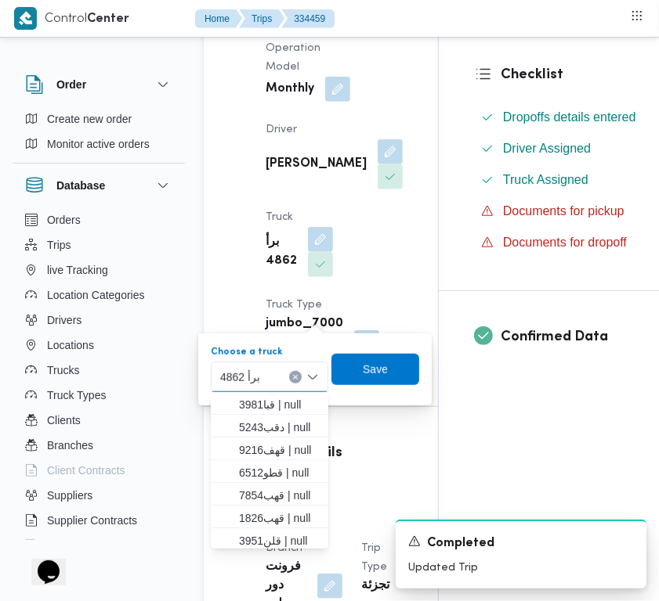
paste input "5421"
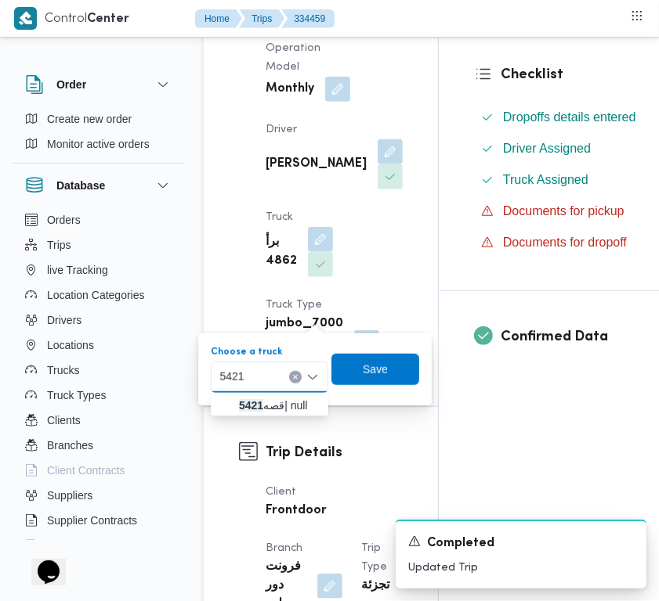
type input "5421"
click at [228, 410] on icon "button" at bounding box center [226, 405] width 13 height 13
click at [228, 406] on div "Supplier Details Supplier عبدالواحد محمد احمد مسعد Operation Model Monthly Driv…" at bounding box center [321, 140] width 234 height 531
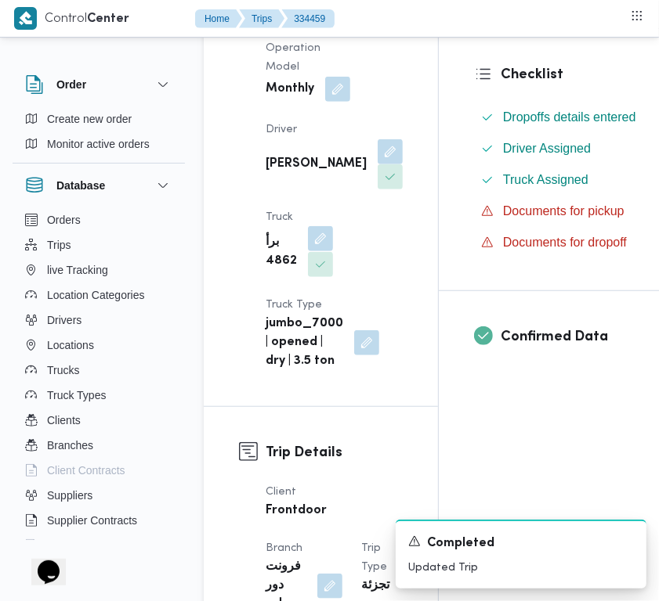
click at [314, 251] on button "button" at bounding box center [320, 238] width 25 height 25
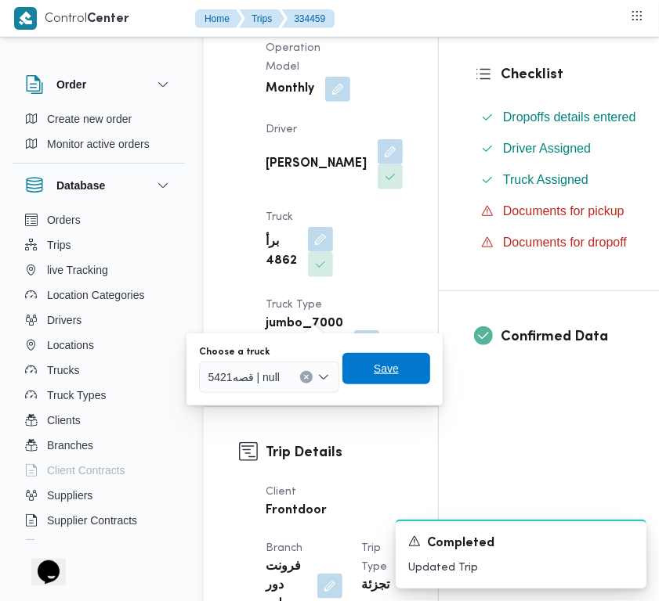
click at [353, 372] on span "Save" at bounding box center [386, 368] width 88 height 31
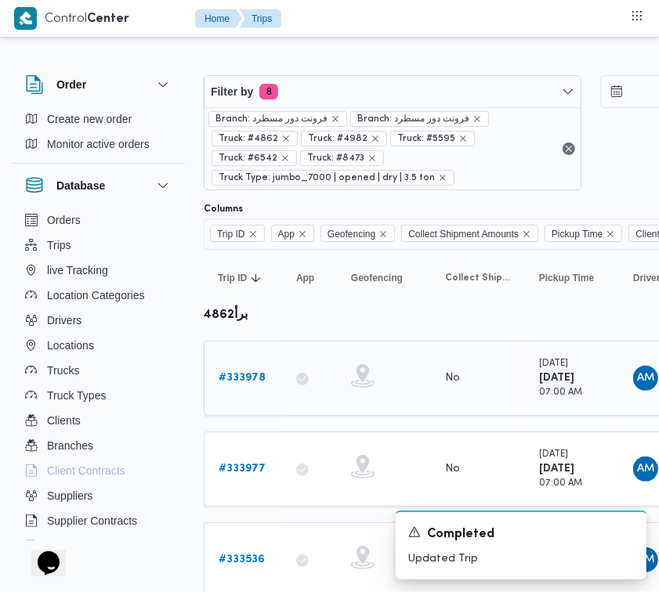
click at [233, 373] on b "# 333978" at bounding box center [241, 378] width 47 height 10
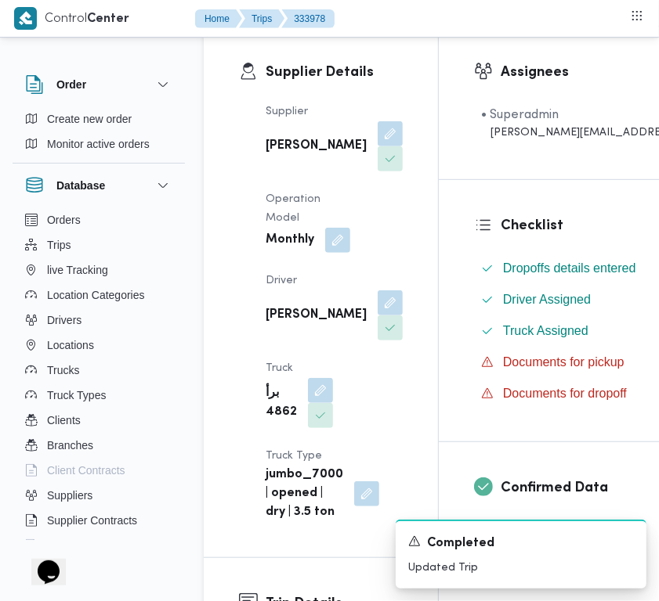
scroll to position [565, 0]
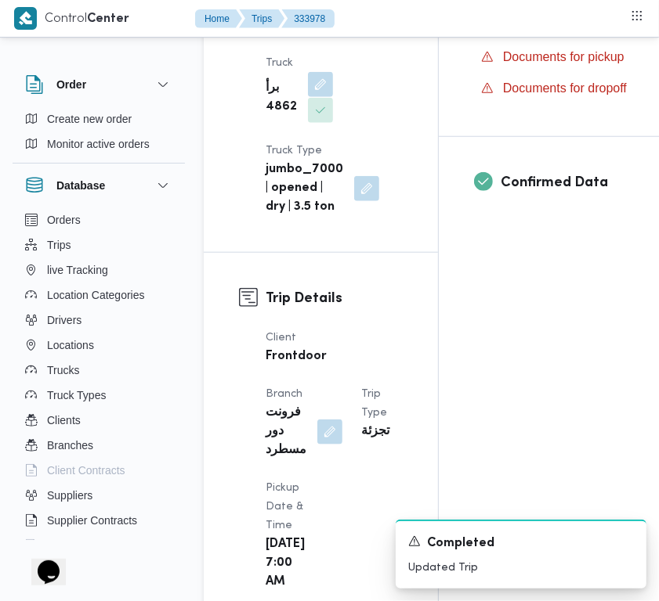
click at [315, 97] on button "button" at bounding box center [320, 84] width 25 height 25
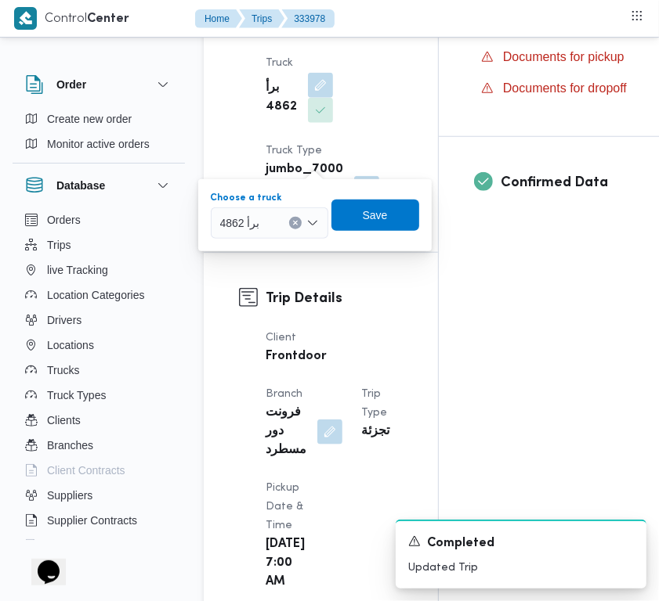
click at [271, 221] on div "برأ 4862" at bounding box center [269, 223] width 117 height 31
paste input "5421"
type input "5421"
click at [223, 251] on icon "button" at bounding box center [226, 251] width 13 height 13
click at [386, 231] on div "Choose a truck قصه5421 | null Combo box. Selected. قصه5421 | null. Press Backsp…" at bounding box center [314, 215] width 234 height 50
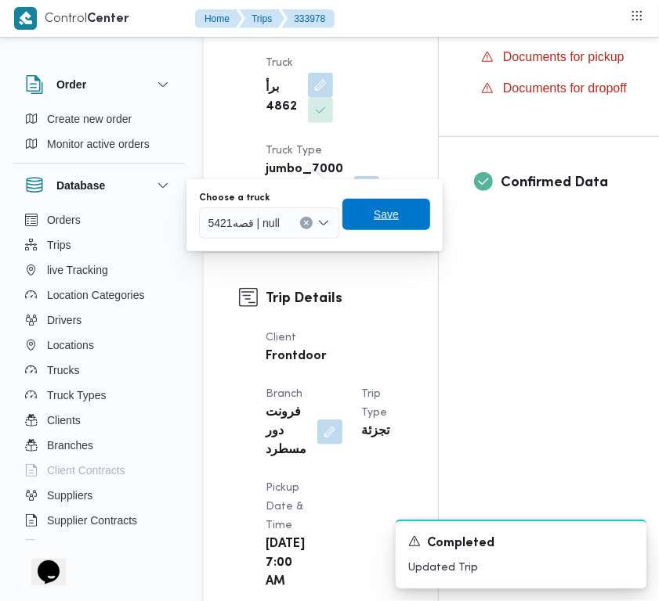
click at [374, 215] on span "Save" at bounding box center [386, 214] width 25 height 19
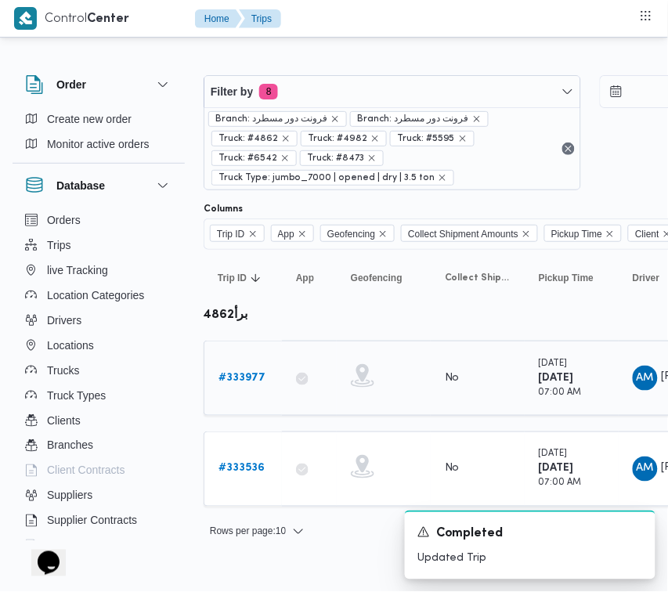
click at [248, 373] on b "# 333977" at bounding box center [241, 378] width 47 height 10
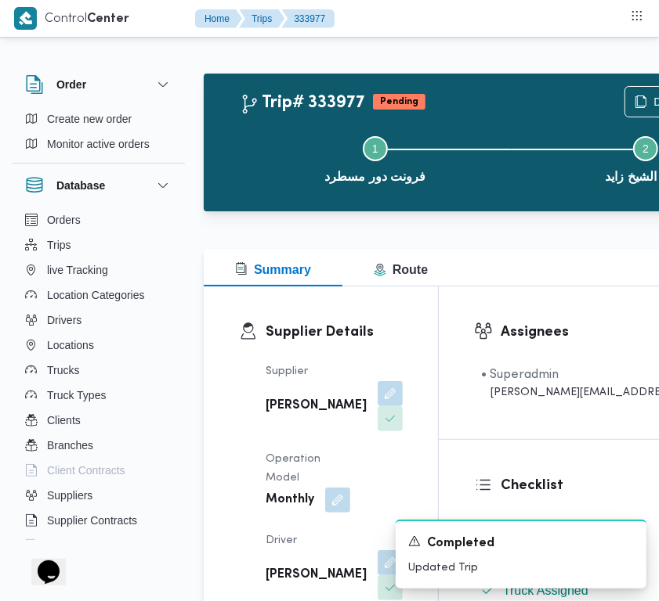
scroll to position [526, 0]
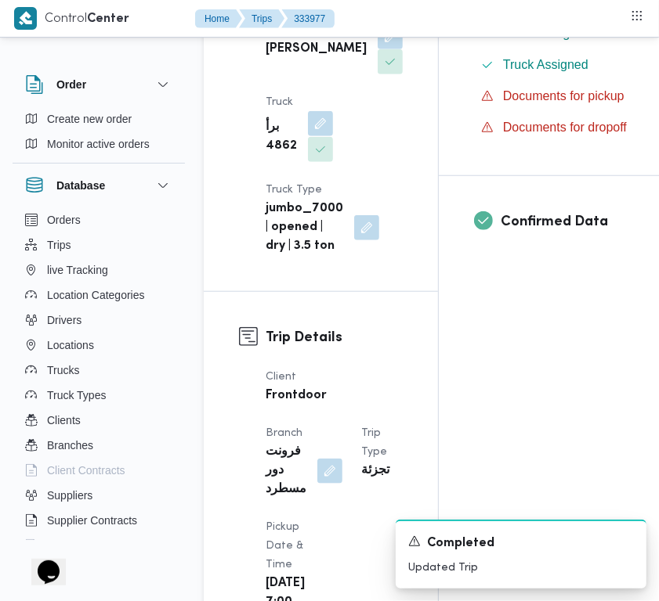
click at [317, 136] on button "button" at bounding box center [320, 123] width 25 height 25
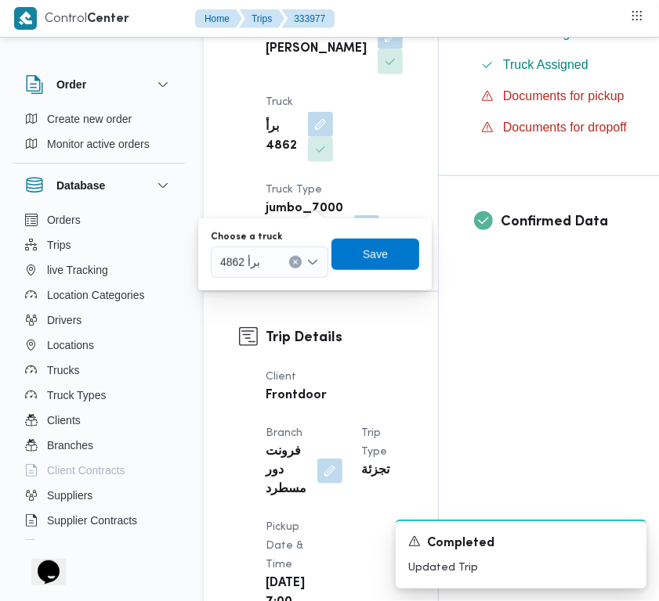
click at [286, 255] on div "برأ 4862" at bounding box center [269, 262] width 117 height 31
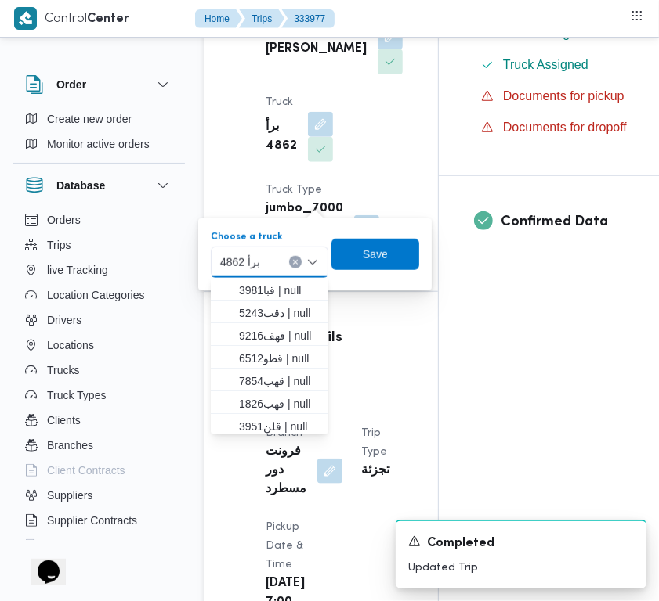
paste input "5421"
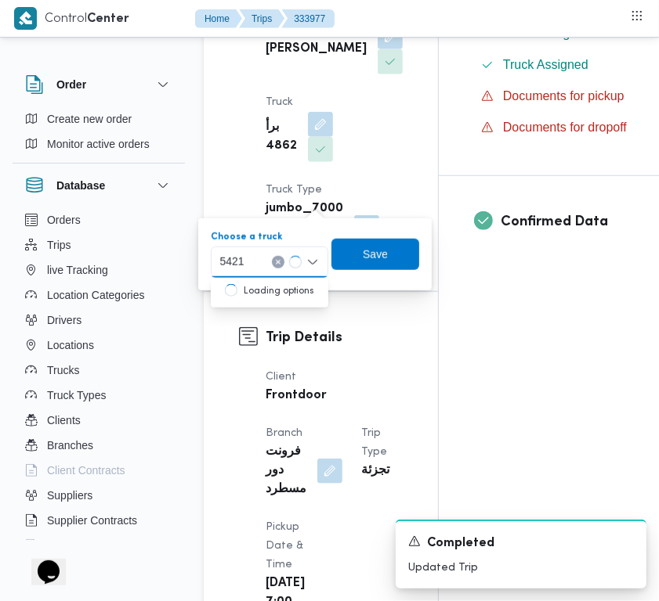
type input "5421"
click at [261, 268] on div "5421 5421" at bounding box center [269, 262] width 117 height 31
click at [261, 286] on mark "5421" at bounding box center [251, 290] width 24 height 13
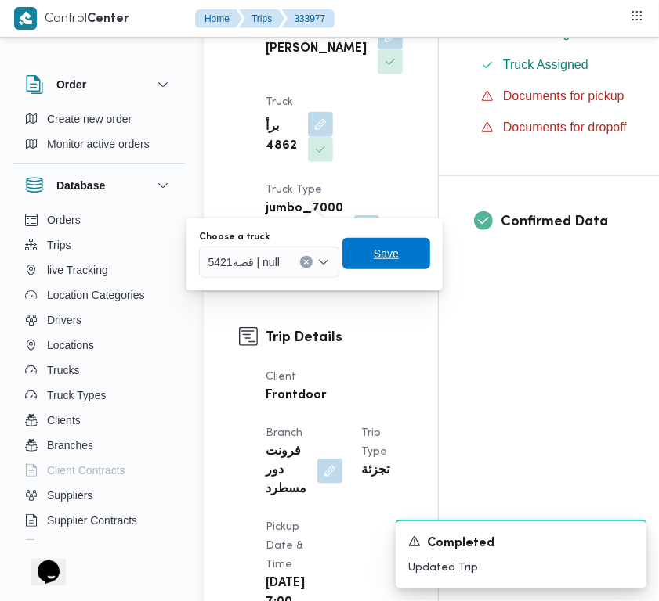
click at [385, 255] on span "Save" at bounding box center [386, 253] width 25 height 19
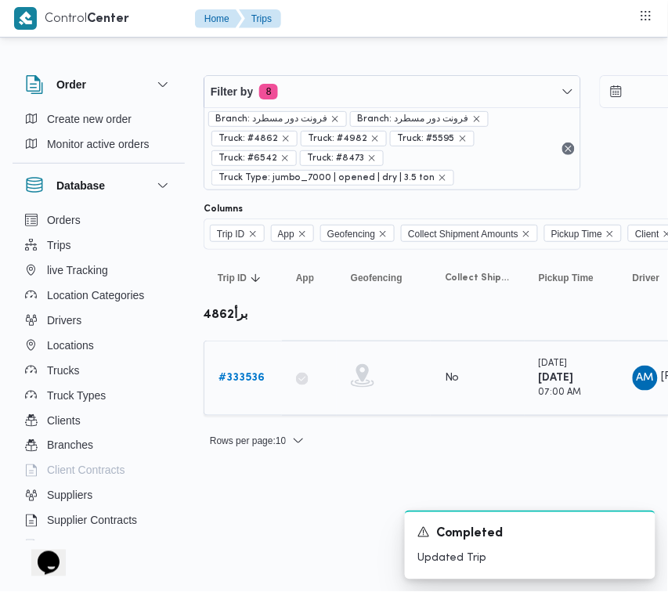
drag, startPoint x: 251, startPoint y: 341, endPoint x: 244, endPoint y: 360, distance: 20.8
click at [251, 345] on td "Trip ID # 333536" at bounding box center [243, 378] width 78 height 75
click at [244, 373] on b "# 333536" at bounding box center [241, 378] width 46 height 10
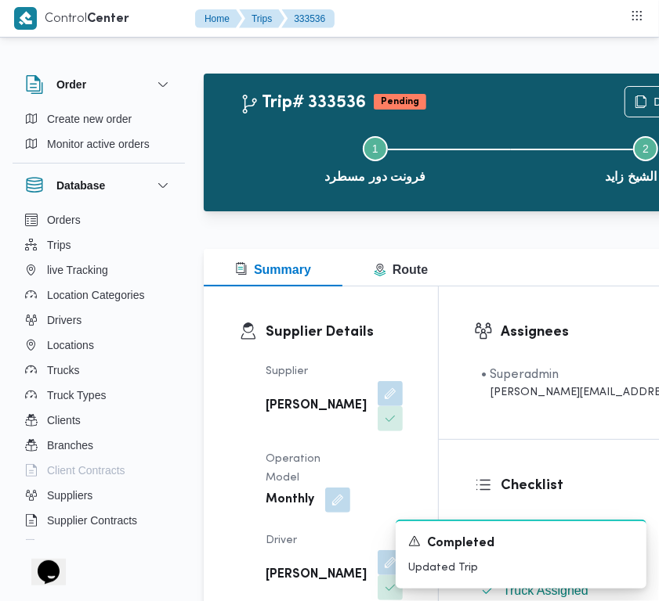
scroll to position [526, 0]
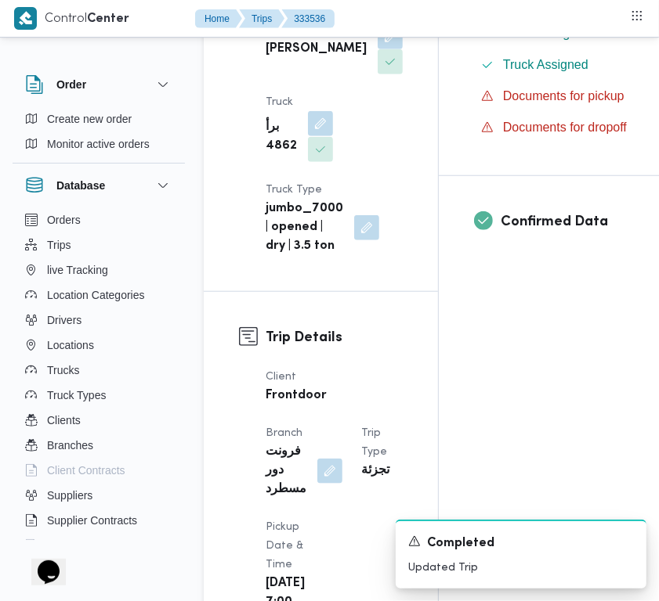
click at [320, 136] on button "button" at bounding box center [320, 123] width 25 height 25
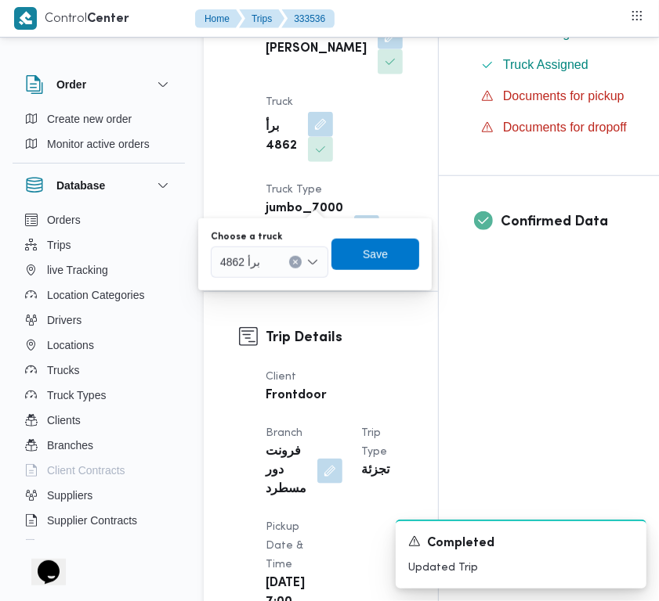
click at [253, 264] on span "برأ 4862" at bounding box center [240, 261] width 40 height 17
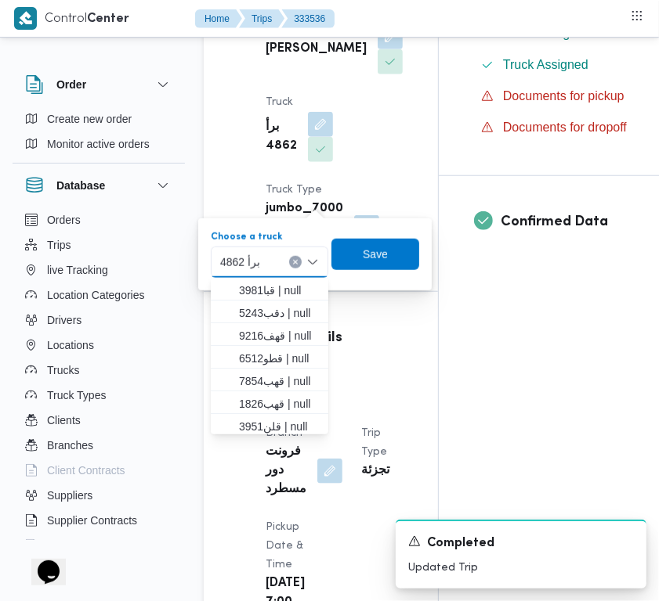
paste input "5421"
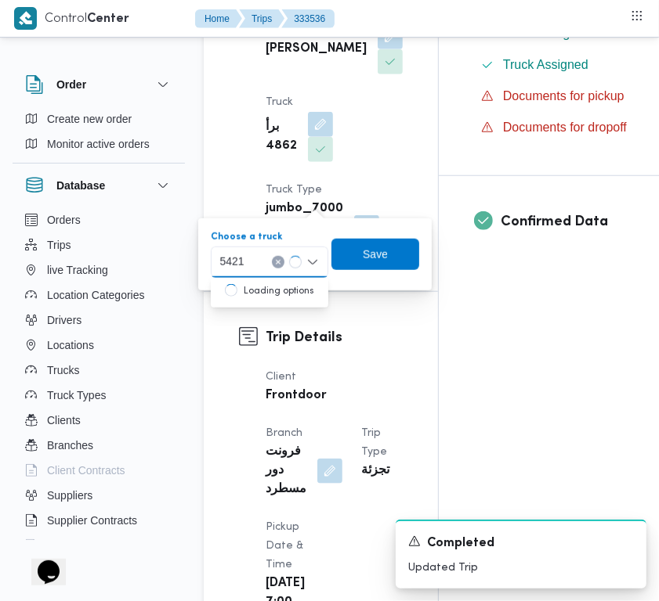
type input "5421"
click at [244, 298] on span "قصه5421 | null" at bounding box center [279, 290] width 80 height 19
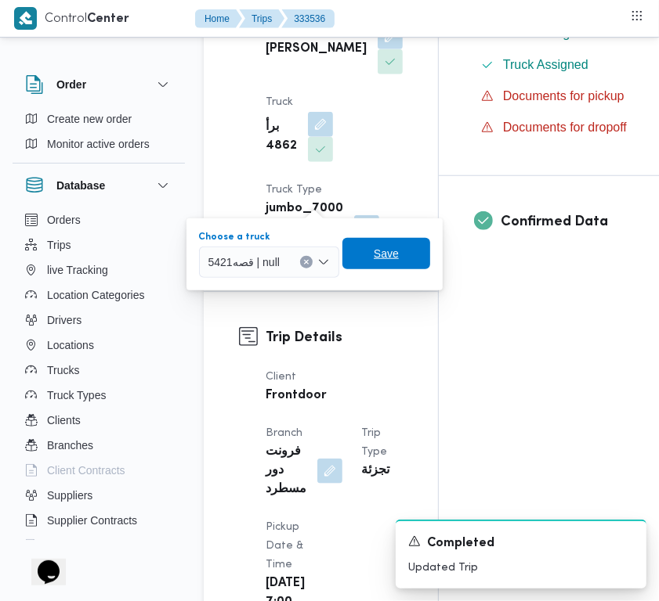
click at [385, 262] on span "Save" at bounding box center [386, 253] width 25 height 19
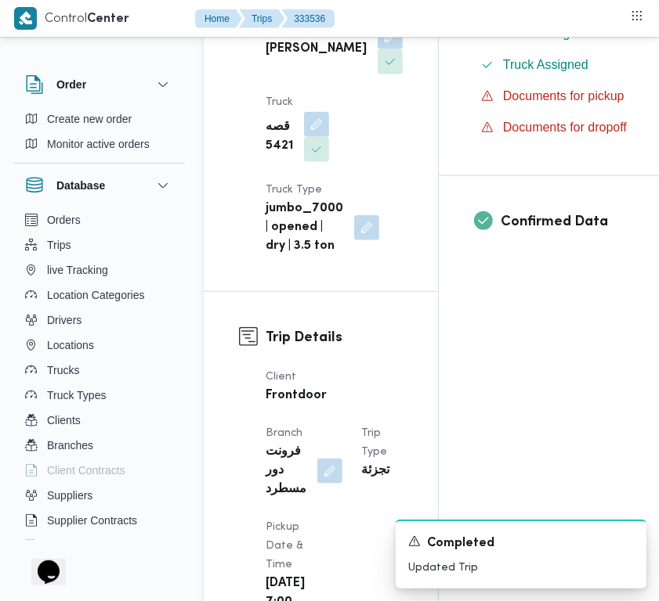
click at [348, 154] on div "Supplier عبدالواحد محمد احمد مسعد Operation Model Monthly Driver عبدالواحد محمد…" at bounding box center [334, 46] width 156 height 439
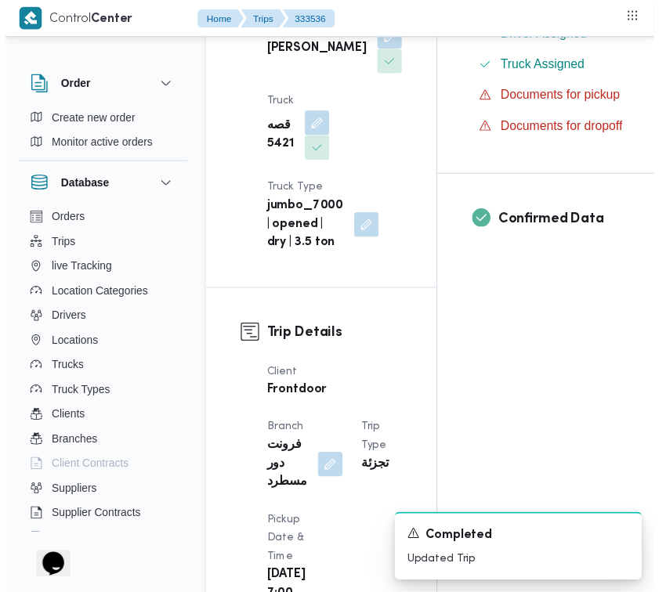
scroll to position [0, 0]
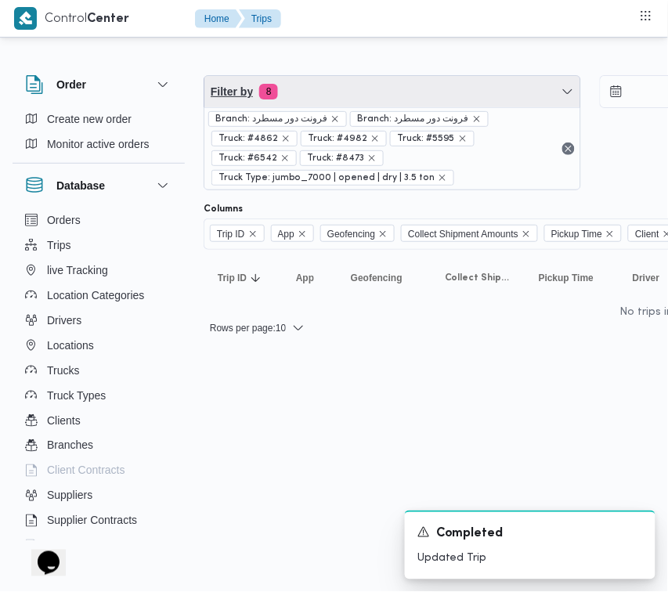
click at [356, 100] on span "Filter by 8" at bounding box center [392, 91] width 376 height 31
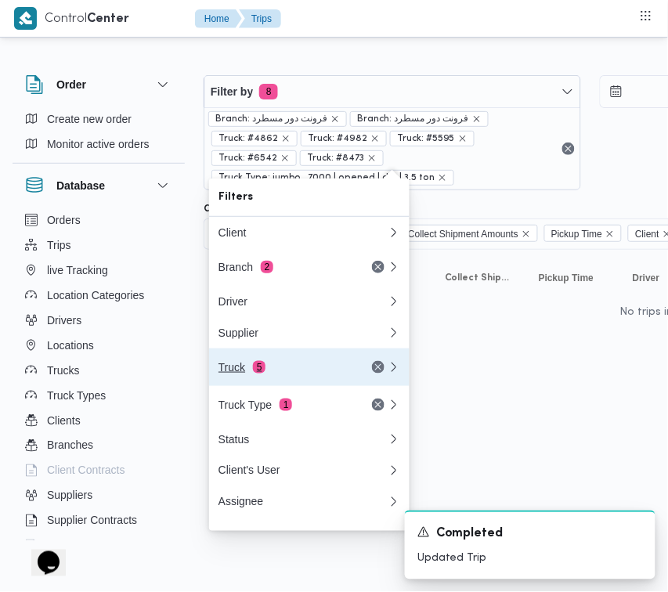
click at [268, 364] on div "Truck 5" at bounding box center [303, 367] width 188 height 38
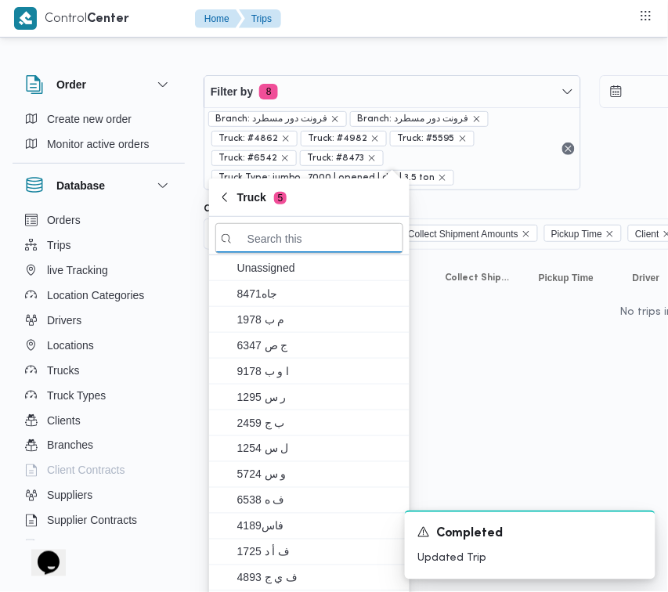
paste input "5319"
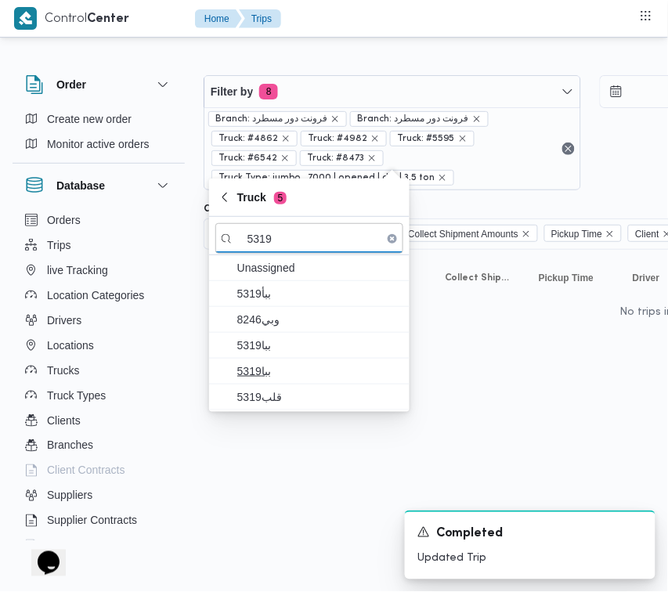
type input "5319"
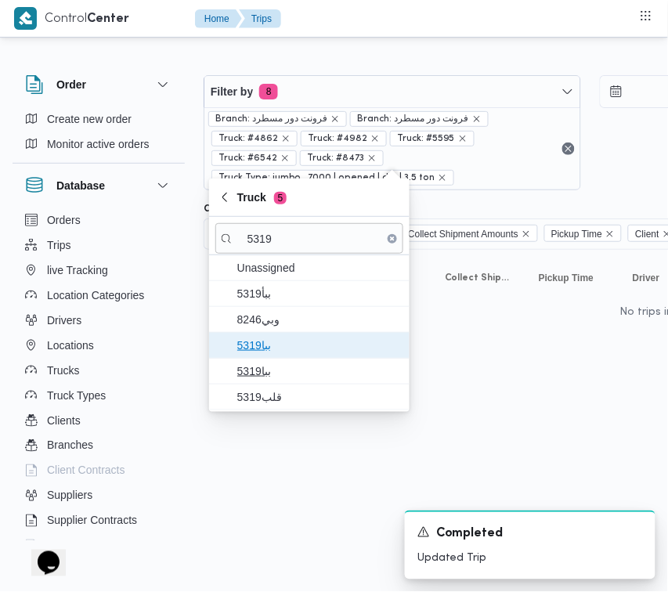
click at [249, 349] on span "ببا5319" at bounding box center [318, 345] width 163 height 19
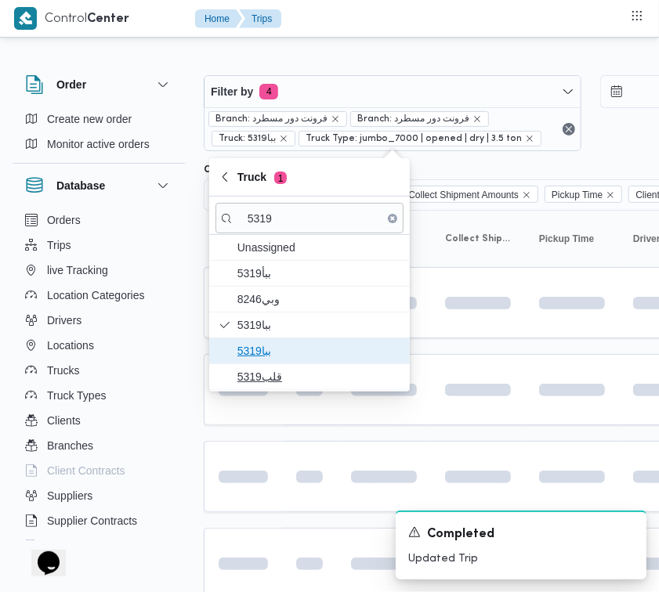
click at [257, 365] on div "Unassigned 5319ببأ وبي8246 ببا5319 ببا5319 قلب5319" at bounding box center [309, 312] width 200 height 155
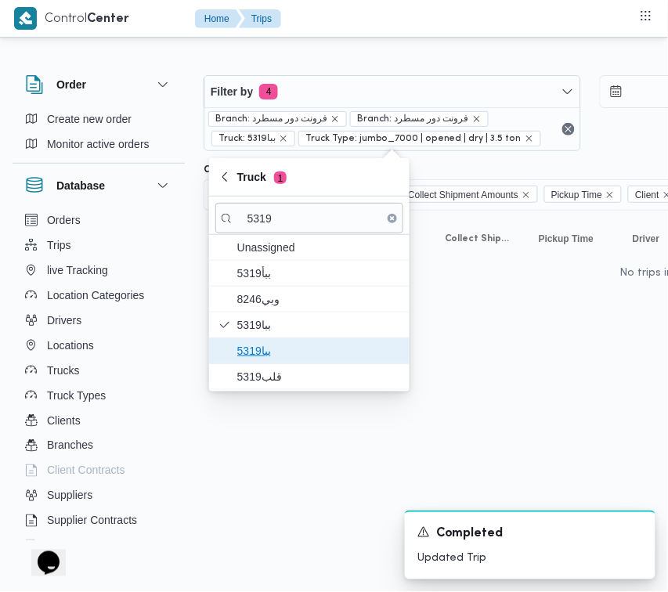
click at [257, 358] on span "ببا5319" at bounding box center [318, 350] width 163 height 19
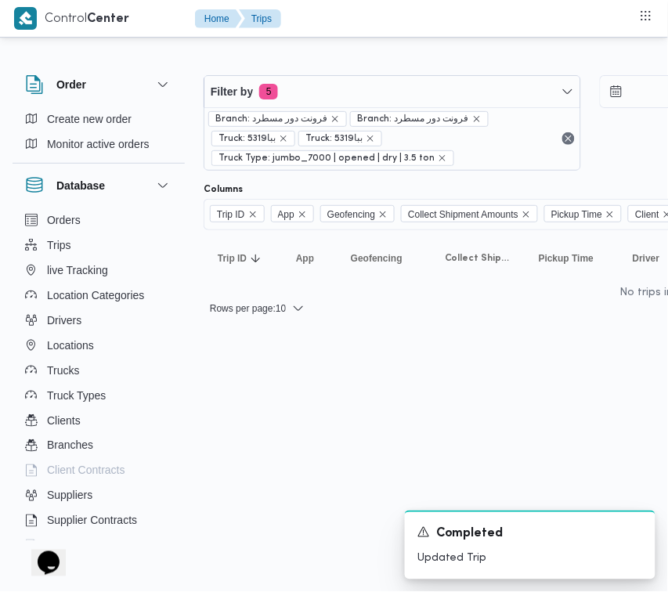
click at [264, 475] on html "Control Center Home Trips Order Create new order Monitor active orders Database…" at bounding box center [334, 296] width 668 height 592
click at [345, 68] on div "Filter by 5 Branch: فرونت دور مسطرد Branch: فرونت دور مسطرد Truck: ببا5319 Truc…" at bounding box center [590, 123] width 792 height 114
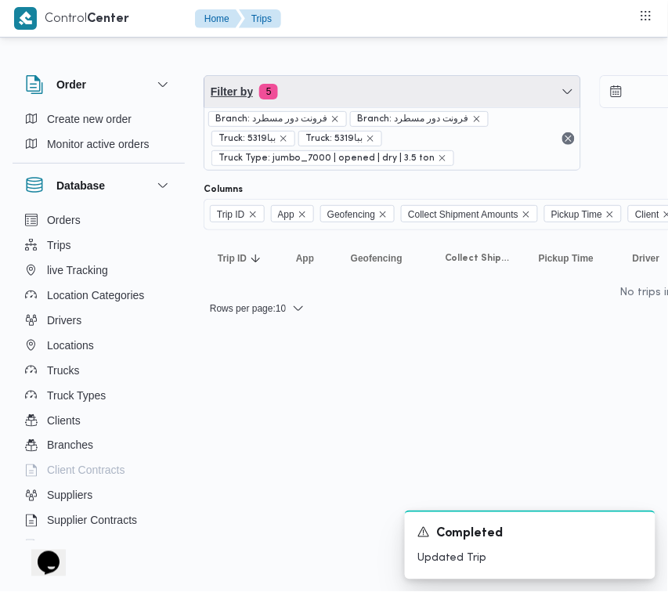
click at [334, 96] on span "Filter by 5" at bounding box center [392, 91] width 376 height 31
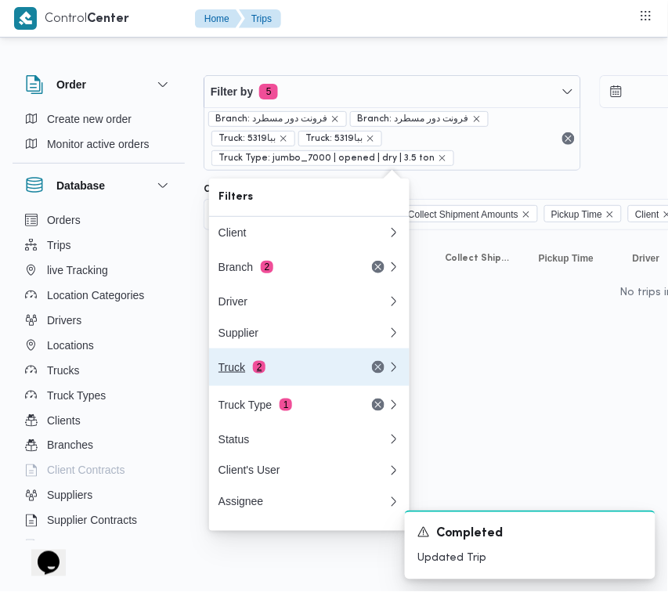
click at [271, 374] on div "Truck 2" at bounding box center [284, 367] width 132 height 13
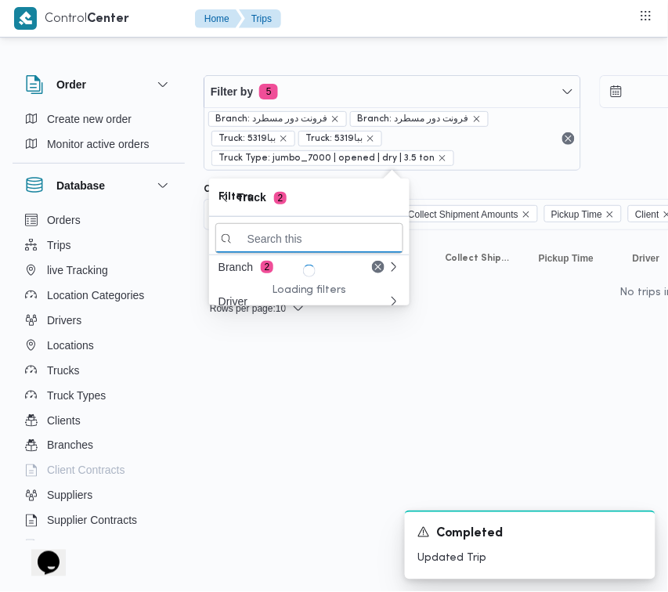
paste input "5319"
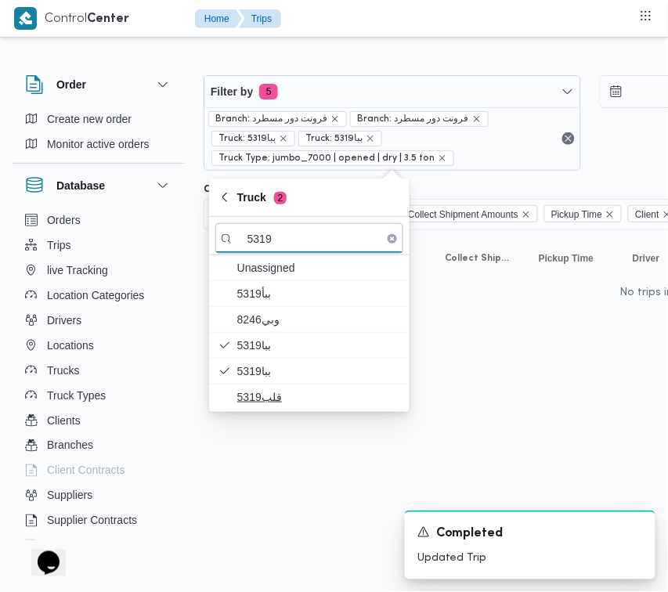
type input "5319"
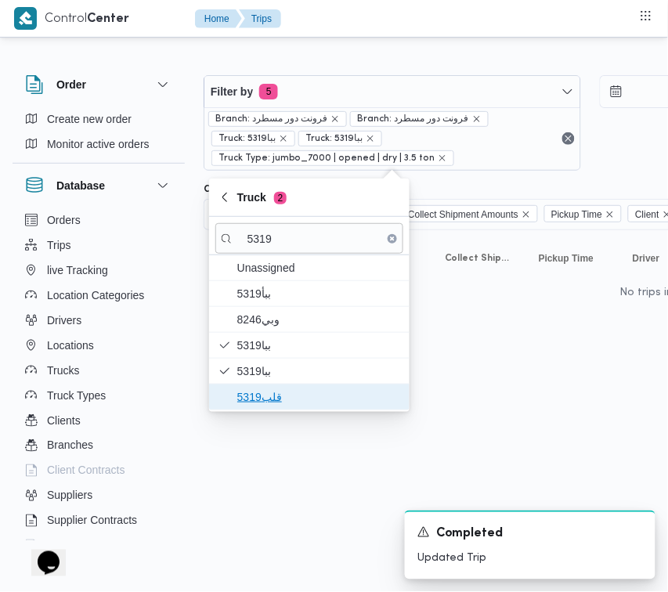
click at [278, 398] on span "قلب5319" at bounding box center [318, 397] width 163 height 19
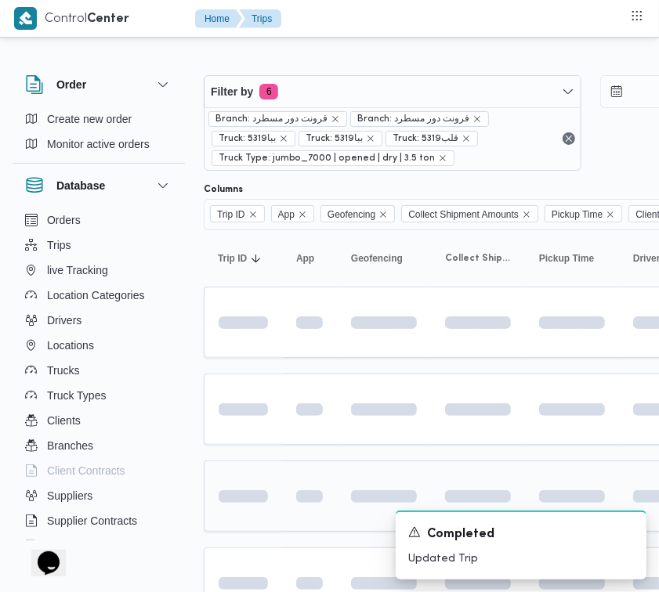
click at [280, 484] on td at bounding box center [243, 495] width 78 height 71
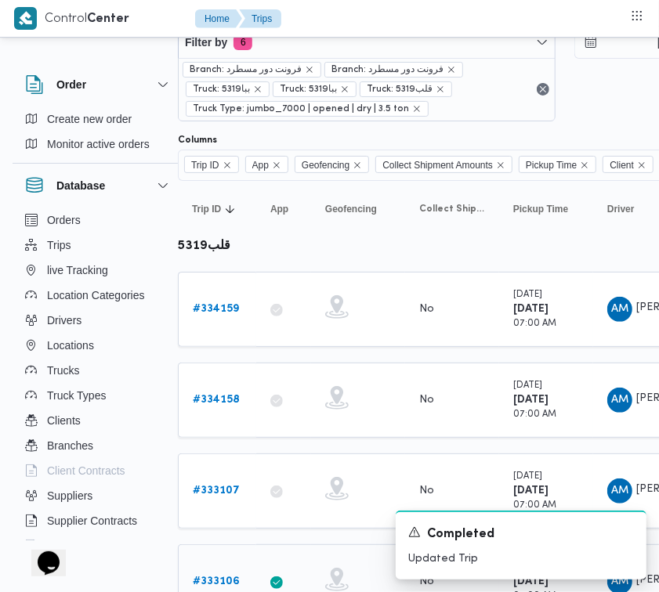
scroll to position [126, 26]
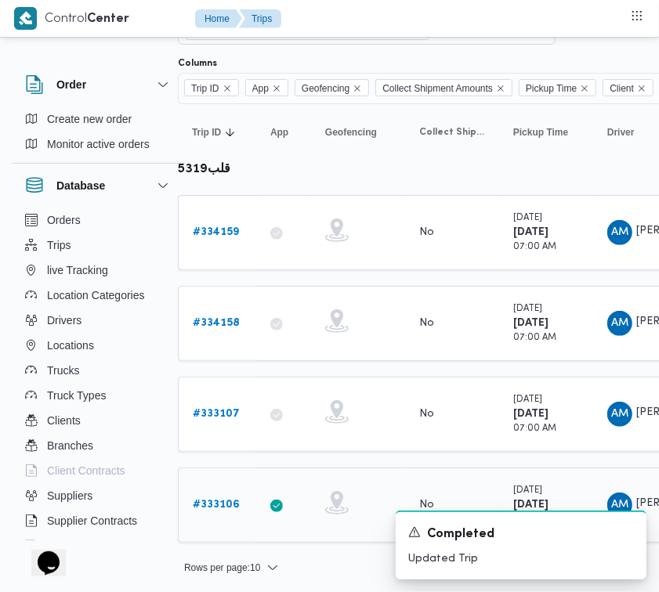
click at [220, 490] on div "# 333106" at bounding box center [217, 504] width 62 height 31
click at [223, 500] on b "# 333106" at bounding box center [216, 505] width 47 height 10
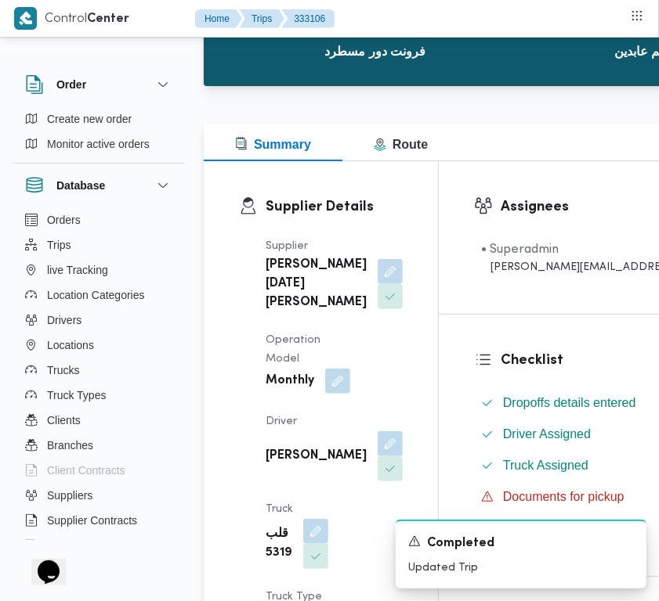
scroll to position [133, 0]
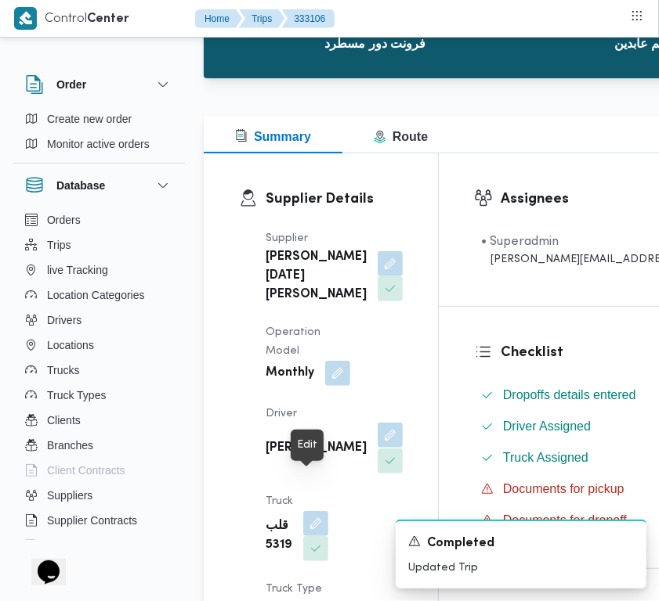
click at [377, 448] on button "button" at bounding box center [389, 435] width 25 height 25
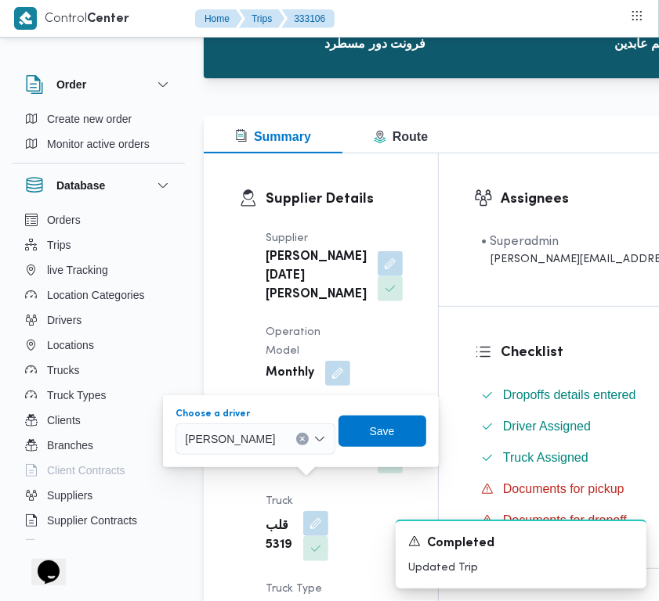
click at [256, 431] on span "احمد محمد دياب محمد" at bounding box center [230, 438] width 90 height 17
paste input "جمال رزق"
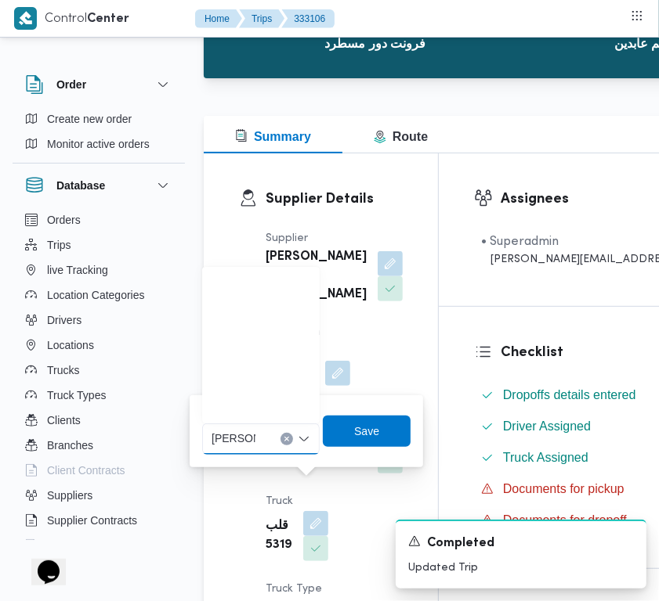
scroll to position [411, 0]
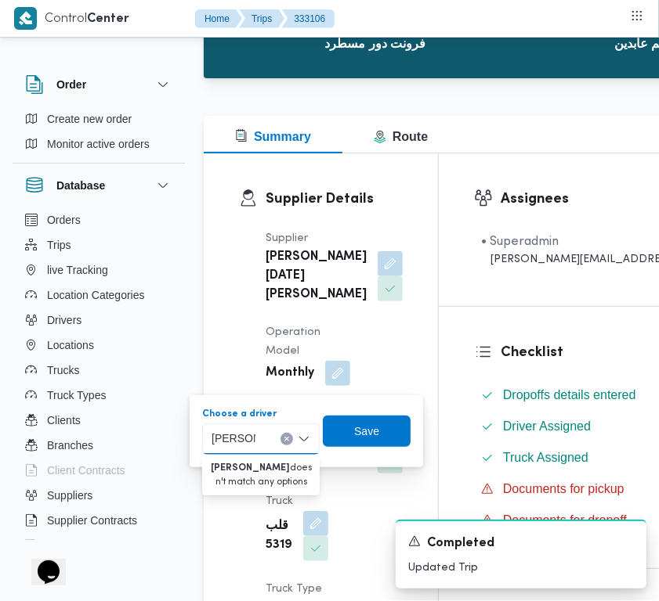
type input "جمال رزق"
click at [287, 441] on icon "Clear input" at bounding box center [286, 439] width 6 height 6
drag, startPoint x: 362, startPoint y: 428, endPoint x: 353, endPoint y: 396, distance: 33.2
click at [362, 429] on span "Save" at bounding box center [366, 430] width 25 height 19
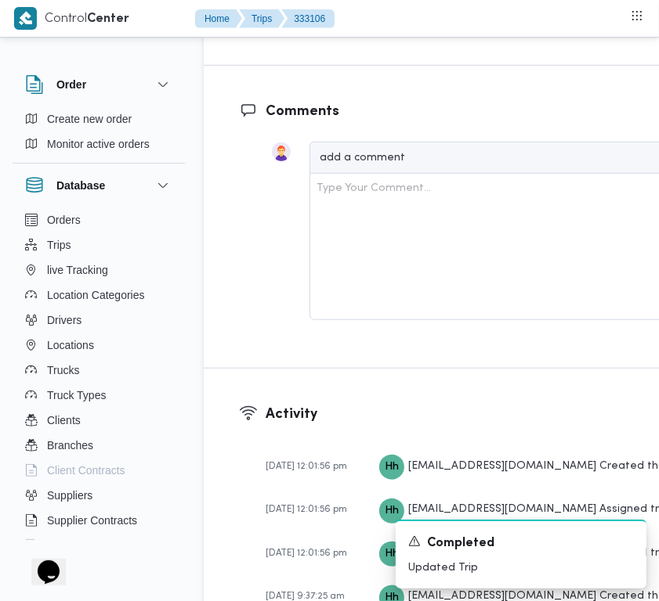
scroll to position [3060, 0]
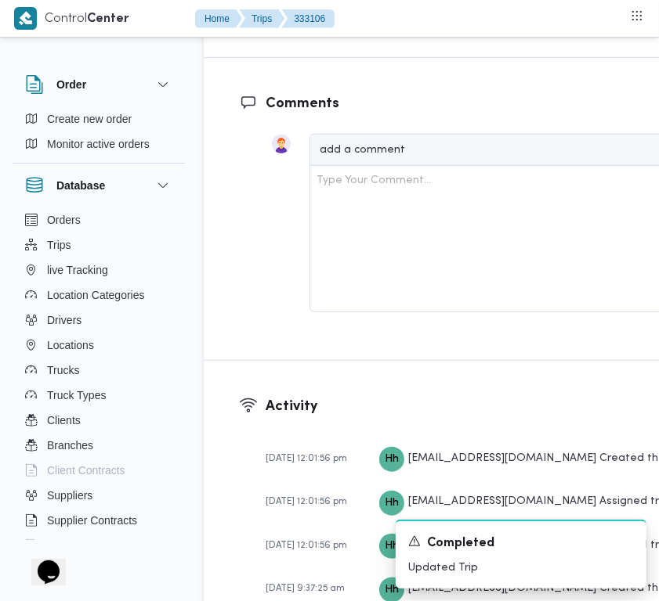
drag, startPoint x: 310, startPoint y: 386, endPoint x: 294, endPoint y: 373, distance: 21.2
click at [308, 21] on button "button" at bounding box center [305, 8] width 25 height 25
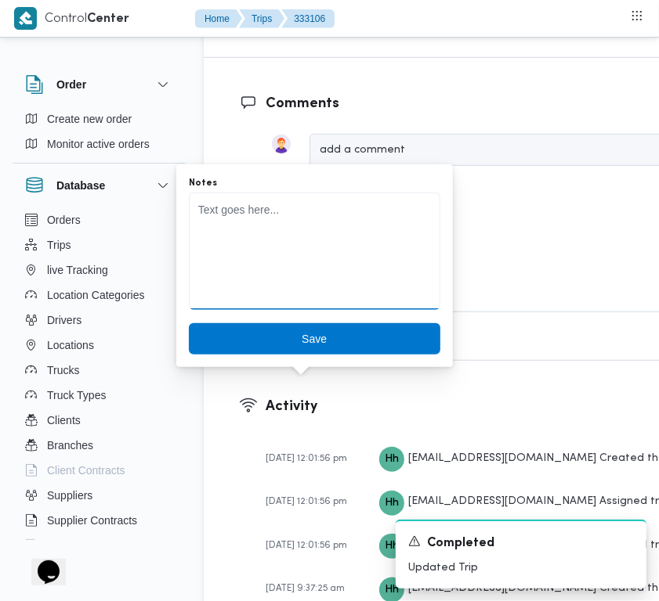
click at [249, 262] on textarea "Notes" at bounding box center [314, 251] width 251 height 117
paste textarea "1734جمال رزق"
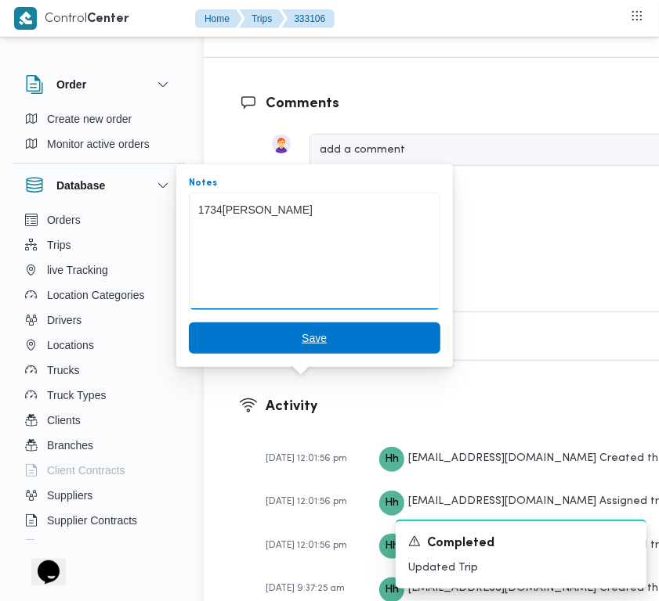
type textarea "1734جمال رزق"
click at [301, 341] on span "Save" at bounding box center [313, 338] width 25 height 19
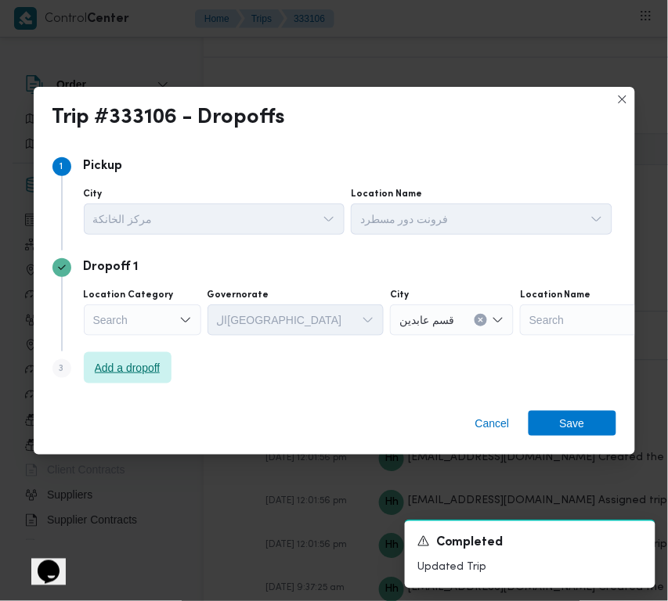
click at [139, 372] on span "Add a dropoff" at bounding box center [128, 368] width 66 height 19
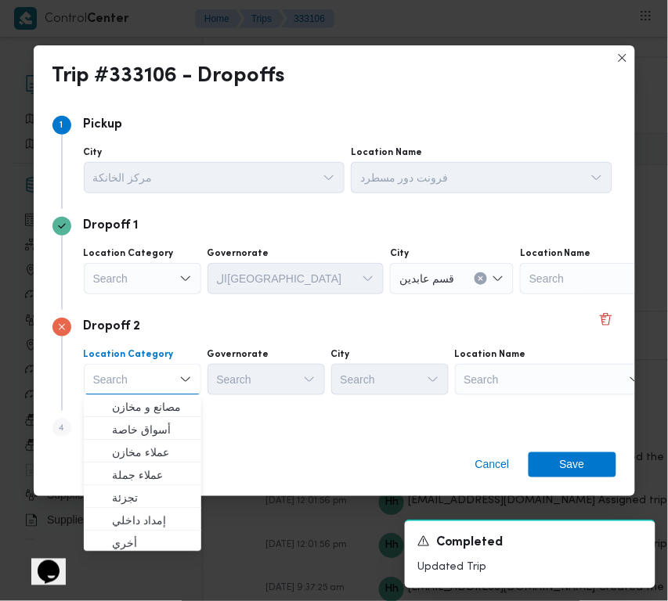
click at [531, 294] on div "Search" at bounding box center [618, 278] width 196 height 31
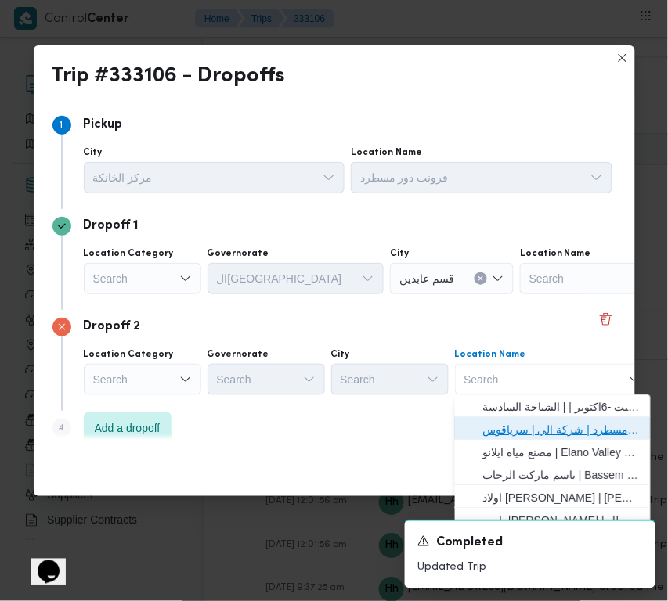
click at [546, 428] on span "فرونت دور مسطرد | شركة الي | سرياقوس" at bounding box center [562, 430] width 158 height 19
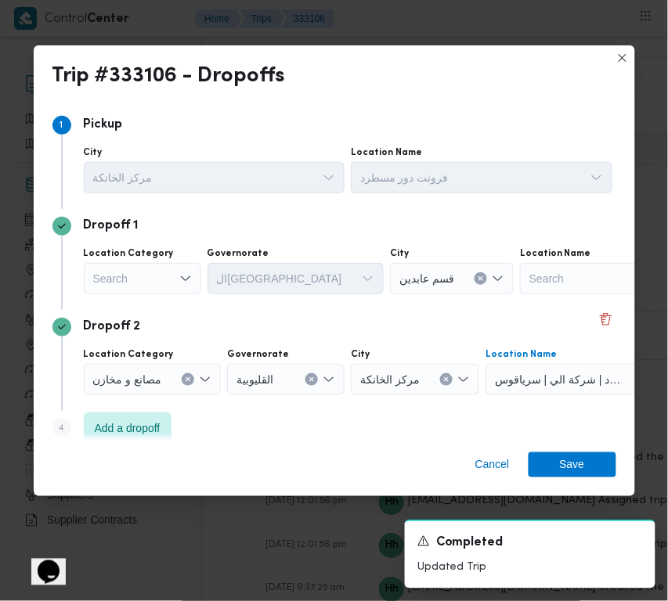
click at [138, 272] on div "Search" at bounding box center [142, 278] width 117 height 31
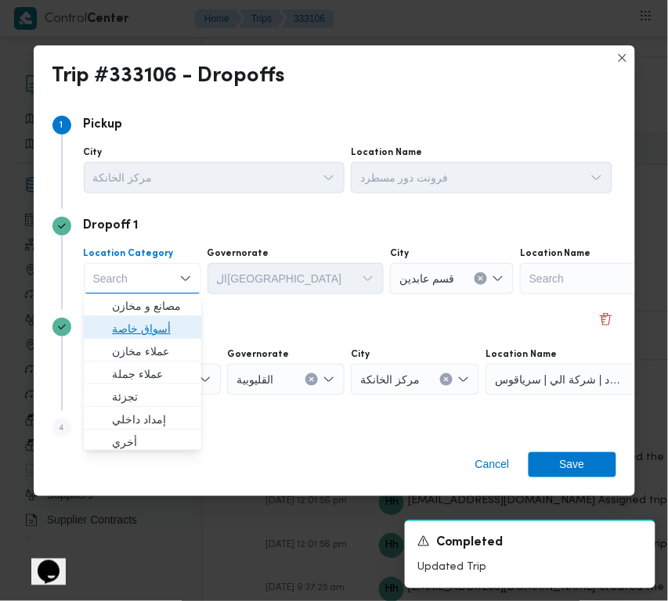
drag, startPoint x: 132, startPoint y: 329, endPoint x: 306, endPoint y: 315, distance: 175.2
click at [133, 329] on span "أسواق خاصة" at bounding box center [152, 329] width 80 height 19
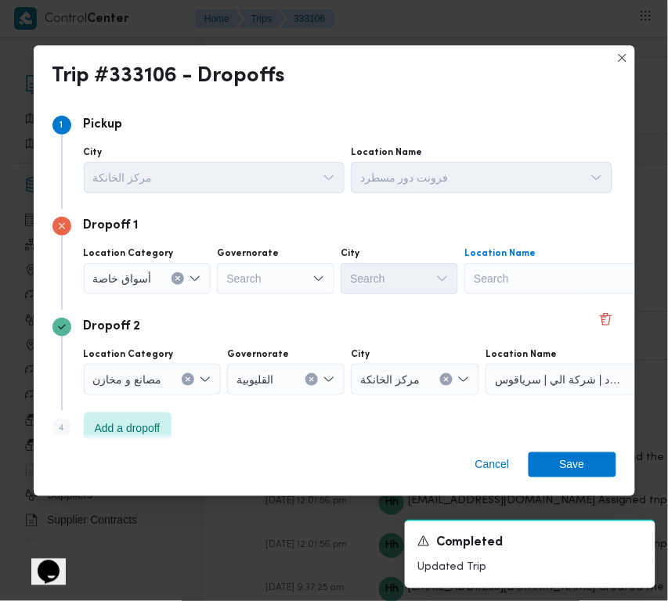
click at [529, 267] on div "Search" at bounding box center [562, 278] width 196 height 31
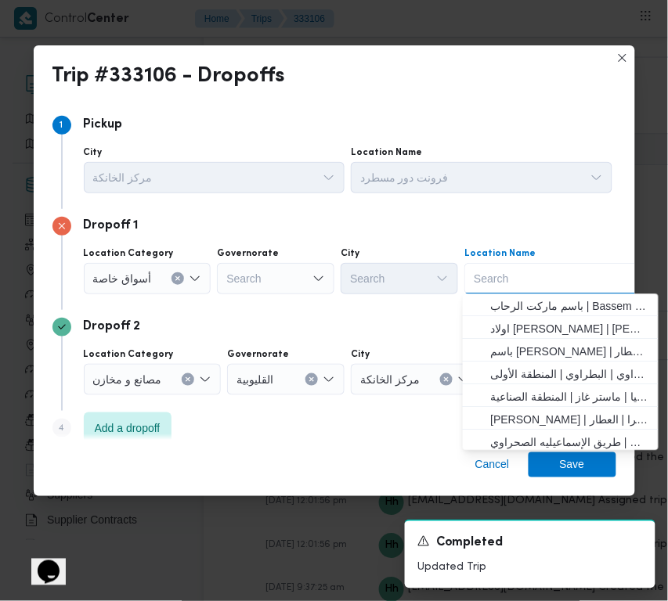
paste input "سعودي زايد"
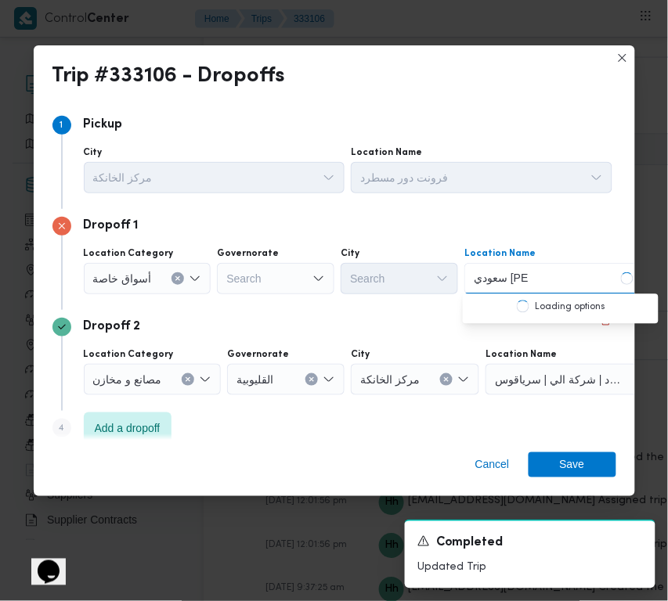
click at [490, 274] on input "سعودي زايد" at bounding box center [501, 278] width 55 height 19
type input "سعودي الشيخ زايد"
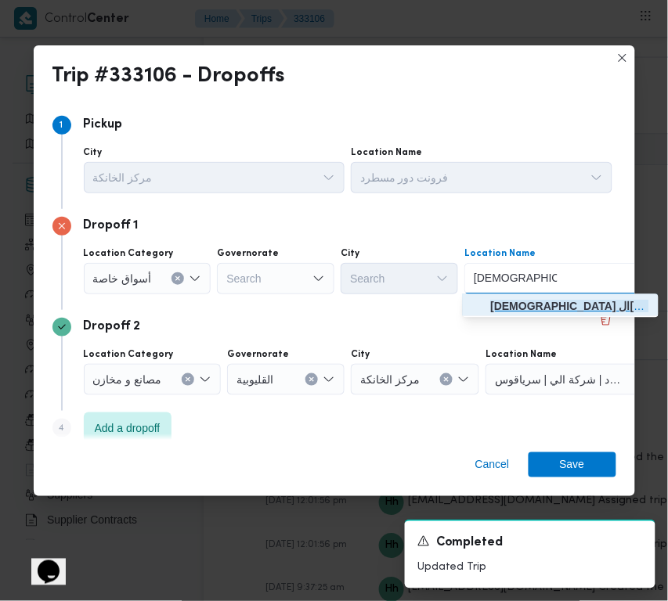
click at [515, 303] on span "سعودي الشيخ زايد | سعودى سوبر ماركت | null" at bounding box center [570, 307] width 158 height 19
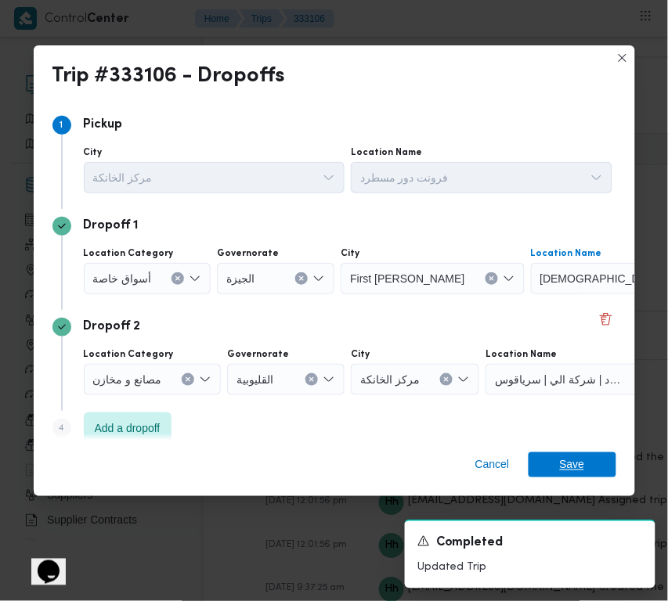
click at [570, 463] on span "Save" at bounding box center [572, 465] width 25 height 25
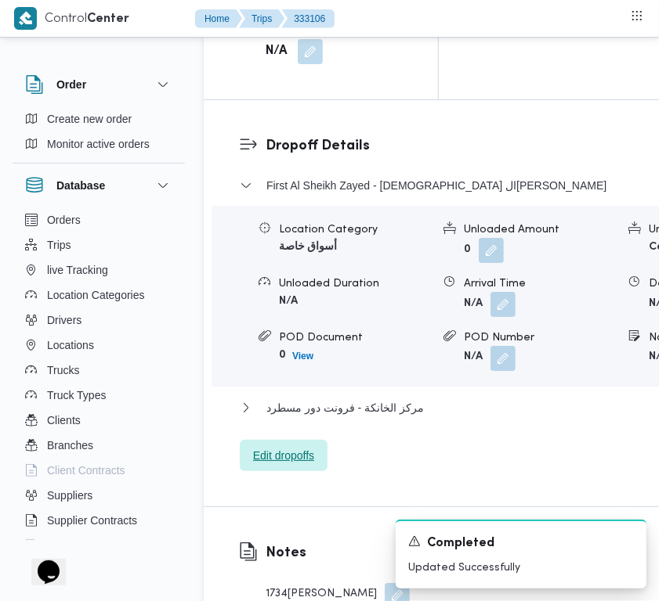
scroll to position [2283, 0]
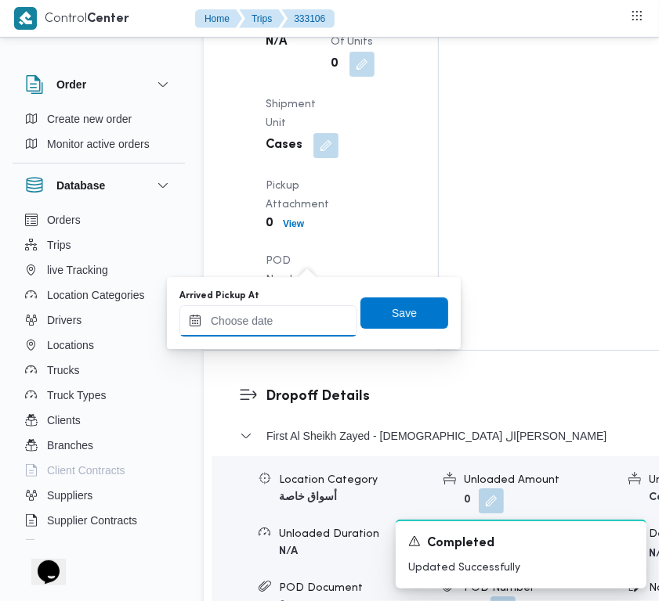
click at [296, 316] on input "Arrived Pickup At" at bounding box center [268, 320] width 178 height 31
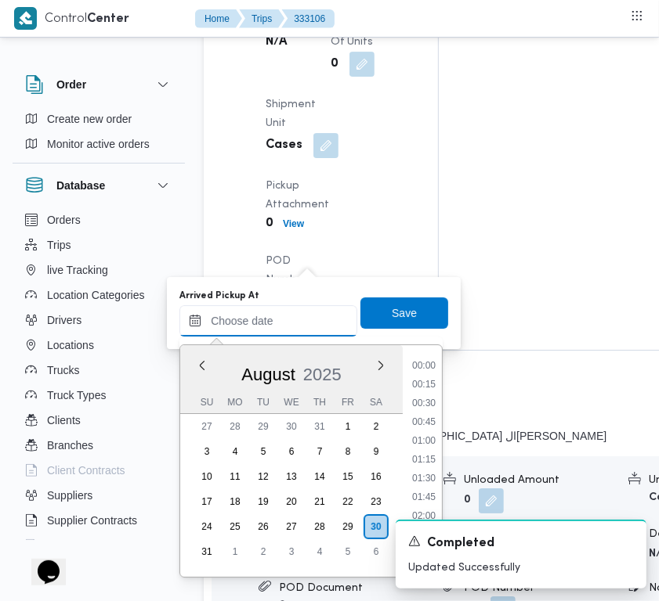
paste input "30/8/2025 9:00:00 AM"
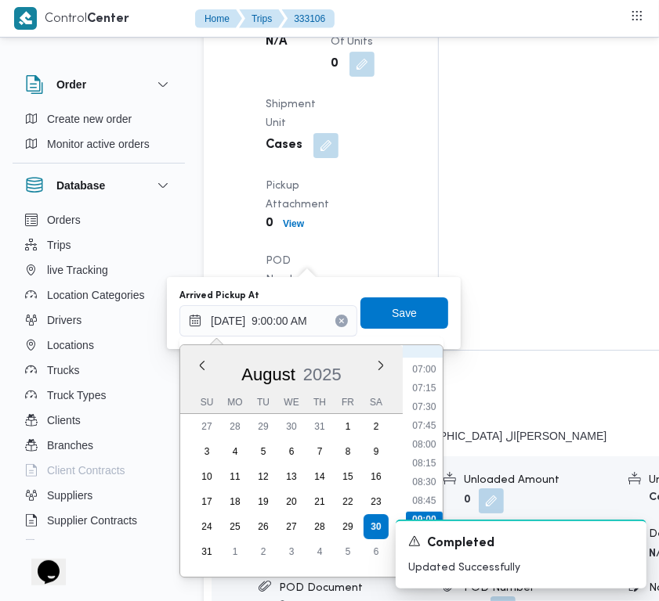
scroll to position [499, 0]
click at [433, 433] on li "07:30" at bounding box center [424, 431] width 36 height 16
type input "30/08/2025 07:30"
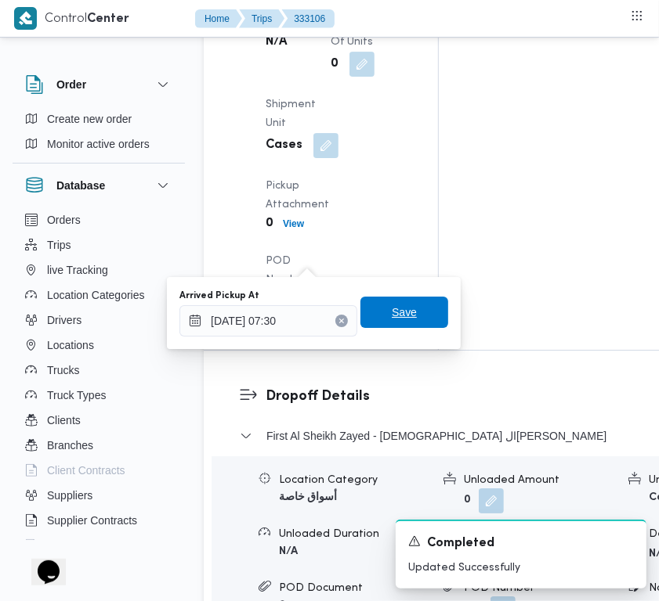
click at [392, 320] on span "Save" at bounding box center [404, 312] width 25 height 19
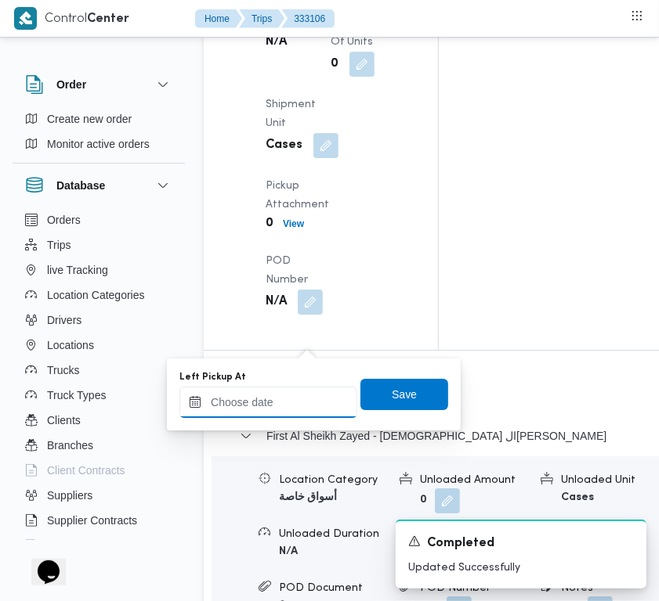
click at [304, 409] on input "Left Pickup At" at bounding box center [268, 402] width 178 height 31
paste input "30/8/2025 9:00:00 AM"
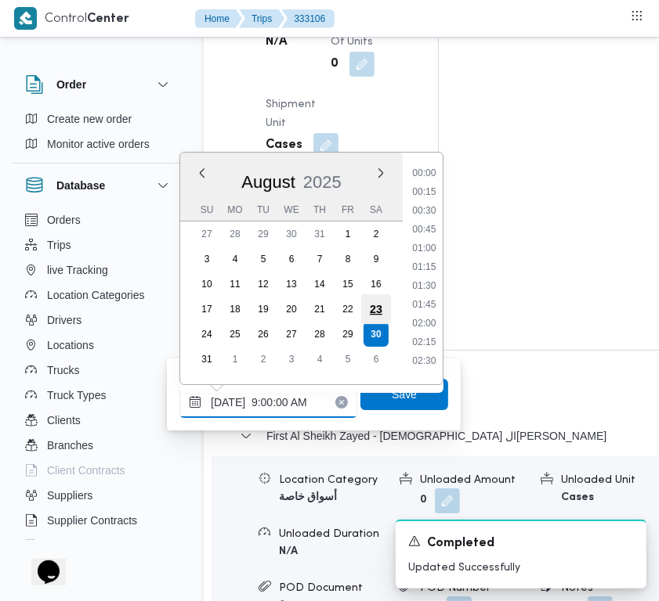
scroll to position [675, 0]
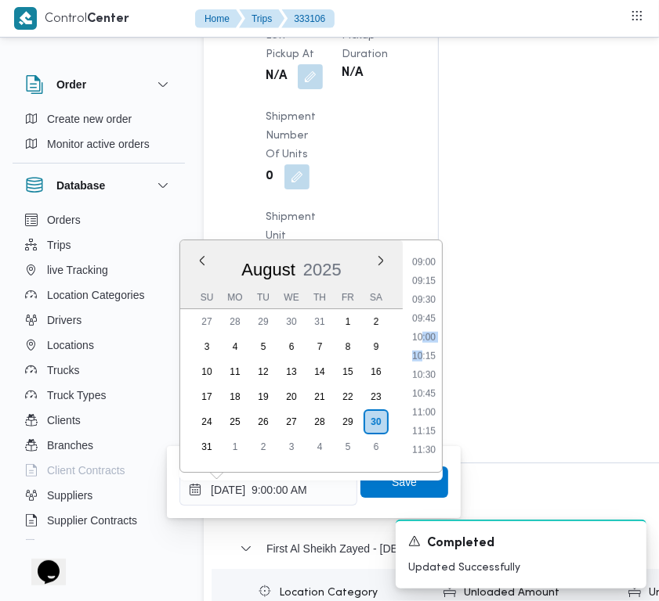
click at [420, 345] on ul "00:00 00:15 00:30 00:45 01:00 01:15 01:30 01:45 02:00 02:15 02:30 02:45 03:00 0…" at bounding box center [424, 356] width 36 height 207
click at [420, 360] on li "10:15" at bounding box center [424, 356] width 36 height 16
type input "30/08/2025 10:15"
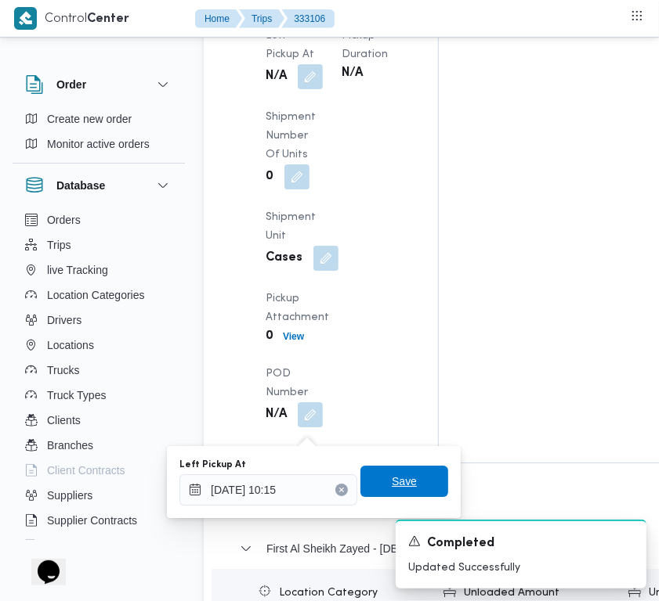
click at [392, 487] on span "Save" at bounding box center [404, 481] width 25 height 19
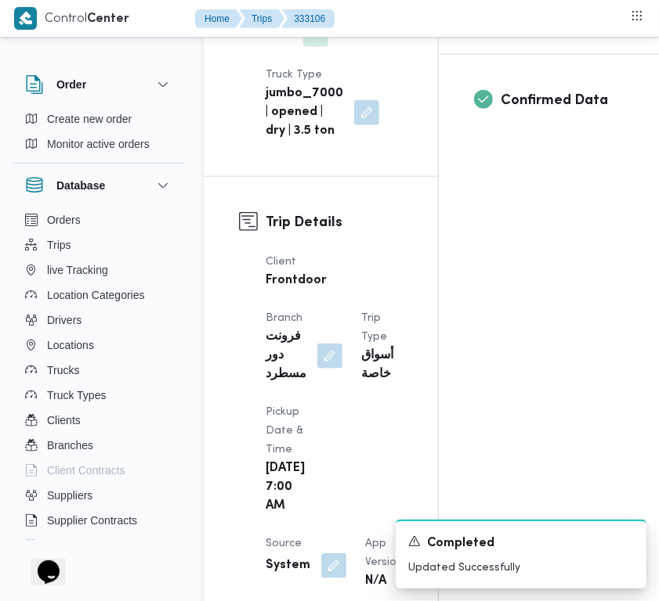
scroll to position [435, 0]
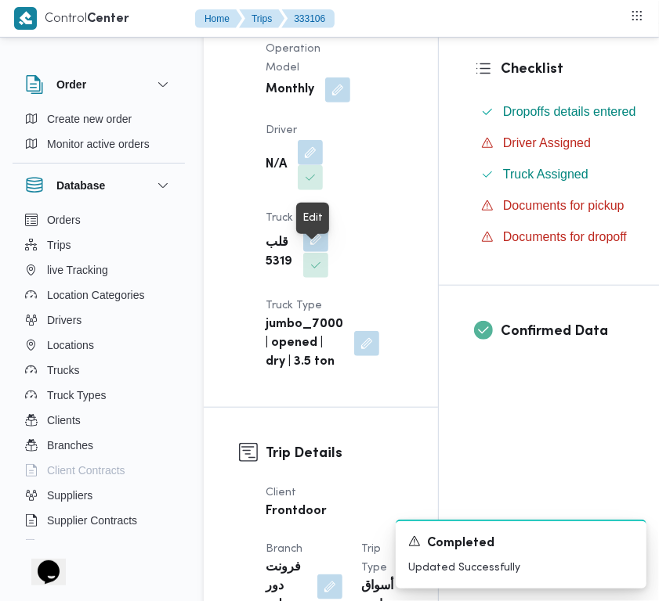
click at [312, 252] on button "button" at bounding box center [315, 239] width 25 height 25
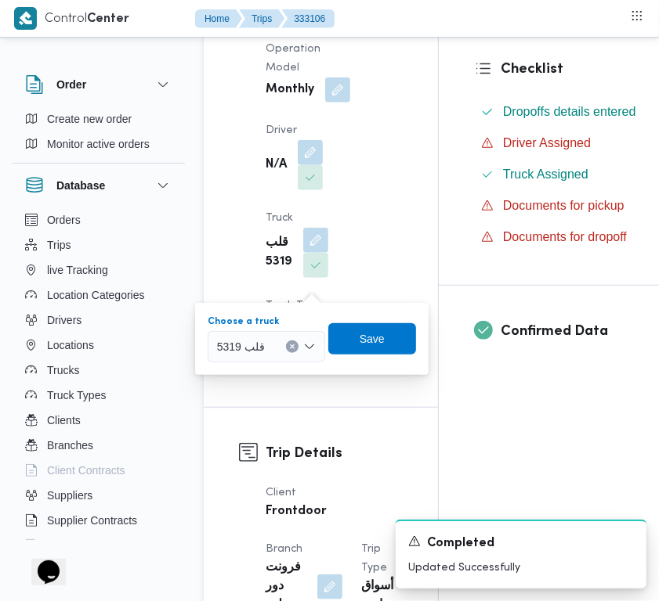
click at [292, 347] on icon "Clear input" at bounding box center [292, 347] width 4 height 4
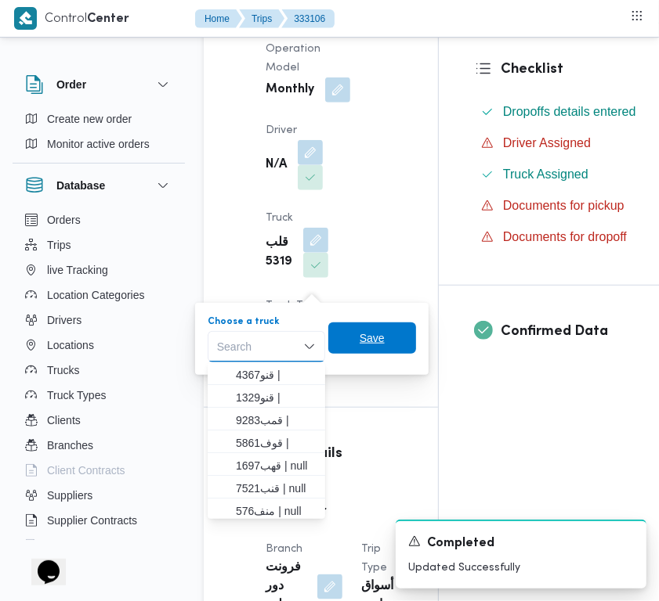
click at [378, 343] on span "Save" at bounding box center [371, 338] width 25 height 19
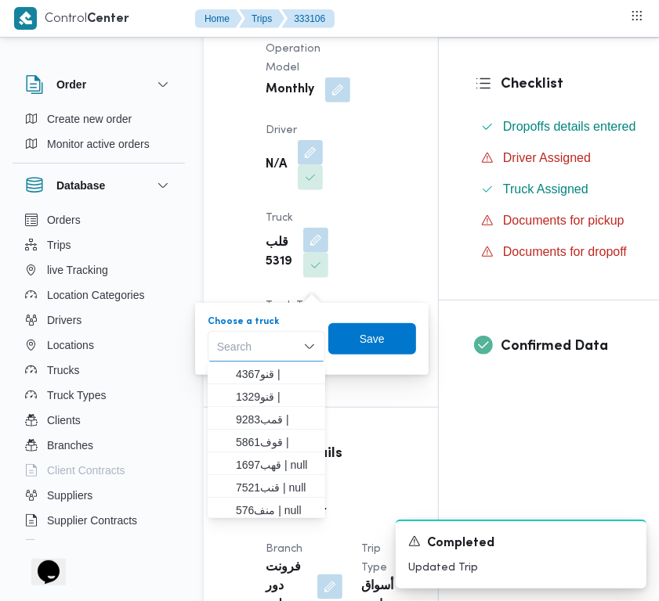
click at [349, 245] on div "Supplier ابراهيم رمضان ابراهيم عثمان ابوباشا Operation Model Monthly Driver N/A…" at bounding box center [334, 159] width 156 height 445
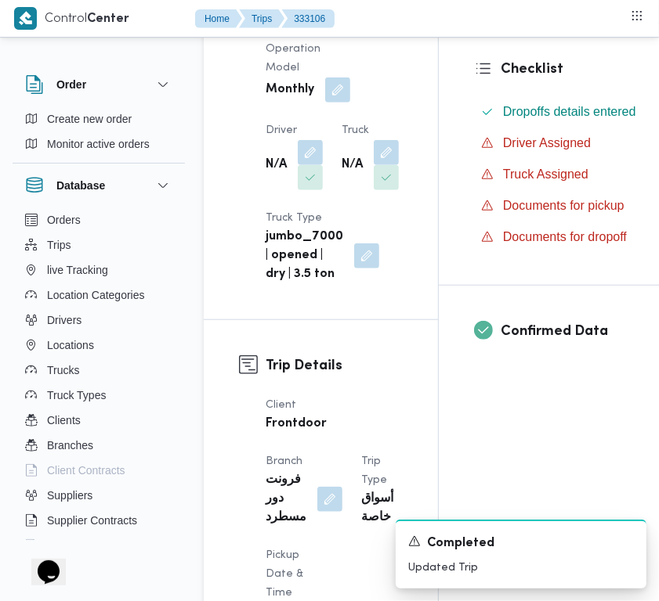
click at [349, 245] on div "Supplier ابراهيم رمضان ابراهيم عثمان ابوباشا Operation Model Monthly Driver N/A…" at bounding box center [334, 115] width 156 height 357
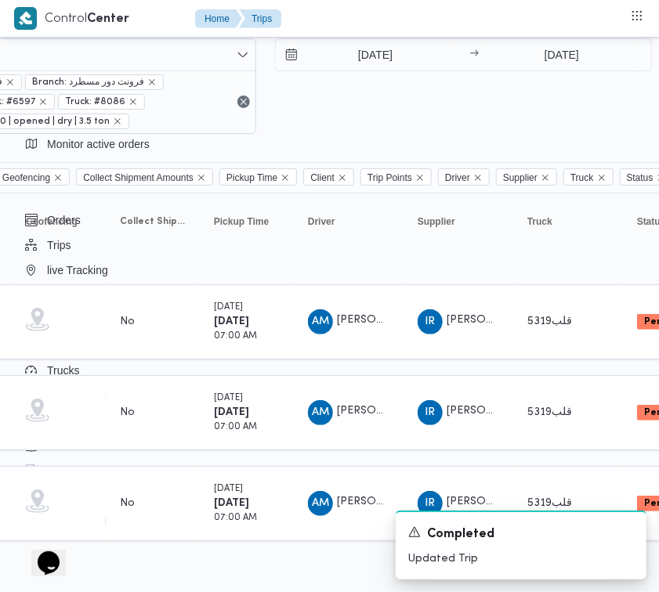
scroll to position [37, 494]
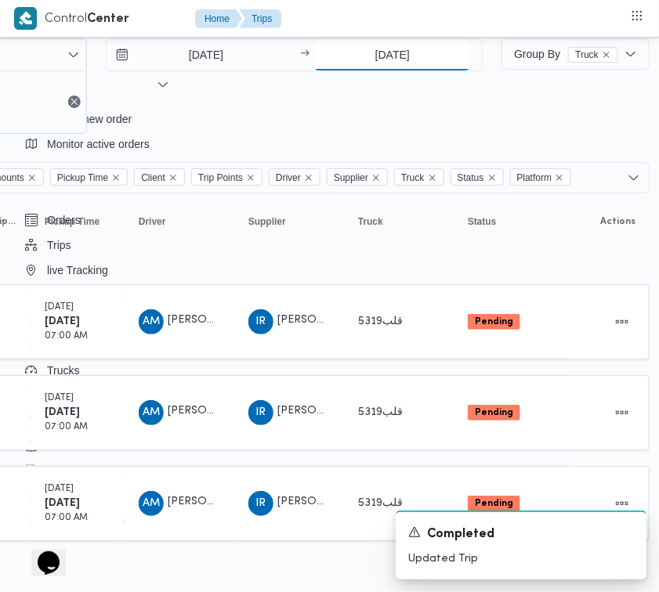
click at [366, 53] on input "[DATE]" at bounding box center [392, 54] width 156 height 31
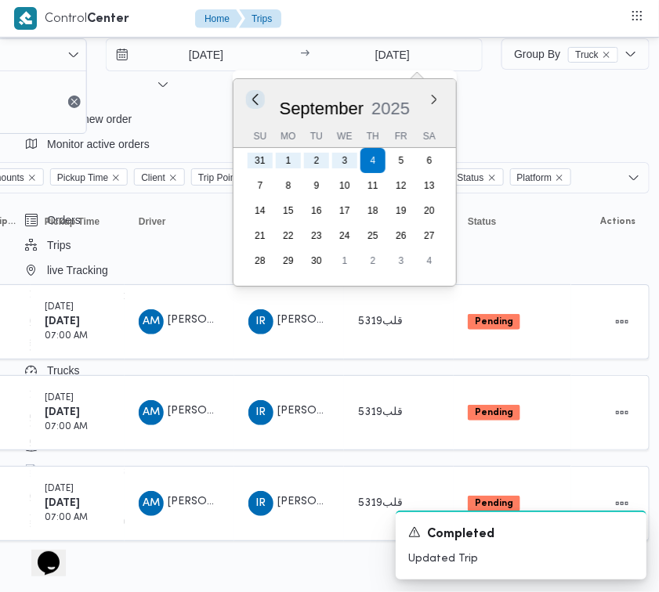
click at [259, 104] on button "Previous Month" at bounding box center [255, 99] width 15 height 15
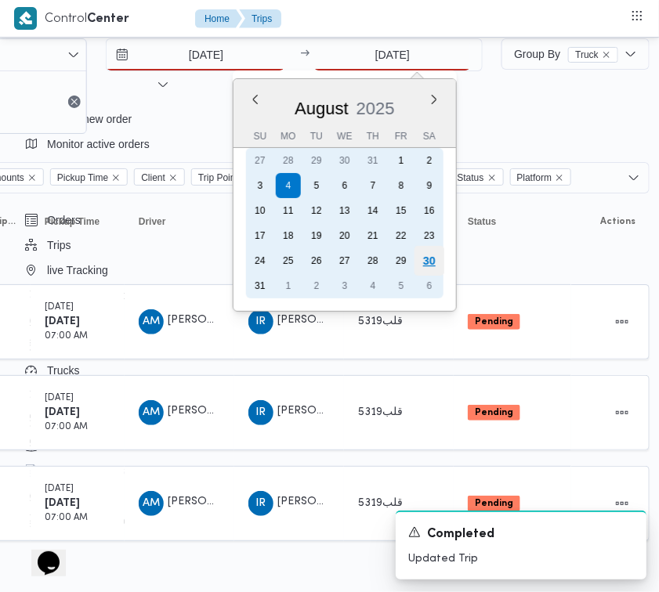
click at [432, 258] on div "30" at bounding box center [429, 261] width 30 height 30
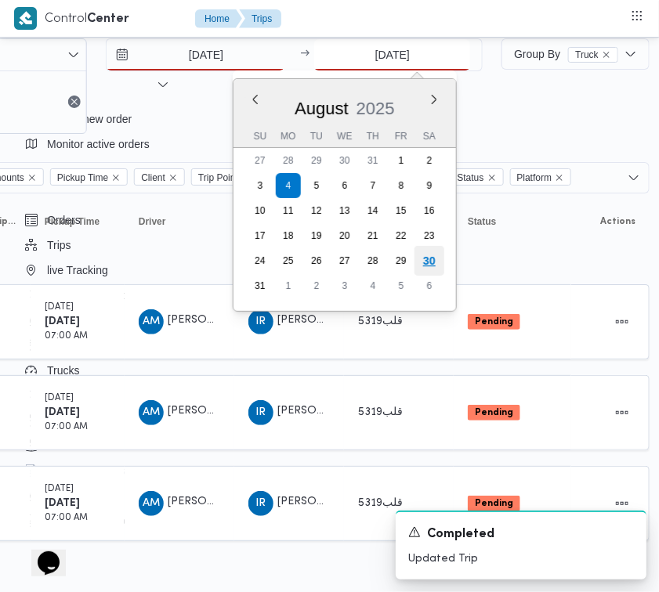
type input "30/8/2025"
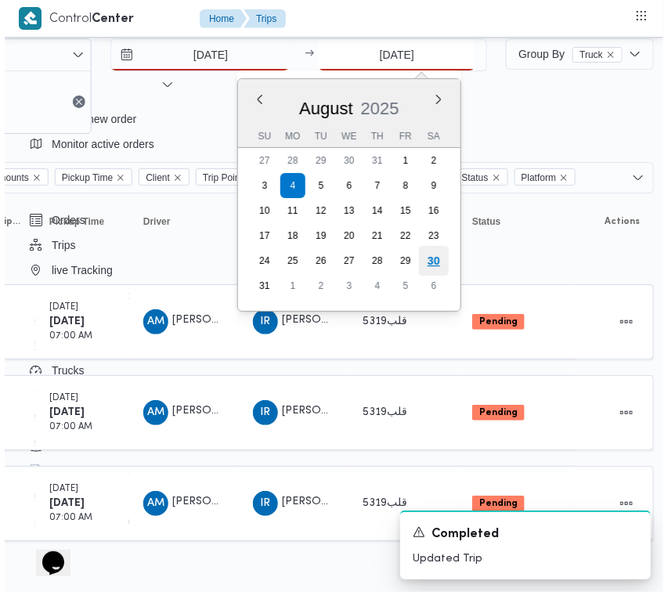
scroll to position [0, 484]
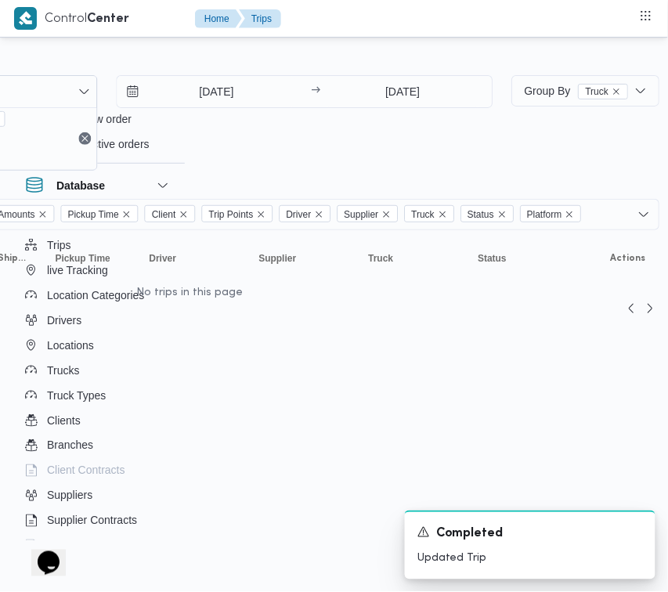
drag, startPoint x: 435, startPoint y: 131, endPoint x: 416, endPoint y: 298, distance: 167.9
click at [435, 132] on div "30/8/2025 → 30/8/2025" at bounding box center [304, 123] width 377 height 96
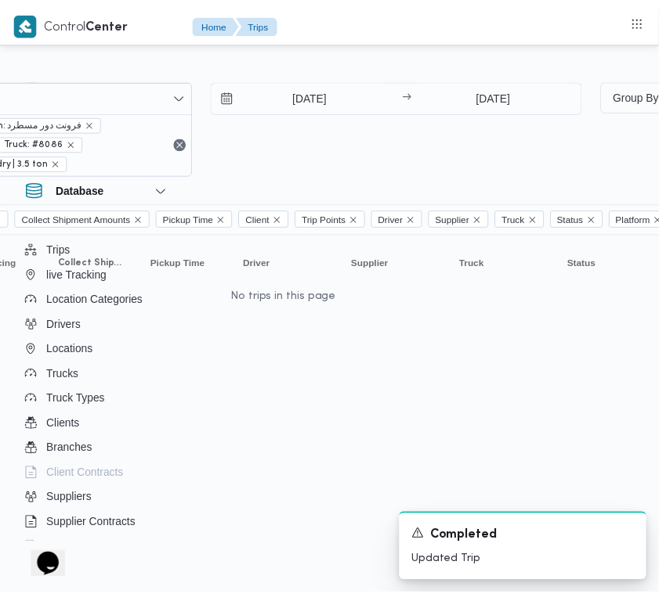
scroll to position [0, 0]
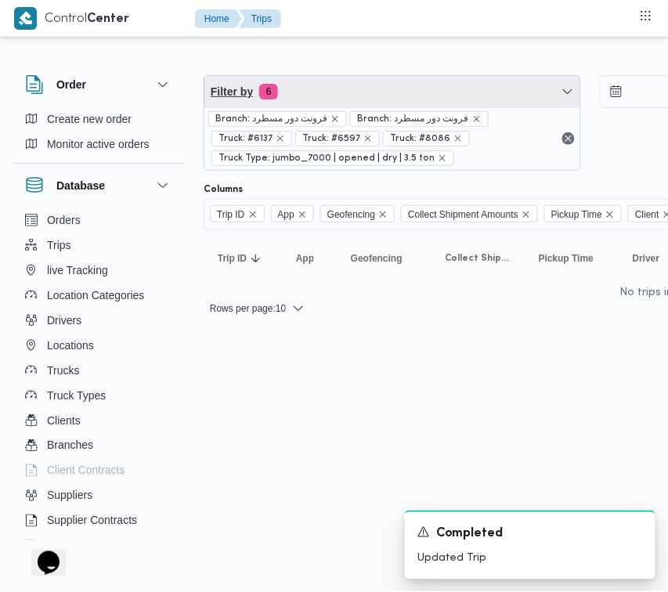
click at [304, 90] on span "Filter by 6" at bounding box center [392, 91] width 376 height 31
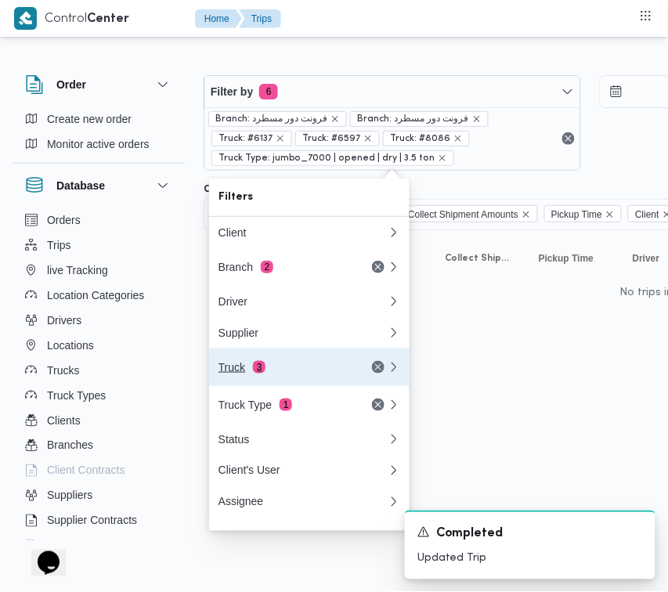
click at [256, 374] on div "Truck 3" at bounding box center [284, 367] width 132 height 13
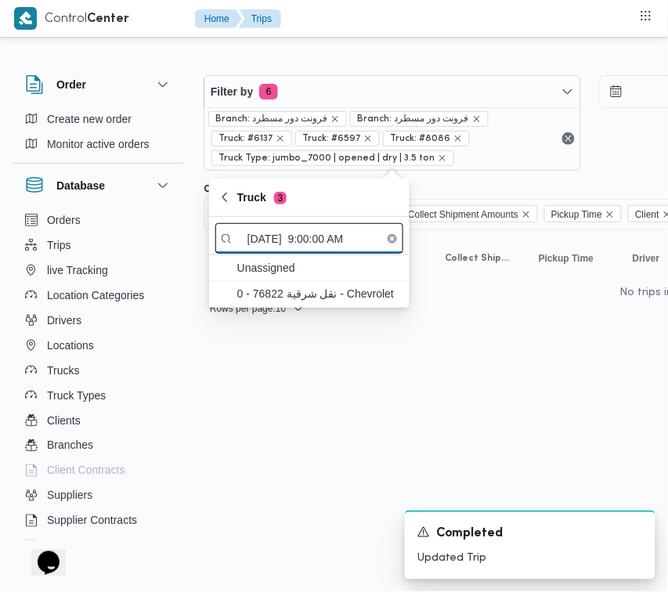
click at [284, 241] on input "30/8/2025 9:00:00 AM" at bounding box center [309, 238] width 188 height 31
paste
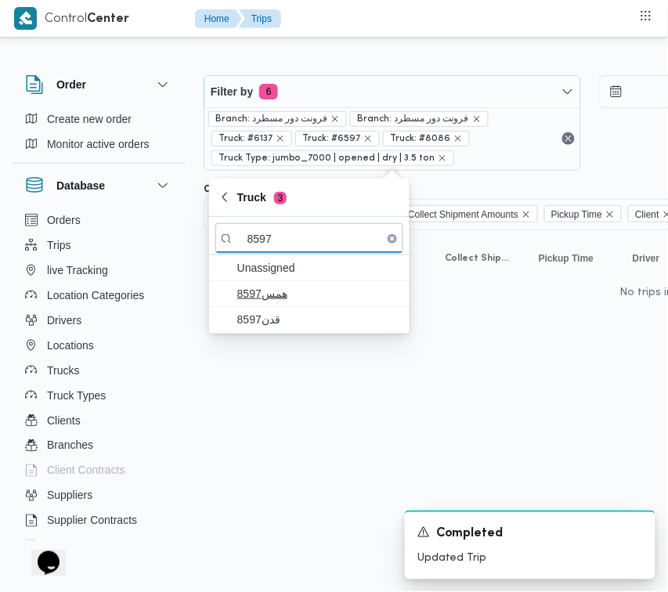
type input "8597"
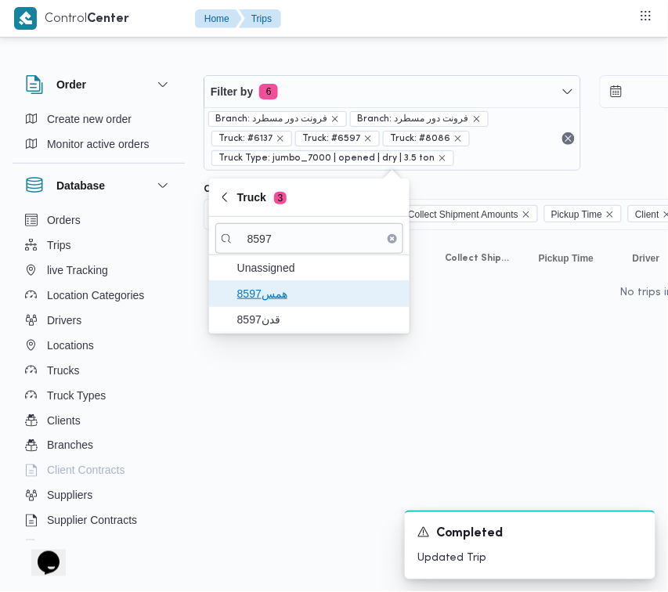
click at [264, 302] on span "همس8597" at bounding box center [318, 293] width 163 height 19
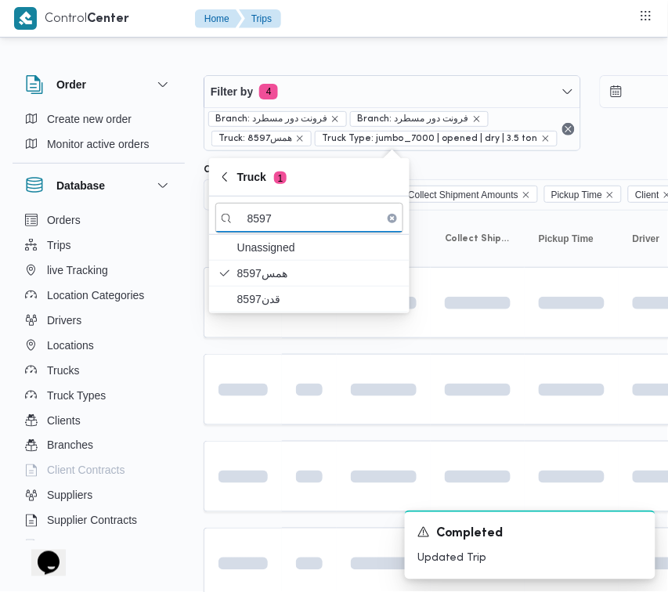
click at [236, 536] on html "Control Center Home Trips Order Create new order Monitor active orders Database…" at bounding box center [334, 296] width 668 height 592
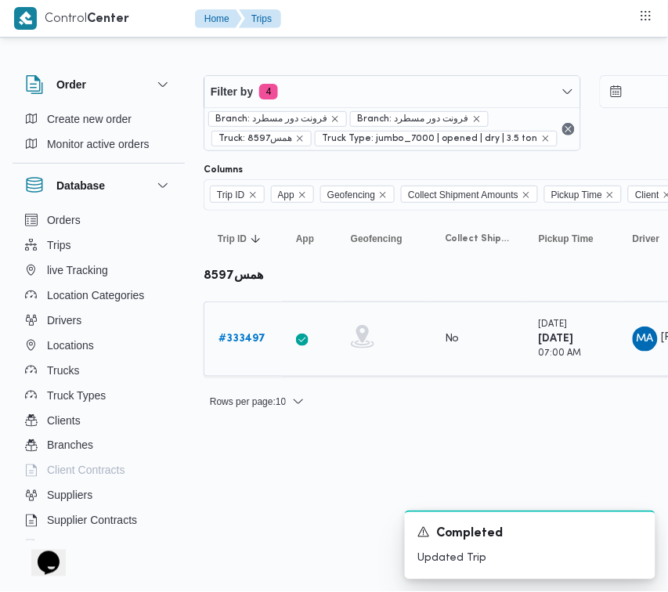
click at [228, 338] on b "# 333497" at bounding box center [241, 339] width 47 height 10
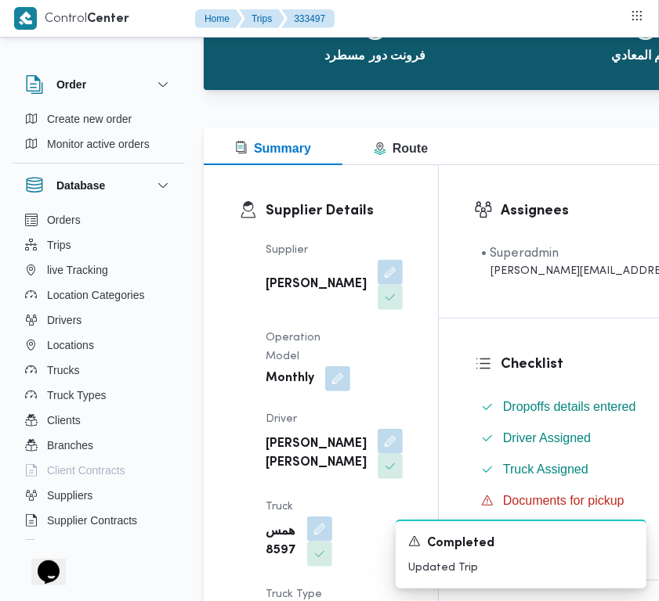
scroll to position [129, 0]
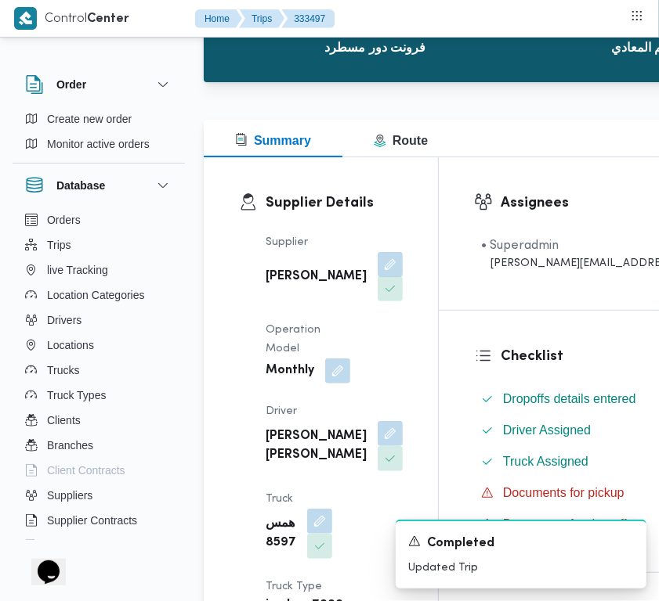
drag, startPoint x: 323, startPoint y: 276, endPoint x: 323, endPoint y: 307, distance: 31.3
click at [377, 275] on button "button" at bounding box center [389, 264] width 25 height 25
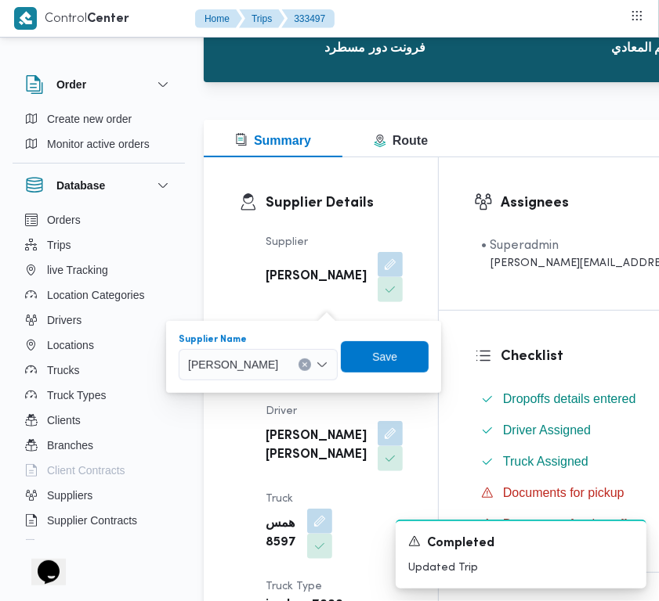
click at [278, 370] on span "علي عبدالناصر علي بخيت علي" at bounding box center [233, 364] width 90 height 17
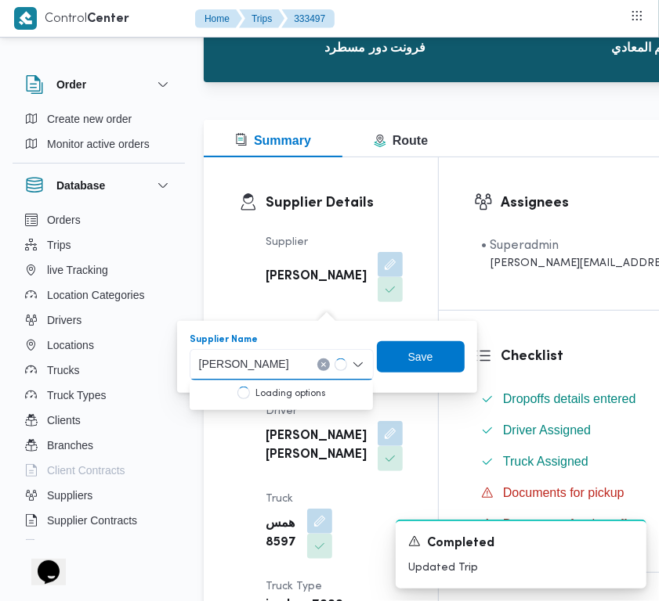
type input "محمد صلاح عبداللطيف الشريف"
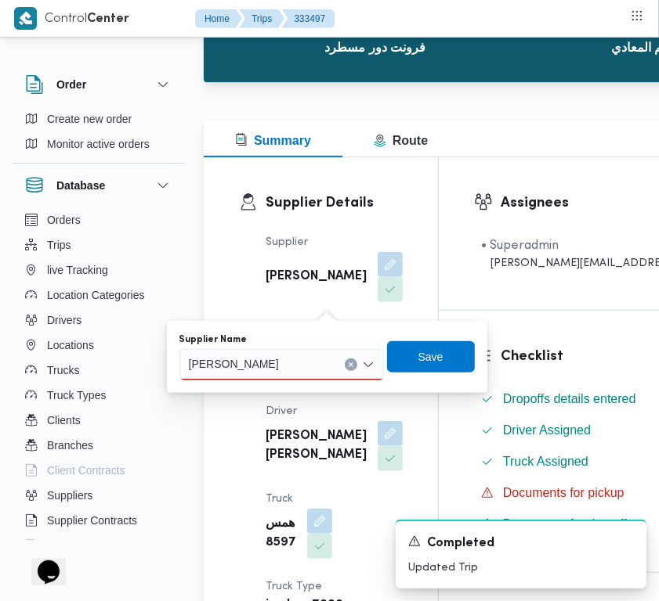
click at [261, 366] on input "محمد صلاح عبداللطيف الشريف" at bounding box center [260, 365] width 143 height 19
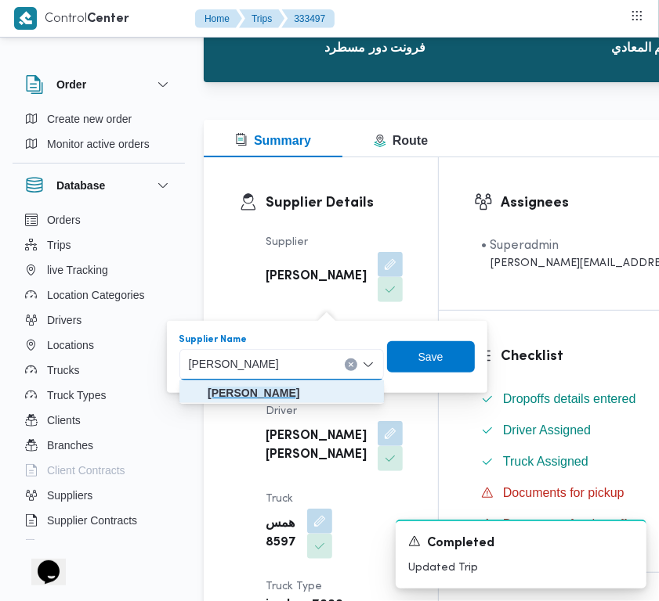
drag, startPoint x: 266, startPoint y: 392, endPoint x: 343, endPoint y: 374, distance: 78.8
click at [266, 392] on mark "محمد صلاح عبداللطيف الشريف" at bounding box center [254, 393] width 92 height 13
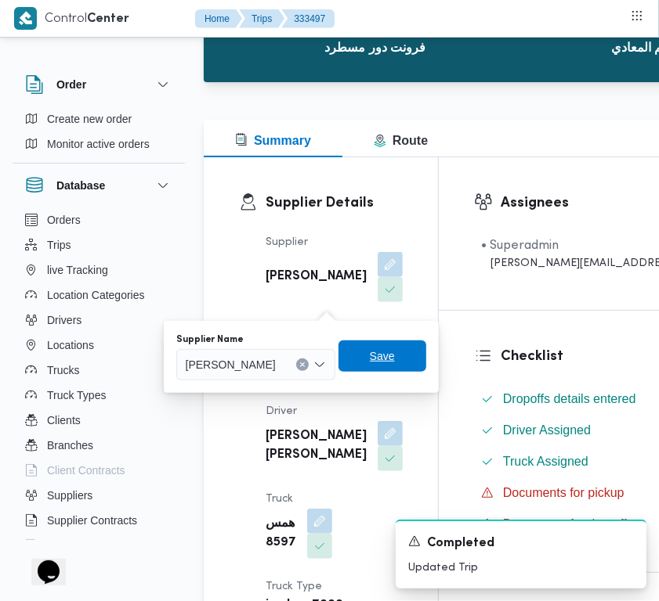
click at [395, 358] on span "Save" at bounding box center [382, 356] width 25 height 19
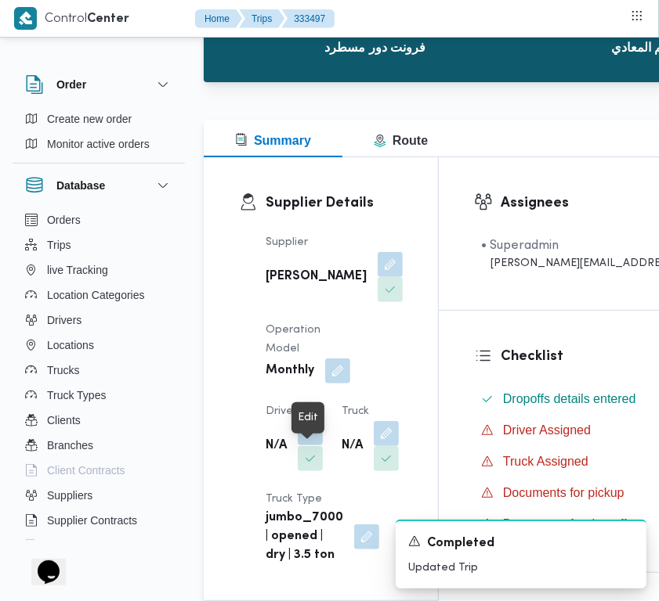
click at [298, 446] on button "button" at bounding box center [310, 433] width 25 height 25
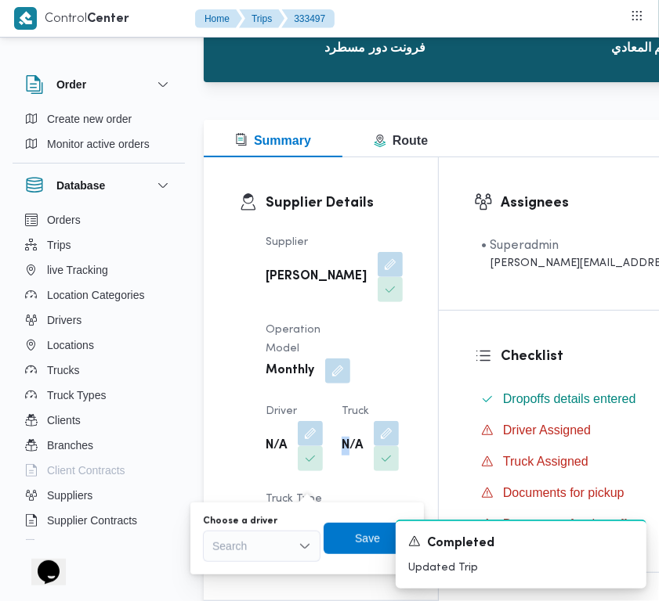
click at [340, 473] on div "N/A" at bounding box center [370, 446] width 60 height 53
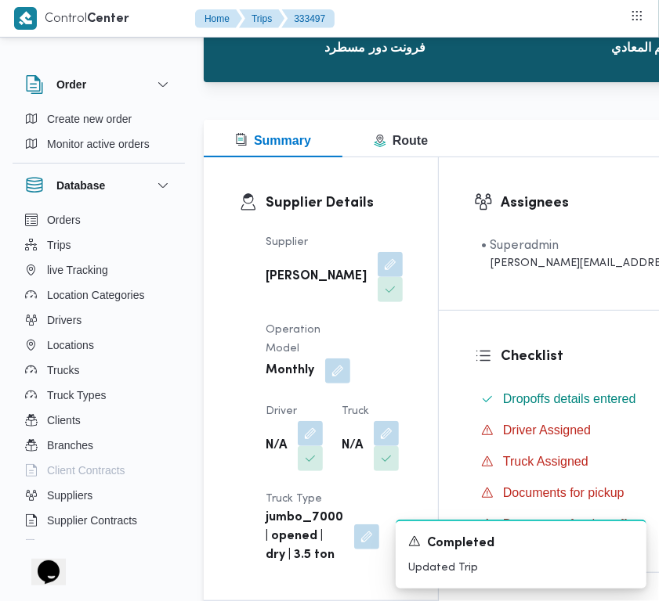
click at [255, 541] on div at bounding box center [248, 379] width 19 height 373
click at [311, 446] on button "button" at bounding box center [310, 433] width 25 height 25
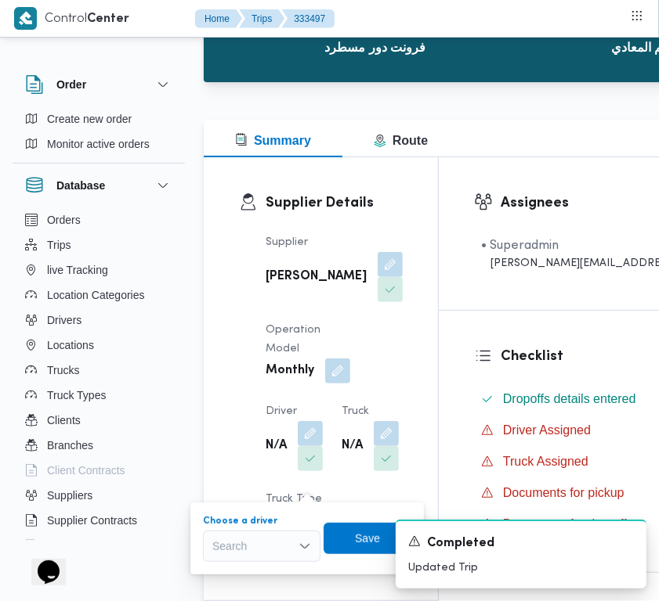
click at [286, 531] on div "Search" at bounding box center [261, 546] width 117 height 31
type input "هشام وليد"
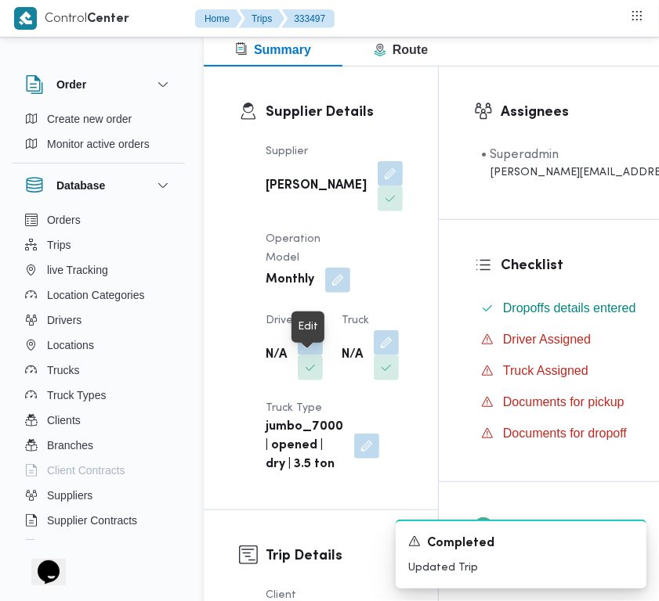
scroll to position [311, 0]
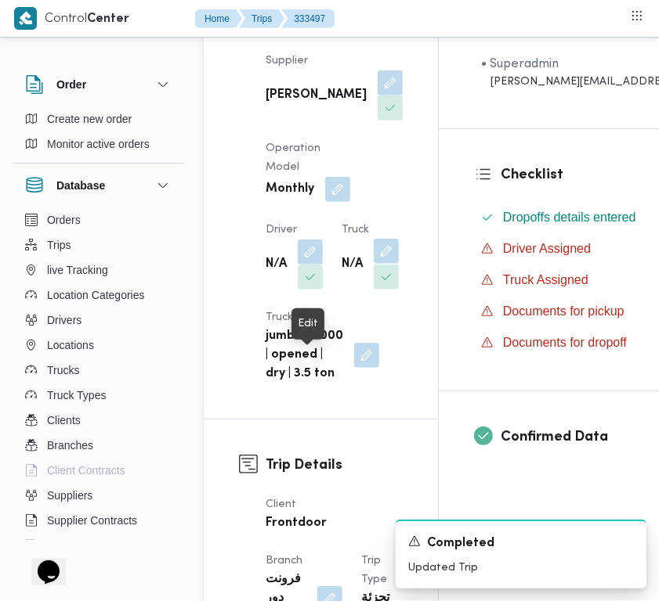
click at [374, 264] on button "button" at bounding box center [386, 251] width 25 height 25
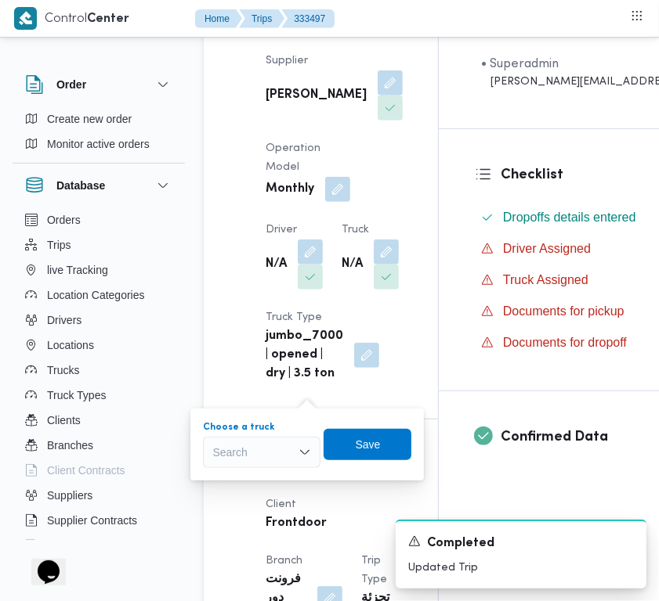
click at [271, 444] on div "Search" at bounding box center [261, 452] width 117 height 31
type input "2367"
click at [385, 291] on div "Supplier محمد صلاح عبداللطيف الشريف Operation Model Monthly Driver N/A Truck N/…" at bounding box center [334, 217] width 156 height 351
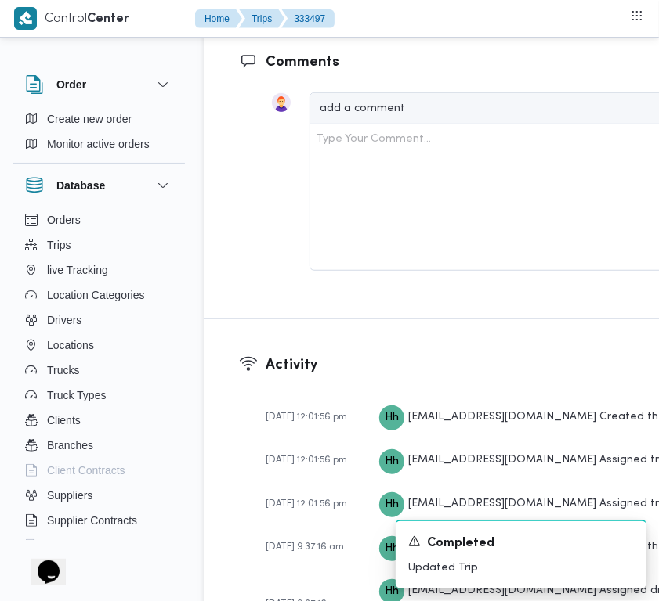
scroll to position [3015, 0]
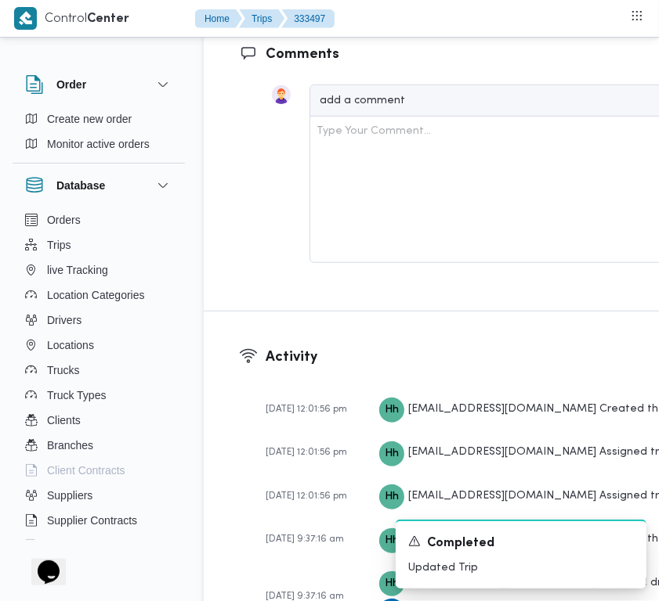
drag, startPoint x: 304, startPoint y: 406, endPoint x: 291, endPoint y: 396, distance: 16.3
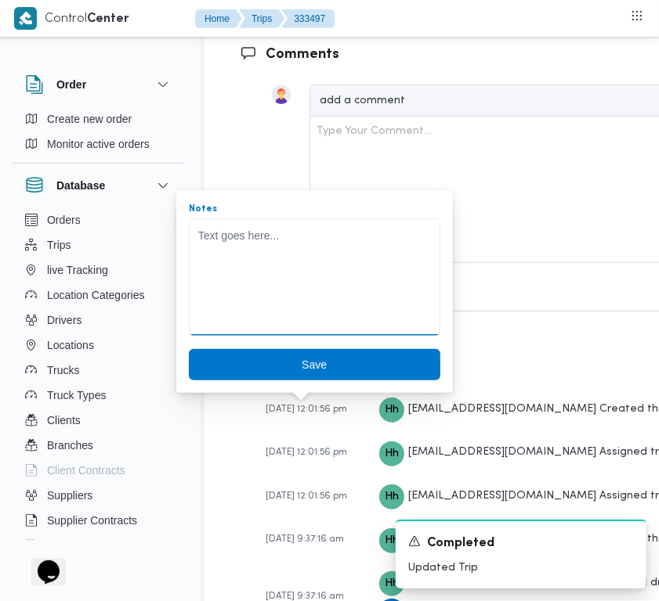
click at [251, 294] on textarea "Notes" at bounding box center [314, 276] width 251 height 117
type textarea "2367 هشام وليد"
click at [320, 381] on div "You are in a dialog. To close this dialog, hit escape. Notes 2367 هشام وليد Save" at bounding box center [314, 291] width 276 height 203
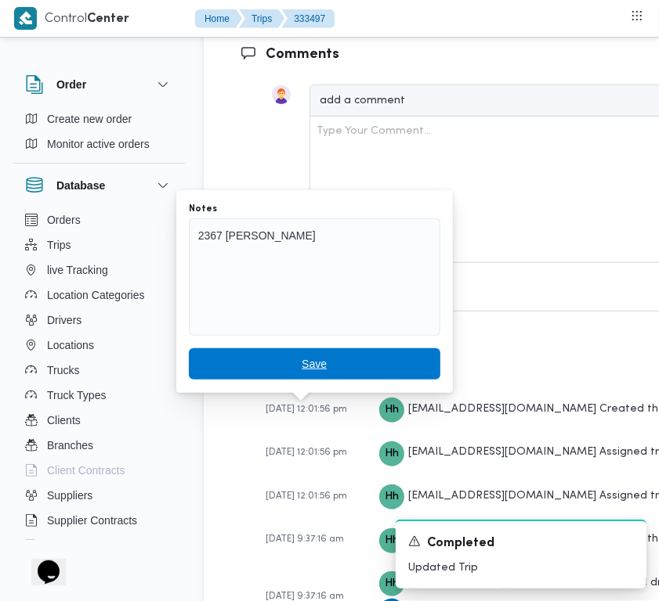
click at [308, 357] on span "Save" at bounding box center [313, 364] width 25 height 19
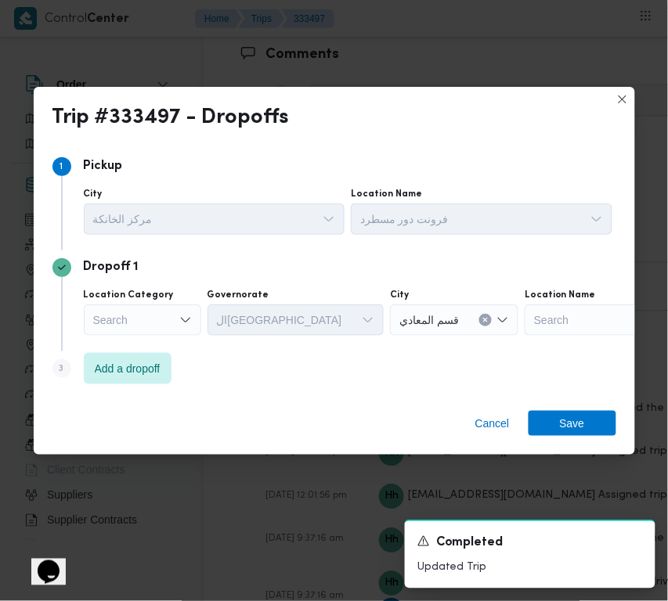
drag, startPoint x: 157, startPoint y: 309, endPoint x: 157, endPoint y: 327, distance: 17.2
click at [157, 311] on div "Search" at bounding box center [142, 320] width 117 height 31
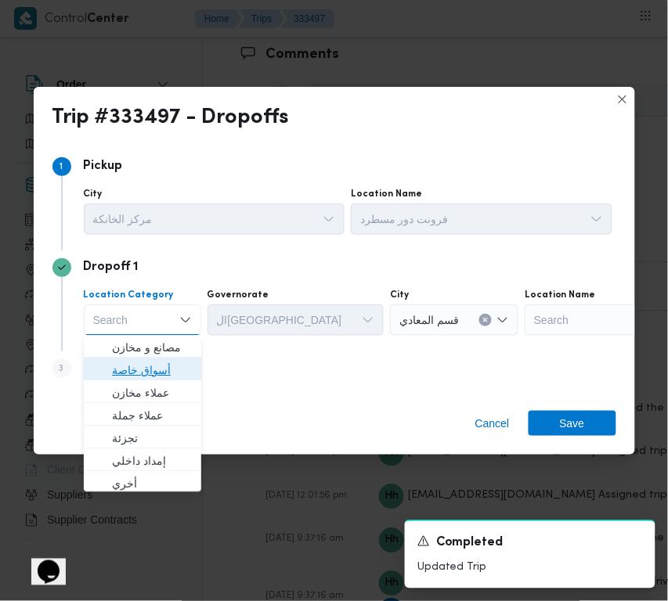
click at [150, 366] on span "أسواق خاصة" at bounding box center [152, 371] width 80 height 19
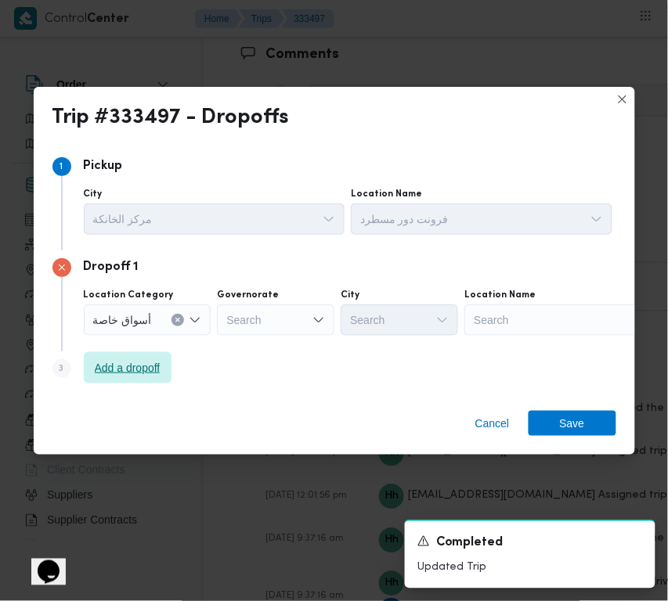
click at [133, 370] on span "Add a dropoff" at bounding box center [128, 368] width 66 height 19
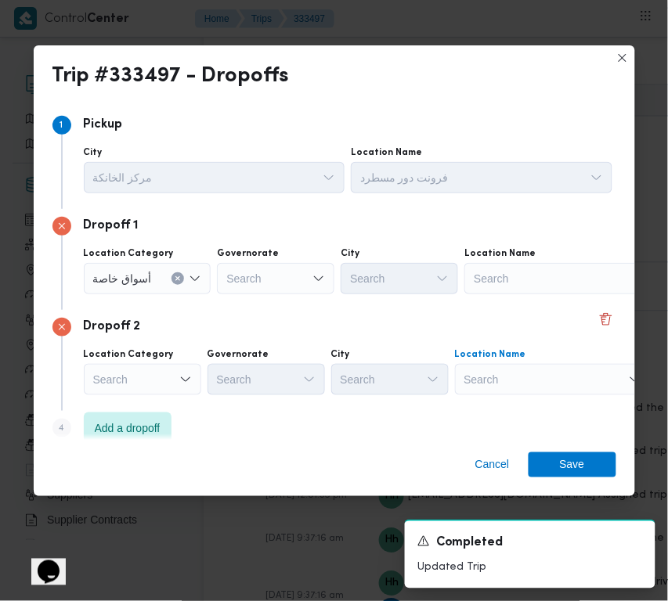
click at [587, 294] on div "Search" at bounding box center [562, 278] width 196 height 31
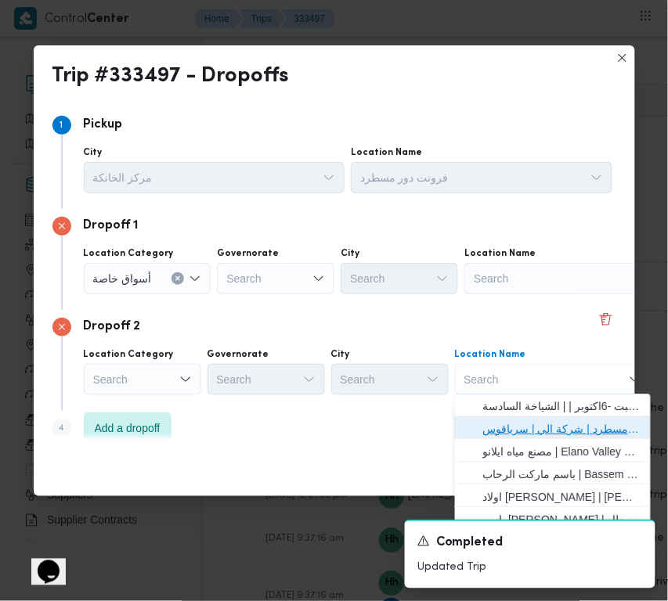
click at [586, 433] on span "فرونت دور مسطرد | شركة الي | سرياقوس" at bounding box center [562, 430] width 158 height 19
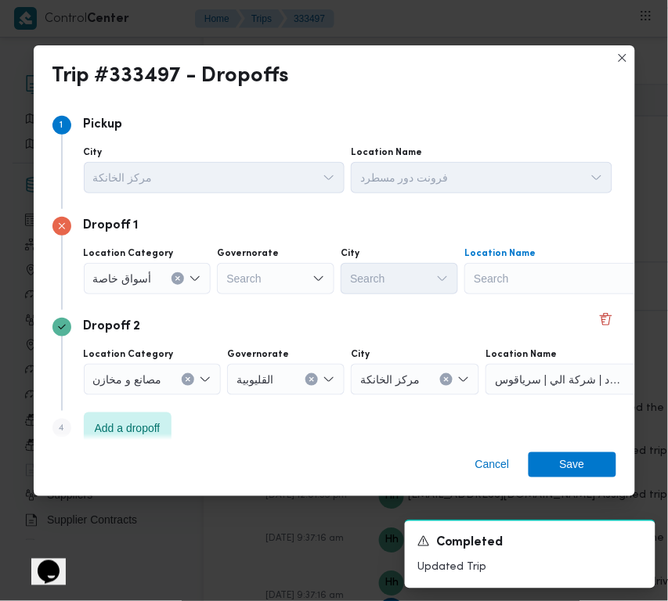
click at [541, 291] on div "Search" at bounding box center [562, 278] width 196 height 31
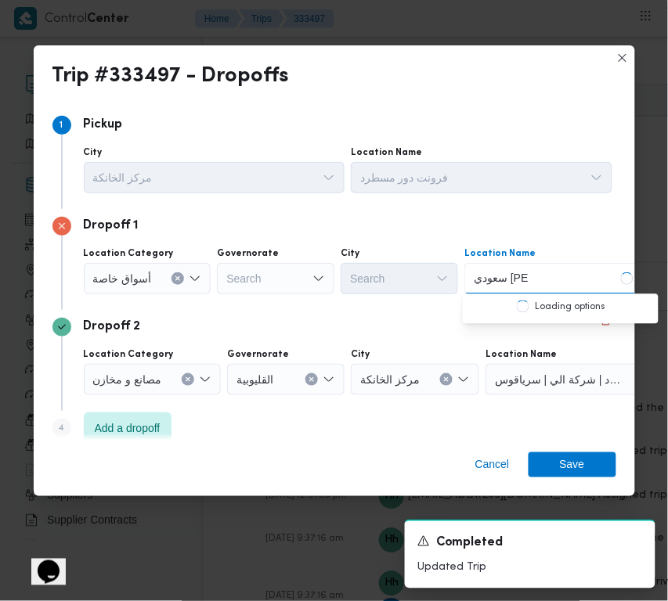
click at [491, 278] on input "سعودي زايد" at bounding box center [501, 278] width 55 height 19
type input "سعودي الشيخ زايد"
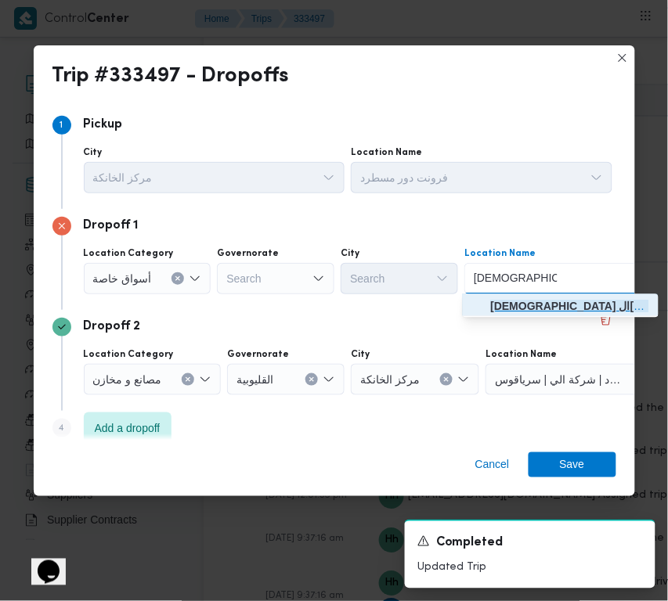
click at [511, 300] on span "سعودي الشيخ زايد | سعودى سوبر ماركت | null" at bounding box center [570, 307] width 158 height 19
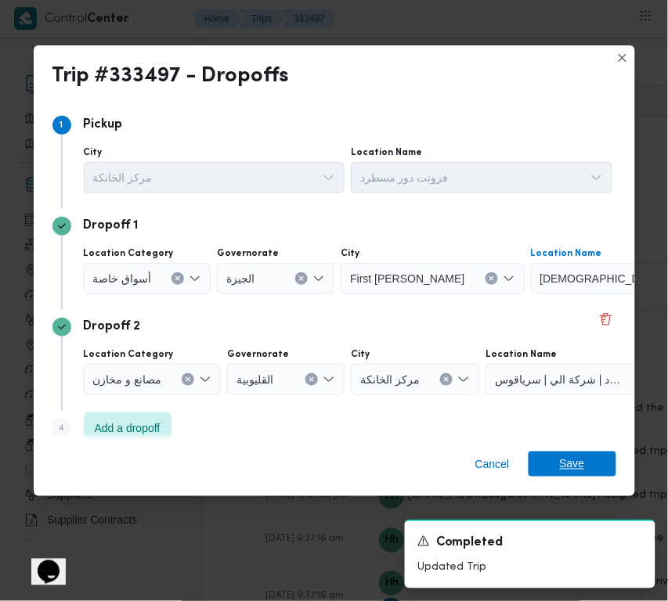
click at [598, 454] on span "Save" at bounding box center [573, 464] width 88 height 25
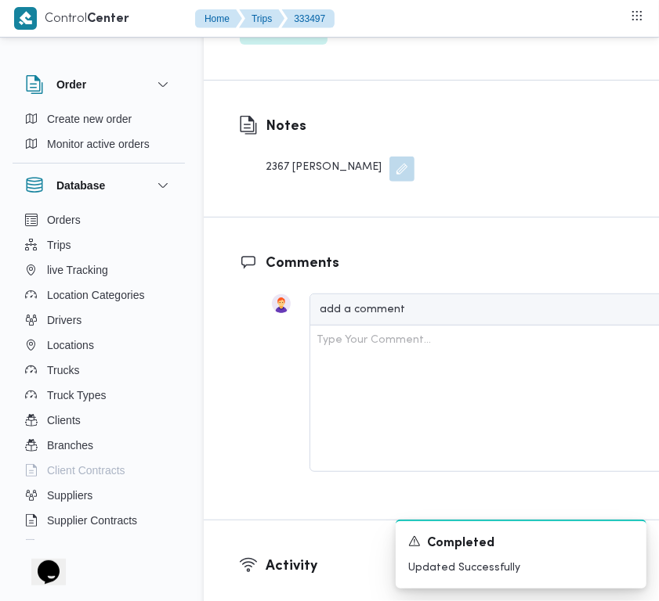
scroll to position [2488, 0]
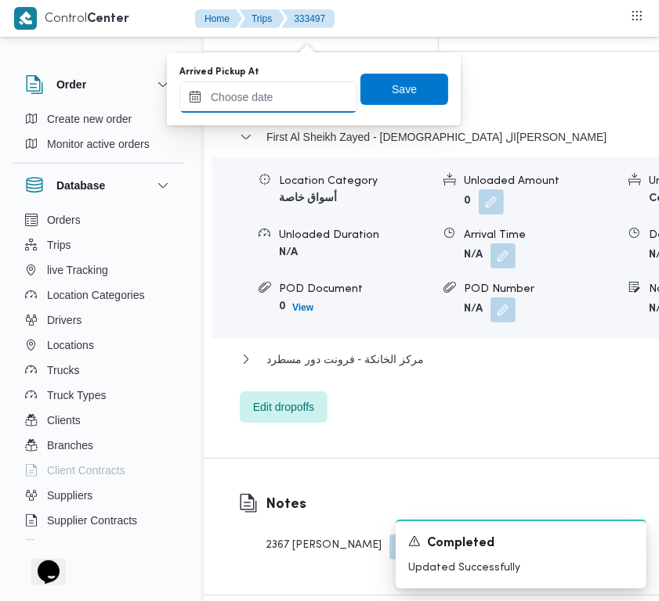
drag, startPoint x: 306, startPoint y: 44, endPoint x: 295, endPoint y: 96, distance: 53.6
click at [295, 96] on input "Arrived Pickup At" at bounding box center [268, 96] width 178 height 31
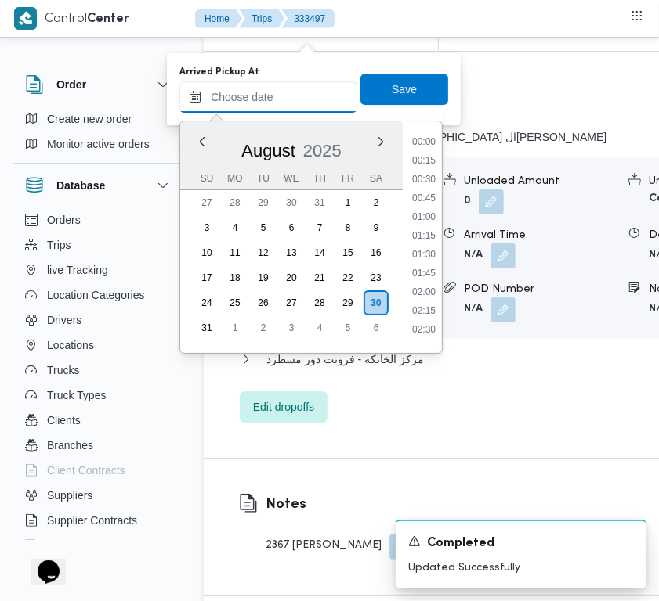
scroll to position [675, 0]
click at [428, 182] on li "09:30" at bounding box center [424, 181] width 36 height 16
type input "30/08/2025 09:30"
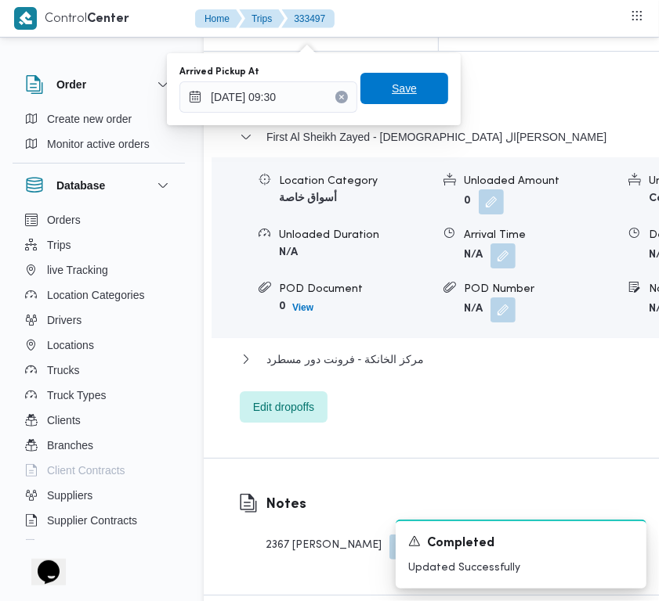
click at [380, 100] on span "Save" at bounding box center [404, 88] width 88 height 31
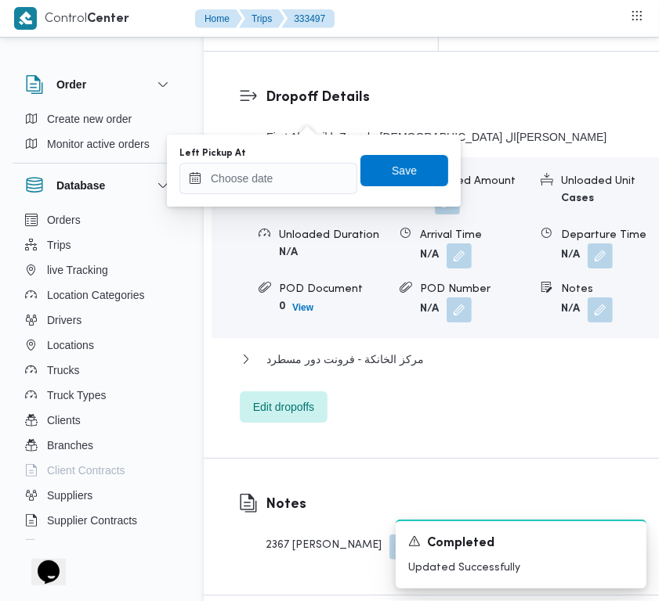
drag, startPoint x: 291, startPoint y: 197, endPoint x: 280, endPoint y: 186, distance: 15.5
click at [287, 197] on div "You are in a dialog. To close this dialog, hit escape. Left Pickup At Save" at bounding box center [314, 171] width 294 height 72
click at [280, 184] on input "Left Pickup At" at bounding box center [268, 178] width 178 height 31
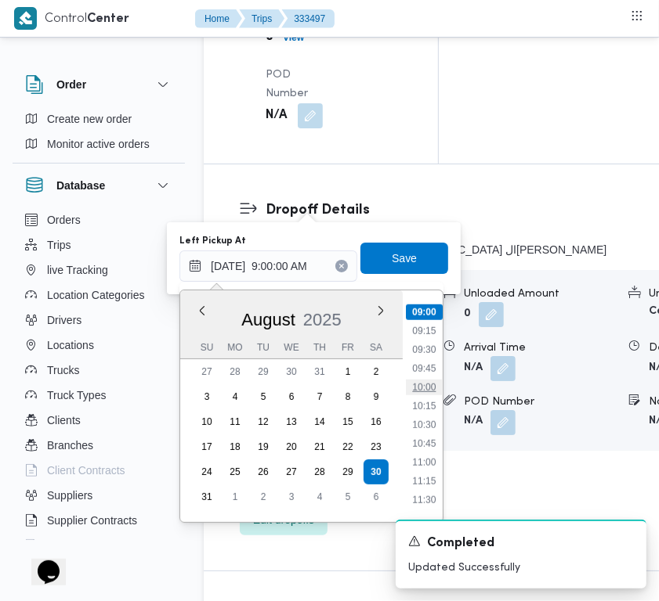
click at [424, 380] on li "10:00" at bounding box center [424, 388] width 36 height 16
type input "30/08/2025 10:00"
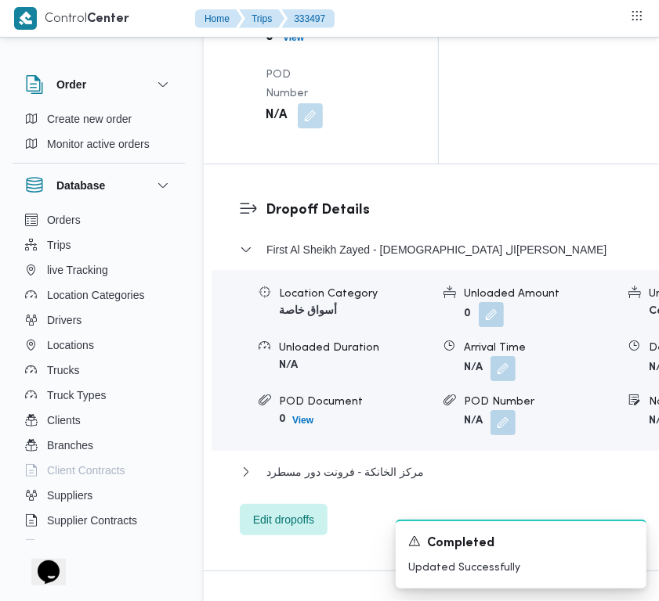
drag, startPoint x: 318, startPoint y: 204, endPoint x: 317, endPoint y: 219, distance: 15.7
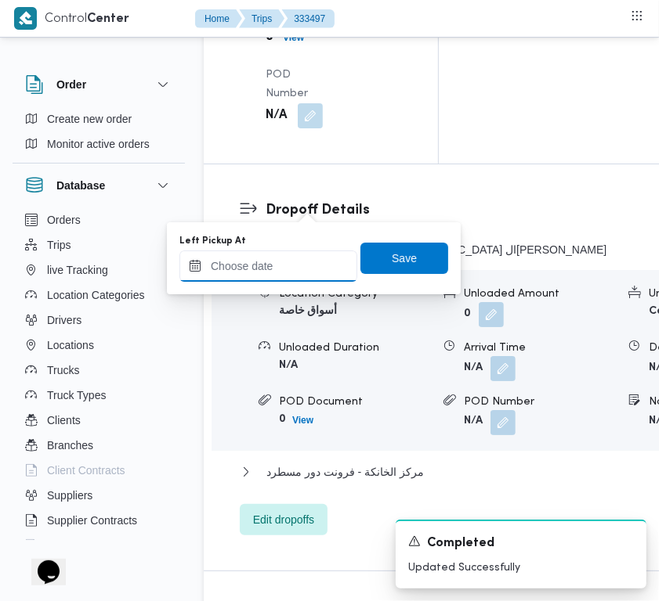
click at [296, 276] on input "Left Pickup At" at bounding box center [268, 266] width 178 height 31
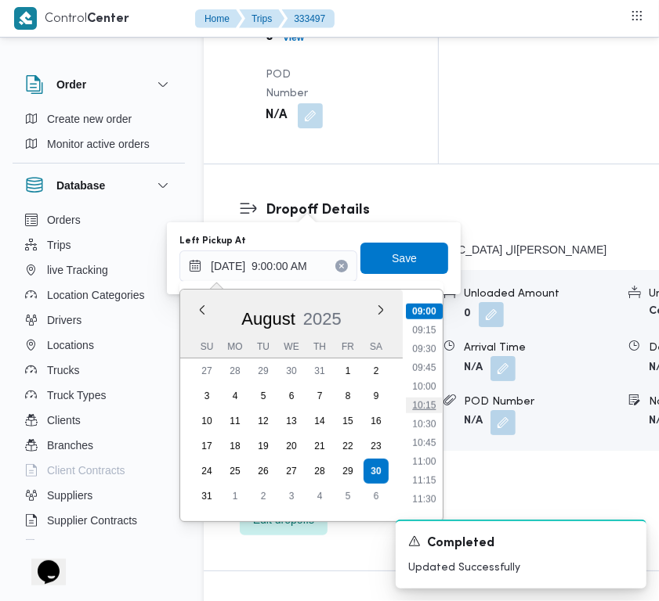
click at [424, 398] on li "10:15" at bounding box center [424, 406] width 36 height 16
type input "30/08/2025 10:15"
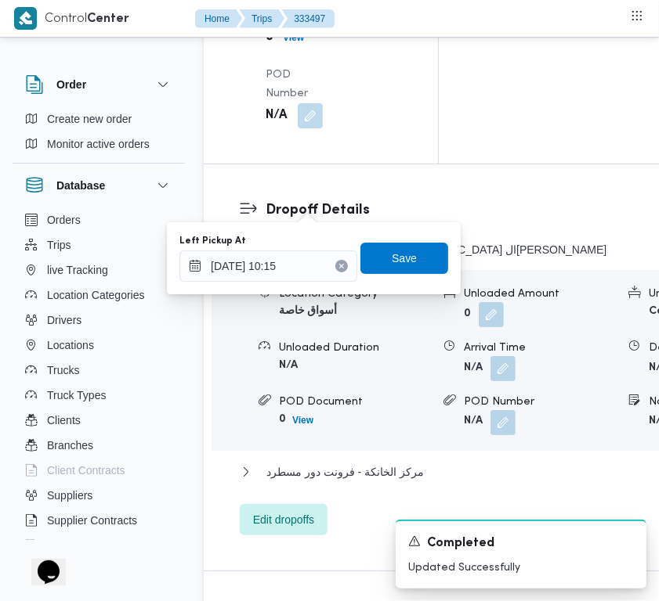
click at [385, 229] on div "You are in a dialog. To close this dialog, hit escape. Left Pickup At 30/08/202…" at bounding box center [314, 258] width 294 height 72
click at [392, 255] on span "Save" at bounding box center [404, 257] width 25 height 19
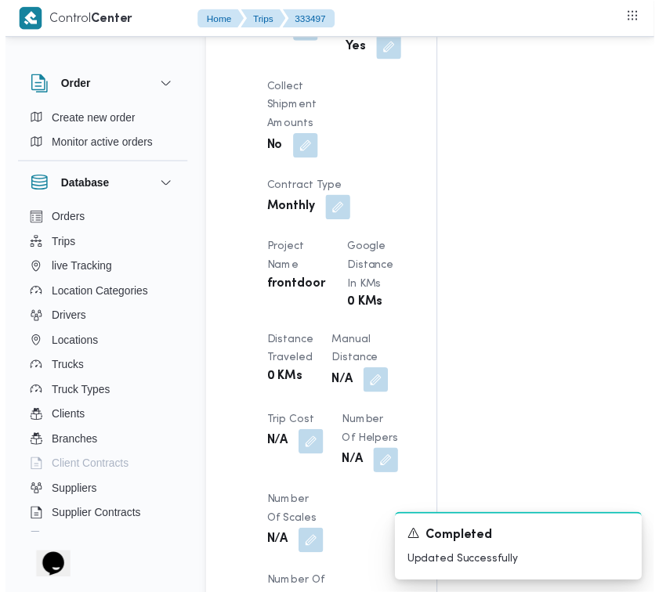
scroll to position [0, 0]
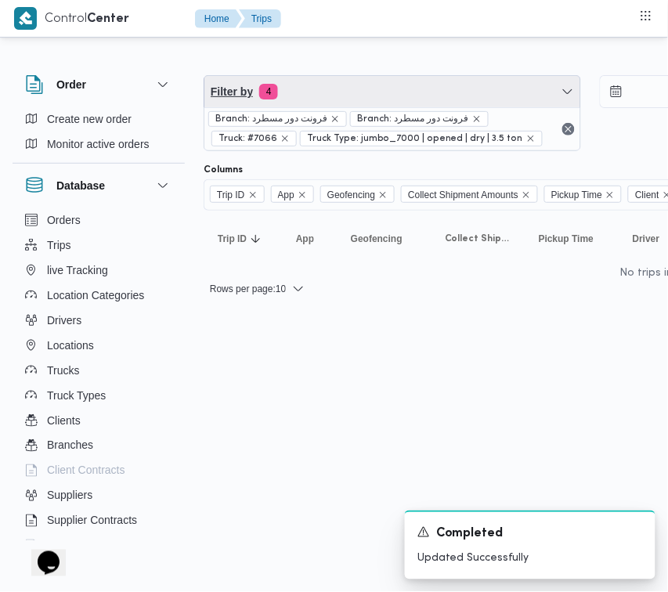
click at [399, 84] on span "Filter by 4" at bounding box center [392, 91] width 376 height 31
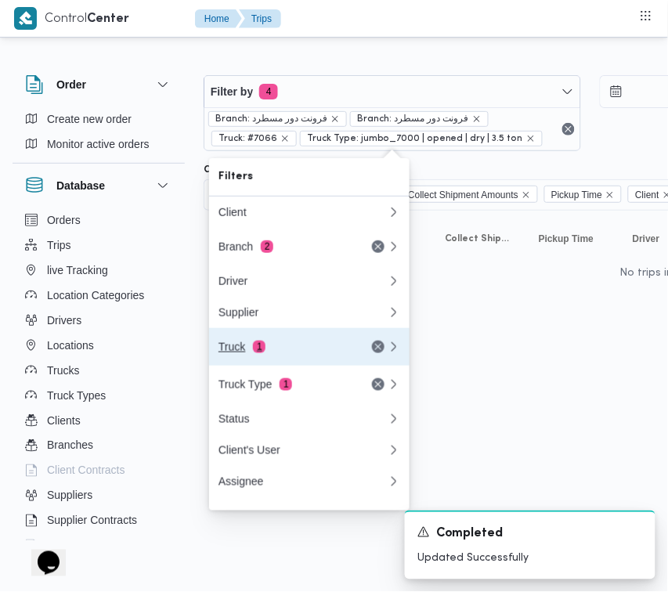
click at [315, 351] on div "Truck 1" at bounding box center [284, 347] width 132 height 13
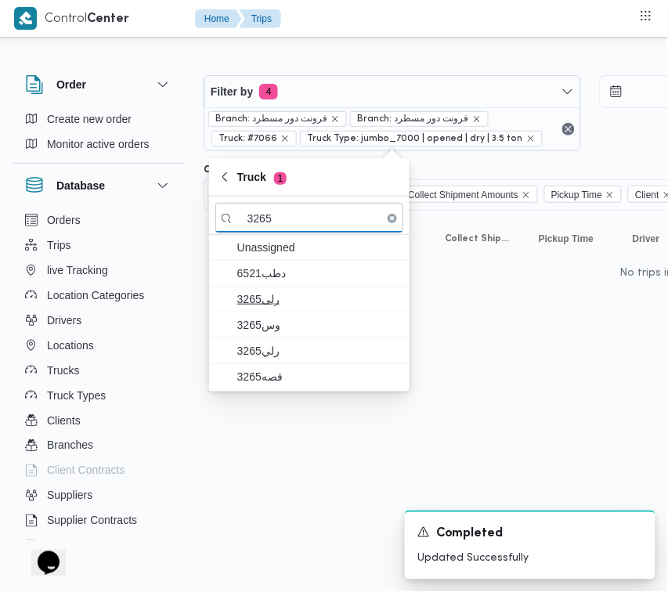
type input "3265"
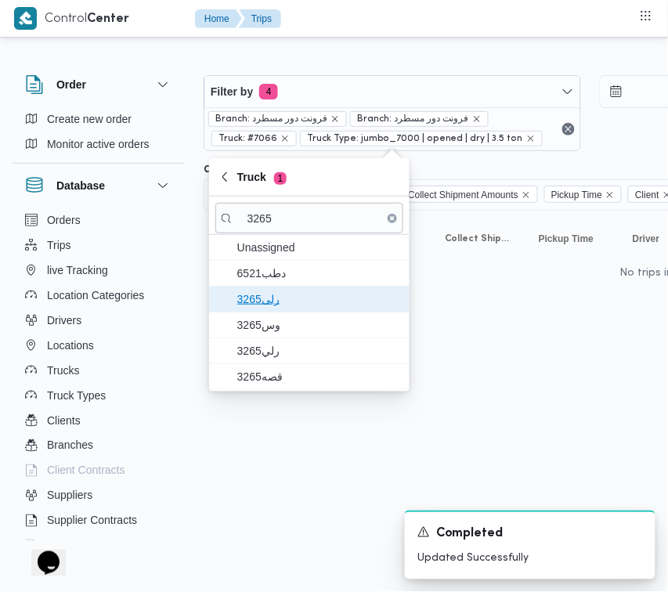
drag, startPoint x: 278, startPoint y: 292, endPoint x: 279, endPoint y: 333, distance: 40.7
click at [279, 294] on span "3265رلى" at bounding box center [318, 299] width 163 height 19
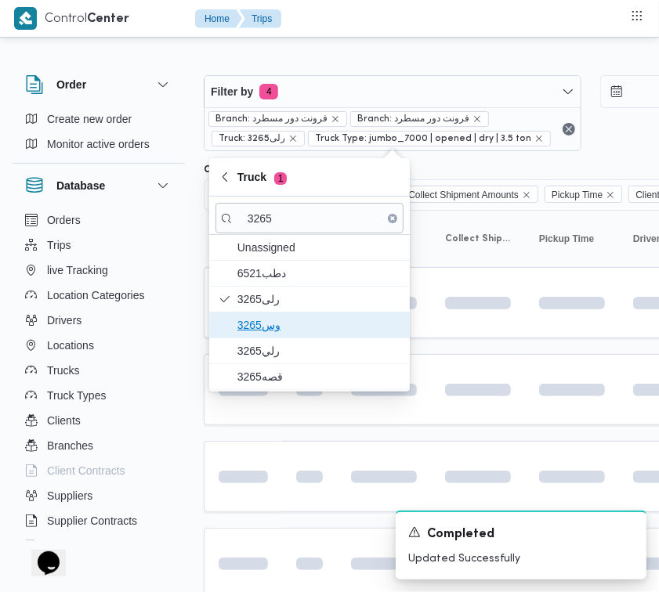
click at [279, 337] on span "وس3265" at bounding box center [309, 324] width 188 height 25
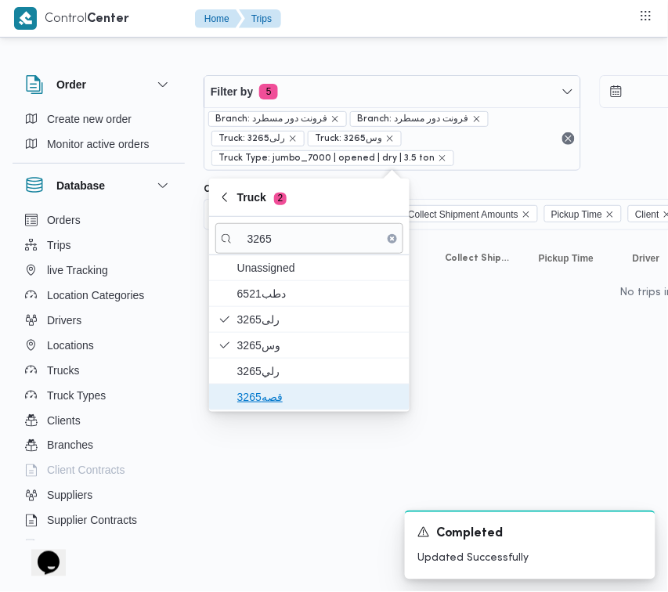
click at [268, 399] on span "قصه3265" at bounding box center [318, 397] width 163 height 19
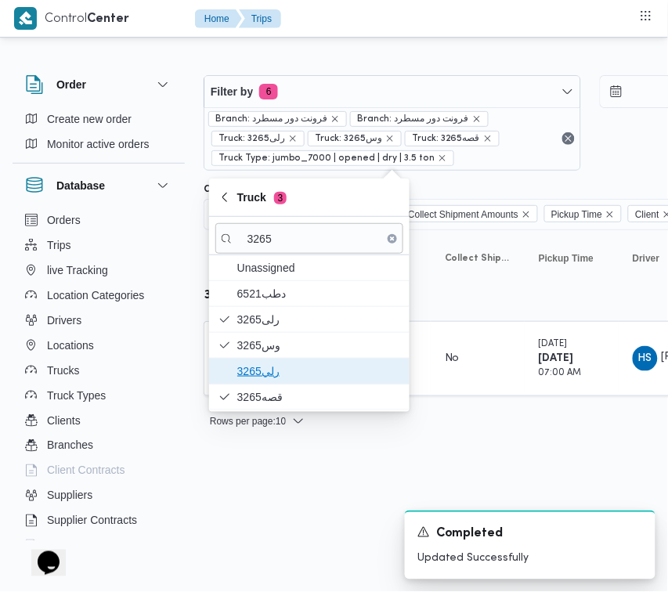
click at [261, 373] on span "رلي3265" at bounding box center [318, 371] width 163 height 19
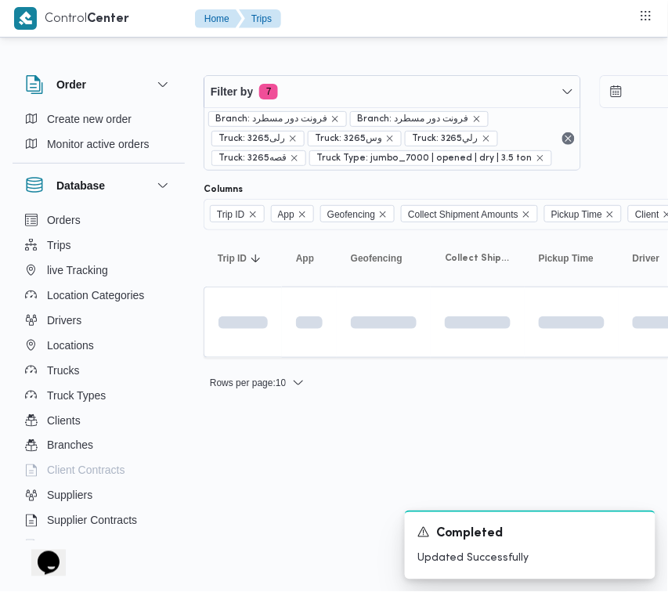
drag, startPoint x: 283, startPoint y: 526, endPoint x: 259, endPoint y: 394, distance: 134.4
click at [283, 526] on html "Control Center Home Trips Order Create new order Monitor active orders Database…" at bounding box center [334, 296] width 668 height 592
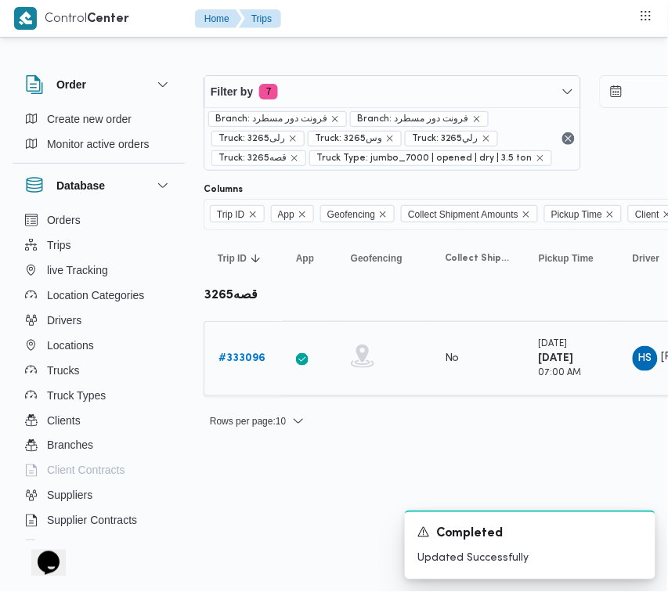
click at [244, 357] on b "# 333096" at bounding box center [241, 358] width 47 height 10
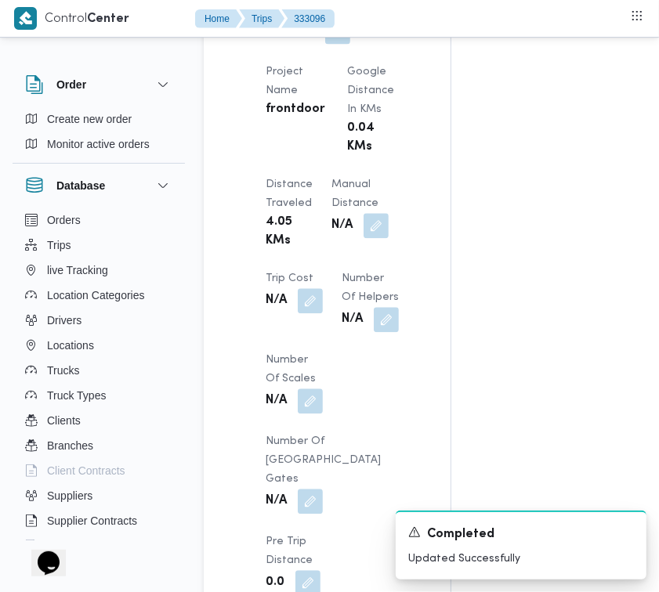
scroll to position [1536, 0]
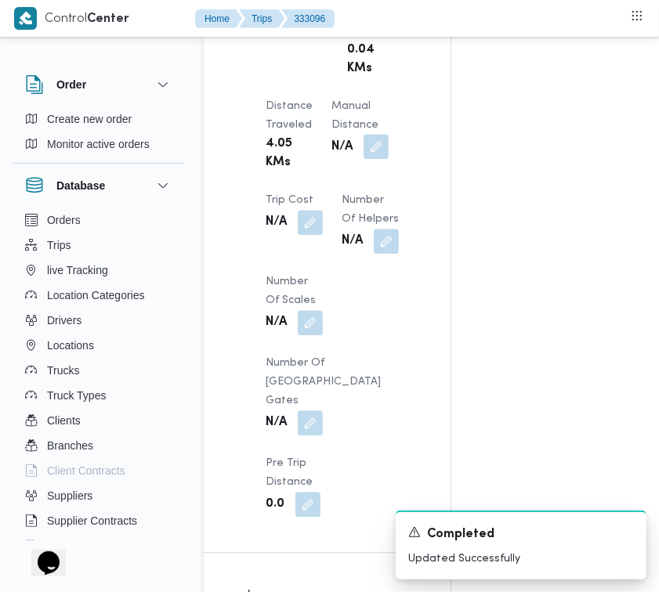
click at [363, 159] on button "button" at bounding box center [375, 146] width 25 height 25
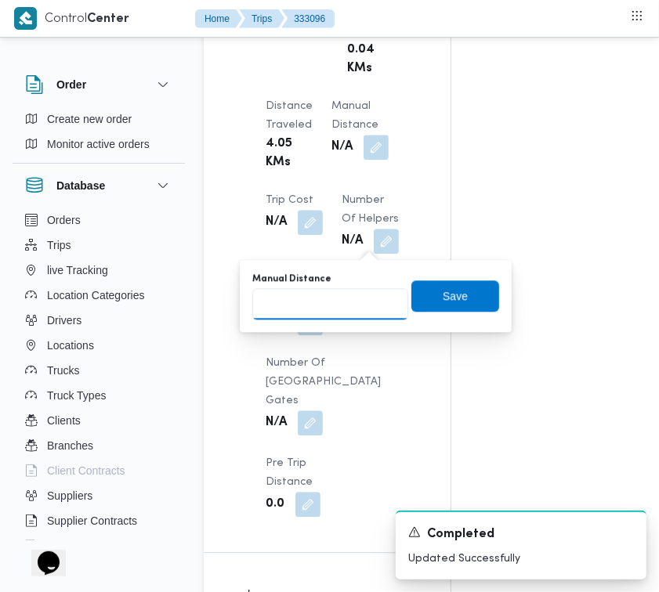
click at [308, 310] on input "Manual Distance" at bounding box center [330, 303] width 156 height 31
type input "80"
click at [453, 286] on span "Save" at bounding box center [455, 295] width 88 height 31
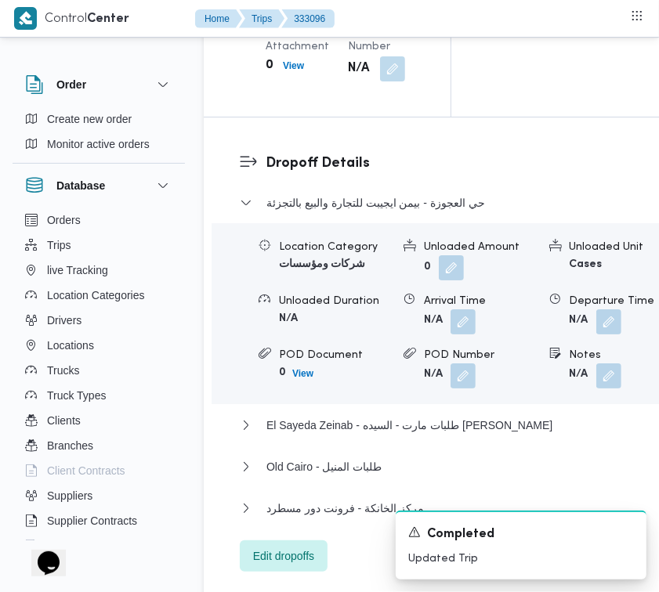
scroll to position [3090, 0]
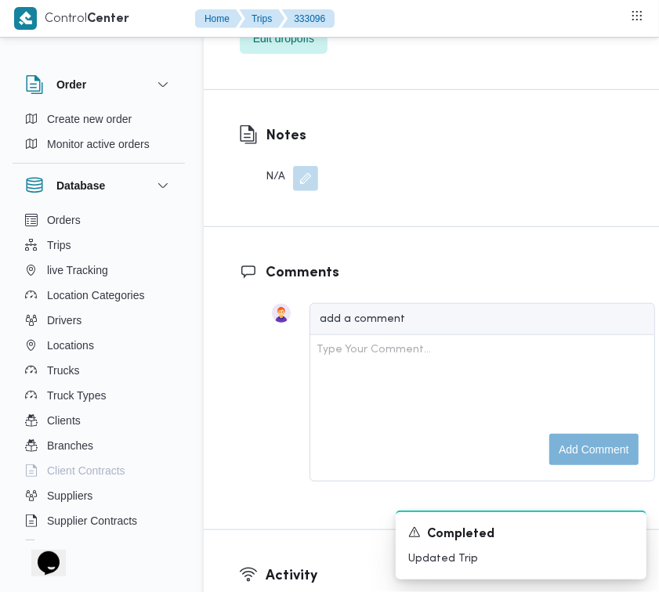
drag, startPoint x: 330, startPoint y: 63, endPoint x: 334, endPoint y: 79, distance: 16.4
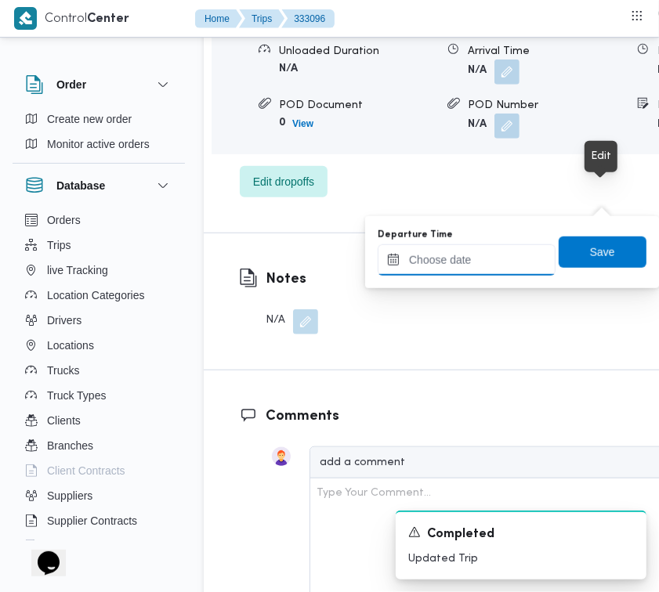
click at [539, 255] on input "Departure Time" at bounding box center [466, 259] width 178 height 31
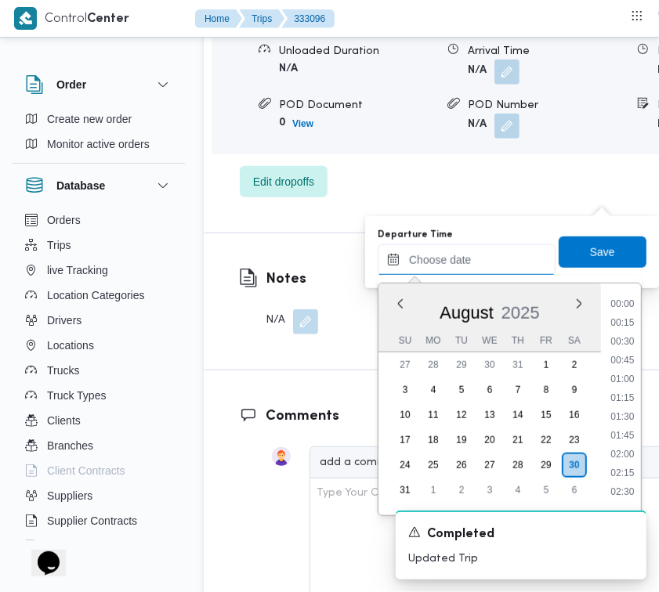
scroll to position [889, 0]
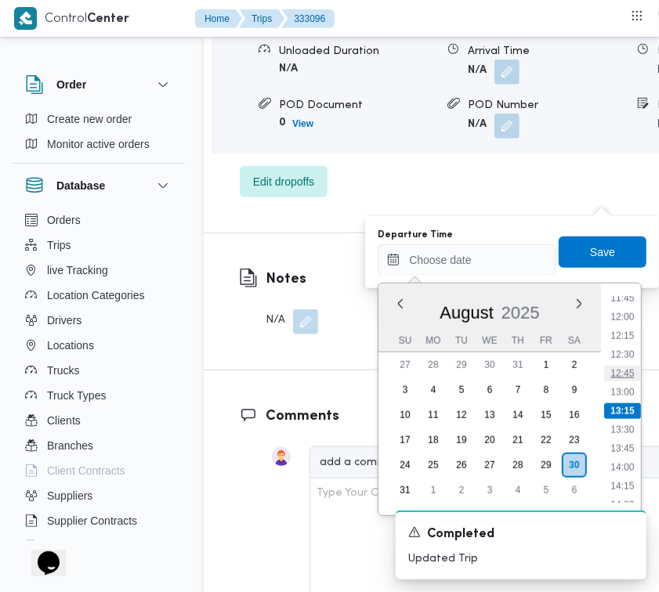
click at [635, 373] on li "12:45" at bounding box center [623, 374] width 36 height 16
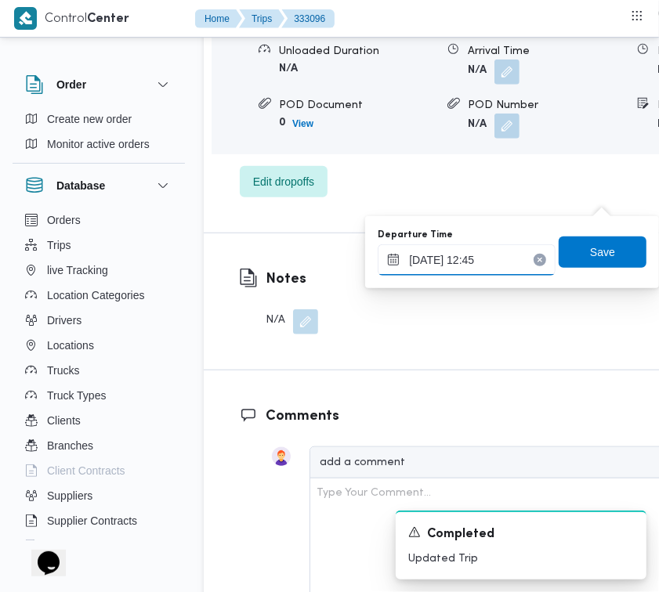
click at [496, 259] on input "30/08/2025 12:45" at bounding box center [466, 259] width 178 height 31
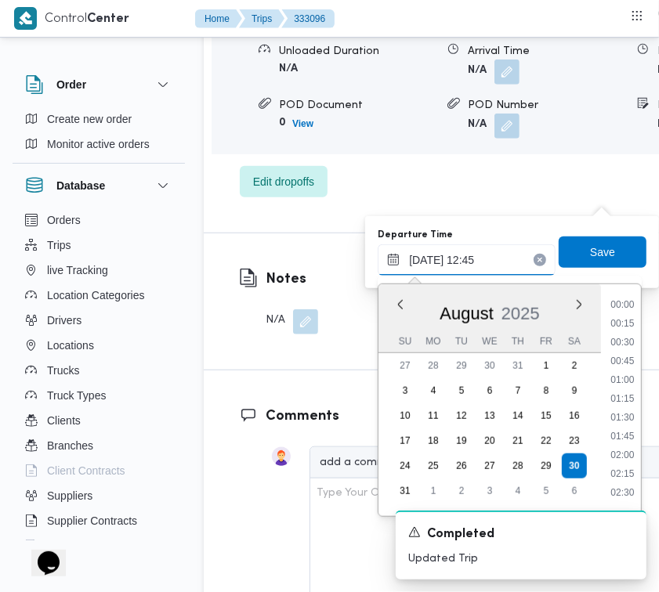
scroll to position [850, 0]
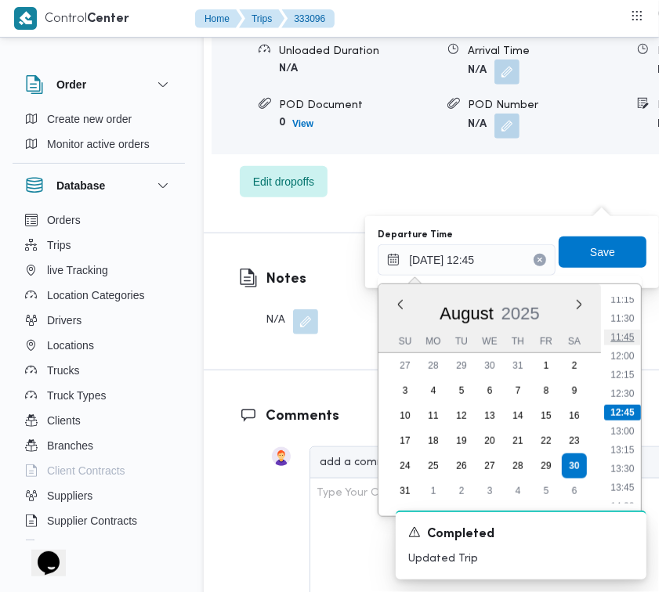
click at [627, 338] on li "11:45" at bounding box center [623, 338] width 36 height 16
type input "30/08/2025 11:45"
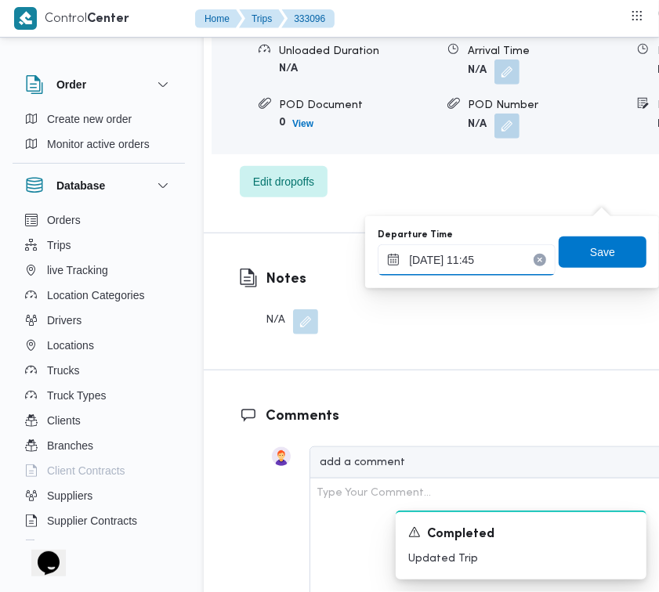
click at [493, 270] on input "30/08/2025 11:45" at bounding box center [466, 259] width 178 height 31
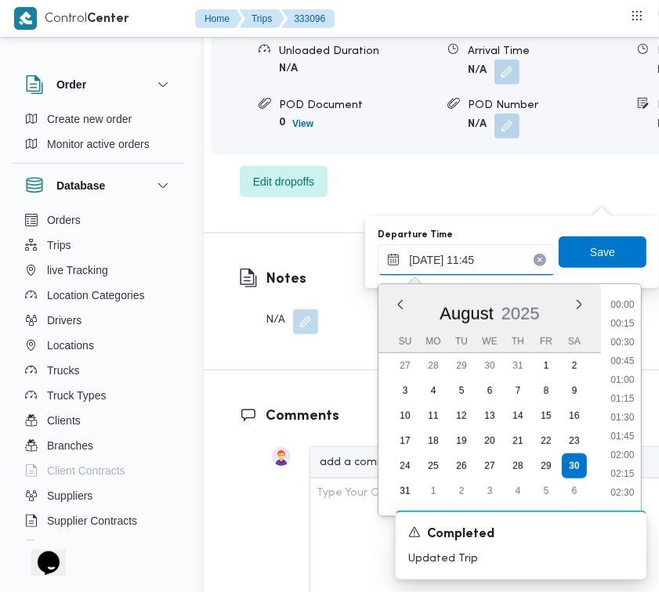
click at [493, 270] on input "30/08/2025 11:45" at bounding box center [466, 259] width 178 height 31
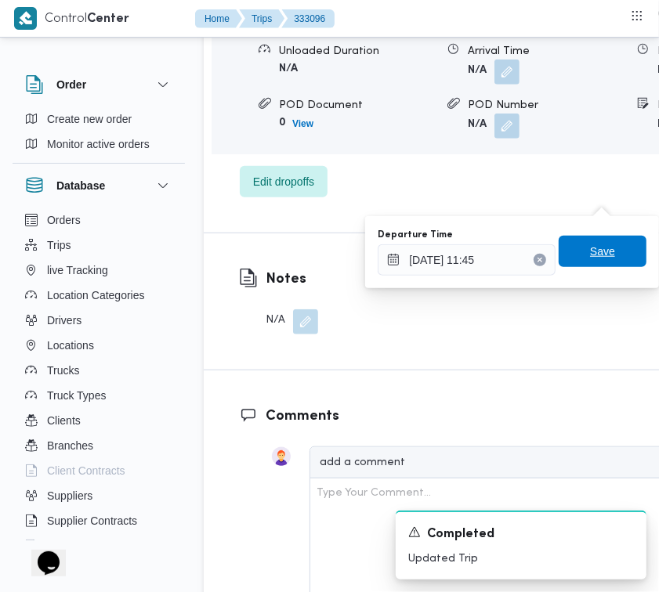
click at [590, 253] on span "Save" at bounding box center [602, 251] width 25 height 19
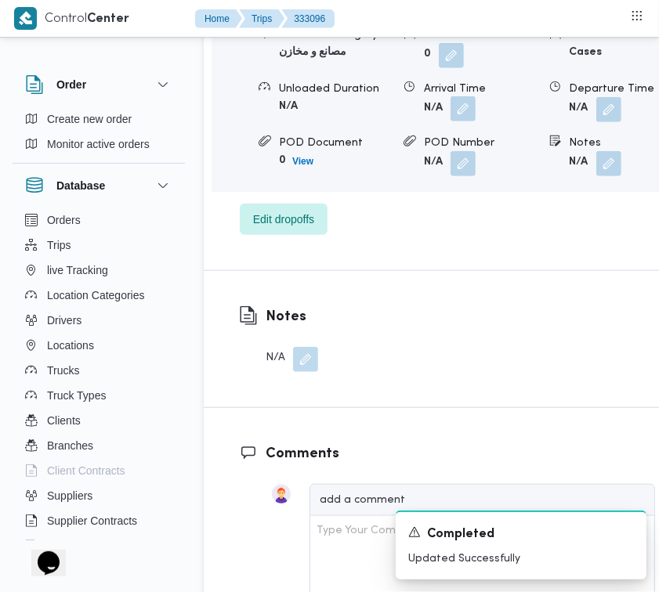
click at [468, 121] on button "button" at bounding box center [462, 108] width 25 height 25
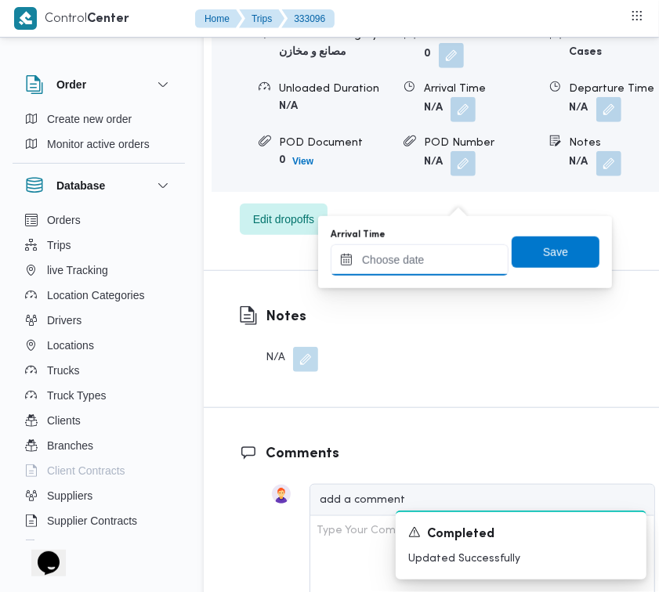
drag, startPoint x: 424, startPoint y: 257, endPoint x: 468, endPoint y: 231, distance: 51.6
click at [435, 225] on div "You are in a dialog. To close this dialog, hit escape. Arrival Time Save" at bounding box center [465, 252] width 294 height 72
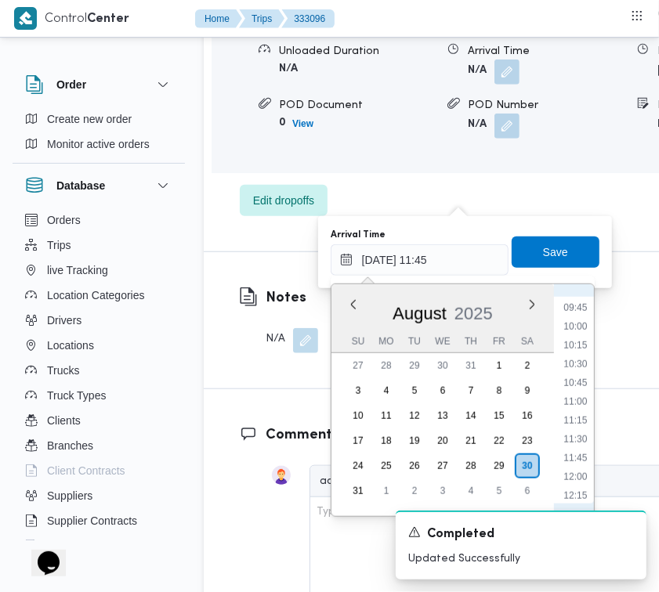
scroll to position [706, 0]
drag, startPoint x: 580, startPoint y: 462, endPoint x: 570, endPoint y: 442, distance: 21.7
click at [577, 462] on li "11:30" at bounding box center [575, 464] width 36 height 16
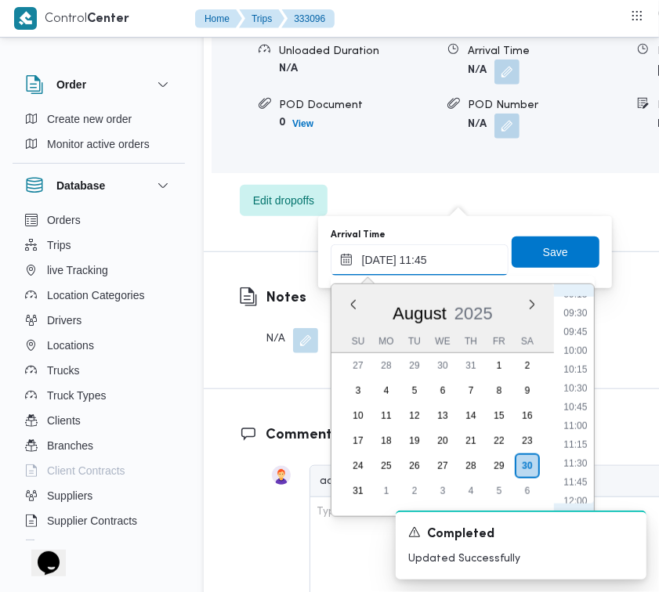
type input "30/08/2025 11:30"
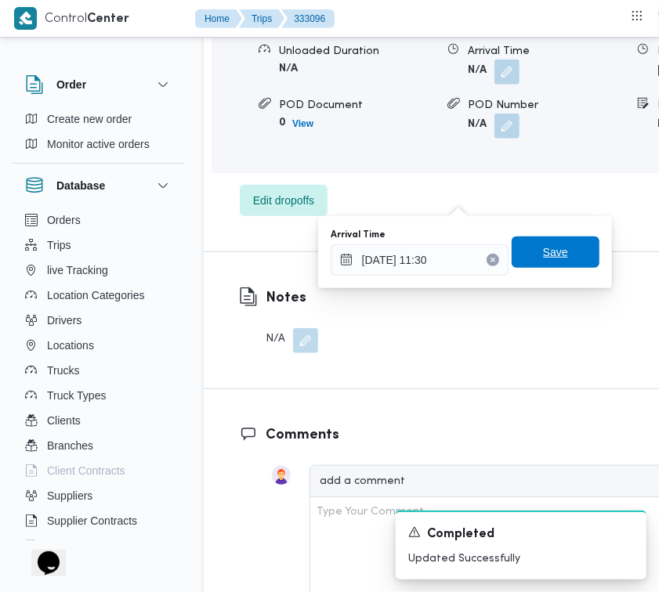
click at [562, 247] on span "Save" at bounding box center [555, 251] width 88 height 31
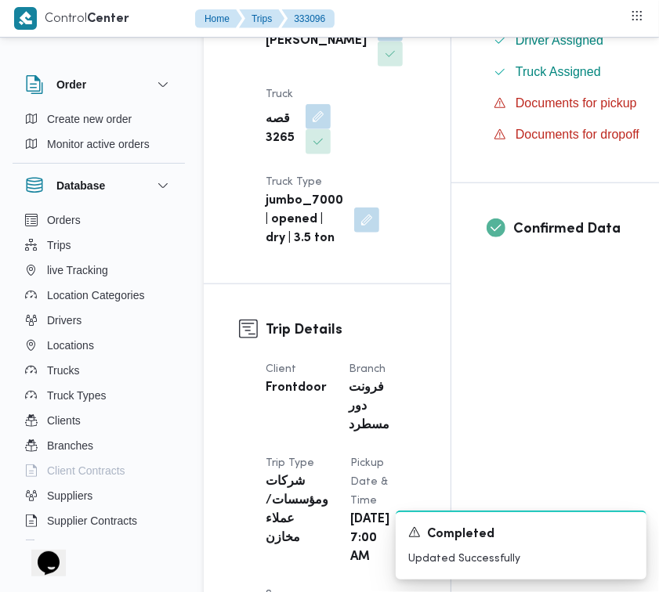
scroll to position [0, 0]
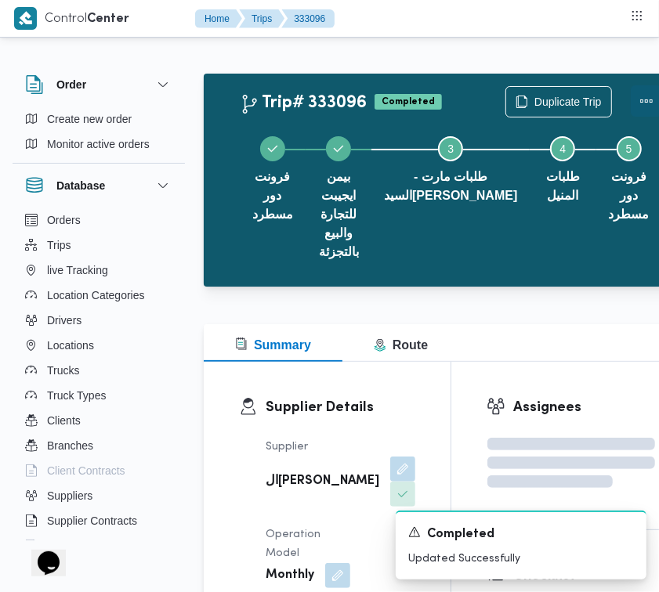
click at [644, 104] on button "Actions" at bounding box center [645, 100] width 31 height 31
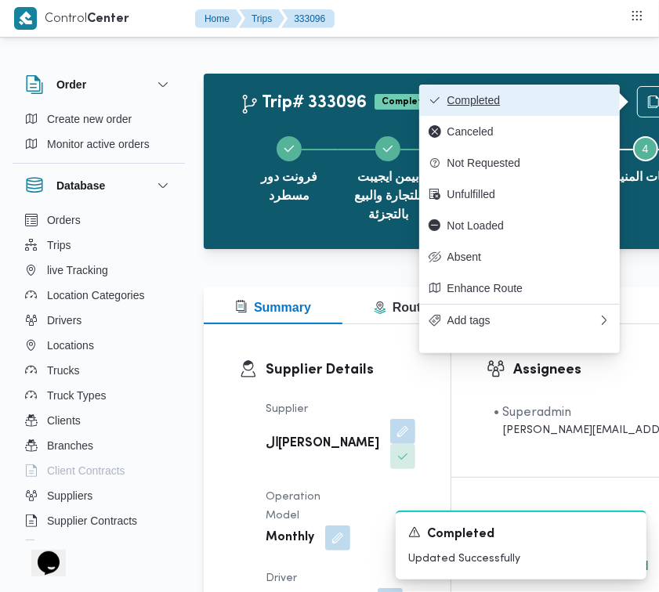
click at [573, 96] on span "Completed" at bounding box center [528, 100] width 163 height 13
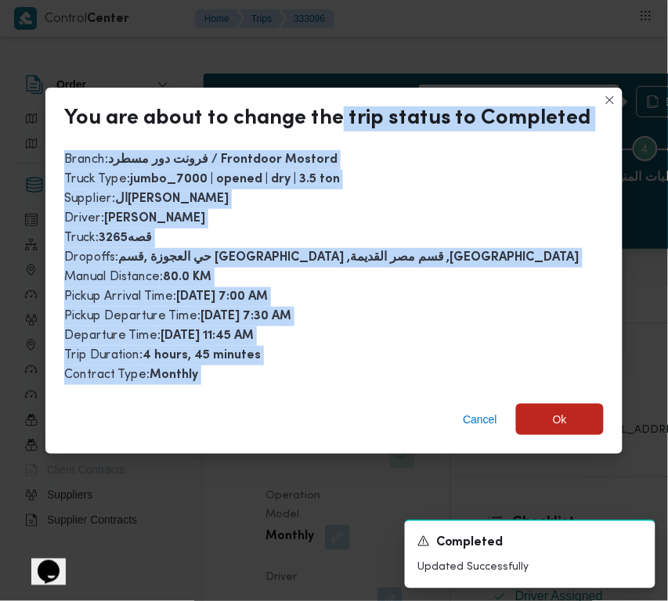
drag, startPoint x: 339, startPoint y: 129, endPoint x: 295, endPoint y: 413, distance: 287.6
click at [295, 413] on div "You are about to change the trip status to Completed Branch : فرونت دور مسطرد /…" at bounding box center [333, 271] width 577 height 366
drag, startPoint x: 548, startPoint y: 411, endPoint x: 472, endPoint y: 395, distance: 77.6
click at [548, 413] on span "Ok" at bounding box center [560, 419] width 88 height 31
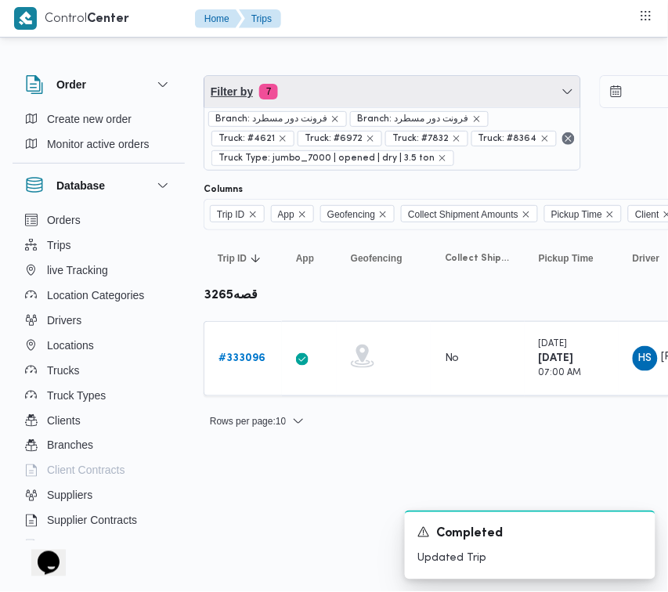
click at [428, 85] on span "Filter by 7" at bounding box center [392, 91] width 376 height 31
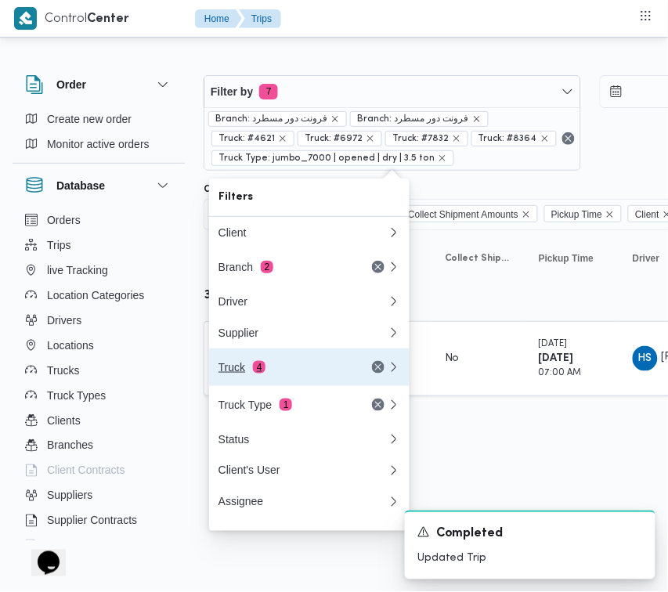
click at [257, 374] on div "Truck 4" at bounding box center [284, 367] width 132 height 13
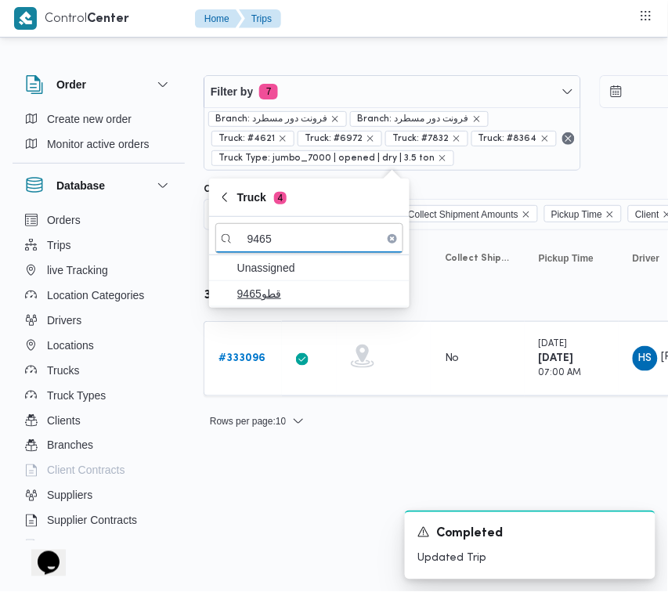
type input "9465"
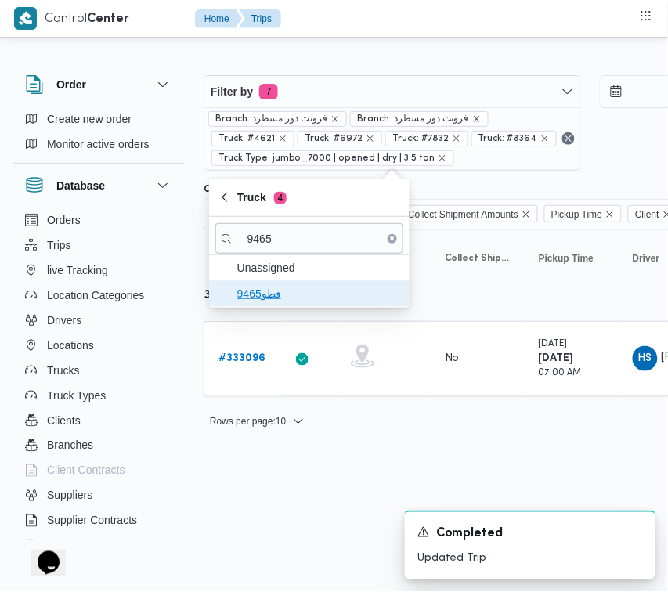
click at [253, 291] on span "قطو9465" at bounding box center [318, 293] width 163 height 19
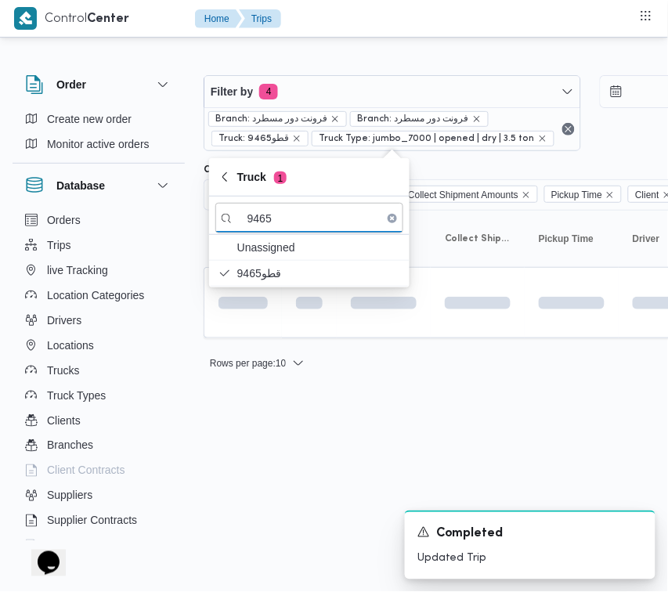
click at [282, 496] on html "Control Center Home Trips Order Create new order Monitor active orders Database…" at bounding box center [334, 296] width 668 height 592
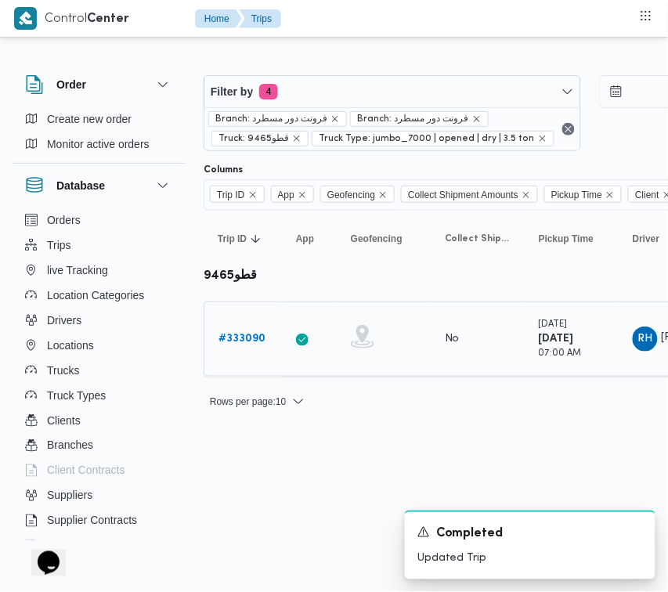
click at [240, 334] on b "# 333090" at bounding box center [241, 339] width 47 height 10
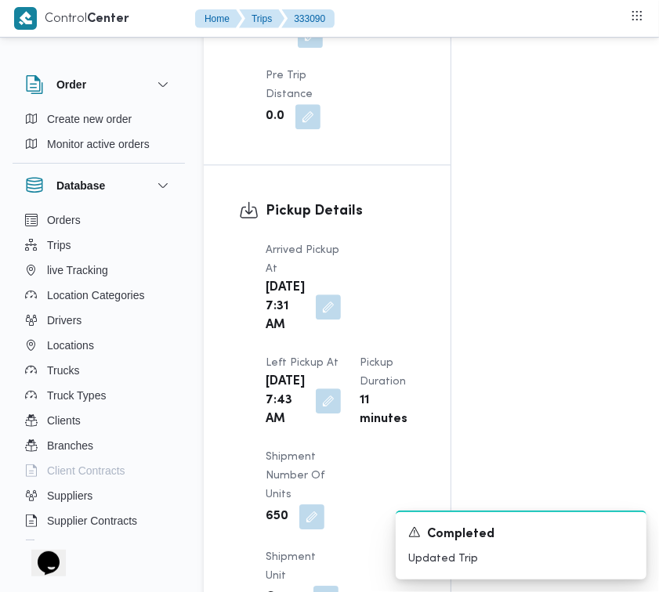
scroll to position [1548, 0]
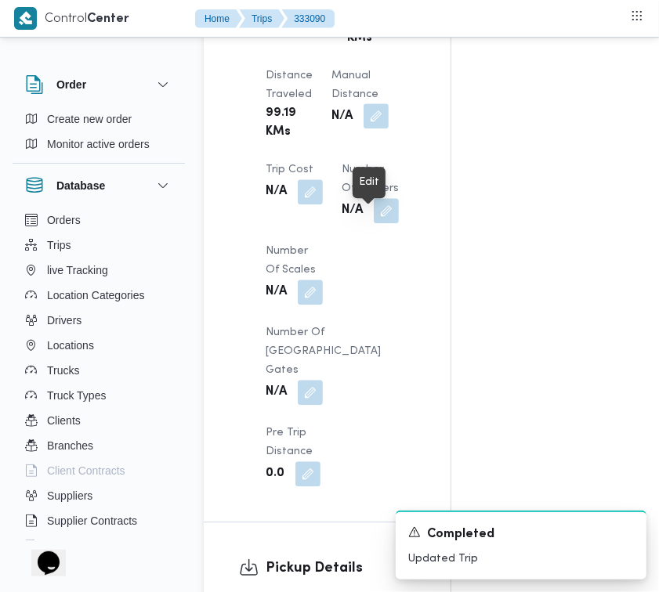
click at [364, 128] on button "button" at bounding box center [375, 115] width 25 height 25
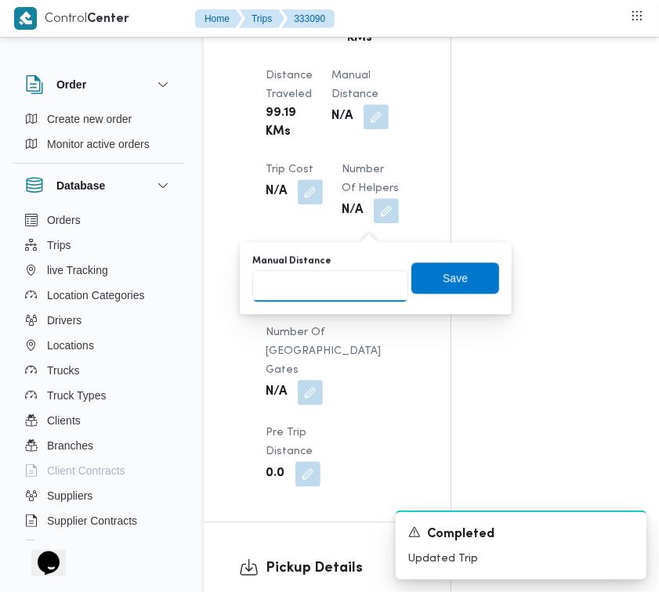
click at [287, 298] on input "Manual Distance" at bounding box center [330, 285] width 156 height 31
type input "130"
click at [442, 276] on span "Save" at bounding box center [454, 277] width 25 height 19
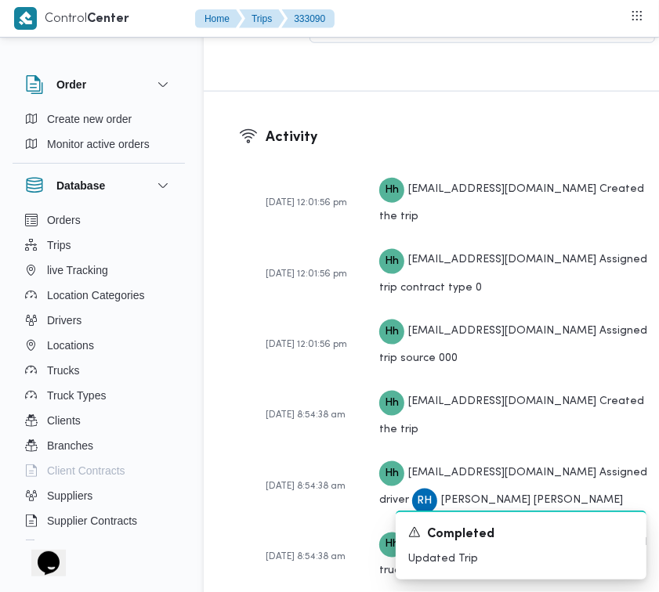
scroll to position [2789, 0]
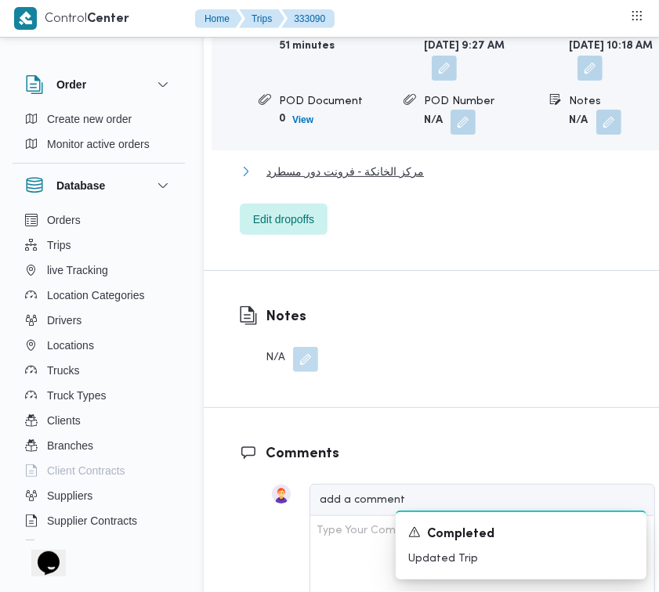
click at [377, 181] on span "مركز الخانكة - فرونت دور مسطرد" at bounding box center [344, 171] width 157 height 19
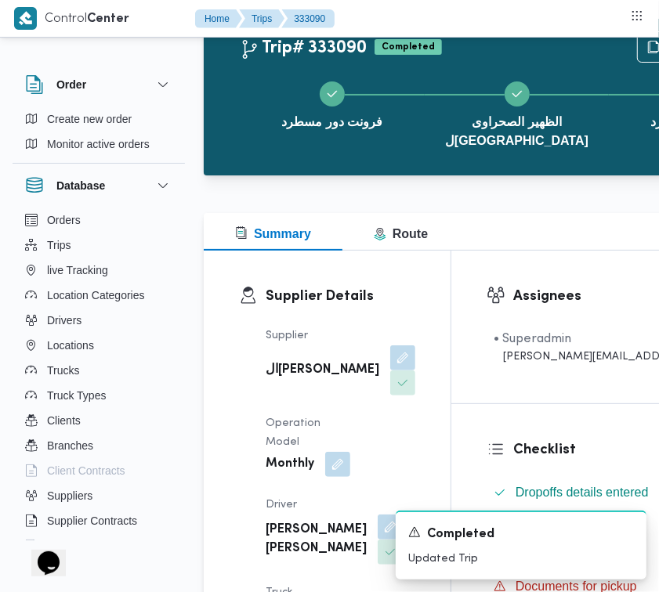
scroll to position [0, 0]
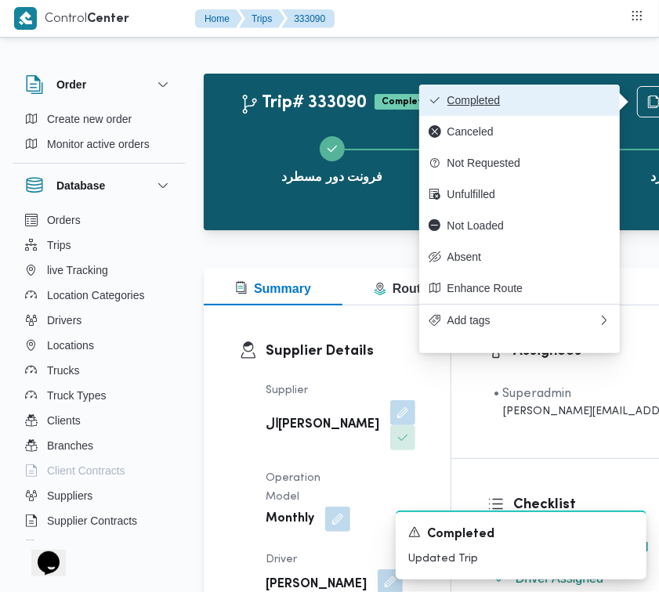
click at [538, 99] on span "Completed" at bounding box center [528, 100] width 163 height 13
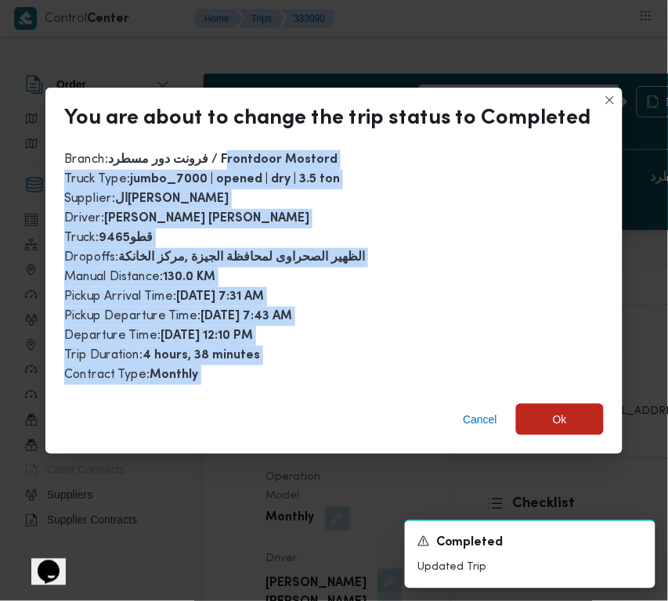
drag, startPoint x: 225, startPoint y: 168, endPoint x: 335, endPoint y: 433, distance: 286.8
click at [268, 425] on div "You are about to change the trip status to Completed Branch : فرونت دور مسطرد /…" at bounding box center [333, 271] width 577 height 366
click at [539, 428] on span "Ok" at bounding box center [560, 418] width 88 height 31
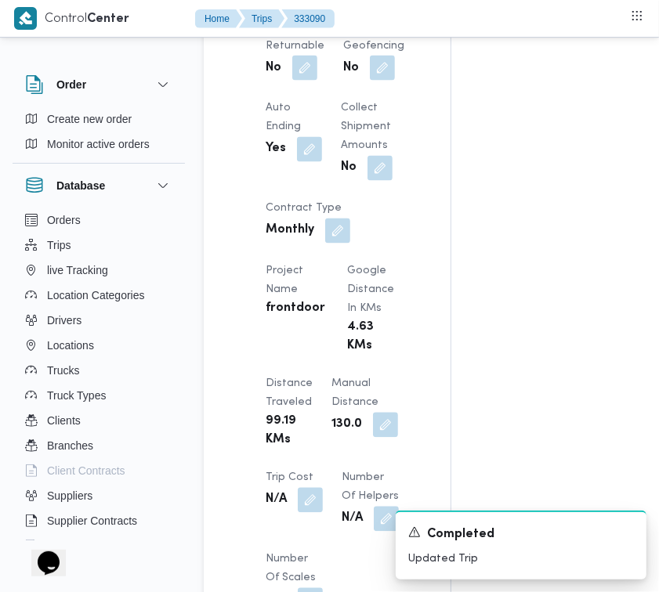
scroll to position [1860, 0]
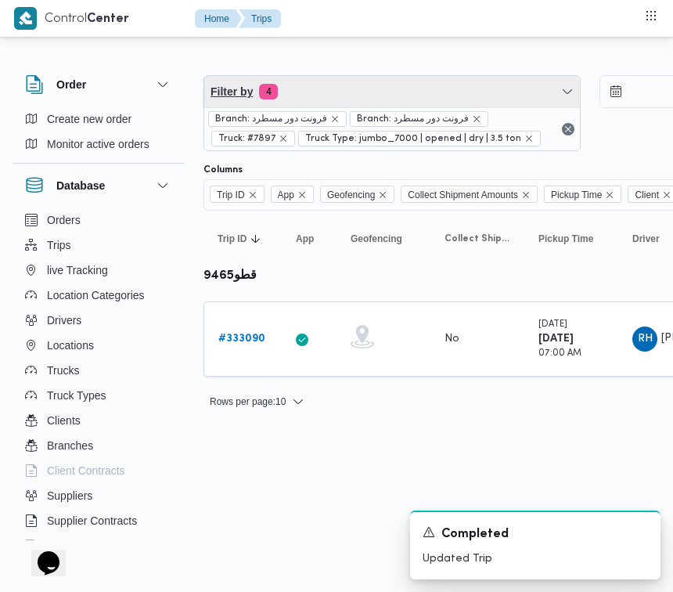
click at [386, 91] on span "Filter by 4" at bounding box center [392, 91] width 376 height 31
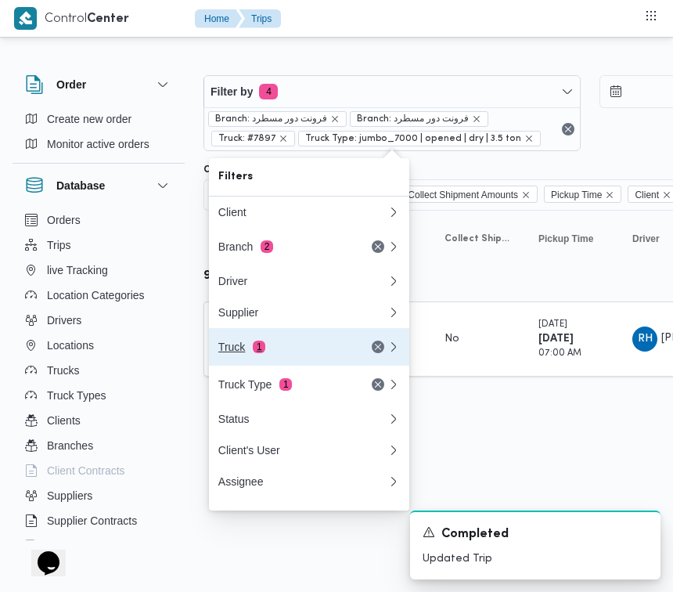
click at [278, 353] on div "Truck 1" at bounding box center [284, 347] width 132 height 13
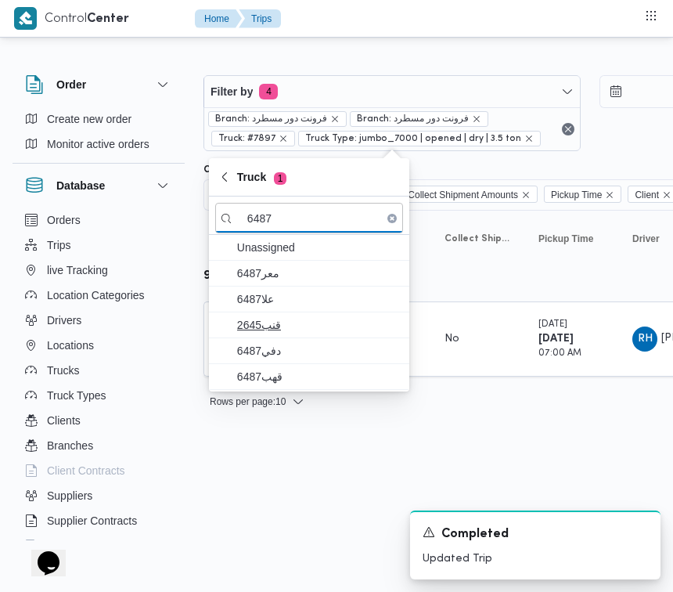
type input "6487"
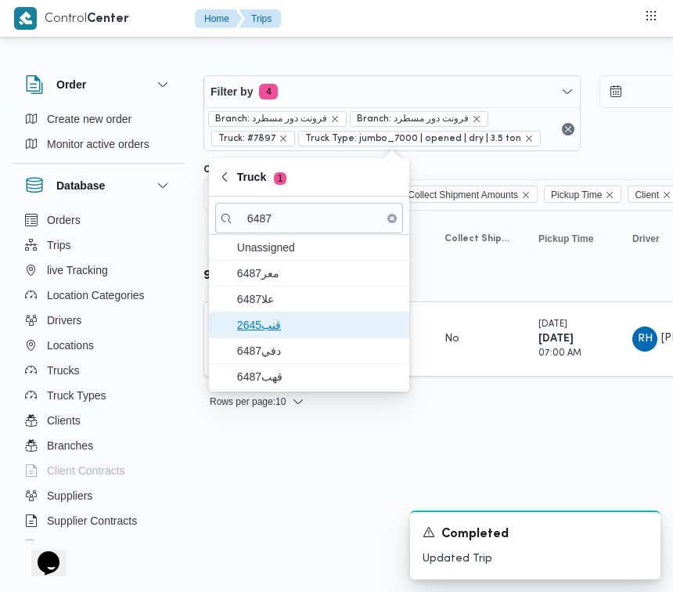
click at [274, 330] on span "قنب2645" at bounding box center [318, 325] width 163 height 19
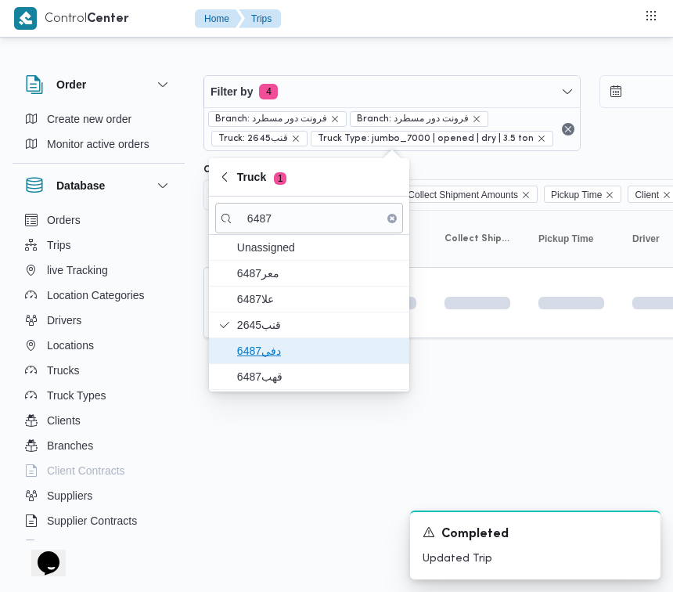
click at [269, 360] on span "دفي6487" at bounding box center [318, 350] width 163 height 19
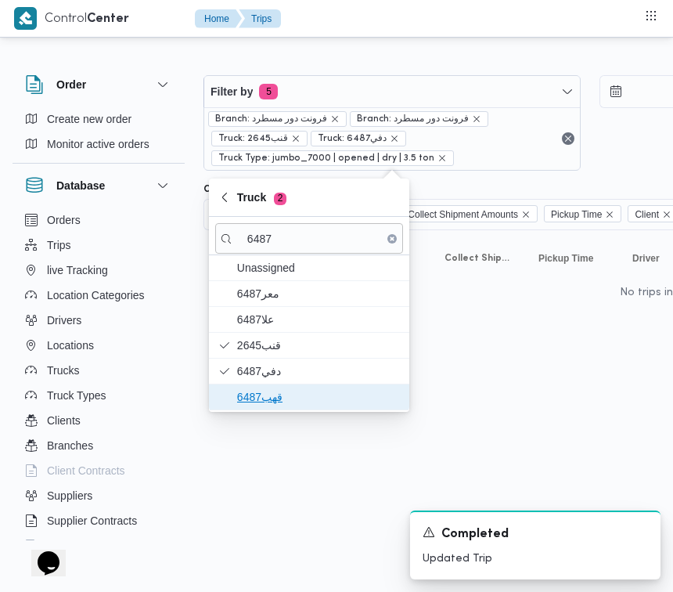
click at [243, 404] on span "قهب6487" at bounding box center [318, 397] width 163 height 19
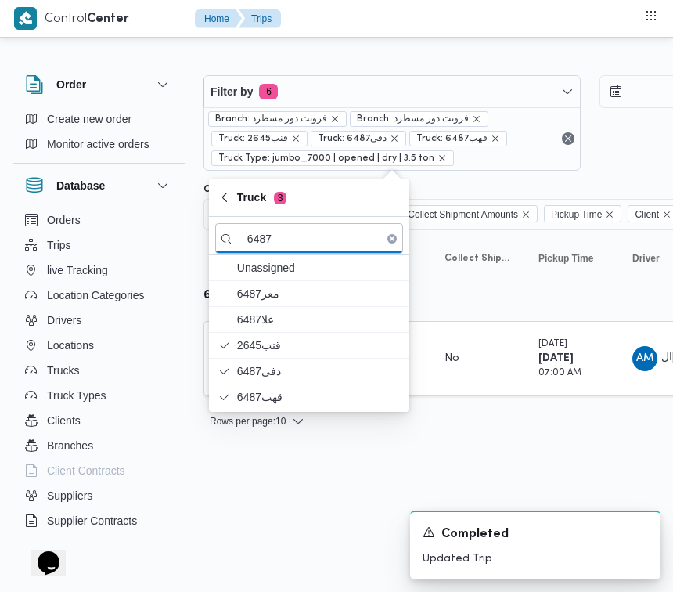
drag, startPoint x: 259, startPoint y: 479, endPoint x: 249, endPoint y: 437, distance: 43.5
click at [257, 480] on html "Control Center Home Trips Order Create new order Monitor active orders Database…" at bounding box center [336, 296] width 673 height 592
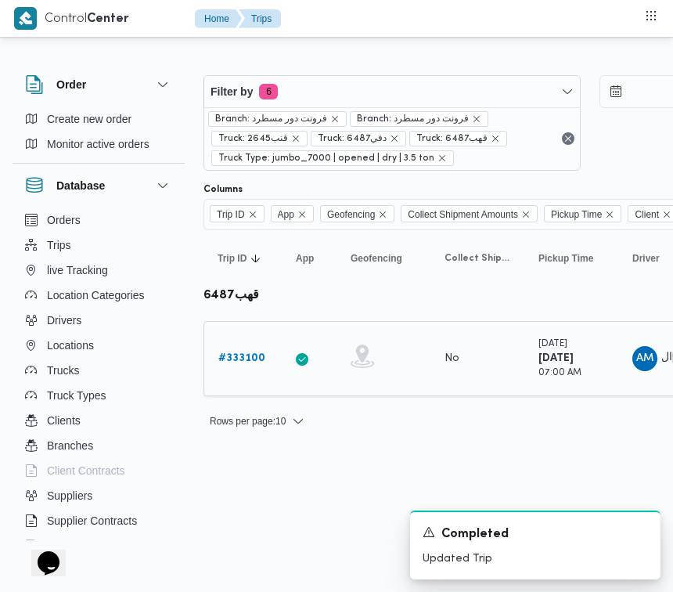
click at [235, 358] on b "# 333100" at bounding box center [241, 358] width 47 height 10
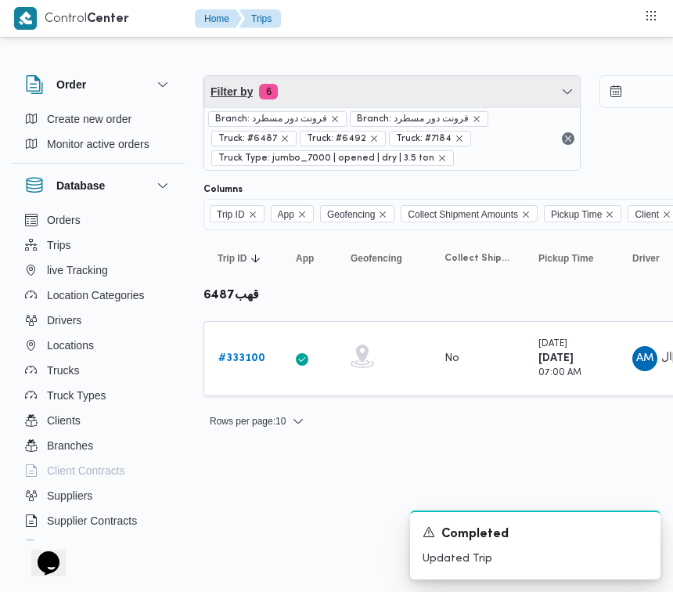
click at [374, 91] on span "Filter by 6" at bounding box center [392, 91] width 376 height 31
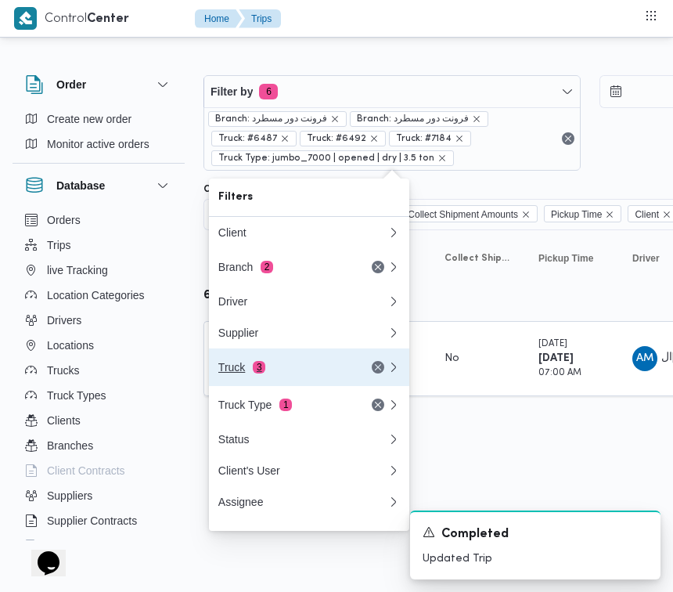
click at [280, 374] on div "Truck 3" at bounding box center [284, 367] width 132 height 13
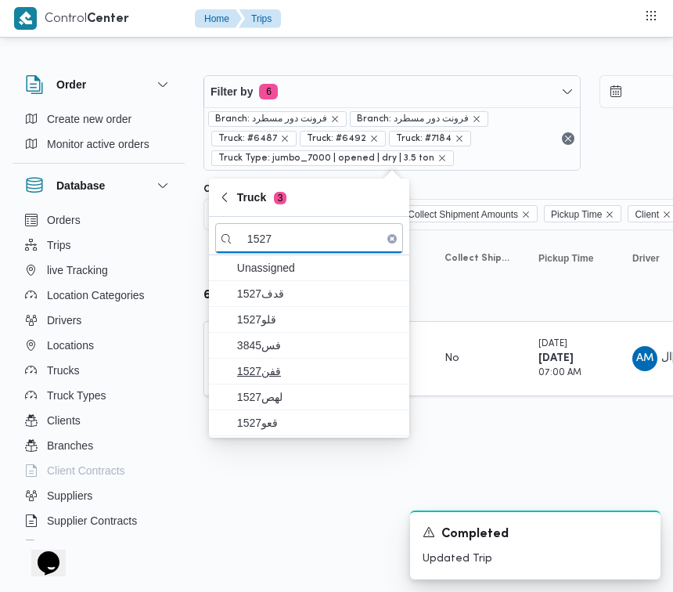
type input "1527"
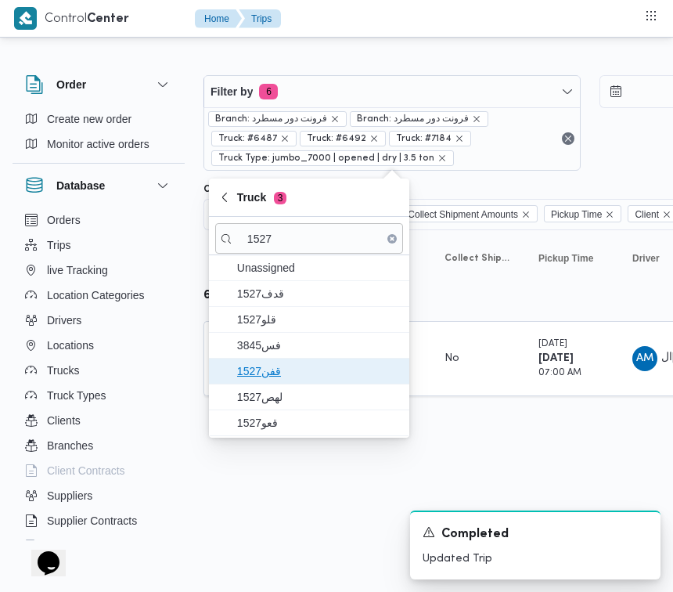
click at [274, 359] on span "1527قفن" at bounding box center [309, 371] width 188 height 25
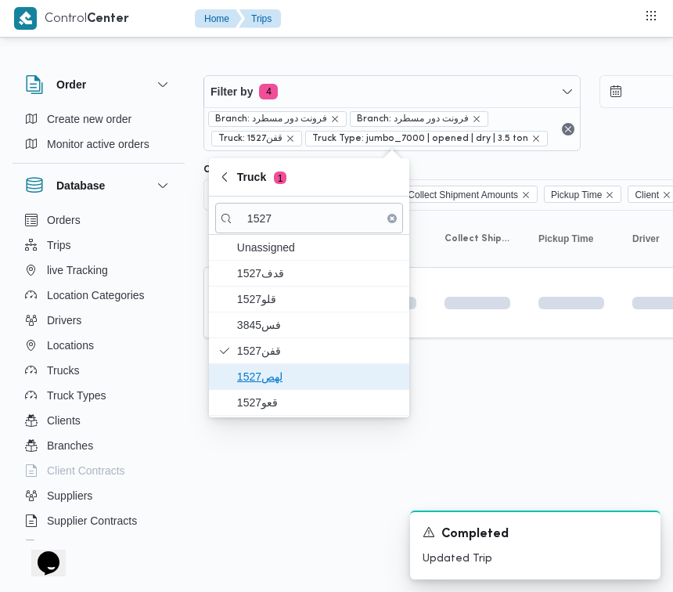
click at [275, 381] on span "1527لهص" at bounding box center [318, 376] width 163 height 19
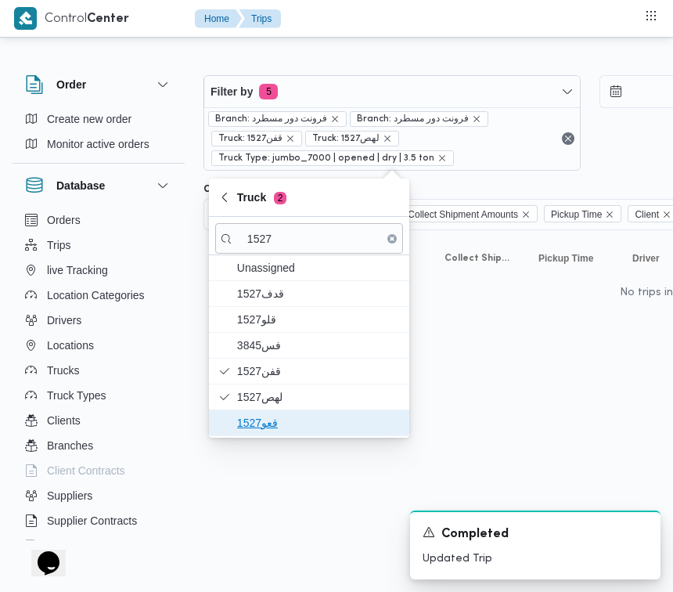
click at [266, 424] on span "قعو1527" at bounding box center [318, 422] width 163 height 19
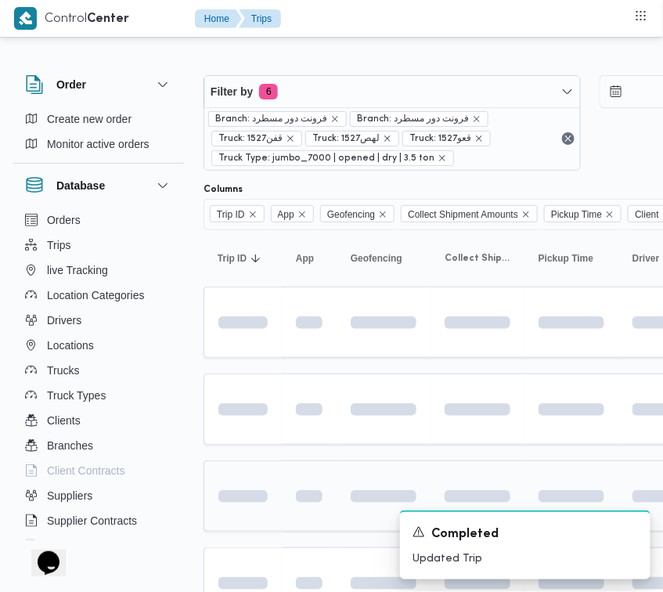
click at [261, 491] on span at bounding box center [215, 496] width 109 height 13
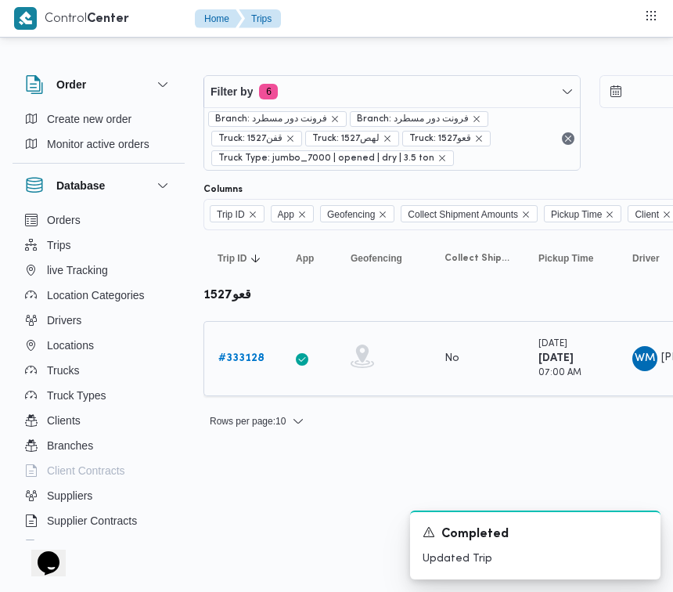
click at [237, 353] on b "# 333128" at bounding box center [241, 358] width 46 height 10
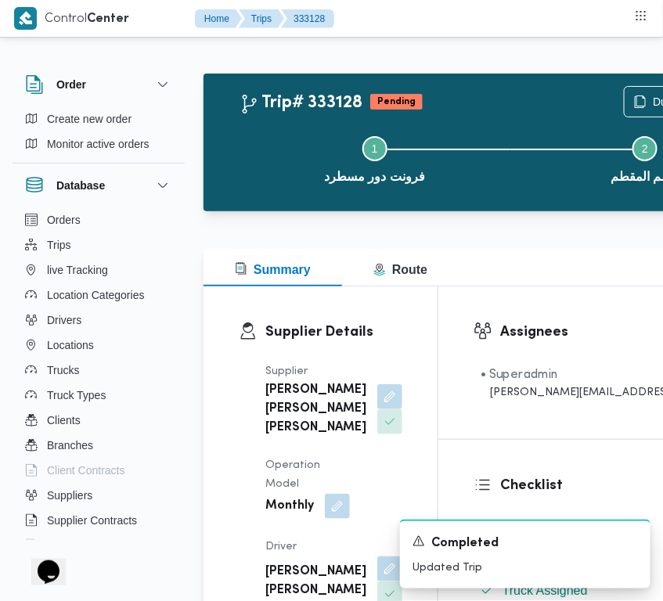
click at [330, 378] on div "Supplier شريف بدر عبد الحميد عبد المجيد بدر Operation Model Monthly Driver وجدي…" at bounding box center [334, 575] width 156 height 445
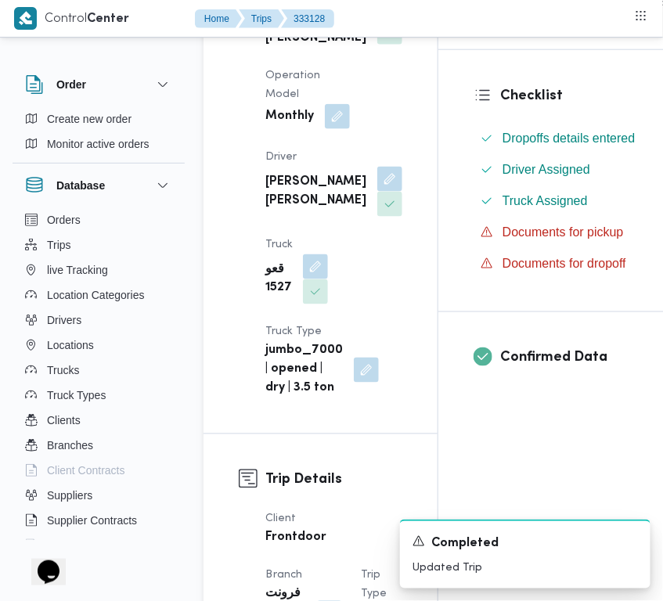
scroll to position [382, 0]
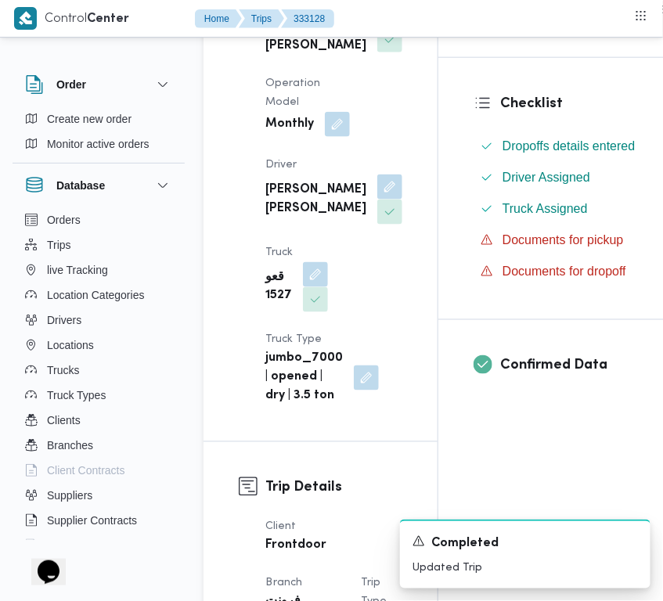
click at [377, 27] on button "button" at bounding box center [389, 14] width 25 height 25
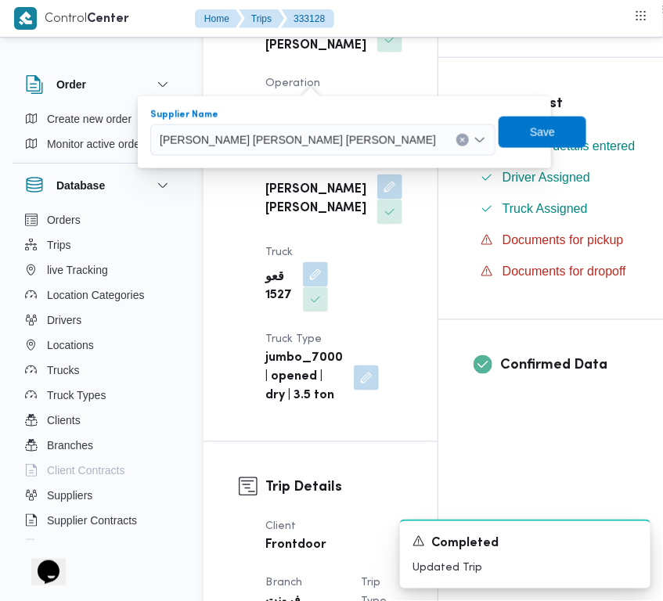
click at [287, 142] on span "شريف بدر عبد الحميد عبد المجيد بدر" at bounding box center [298, 139] width 276 height 17
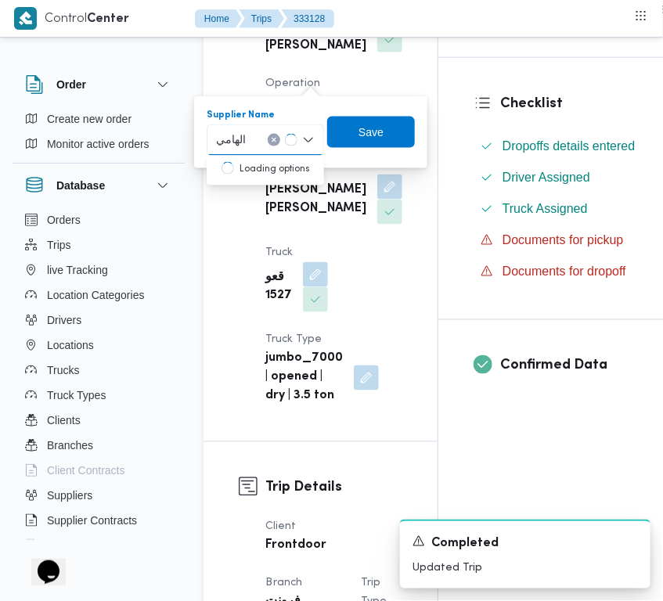
type input "الهامي محمد خالد علي"
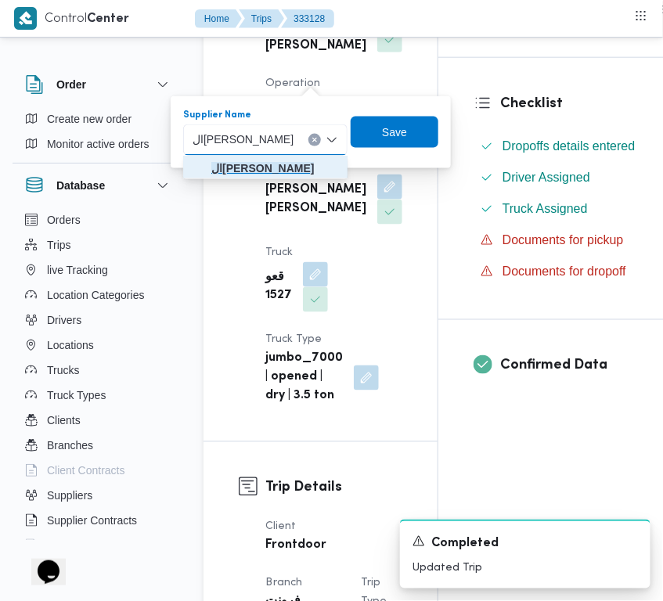
click at [253, 171] on mark "الهامي محمد خالد علي" at bounding box center [262, 168] width 103 height 13
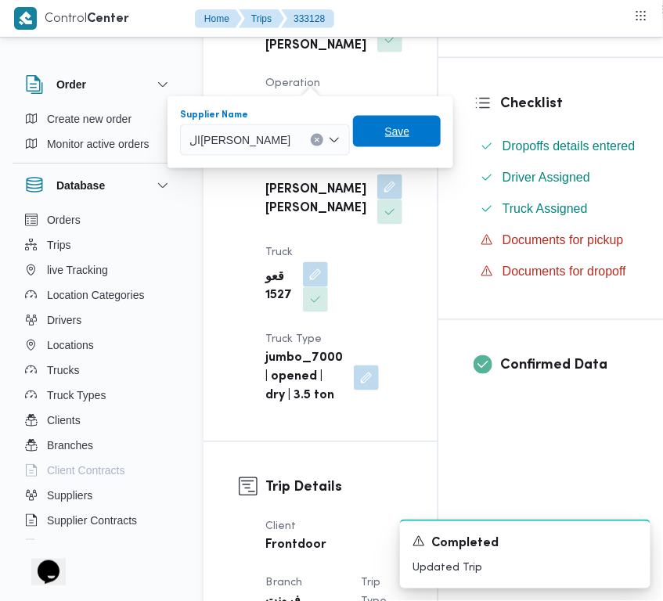
click at [413, 132] on span "Save" at bounding box center [397, 131] width 88 height 31
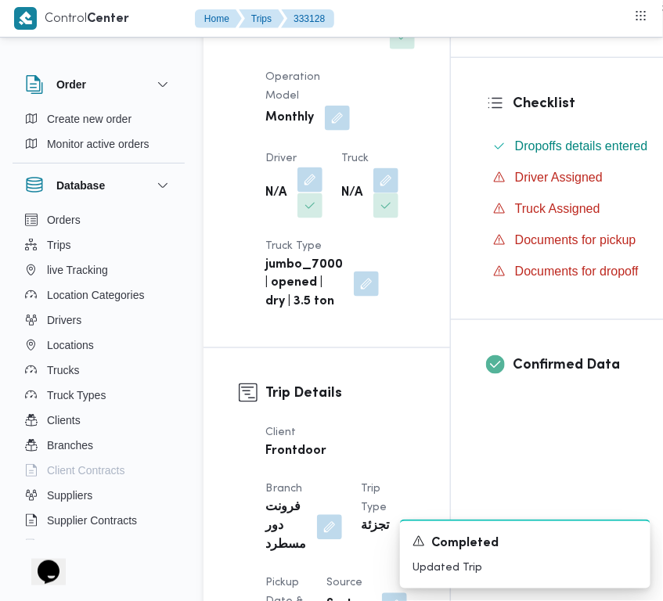
drag, startPoint x: 311, startPoint y: 196, endPoint x: 309, endPoint y: 204, distance: 8.8
click at [311, 193] on button "button" at bounding box center [310, 180] width 25 height 25
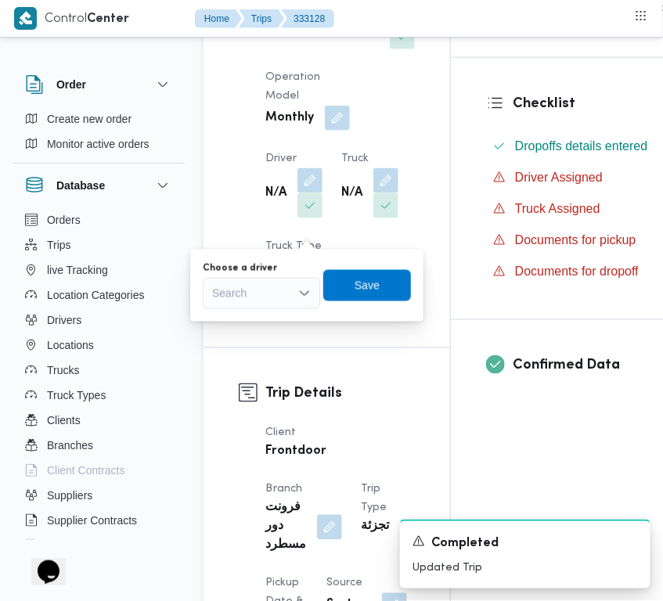
click at [240, 309] on div "Choose a driver Search Save" at bounding box center [306, 286] width 211 height 50
click at [247, 280] on div "Search" at bounding box center [261, 293] width 117 height 31
type input "رامي حسين حسن يوسف"
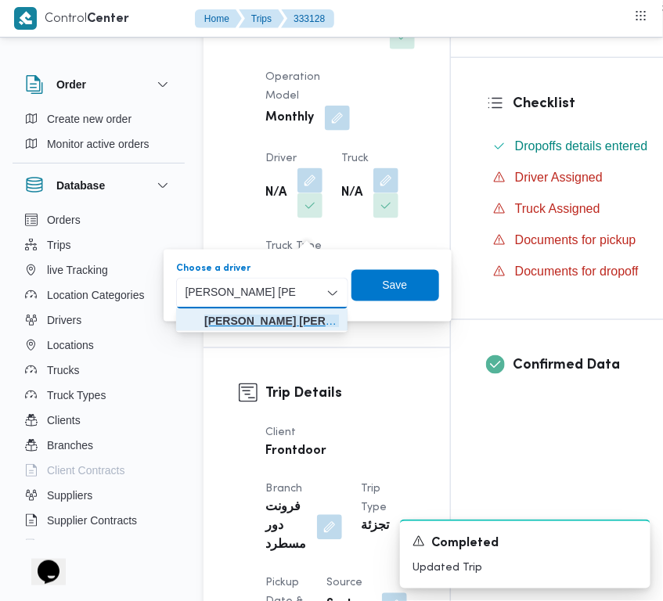
click at [309, 312] on span "رامي حسين حسن يوسف" at bounding box center [271, 321] width 135 height 19
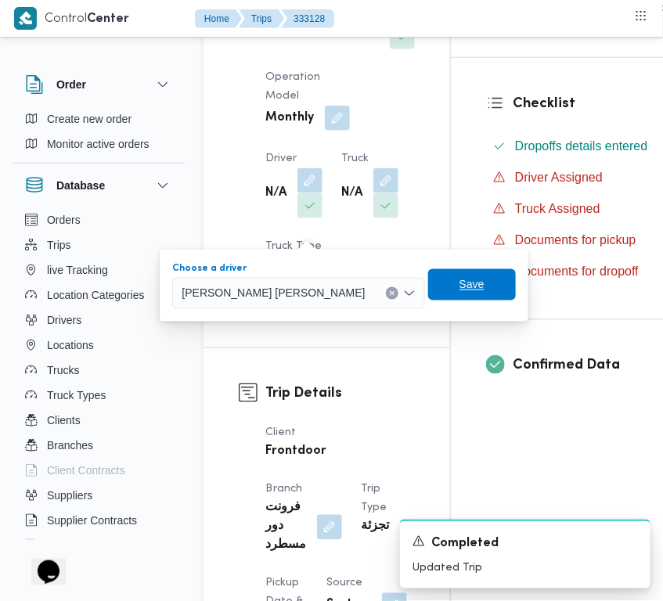
click at [460, 279] on span "Save" at bounding box center [472, 285] width 25 height 19
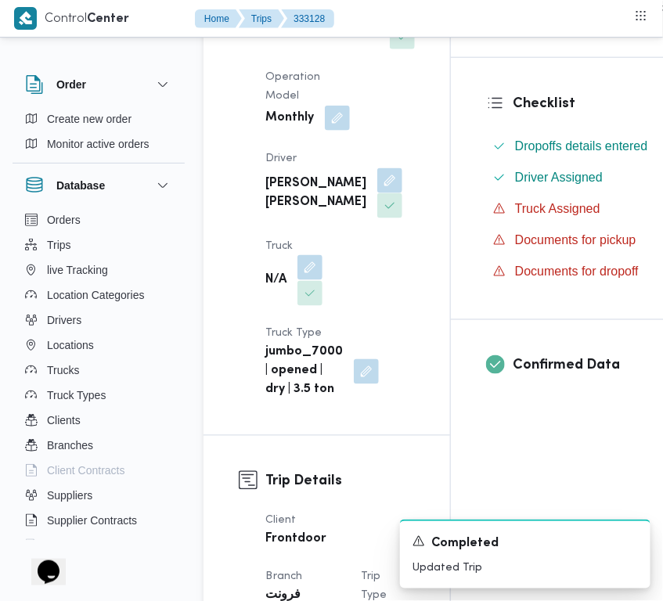
drag, startPoint x: 310, startPoint y: 311, endPoint x: 310, endPoint y: 325, distance: 14.1
click at [310, 280] on button "button" at bounding box center [310, 267] width 25 height 25
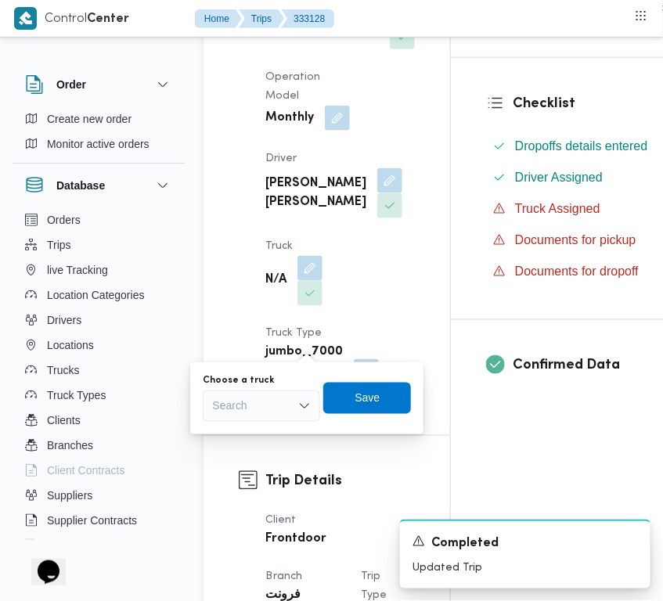
click at [237, 419] on div "Search" at bounding box center [261, 406] width 117 height 31
type input "9465"
click at [229, 428] on span "قطو 9465 | null" at bounding box center [261, 434] width 105 height 25
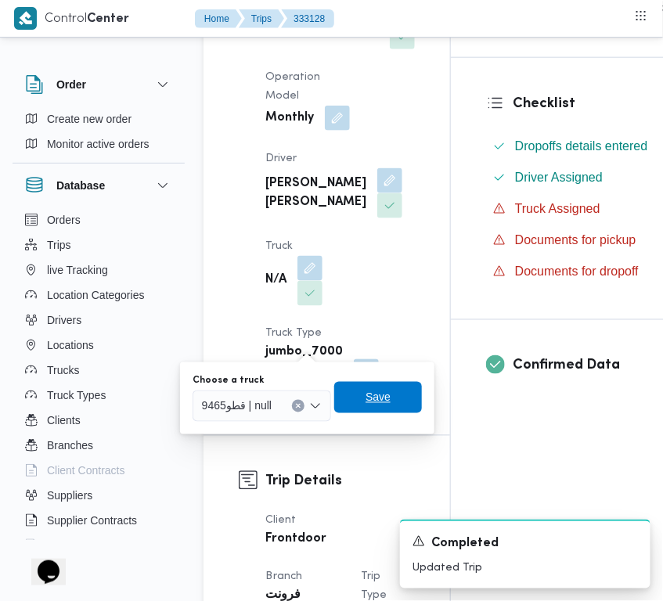
click at [370, 397] on span "Save" at bounding box center [378, 397] width 25 height 19
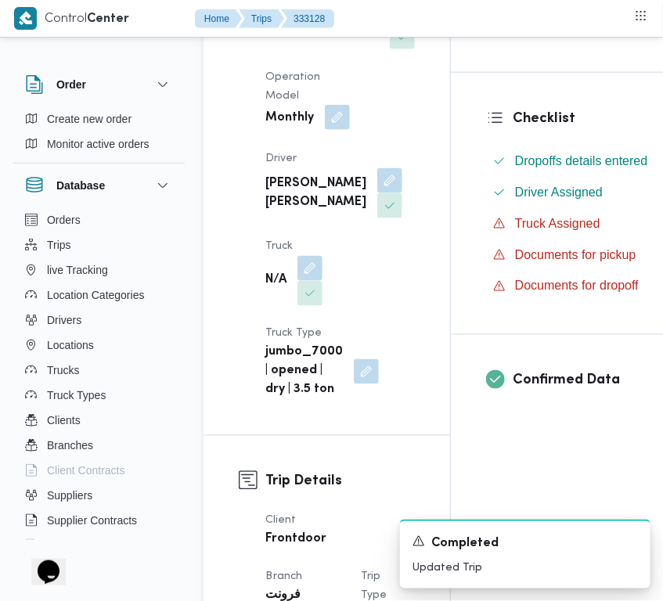
click at [330, 130] on button "button" at bounding box center [337, 117] width 25 height 25
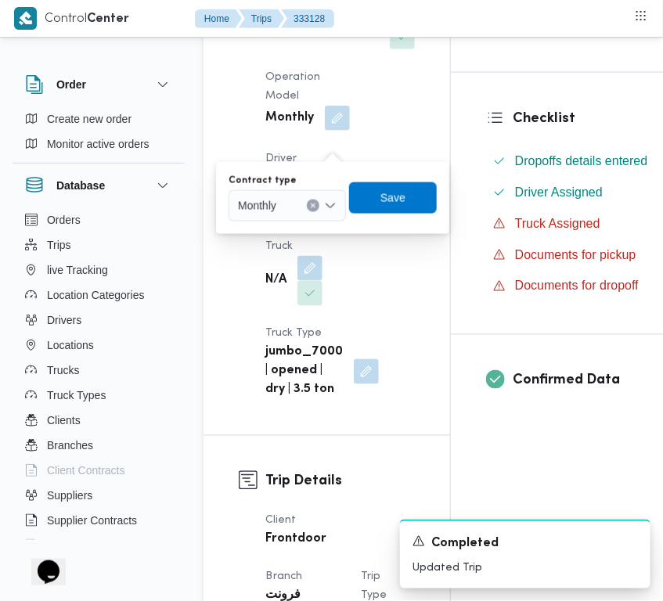
click at [276, 215] on div "Monthly" at bounding box center [287, 205] width 117 height 31
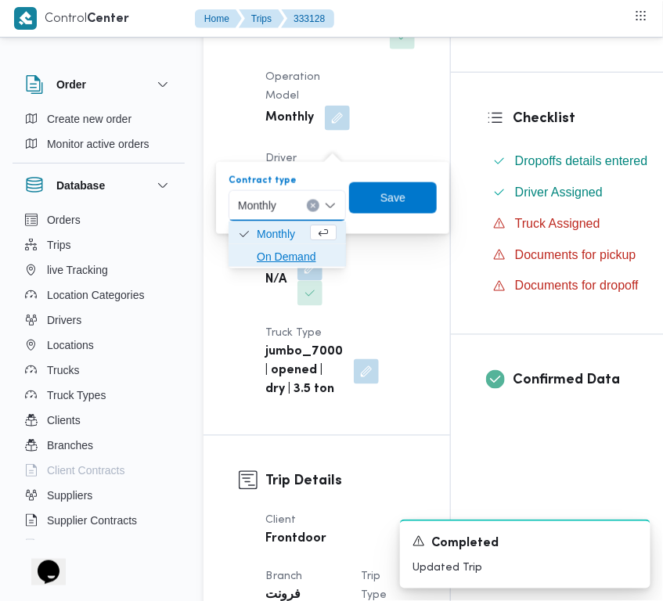
drag, startPoint x: 280, startPoint y: 247, endPoint x: 307, endPoint y: 240, distance: 28.3
click at [280, 247] on span "On Demand" at bounding box center [297, 256] width 80 height 19
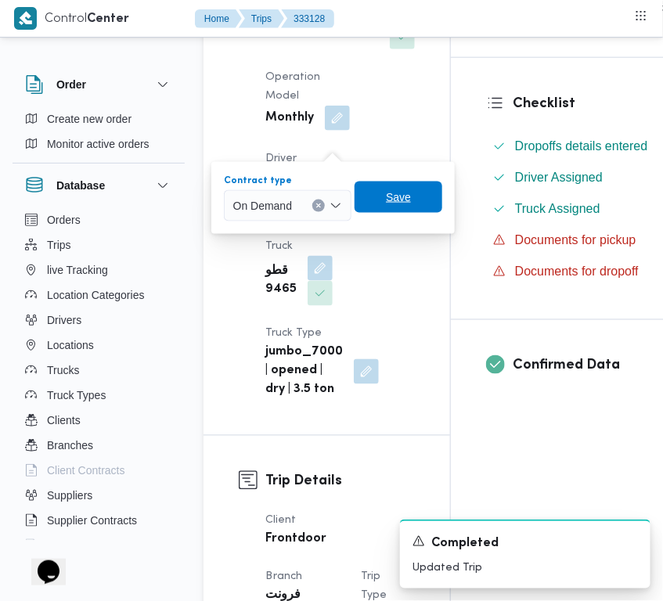
click at [384, 190] on span "Save" at bounding box center [399, 197] width 88 height 31
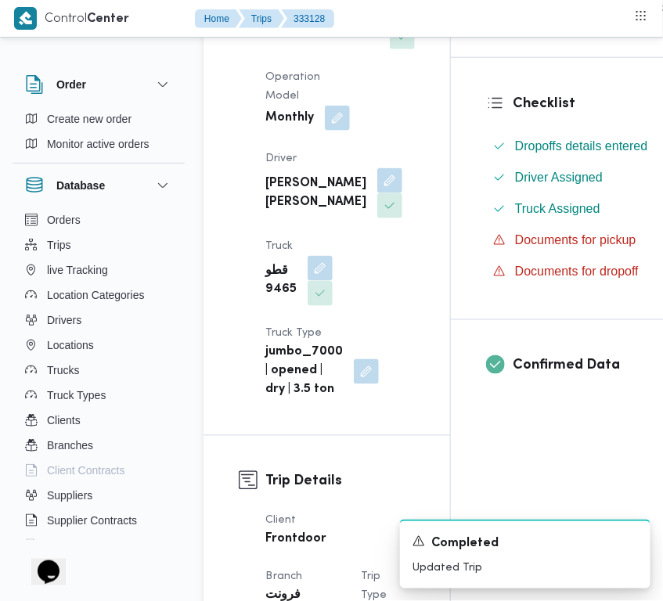
click at [366, 221] on div "Supplier الهامي محمد خالد علي Operation Model Monthly Driver رامي حسين حسن يوسف…" at bounding box center [340, 190] width 168 height 439
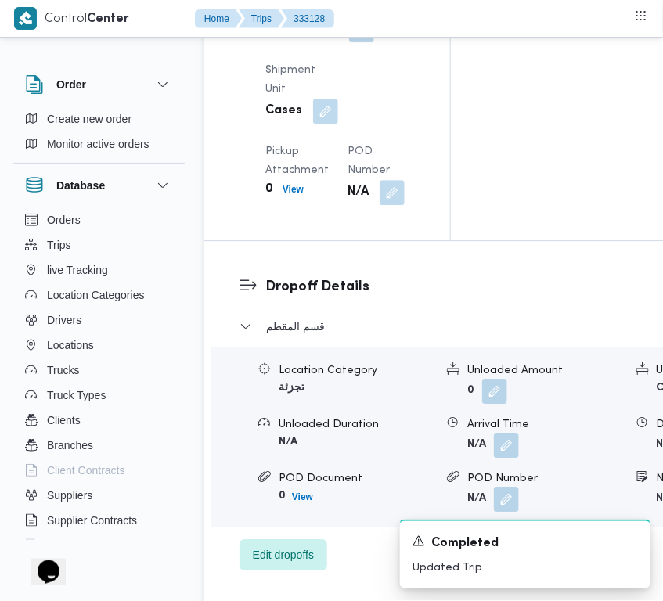
scroll to position [2862, 0]
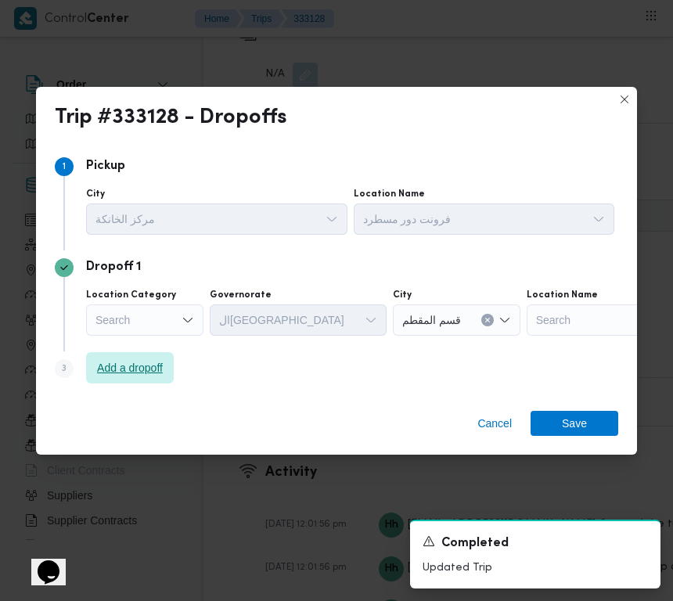
click at [150, 362] on span "Add a dropoff" at bounding box center [130, 368] width 66 height 19
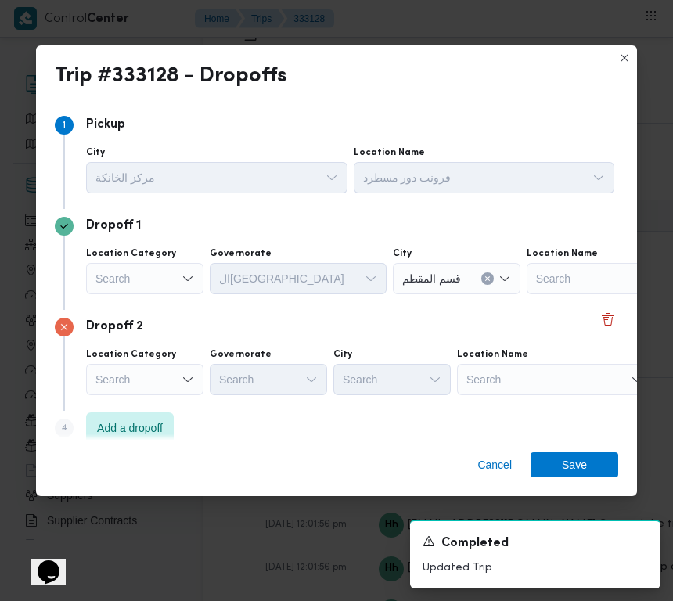
click at [551, 294] on div "Search" at bounding box center [625, 278] width 196 height 31
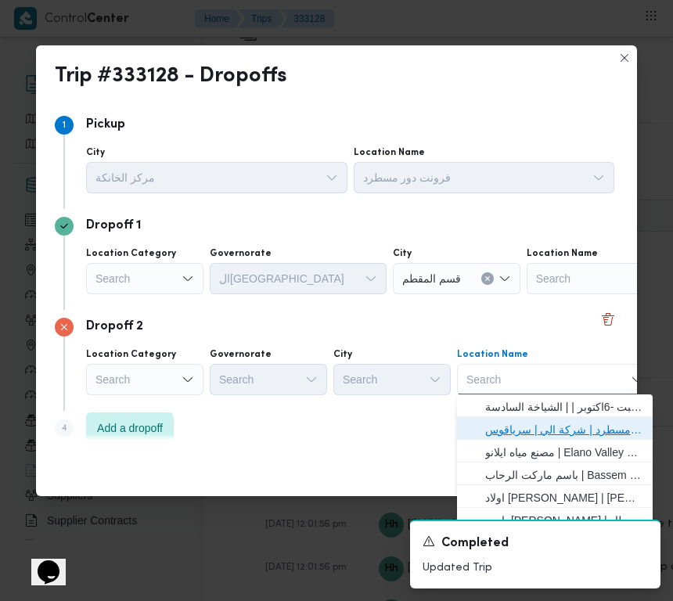
click at [515, 427] on span "فرونت دور مسطرد | شركة الي | سرياقوس" at bounding box center [565, 430] width 158 height 19
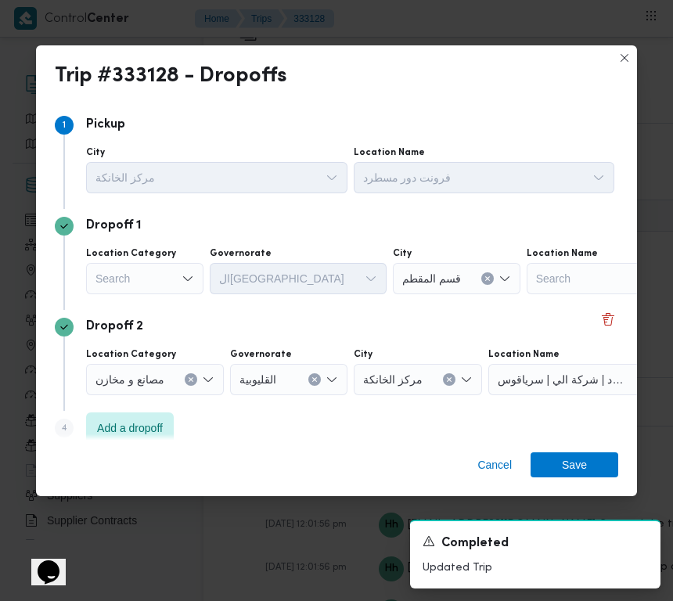
click at [110, 278] on div "Search" at bounding box center [144, 278] width 117 height 31
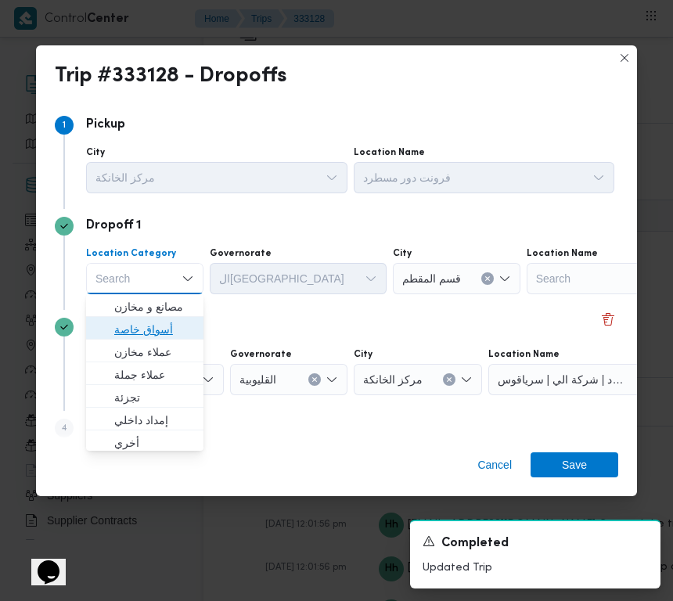
drag, startPoint x: 159, startPoint y: 323, endPoint x: 190, endPoint y: 320, distance: 30.8
click at [161, 325] on span "أسواق خاصة" at bounding box center [154, 329] width 80 height 19
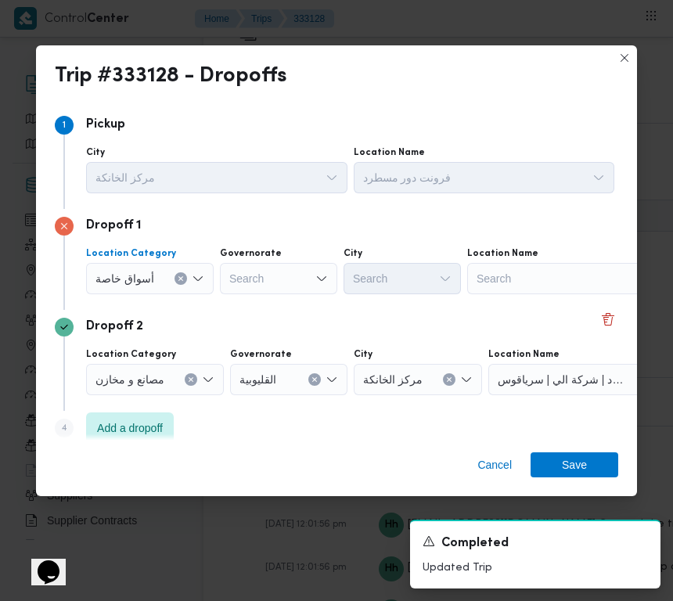
click at [181, 274] on button "Clear input" at bounding box center [181, 279] width 13 height 13
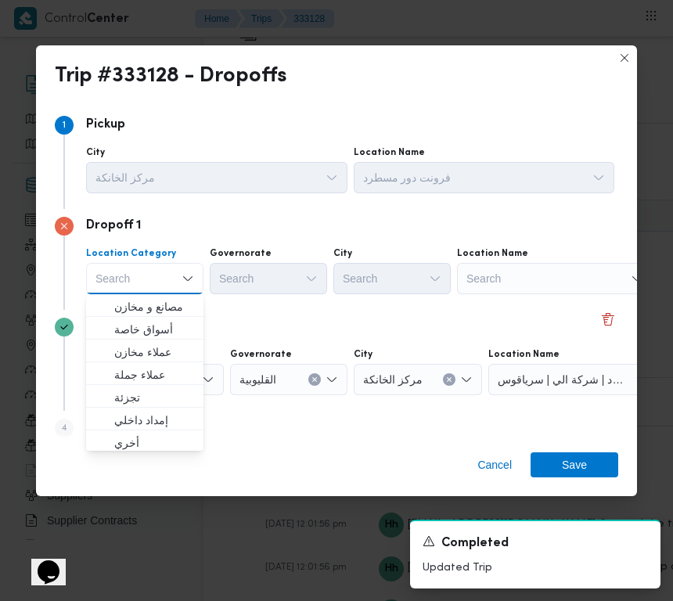
click at [521, 286] on div "Search" at bounding box center [555, 278] width 196 height 31
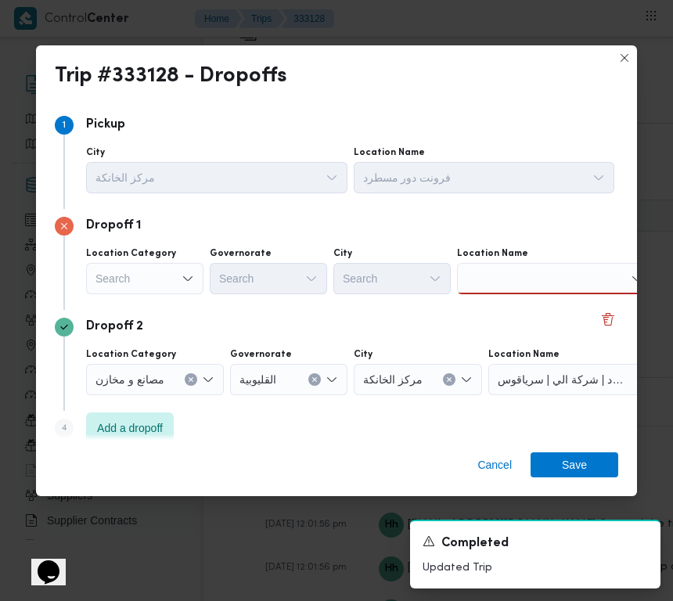
click at [307, 330] on div "Dropoff 2" at bounding box center [337, 327] width 564 height 19
click at [523, 282] on div at bounding box center [555, 278] width 196 height 31
click at [492, 283] on div at bounding box center [555, 278] width 196 height 31
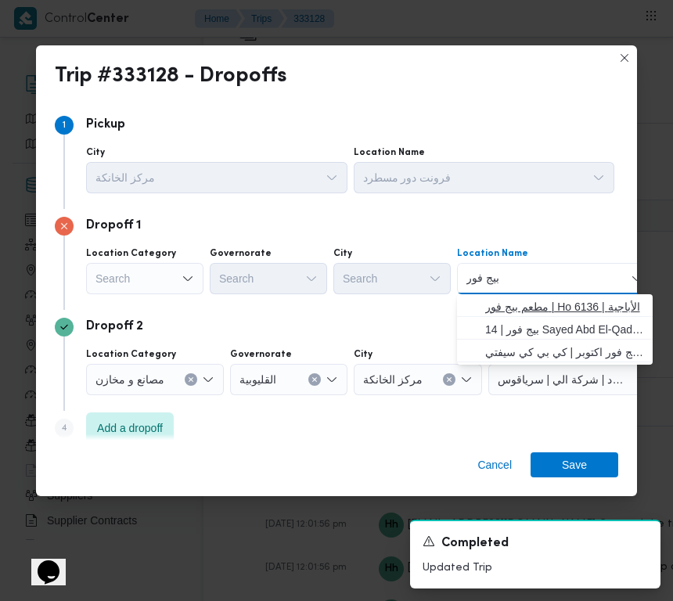
type input "بيج فور"
click at [506, 302] on span "مطعم بيج فور | Ho 6136 | الأباجية" at bounding box center [565, 307] width 158 height 19
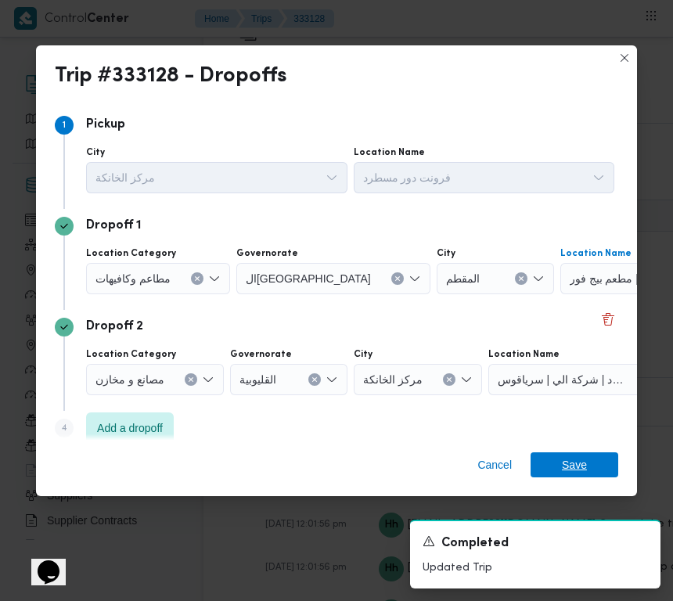
click at [574, 470] on span "Save" at bounding box center [574, 465] width 25 height 25
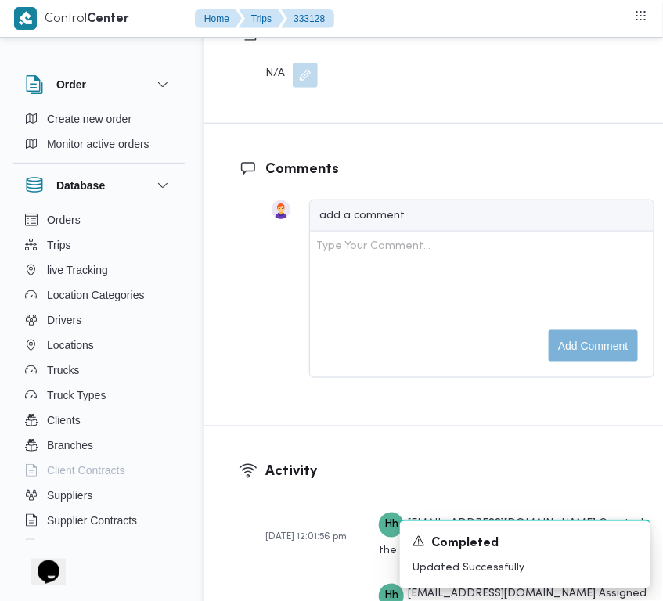
drag, startPoint x: 295, startPoint y: 229, endPoint x: 487, endPoint y: 240, distance: 192.2
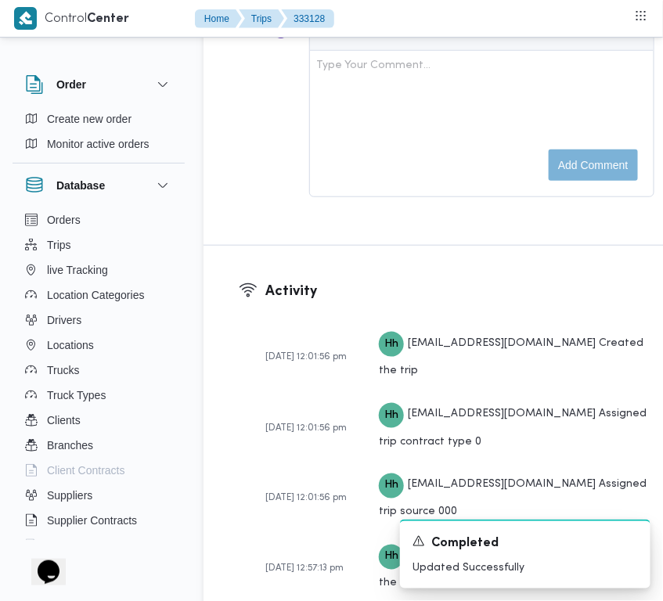
scroll to position [2335, 0]
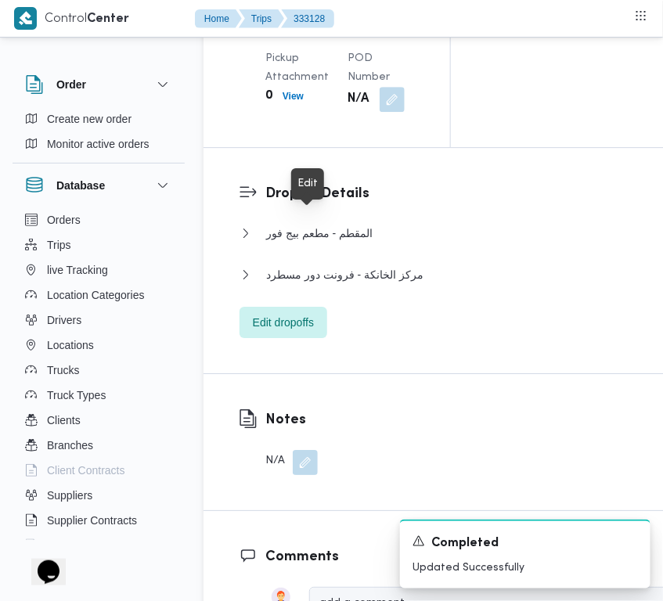
drag, startPoint x: 316, startPoint y: 216, endPoint x: 311, endPoint y: 235, distance: 19.4
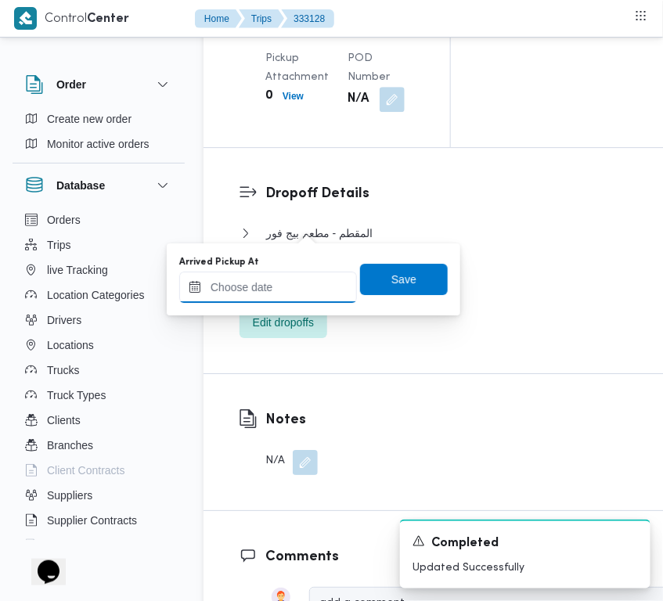
drag, startPoint x: 311, startPoint y: 235, endPoint x: 298, endPoint y: 274, distance: 41.4
click at [298, 273] on input "Arrived Pickup At" at bounding box center [268, 287] width 178 height 31
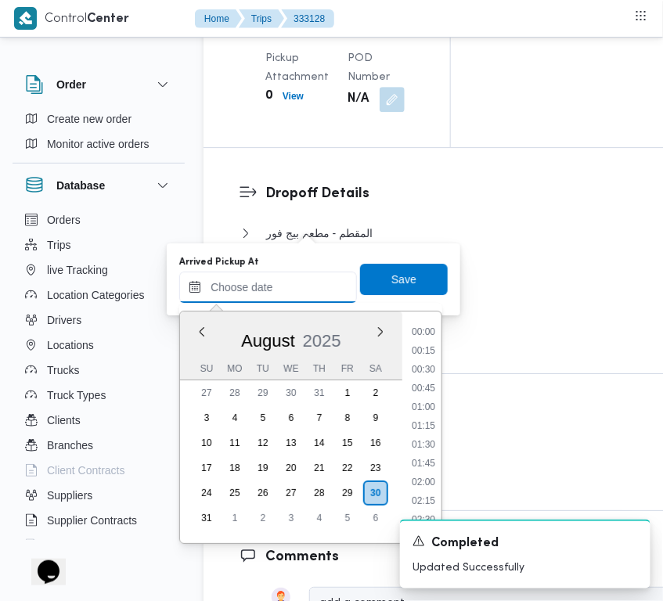
scroll to position [675, 0]
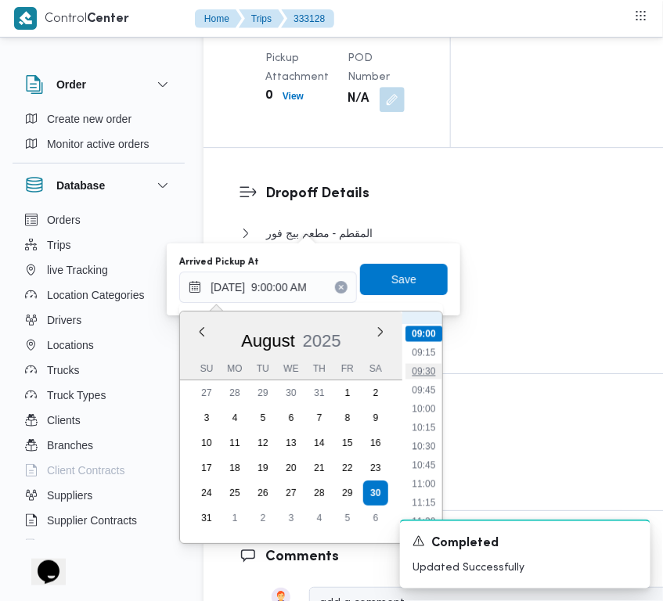
click at [417, 366] on li "09:30" at bounding box center [424, 371] width 36 height 16
type input "30/08/2025 09:30"
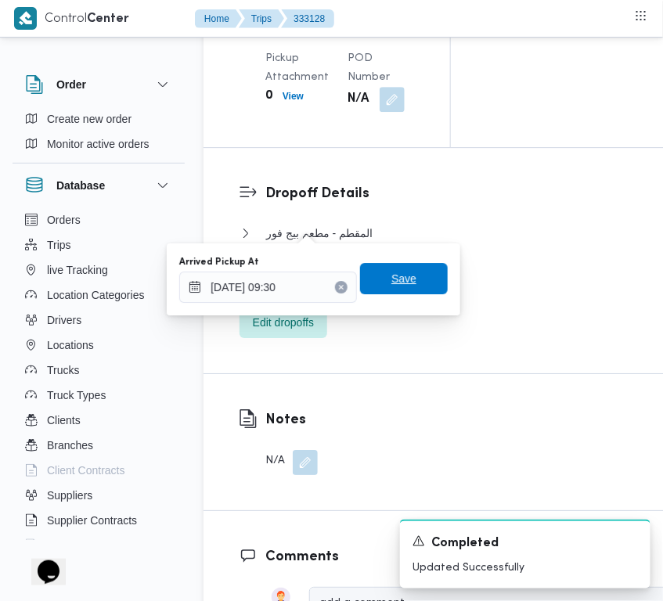
click at [395, 286] on span "Save" at bounding box center [404, 278] width 25 height 19
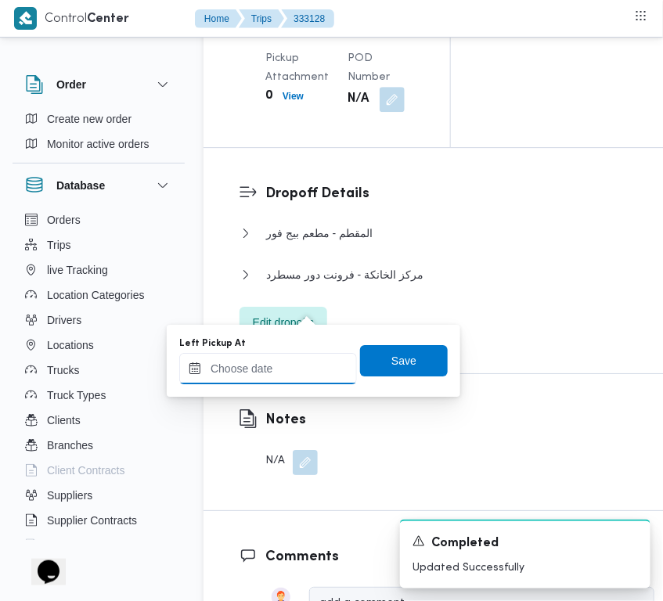
click at [290, 361] on input "Left Pickup At" at bounding box center [268, 368] width 178 height 31
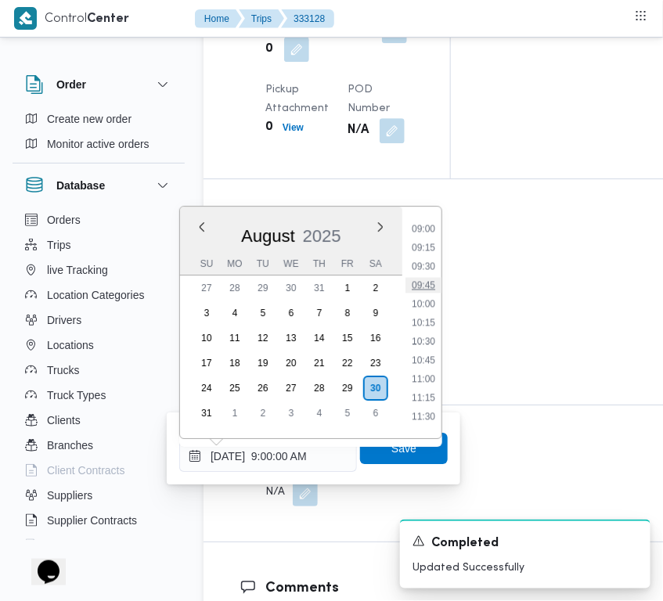
click at [411, 290] on li "09:45" at bounding box center [424, 285] width 36 height 16
type input "30/08/2025 09:45"
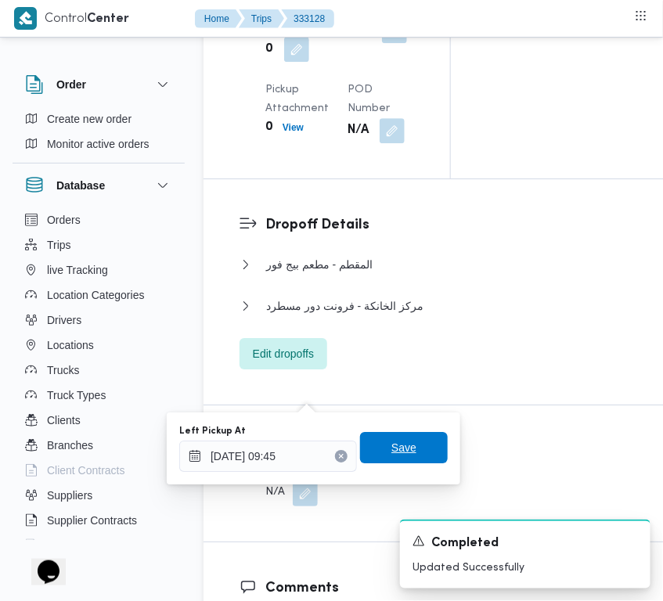
click at [395, 450] on span "Save" at bounding box center [404, 448] width 25 height 19
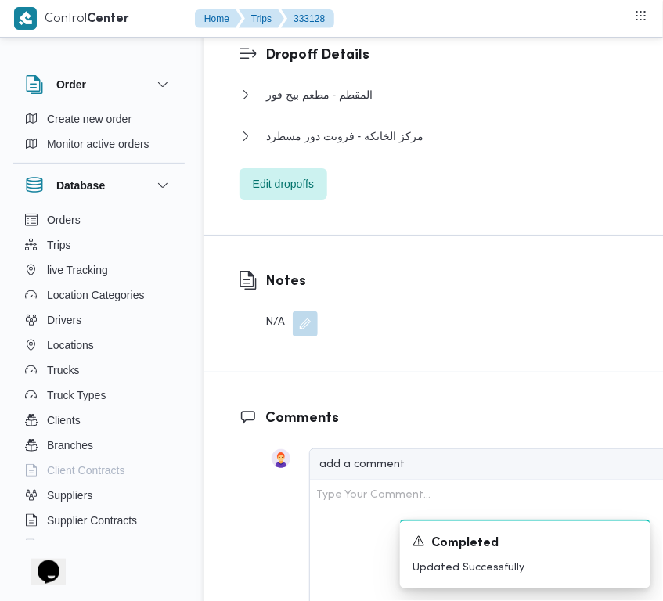
scroll to position [3138, 0]
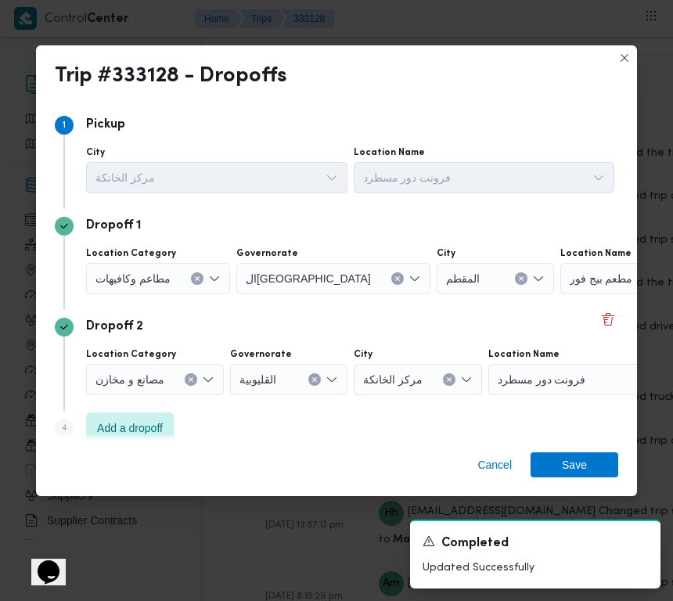
drag, startPoint x: 326, startPoint y: 274, endPoint x: 381, endPoint y: 279, distance: 55.8
click at [392, 274] on button "Clear input" at bounding box center [398, 279] width 13 height 13
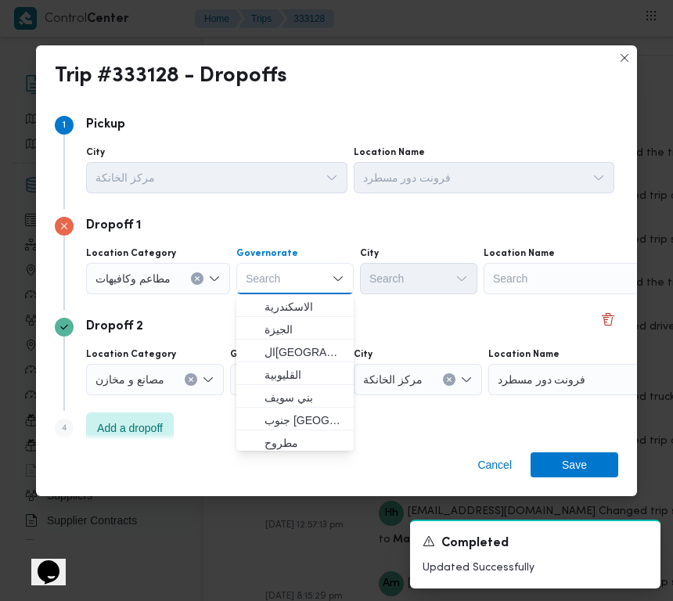
click at [510, 279] on div "Search" at bounding box center [582, 278] width 196 height 31
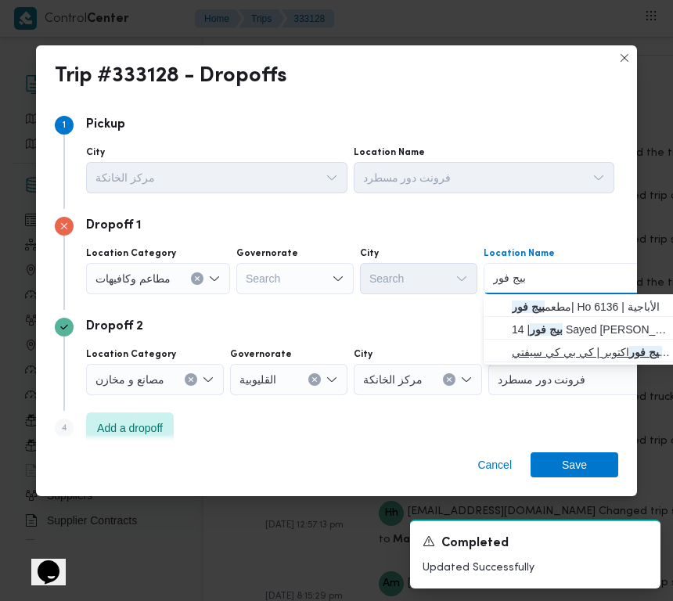
type input "بيج فور"
drag, startPoint x: 600, startPoint y: 353, endPoint x: 616, endPoint y: 382, distance: 32.9
click at [600, 352] on span "بيج فور اكتوبر | كي بي كي سيفتي | null" at bounding box center [591, 352] width 158 height 19
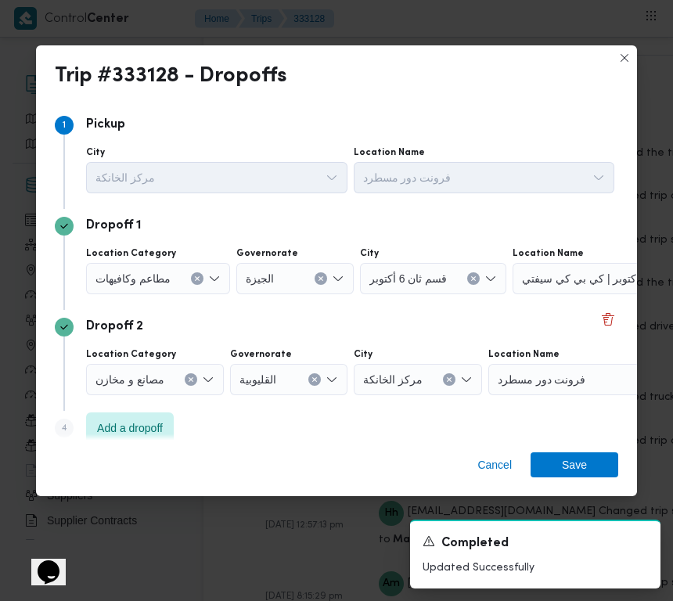
click at [581, 479] on div "Cancel Save" at bounding box center [336, 468] width 601 height 56
click at [580, 464] on span "Save" at bounding box center [574, 464] width 25 height 25
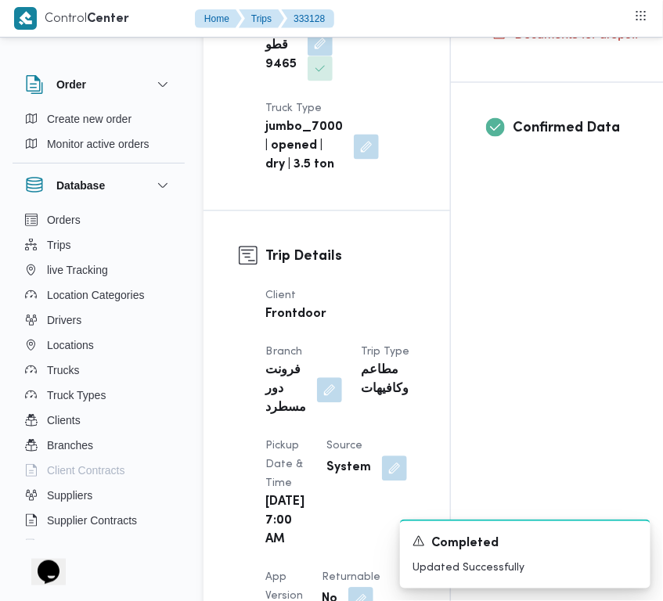
scroll to position [0, 0]
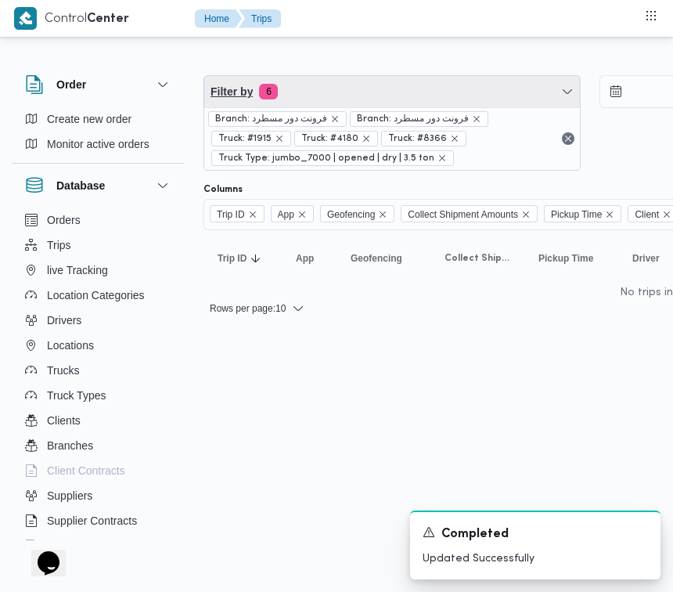
click at [407, 80] on span "Filter by 6" at bounding box center [392, 91] width 376 height 31
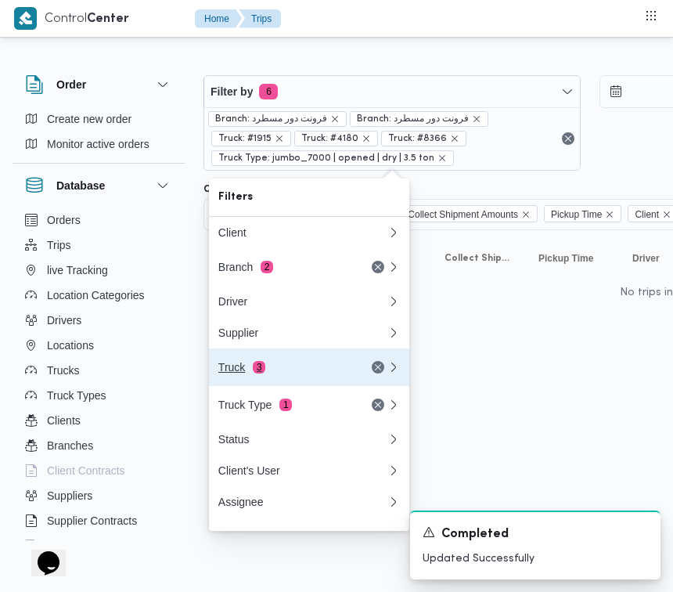
click at [269, 370] on div "Truck 3" at bounding box center [284, 367] width 132 height 13
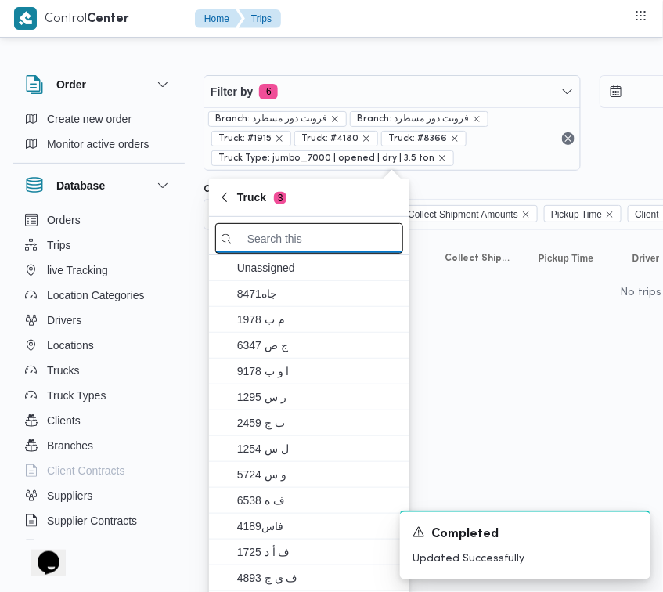
click at [315, 233] on input "search filters" at bounding box center [309, 238] width 188 height 31
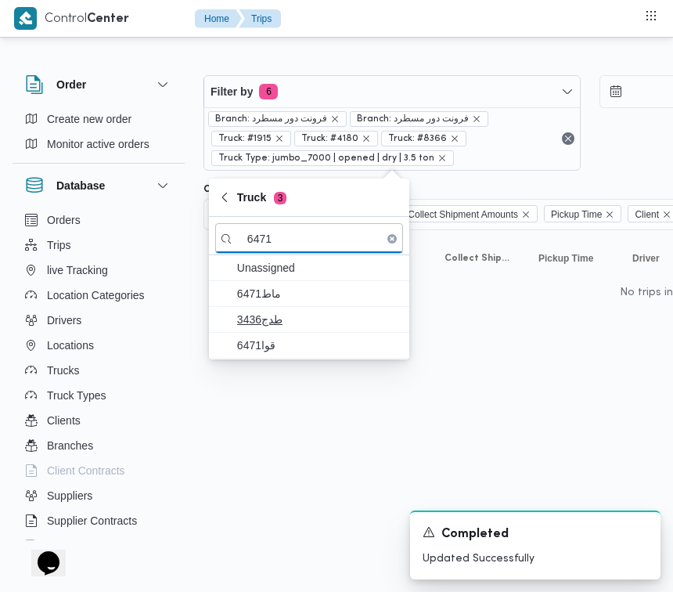
type input "6471"
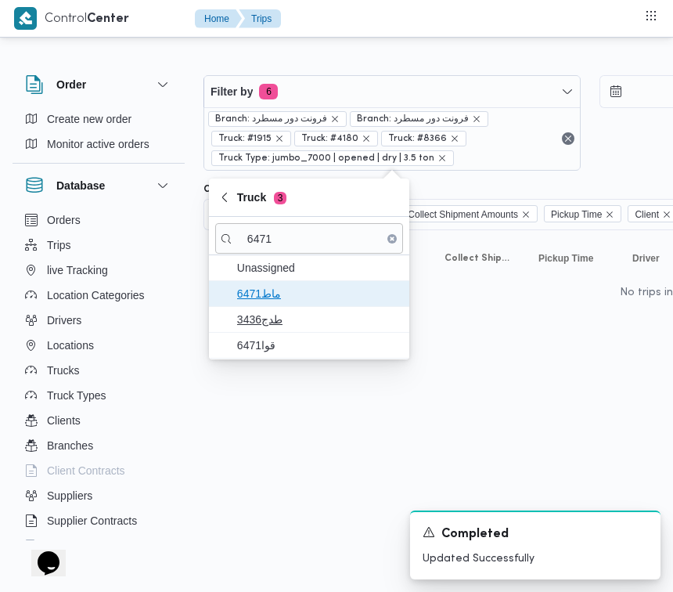
click at [269, 301] on span "ماط6471" at bounding box center [318, 293] width 163 height 19
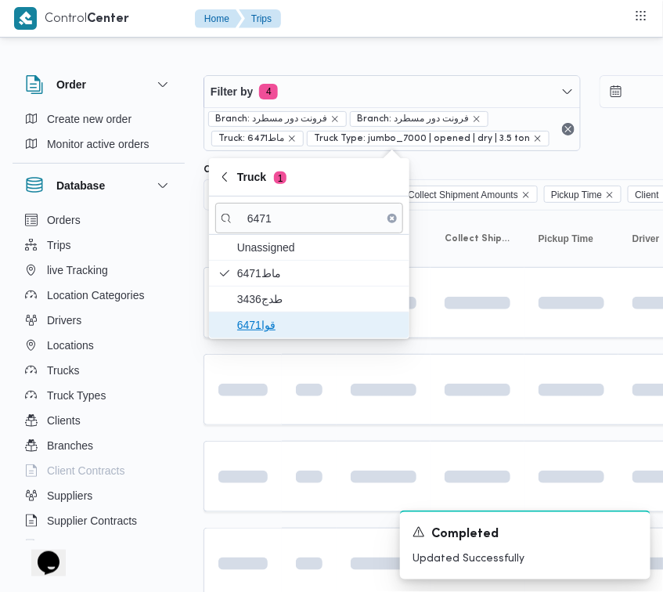
click at [255, 326] on span "قوا6471" at bounding box center [318, 325] width 163 height 19
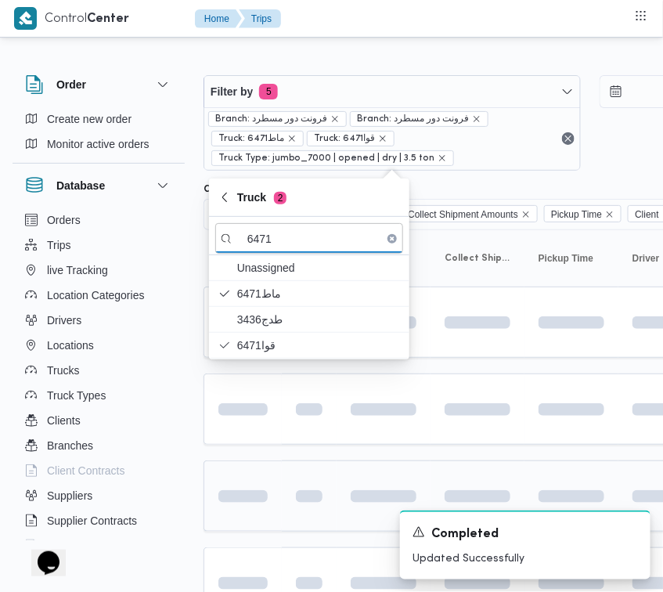
click at [271, 467] on td at bounding box center [243, 495] width 78 height 71
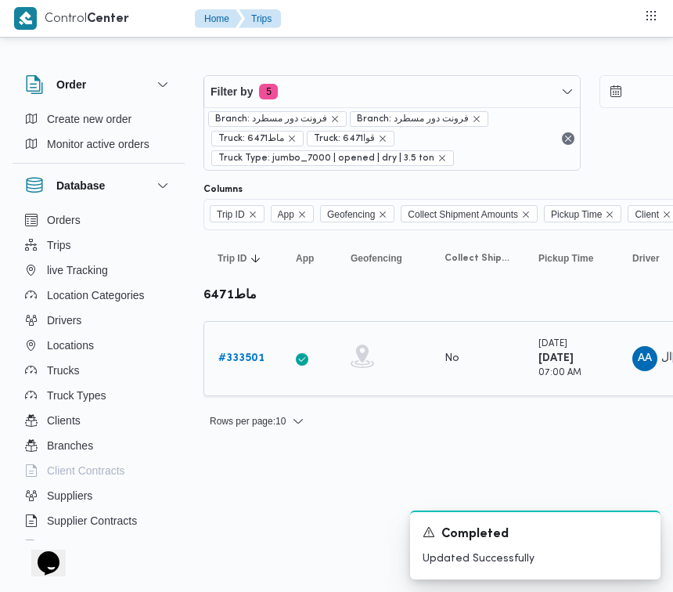
click at [239, 354] on b "# 333501" at bounding box center [241, 358] width 46 height 10
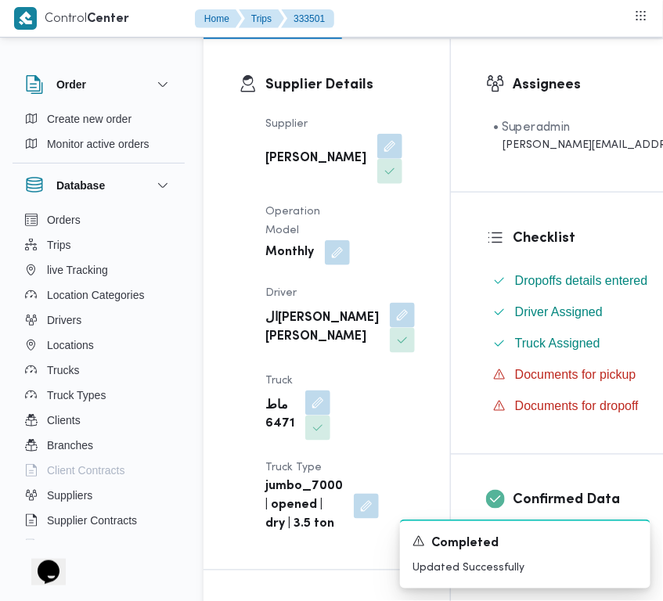
scroll to position [307, 0]
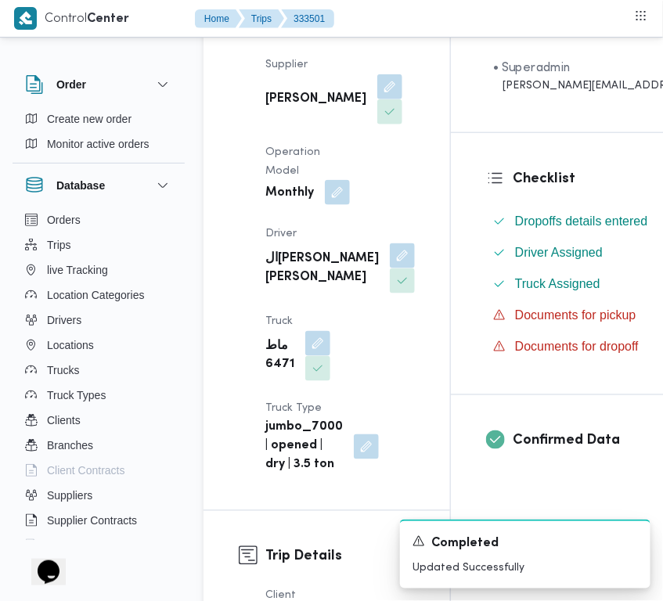
click at [331, 205] on button "button" at bounding box center [337, 192] width 25 height 25
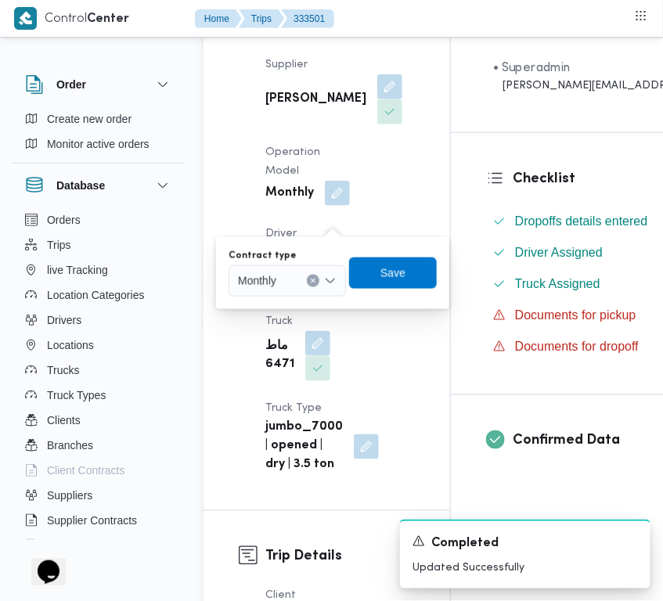
click at [301, 291] on div "Monthly" at bounding box center [287, 280] width 117 height 31
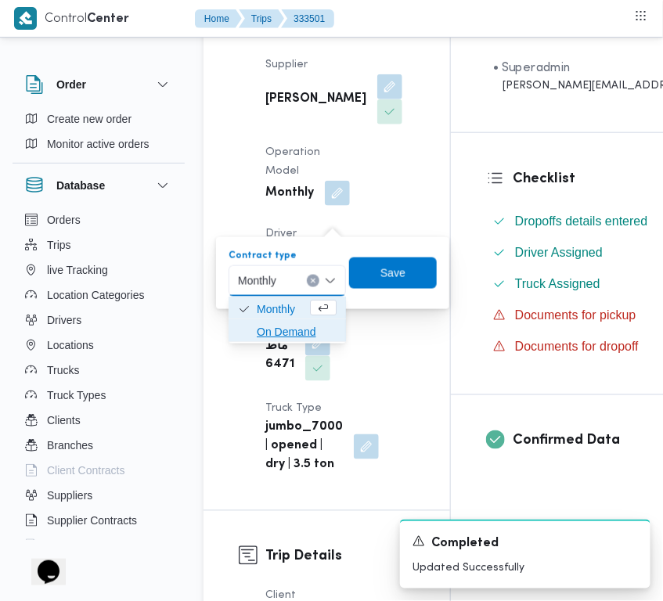
drag, startPoint x: 295, startPoint y: 327, endPoint x: 343, endPoint y: 282, distance: 65.4
click at [296, 327] on span "On Demand" at bounding box center [297, 332] width 80 height 19
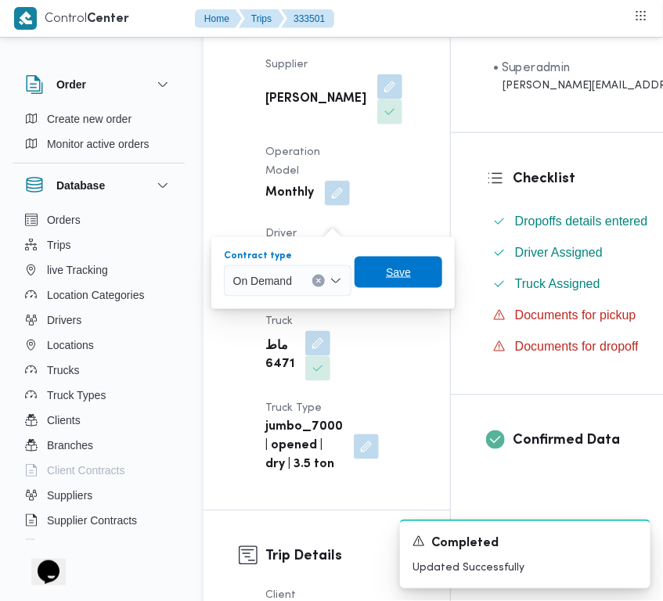
click at [368, 276] on span "Save" at bounding box center [399, 272] width 88 height 31
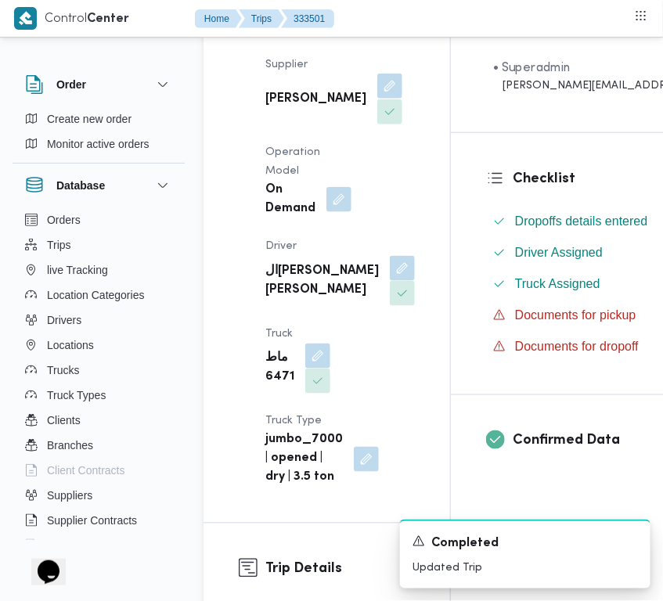
click at [377, 88] on button "button" at bounding box center [389, 86] width 25 height 25
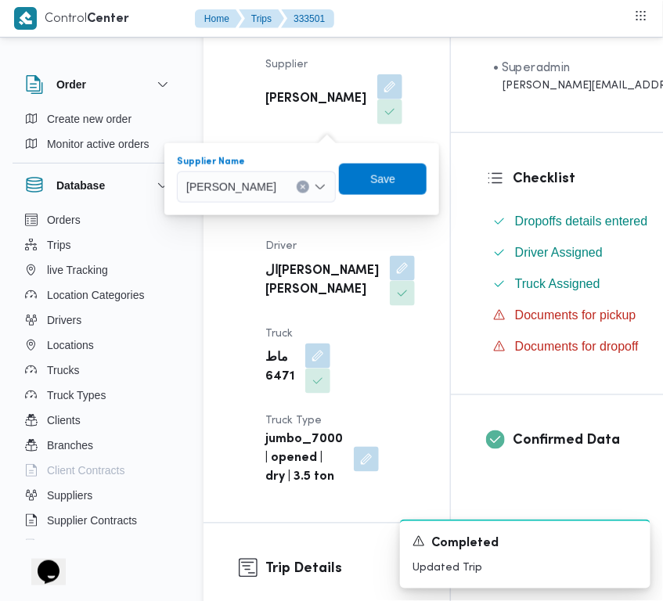
click at [276, 190] on span "محمد صلاح عبداللطيف الشريف" at bounding box center [231, 186] width 90 height 17
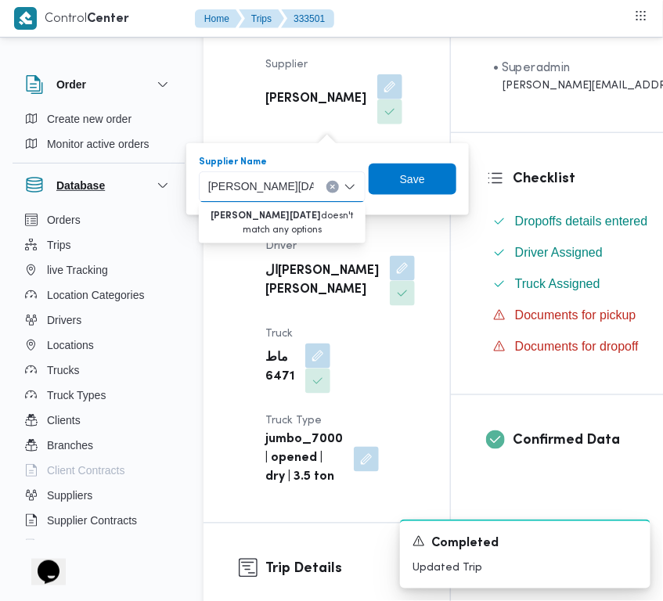
drag, startPoint x: 270, startPoint y: 189, endPoint x: 146, endPoint y: 193, distance: 123.8
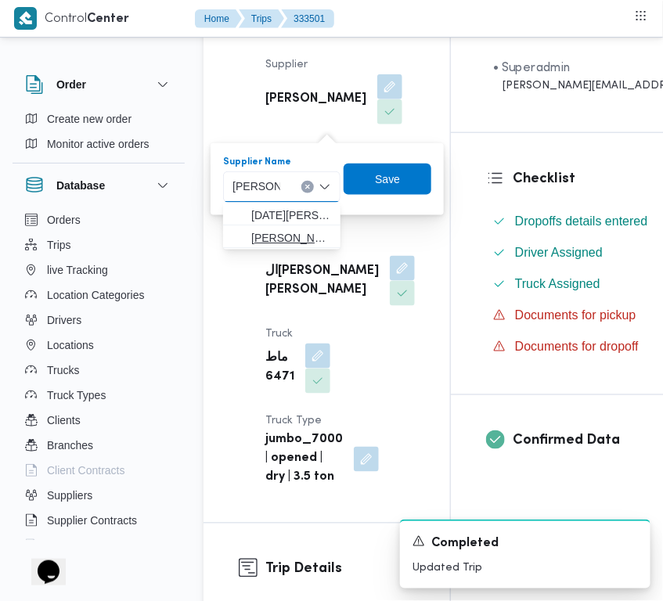
type input "ابراهيم رم"
click at [270, 229] on span "ابراهيم رمضان ابراهيم عثمان ابوباشا" at bounding box center [291, 238] width 80 height 19
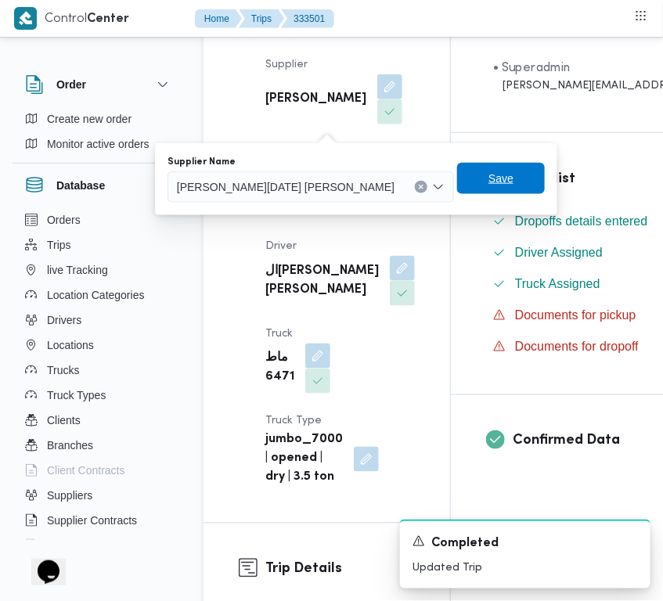
click at [457, 186] on span "Save" at bounding box center [501, 178] width 88 height 31
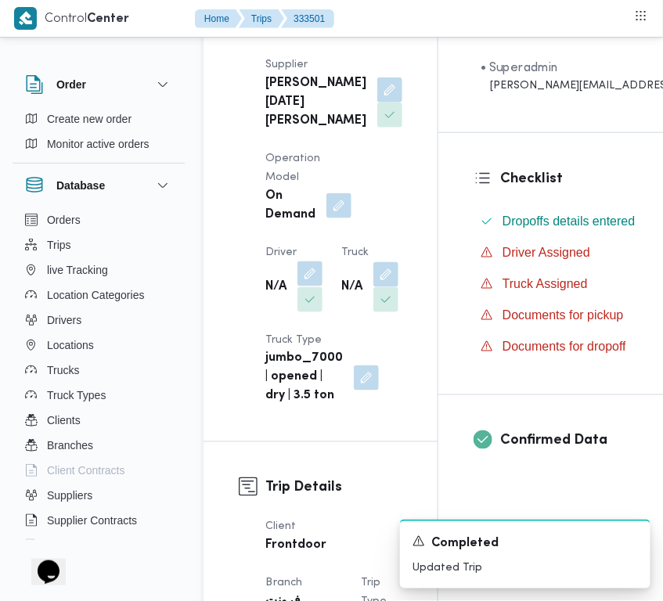
click at [309, 287] on button "button" at bounding box center [310, 274] width 25 height 25
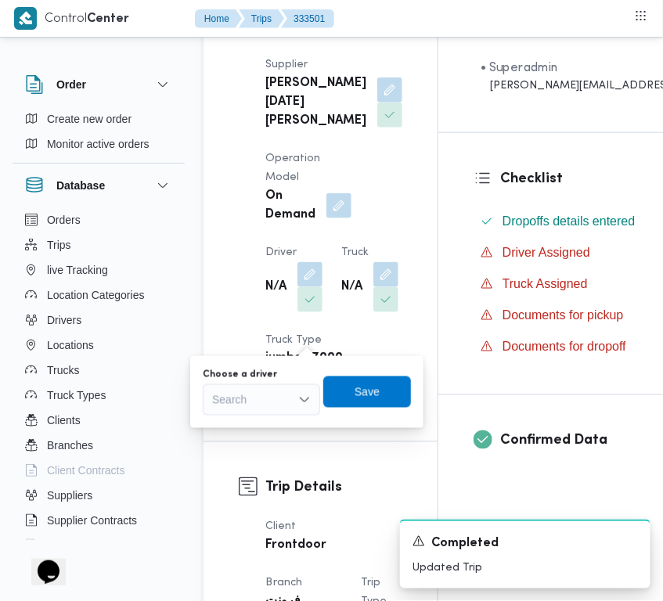
click at [273, 405] on div "Search" at bounding box center [261, 400] width 117 height 31
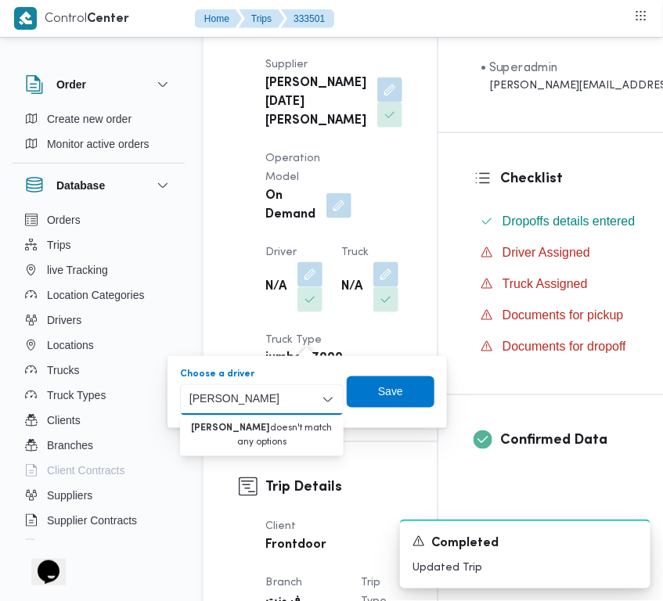
drag, startPoint x: 226, startPoint y: 398, endPoint x: 175, endPoint y: 409, distance: 52.1
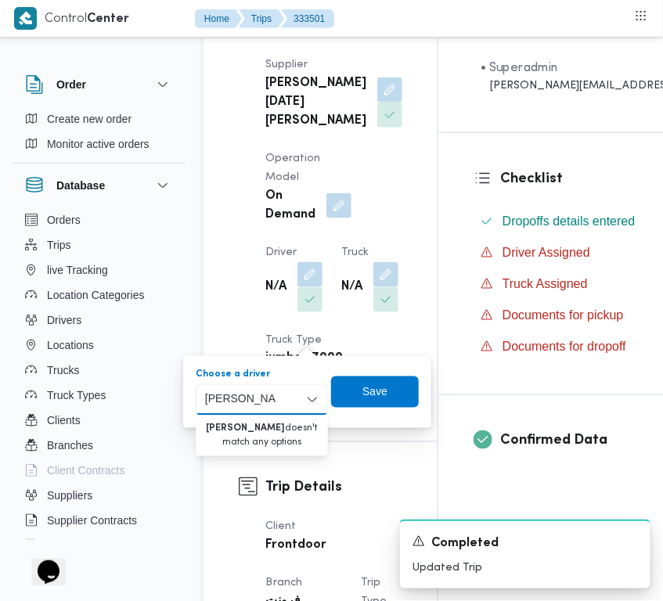
click at [206, 402] on input "محمود محمد ع" at bounding box center [240, 400] width 71 height 19
type input "محمود محمد ع"
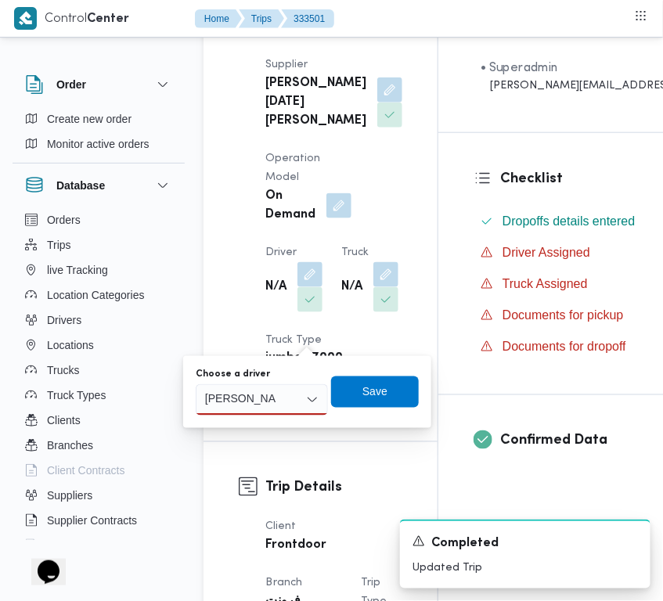
click at [381, 236] on div "Supplier ابراهيم رمضان ابراهيم عثمان ابوباشا Operation Model On Demand Driver N…" at bounding box center [334, 231] width 156 height 370
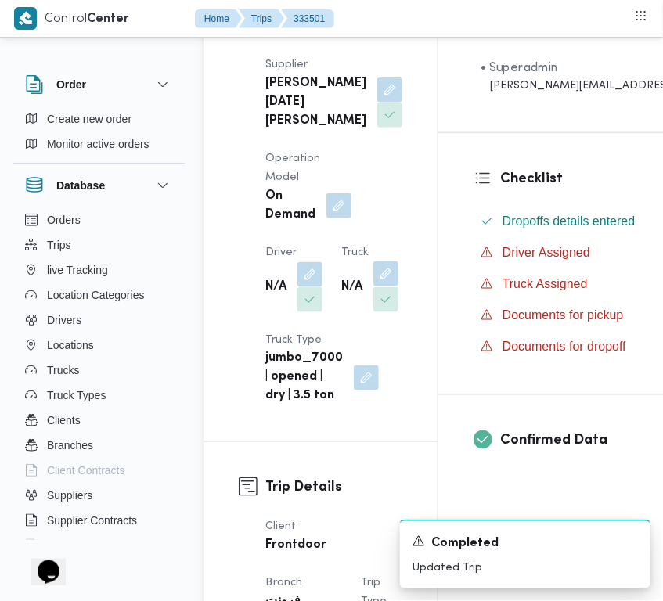
click at [374, 287] on button "button" at bounding box center [386, 274] width 25 height 25
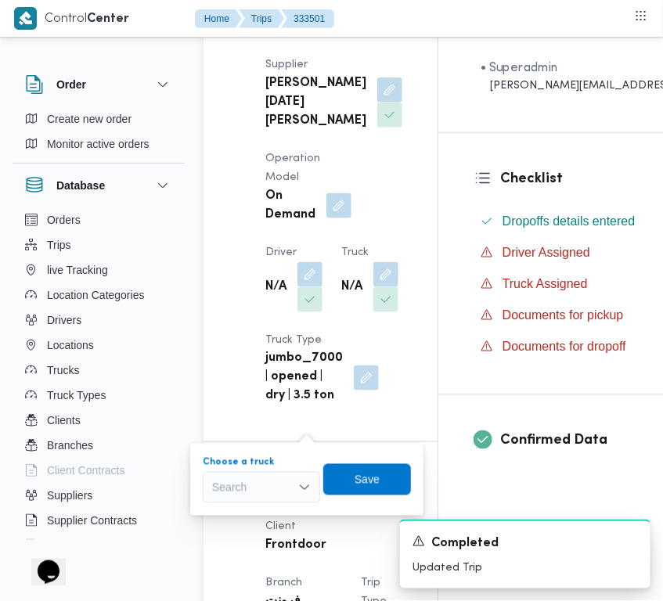
click at [287, 472] on div "Search" at bounding box center [261, 487] width 117 height 31
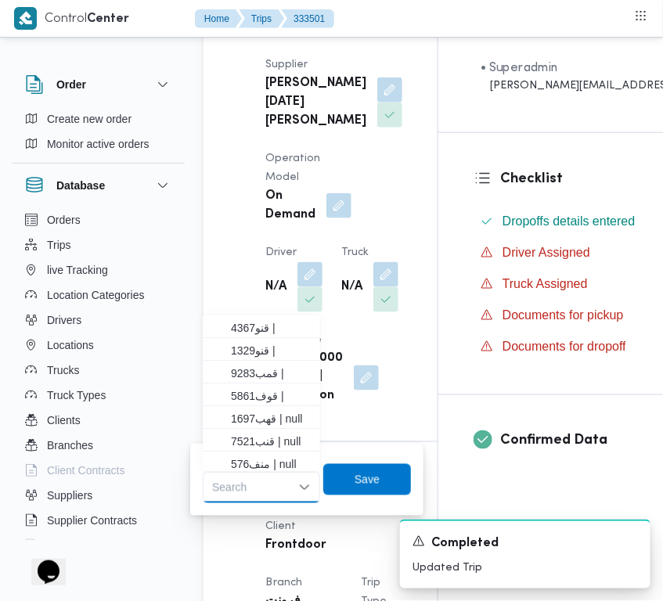
click at [287, 486] on div "Search Combo box. Selected. Combo box input. Search. Type some text or, to disp…" at bounding box center [261, 487] width 117 height 31
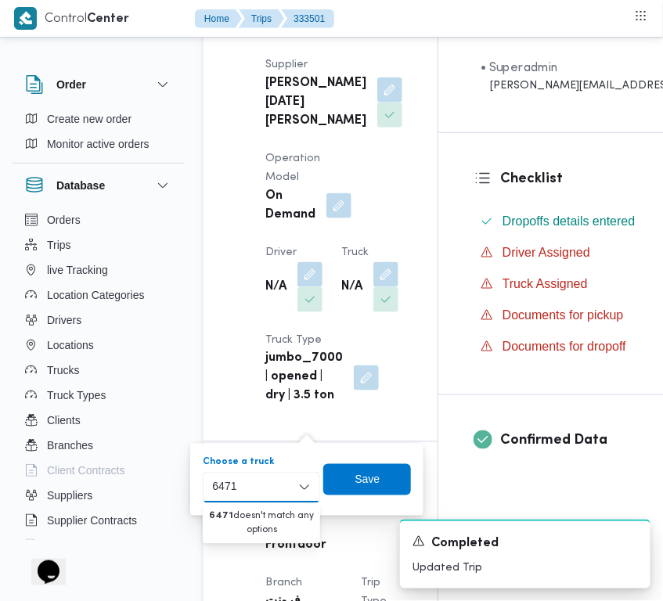
type input "6471"
click at [386, 370] on div "Supplier Details Supplier ابراهيم رمضان ابراهيم عثمان ابوباشا Operation Model O…" at bounding box center [321, 211] width 234 height 462
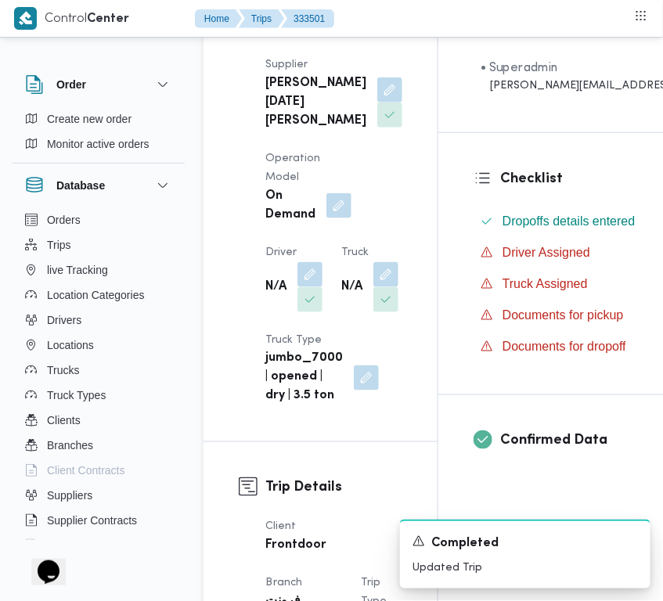
click at [398, 288] on div "Supplier Details Supplier ابراهيم رمضان ابراهيم عثمان ابوباشا Operation Model O…" at bounding box center [321, 211] width 234 height 462
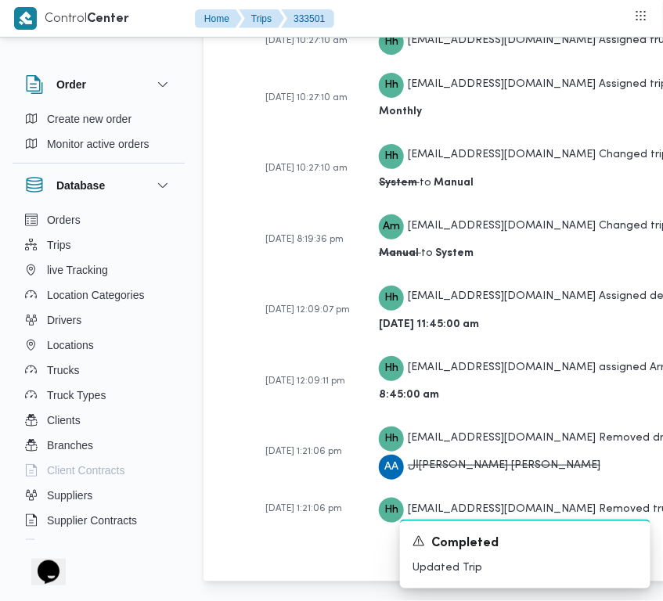
scroll to position [3407, 0]
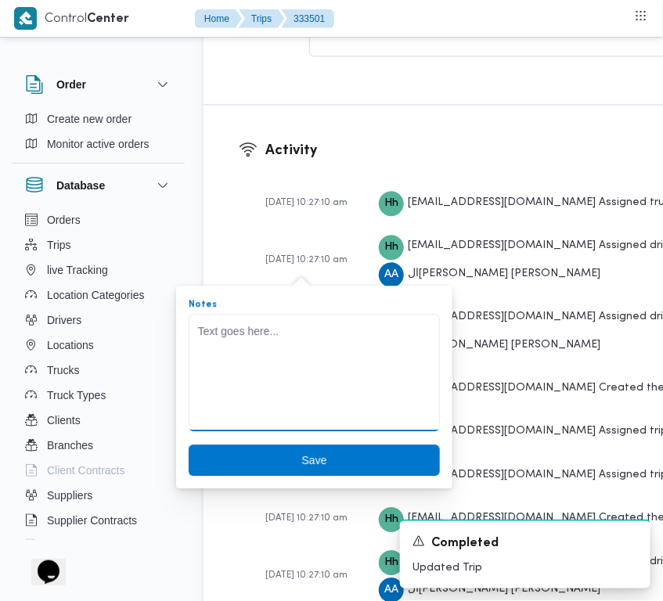
drag, startPoint x: 276, startPoint y: 352, endPoint x: 276, endPoint y: 382, distance: 29.8
click at [276, 353] on textarea "Notes" at bounding box center [314, 372] width 251 height 117
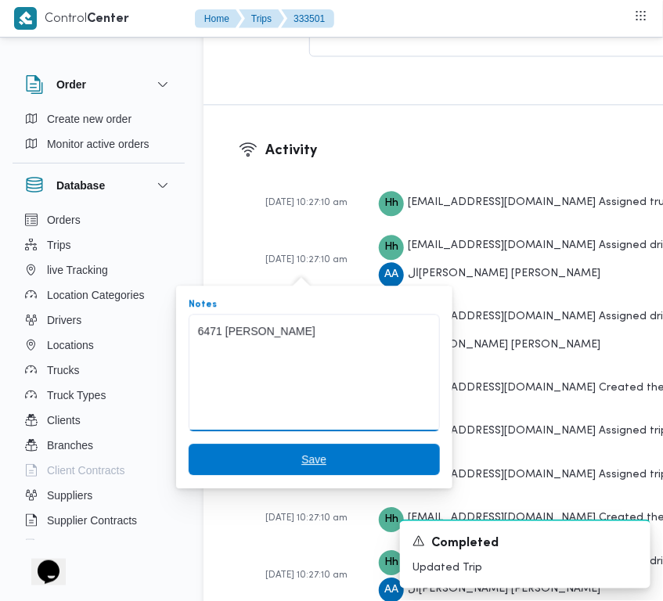
type textarea "6471 محمود محمد عبدالفتاح"
click at [287, 449] on span "Save" at bounding box center [314, 459] width 251 height 31
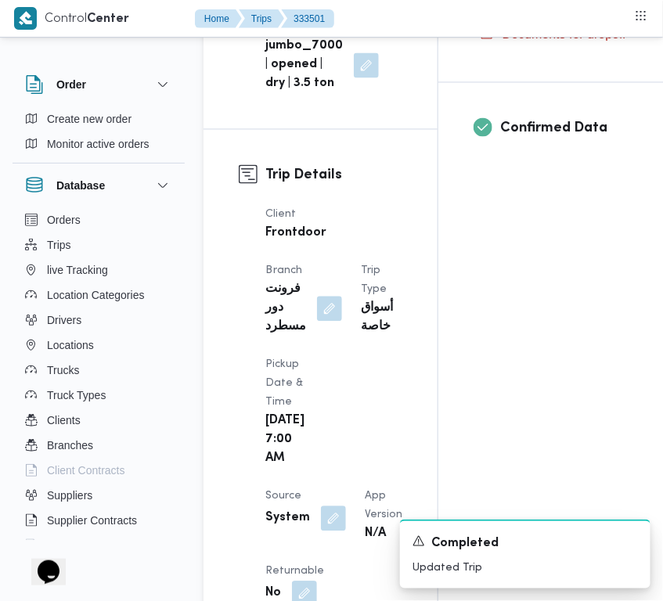
scroll to position [0, 0]
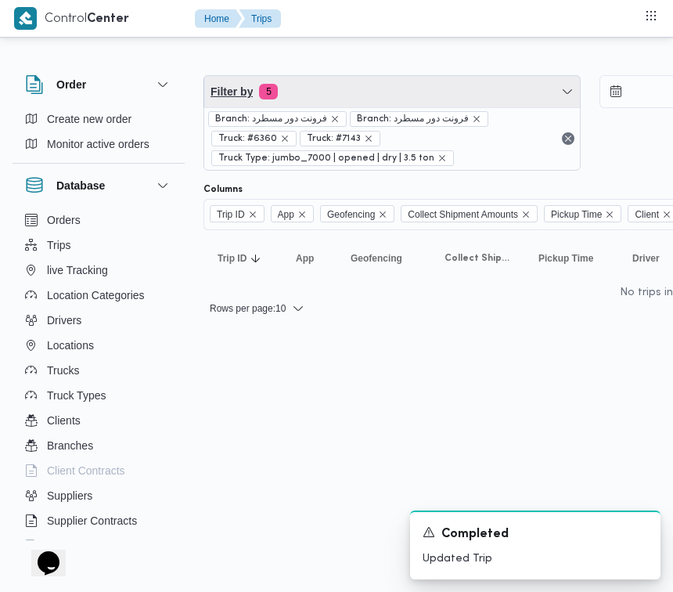
click at [352, 83] on span "Filter by 5" at bounding box center [392, 91] width 376 height 31
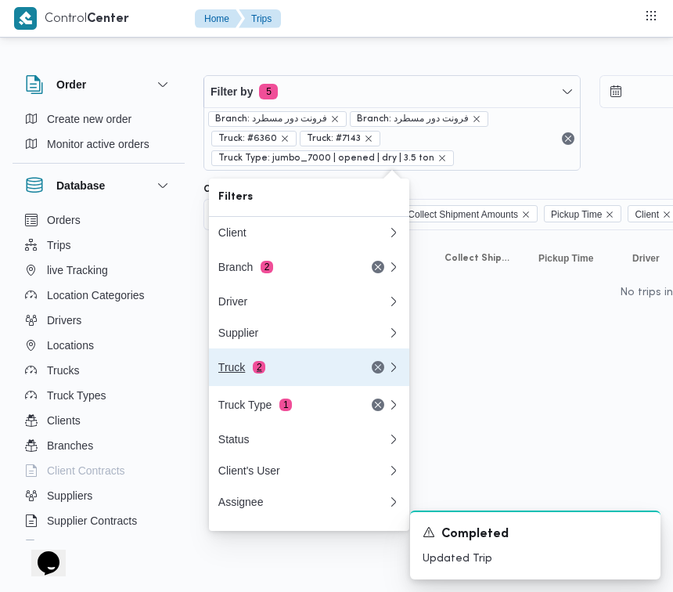
click at [229, 386] on button "Truck 2" at bounding box center [309, 367] width 200 height 38
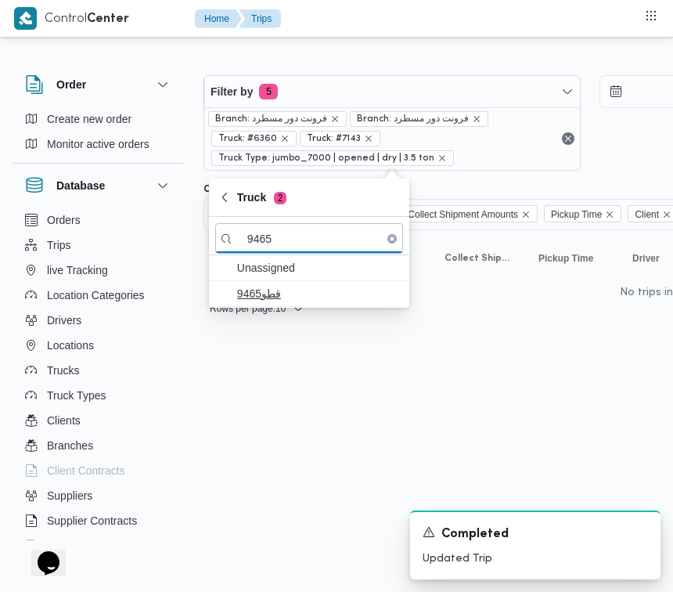
type input "9465"
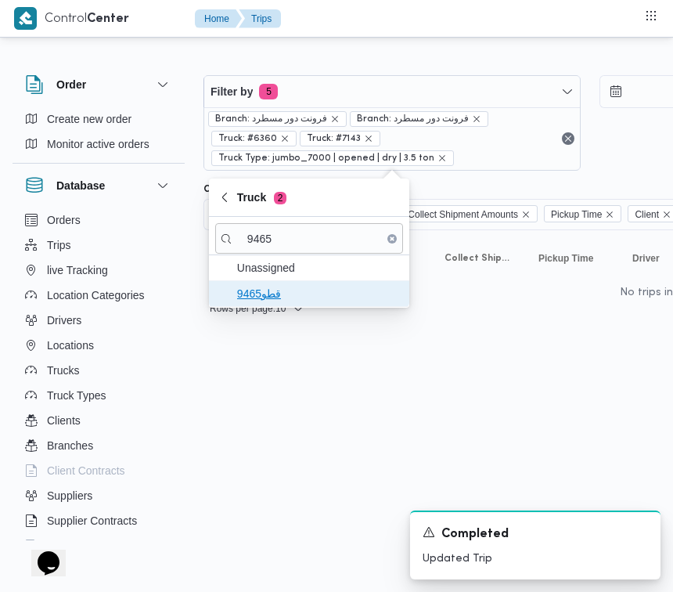
click at [264, 296] on span "قطو9465" at bounding box center [318, 293] width 163 height 19
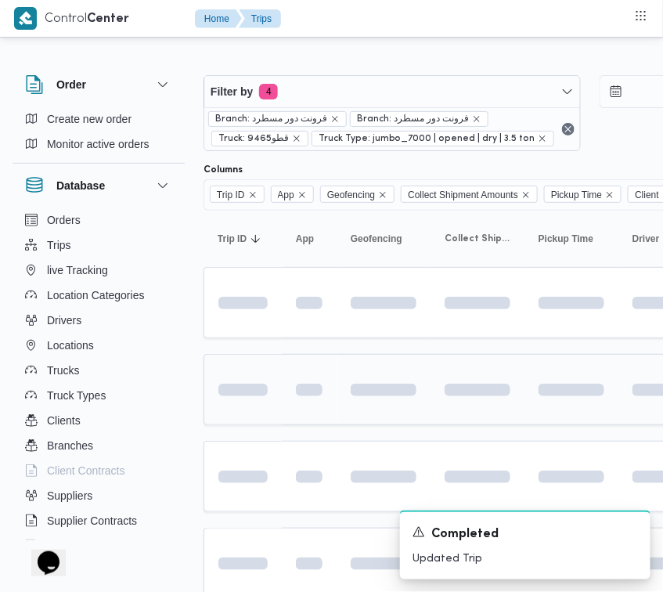
click at [258, 413] on td at bounding box center [243, 389] width 78 height 71
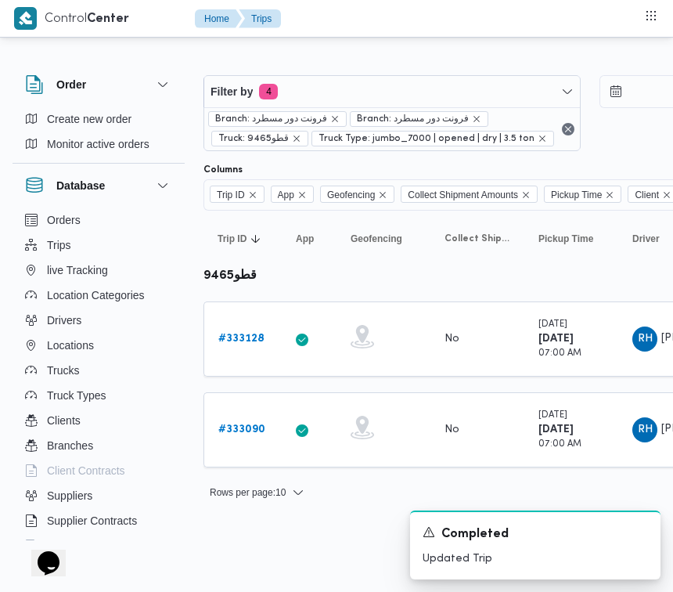
click at [255, 541] on html "Control Center Home Trips Order Create new order Monitor active orders Database…" at bounding box center [336, 296] width 673 height 592
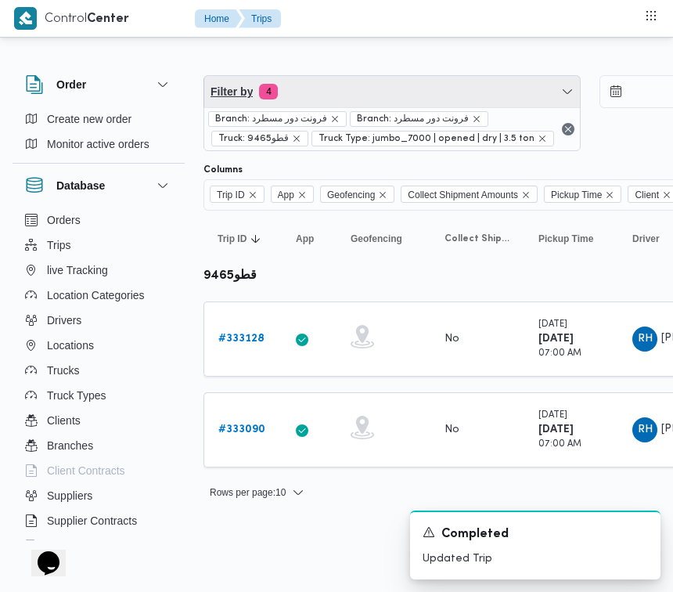
click at [441, 96] on span "Filter by 4" at bounding box center [392, 91] width 376 height 31
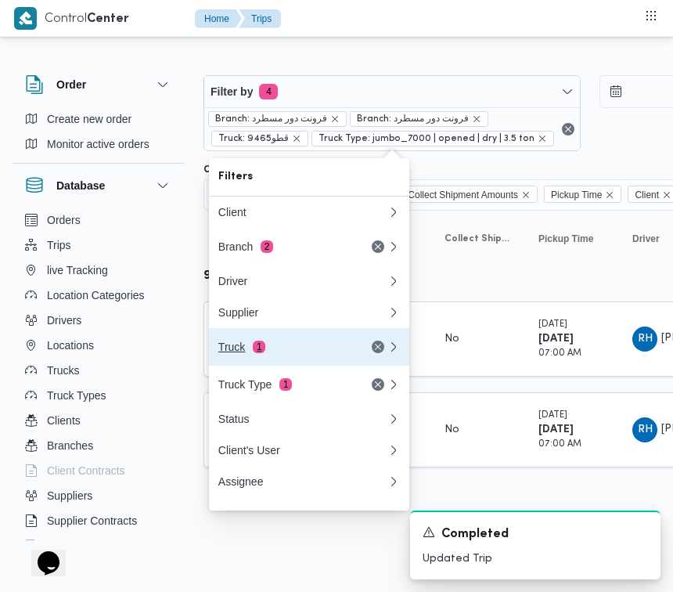
click at [276, 363] on div "Truck 1" at bounding box center [303, 347] width 188 height 38
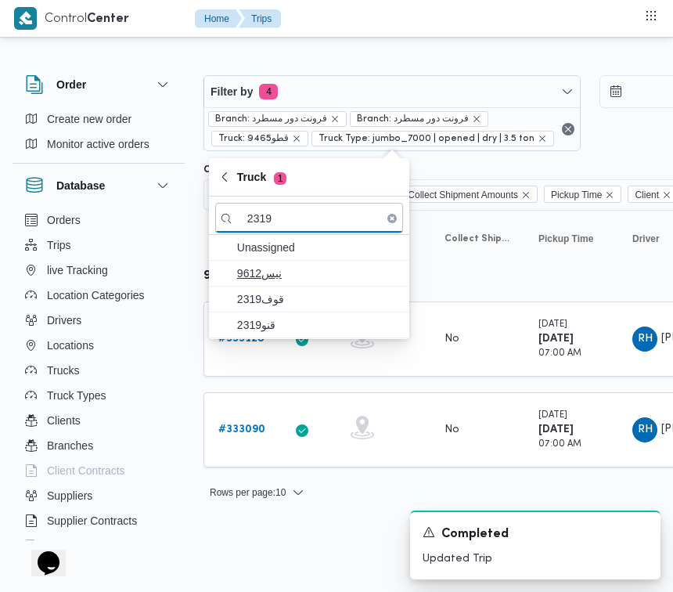
type input "2319"
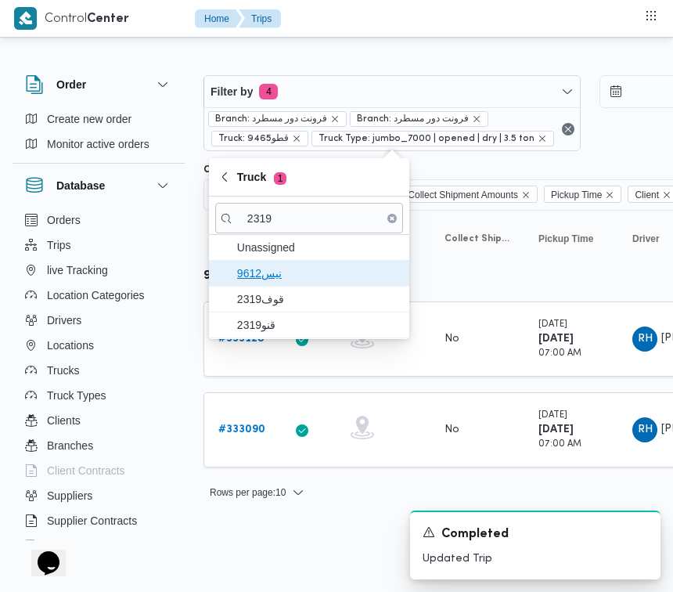
click at [262, 282] on span "9612نيس" at bounding box center [318, 273] width 163 height 19
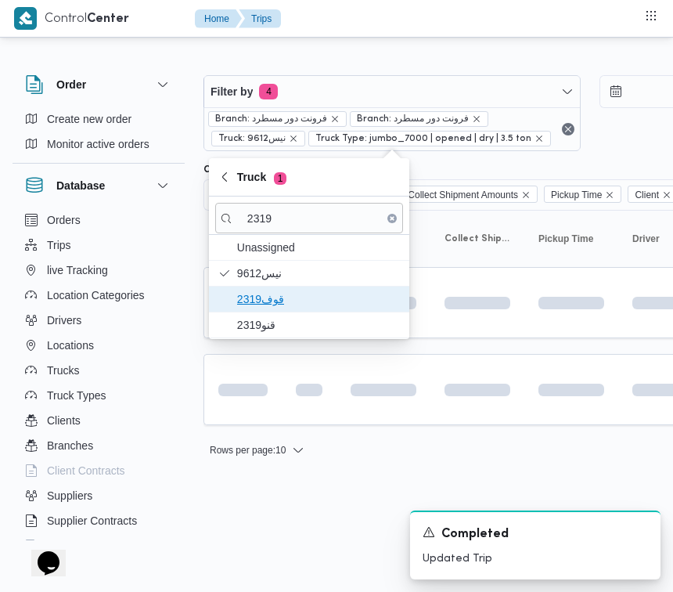
drag, startPoint x: 267, startPoint y: 304, endPoint x: 268, endPoint y: 326, distance: 21.9
click at [268, 305] on span "2319قوف" at bounding box center [318, 299] width 163 height 19
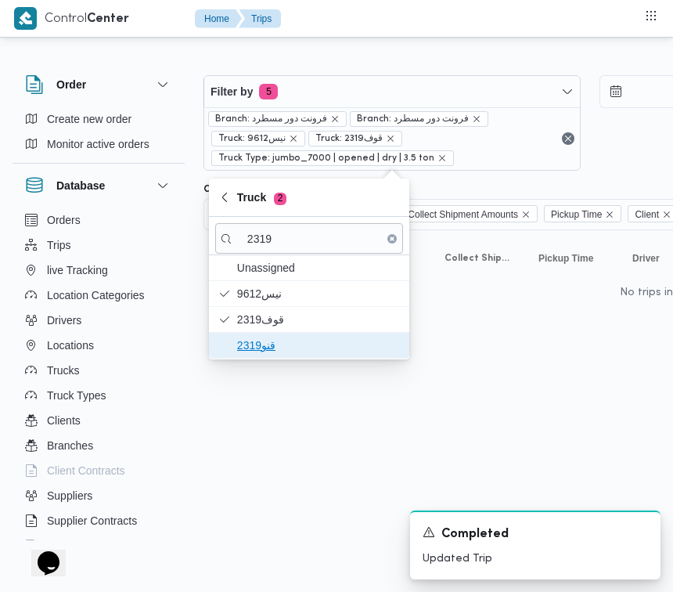
click at [266, 333] on span "قنو2319" at bounding box center [309, 345] width 188 height 25
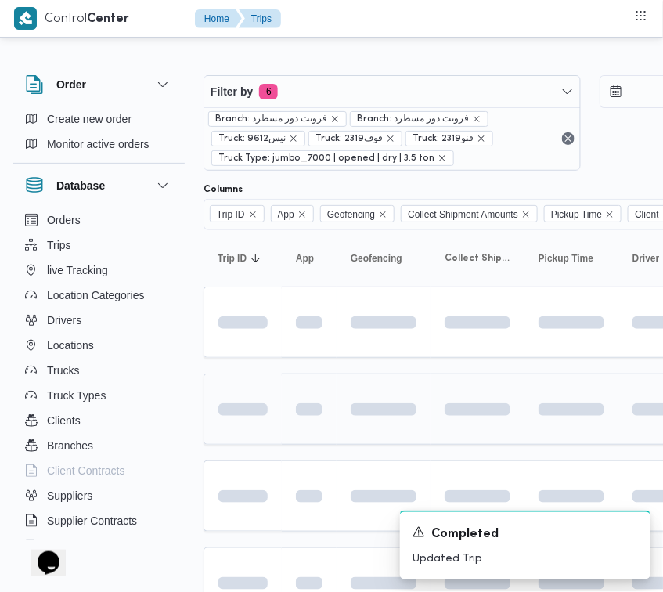
click at [276, 435] on td at bounding box center [243, 409] width 78 height 71
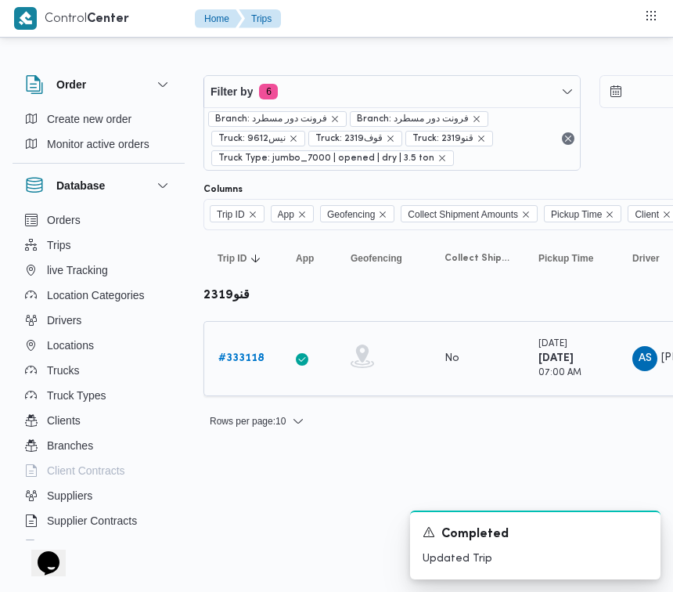
click at [255, 334] on td "Trip ID # 333118" at bounding box center [243, 358] width 78 height 75
click at [247, 355] on b "# 333118" at bounding box center [241, 358] width 46 height 10
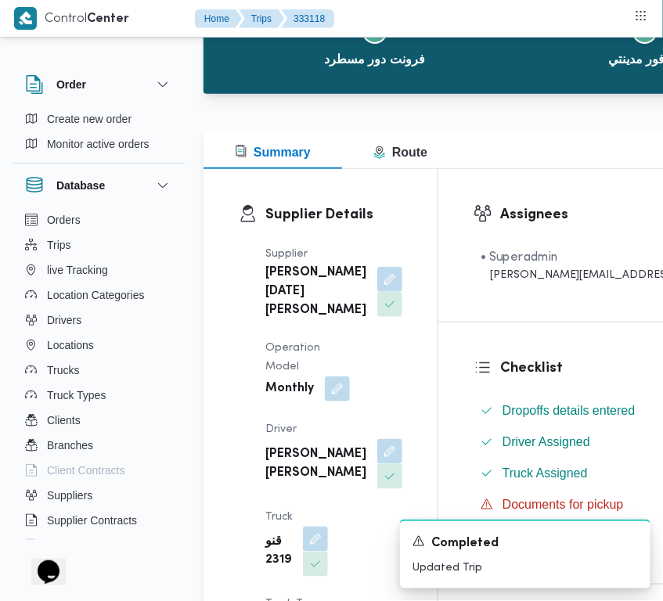
scroll to position [327, 0]
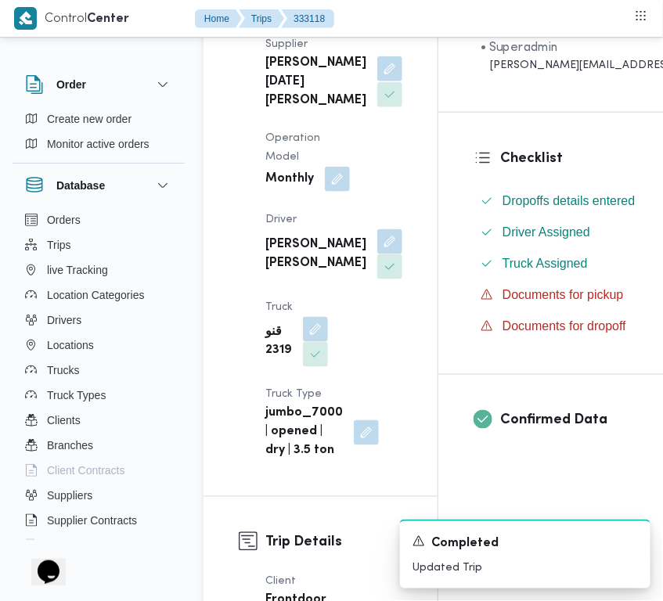
click at [377, 81] on button "button" at bounding box center [389, 68] width 25 height 25
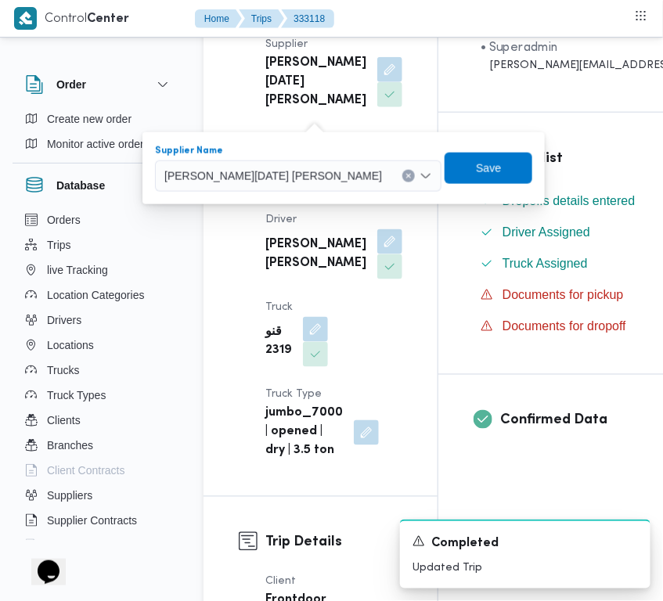
click at [286, 161] on div "ابراهيم رمضان ابراهيم عثمان ابوباشا" at bounding box center [298, 176] width 287 height 31
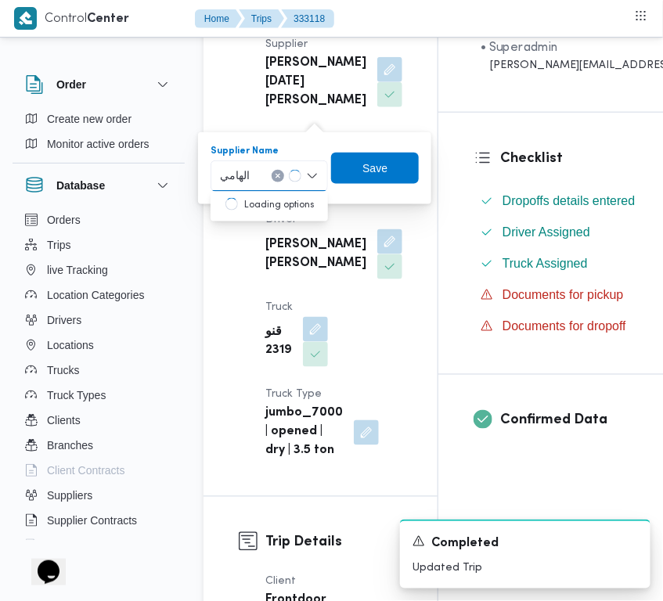
type input "الهامي محمد خالد علي"
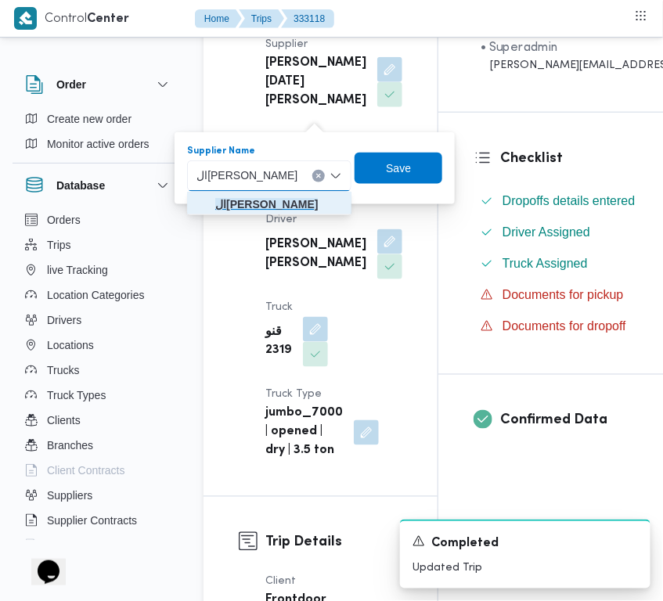
click at [233, 209] on mark "الهامي محمد خالد علي" at bounding box center [266, 204] width 103 height 13
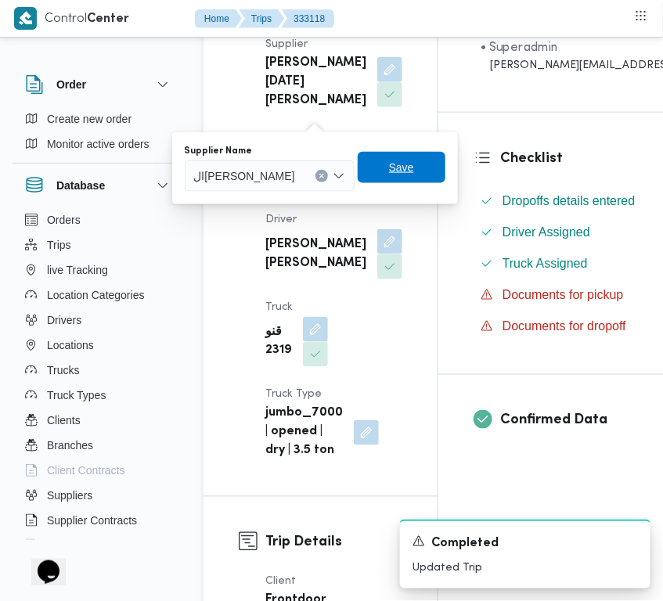
click at [436, 157] on span "Save" at bounding box center [402, 167] width 88 height 31
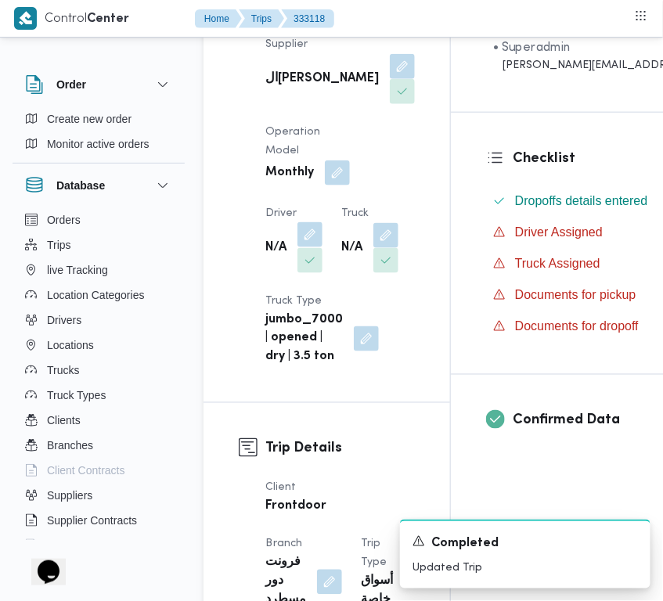
click at [314, 247] on button "button" at bounding box center [310, 234] width 25 height 25
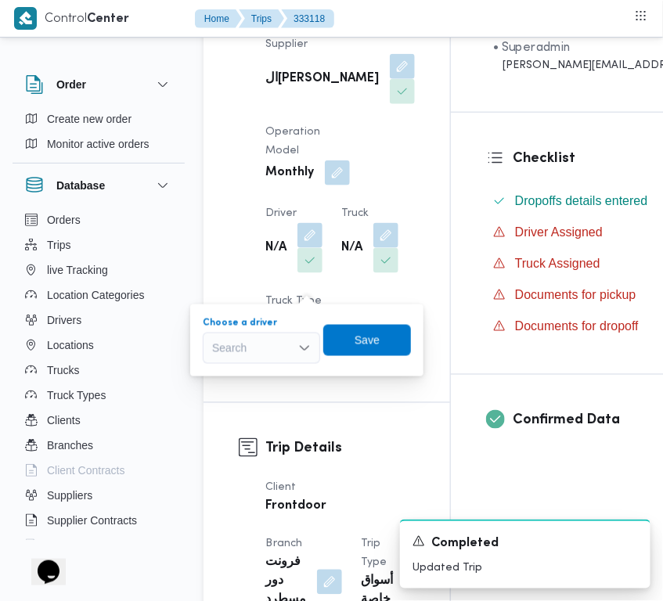
click at [258, 361] on div "Search" at bounding box center [261, 348] width 117 height 31
click at [229, 345] on input "اني محمد" at bounding box center [234, 348] width 45 height 19
click at [228, 343] on input "اني" at bounding box center [223, 348] width 23 height 19
click at [218, 352] on input "انيه" at bounding box center [223, 348] width 23 height 19
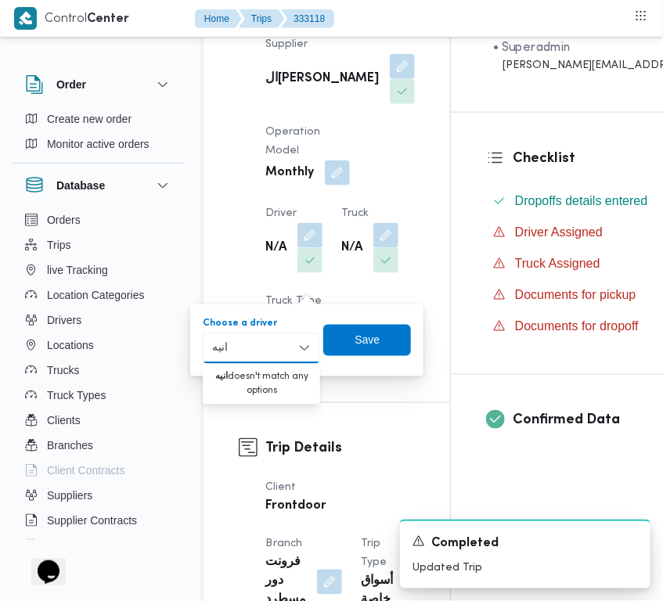
click at [218, 352] on input "انيه" at bounding box center [223, 348] width 23 height 19
type input "هاني"
click at [286, 368] on span "هاني سيد محمد محمد فج النور" at bounding box center [271, 376] width 80 height 19
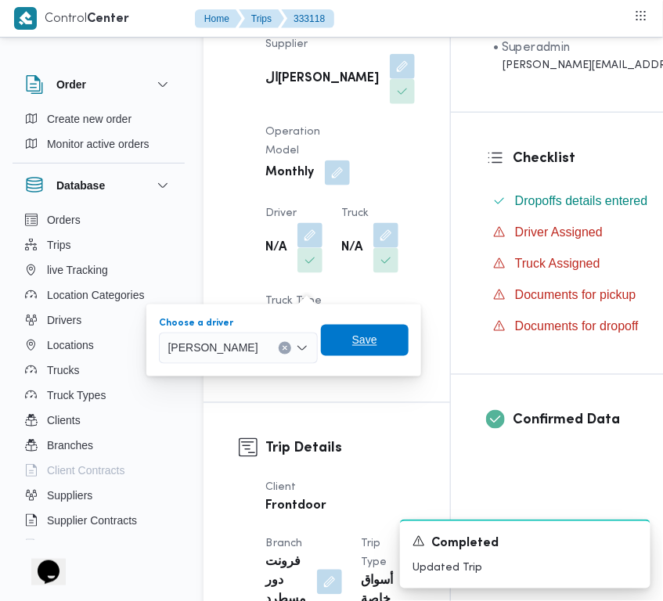
click at [409, 330] on span "Save" at bounding box center [365, 340] width 88 height 31
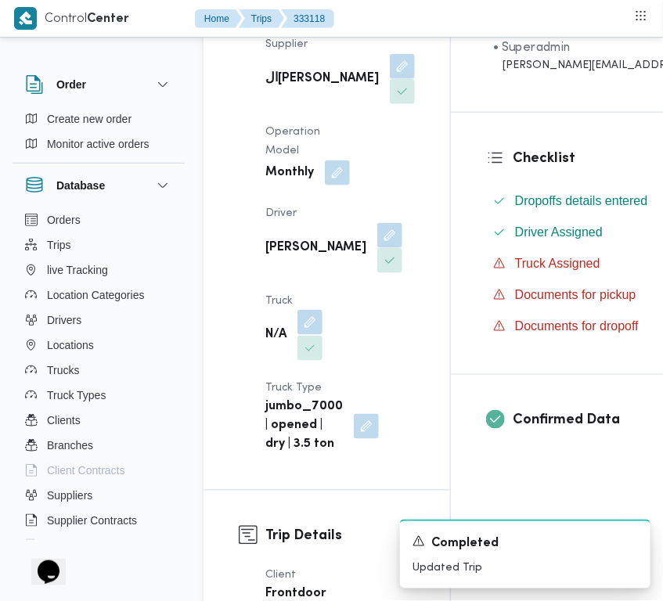
click at [311, 335] on button "button" at bounding box center [310, 322] width 25 height 25
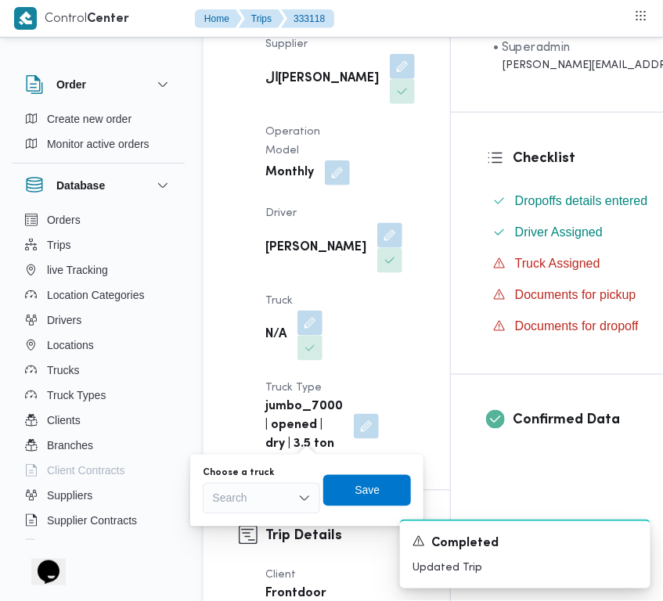
click at [283, 505] on div "Search" at bounding box center [261, 498] width 117 height 31
type input "3265"
drag, startPoint x: 220, startPoint y: 526, endPoint x: 233, endPoint y: 529, distance: 13.5
click at [220, 526] on icon "button" at bounding box center [218, 527] width 13 height 13
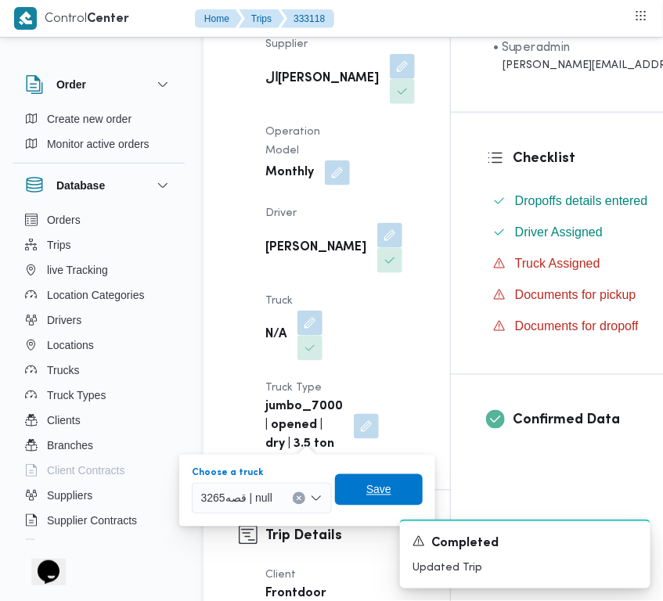
click at [345, 489] on span "Save" at bounding box center [379, 490] width 88 height 31
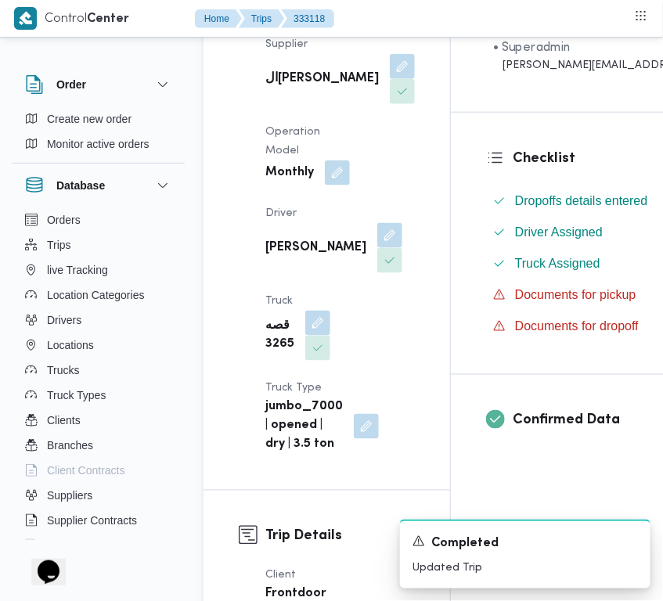
click at [370, 342] on div "Supplier الهامي محمد خالد علي Operation Model Monthly Driver هاني سيد محمد محمد…" at bounding box center [340, 245] width 168 height 439
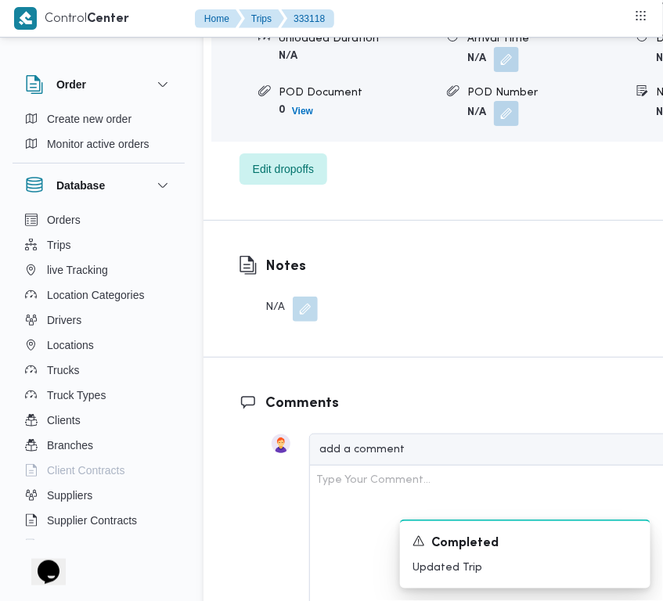
scroll to position [2808, 0]
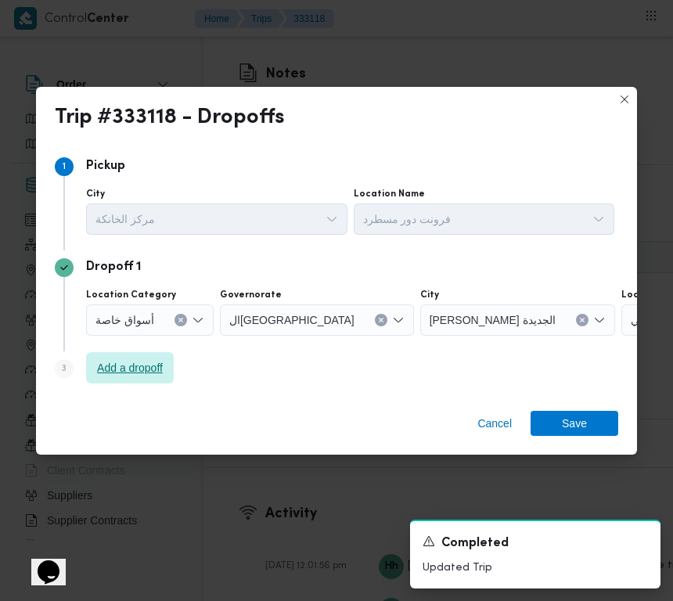
click at [103, 378] on span "Add a dropoff" at bounding box center [130, 367] width 88 height 31
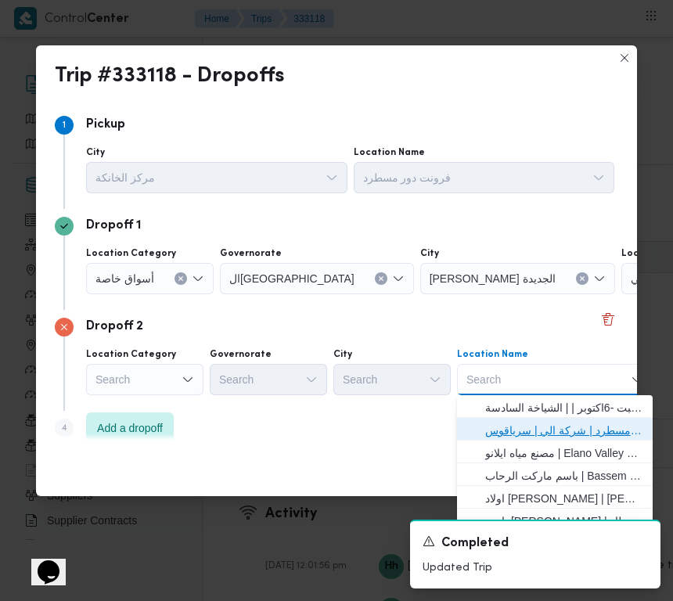
drag, startPoint x: 568, startPoint y: 431, endPoint x: 542, endPoint y: 428, distance: 26.1
click at [565, 431] on span "فرونت دور مسطرد | شركة الي | سرياقوس" at bounding box center [565, 430] width 158 height 19
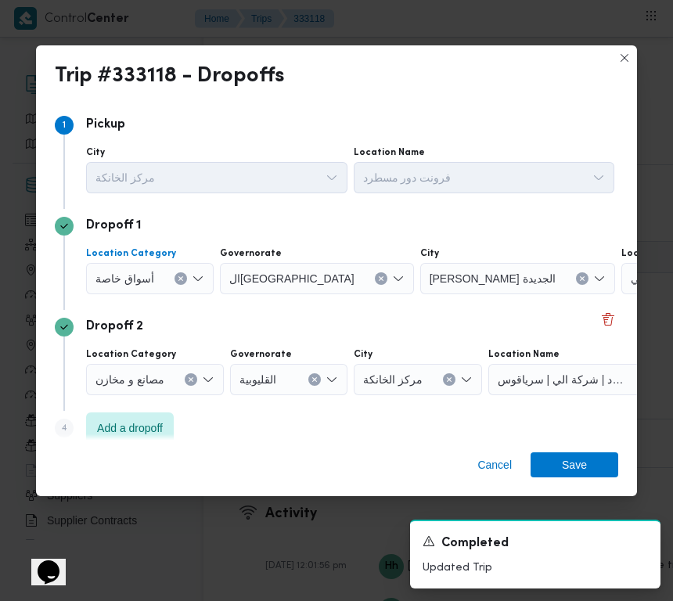
click at [184, 275] on button "Clear input" at bounding box center [181, 279] width 13 height 13
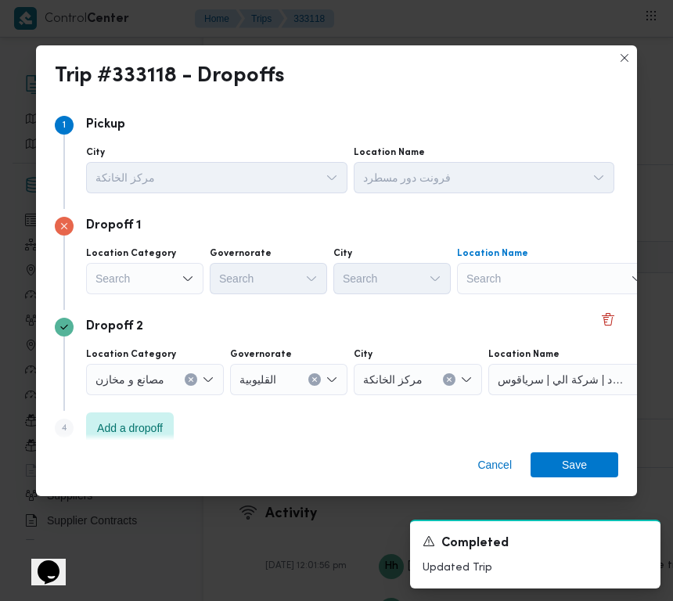
click at [493, 276] on div "Search" at bounding box center [555, 278] width 196 height 31
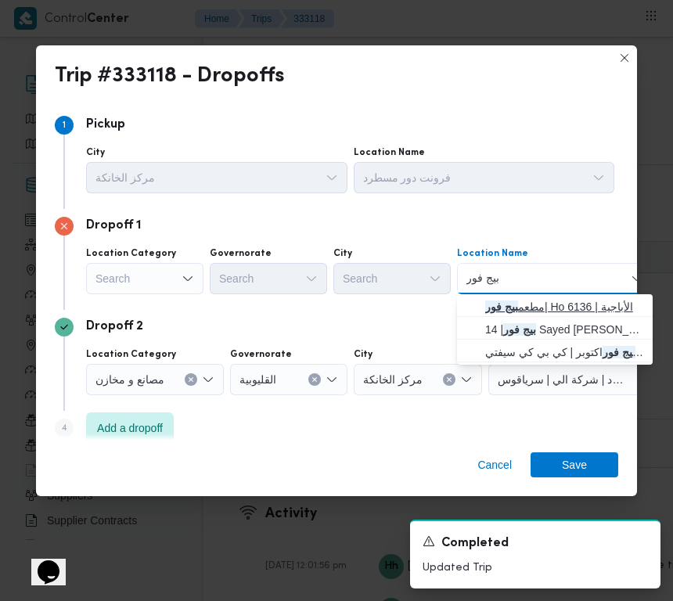
type input "بيج فور"
click at [507, 304] on mark "بيج فور" at bounding box center [502, 307] width 33 height 13
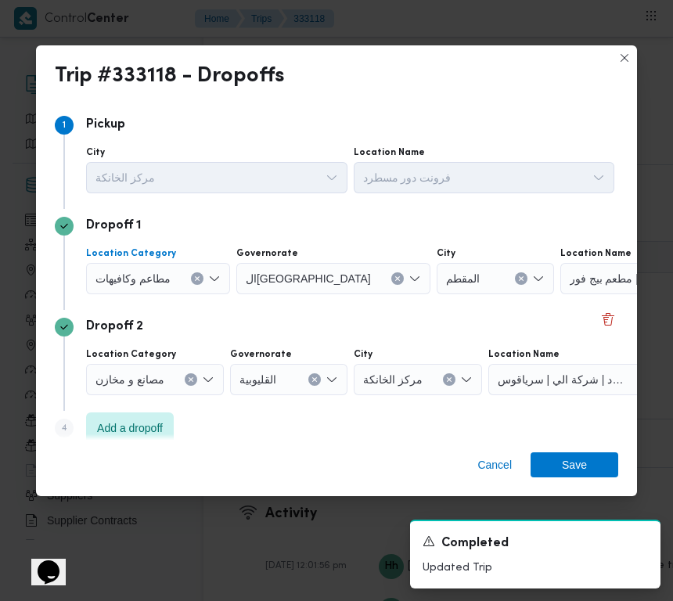
click at [197, 276] on icon "Clear input" at bounding box center [197, 279] width 6 height 6
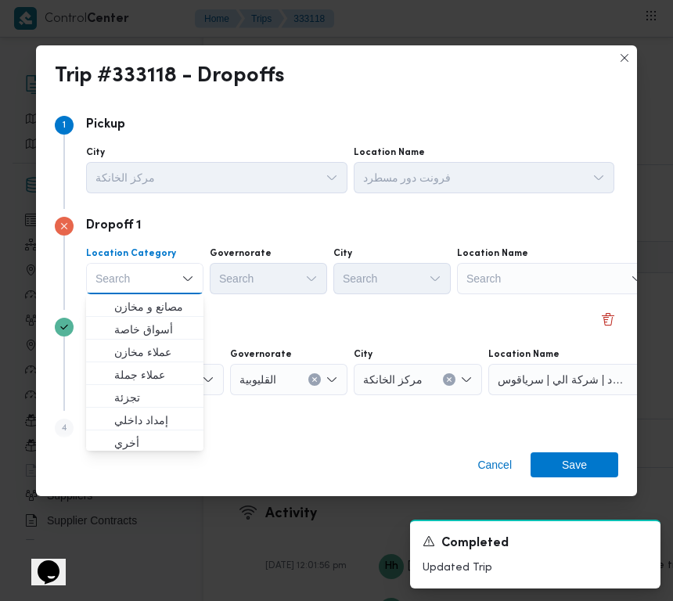
click at [523, 287] on div "Search" at bounding box center [555, 278] width 196 height 31
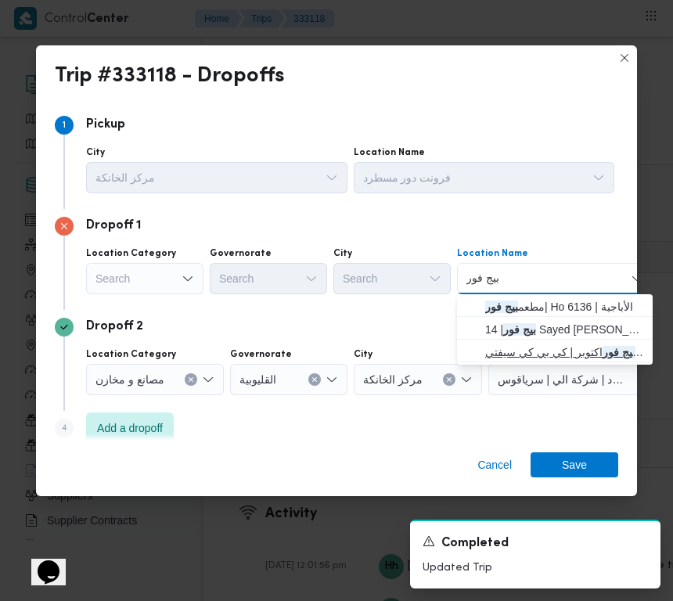
type input "بيج فور"
click at [535, 349] on span "بيج فور اكتوبر | كي بي كي سيفتي | null" at bounding box center [565, 352] width 158 height 19
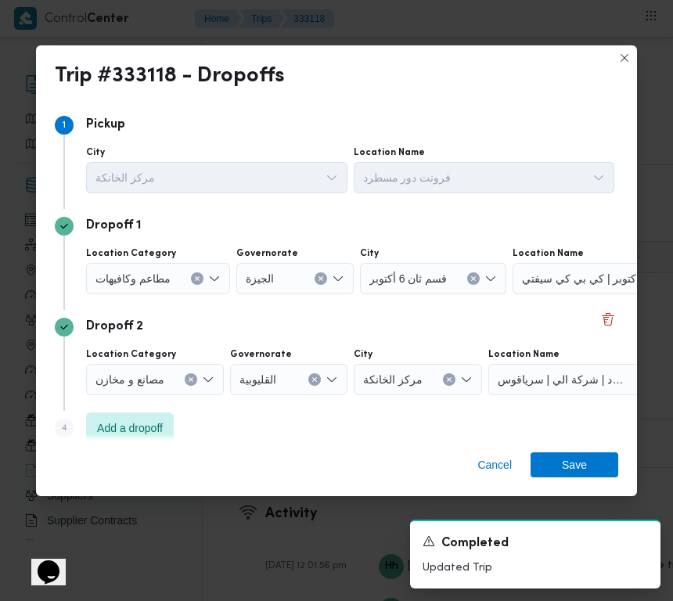
click at [490, 311] on div "Dropoff 2 Location Category مصانع و مخازن Governorate القليوبية City مركز الخان…" at bounding box center [337, 360] width 564 height 101
drag, startPoint x: 557, startPoint y: 460, endPoint x: 615, endPoint y: 275, distance: 194.4
click at [558, 454] on span "Save" at bounding box center [575, 465] width 88 height 25
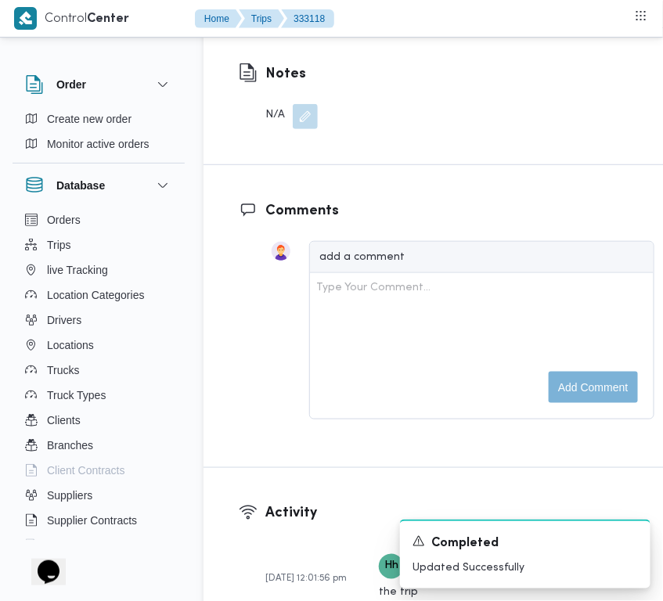
scroll to position [2281, 0]
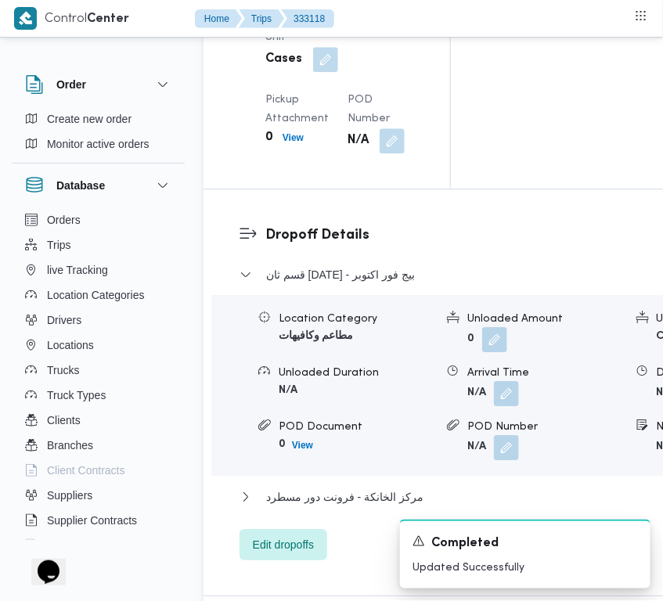
drag, startPoint x: 298, startPoint y: 306, endPoint x: 318, endPoint y: 313, distance: 20.8
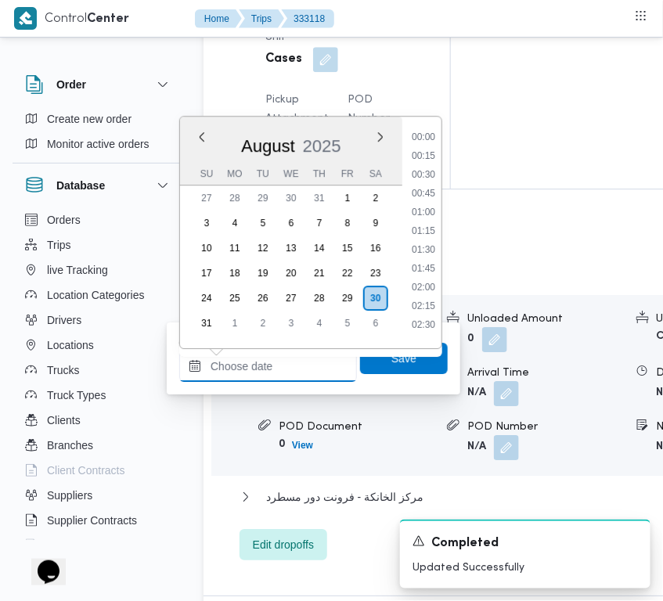
click at [302, 368] on input "Arrived Pickup At" at bounding box center [268, 366] width 178 height 31
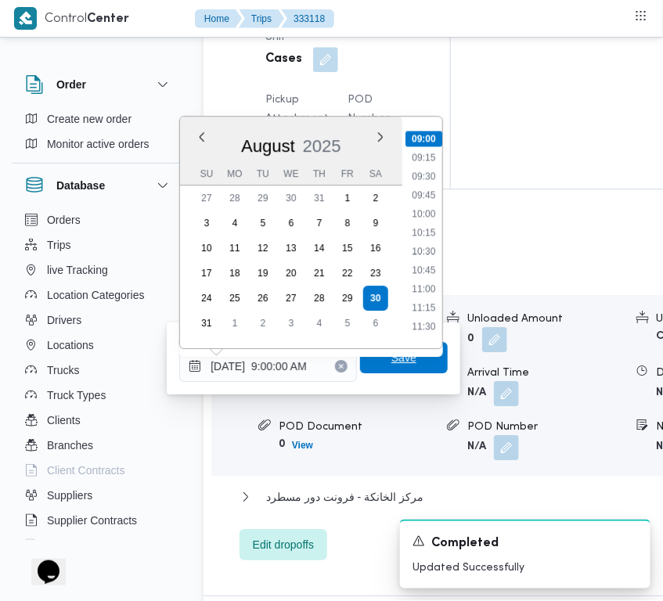
type input "30/08/2025 09:00"
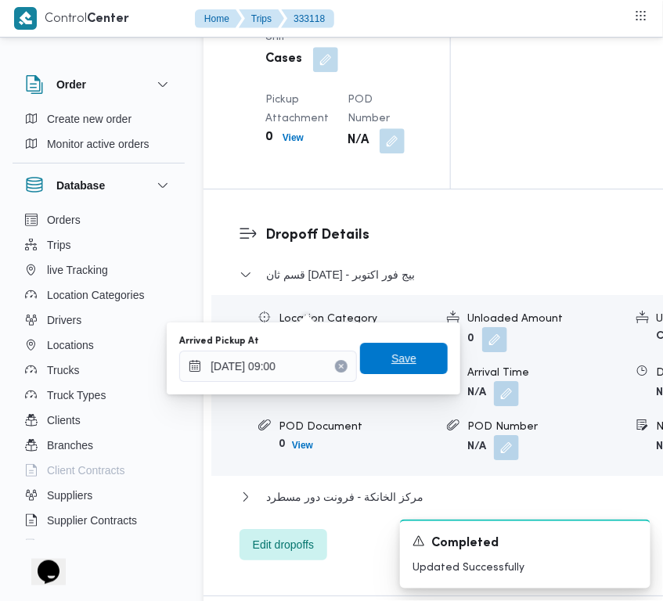
drag, startPoint x: 413, startPoint y: 361, endPoint x: 402, endPoint y: 360, distance: 11.0
click at [409, 360] on span "Save" at bounding box center [404, 358] width 88 height 31
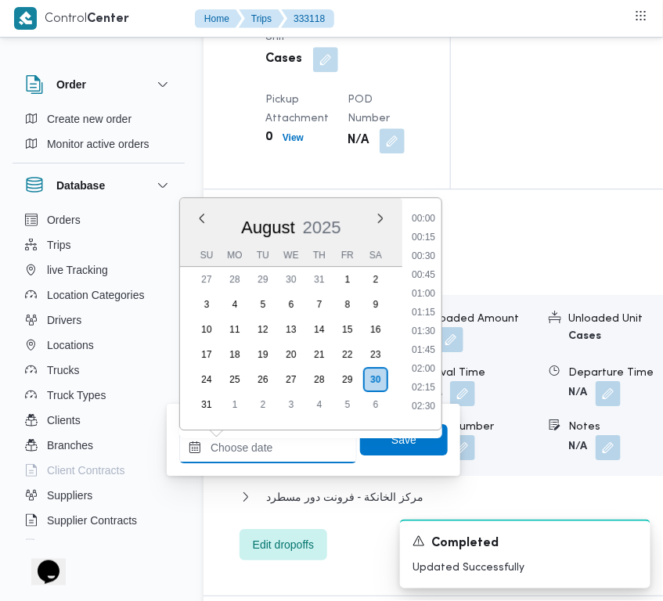
click at [301, 448] on input "Left Pickup At" at bounding box center [268, 447] width 178 height 31
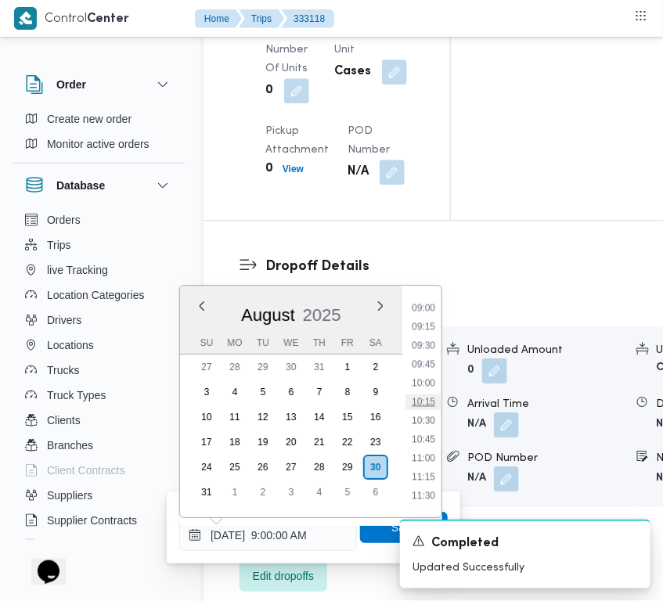
click at [420, 394] on li "10:15" at bounding box center [424, 402] width 36 height 16
type input "30/08/2025 10:15"
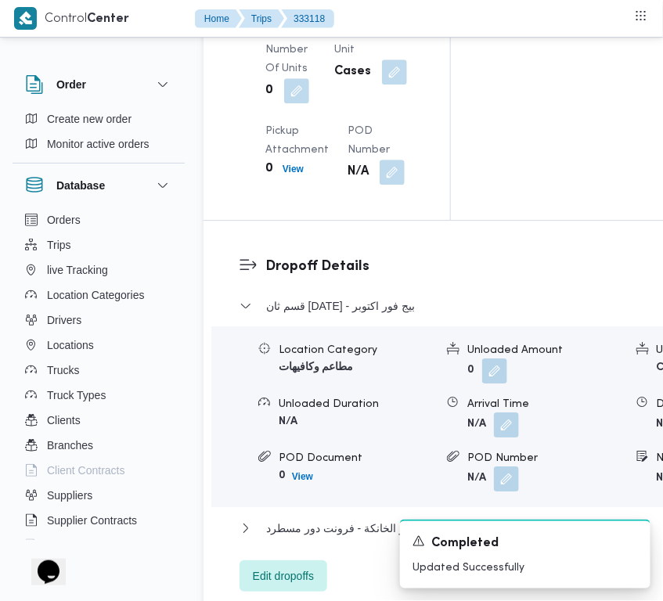
click at [372, 525] on div "A new notification appears Completed Updated Successfully" at bounding box center [506, 554] width 313 height 94
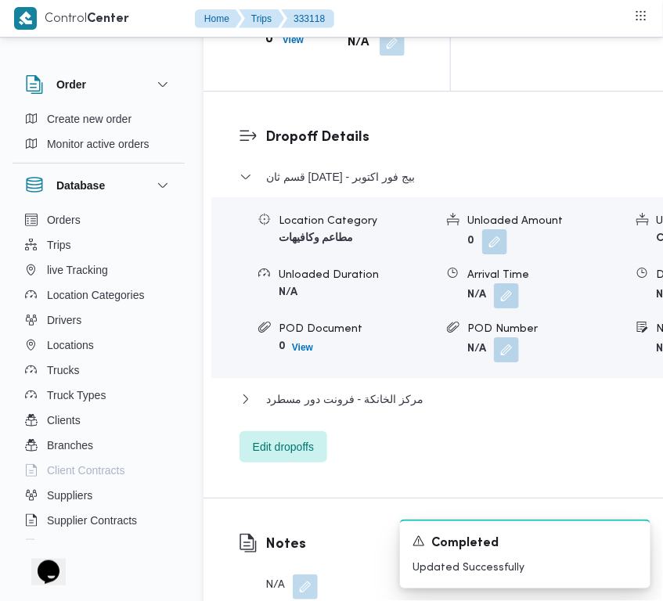
scroll to position [2420, 0]
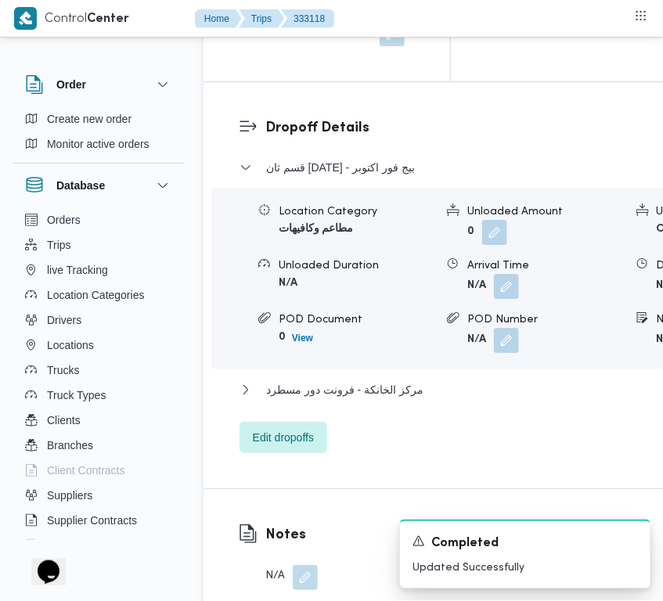
drag, startPoint x: 294, startPoint y: 334, endPoint x: 323, endPoint y: 341, distance: 30.0
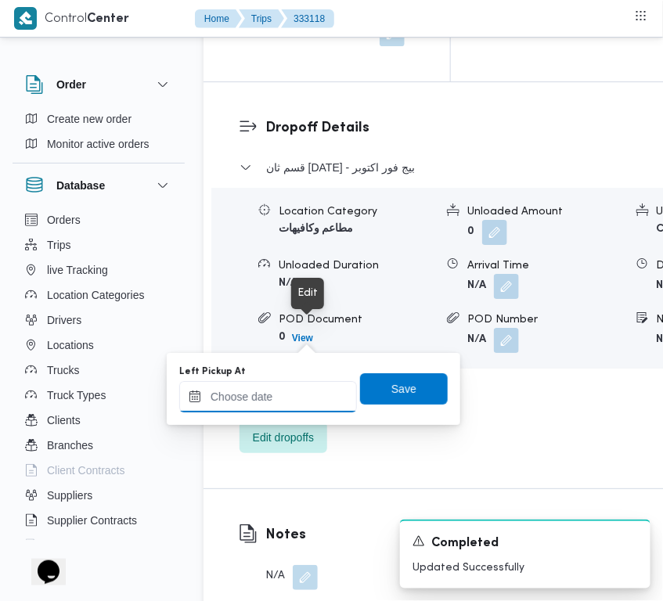
click at [294, 390] on input "Left Pickup At" at bounding box center [268, 396] width 178 height 31
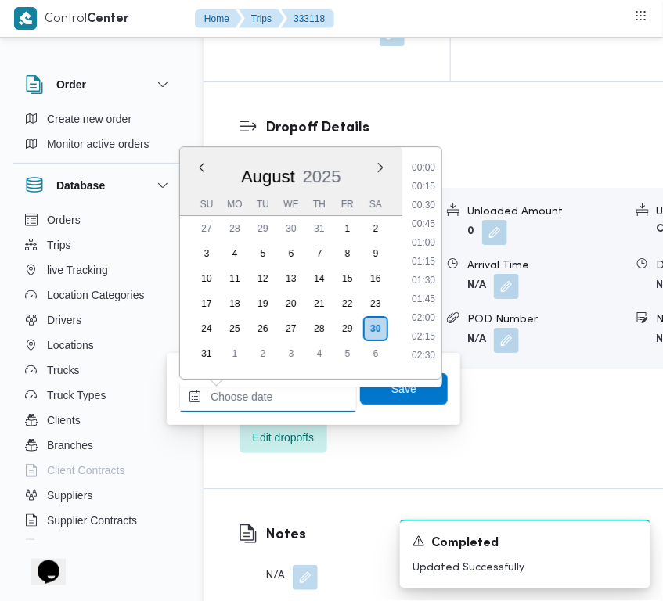
scroll to position [675, 0]
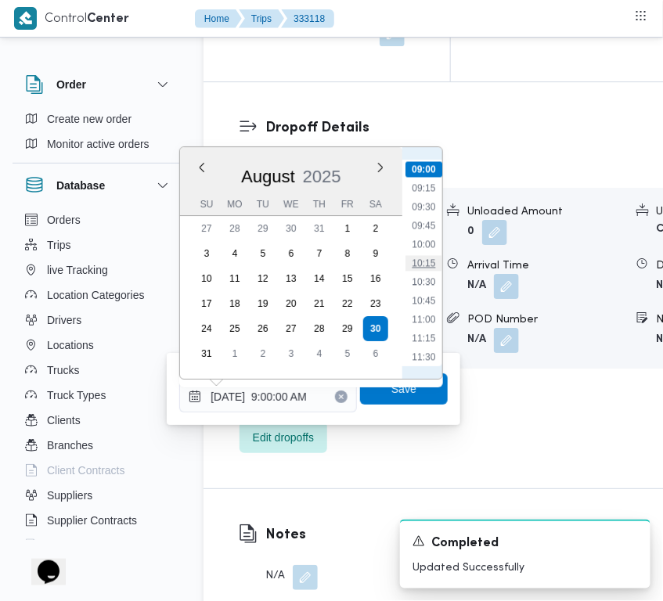
drag, startPoint x: 416, startPoint y: 251, endPoint x: 421, endPoint y: 266, distance: 15.6
click at [417, 252] on ul "00:00 00:15 00:30 00:45 01:00 01:15 01:30 01:45 02:00 02:15 02:30 02:45 03:00 0…" at bounding box center [424, 263] width 37 height 207
click at [417, 276] on li "10:30" at bounding box center [424, 282] width 36 height 16
type input "30/08/2025 10:30"
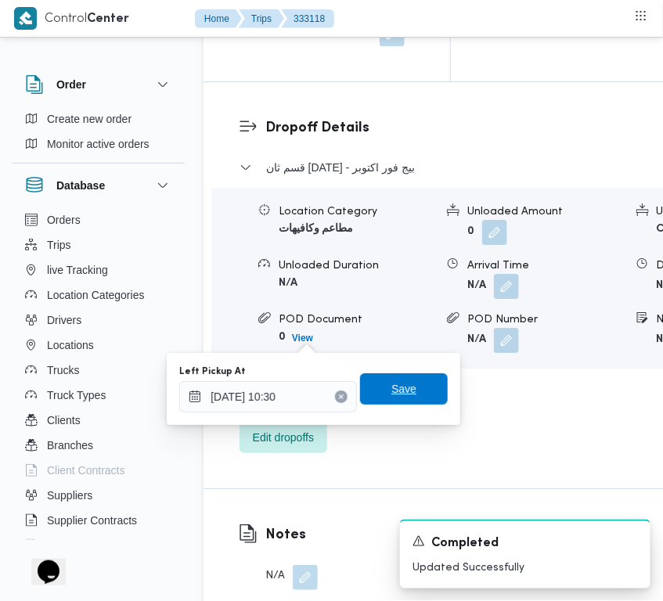
click at [405, 397] on span "Save" at bounding box center [404, 389] width 88 height 31
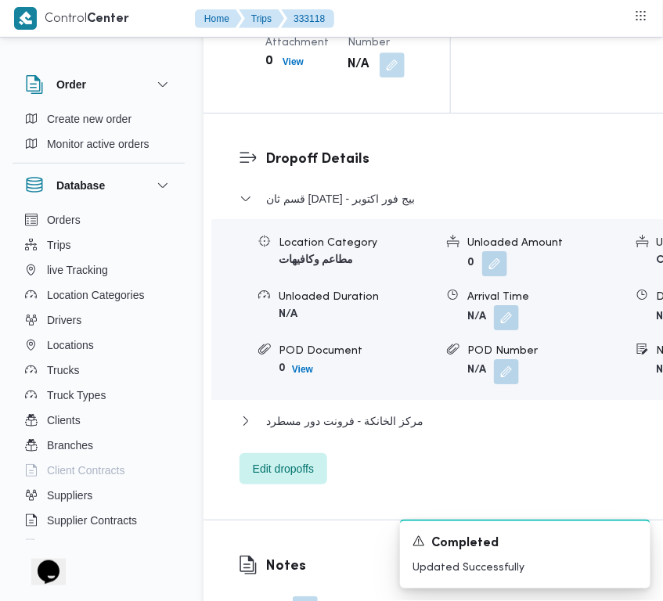
scroll to position [0, 0]
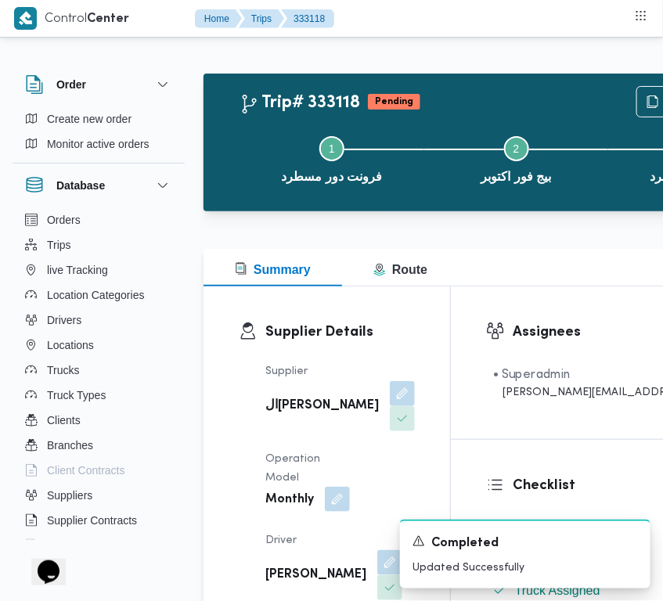
click at [333, 512] on button "button" at bounding box center [337, 499] width 25 height 25
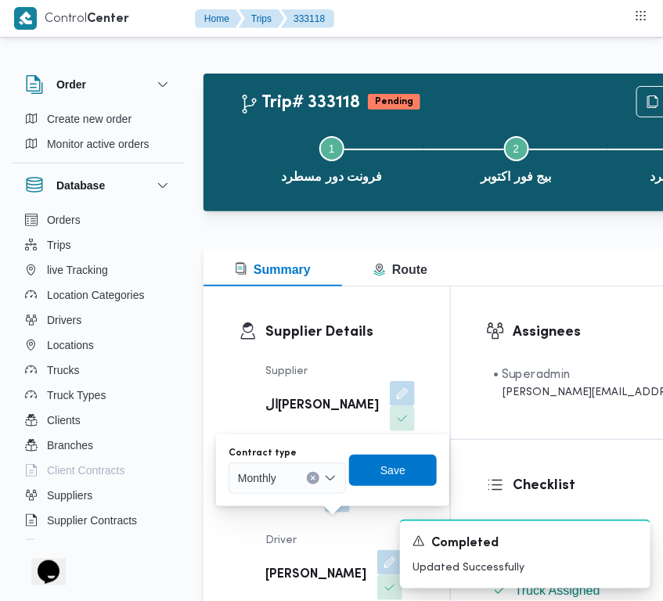
click at [280, 480] on div "Monthly" at bounding box center [287, 478] width 117 height 31
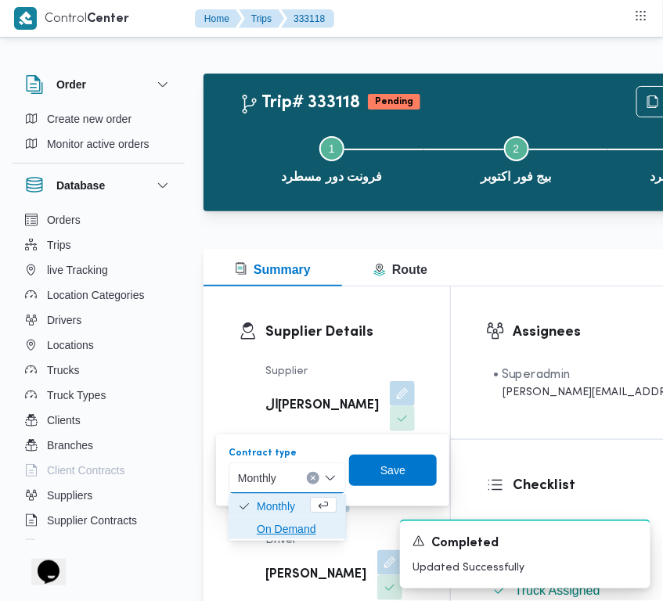
drag, startPoint x: 287, startPoint y: 526, endPoint x: 331, endPoint y: 515, distance: 45.4
click at [292, 529] on span "On Demand" at bounding box center [297, 529] width 80 height 19
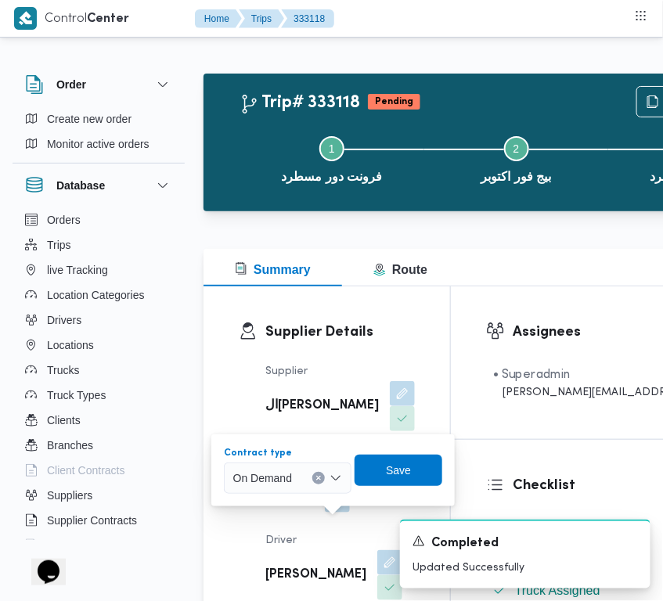
click at [428, 449] on div "Contract type On Demand Combo box. Selected. On Demand. Press Backspace to dele…" at bounding box center [333, 471] width 222 height 50
click at [416, 455] on div "Save" at bounding box center [399, 470] width 88 height 31
click at [413, 463] on span "Save" at bounding box center [399, 469] width 88 height 31
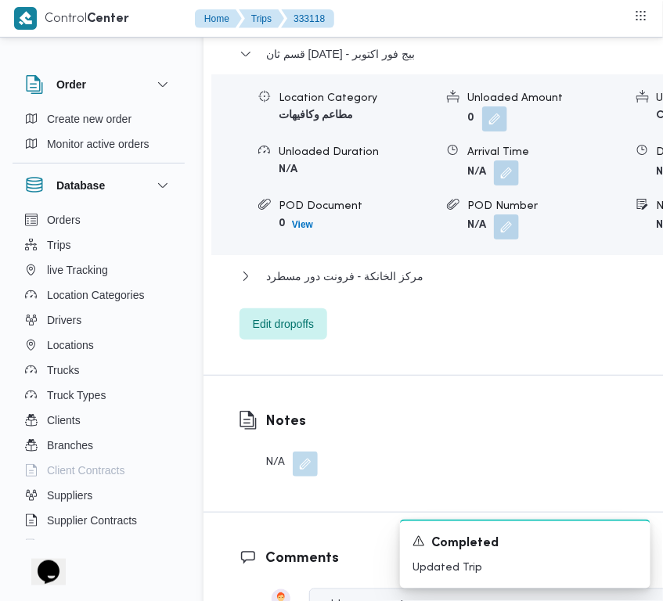
scroll to position [2586, 0]
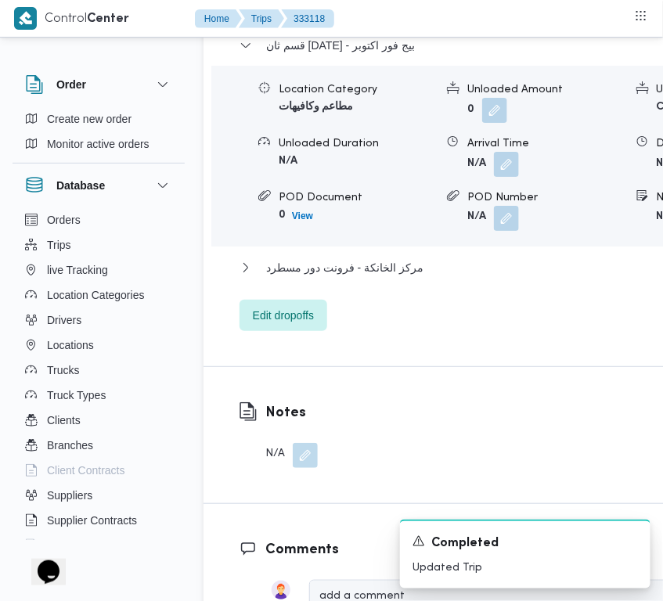
drag, startPoint x: 299, startPoint y: 239, endPoint x: 310, endPoint y: 247, distance: 13.5
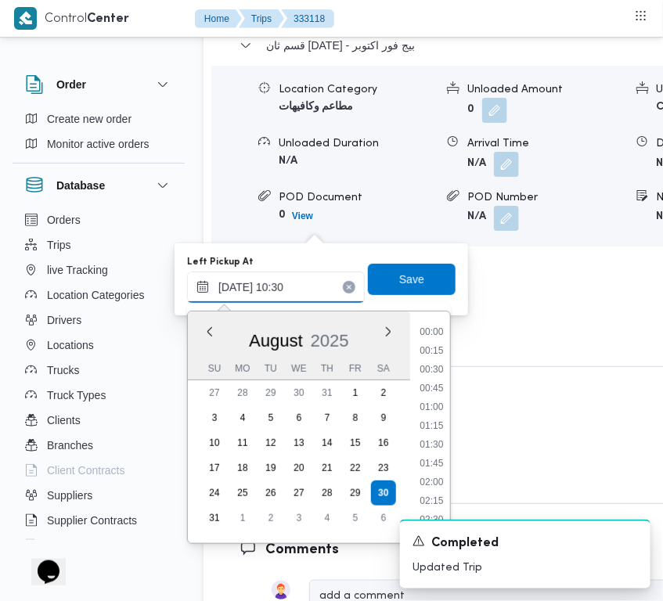
click at [321, 300] on input "30/08/2025 10:30" at bounding box center [276, 287] width 178 height 31
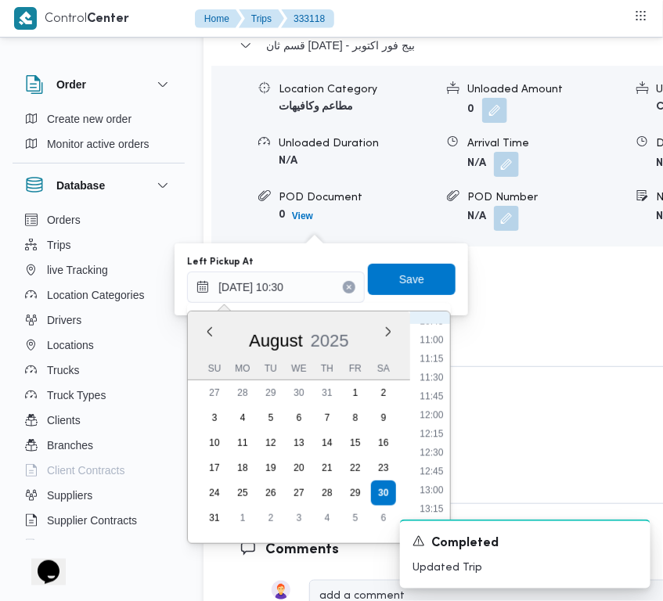
scroll to position [858, 0]
click at [443, 446] on li "13:00" at bounding box center [431, 451] width 36 height 16
type input "30/08/2025 10:30"
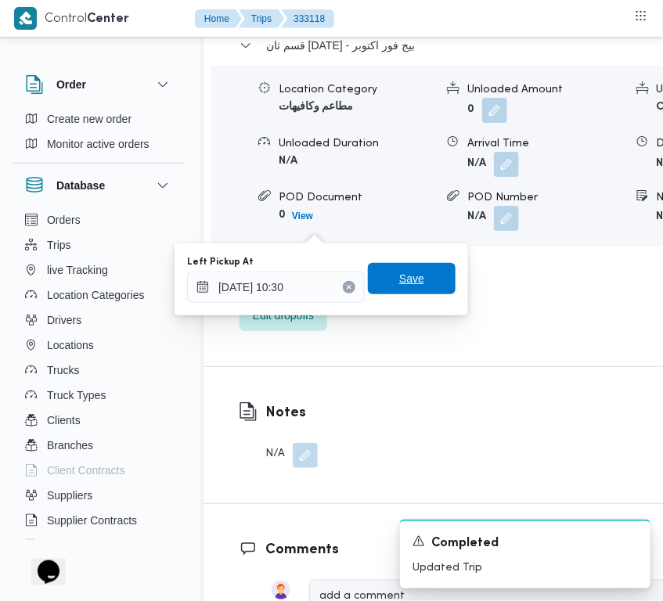
click at [402, 291] on span "Save" at bounding box center [412, 278] width 88 height 31
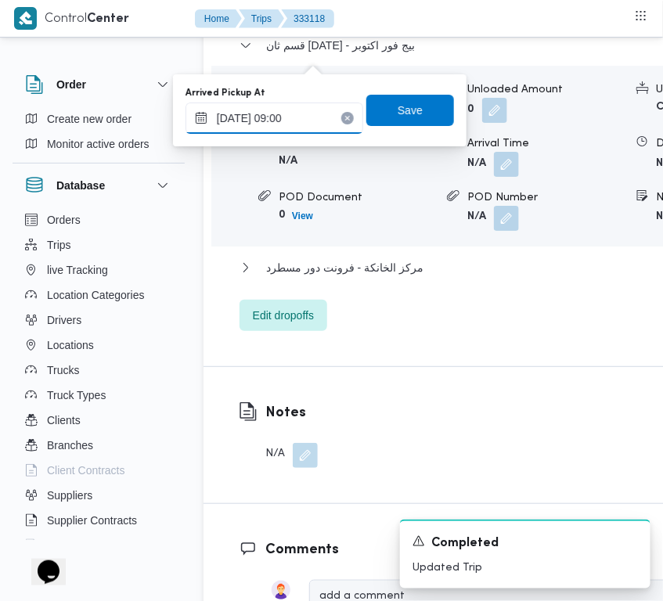
click at [317, 118] on input "30/08/2025 09:00" at bounding box center [275, 118] width 178 height 31
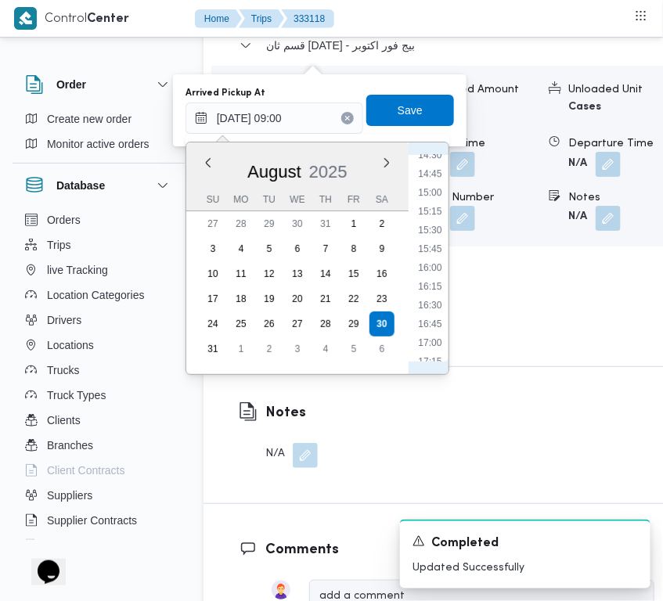
scroll to position [922, 0]
drag, startPoint x: 435, startPoint y: 164, endPoint x: 428, endPoint y: 157, distance: 10.0
click at [435, 162] on li "12:15" at bounding box center [430, 162] width 36 height 16
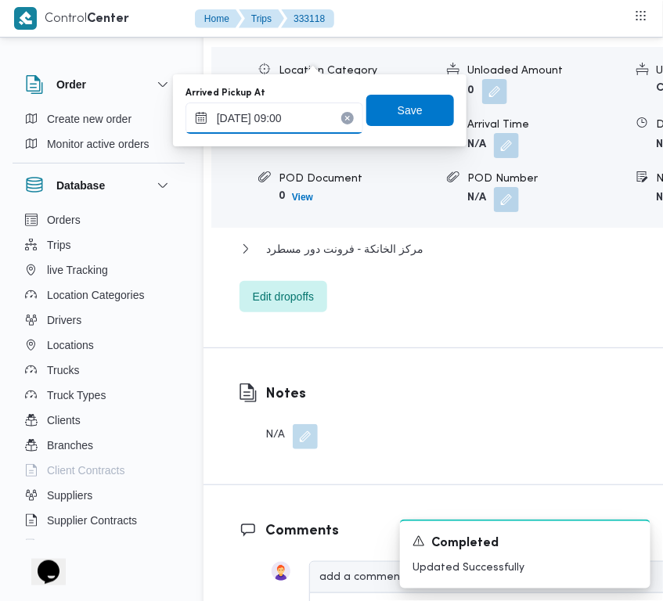
type input "30/08/2025 09:00"
click at [411, 103] on span "Save" at bounding box center [410, 109] width 88 height 31
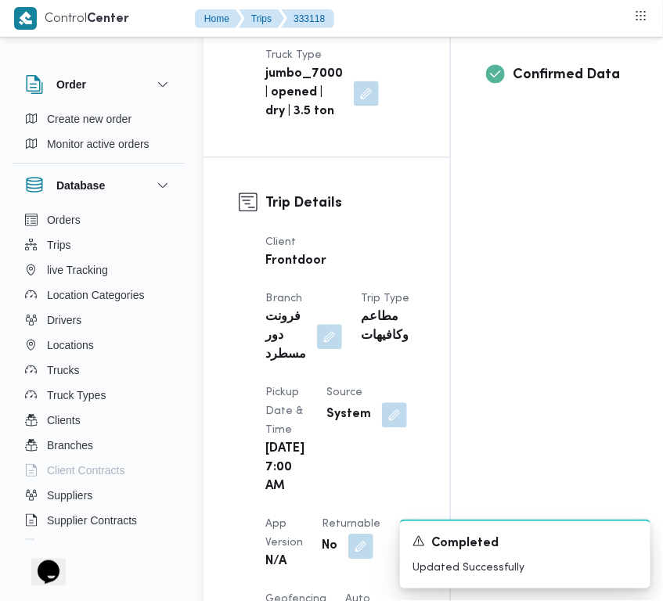
scroll to position [107, 0]
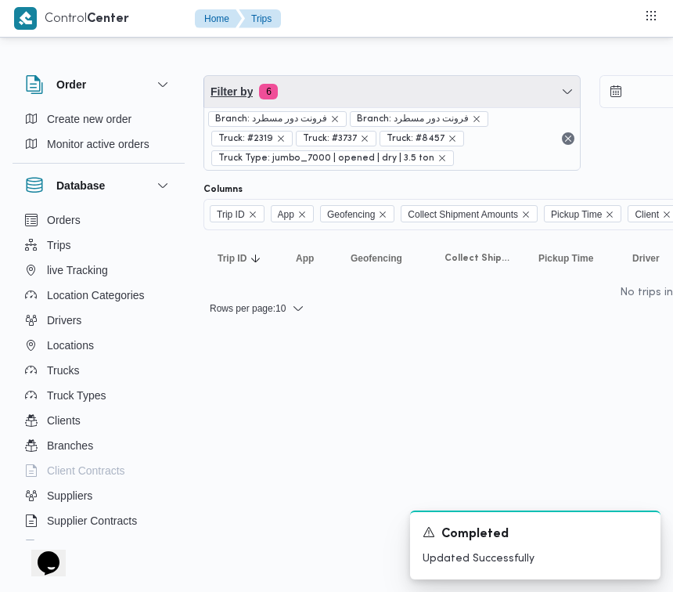
drag, startPoint x: 402, startPoint y: 94, endPoint x: 402, endPoint y: 103, distance: 8.6
click at [402, 95] on span "Filter by 6" at bounding box center [392, 91] width 376 height 31
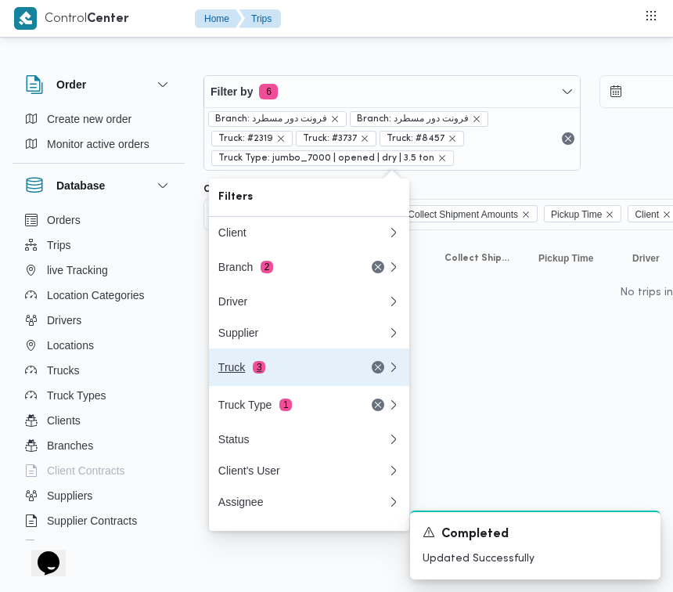
click at [306, 360] on button "Truck 3" at bounding box center [309, 367] width 200 height 38
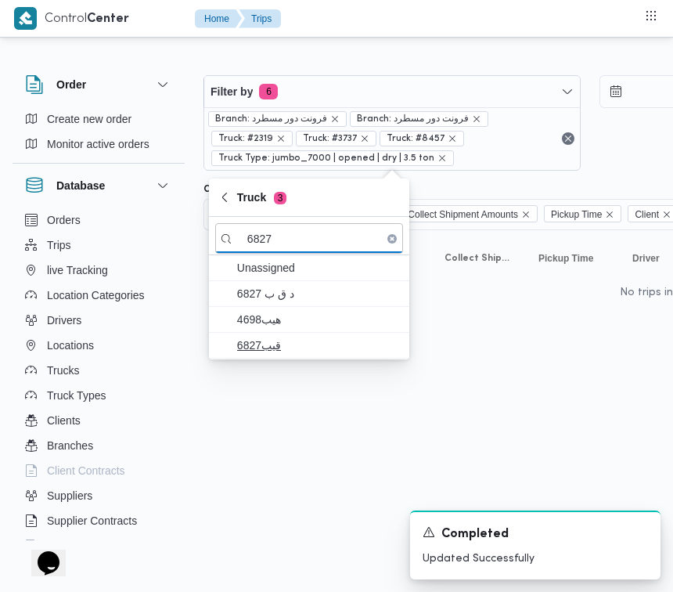
type input "6827"
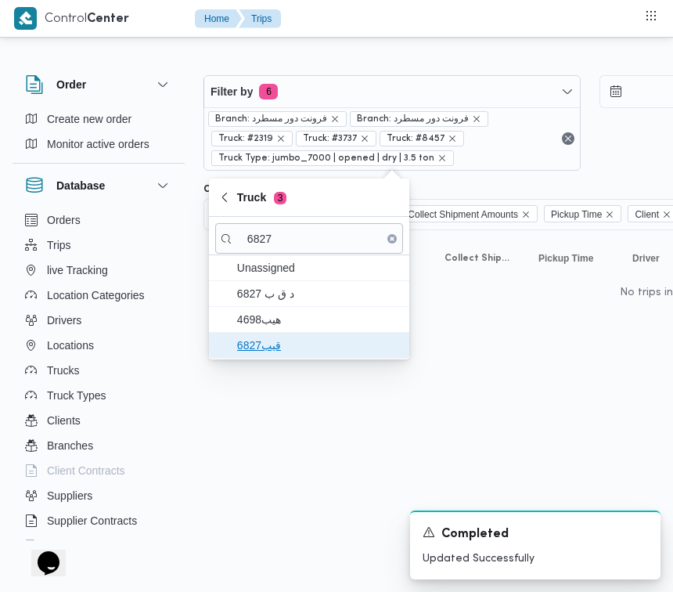
click at [283, 334] on span "قيب6827" at bounding box center [309, 345] width 188 height 25
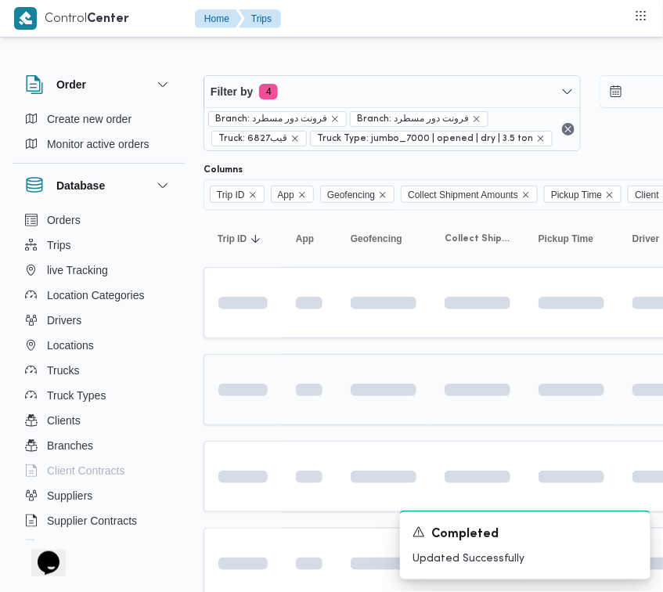
click at [274, 404] on td at bounding box center [243, 389] width 78 height 71
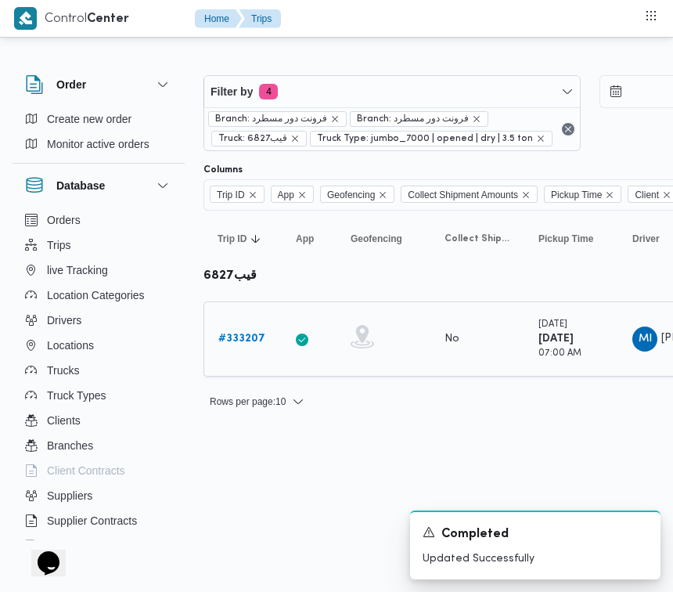
click at [233, 339] on b "# 333207" at bounding box center [241, 339] width 47 height 10
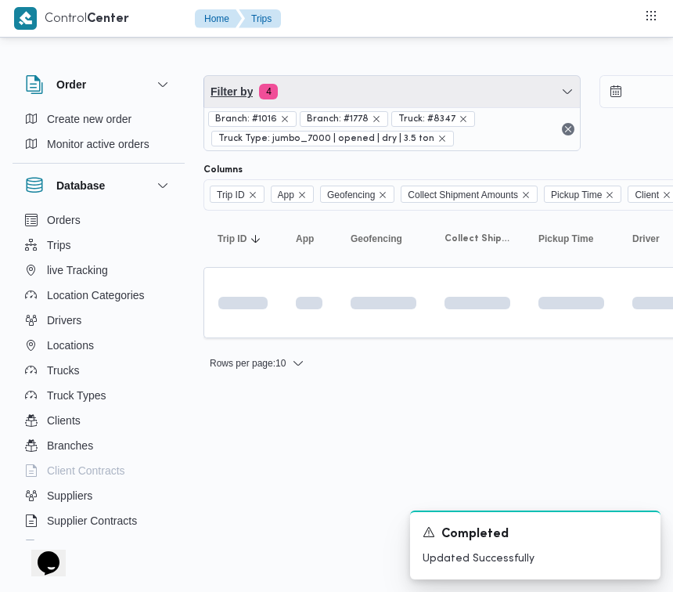
click at [404, 99] on span "Filter by 4" at bounding box center [392, 91] width 376 height 31
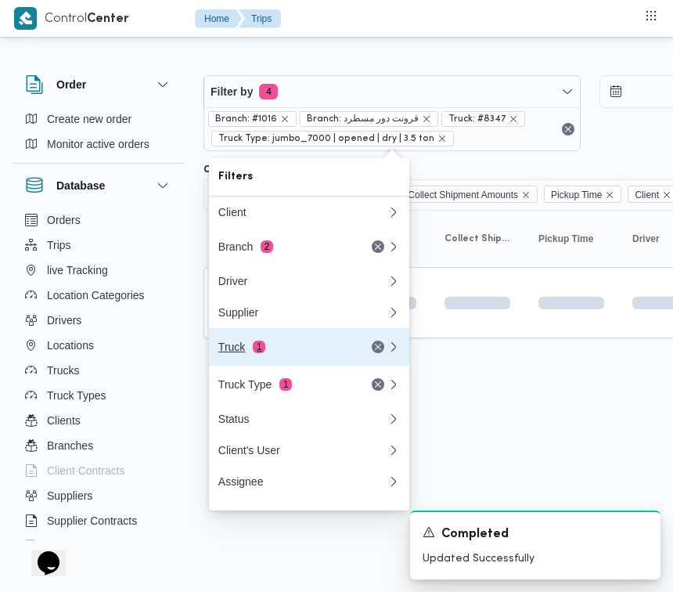
click at [280, 343] on button "Truck 1" at bounding box center [309, 347] width 200 height 38
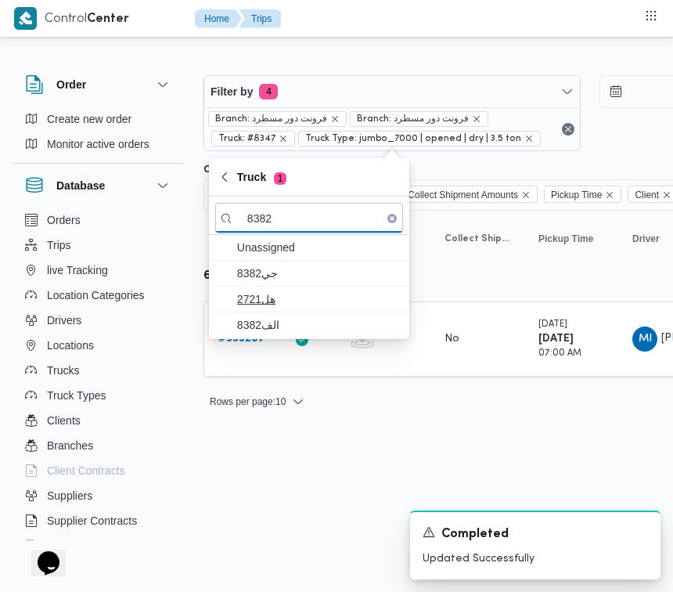
type input "8382"
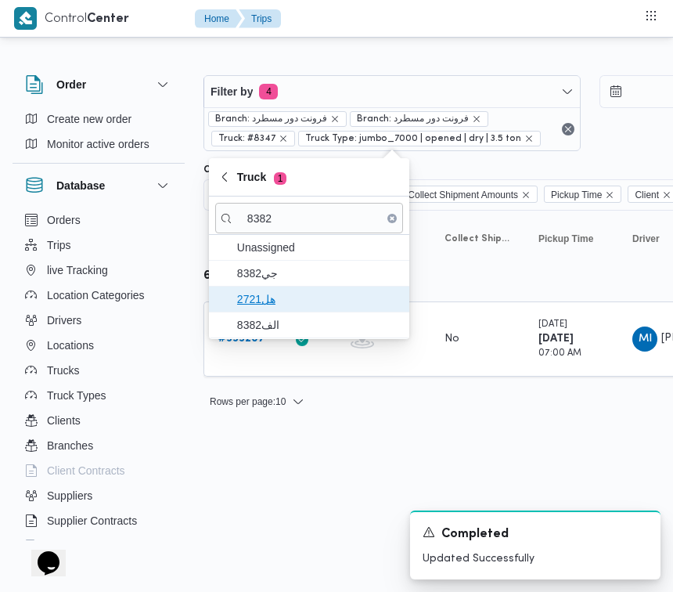
click at [260, 305] on span "هل2721" at bounding box center [318, 299] width 163 height 19
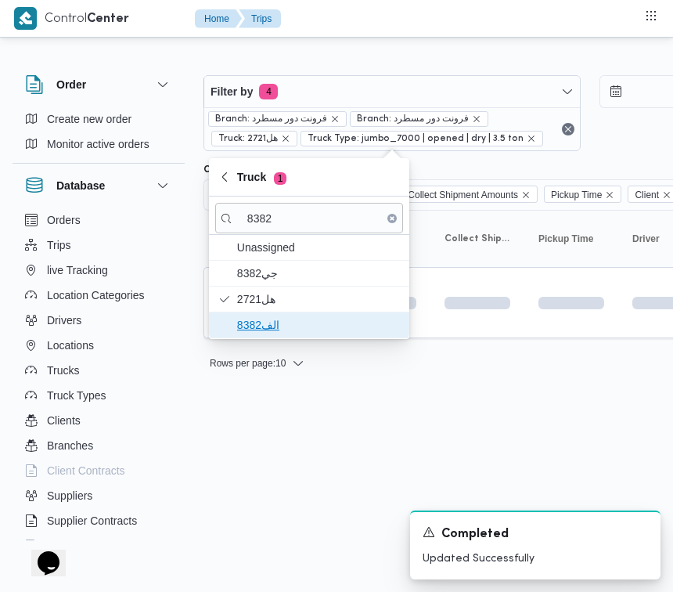
click at [265, 318] on span "الف8382" at bounding box center [318, 325] width 163 height 19
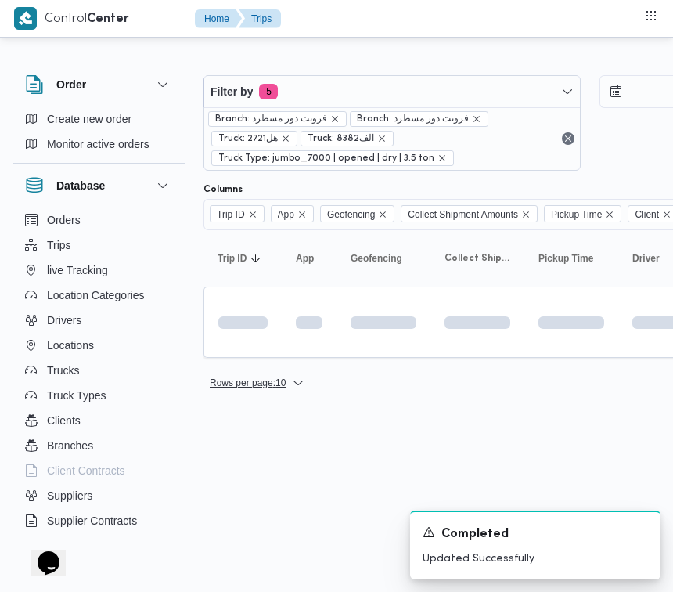
drag, startPoint x: 275, startPoint y: 427, endPoint x: 260, endPoint y: 388, distance: 41.2
click at [272, 428] on html "Control Center Home Trips Order Create new order Monitor active orders Database…" at bounding box center [336, 296] width 673 height 592
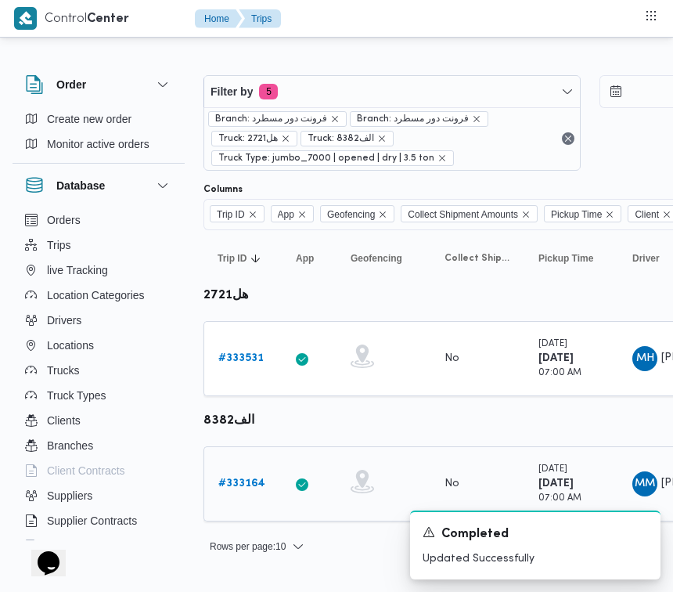
click at [239, 484] on b "# 333164" at bounding box center [241, 483] width 47 height 10
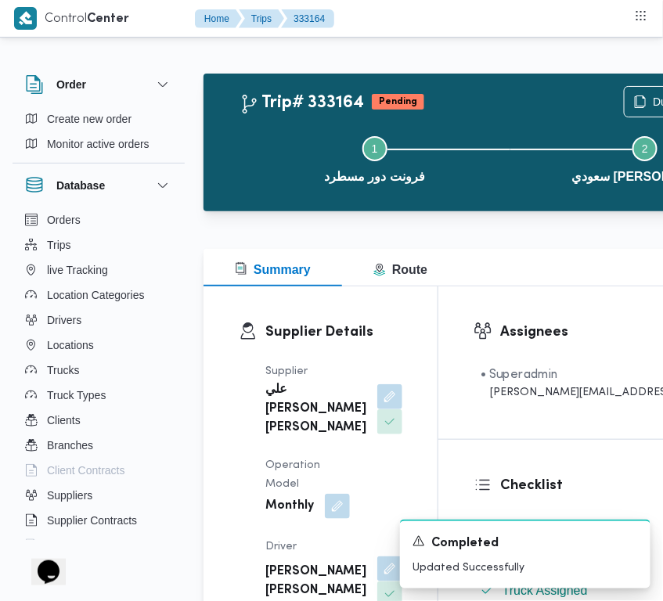
click at [373, 355] on div "Supplier علي يحيي علي مهران حسنين Operation Model Monthly Driver محمد محروس عاش…" at bounding box center [334, 575] width 156 height 445
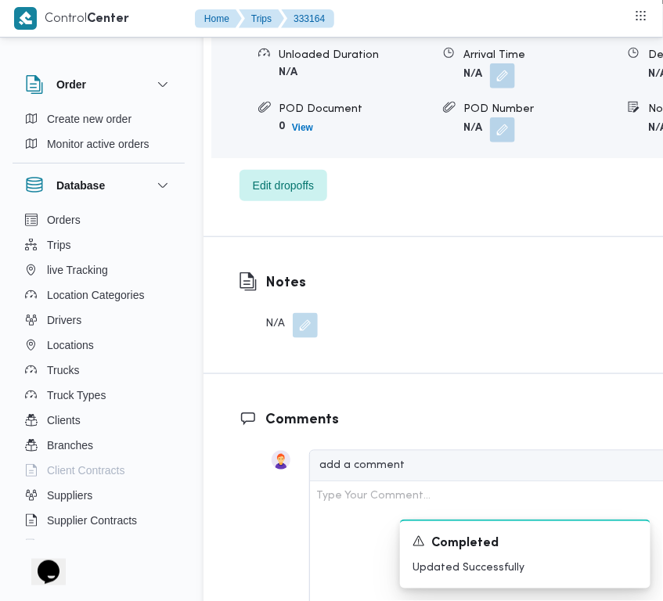
scroll to position [3100, 0]
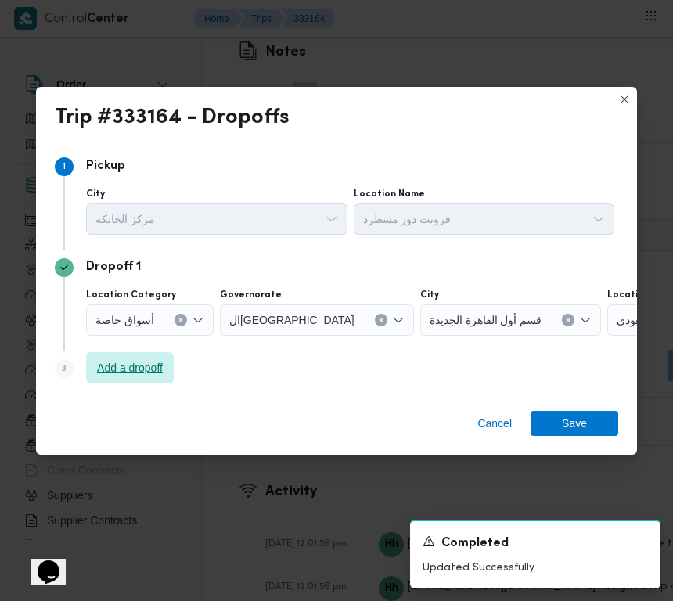
click at [127, 366] on span "Add a dropoff" at bounding box center [130, 368] width 66 height 19
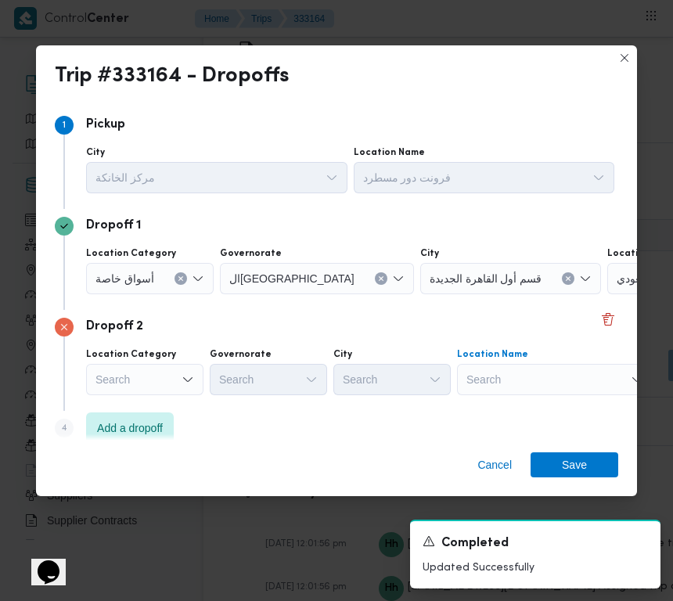
drag, startPoint x: 558, startPoint y: 374, endPoint x: 558, endPoint y: 392, distance: 18.0
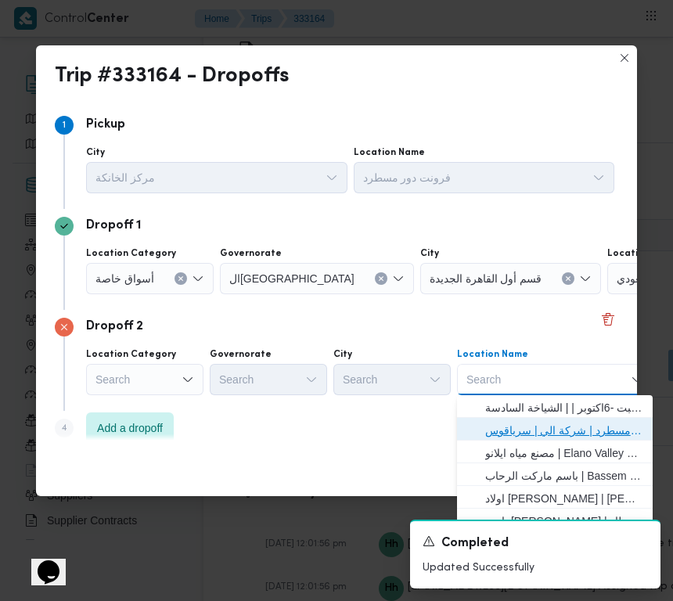
drag, startPoint x: 560, startPoint y: 428, endPoint x: 522, endPoint y: 421, distance: 38.4
click at [561, 431] on span "فرونت دور مسطرد | شركة الي | سرياقوس" at bounding box center [565, 430] width 158 height 19
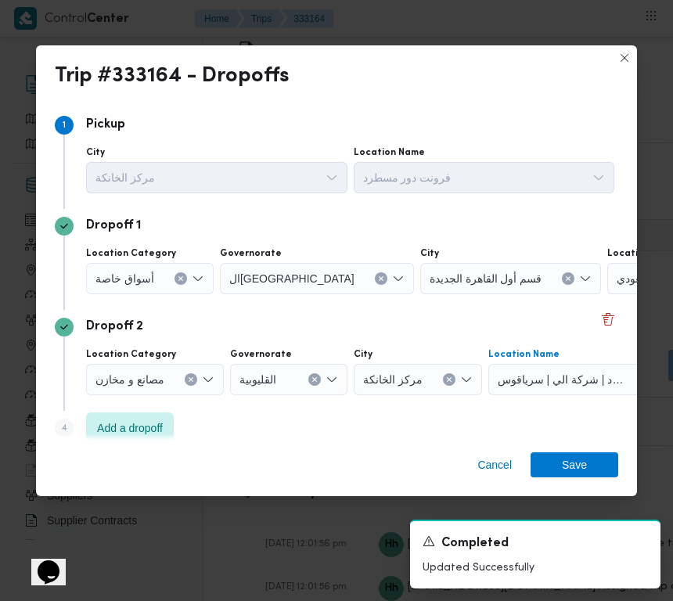
click at [567, 279] on icon "Clear input" at bounding box center [569, 278] width 4 height 4
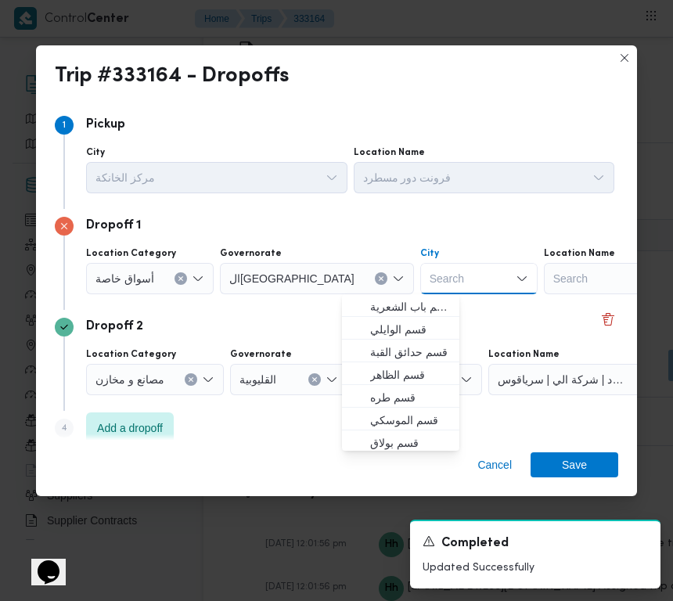
click at [570, 275] on div "Search" at bounding box center [642, 278] width 196 height 31
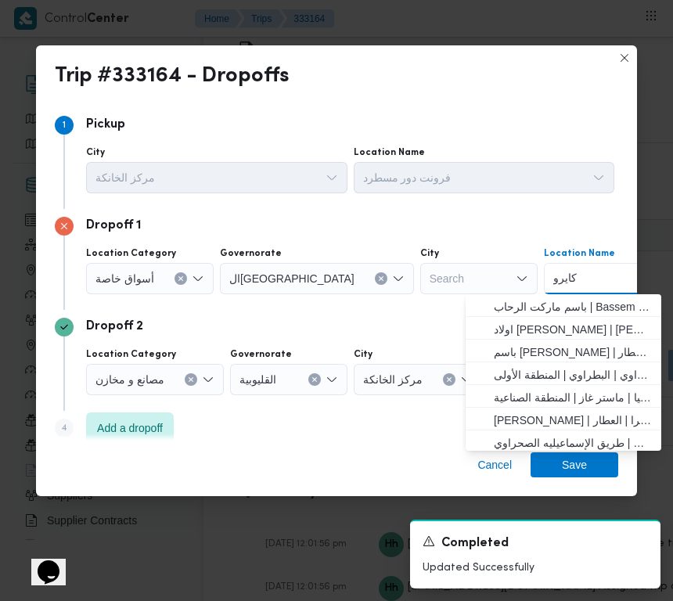
type input "كايرو في"
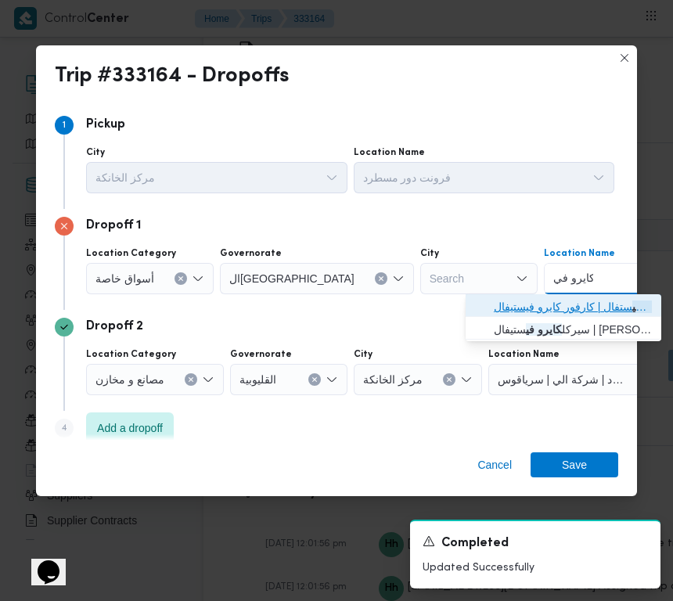
click at [497, 303] on span "كارفور كايرو في ستفال | كارفور كايرو فيستيفال | null" at bounding box center [573, 307] width 158 height 19
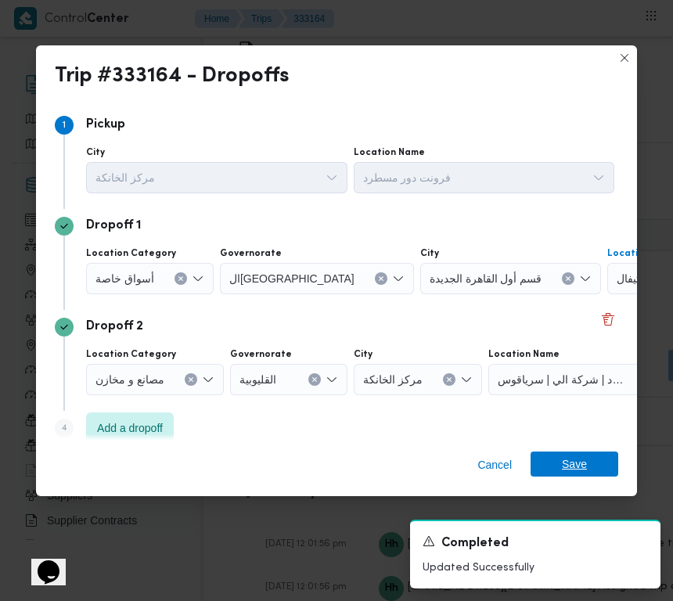
click at [568, 468] on span "Save" at bounding box center [574, 464] width 25 height 25
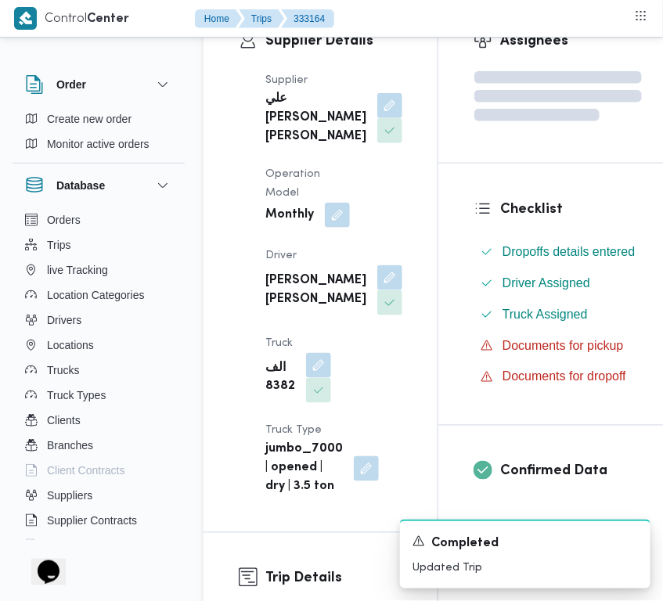
scroll to position [266, 0]
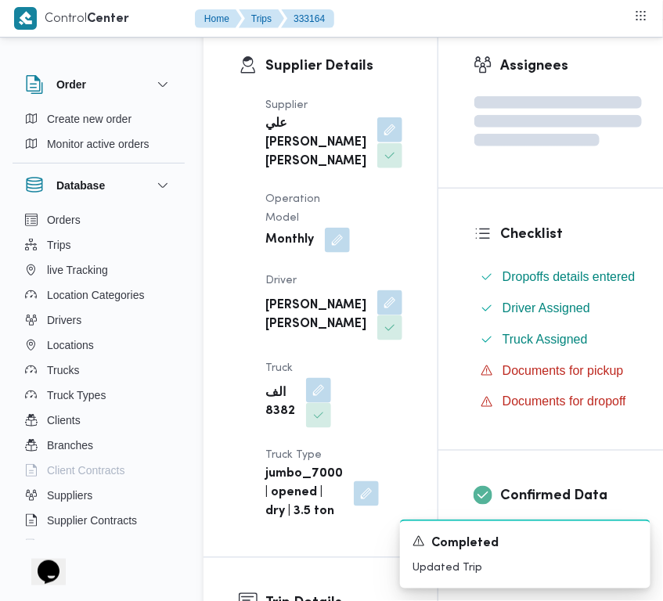
click at [377, 143] on button "button" at bounding box center [389, 129] width 25 height 25
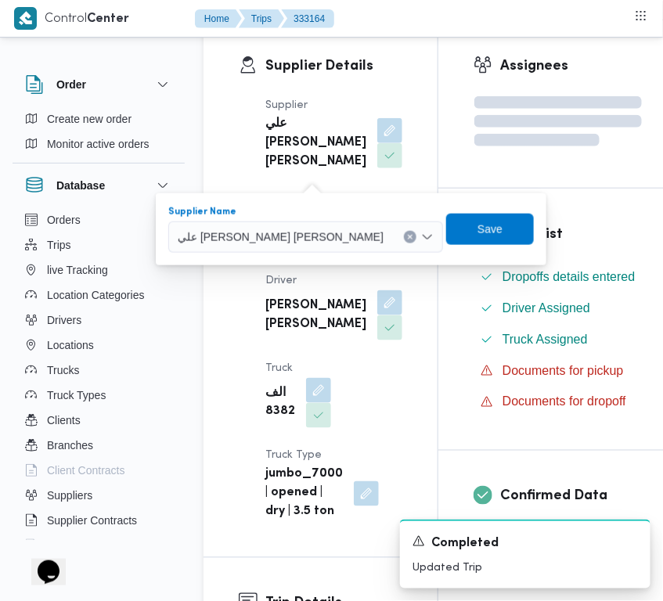
click at [301, 229] on span "علي يحيي علي مهران حسنين" at bounding box center [281, 236] width 206 height 17
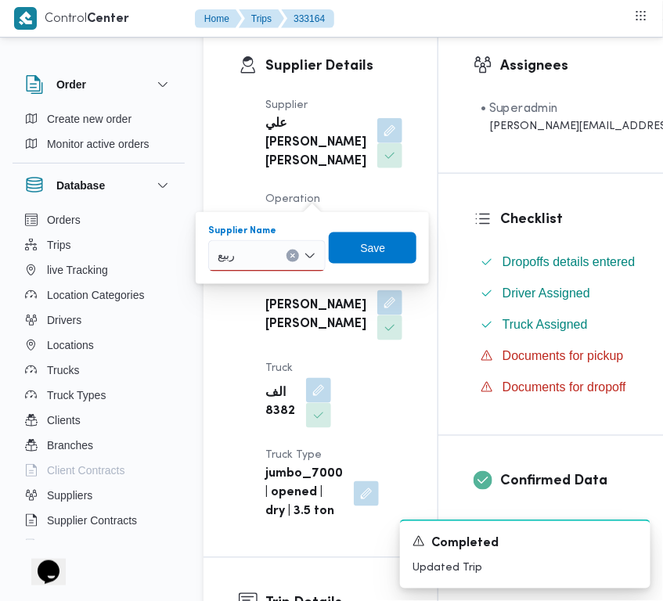
scroll to position [284, 0]
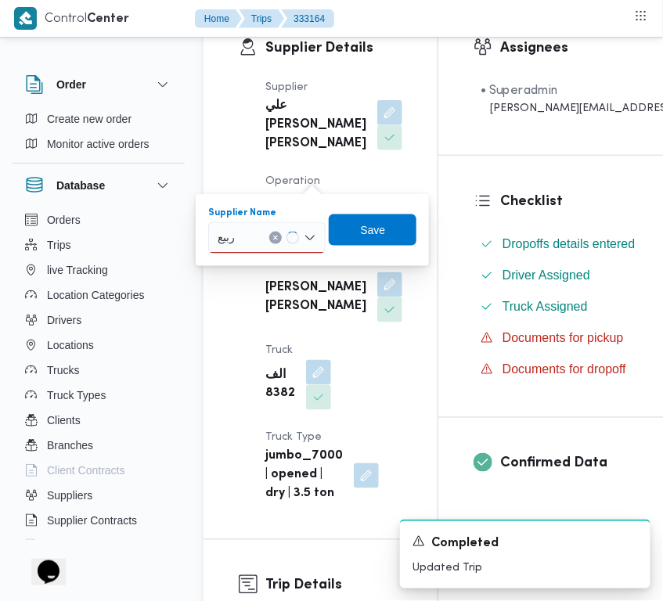
type input "ربيع عيد"
click at [284, 269] on span "ربيع عيد قطب هلال" at bounding box center [276, 266] width 80 height 19
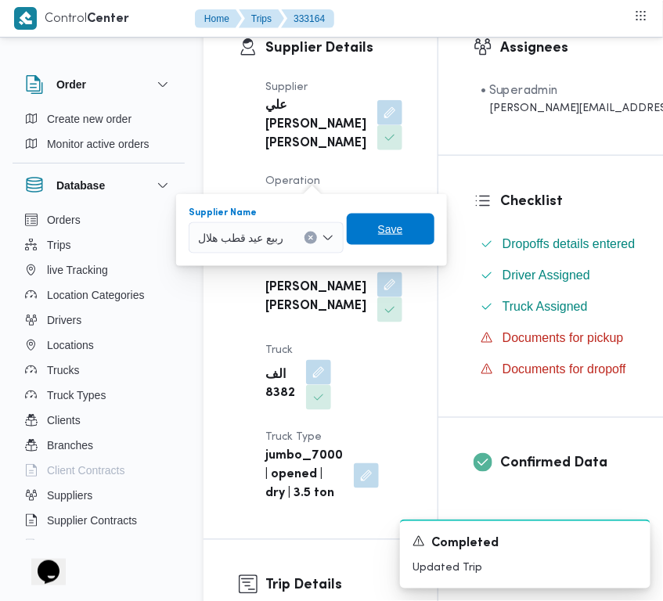
click at [386, 217] on span "Save" at bounding box center [391, 229] width 88 height 31
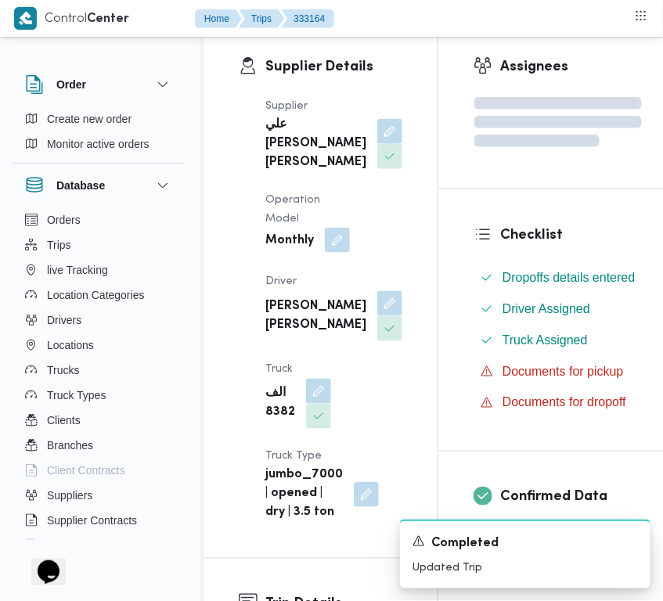
click at [327, 253] on button "button" at bounding box center [337, 240] width 25 height 25
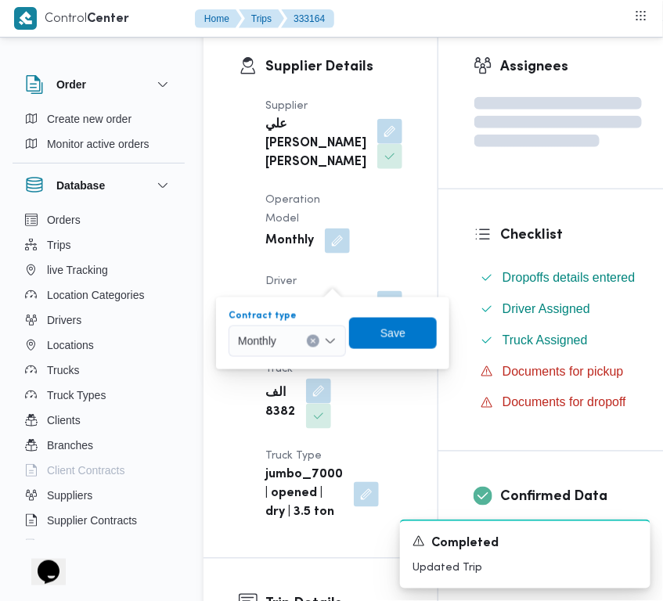
click at [296, 349] on div "Monthly" at bounding box center [287, 341] width 117 height 31
drag, startPoint x: 296, startPoint y: 349, endPoint x: 291, endPoint y: 386, distance: 37.2
click at [291, 386] on div "Monthly On Demand" at bounding box center [287, 379] width 117 height 45
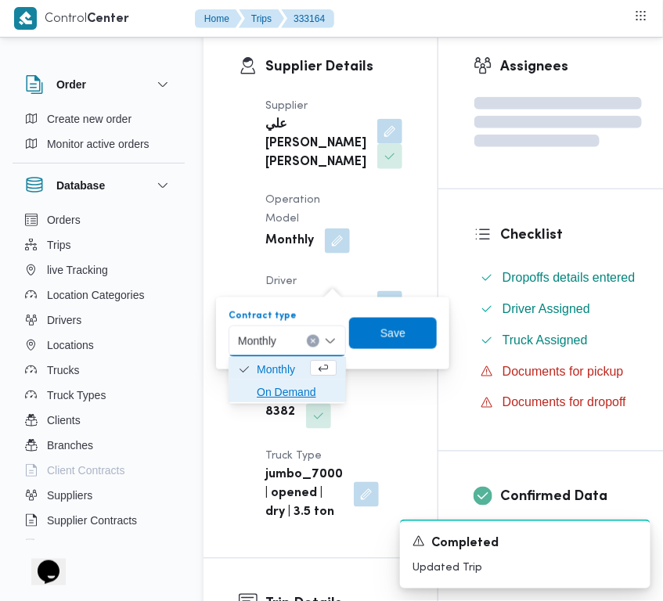
click at [291, 388] on span "On Demand" at bounding box center [297, 392] width 80 height 19
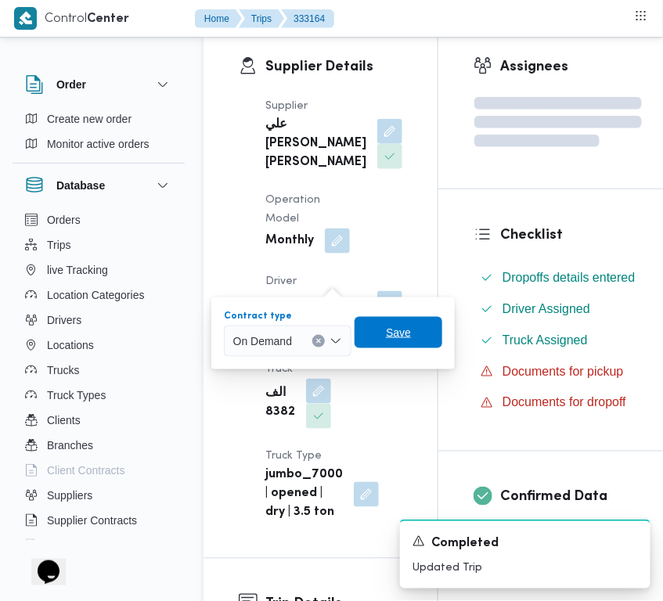
click at [389, 338] on span "Save" at bounding box center [398, 332] width 25 height 19
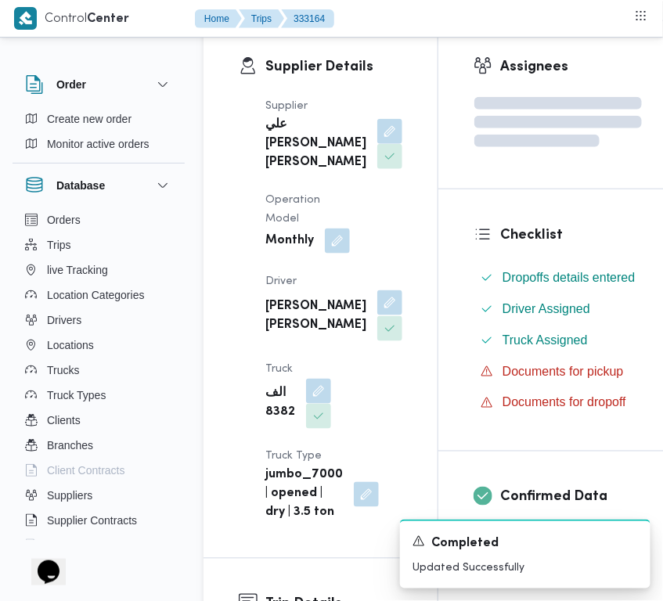
click at [377, 316] on button "button" at bounding box center [389, 303] width 25 height 25
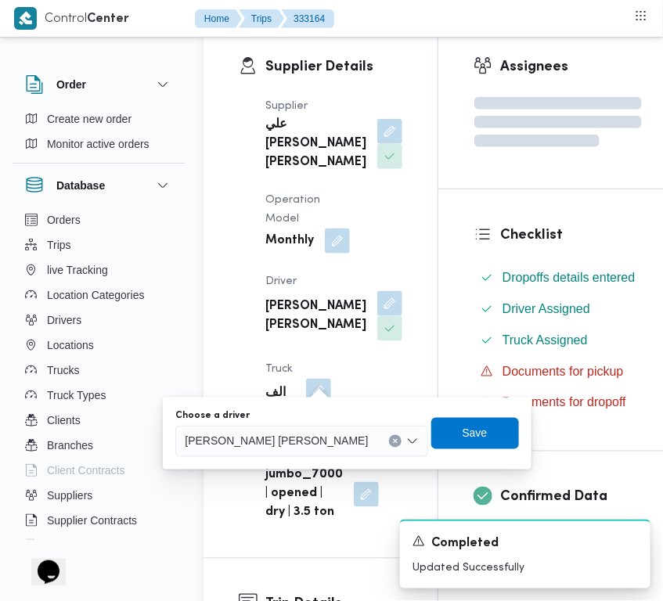
drag, startPoint x: 260, startPoint y: 443, endPoint x: 274, endPoint y: 444, distance: 14.1
click at [260, 444] on span "محمد محروس عاشور ابراهيم" at bounding box center [276, 440] width 183 height 17
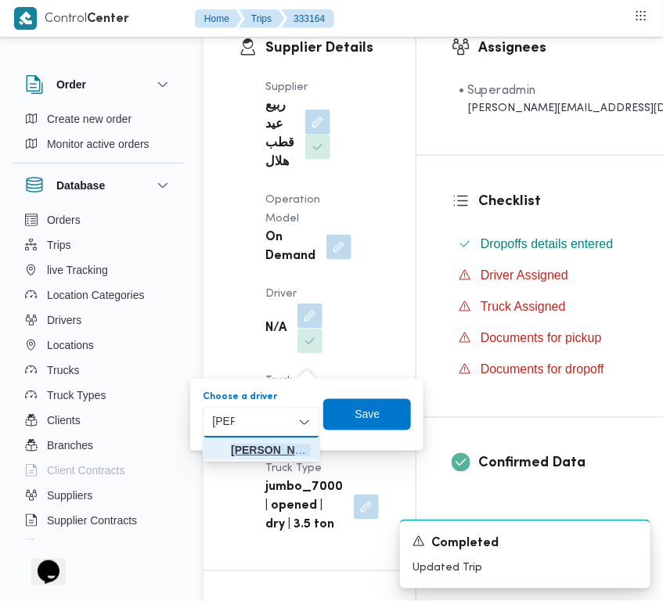
click at [265, 439] on span "سعد علي أحمد عبدالمطلب" at bounding box center [261, 451] width 105 height 25
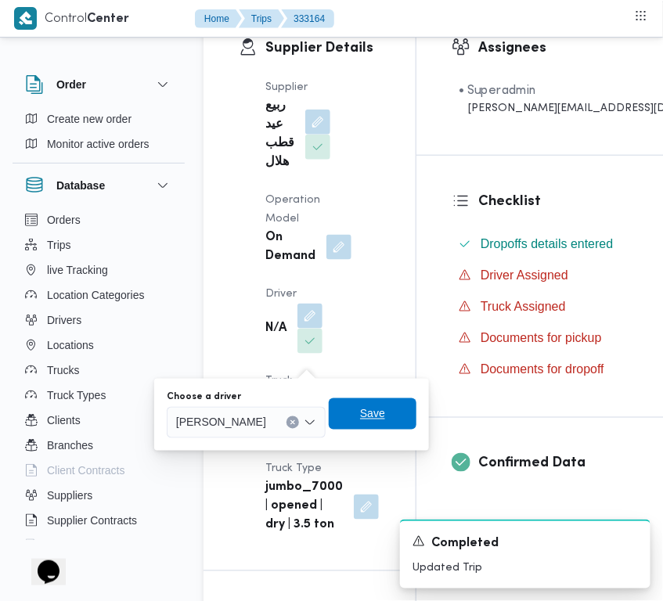
click at [385, 407] on span "Save" at bounding box center [372, 414] width 25 height 19
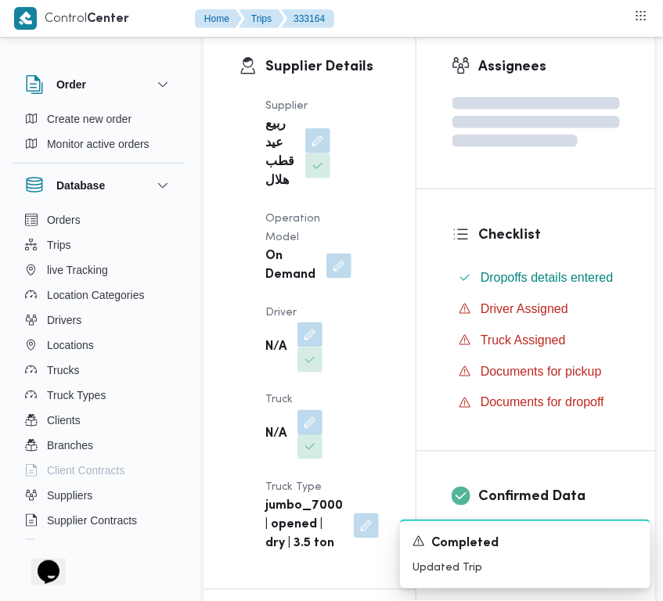
drag, startPoint x: 313, startPoint y: 421, endPoint x: 303, endPoint y: 447, distance: 28.5
click at [313, 421] on button "button" at bounding box center [310, 422] width 25 height 25
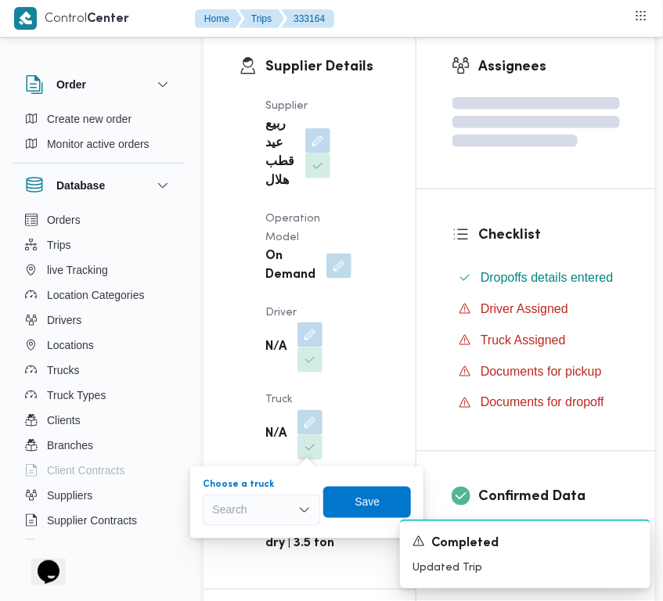
click at [265, 521] on div "Search" at bounding box center [261, 510] width 117 height 31
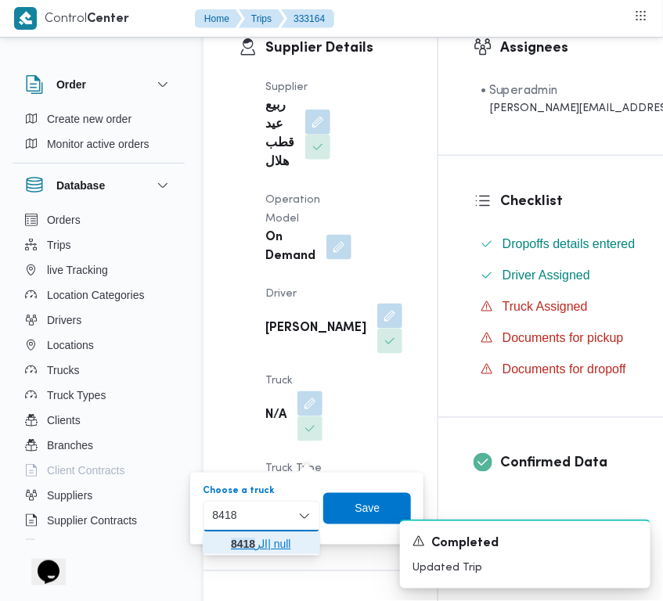
drag, startPoint x: 224, startPoint y: 530, endPoint x: 228, endPoint y: 538, distance: 8.8
click at [221, 542] on icon "button" at bounding box center [218, 545] width 13 height 13
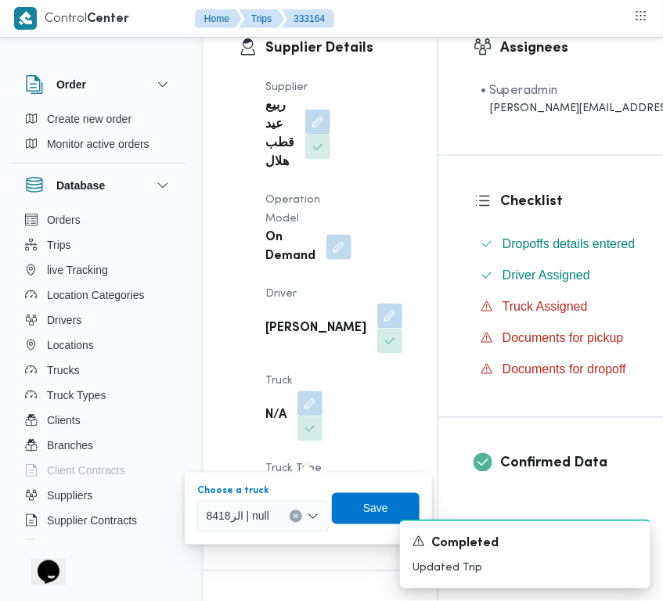
click at [398, 509] on div "A new notification appears Completed Updated Trip" at bounding box center [506, 554] width 313 height 94
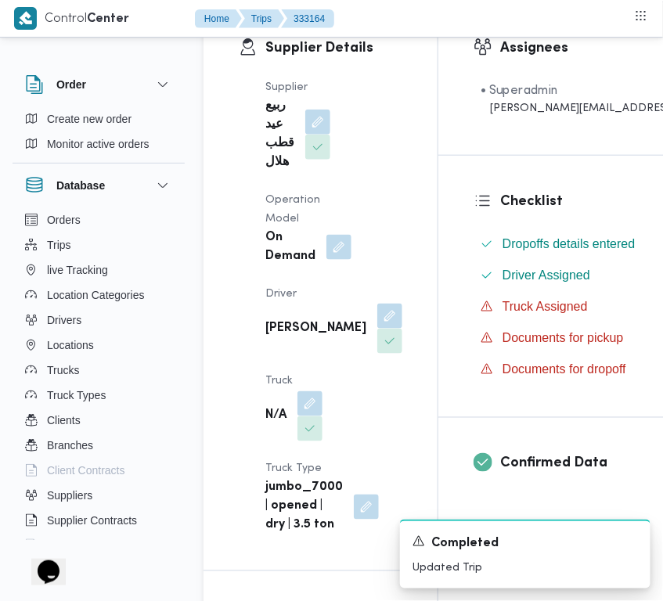
click at [359, 411] on div "Supplier ربيع عيد قطب هلال Operation Model On Demand Driver سعد علي أحمد عبدالم…" at bounding box center [334, 307] width 156 height 476
click at [318, 416] on button "button" at bounding box center [310, 403] width 25 height 25
click at [359, 509] on div "A new notification appears Completed Updated Trip" at bounding box center [506, 554] width 313 height 94
click at [303, 416] on button "button" at bounding box center [310, 403] width 25 height 25
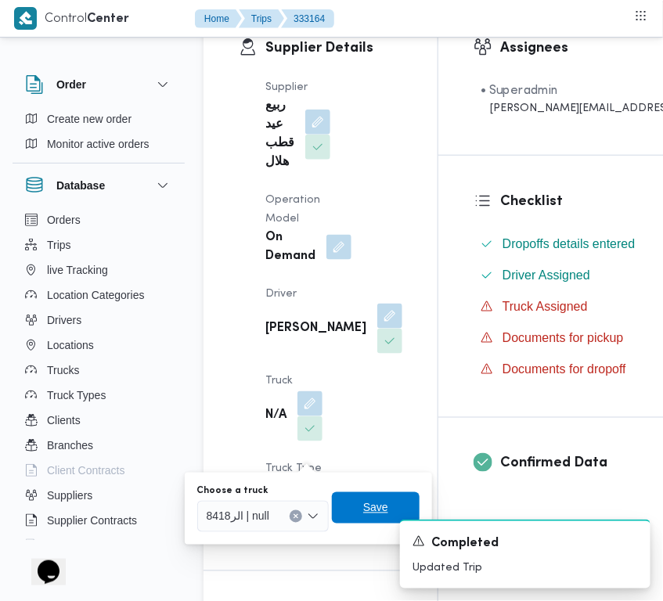
click at [345, 504] on span "Save" at bounding box center [376, 508] width 88 height 31
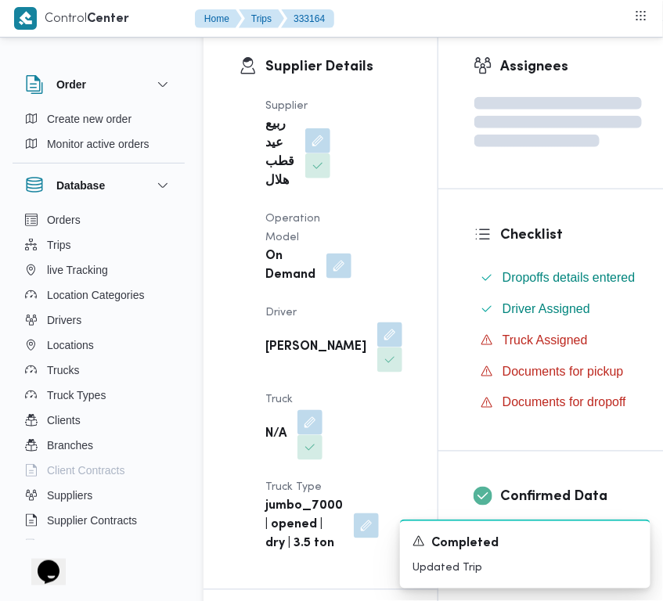
click at [341, 416] on div "Supplier ربيع عيد قطب هلال Operation Model On Demand Driver سعد علي أحمد عبدالم…" at bounding box center [334, 326] width 156 height 476
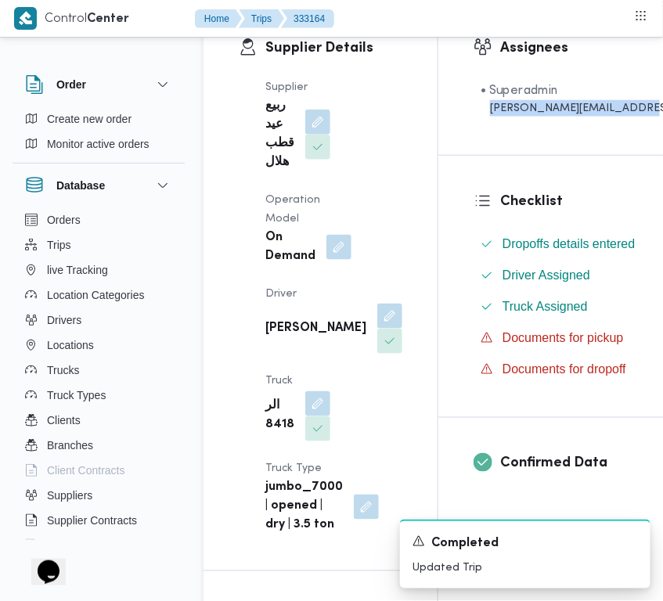
drag, startPoint x: 663, startPoint y: 92, endPoint x: 666, endPoint y: 150, distance: 57.3
click at [663, 149] on html "Control Center Home Trips 333164 Order Create new order Monitor active orders D…" at bounding box center [331, 16] width 663 height 601
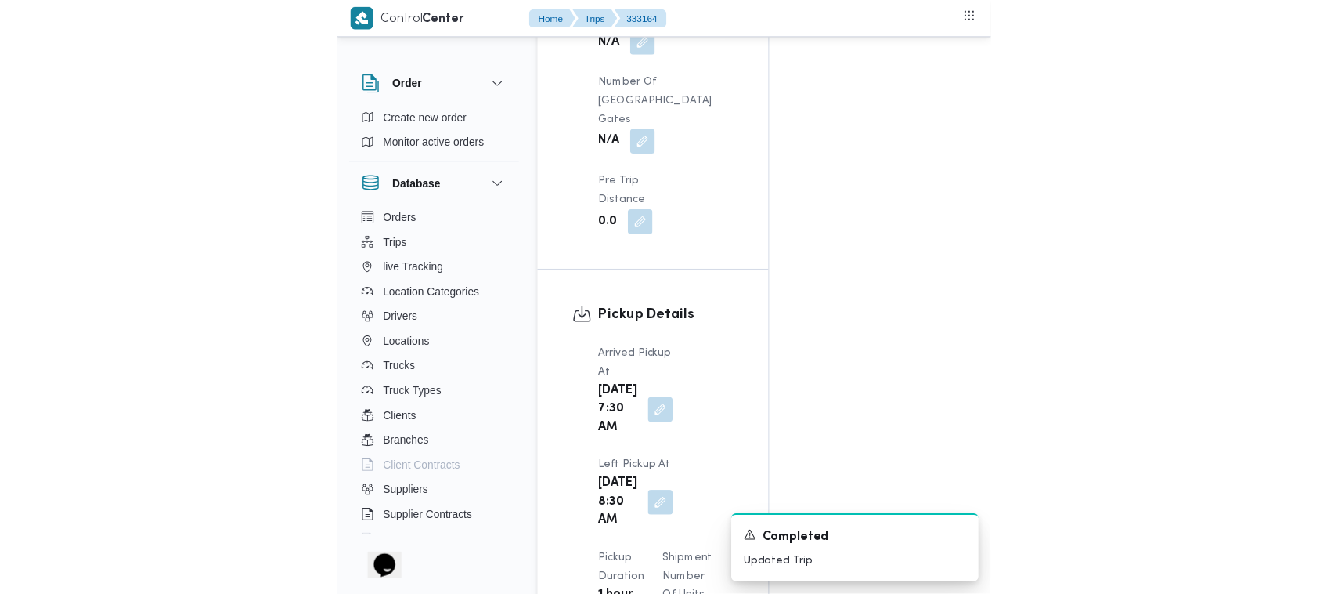
scroll to position [0, 0]
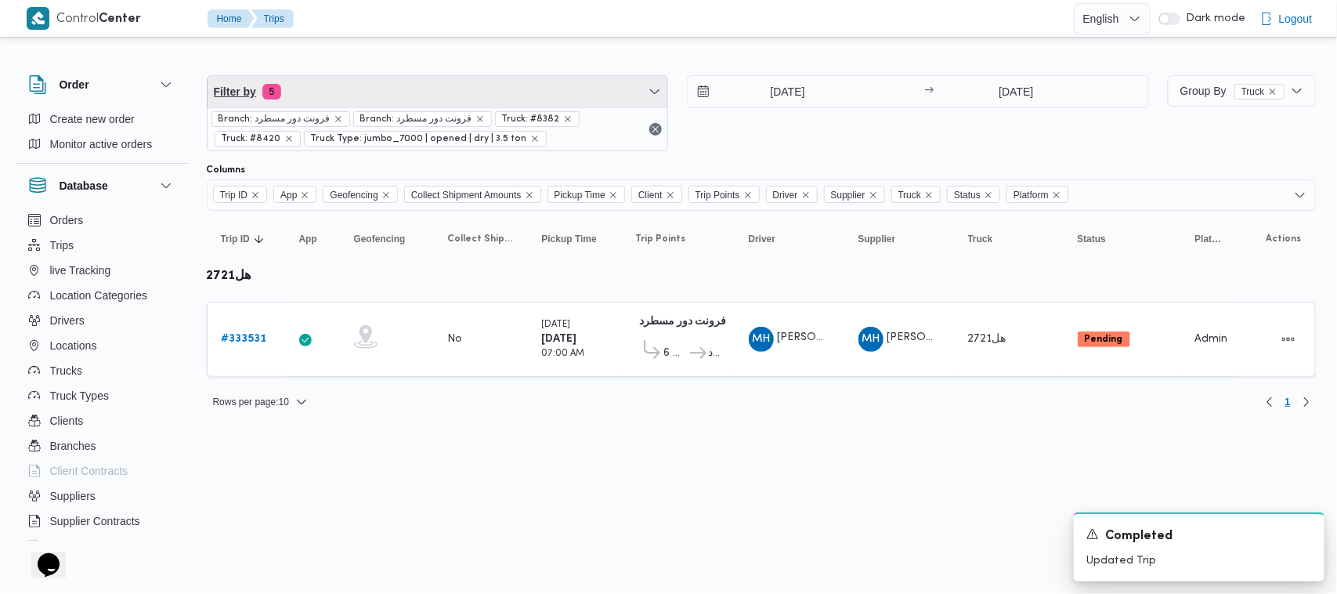
drag, startPoint x: 501, startPoint y: 82, endPoint x: 483, endPoint y: 138, distance: 58.4
click at [502, 82] on span "Filter by 5" at bounding box center [438, 91] width 460 height 31
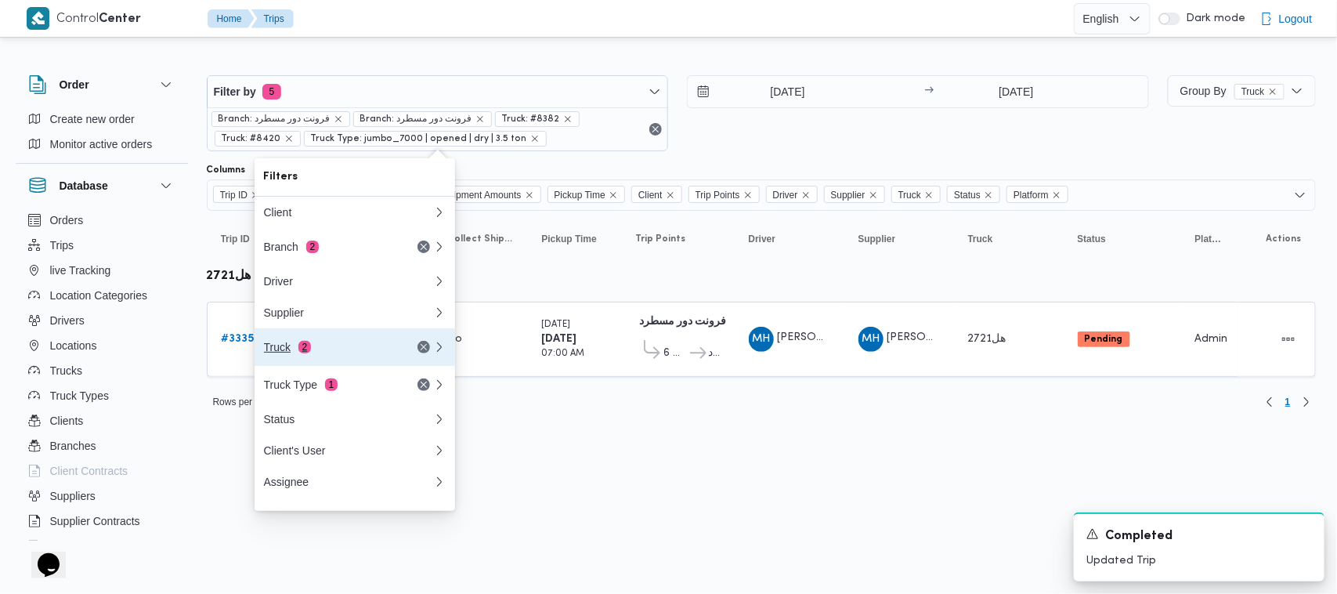
click at [346, 353] on div "Truck 2" at bounding box center [330, 347] width 132 height 13
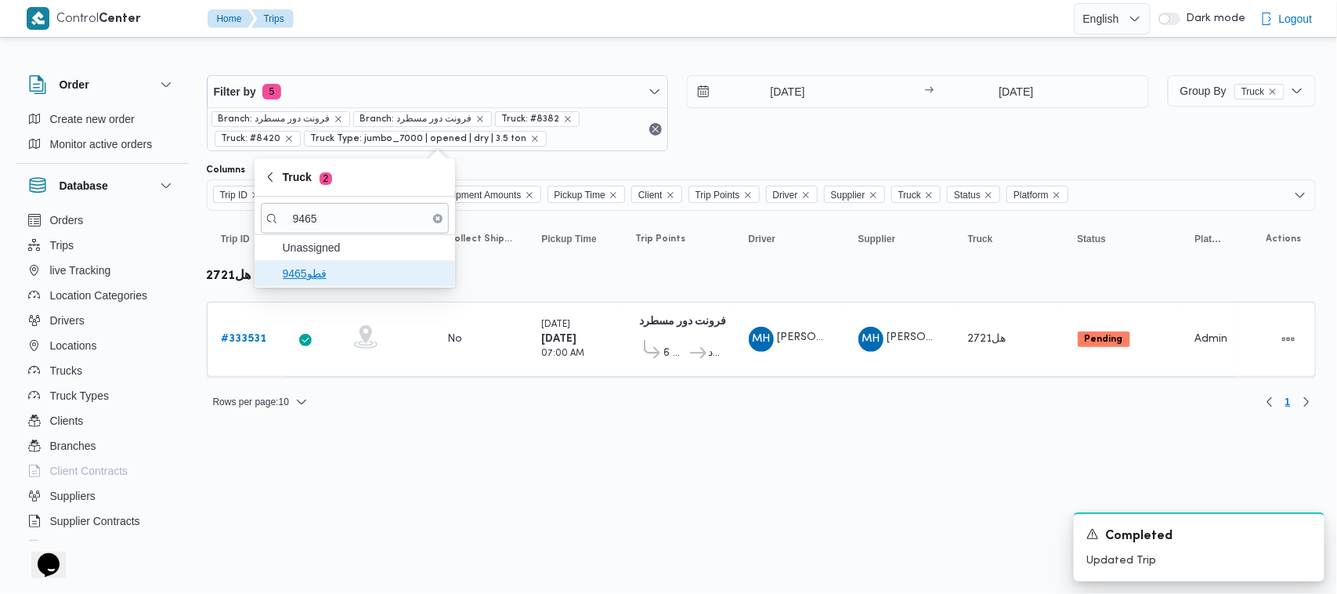
click at [304, 275] on span "قطو9465" at bounding box center [364, 273] width 163 height 19
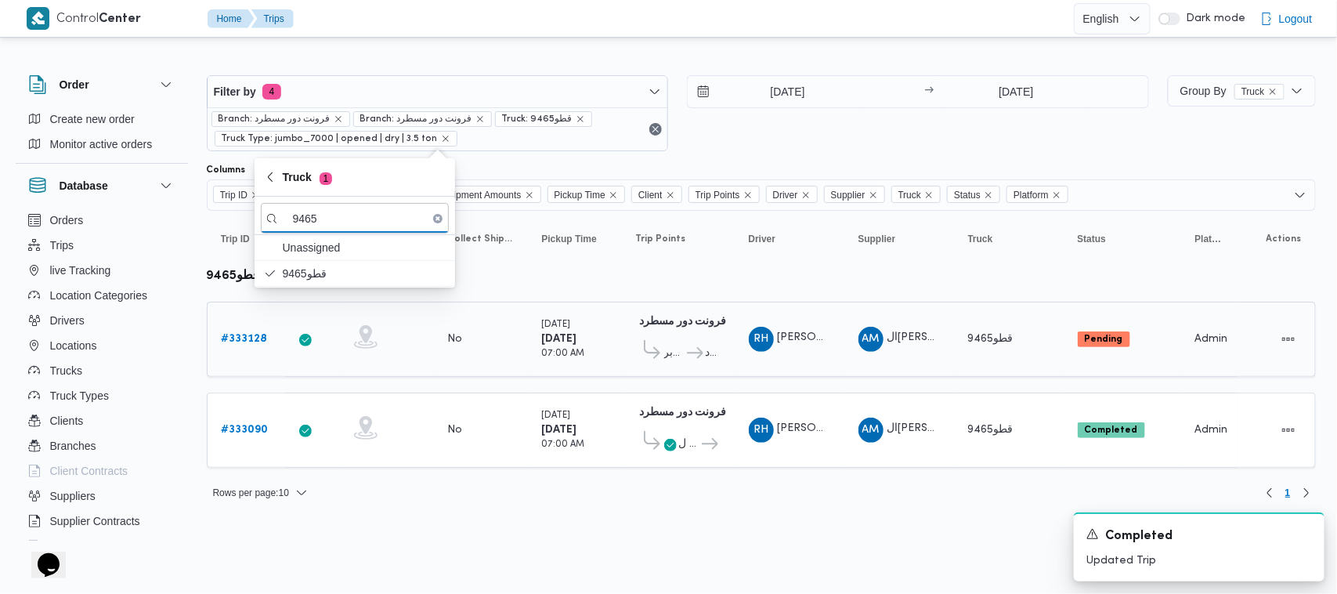
click at [255, 334] on b "# 333128" at bounding box center [245, 339] width 46 height 10
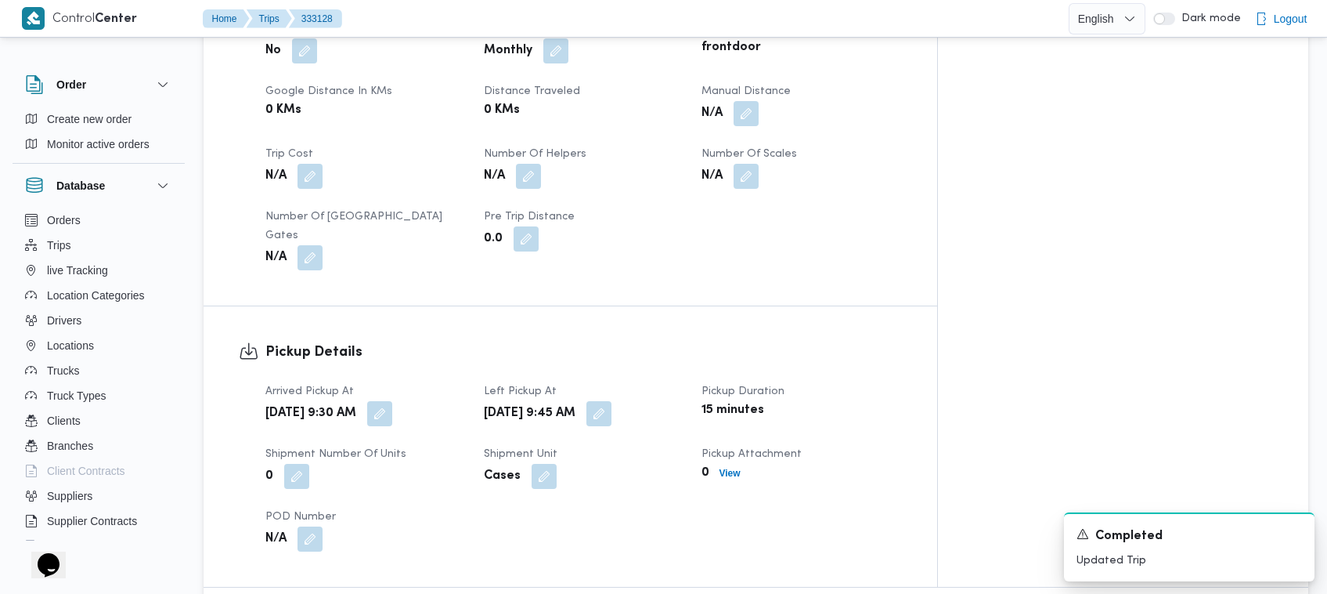
scroll to position [1039, 0]
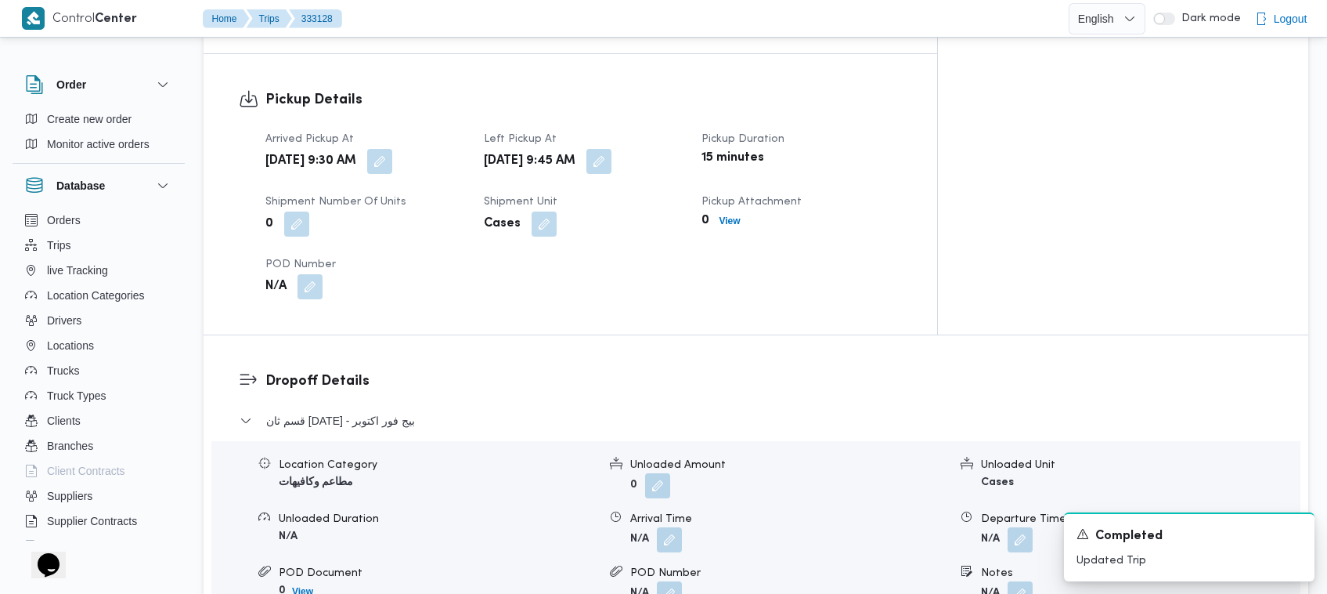
click at [668, 147] on div "Sat, Aug 30, 2025 9:45 AM" at bounding box center [583, 161] width 203 height 28
click at [612, 148] on button "button" at bounding box center [599, 160] width 25 height 25
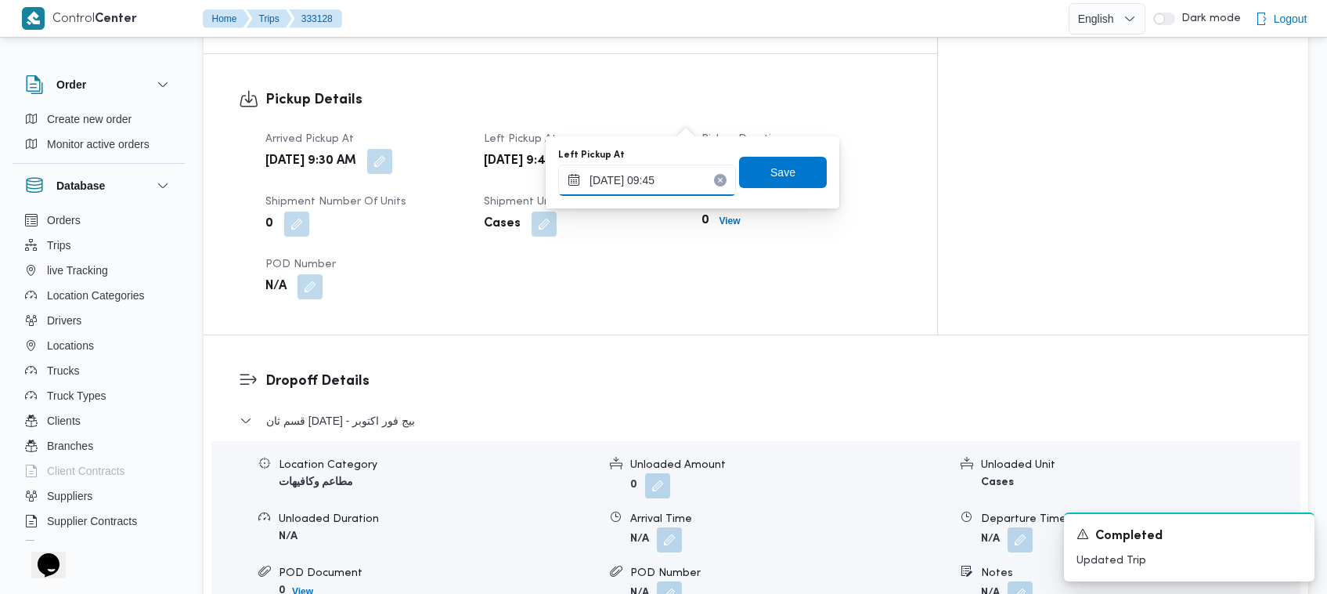
drag, startPoint x: 663, startPoint y: 177, endPoint x: 673, endPoint y: 186, distance: 14.4
click at [663, 178] on input "30/08/2025 09:45" at bounding box center [647, 179] width 178 height 31
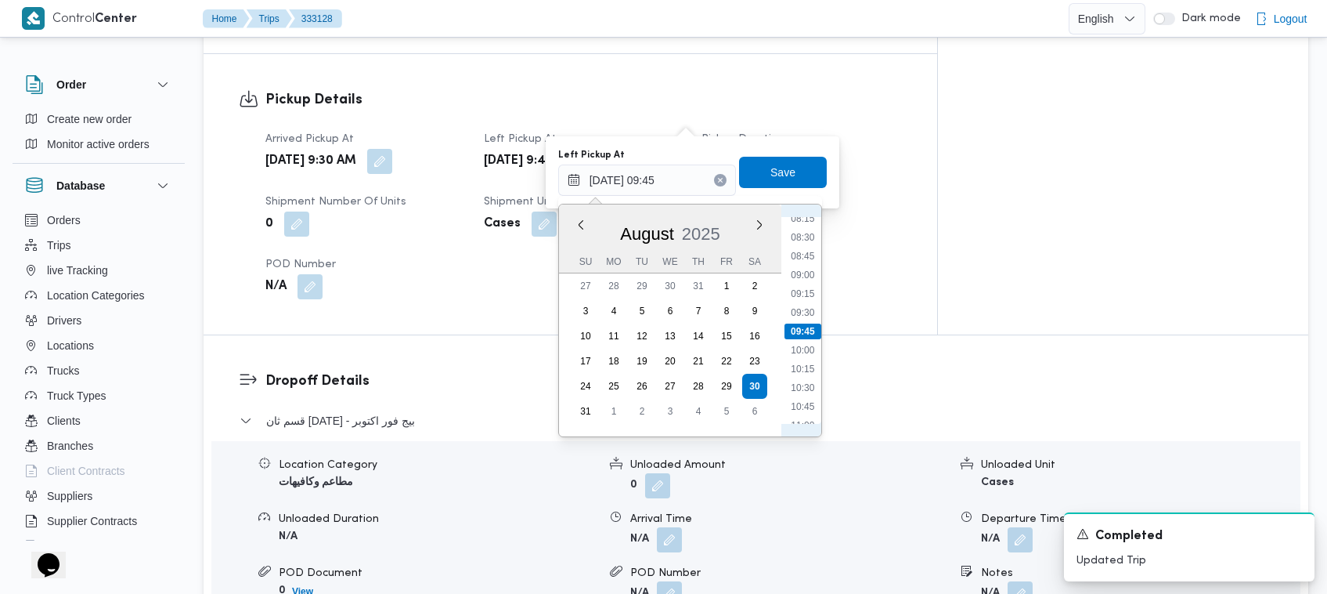
scroll to position [803, 0]
click at [681, 392] on ul "00:00 00:15 00:30 00:45 01:00 01:15 01:30 01:45 02:00 02:15 02:30 02:45 03:00 0…" at bounding box center [803, 320] width 37 height 207
drag, startPoint x: 809, startPoint y: 395, endPoint x: 797, endPoint y: 366, distance: 32.0
click at [681, 396] on li "13:00" at bounding box center [803, 400] width 36 height 16
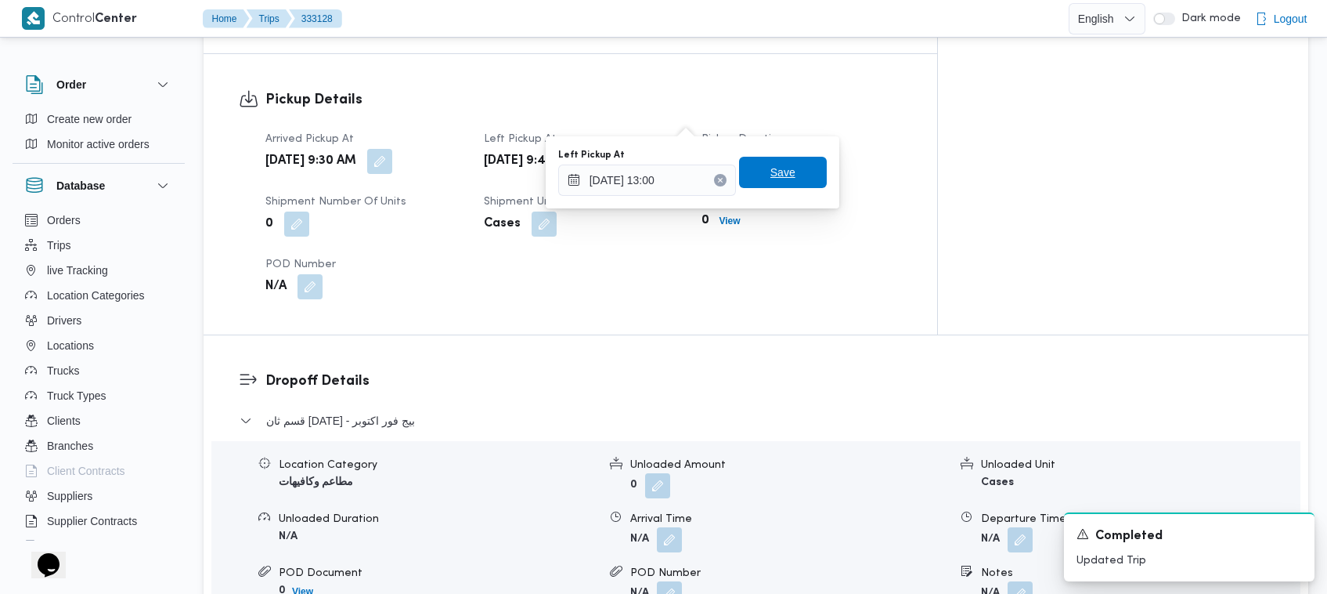
click at [681, 159] on span "Save" at bounding box center [783, 172] width 88 height 31
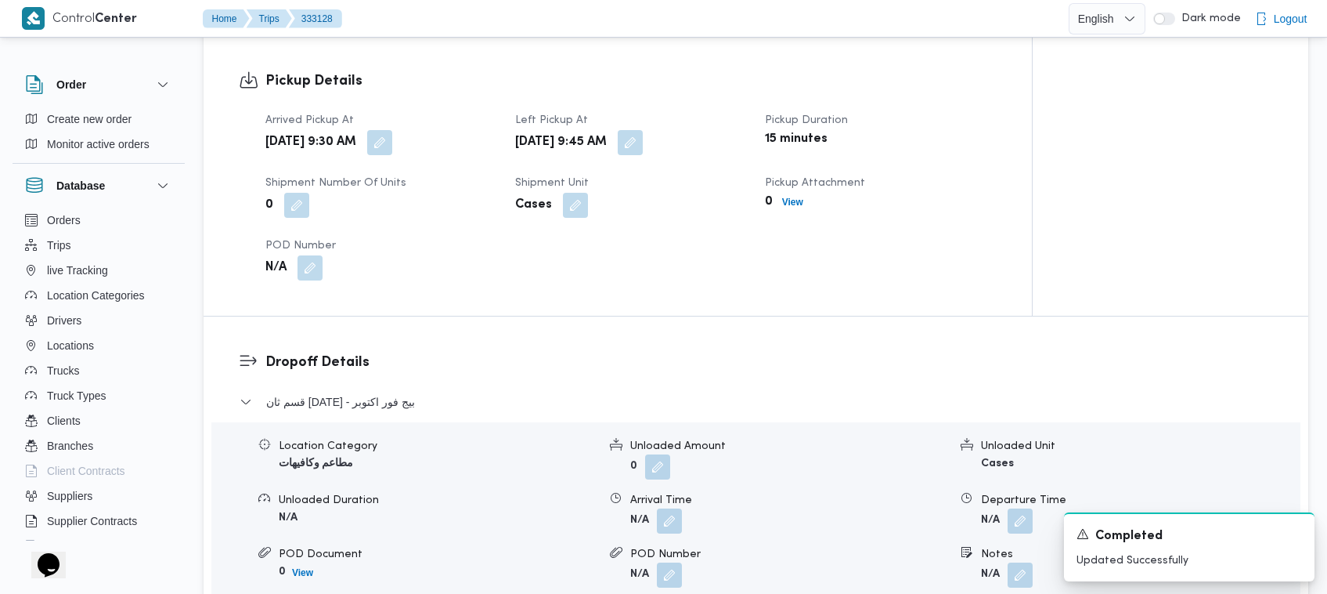
click at [392, 130] on span at bounding box center [375, 142] width 33 height 25
drag, startPoint x: 457, startPoint y: 114, endPoint x: 439, endPoint y: 118, distance: 17.7
click at [455, 128] on div "Sat, Aug 30, 2025 9:30 AM" at bounding box center [381, 142] width 234 height 28
click at [392, 129] on button "button" at bounding box center [379, 141] width 25 height 25
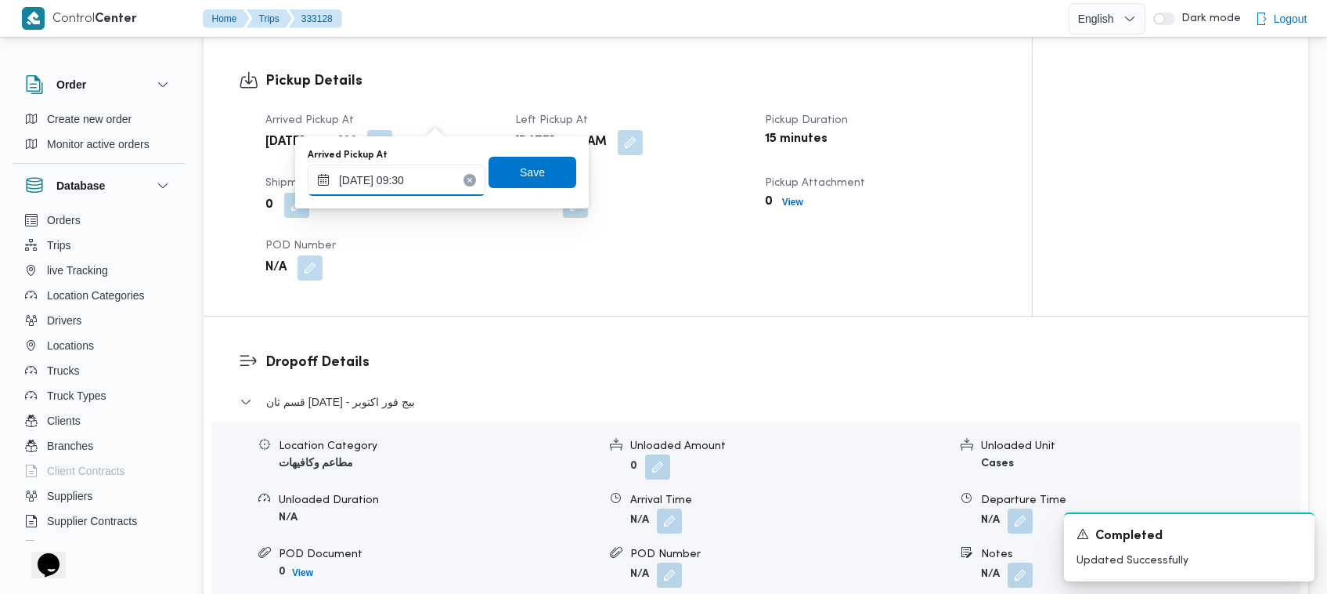
click at [439, 192] on input "30/08/2025 09:30" at bounding box center [397, 179] width 178 height 31
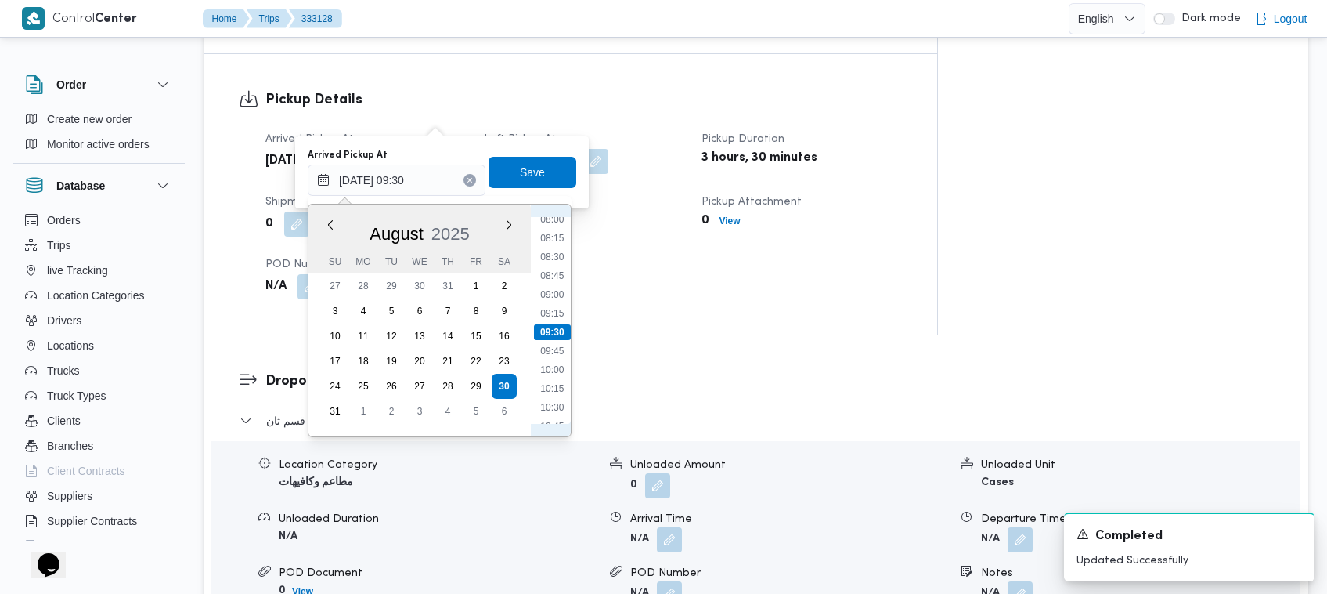
scroll to position [783, 0]
click at [564, 401] on li "12:45" at bounding box center [552, 400] width 36 height 16
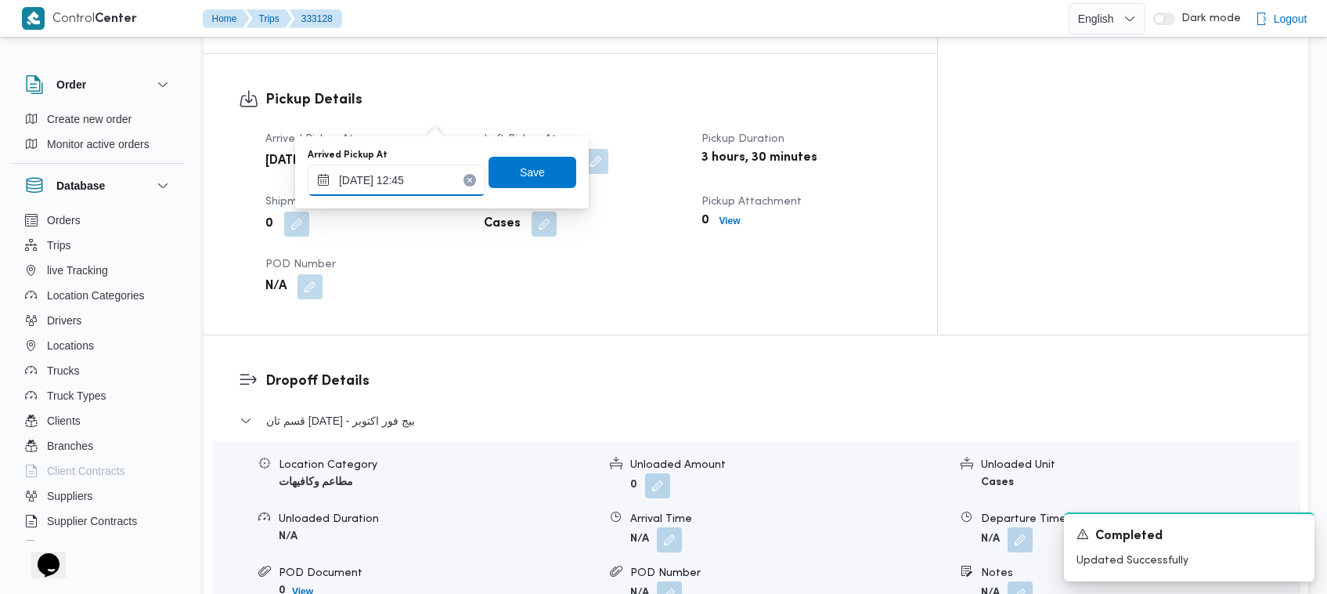
click at [433, 164] on input "30/08/2025 12:45" at bounding box center [397, 179] width 178 height 31
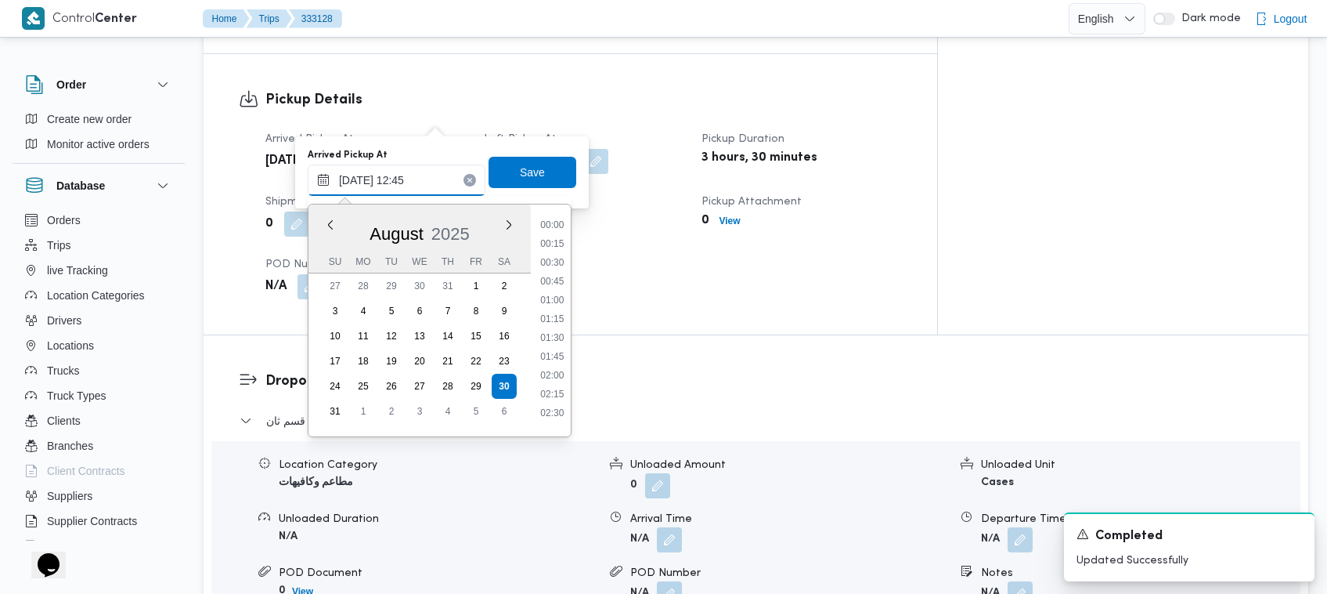
scroll to position [850, 0]
click at [554, 306] on li "12:30" at bounding box center [552, 314] width 36 height 16
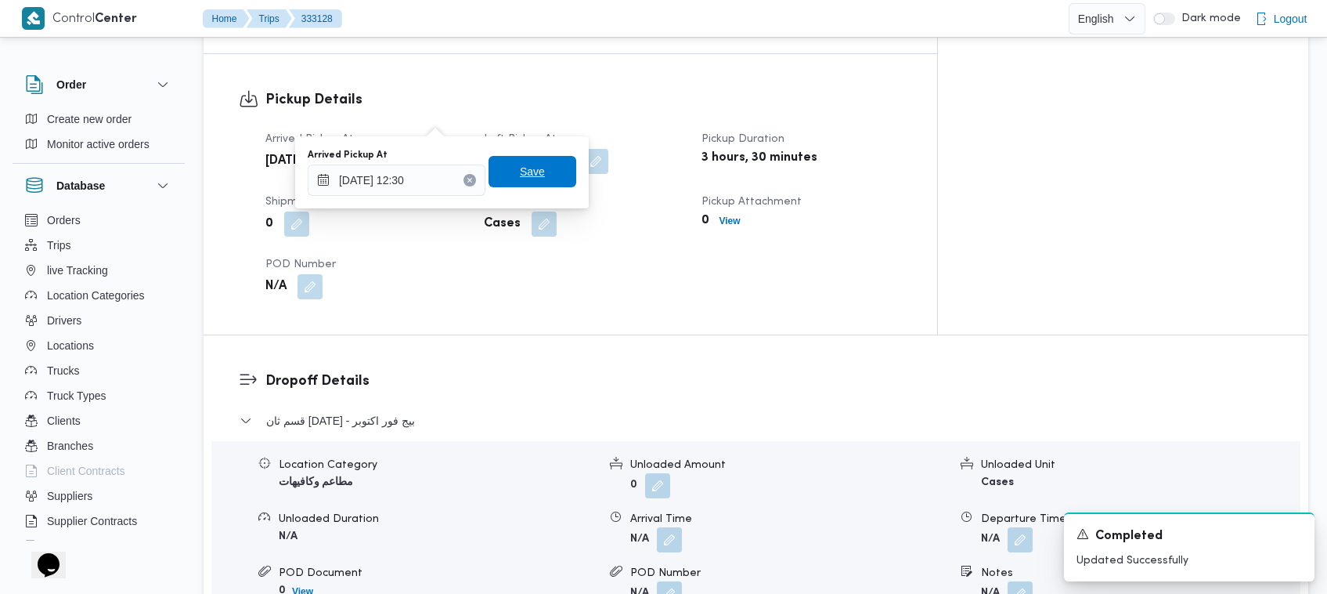
click at [529, 174] on span "Save" at bounding box center [532, 171] width 25 height 19
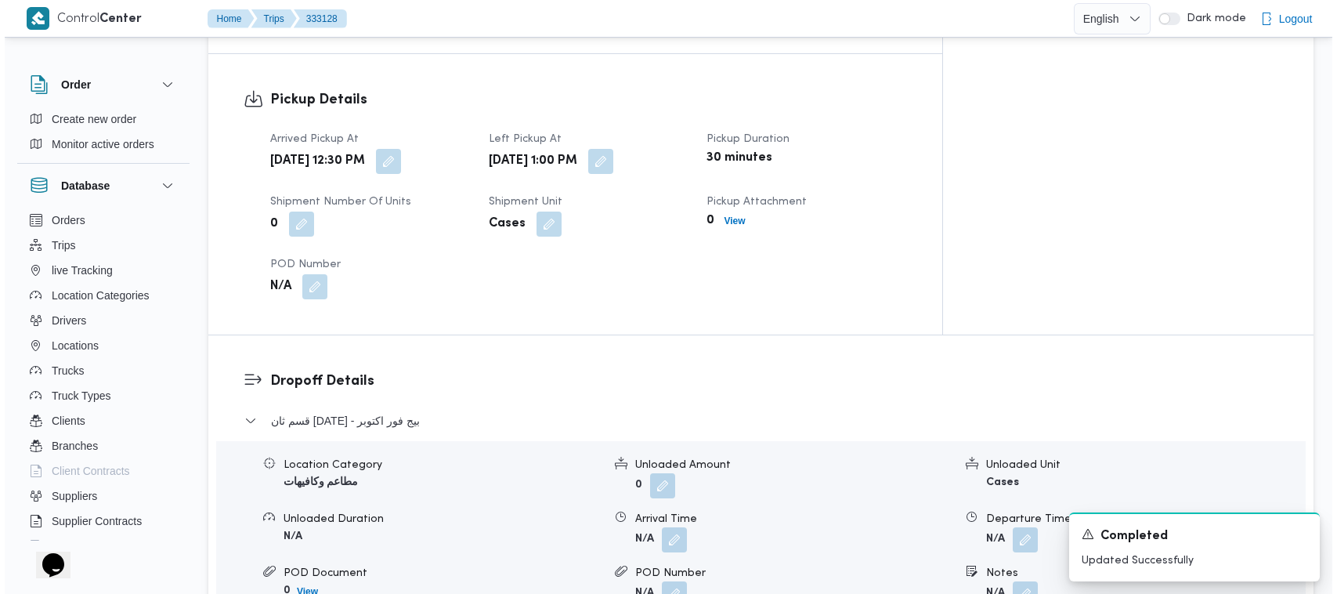
scroll to position [0, 0]
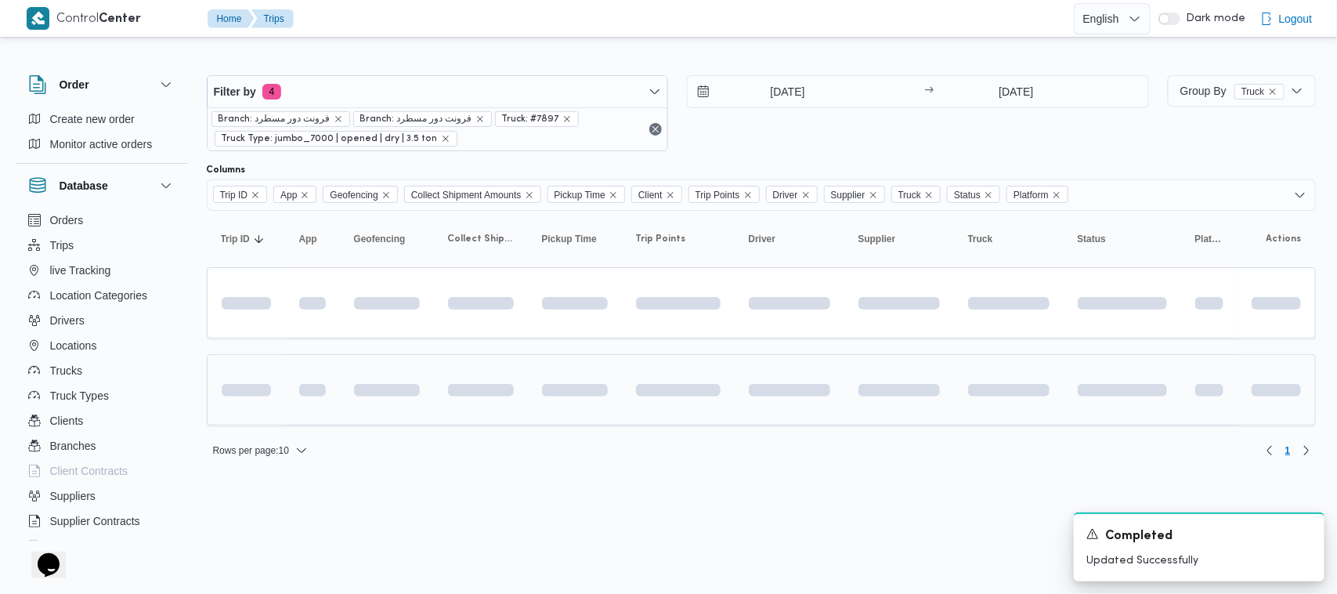
click at [681, 408] on td at bounding box center [790, 389] width 110 height 71
click at [681, 475] on div "Filter by 4 Branch: فرونت دور مسطرد Branch: فرونت دور مسطرد Truck: #7897 Truck …" at bounding box center [659, 260] width 1331 height 439
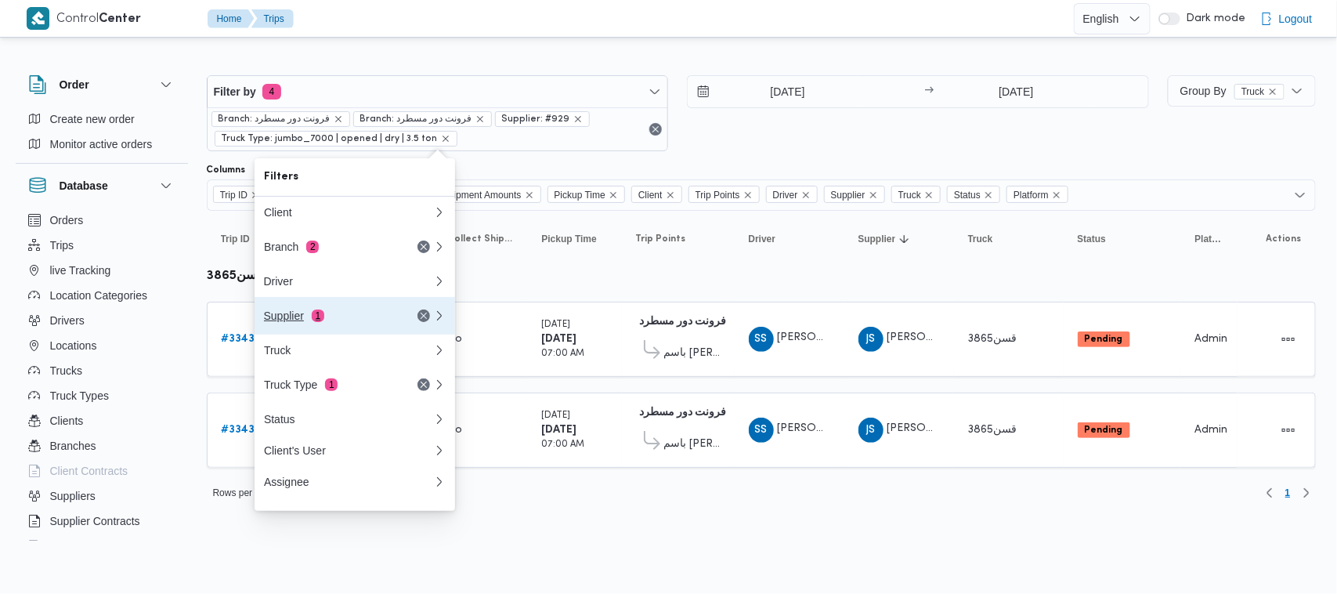
click at [352, 318] on div "Supplier 1" at bounding box center [330, 315] width 132 height 13
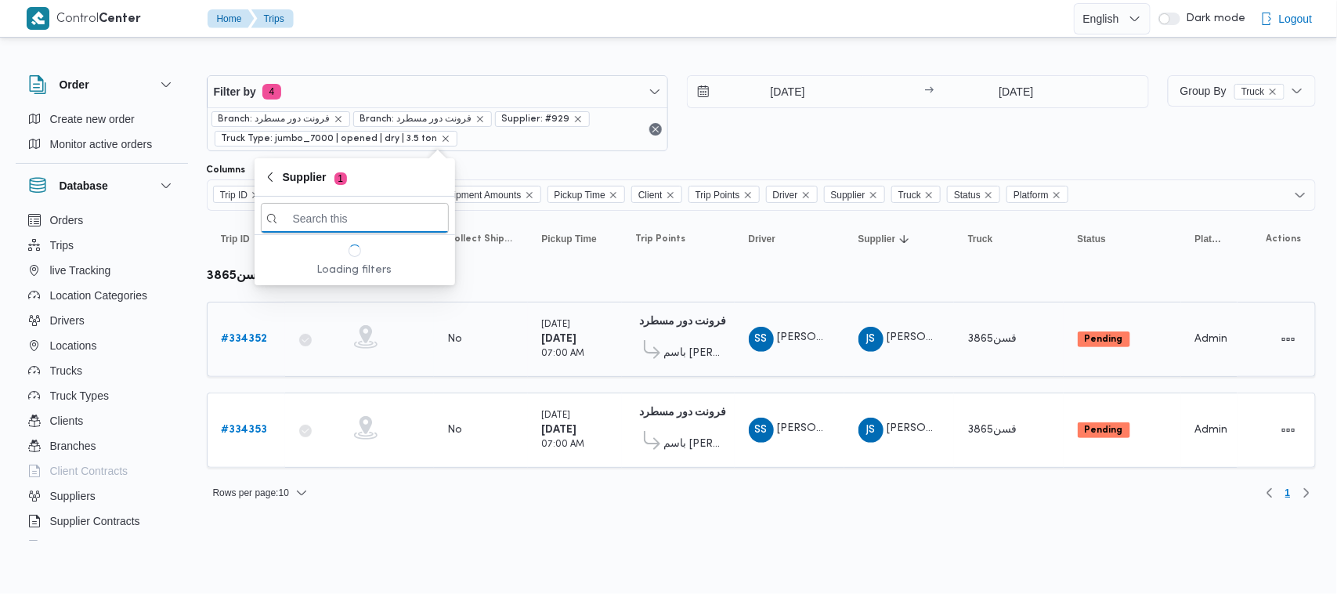
paste input "[PERSON_NAME]"
type input "[PERSON_NAME]"
click at [363, 269] on span "[PERSON_NAME]" at bounding box center [364, 273] width 163 height 19
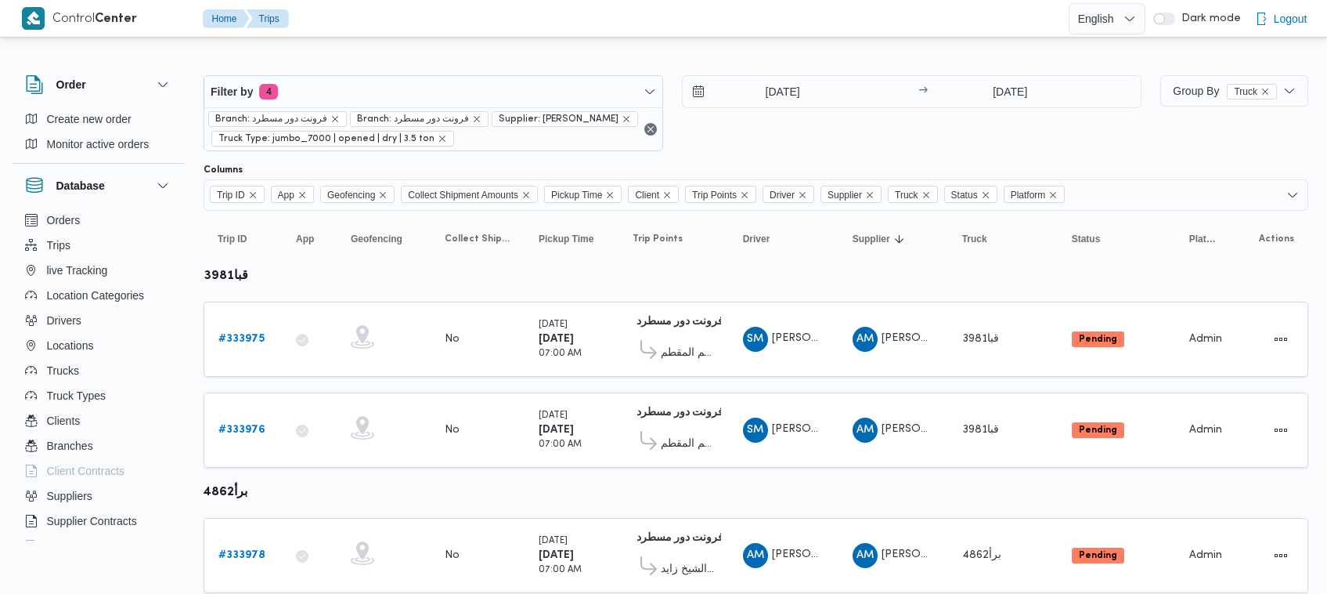
click at [847, 135] on div "1/9/2025 → 2/9/2025" at bounding box center [912, 113] width 460 height 76
click at [807, 85] on input "1/9/2025" at bounding box center [772, 91] width 178 height 31
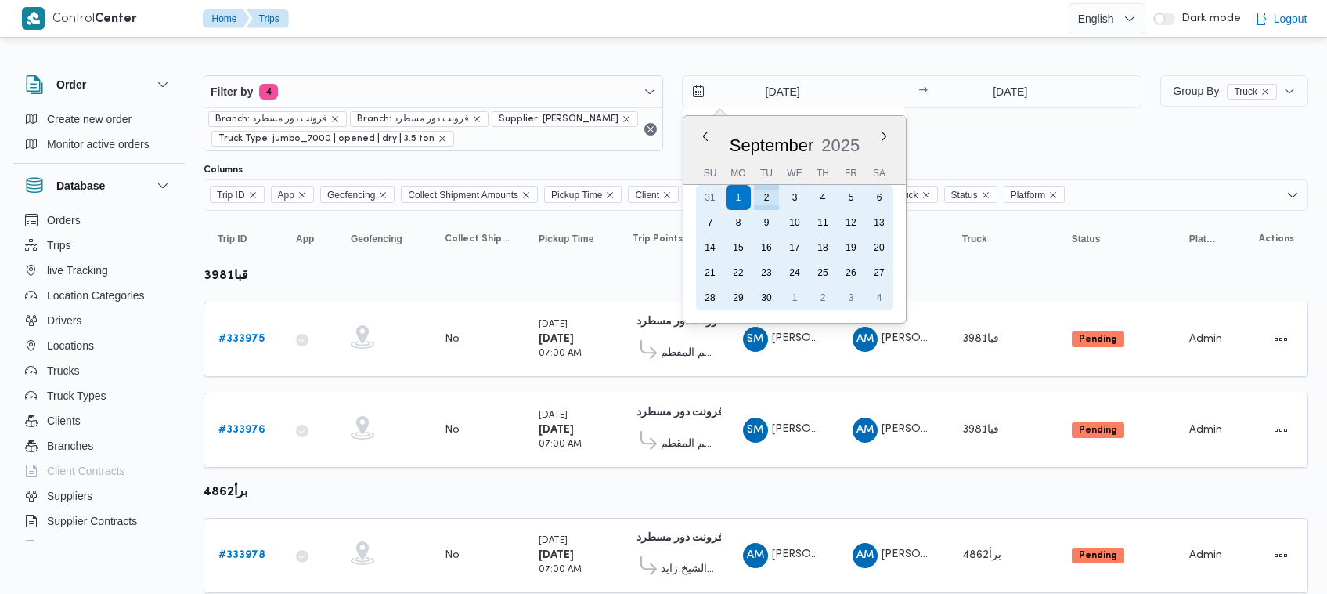
click at [787, 198] on div "3" at bounding box center [794, 197] width 25 height 25
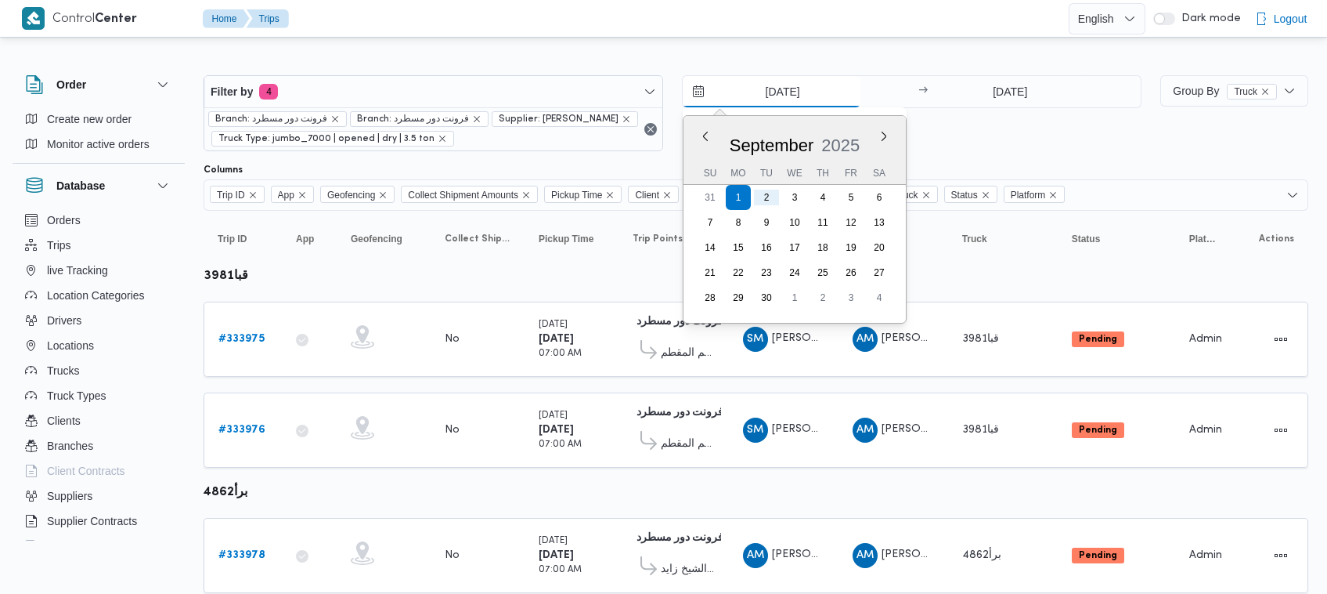
type input "[DATE]"
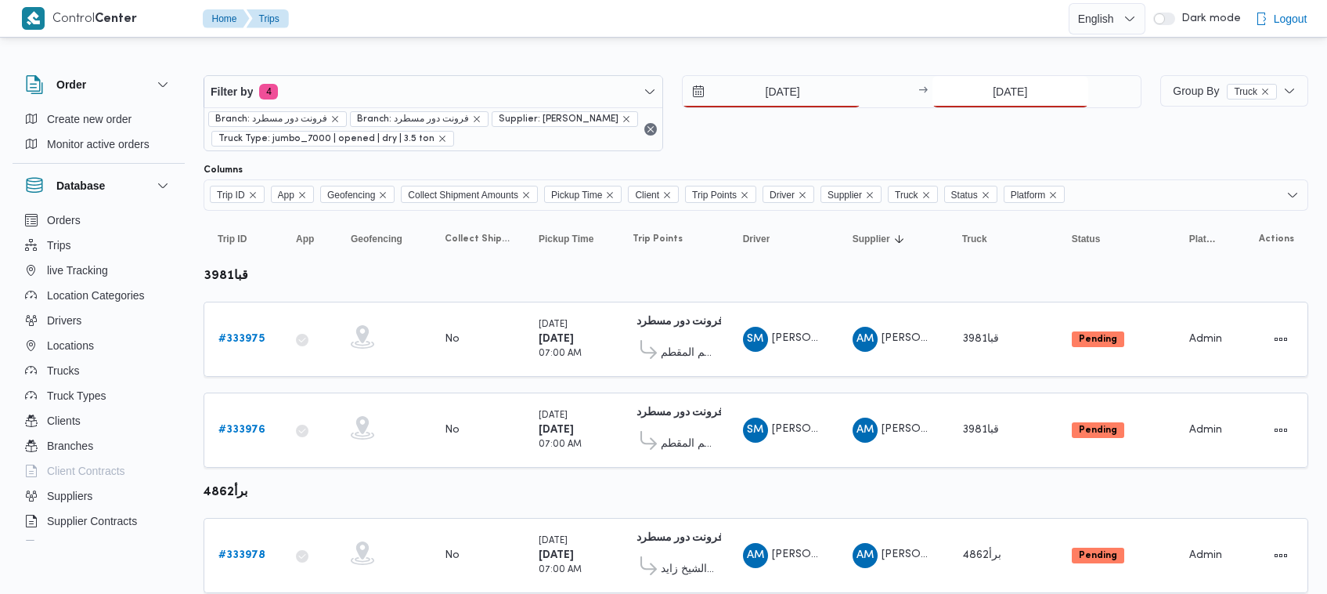
click at [1016, 79] on input "[DATE]" at bounding box center [1011, 91] width 156 height 31
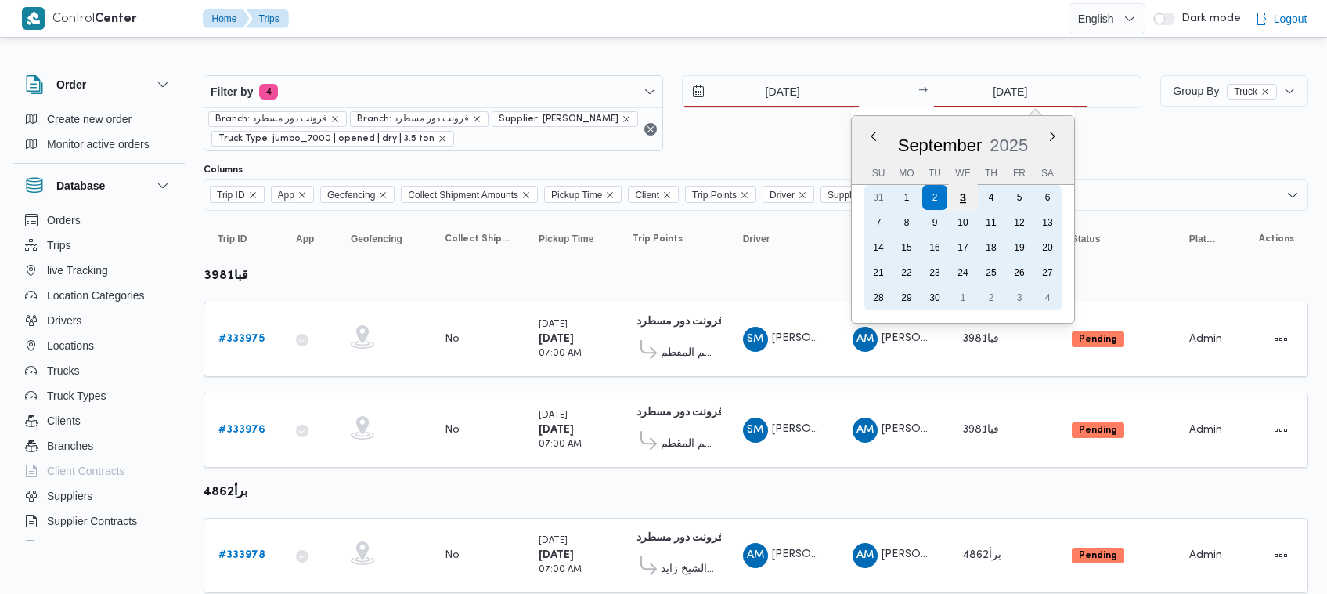
click at [963, 200] on div "3" at bounding box center [963, 197] width 30 height 30
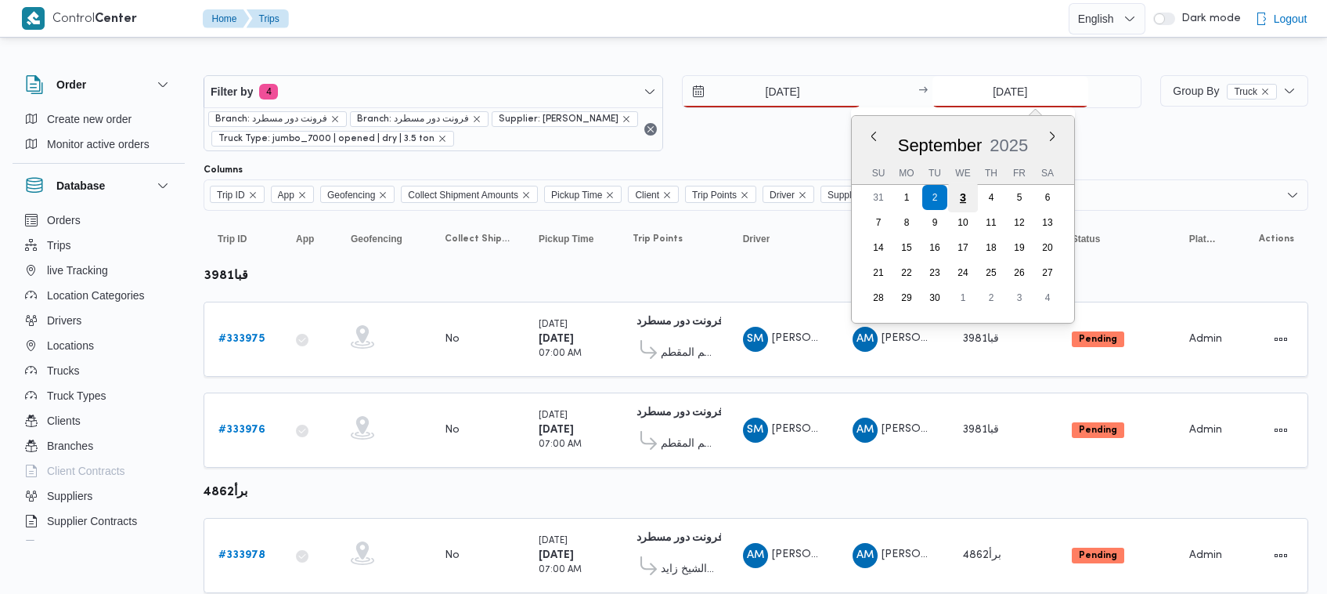
type input "[DATE]"
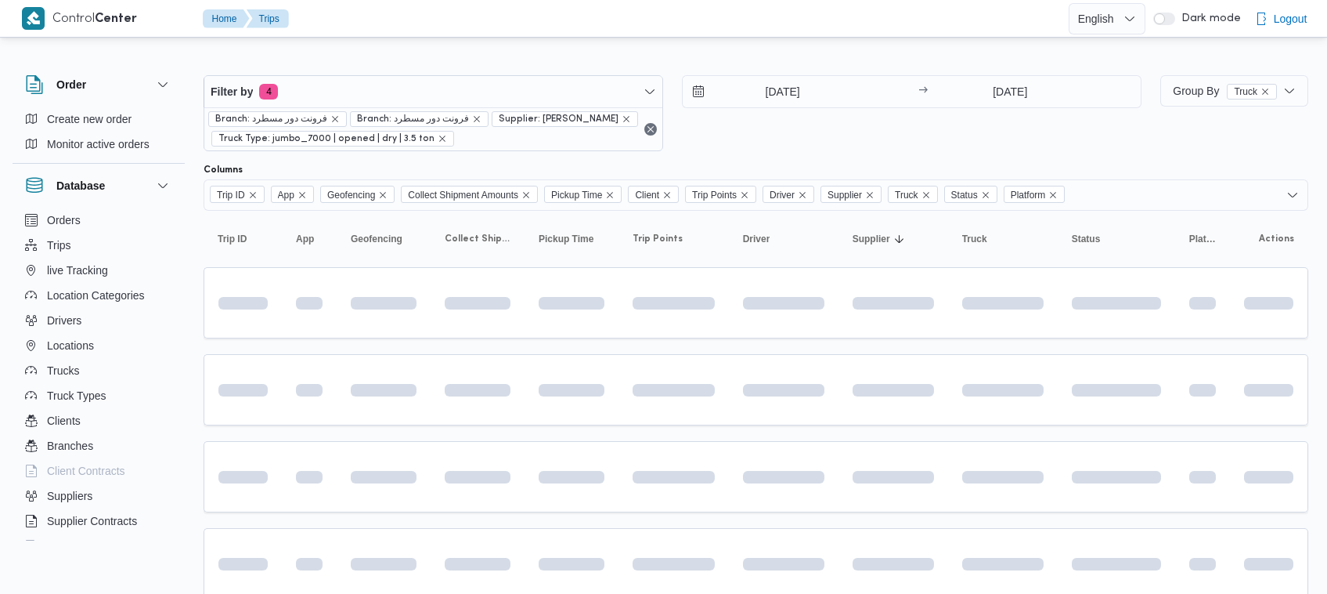
click at [908, 133] on div "3/9/2025 → 3/9/2025" at bounding box center [912, 113] width 460 height 76
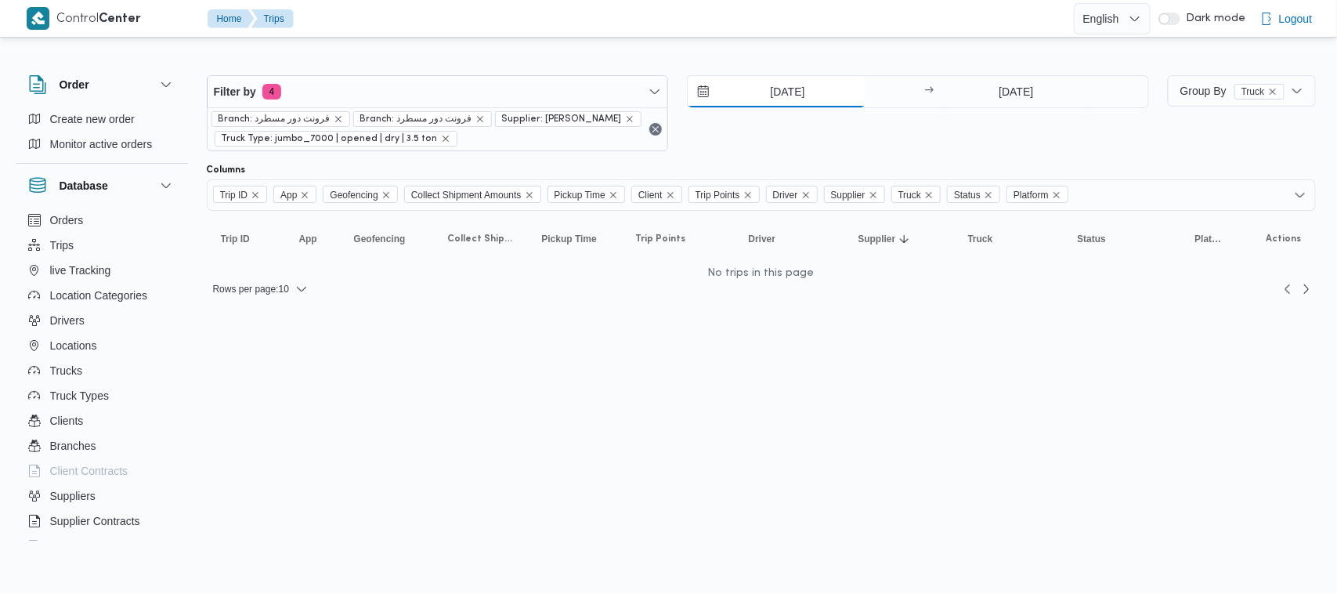
click at [807, 84] on input "[DATE]" at bounding box center [777, 91] width 178 height 31
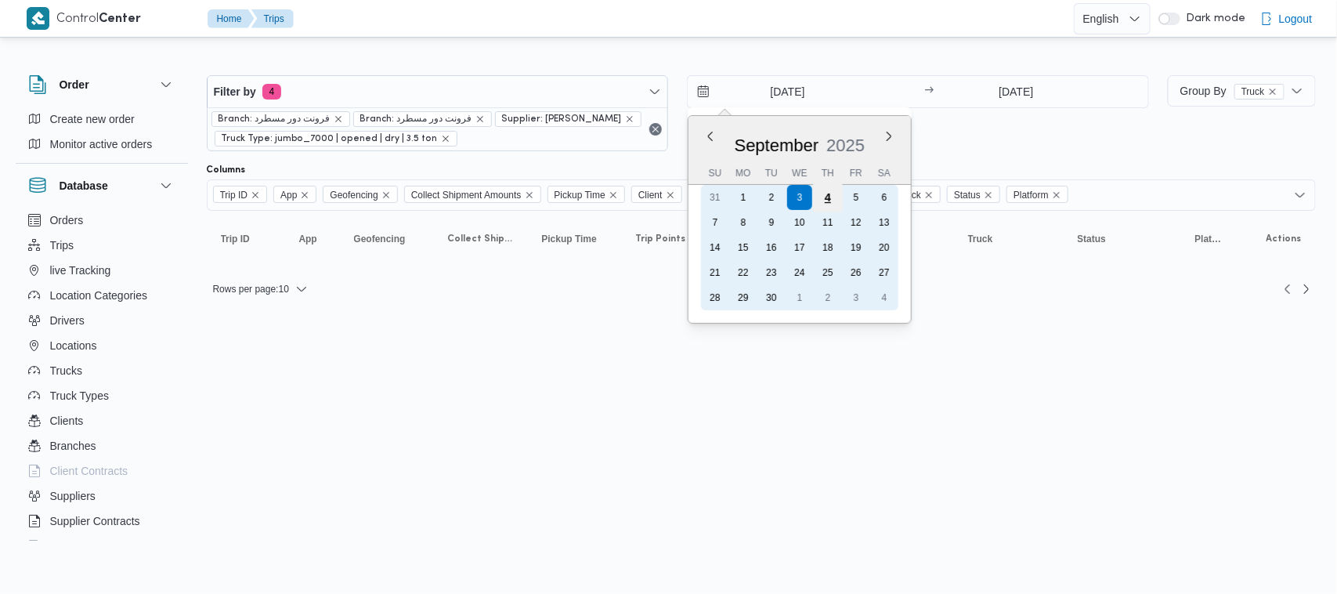
click at [820, 193] on div "4" at bounding box center [828, 197] width 30 height 30
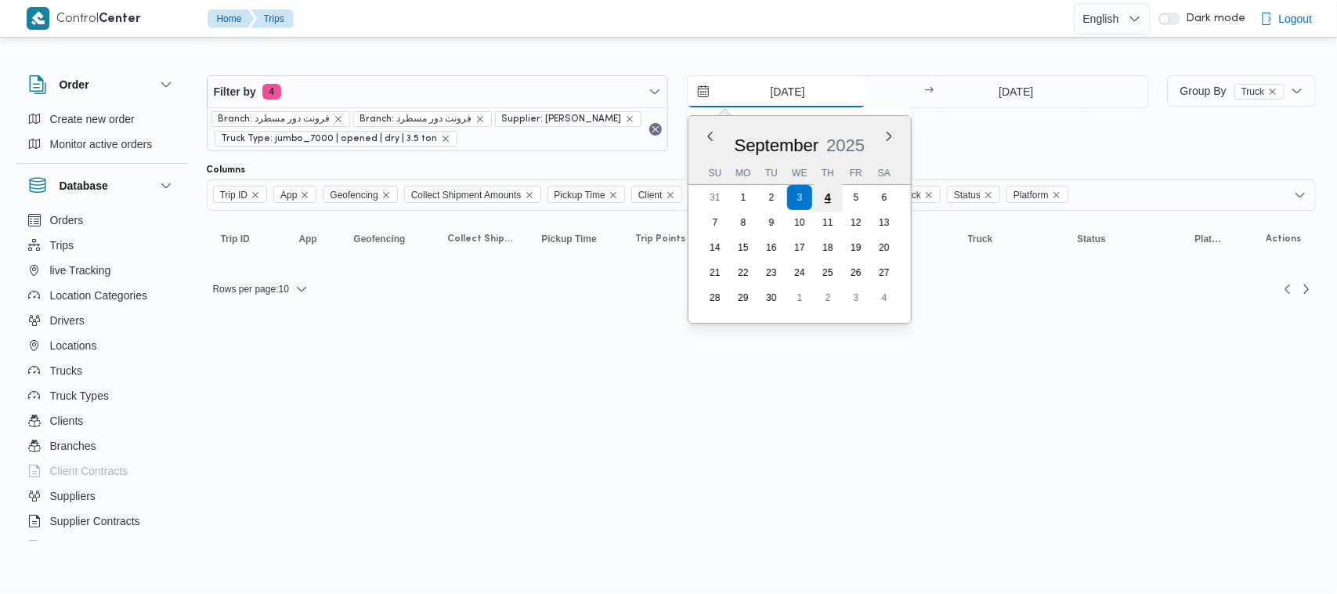
type input "[DATE]"
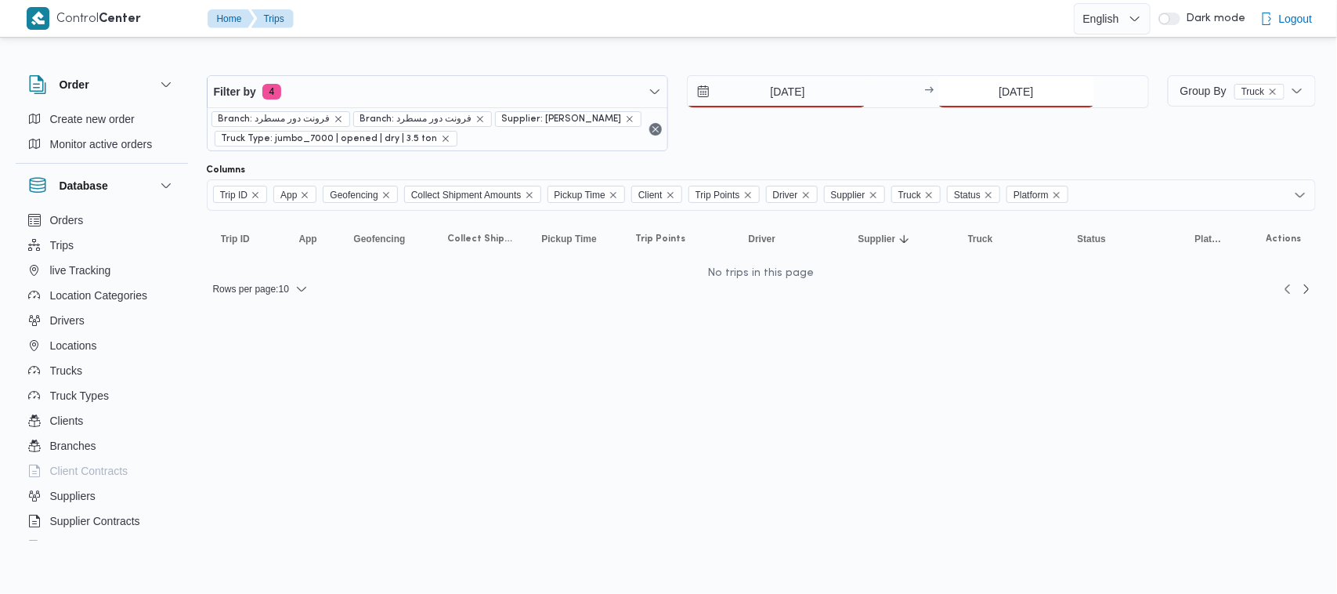
click at [1036, 94] on input "3/9/2025" at bounding box center [1016, 91] width 156 height 31
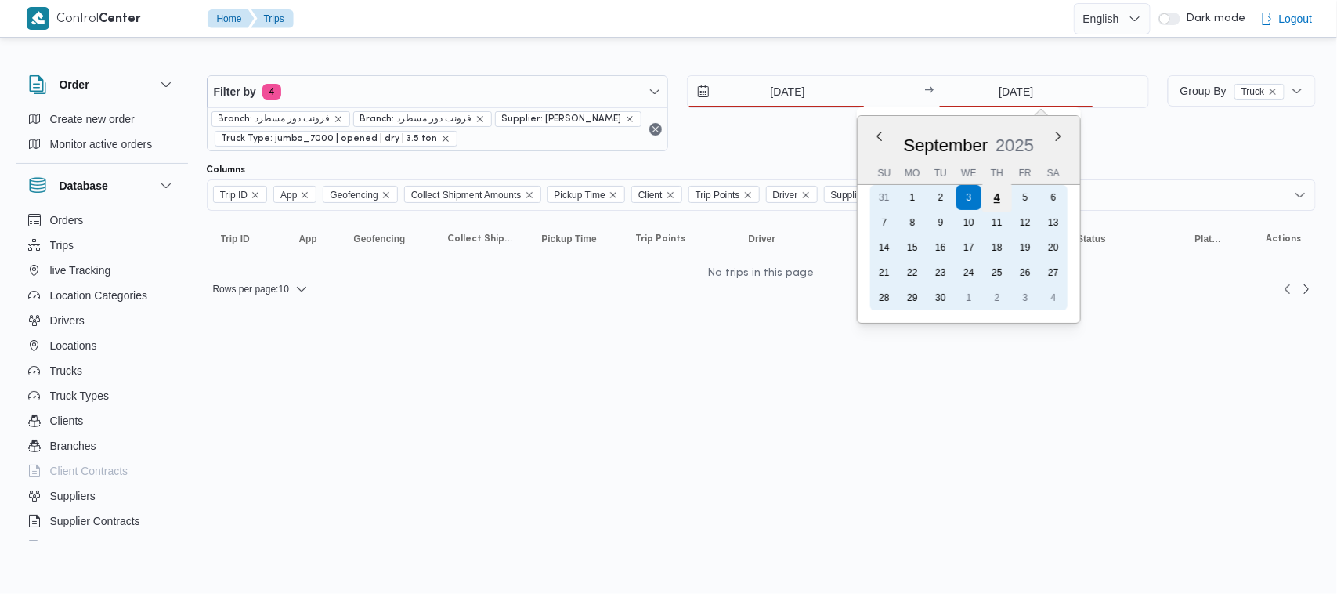
click at [1002, 197] on div "4" at bounding box center [997, 197] width 30 height 30
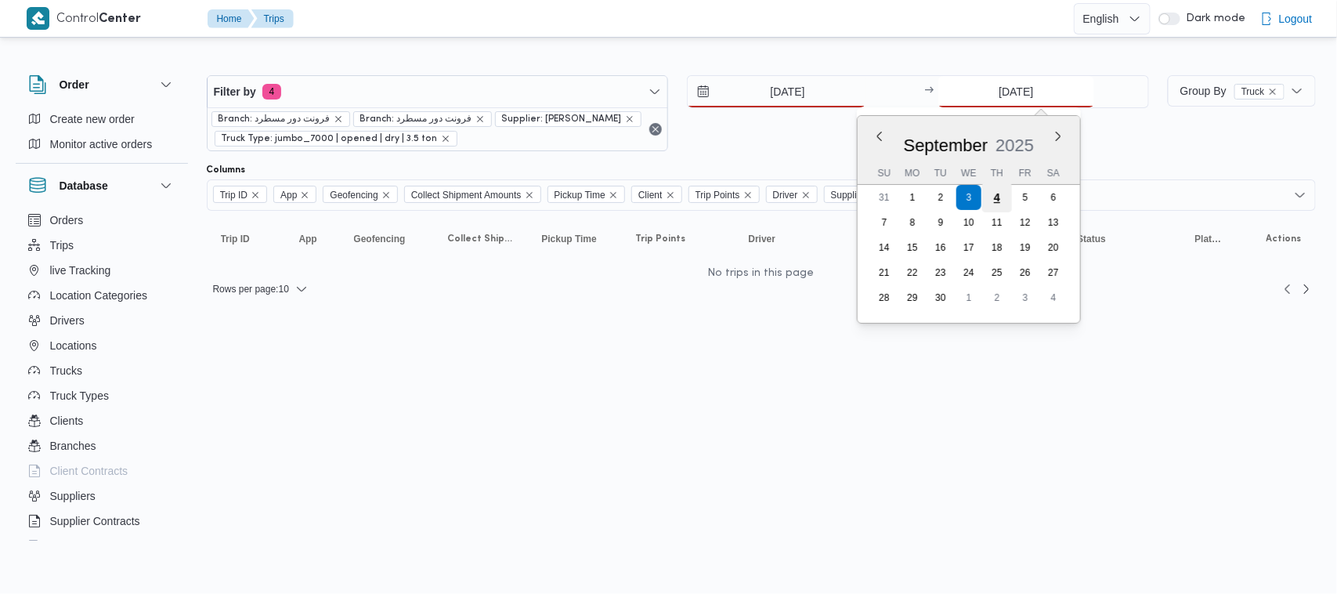
type input "[DATE]"
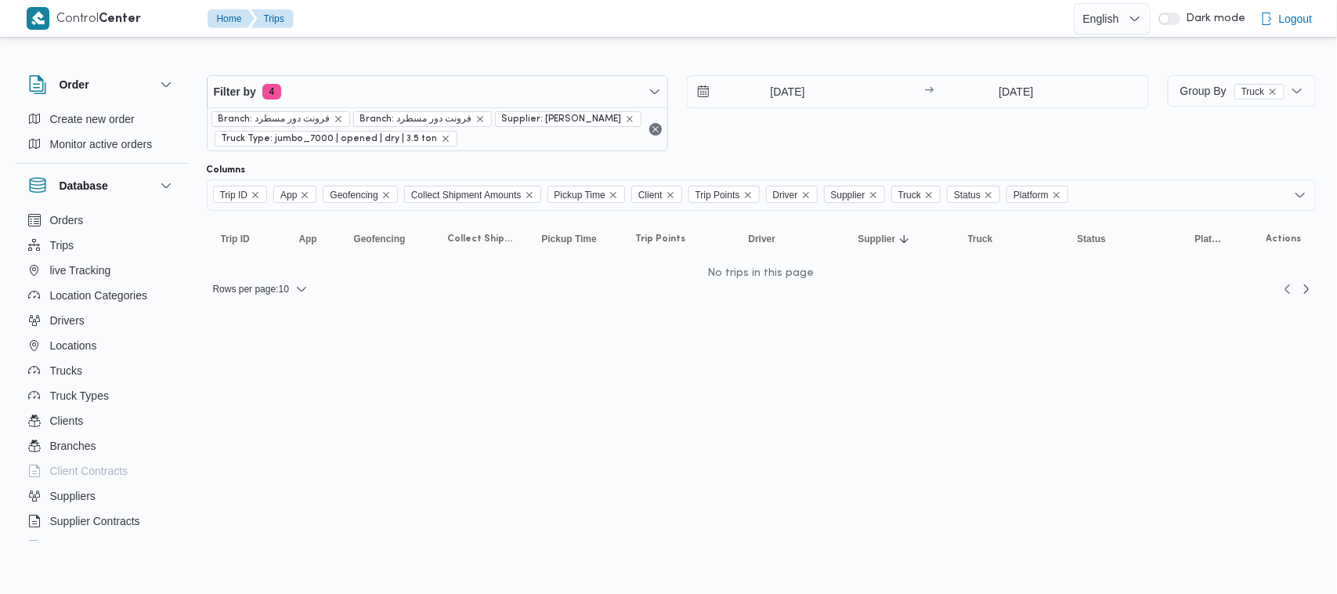
click at [976, 139] on div "4/9/2025 → 4/9/2025" at bounding box center [918, 113] width 462 height 76
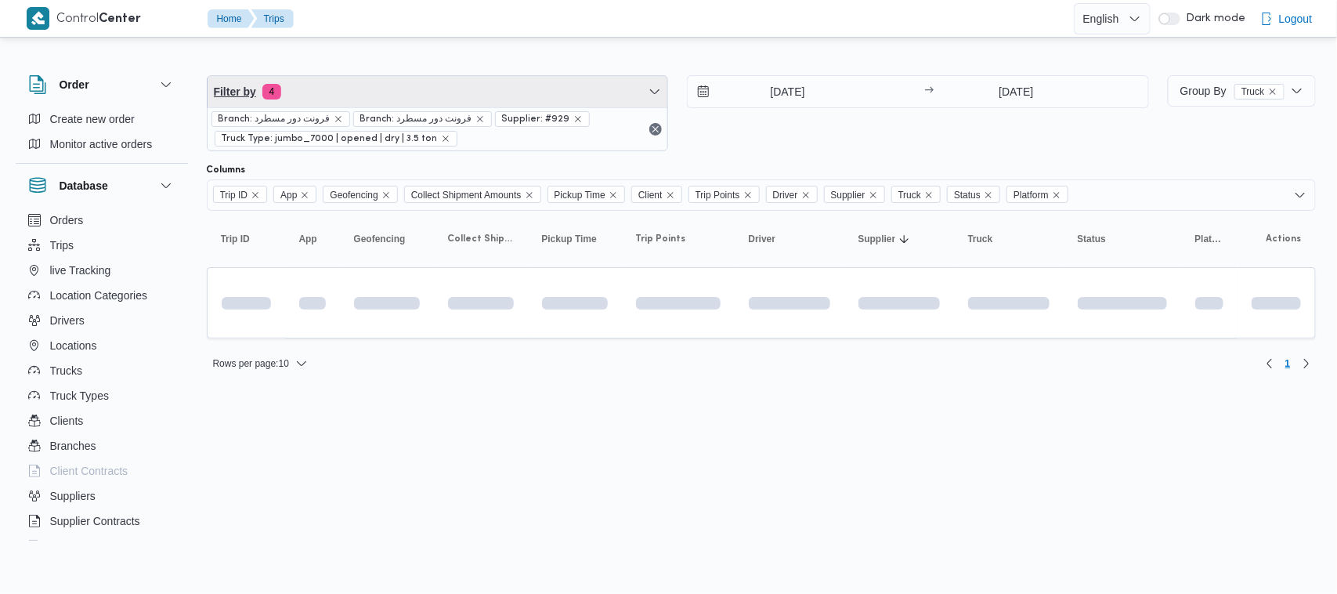
click at [429, 94] on span "Filter by 4" at bounding box center [438, 91] width 460 height 31
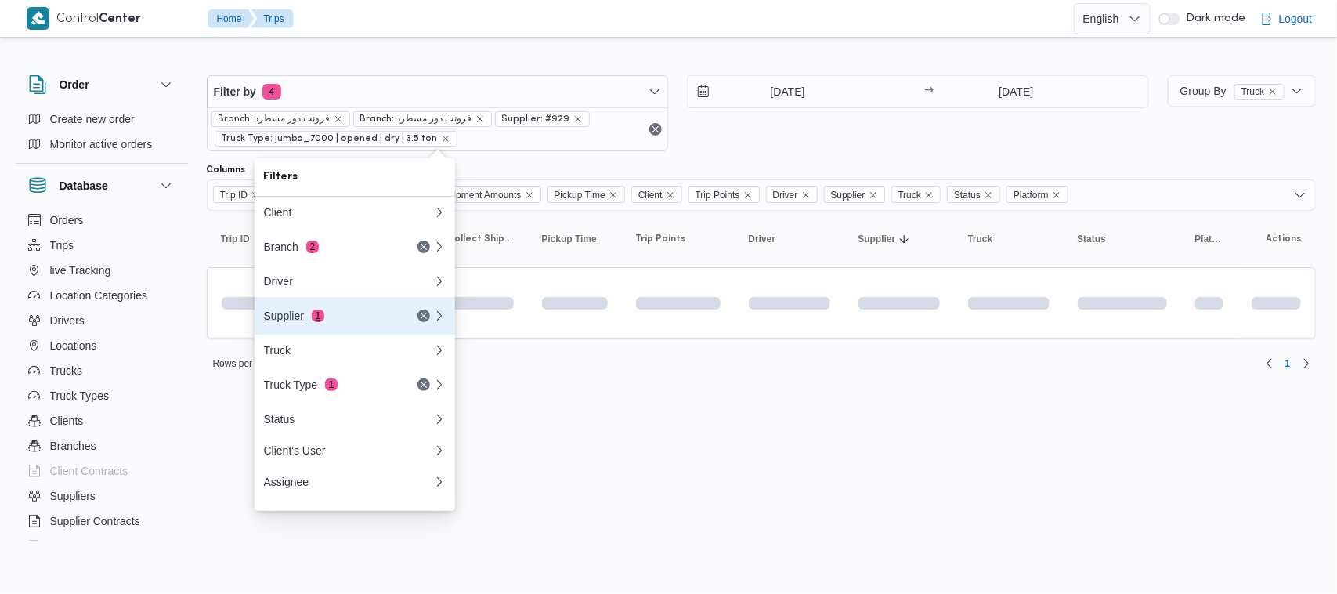
click at [373, 330] on button "Supplier 1" at bounding box center [355, 316] width 200 height 38
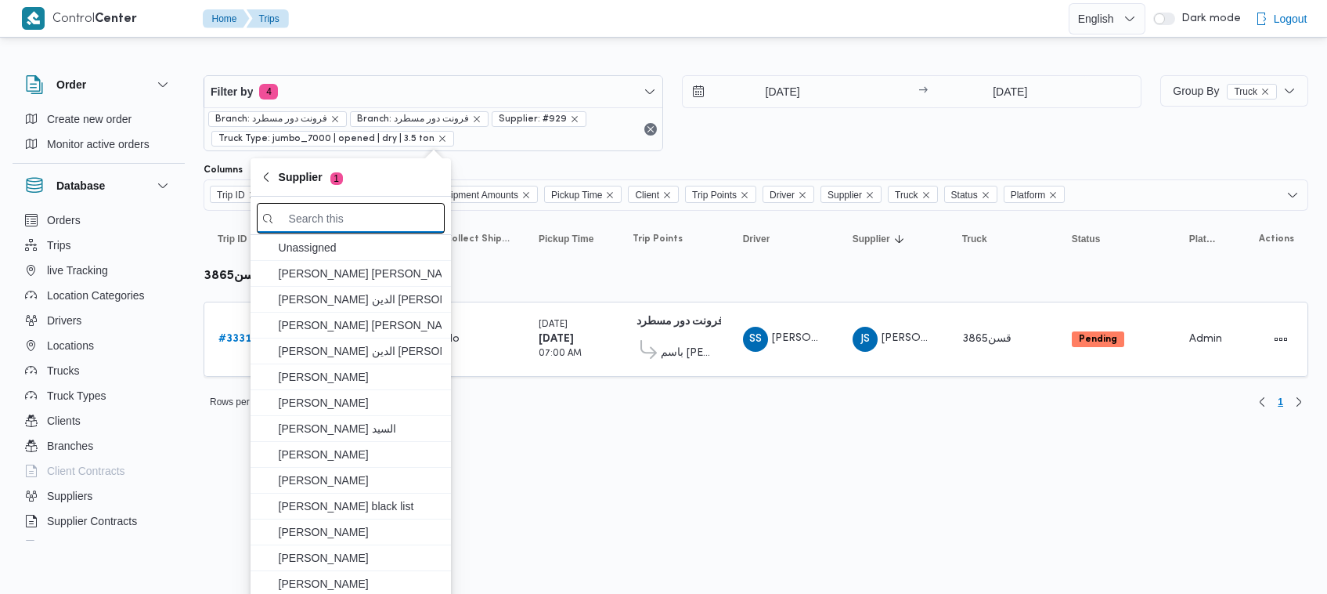
paste input "[PERSON_NAME]"
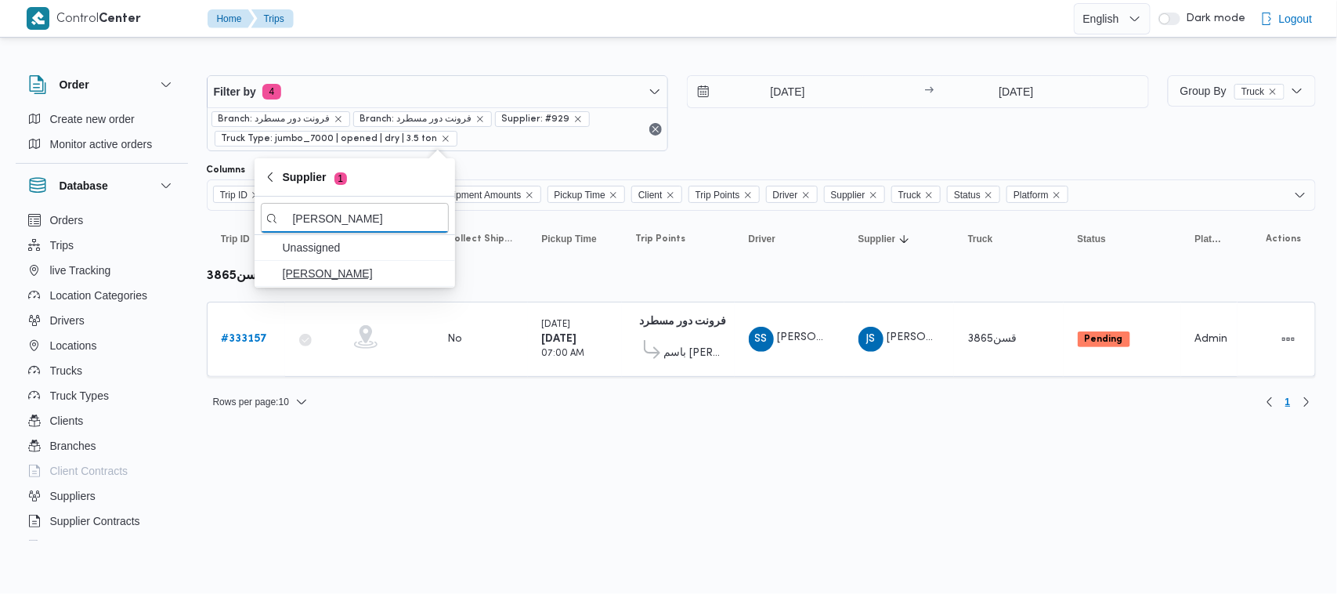
type input "[PERSON_NAME]"
click at [358, 271] on span "[PERSON_NAME]" at bounding box center [364, 273] width 163 height 19
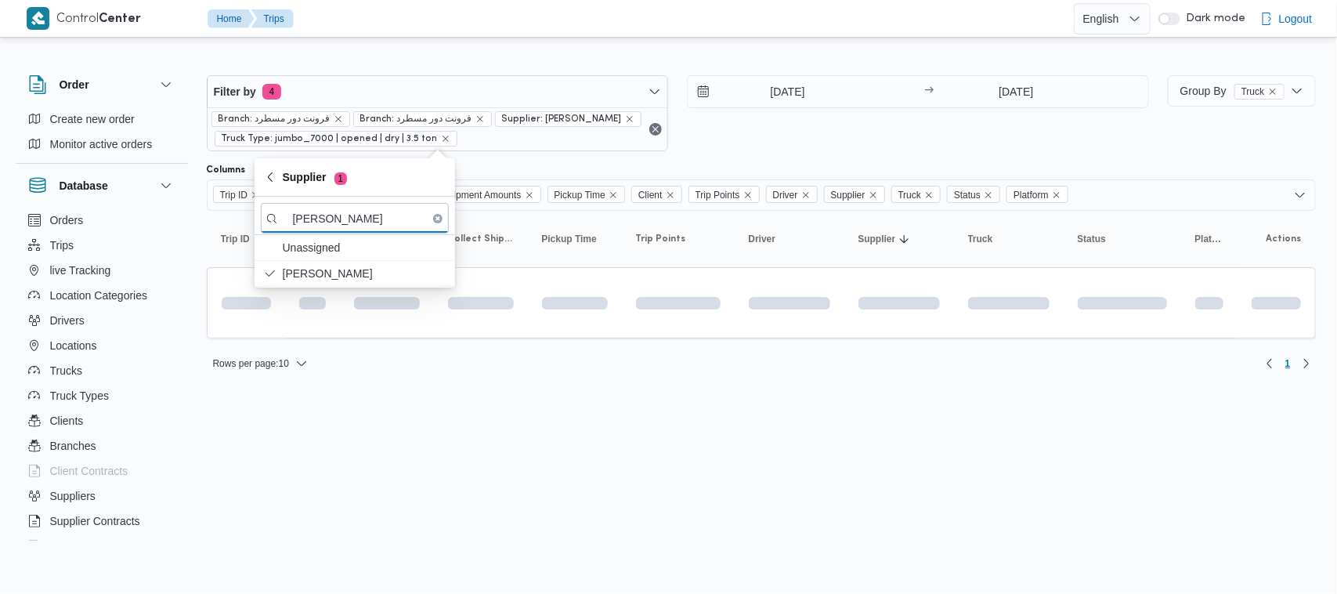
click at [807, 133] on div "31/8/2025 → 31/8/2025" at bounding box center [918, 113] width 462 height 76
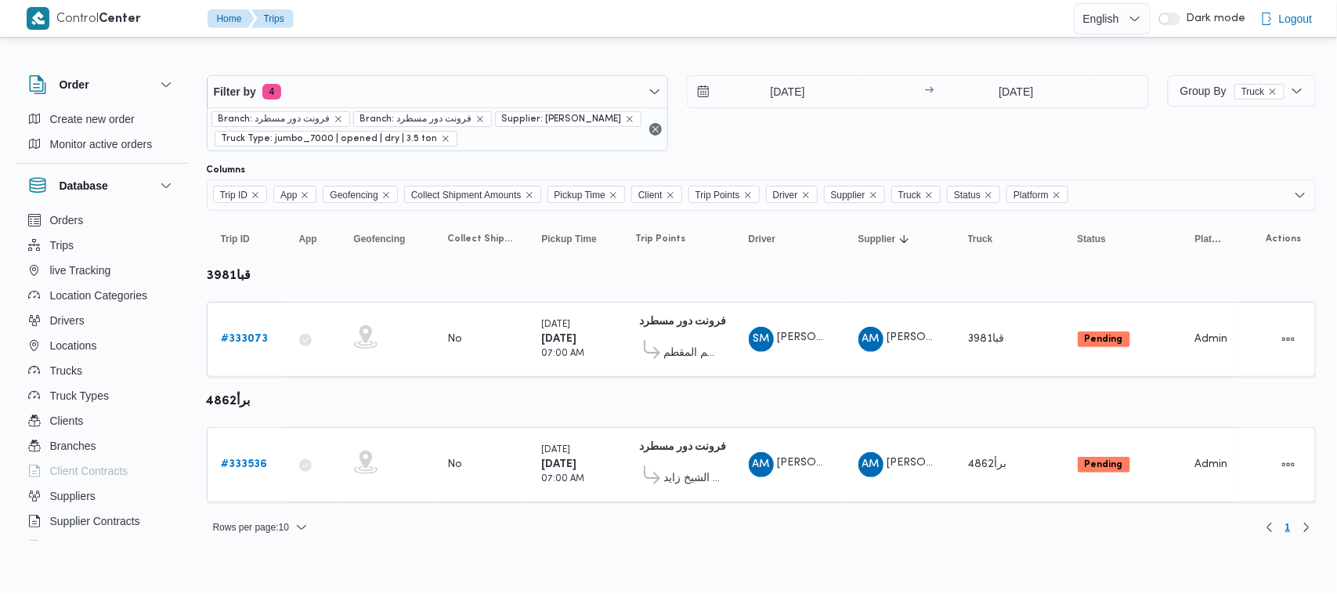
click at [490, 398] on table "Trip ID Click to sort in ascending order App Click to sort in ascending order G…" at bounding box center [761, 364] width 1109 height 307
click at [263, 337] on b "# 333073" at bounding box center [245, 339] width 47 height 10
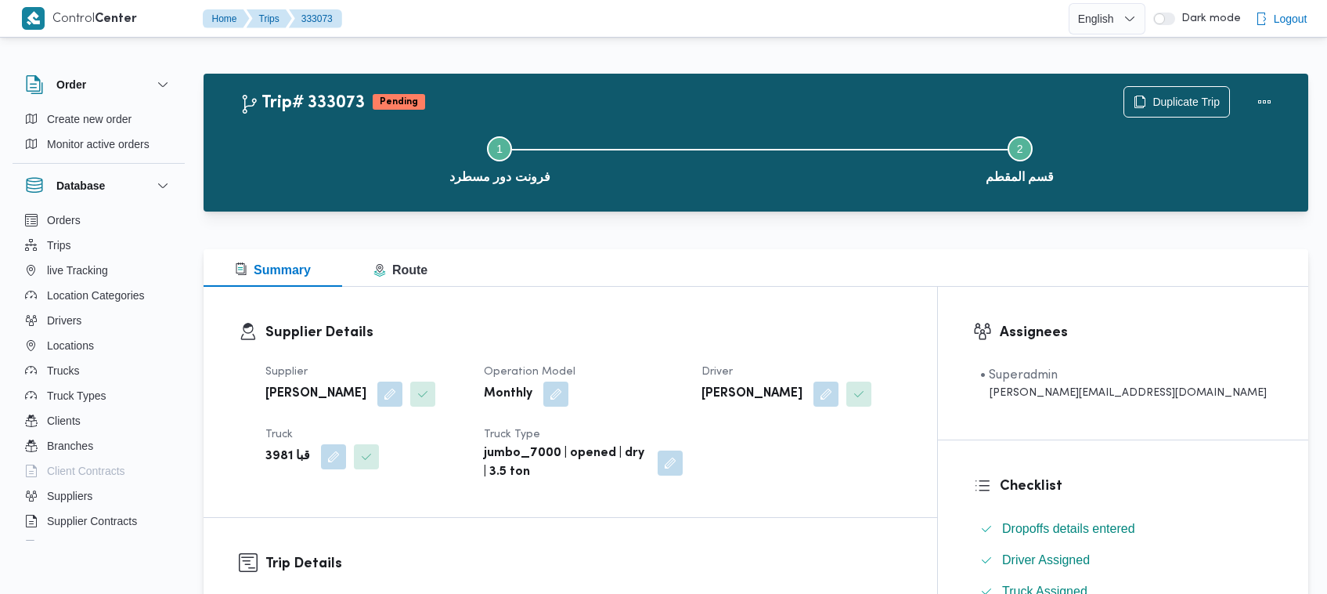
click at [1177, 83] on div "Duplicate Trip" at bounding box center [1201, 102] width 175 height 50
click at [1179, 104] on span "Duplicate Trip" at bounding box center [1186, 101] width 67 height 19
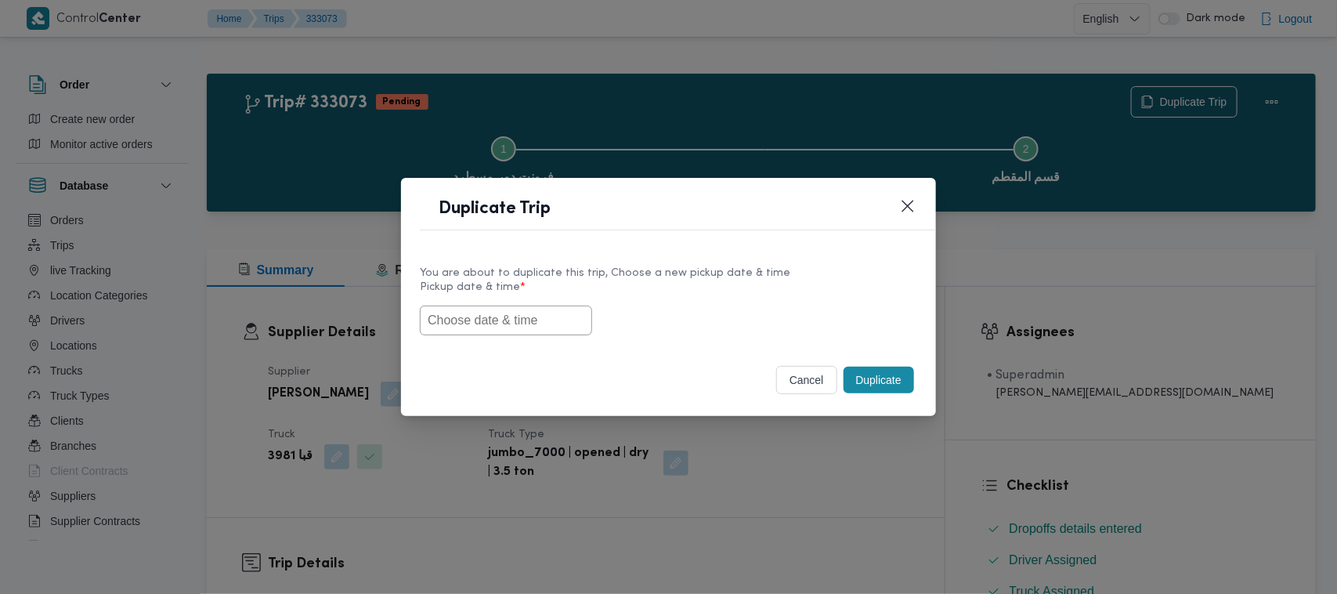
click at [541, 321] on input "text" at bounding box center [506, 320] width 172 height 30
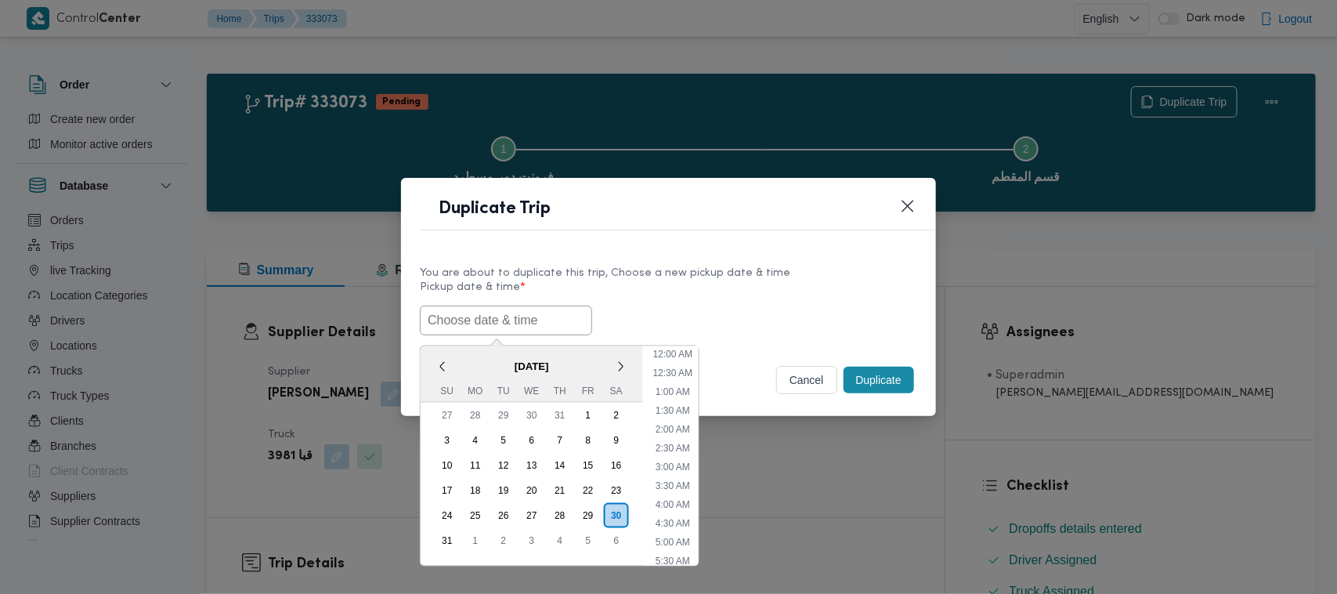
paste input "01/09/2025 7:00AM"
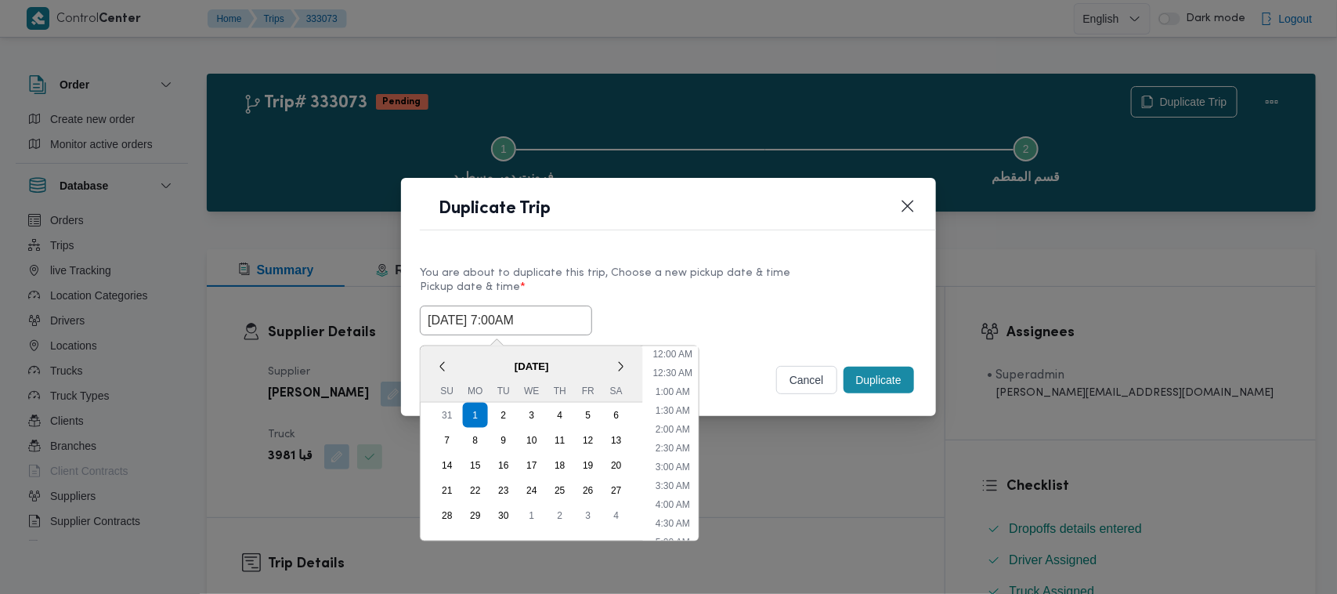
scroll to position [333, 0]
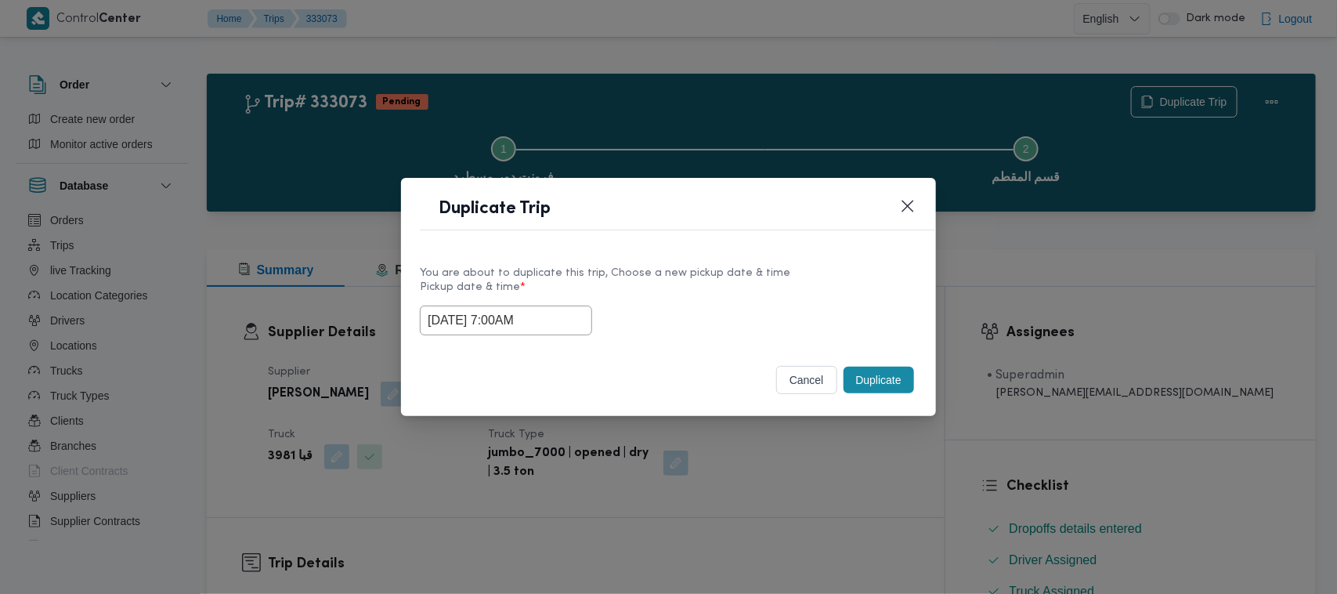
click at [718, 309] on div "01/09/2025 7:00AM" at bounding box center [668, 320] width 497 height 30
click at [556, 326] on input "01/09/2025 7:00AM" at bounding box center [506, 320] width 172 height 30
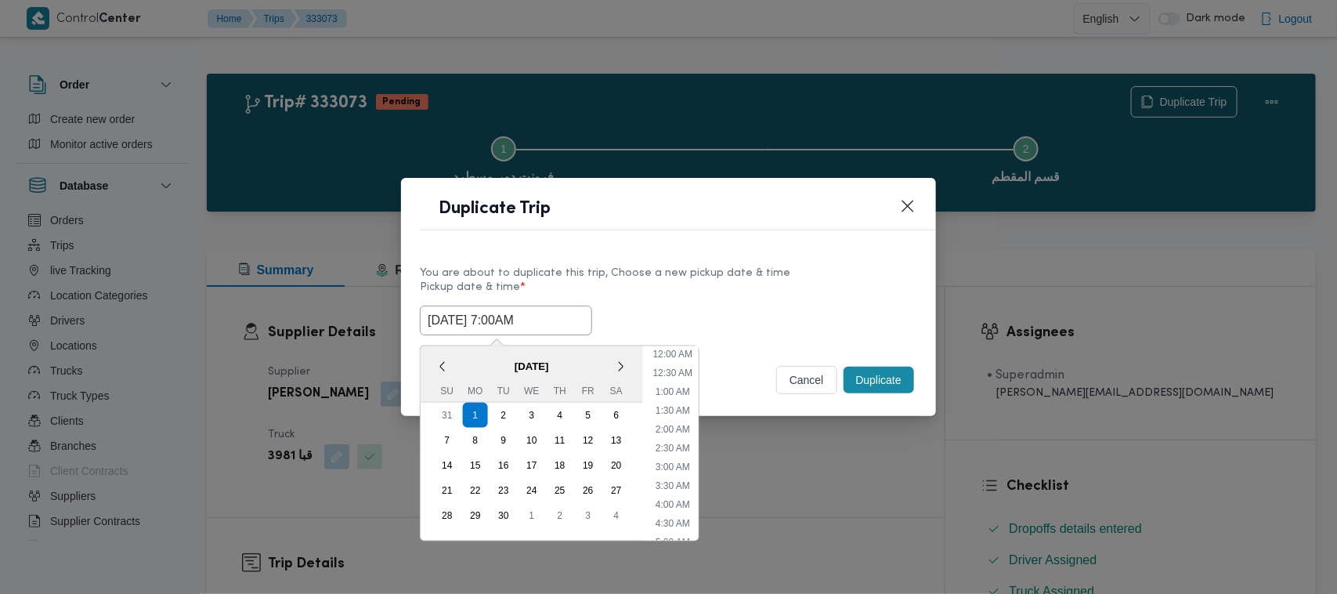
scroll to position [175, 0]
click at [536, 413] on div "3" at bounding box center [532, 415] width 30 height 30
type input "03/09/2025 7:00AM"
click at [557, 315] on input "03/09/2025 7:00AM" at bounding box center [506, 320] width 172 height 30
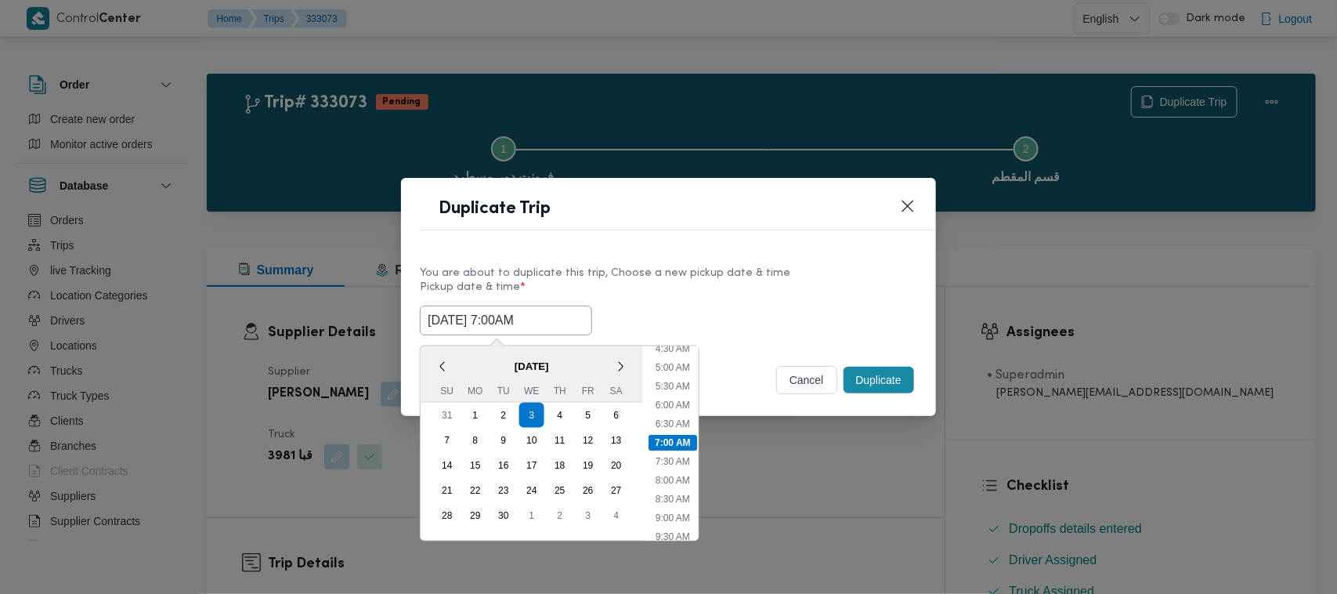
click at [557, 315] on input "03/09/2025 7:00AM" at bounding box center [506, 320] width 172 height 30
click at [793, 294] on label "Pickup date & time *" at bounding box center [668, 293] width 497 height 24
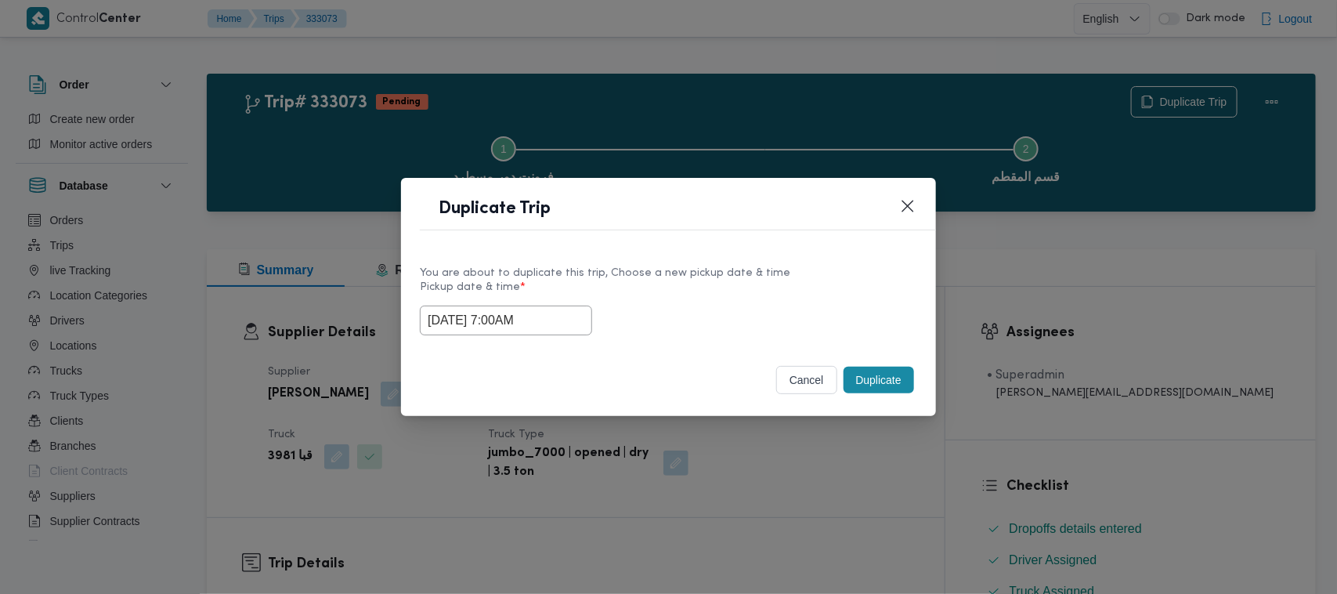
click at [889, 386] on button "Duplicate" at bounding box center [878, 379] width 70 height 27
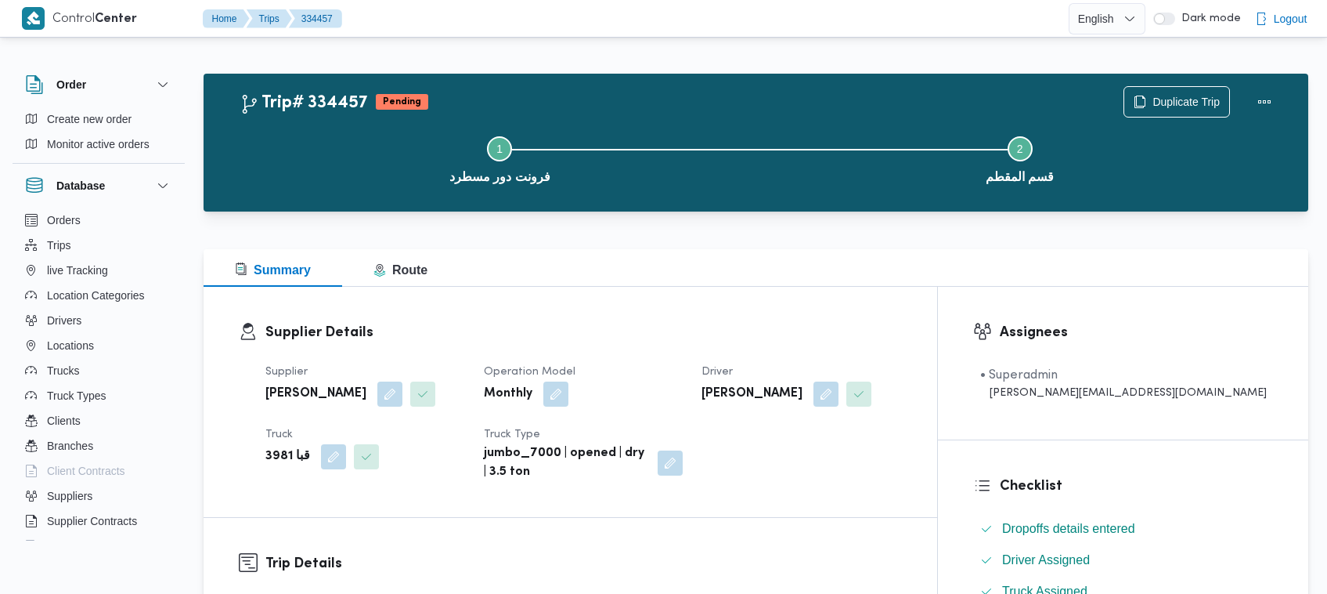
click at [870, 349] on dl "Supplier Details Supplier عبدالواحد محمد احمد مسعد Operation Model Monthly Driv…" at bounding box center [583, 402] width 637 height 160
click at [1175, 90] on span "Duplicate Trip" at bounding box center [1177, 101] width 105 height 30
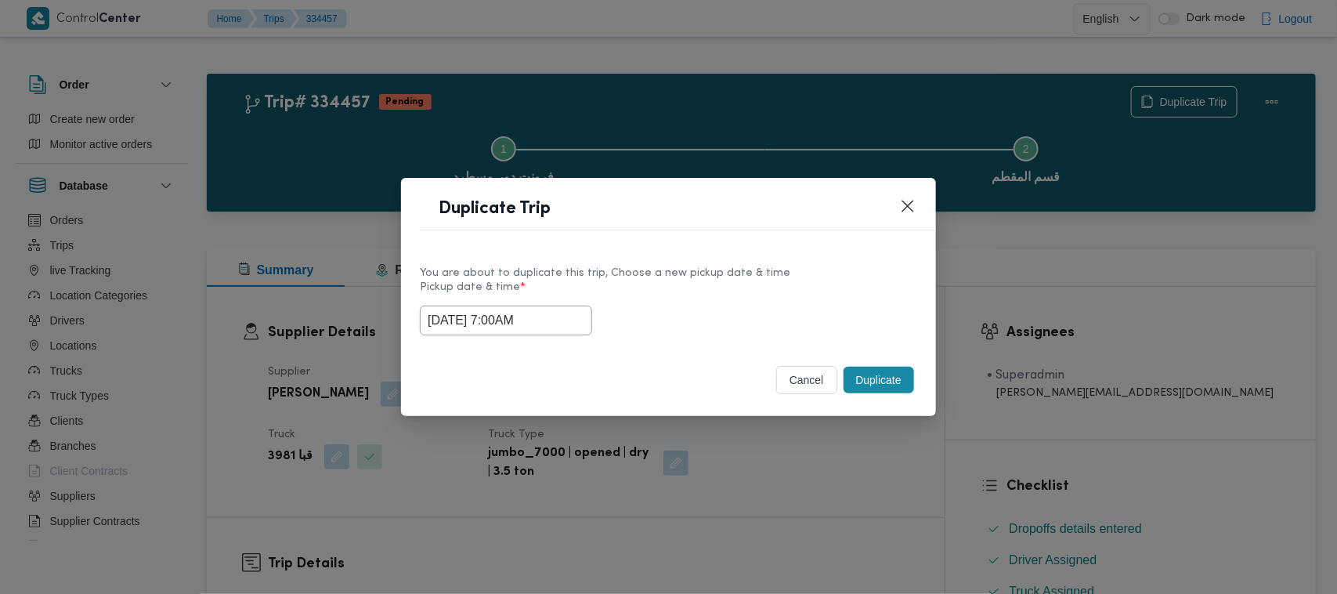
click at [580, 313] on div "03/09/2025 7:00AM" at bounding box center [668, 320] width 497 height 30
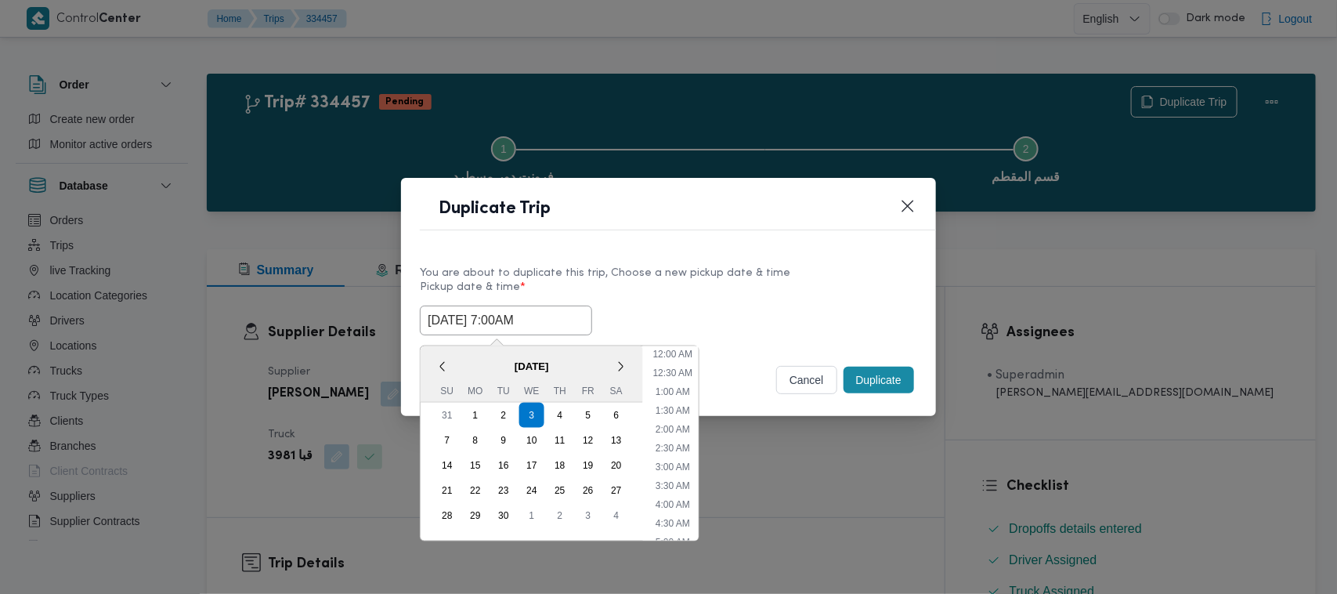
click at [569, 317] on input "03/09/2025 7:00AM" at bounding box center [506, 320] width 172 height 30
click at [558, 416] on div "4" at bounding box center [560, 415] width 30 height 30
type input "04/09/2025 7:00AM"
click at [652, 294] on label "Pickup date & time *" at bounding box center [668, 293] width 497 height 24
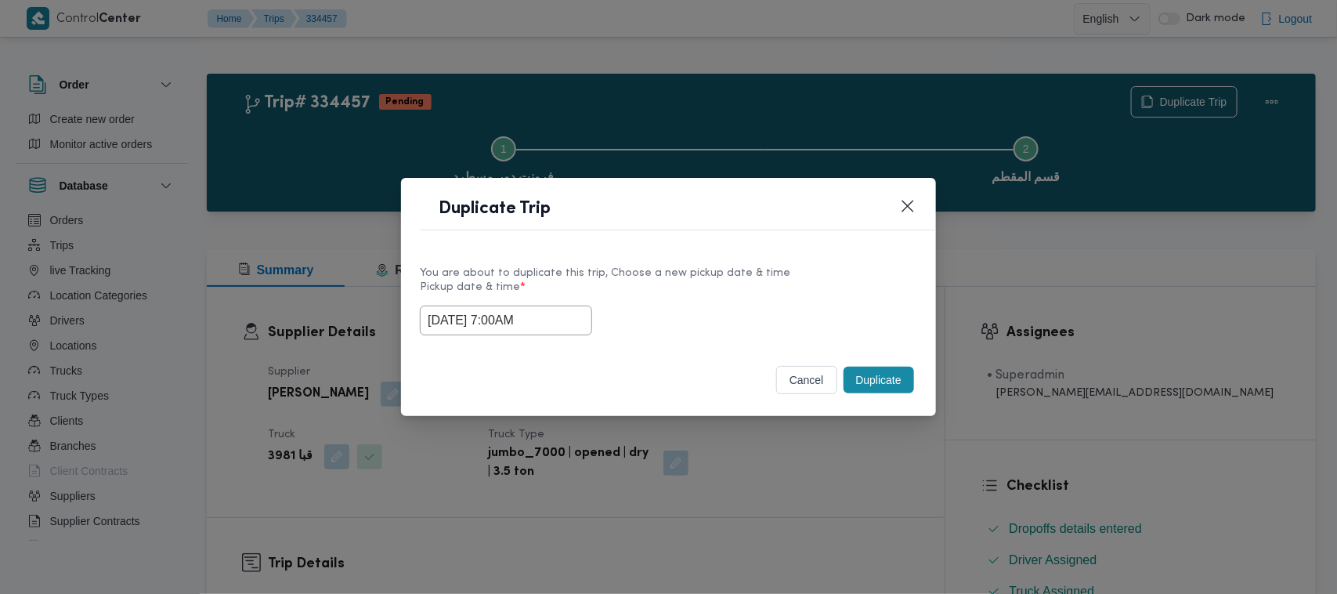
click at [878, 382] on button "Duplicate" at bounding box center [878, 379] width 70 height 27
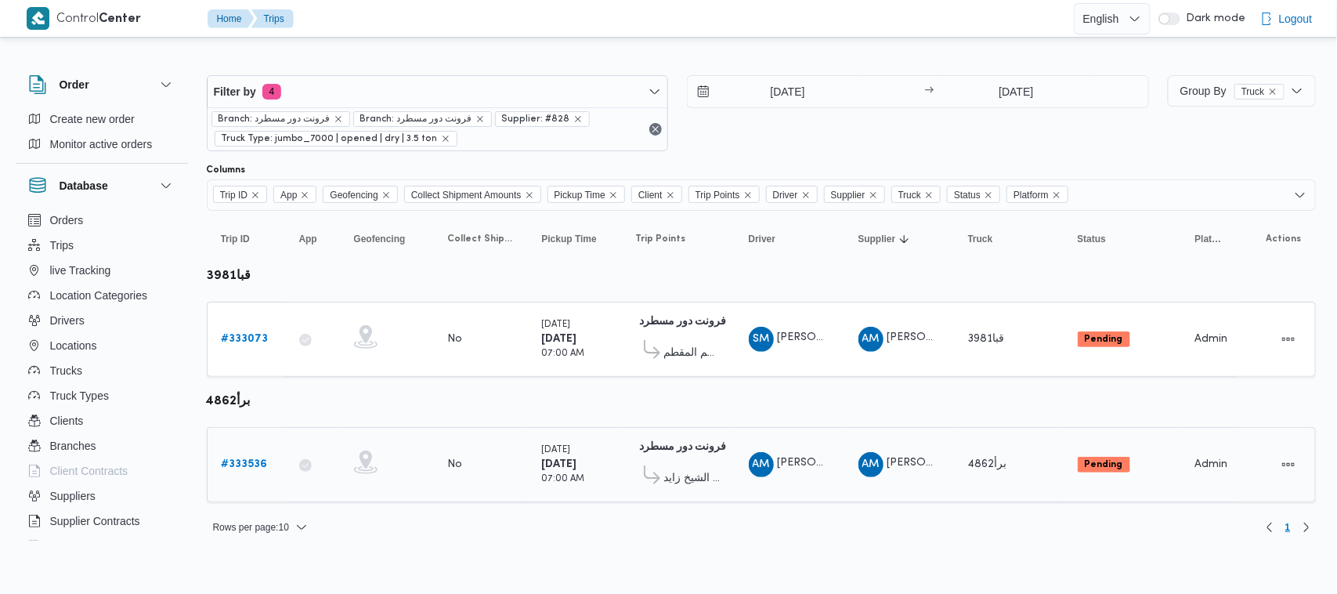
click at [258, 460] on b "# 333536" at bounding box center [245, 464] width 46 height 10
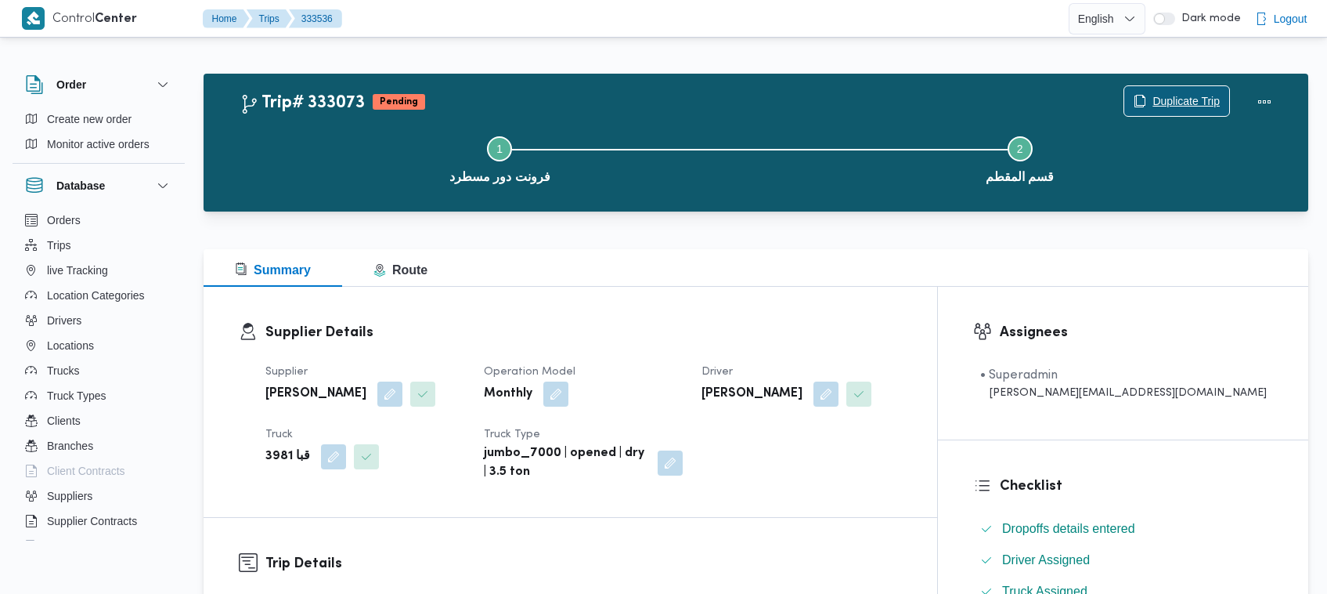
click at [1164, 95] on span "Duplicate Trip" at bounding box center [1186, 101] width 67 height 19
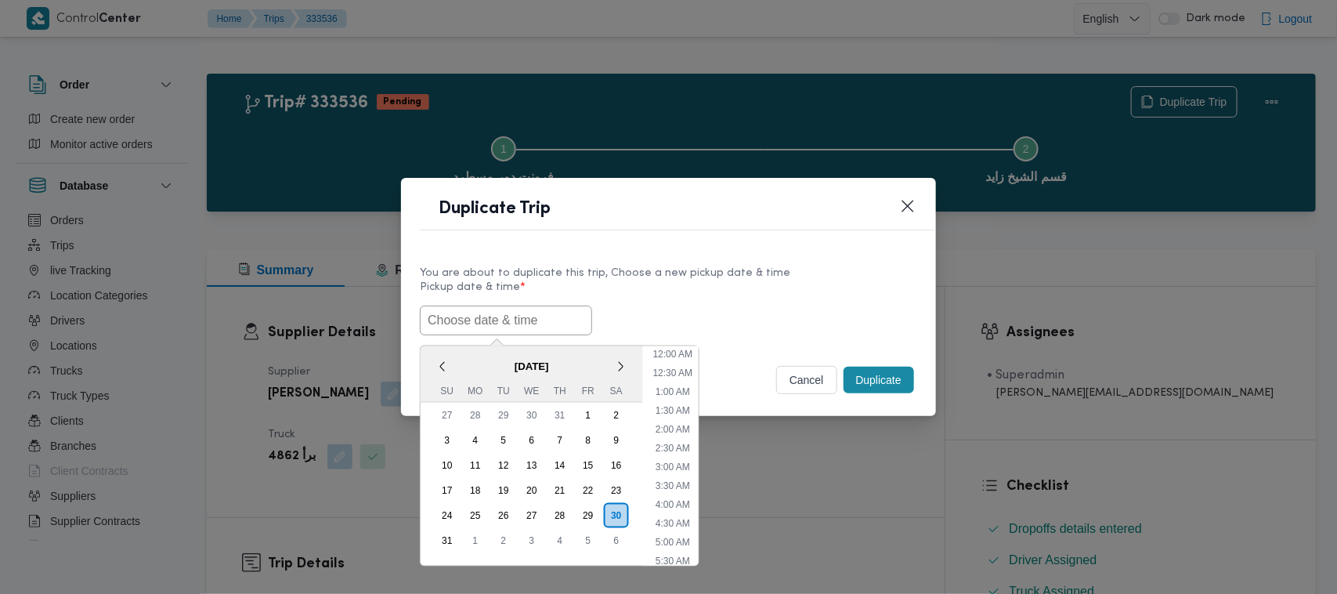
scroll to position [333, 0]
paste input "03/09/2025 7:00AM"
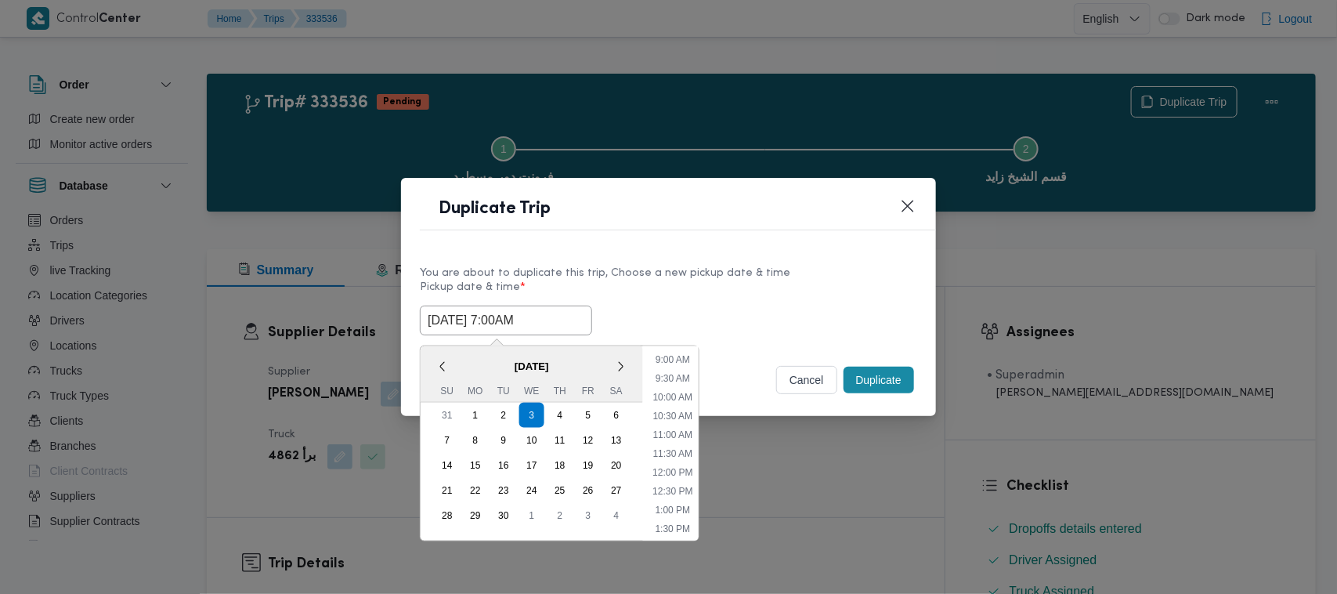
type input "03/09/2025 7:00AM"
click at [850, 305] on div "03/09/2025 7:00AM September 2025 < September 2025 > Su Mo Tu We Th Fr Sa 31 1 2…" at bounding box center [668, 320] width 497 height 30
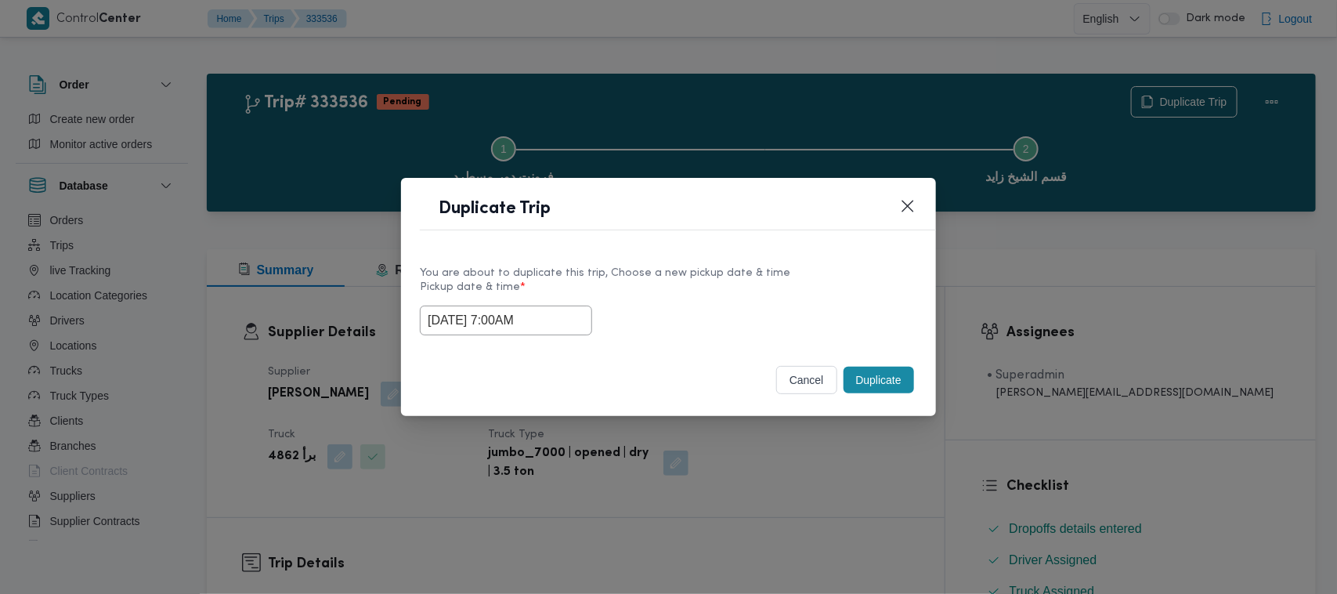
click at [870, 381] on button "Duplicate" at bounding box center [878, 379] width 70 height 27
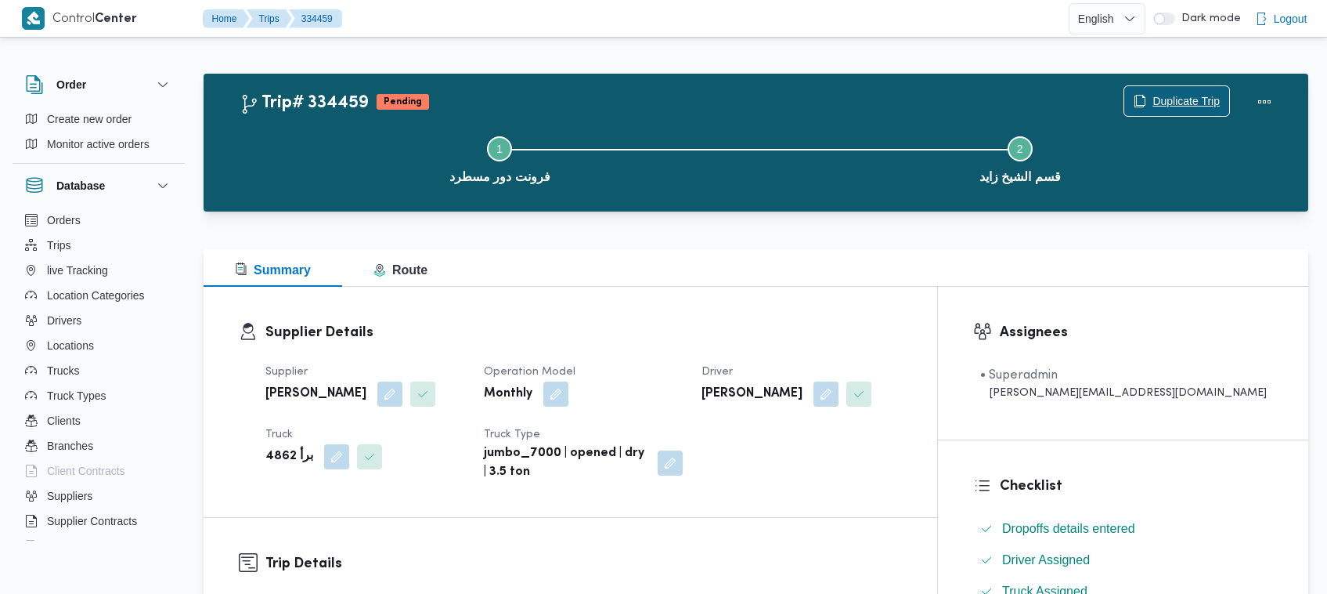
click at [1154, 98] on span "Duplicate Trip" at bounding box center [1186, 101] width 67 height 19
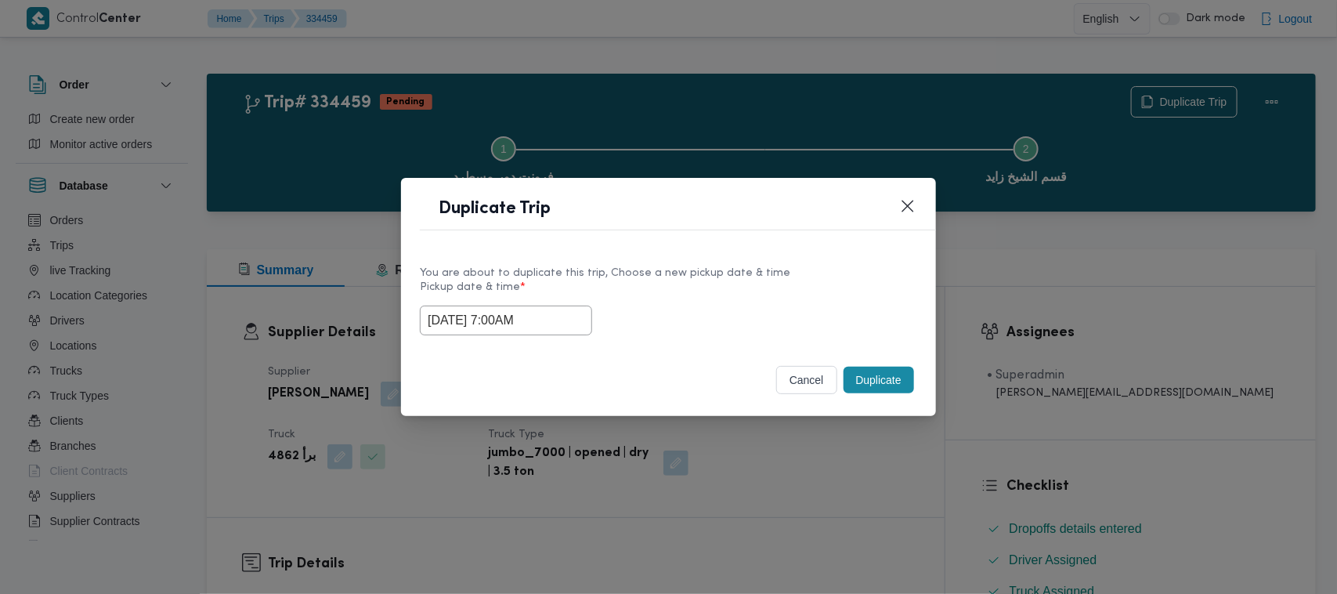
click at [546, 323] on input "03/09/2025 7:00AM" at bounding box center [506, 320] width 172 height 30
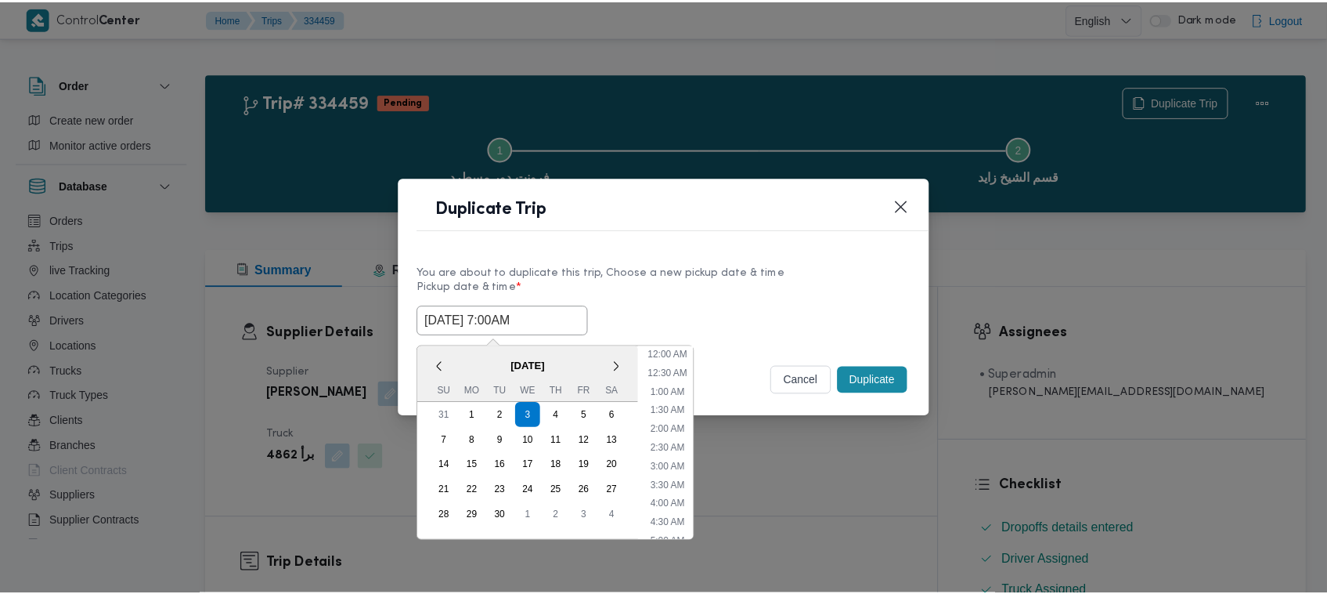
scroll to position [175, 0]
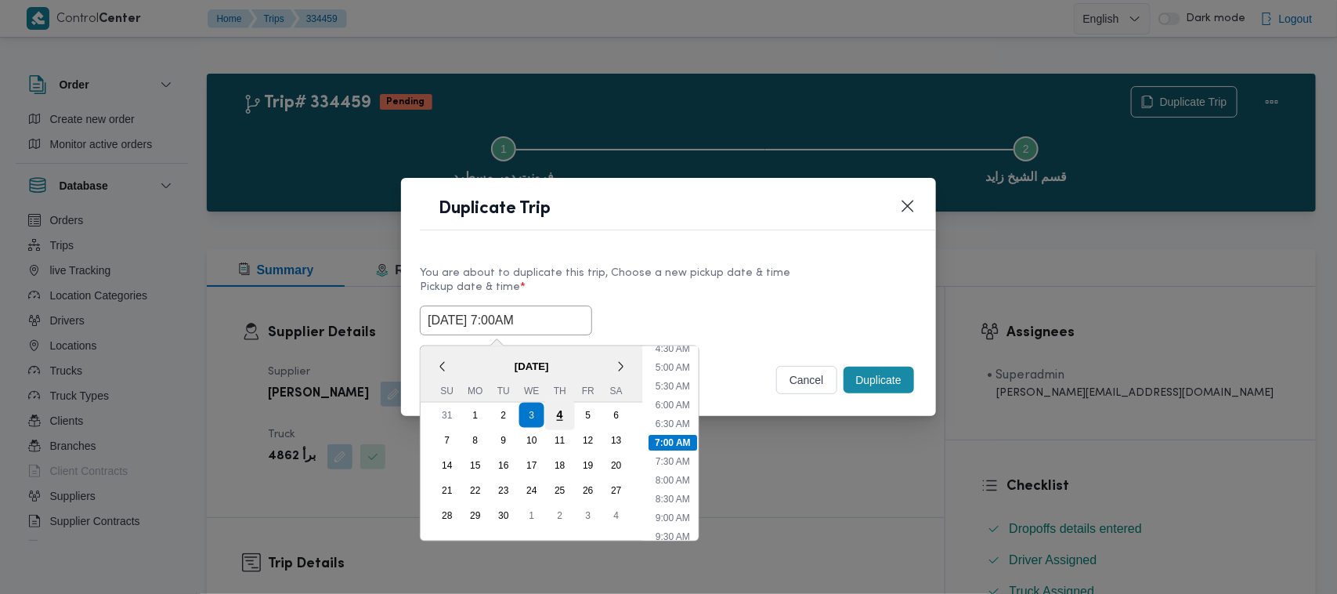
click at [565, 405] on div "4" at bounding box center [560, 415] width 30 height 30
type input "04/09/2025 7:00AM"
click at [674, 294] on label "Pickup date & time *" at bounding box center [668, 293] width 497 height 24
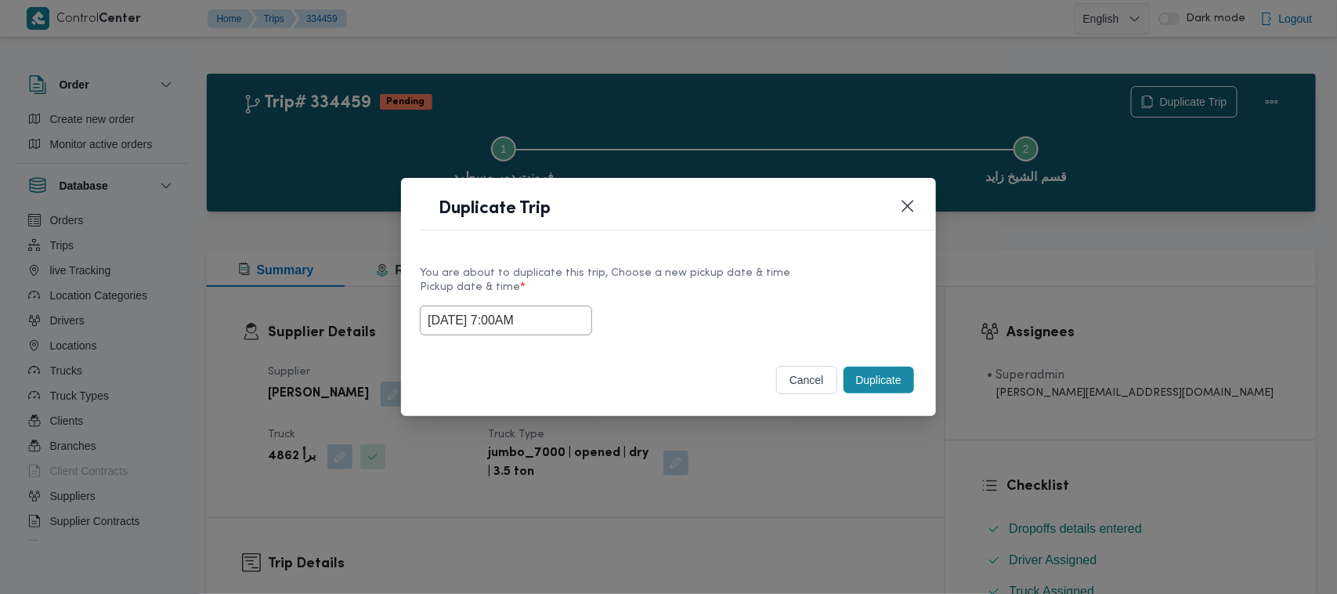
click at [862, 372] on button "Duplicate" at bounding box center [878, 379] width 70 height 27
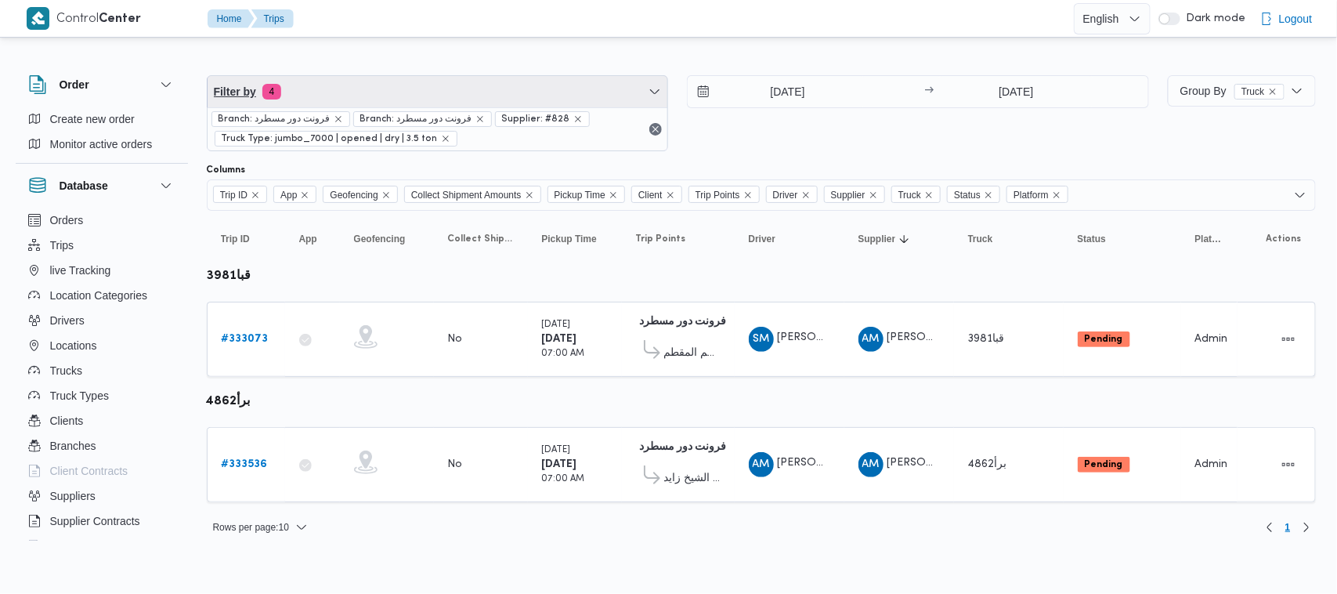
click at [382, 82] on span "Filter by 4" at bounding box center [438, 91] width 460 height 31
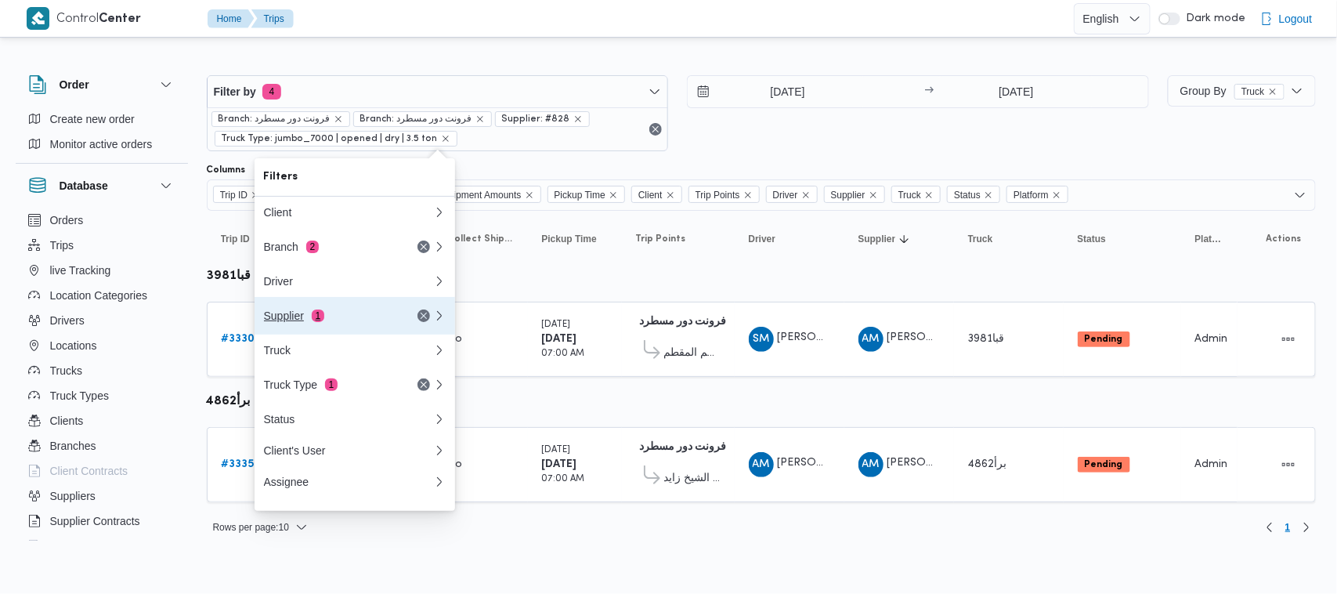
click at [341, 322] on div "Supplier 1" at bounding box center [330, 315] width 132 height 13
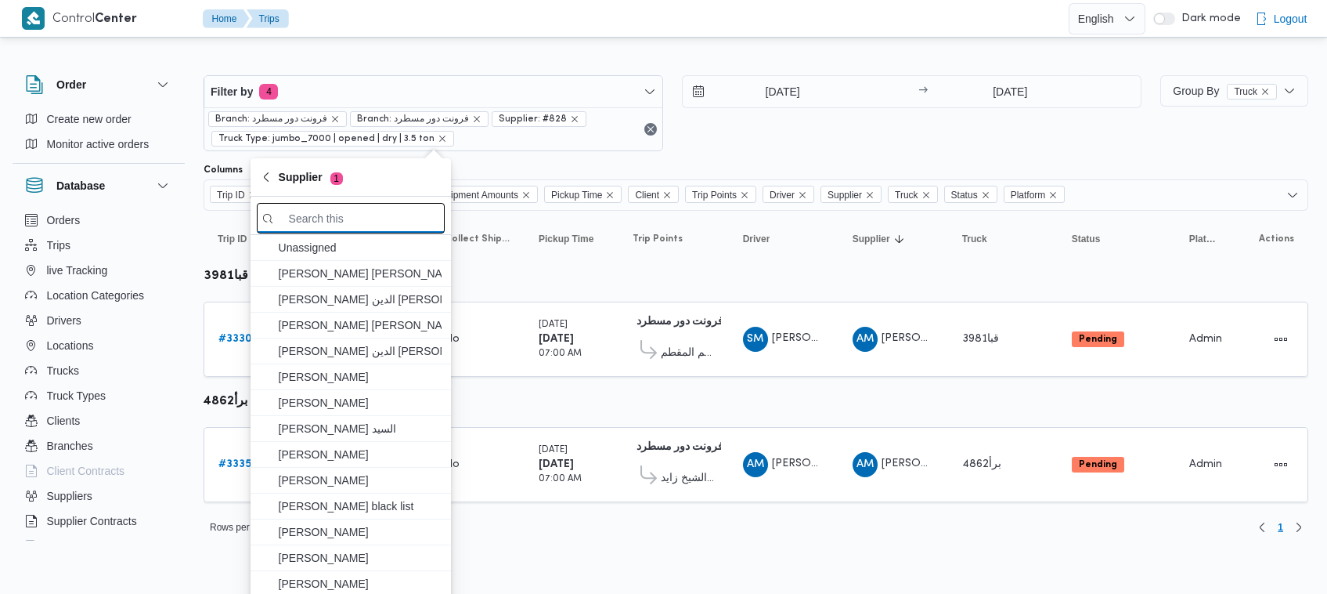
paste input "[PERSON_NAME]"
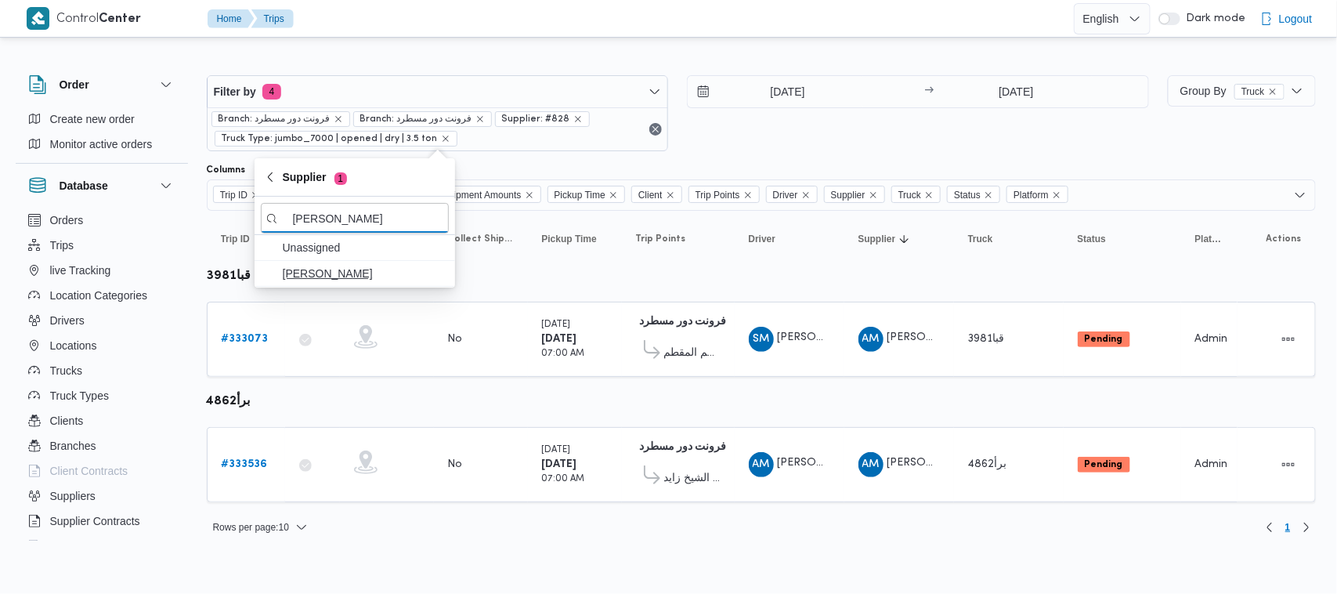
type input "[PERSON_NAME]"
click at [355, 275] on span "[PERSON_NAME]" at bounding box center [364, 273] width 163 height 19
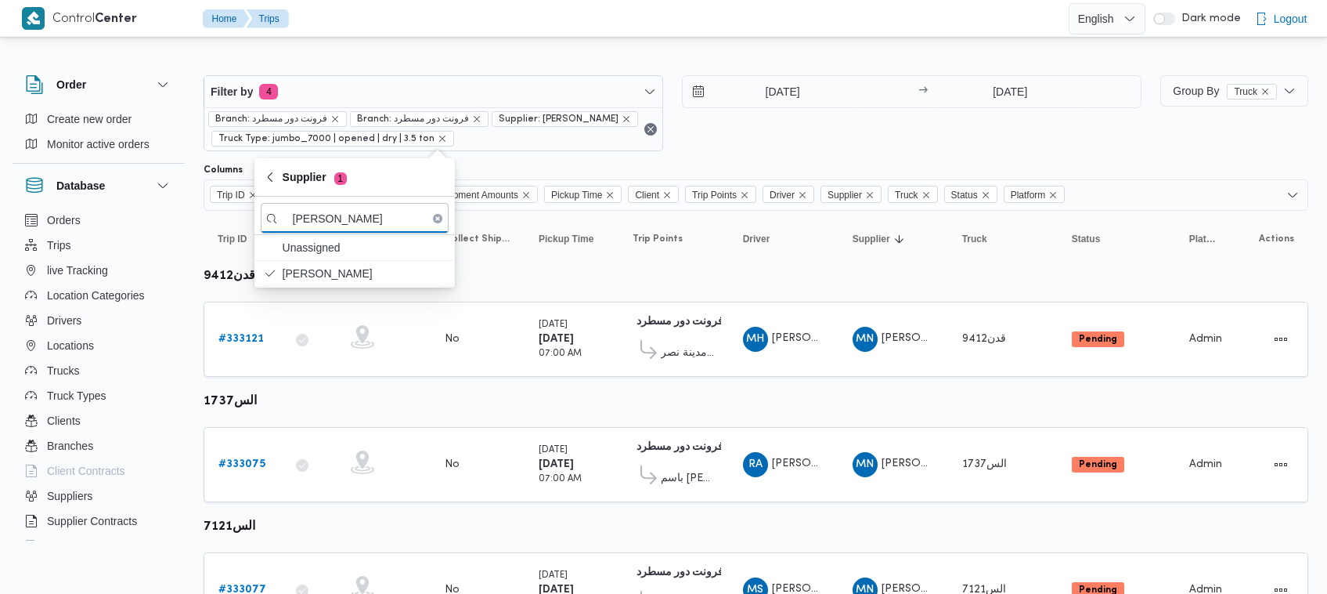
click at [388, 393] on table "Trip ID Click to sort in ascending order App Click to sort in ascending order G…" at bounding box center [756, 490] width 1105 height 558
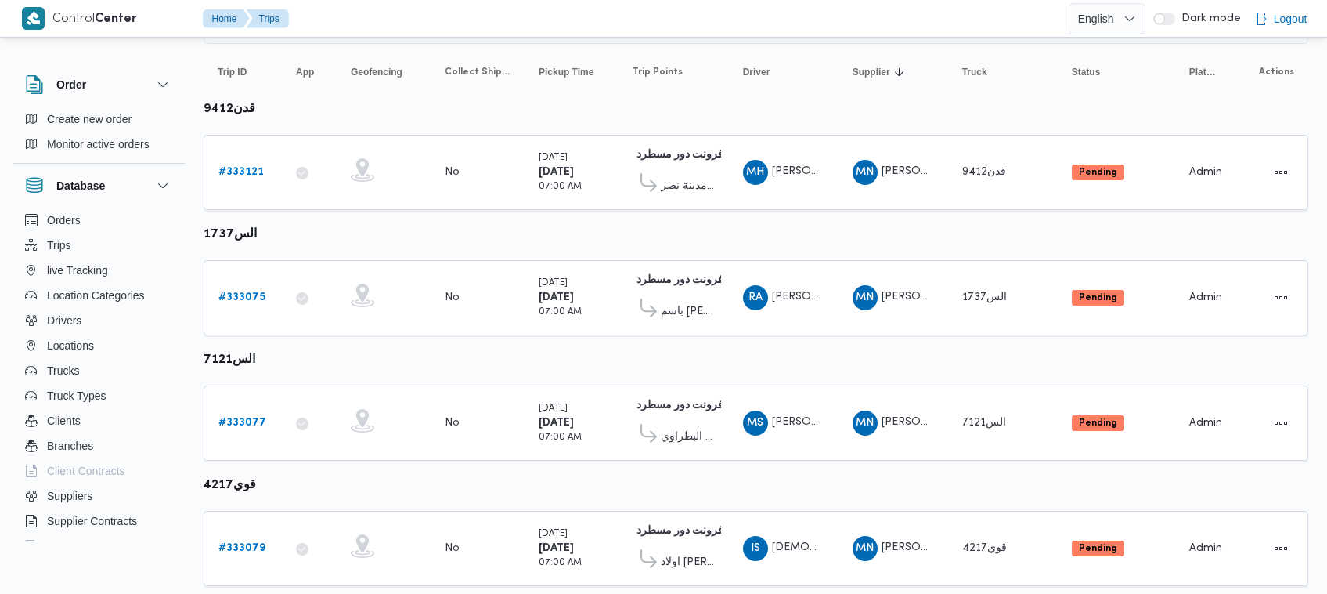
scroll to position [208, 0]
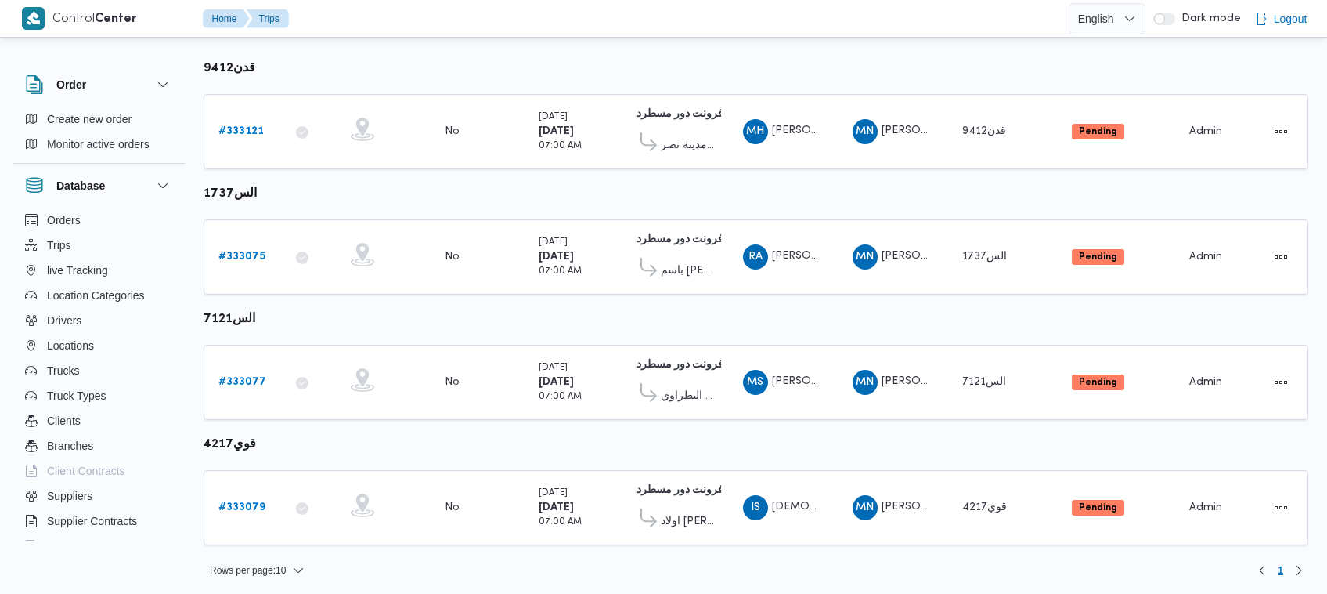
drag, startPoint x: 540, startPoint y: 56, endPoint x: 525, endPoint y: 74, distance: 24.5
click at [540, 56] on table "Trip ID Click to sort in ascending order App Click to sort in ascending order G…" at bounding box center [756, 282] width 1105 height 558
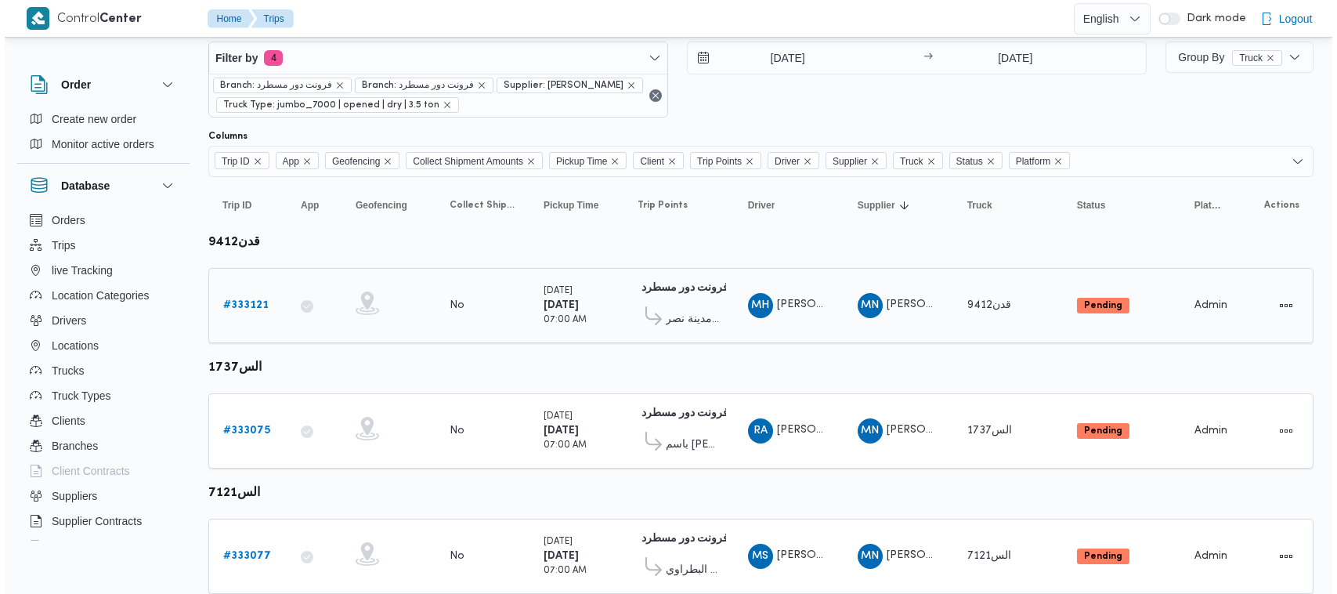
scroll to position [0, 0]
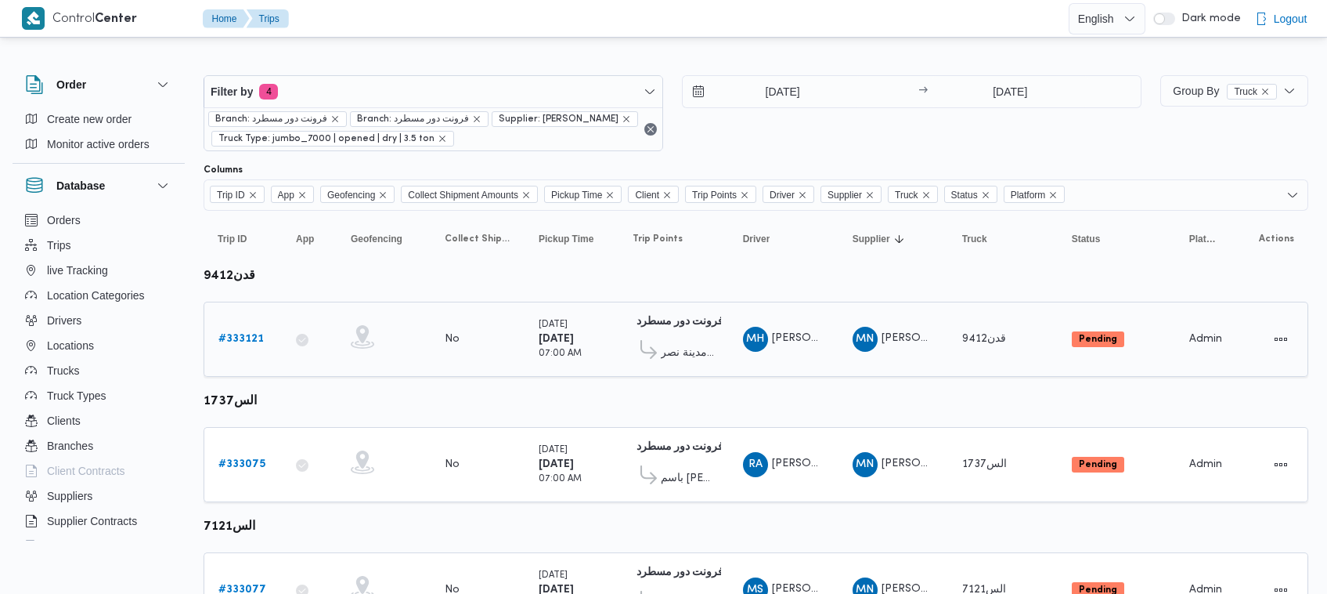
click at [247, 334] on b "# 333121" at bounding box center [240, 339] width 45 height 10
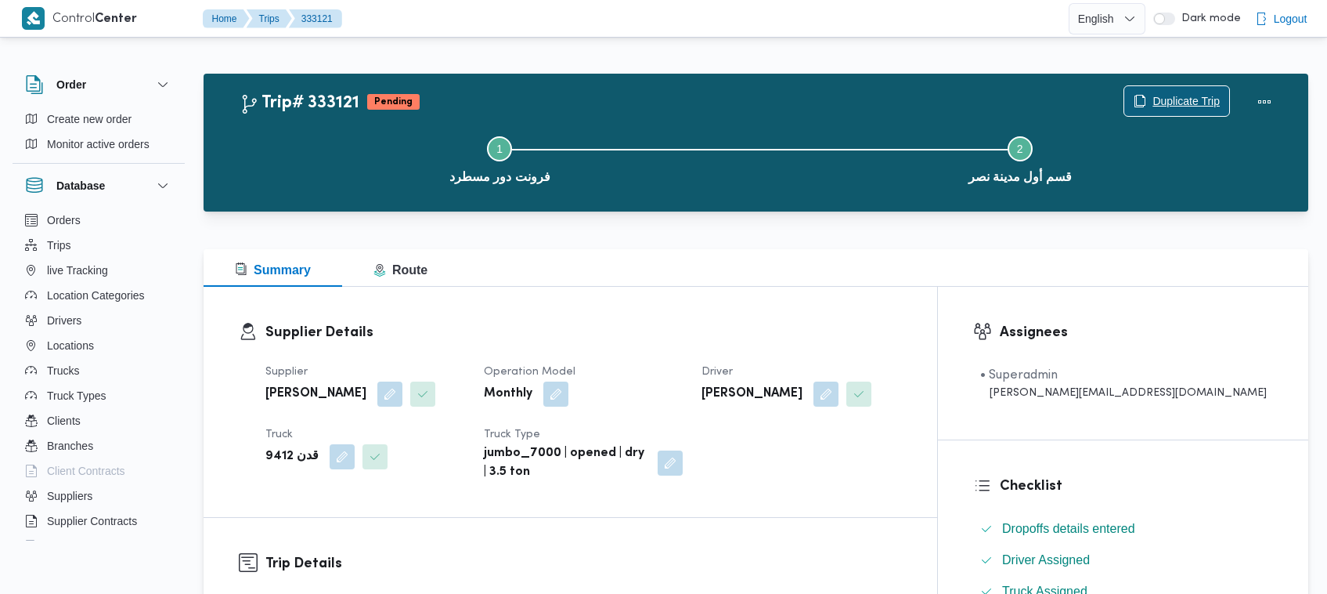
click at [1175, 96] on span "Duplicate Trip" at bounding box center [1186, 101] width 67 height 19
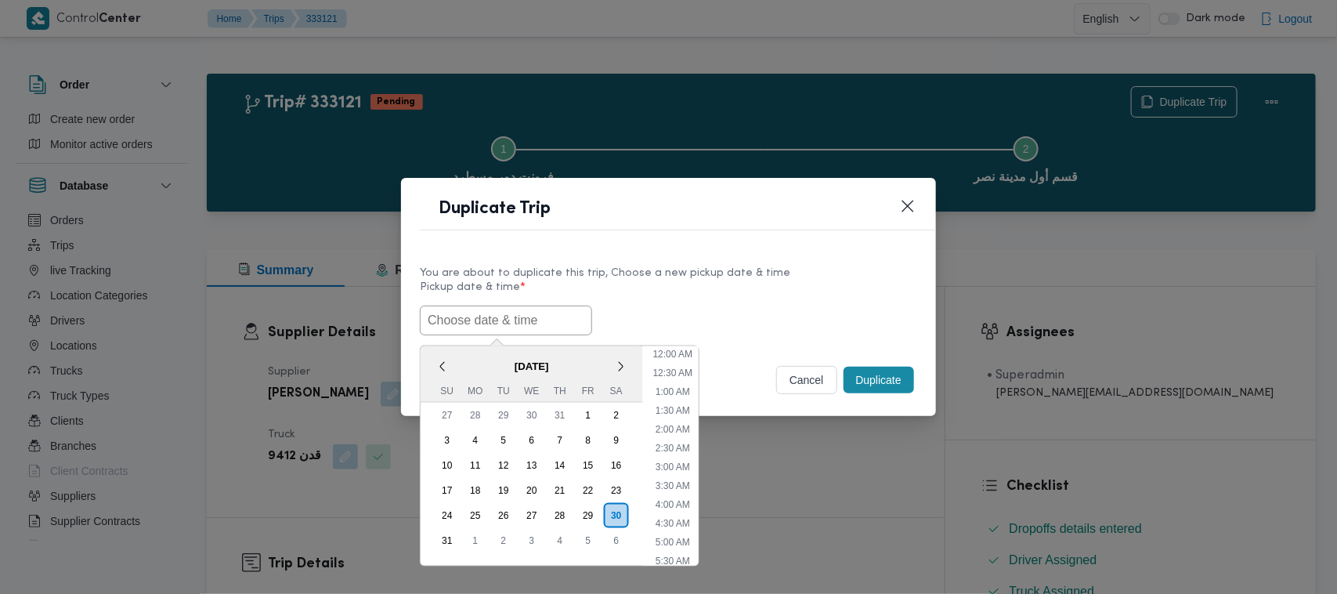
click at [484, 323] on input "text" at bounding box center [506, 320] width 172 height 30
paste input "03/09/2025 7:00AM"
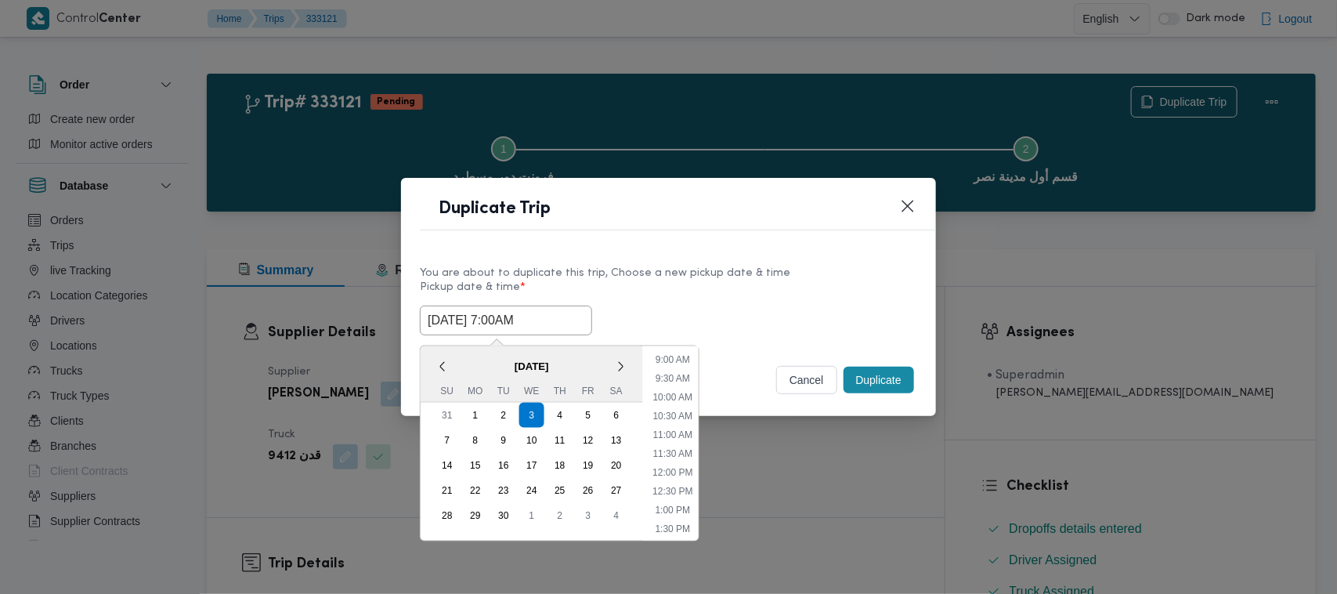
type input "03/09/2025 7:00AM"
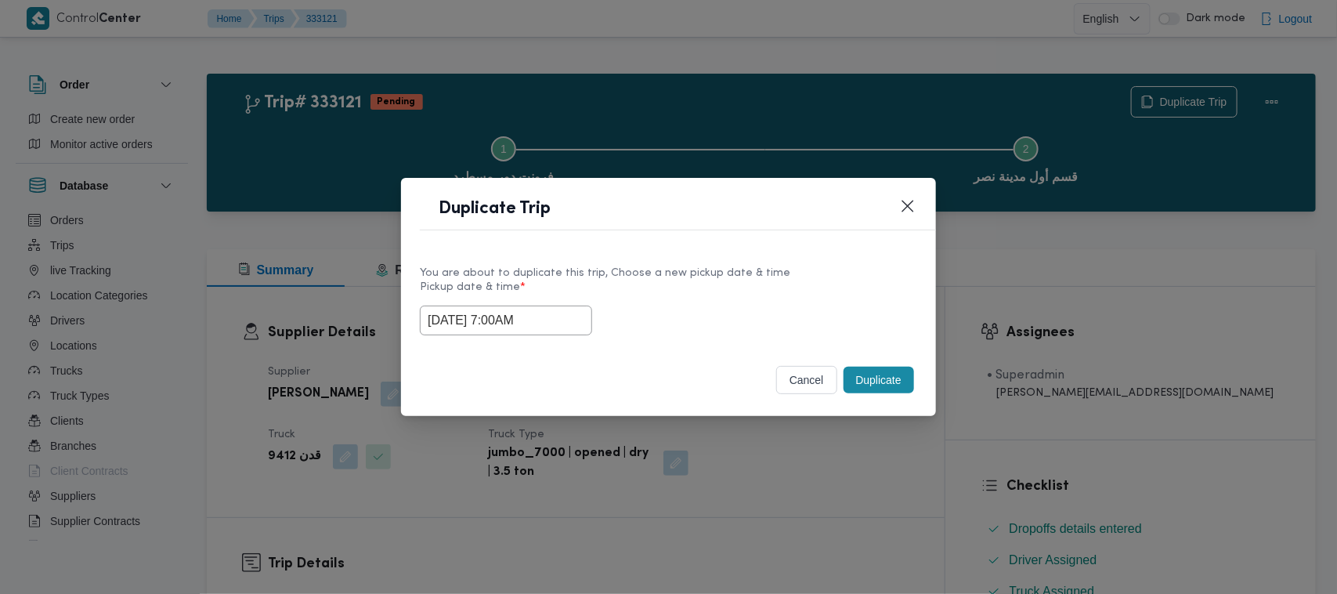
click at [697, 312] on div "03/09/2025 7:00AM" at bounding box center [668, 320] width 497 height 30
click at [873, 377] on button "Duplicate" at bounding box center [878, 379] width 70 height 27
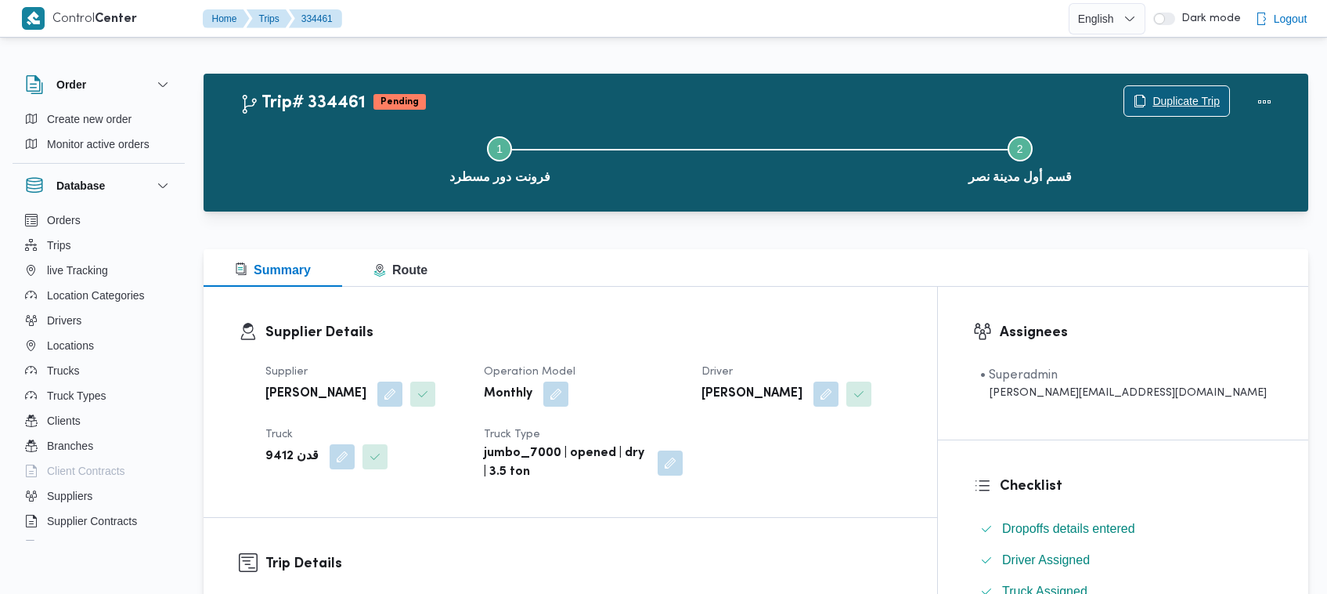
click at [1159, 99] on span "Duplicate Trip" at bounding box center [1186, 101] width 67 height 19
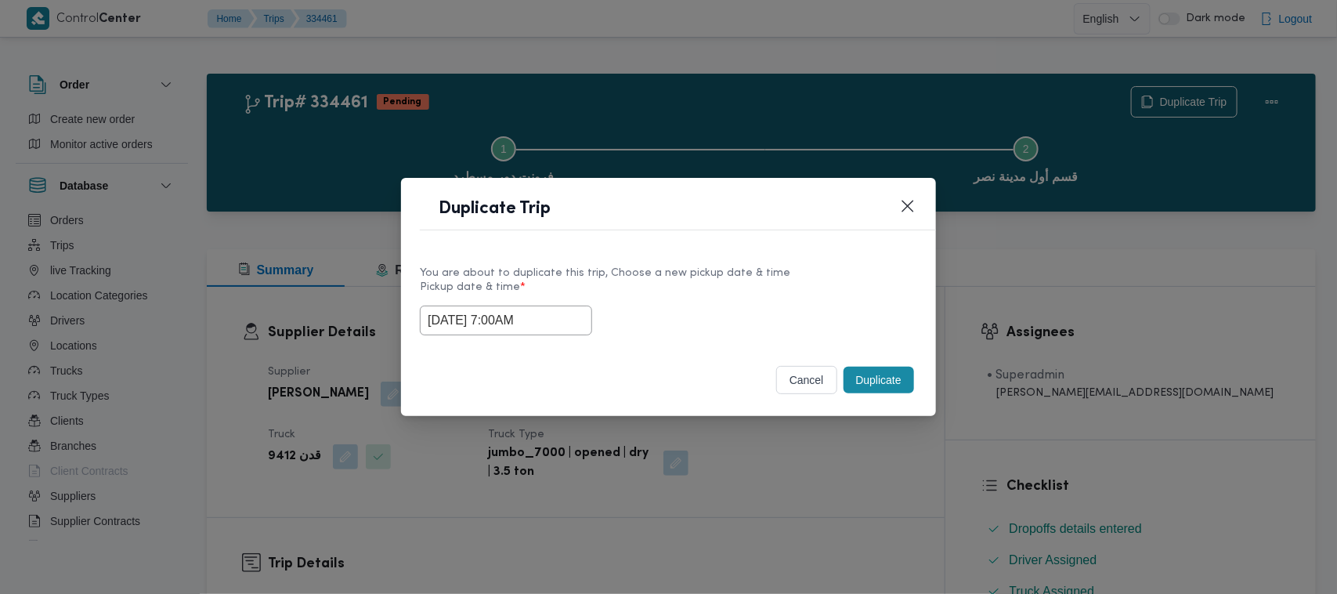
click at [576, 310] on input "03/09/2025 7:00AM" at bounding box center [506, 320] width 172 height 30
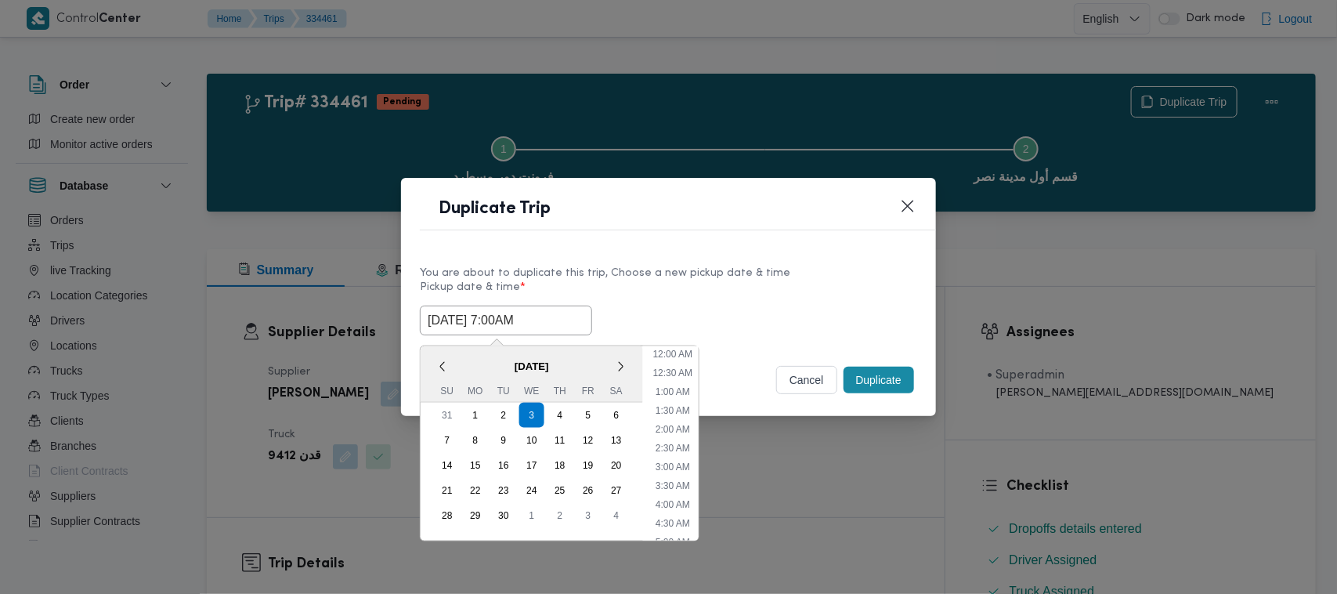
scroll to position [175, 0]
click at [449, 353] on span "September 2025" at bounding box center [532, 365] width 222 height 27
click at [558, 412] on div "4" at bounding box center [560, 415] width 30 height 30
type input "04/09/2025 7:00AM"
click at [558, 412] on div "4" at bounding box center [560, 415] width 30 height 30
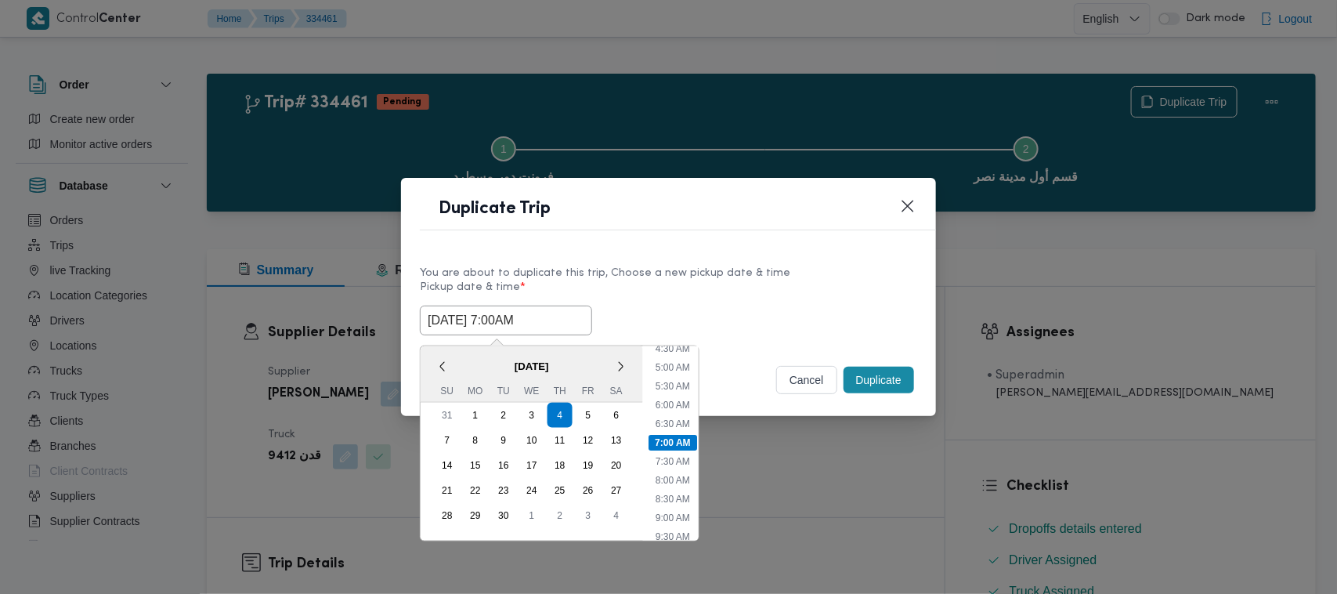
click at [706, 309] on div "04/09/2025 7:00AM < September 2025 > Su Mo Tu We Th Fr Sa 31 1 2 3 4 5 6 7 8 9 …" at bounding box center [668, 320] width 497 height 30
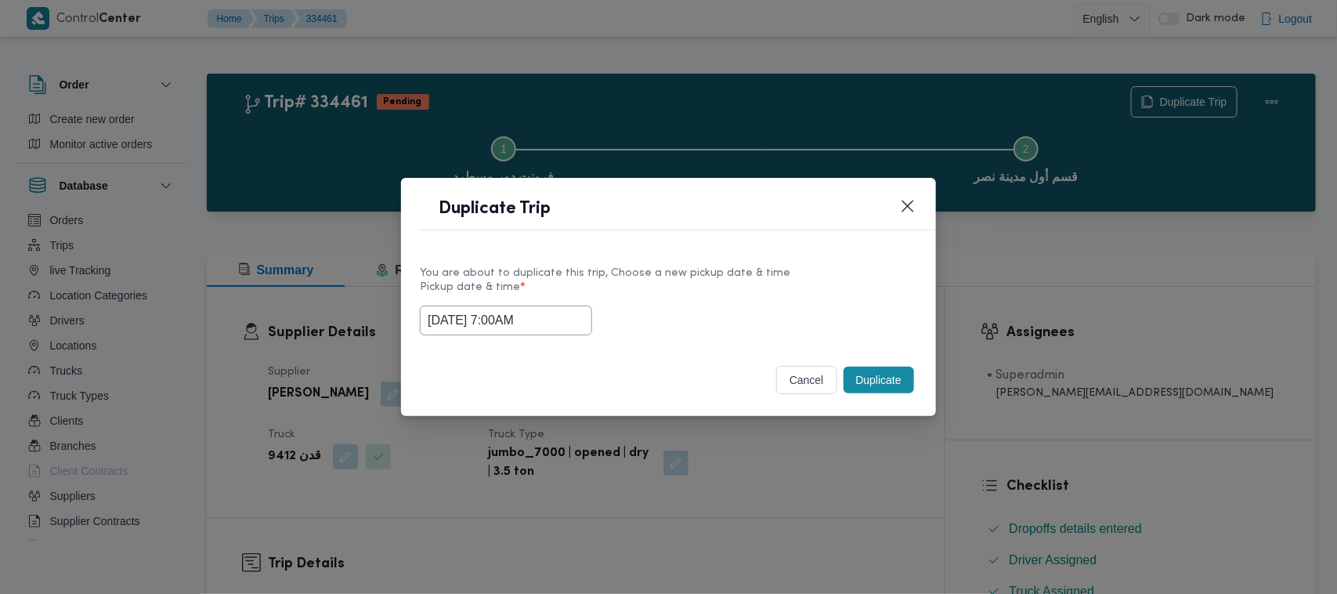
click at [870, 374] on button "Duplicate" at bounding box center [878, 379] width 70 height 27
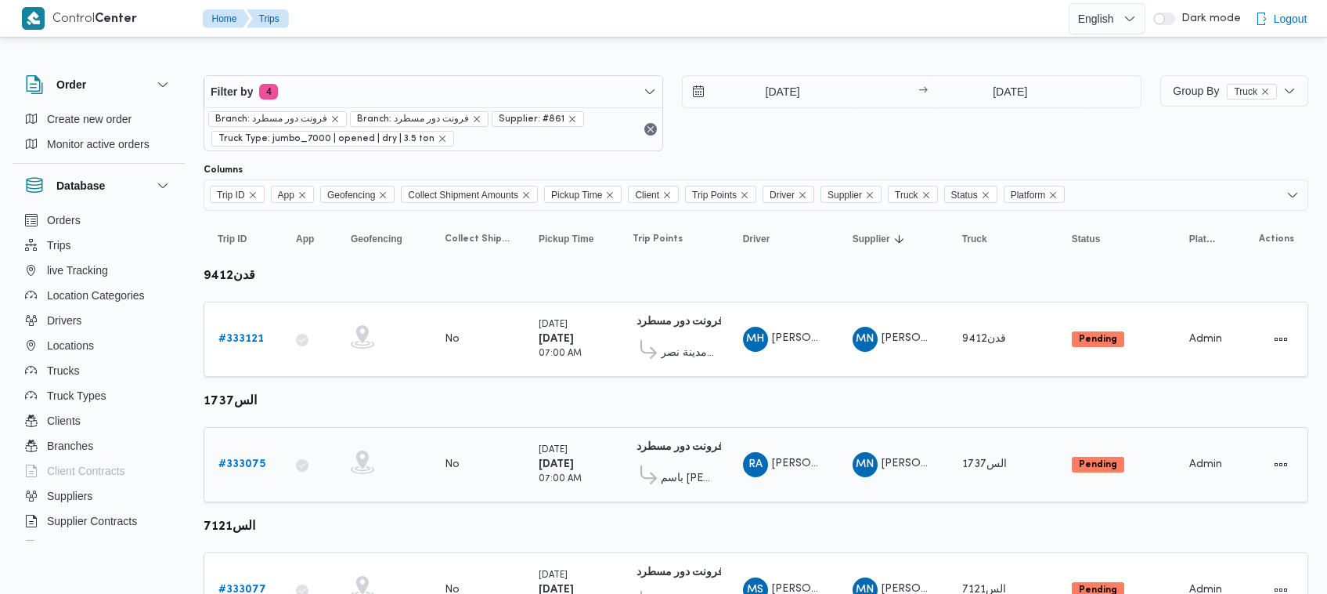
click at [241, 464] on b "# 333075" at bounding box center [241, 464] width 47 height 10
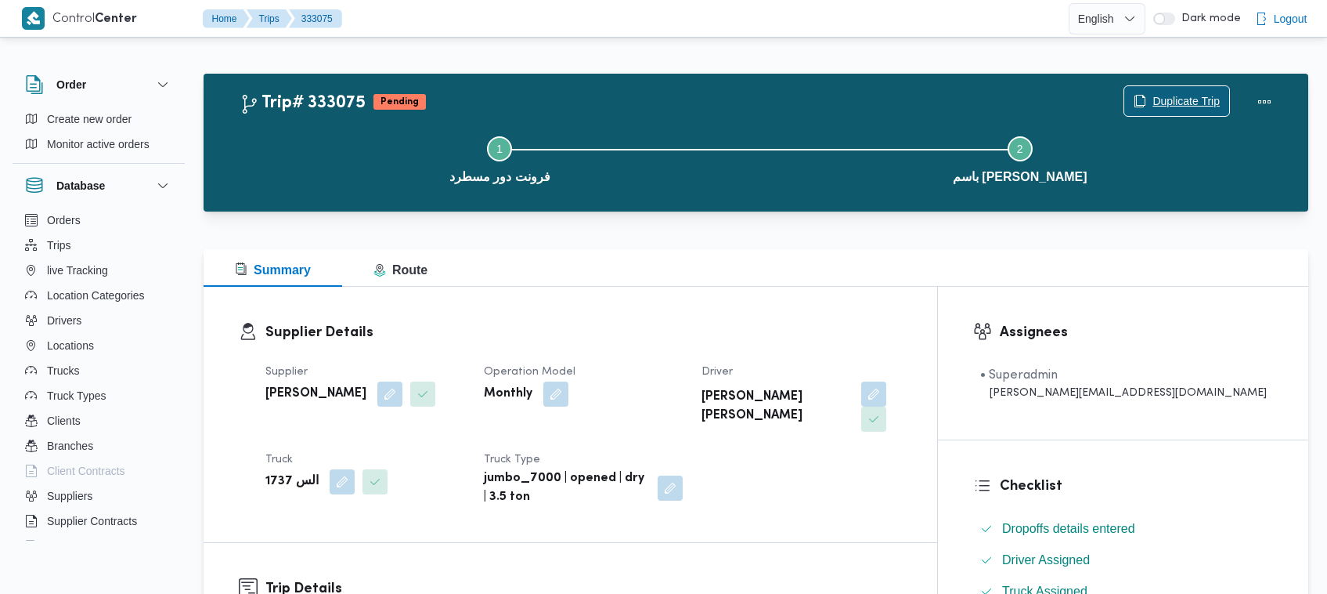
click at [1168, 90] on span "Duplicate Trip" at bounding box center [1177, 101] width 105 height 30
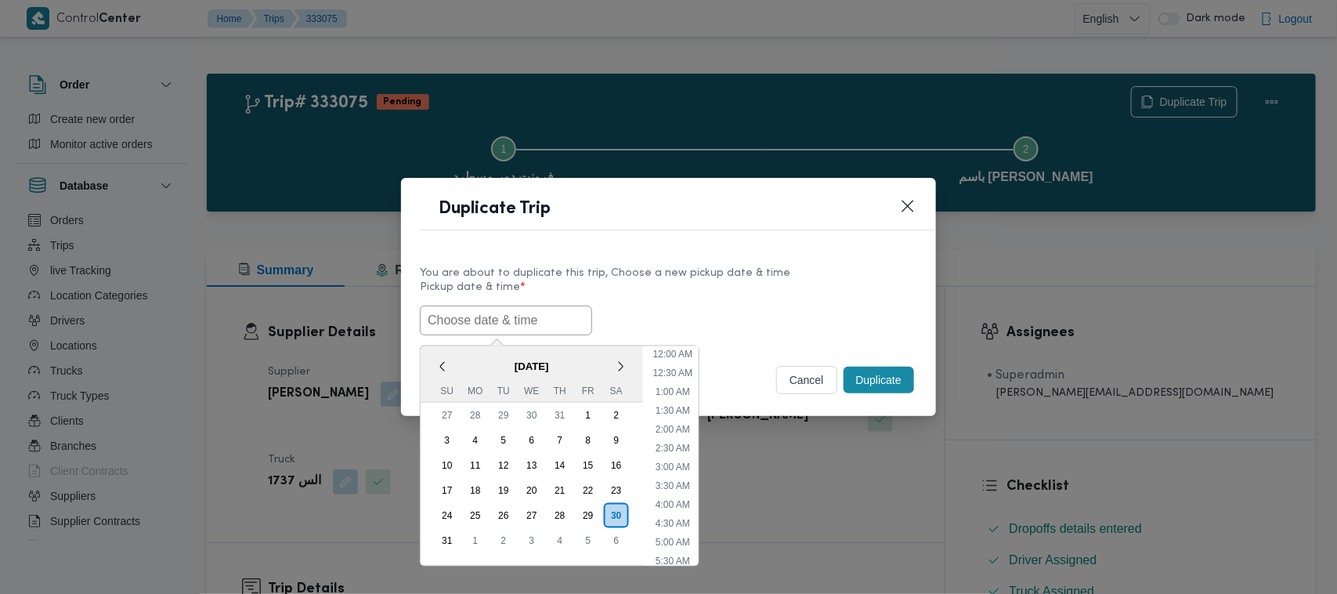
drag, startPoint x: 522, startPoint y: 309, endPoint x: 535, endPoint y: 310, distance: 13.3
click at [522, 309] on input "text" at bounding box center [506, 320] width 172 height 30
paste input "03/09/2025 7:00AM"
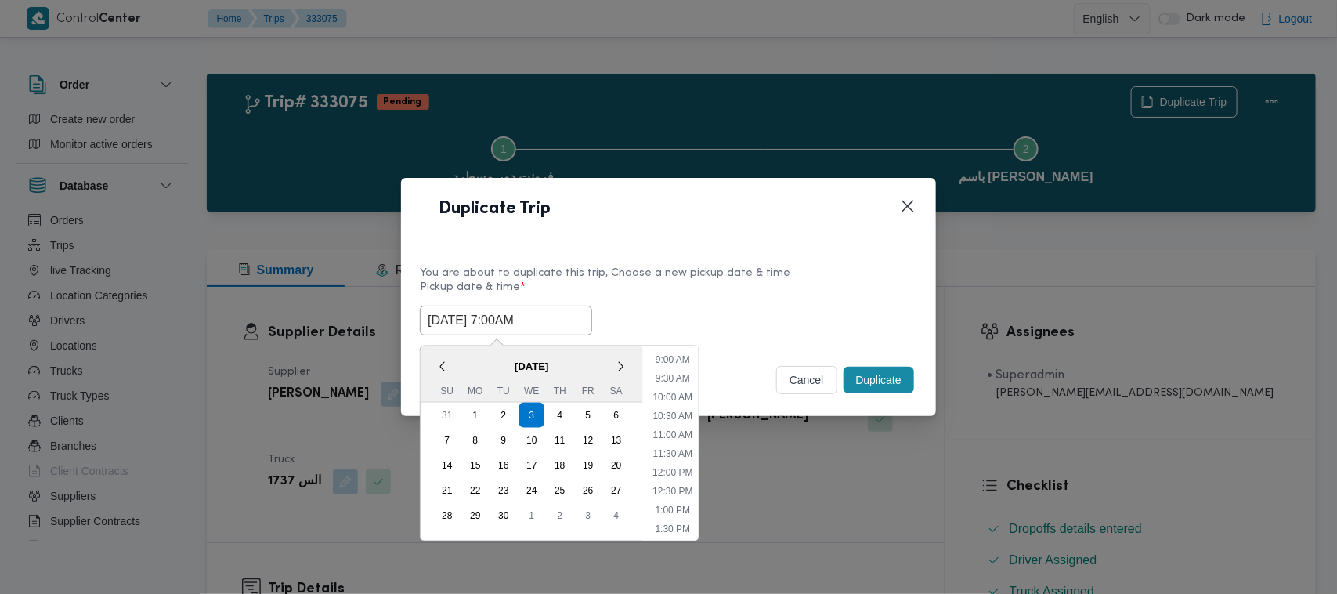
type input "03/09/2025 7:00AM"
click at [732, 296] on label "Pickup date & time *" at bounding box center [668, 293] width 497 height 24
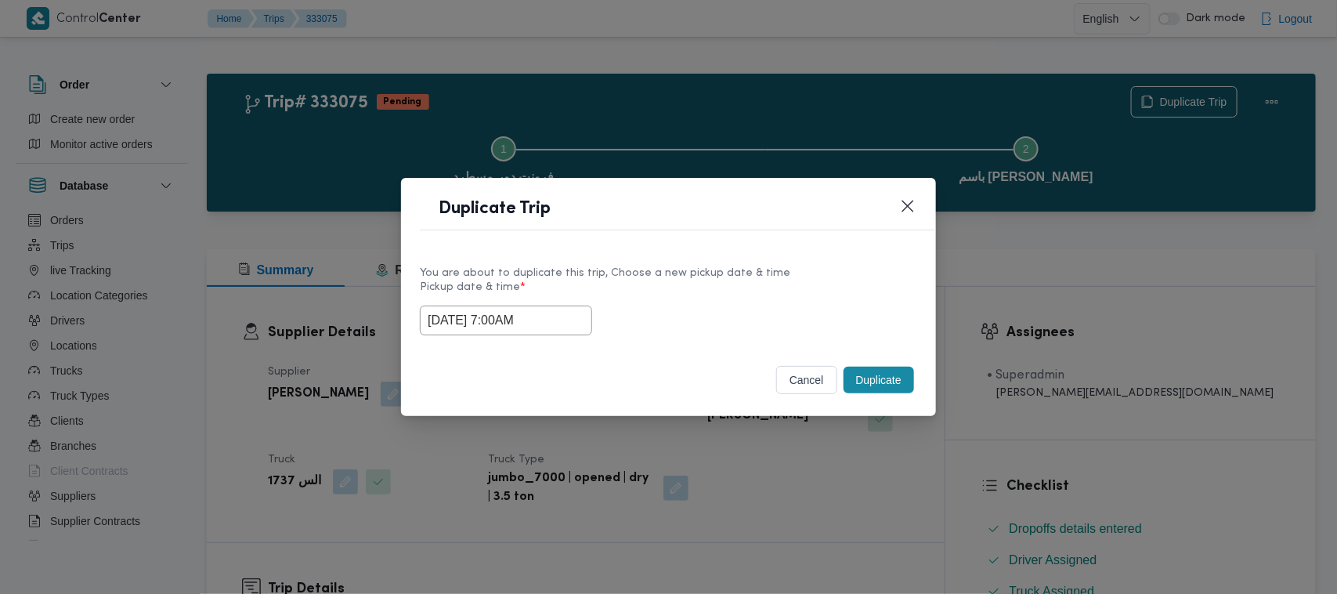
click at [875, 384] on button "Duplicate" at bounding box center [878, 379] width 70 height 27
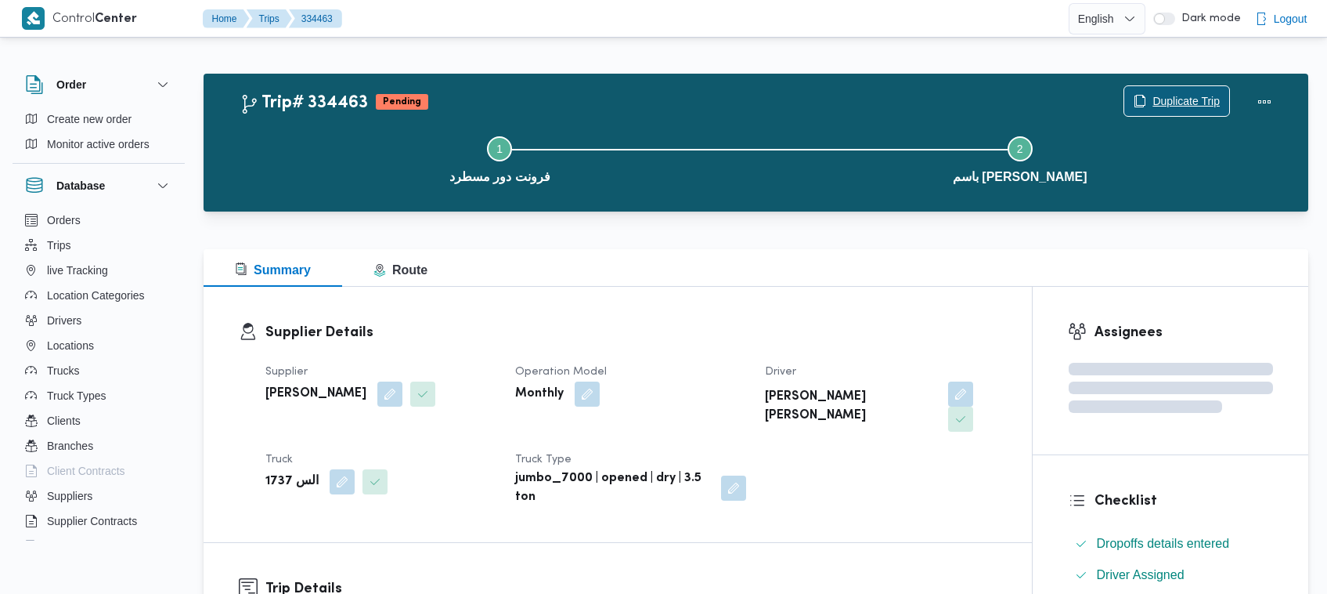
click at [1146, 96] on span "Duplicate Trip" at bounding box center [1177, 101] width 105 height 30
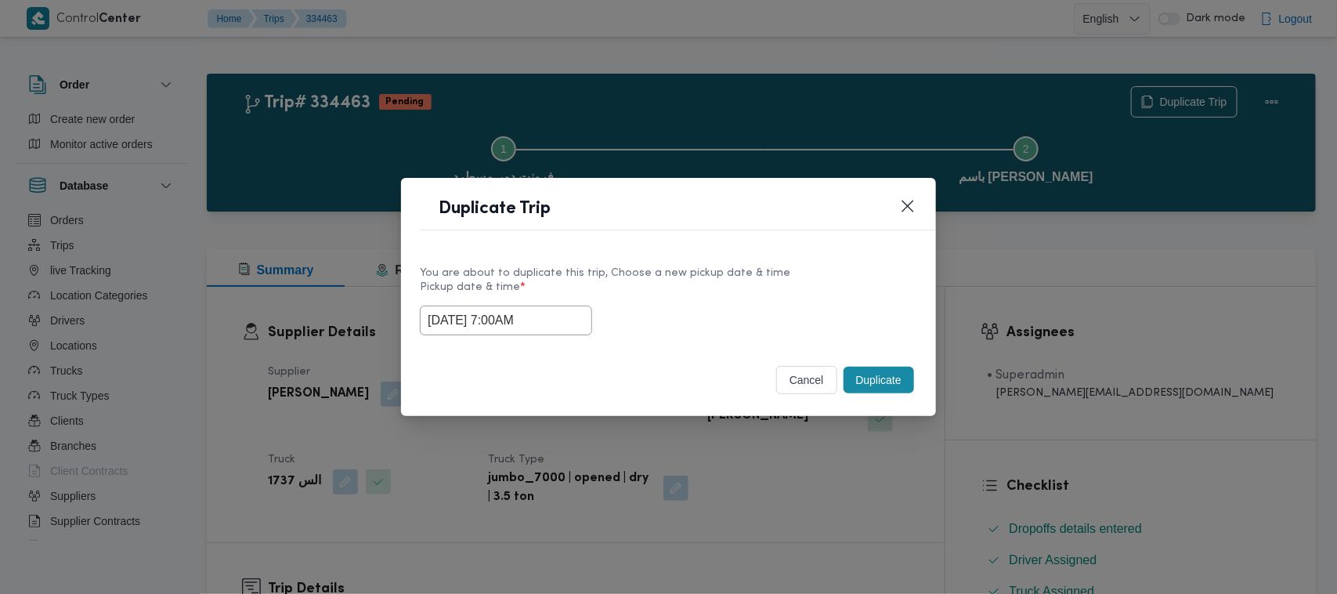
click at [572, 315] on input "03/09/2025 7:00AM" at bounding box center [506, 320] width 172 height 30
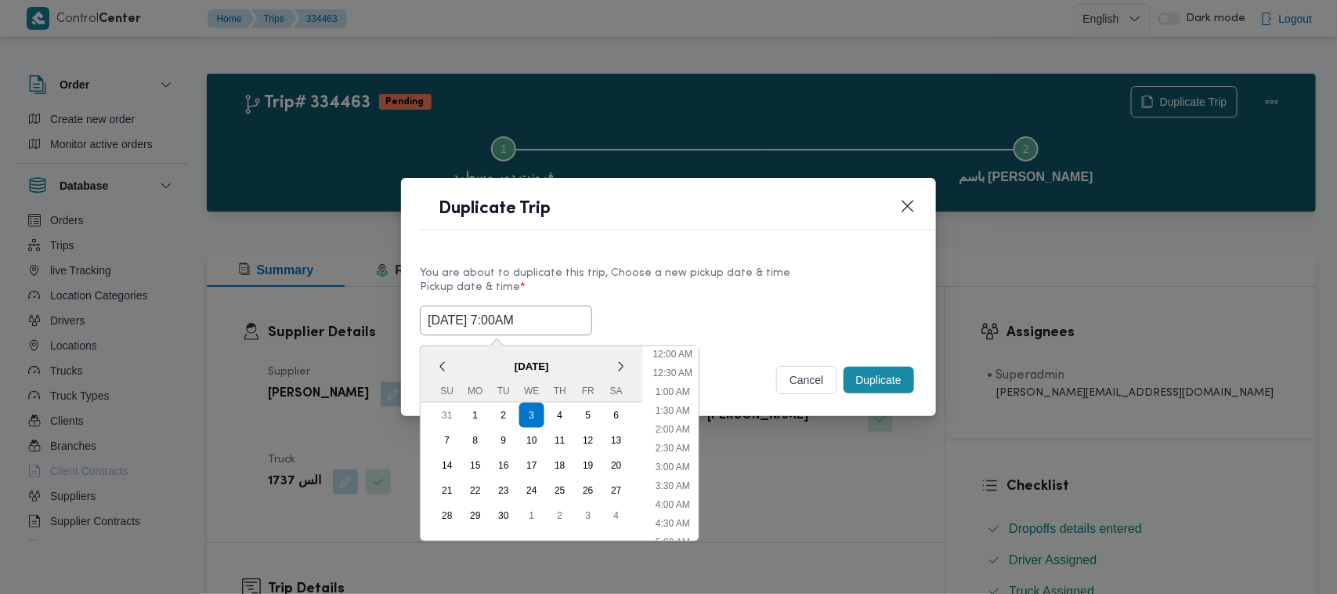
scroll to position [175, 0]
click at [459, 352] on span "September 2025" at bounding box center [532, 365] width 222 height 27
click at [557, 410] on div "4" at bounding box center [560, 415] width 30 height 30
type input "04/09/2025 7:00AM"
click at [686, 265] on div "You are about to duplicate this trip, Choose a new pickup date & time" at bounding box center [668, 273] width 497 height 16
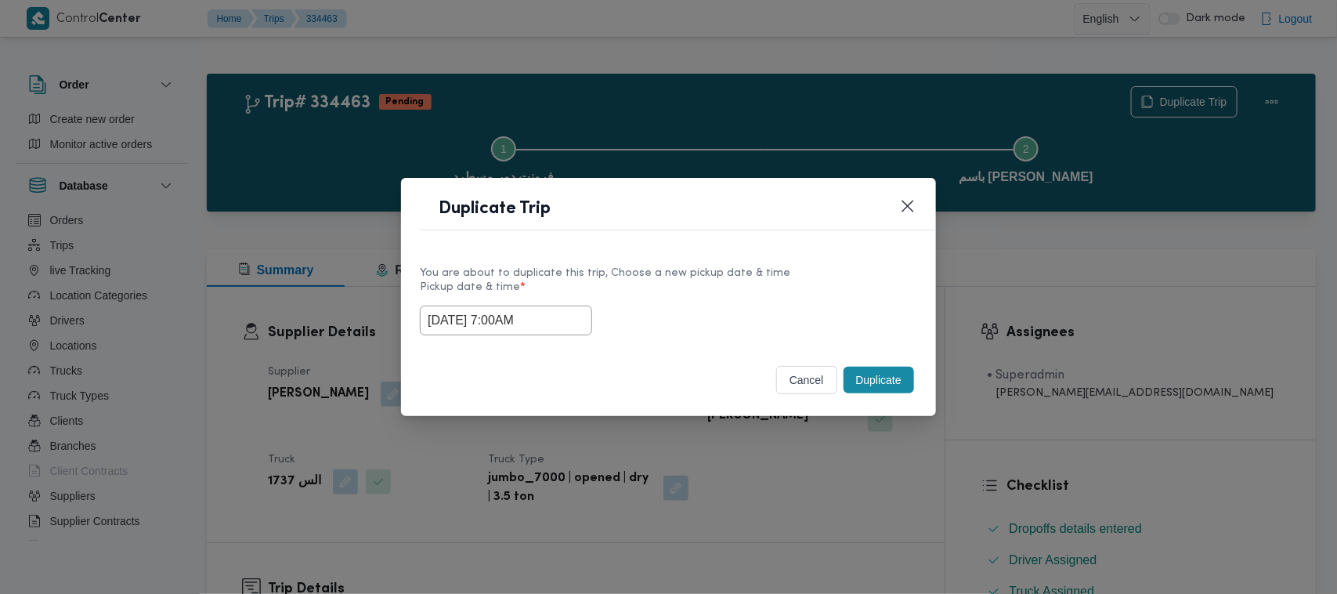
click at [870, 382] on button "Duplicate" at bounding box center [878, 379] width 70 height 27
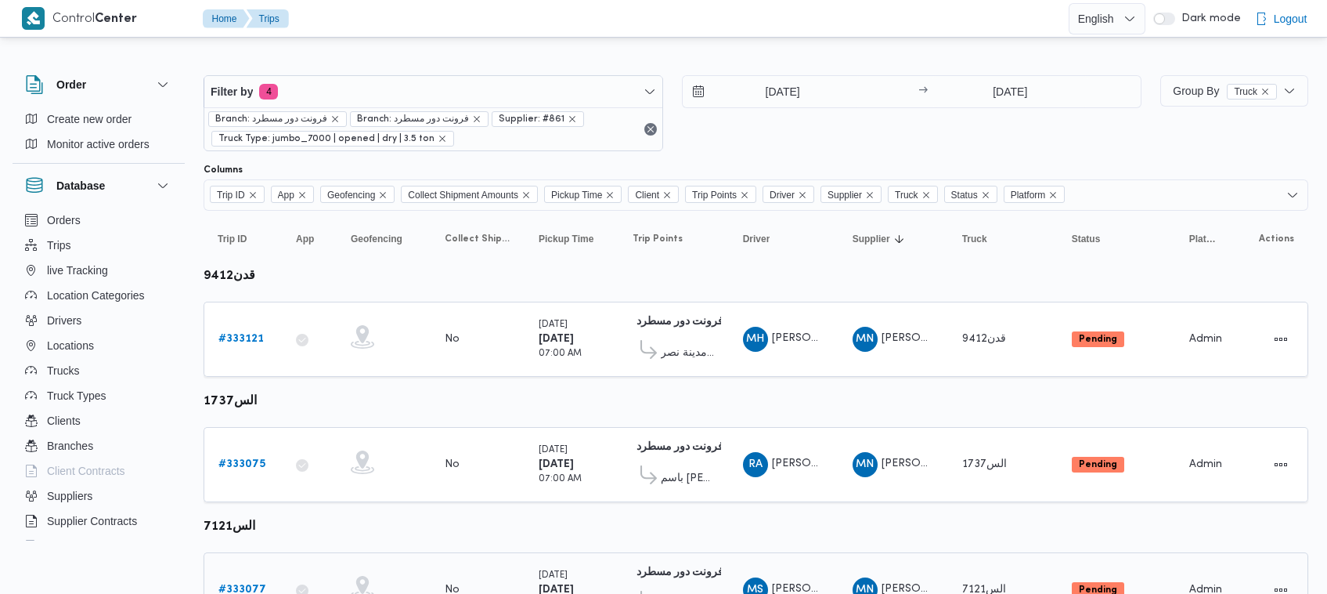
click at [251, 580] on link "# 333077" at bounding box center [242, 589] width 48 height 19
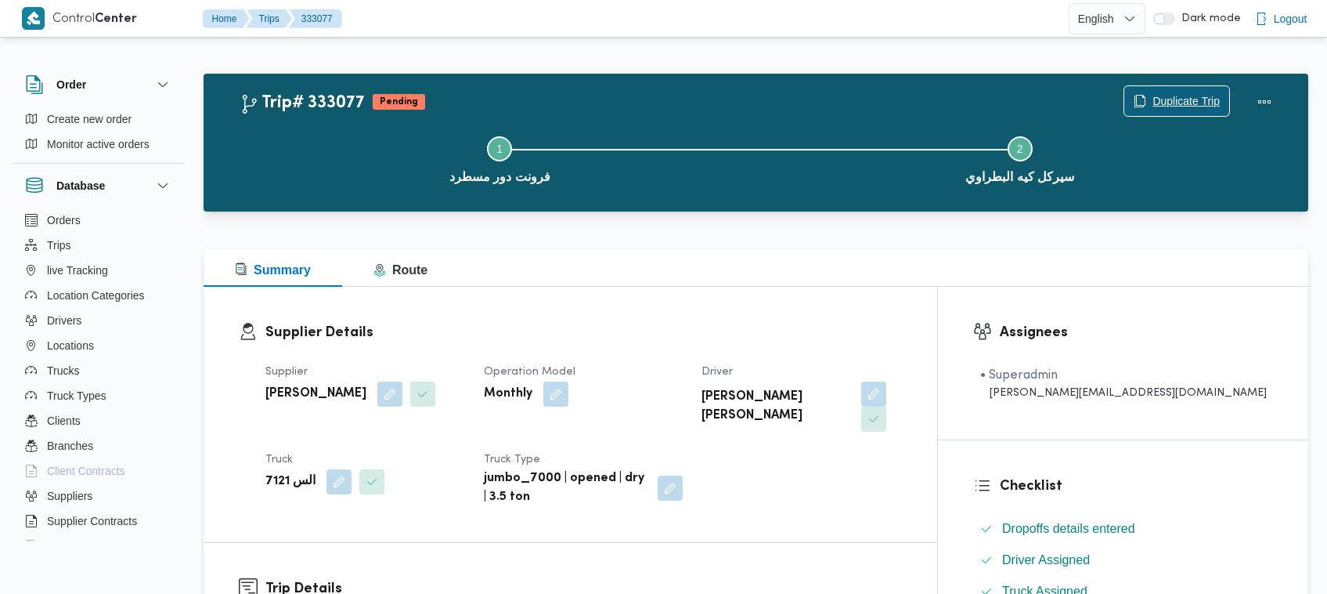
click at [1187, 99] on span "Duplicate Trip" at bounding box center [1186, 101] width 67 height 19
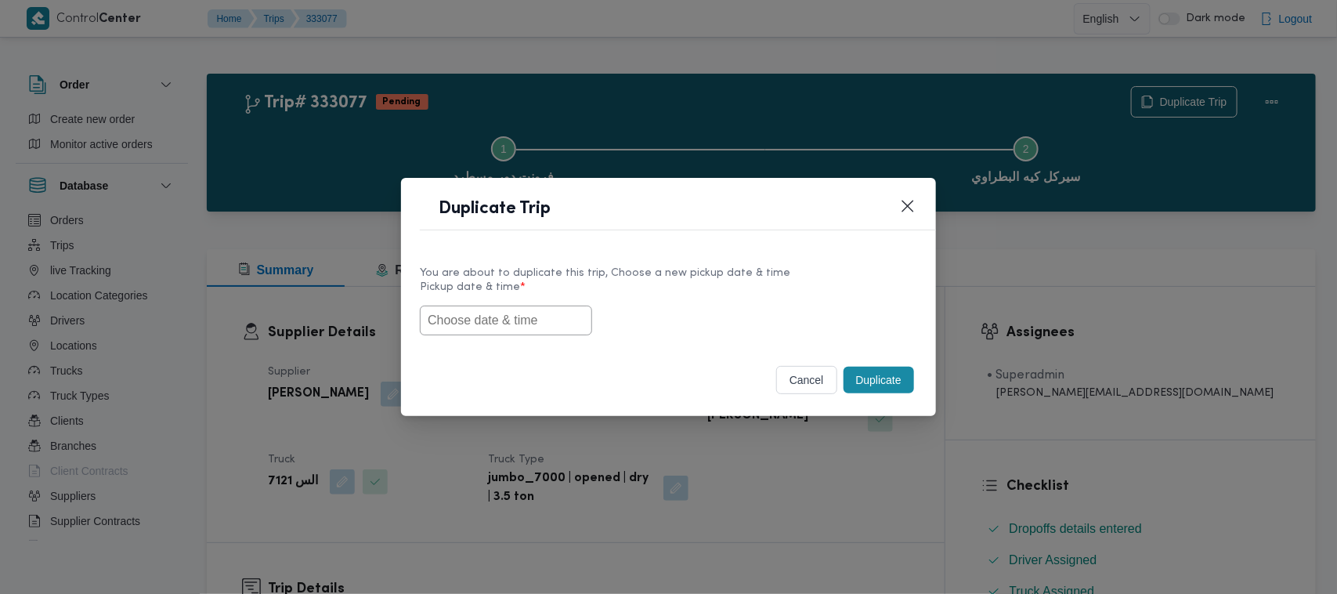
click at [554, 327] on input "text" at bounding box center [506, 320] width 172 height 30
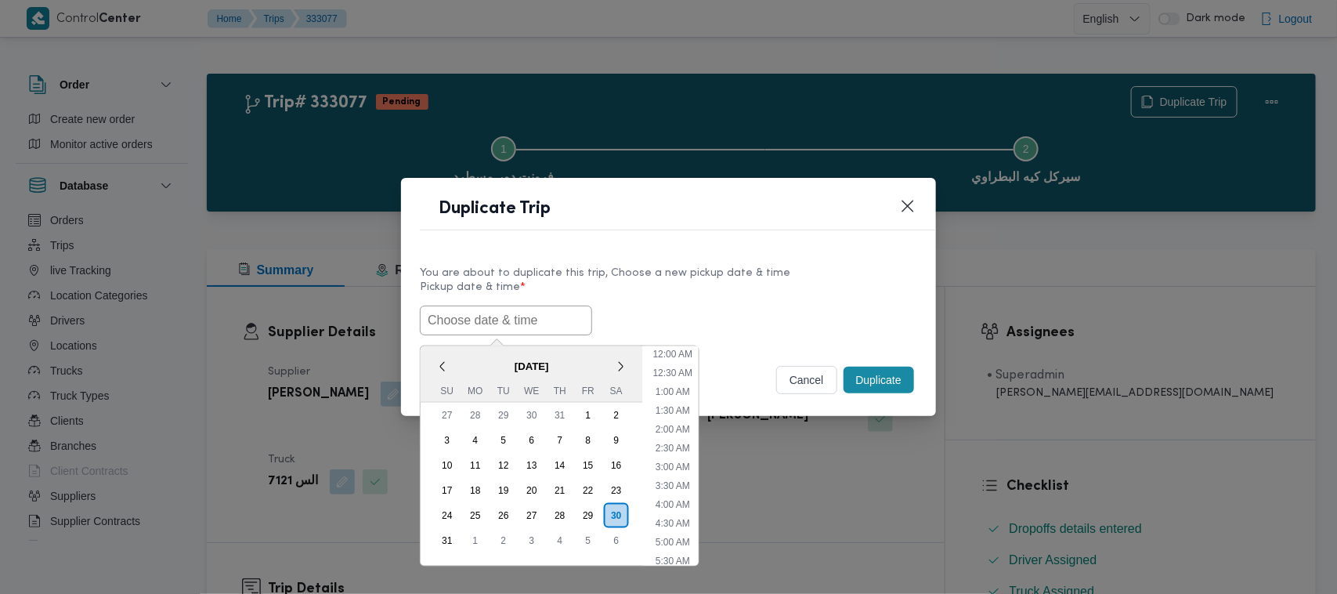
scroll to position [333, 0]
paste input "03/09/2025 7:00AM"
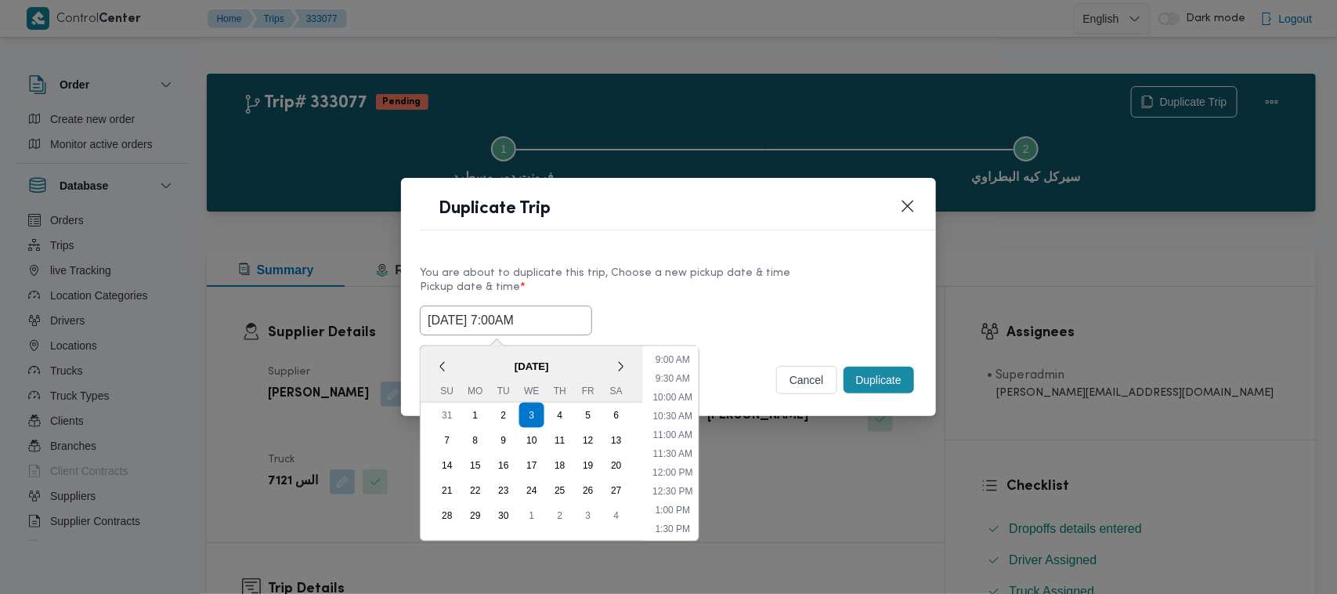
type input "03/09/2025 7:00AM"
drag, startPoint x: 724, startPoint y: 311, endPoint x: 780, endPoint y: 330, distance: 58.9
click at [725, 311] on div "03/09/2025 7:00AM September 2025 < September 2025 > Su Mo Tu We Th Fr Sa 31 1 2…" at bounding box center [668, 320] width 497 height 30
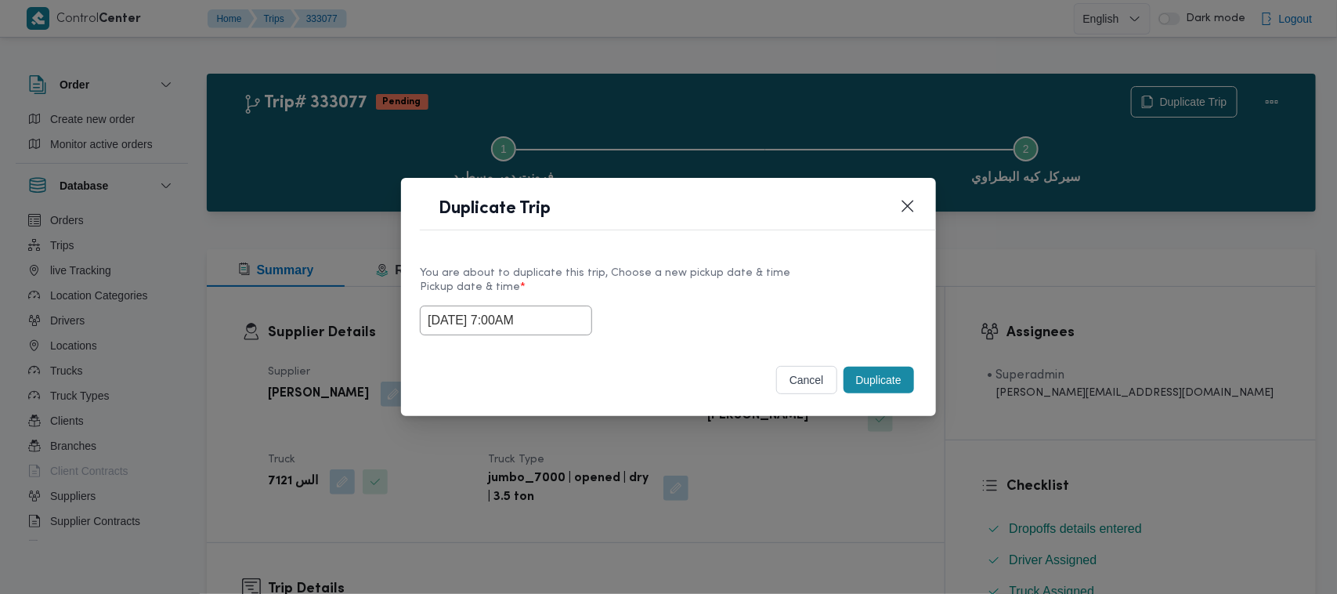
click at [906, 377] on button "Duplicate" at bounding box center [878, 379] width 70 height 27
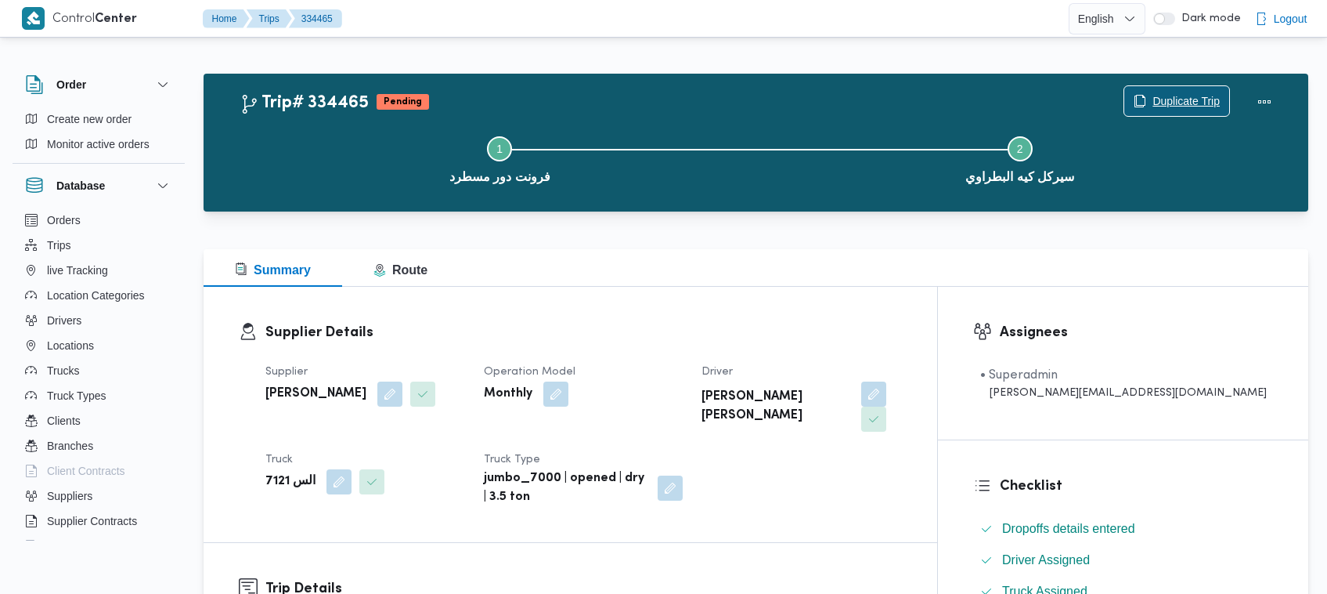
click at [1188, 98] on span "Duplicate Trip" at bounding box center [1186, 101] width 67 height 19
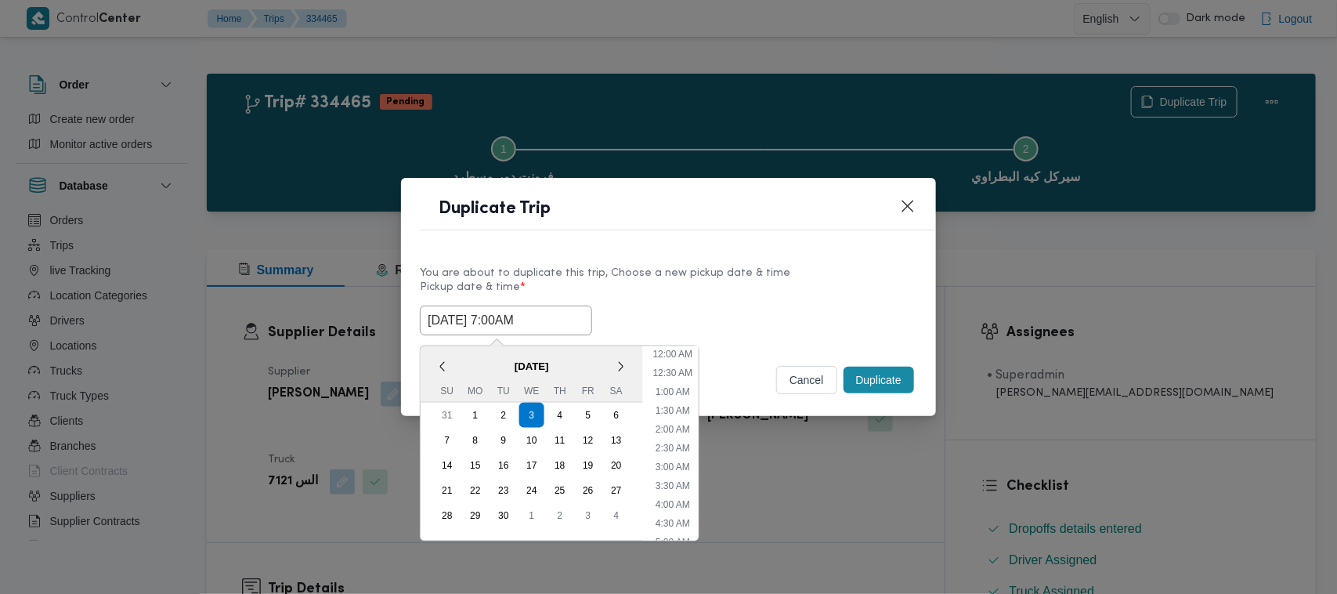
click at [576, 323] on input "03/09/2025 7:00AM" at bounding box center [506, 320] width 172 height 30
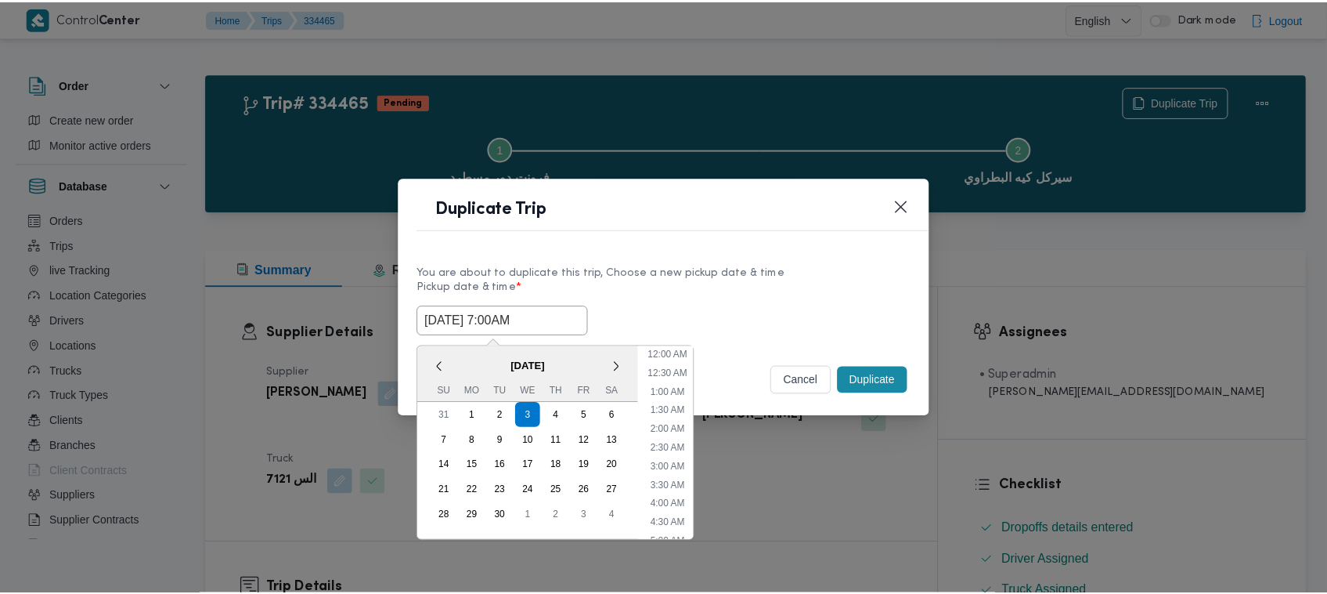
scroll to position [175, 0]
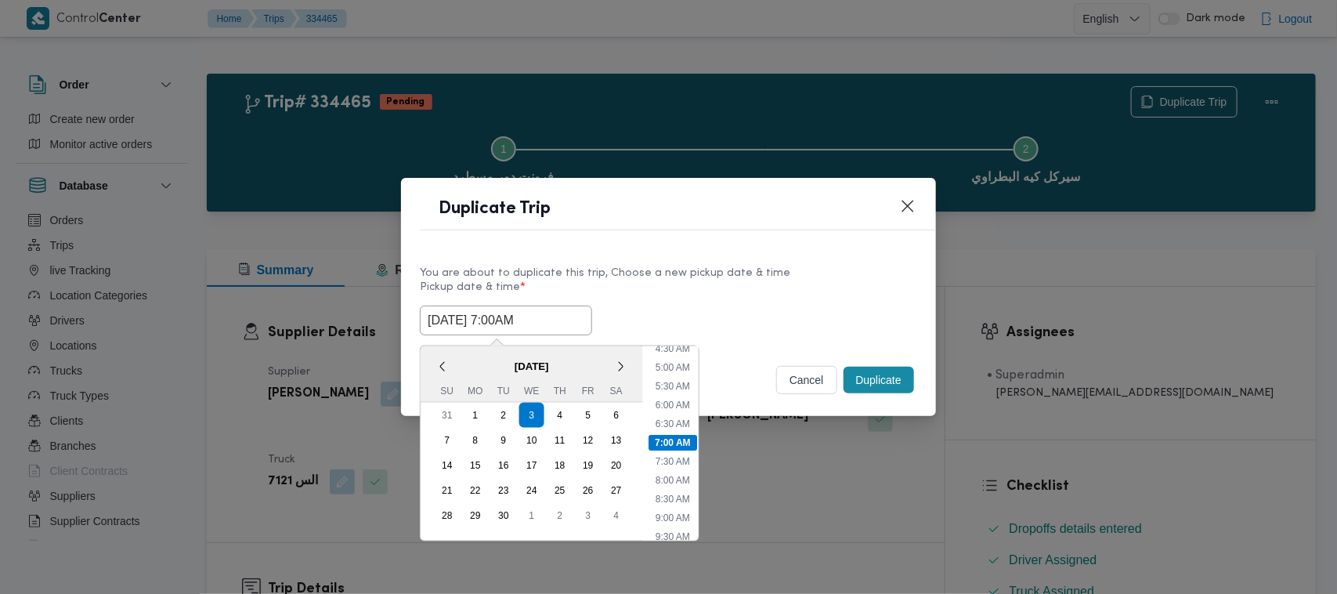
click at [464, 363] on span "September 2025" at bounding box center [532, 365] width 222 height 27
click at [564, 416] on div "4" at bounding box center [560, 415] width 30 height 30
type input "04/09/2025 7:00AM"
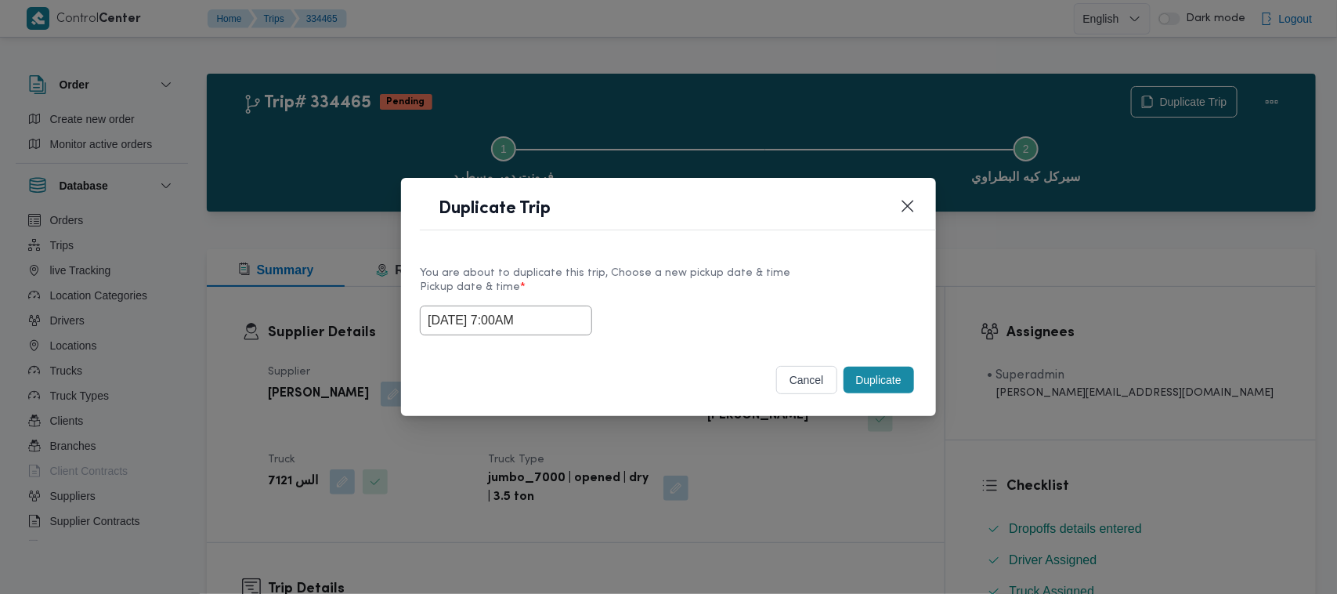
click at [715, 291] on label "Pickup date & time *" at bounding box center [668, 293] width 497 height 24
click at [877, 381] on button "Duplicate" at bounding box center [878, 379] width 70 height 27
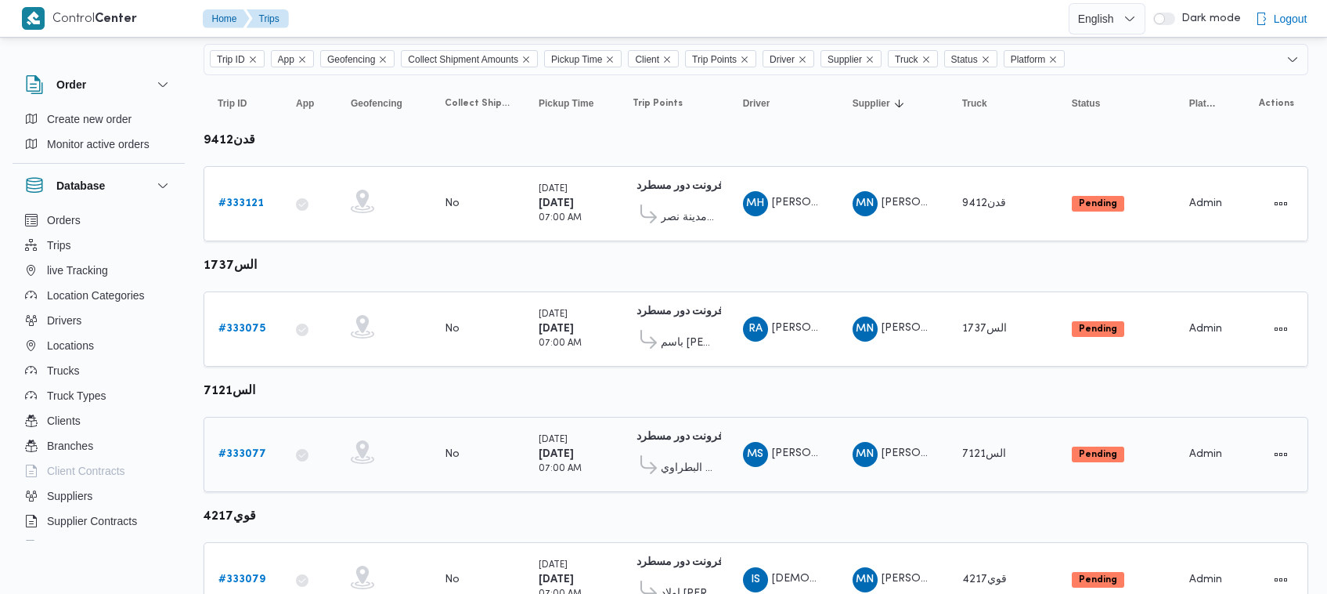
scroll to position [208, 0]
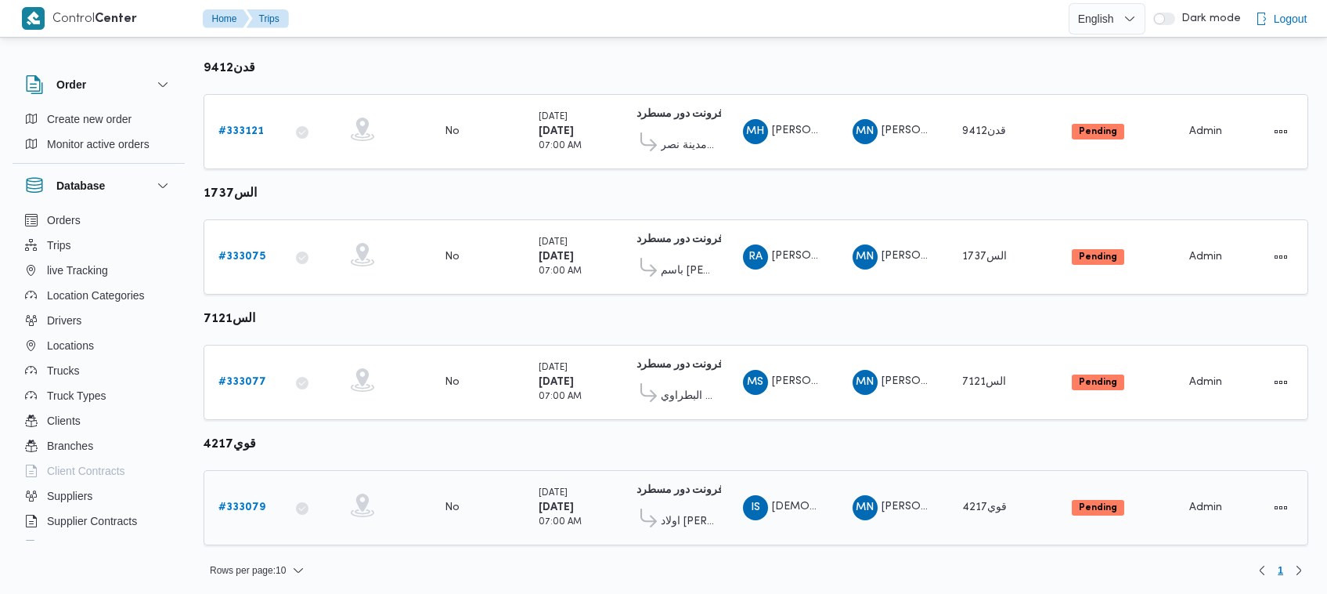
click at [232, 521] on td "Trip ID # 333079" at bounding box center [243, 507] width 78 height 75
click at [237, 507] on b "# 333079" at bounding box center [241, 507] width 47 height 10
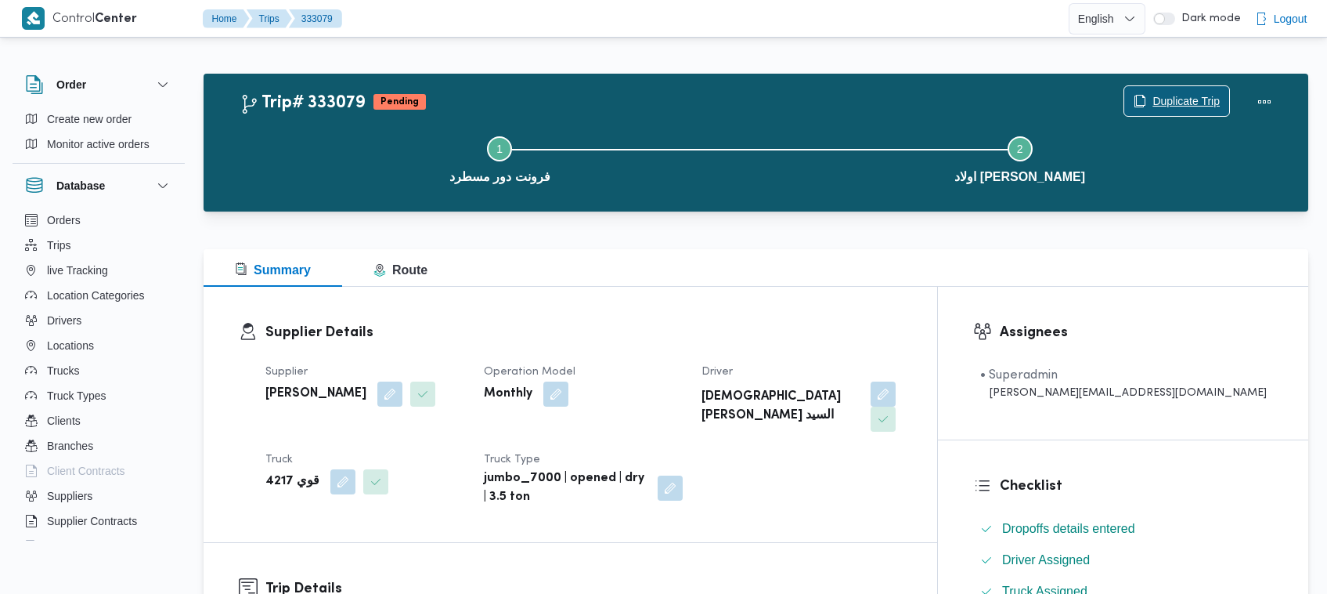
click at [1169, 100] on span "Duplicate Trip" at bounding box center [1186, 101] width 67 height 19
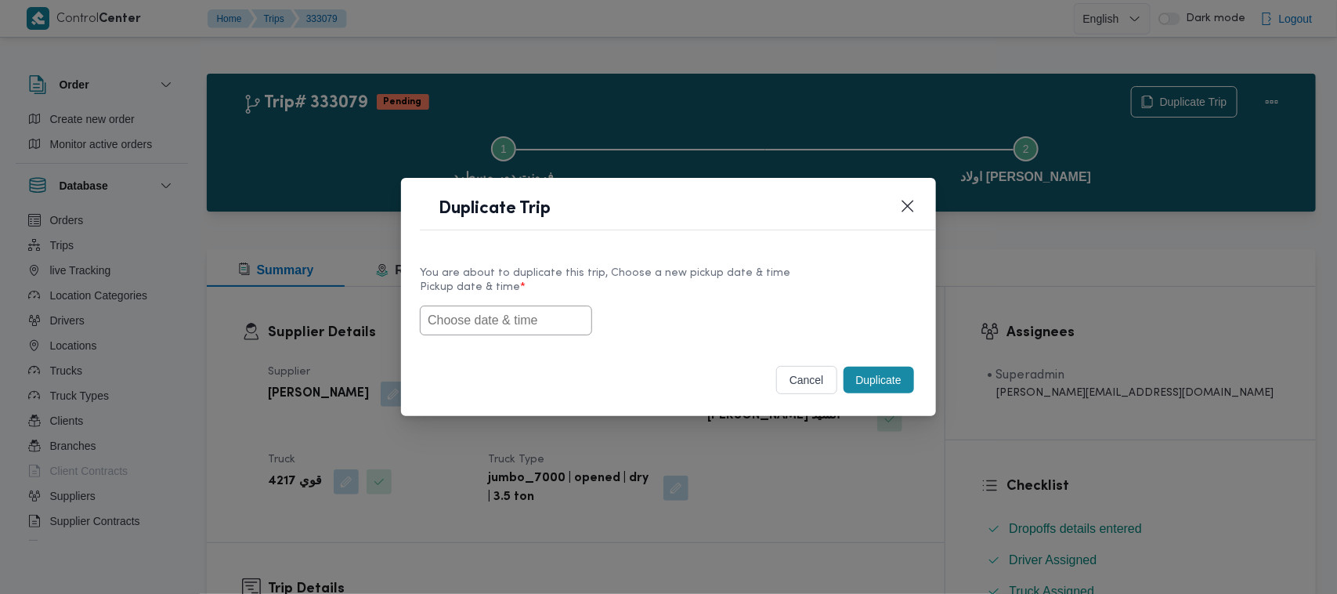
drag, startPoint x: 534, startPoint y: 300, endPoint x: 475, endPoint y: 321, distance: 63.2
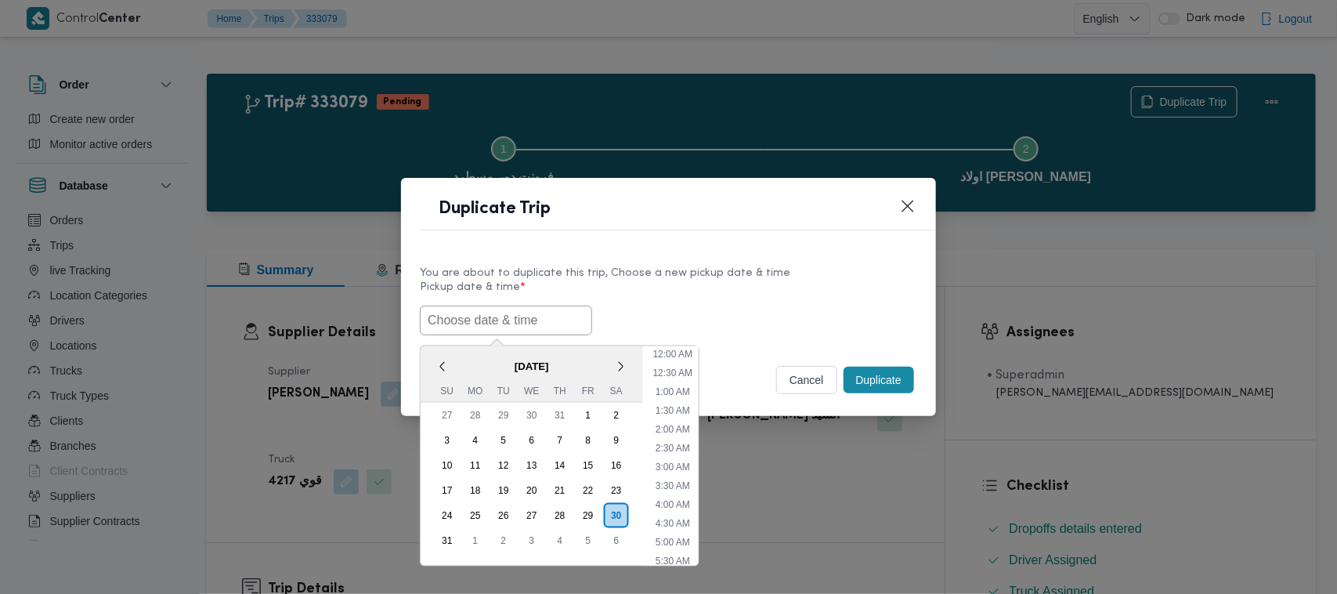
scroll to position [333, 0]
paste input "03/09/2025 7:00AM"
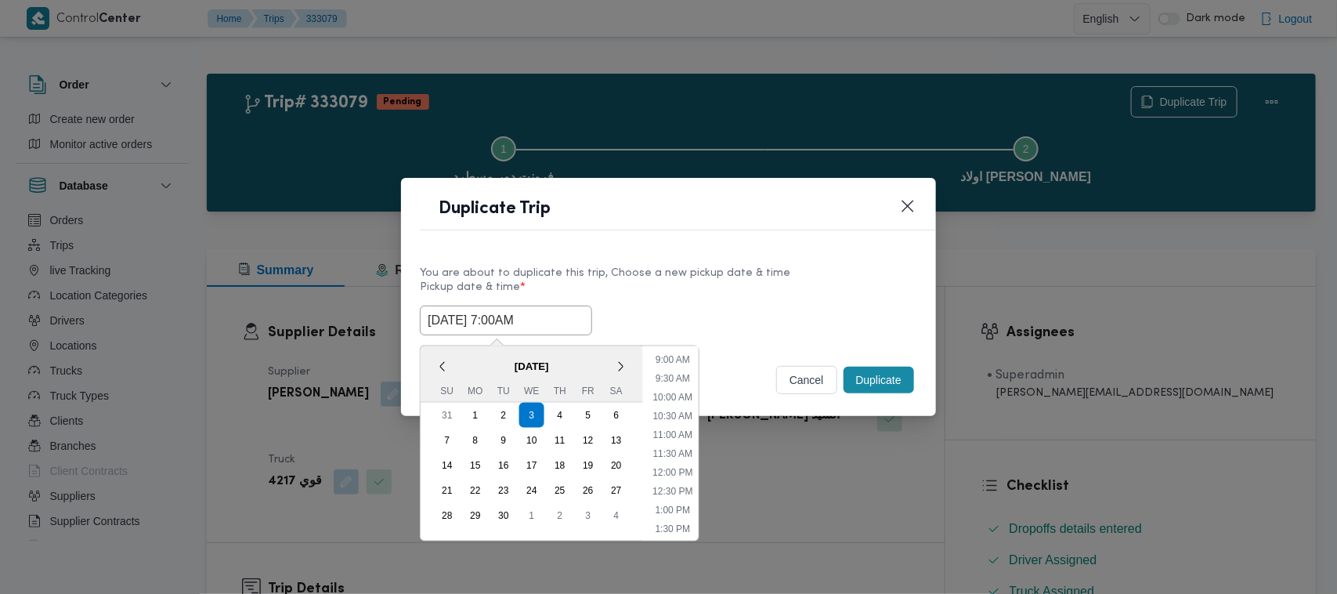
type input "03/09/2025 7:00AM"
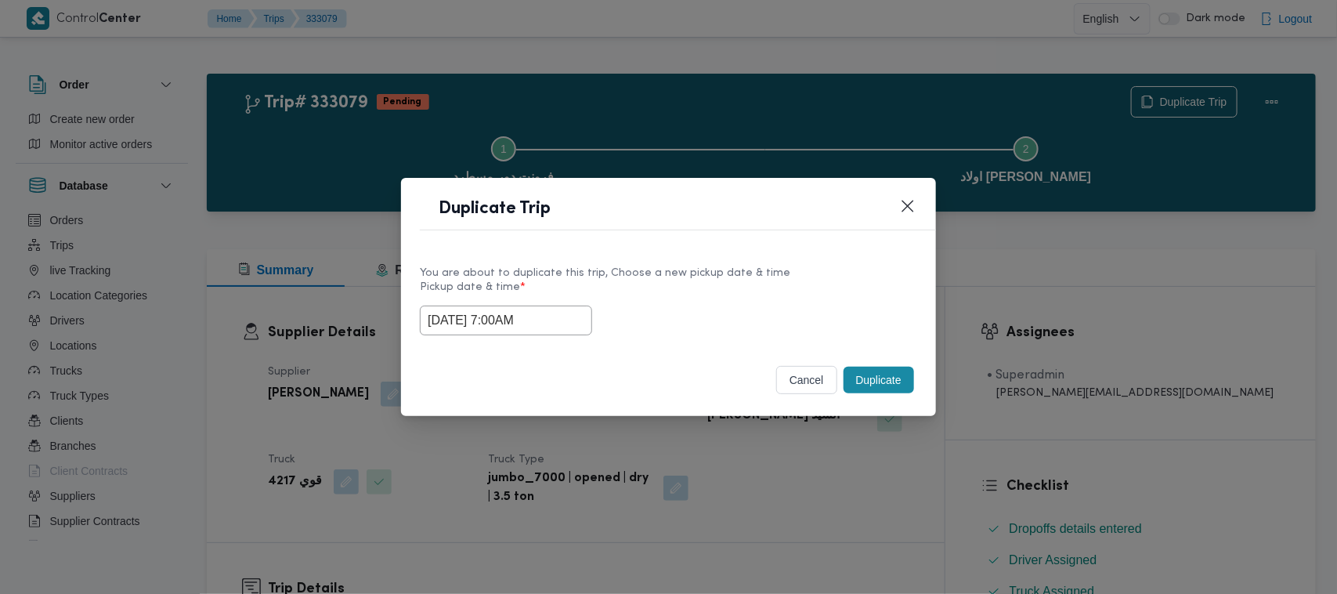
click at [788, 306] on div "03/09/2025 7:00AM" at bounding box center [668, 320] width 497 height 30
click at [873, 373] on button "Duplicate" at bounding box center [878, 379] width 70 height 27
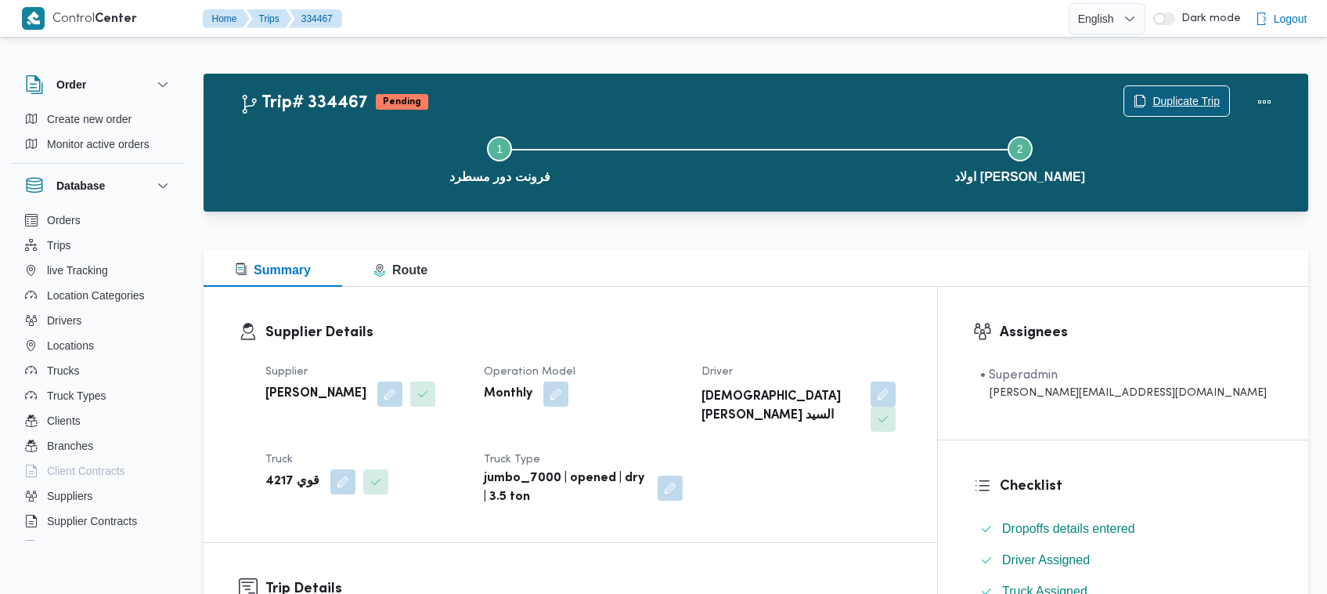
click at [1179, 96] on span "Duplicate Trip" at bounding box center [1186, 101] width 67 height 19
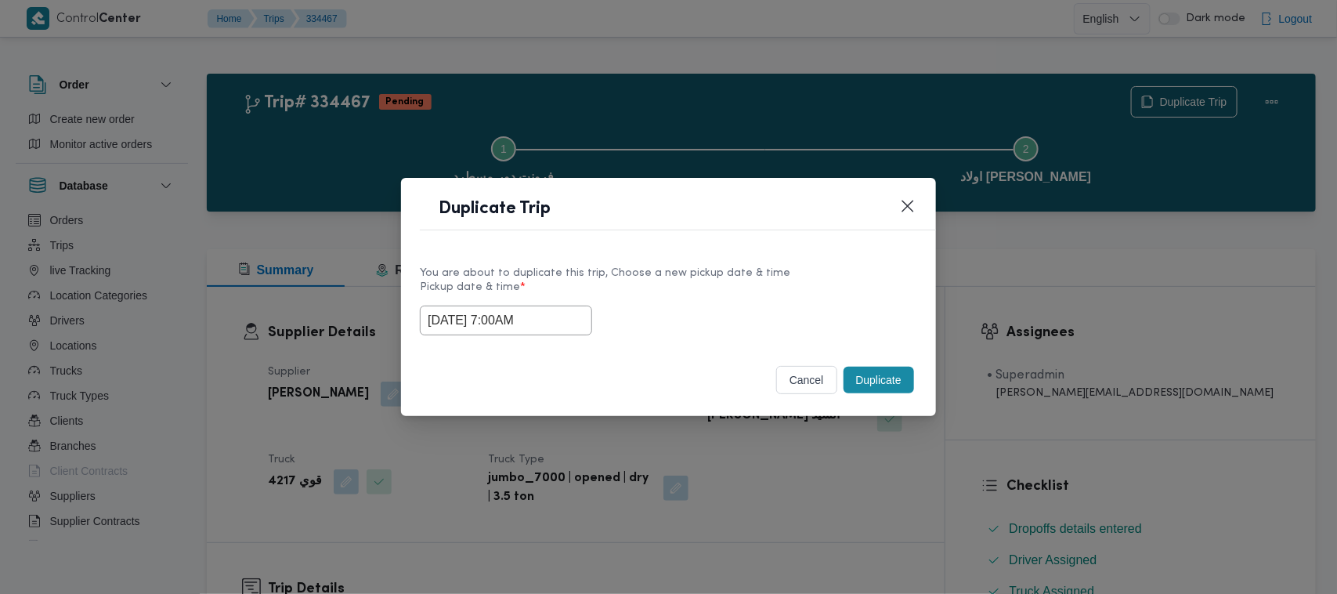
click at [554, 320] on input "03/09/2025 7:00AM" at bounding box center [506, 320] width 172 height 30
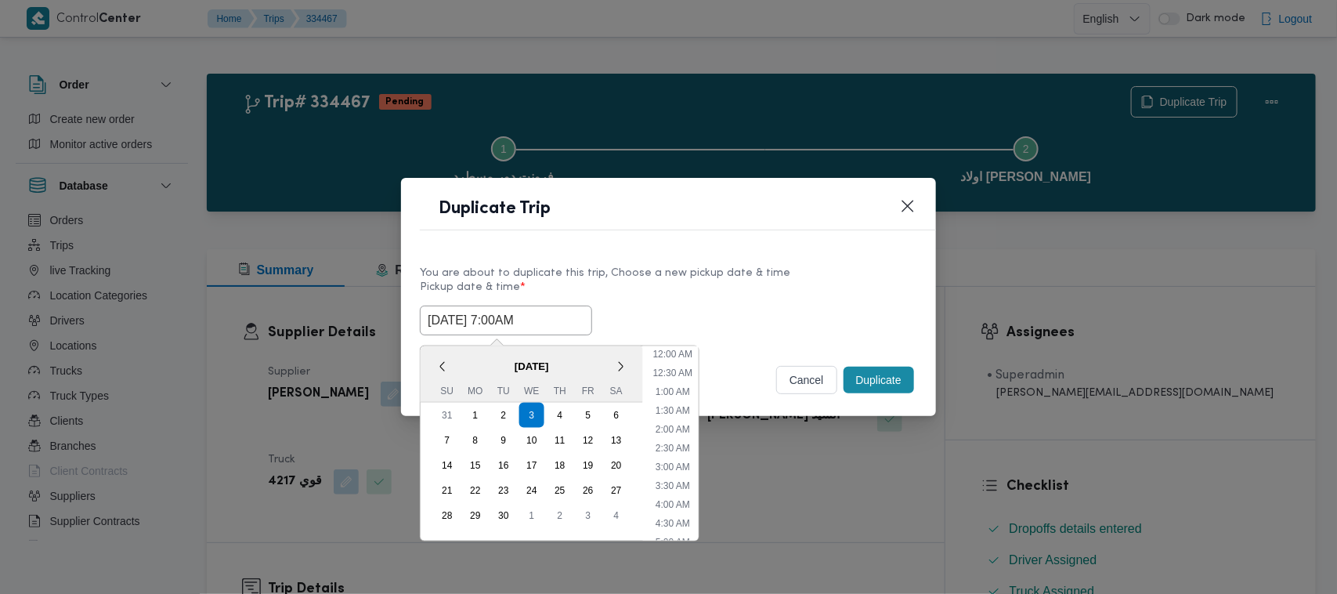
scroll to position [175, 0]
click at [458, 359] on span "September 2025" at bounding box center [532, 365] width 222 height 27
click at [566, 410] on div "4" at bounding box center [560, 415] width 30 height 30
type input "04/09/2025 7:00AM"
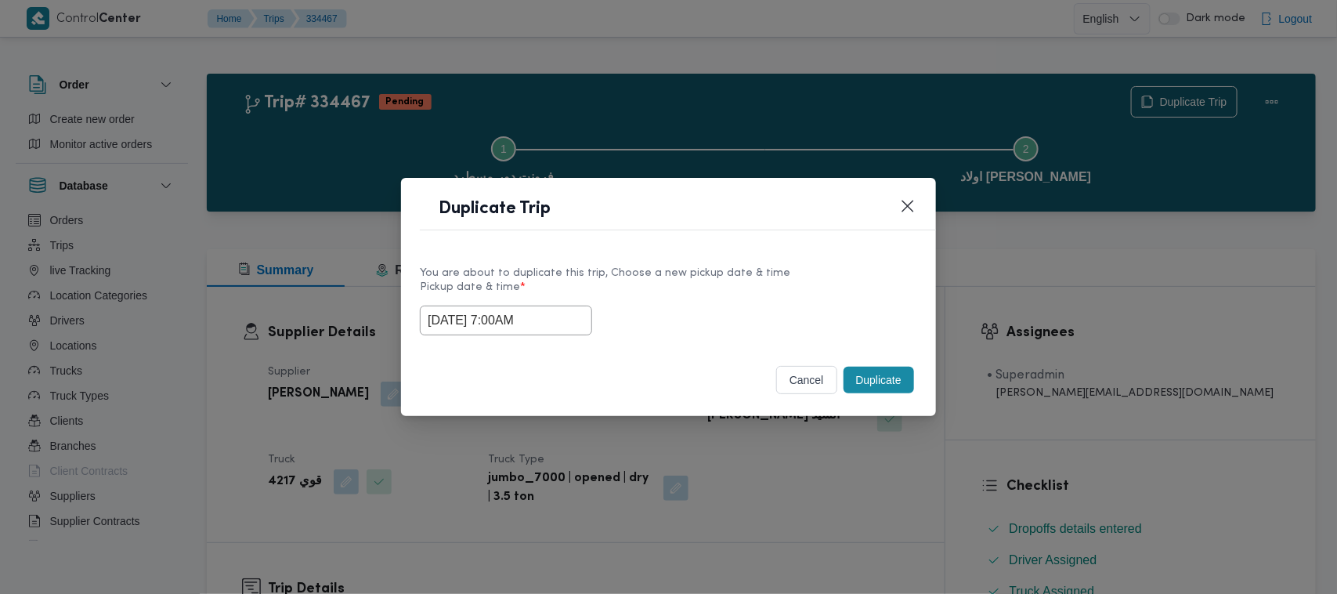
click at [706, 310] on div "04/09/2025 7:00AM" at bounding box center [668, 320] width 497 height 30
click at [890, 385] on button "Duplicate" at bounding box center [878, 379] width 70 height 27
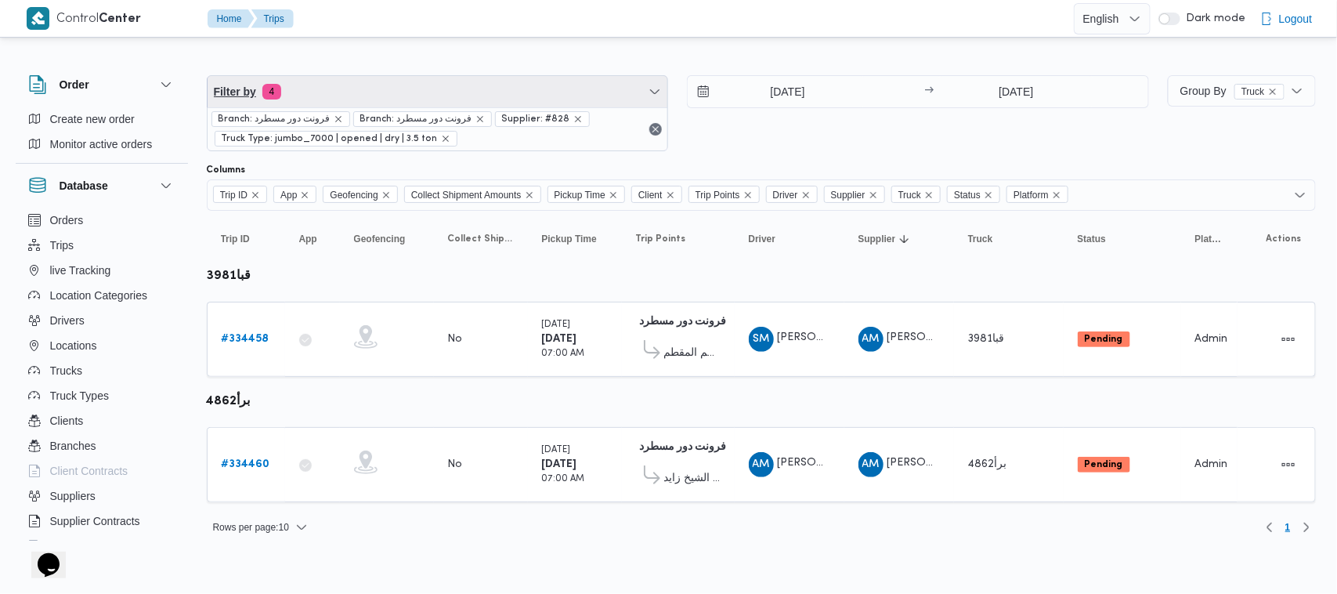
click at [381, 86] on span "Filter by 4" at bounding box center [438, 91] width 460 height 31
click at [366, 82] on span "Filter by 4" at bounding box center [438, 91] width 460 height 31
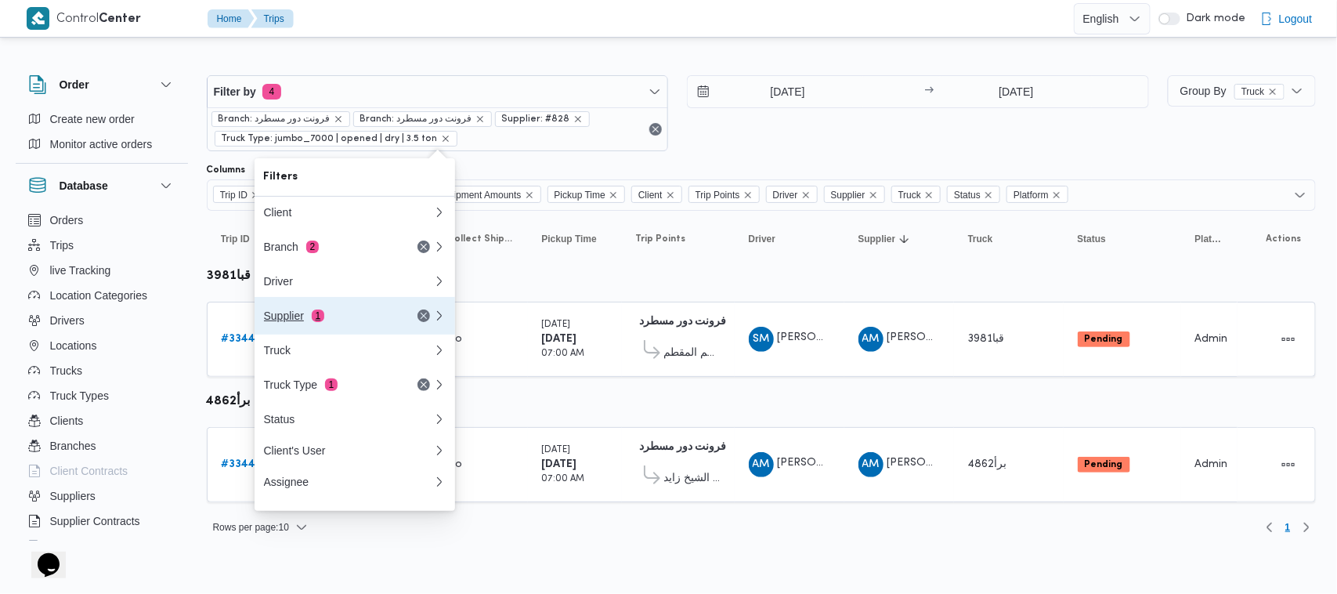
click at [337, 317] on div "Supplier 1" at bounding box center [330, 315] width 132 height 13
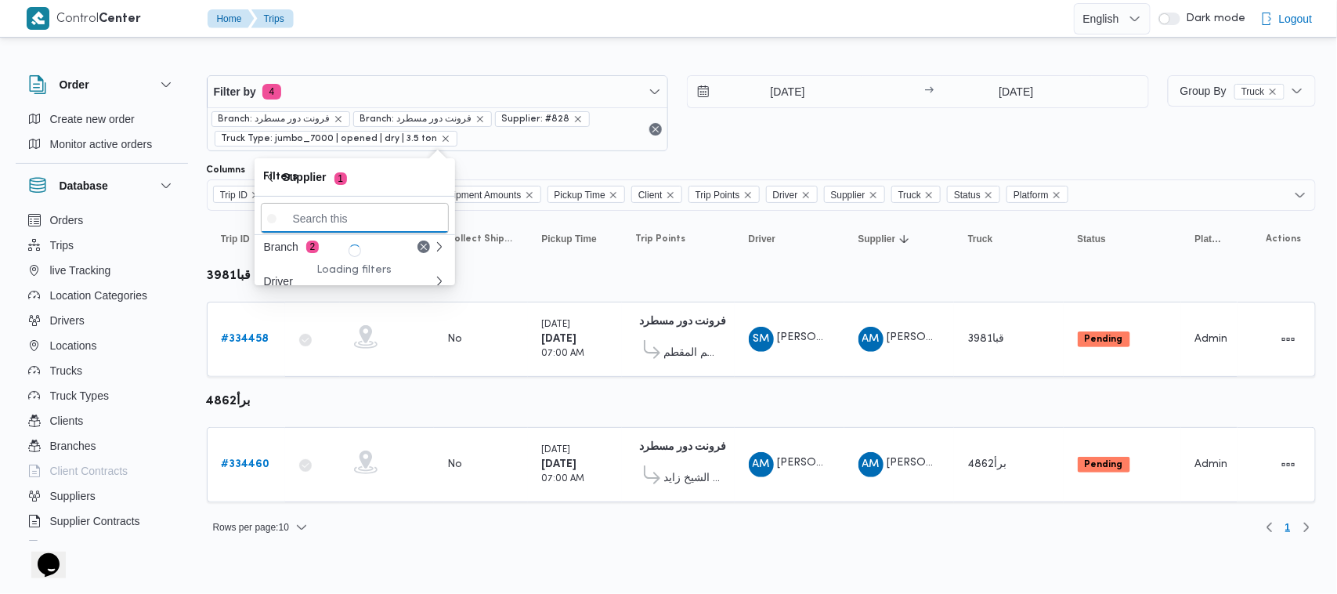
paste input "محمد ناصر كامل عباس"
type input "محمد ناصر كامل عباس"
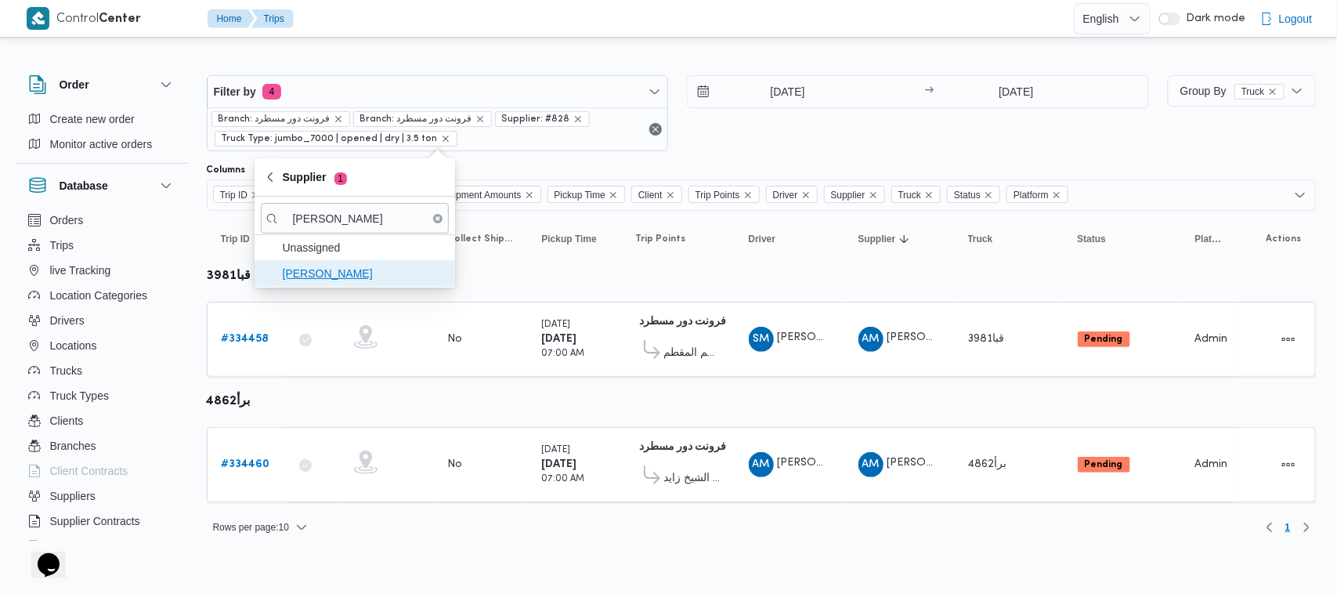
click at [358, 283] on span "محمد ناصر كامل عباس" at bounding box center [355, 273] width 188 height 25
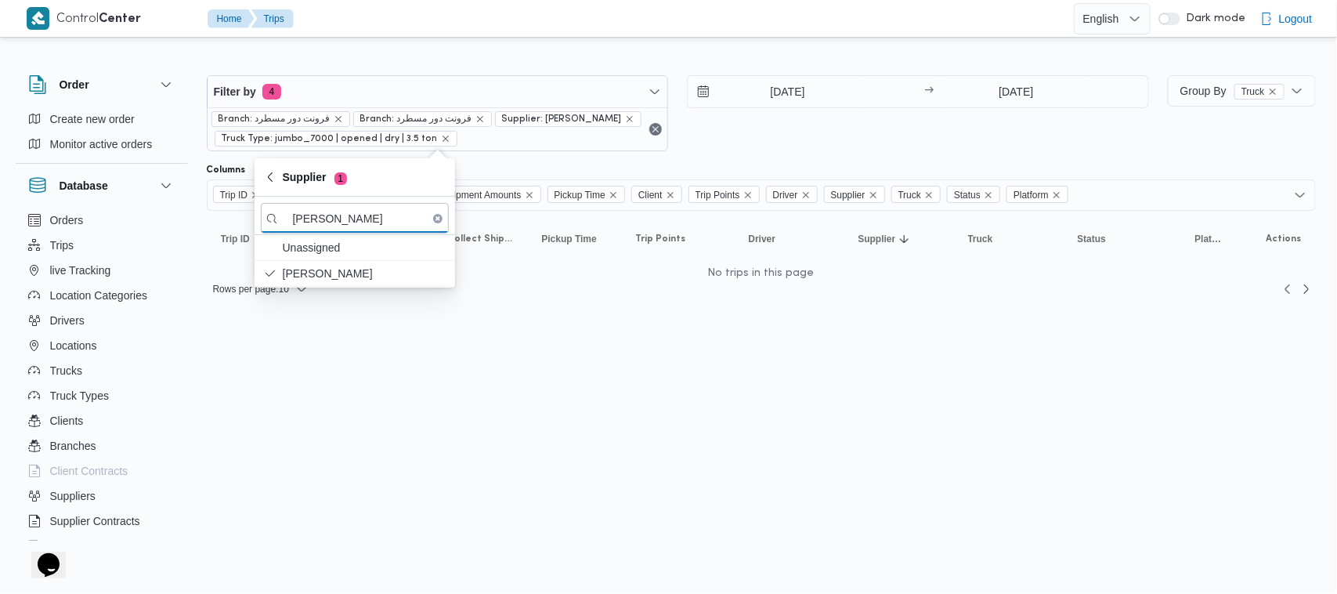
click at [765, 147] on div "4/9/2025 → 4/9/2025" at bounding box center [918, 113] width 462 height 76
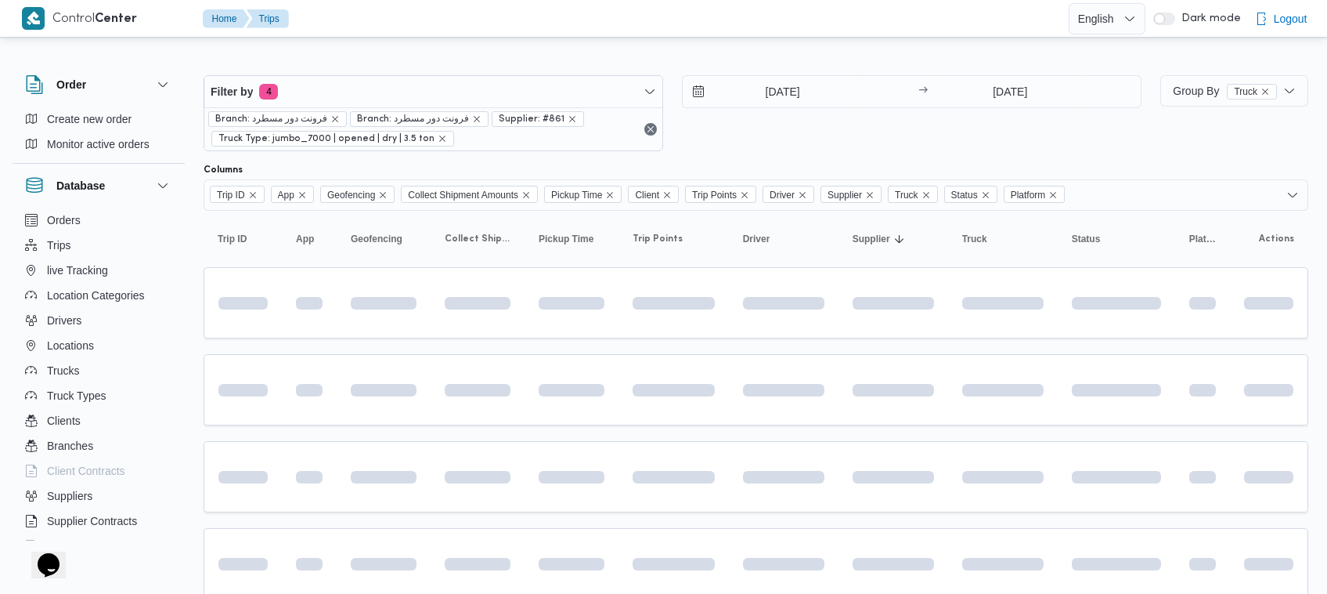
click at [753, 157] on div "Filter by 4 Branch: فرونت دور مسطرد Branch: فرونت دور مسطرد Supplier: #861 Truc…" at bounding box center [672, 113] width 957 height 95
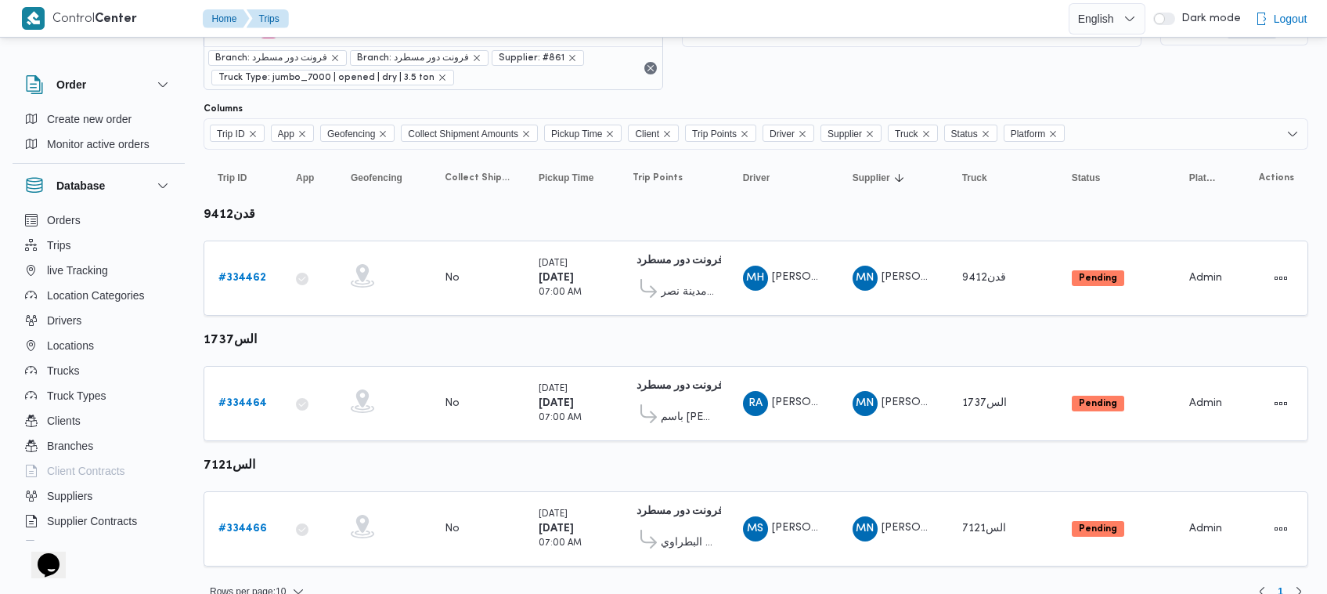
scroll to position [84, 0]
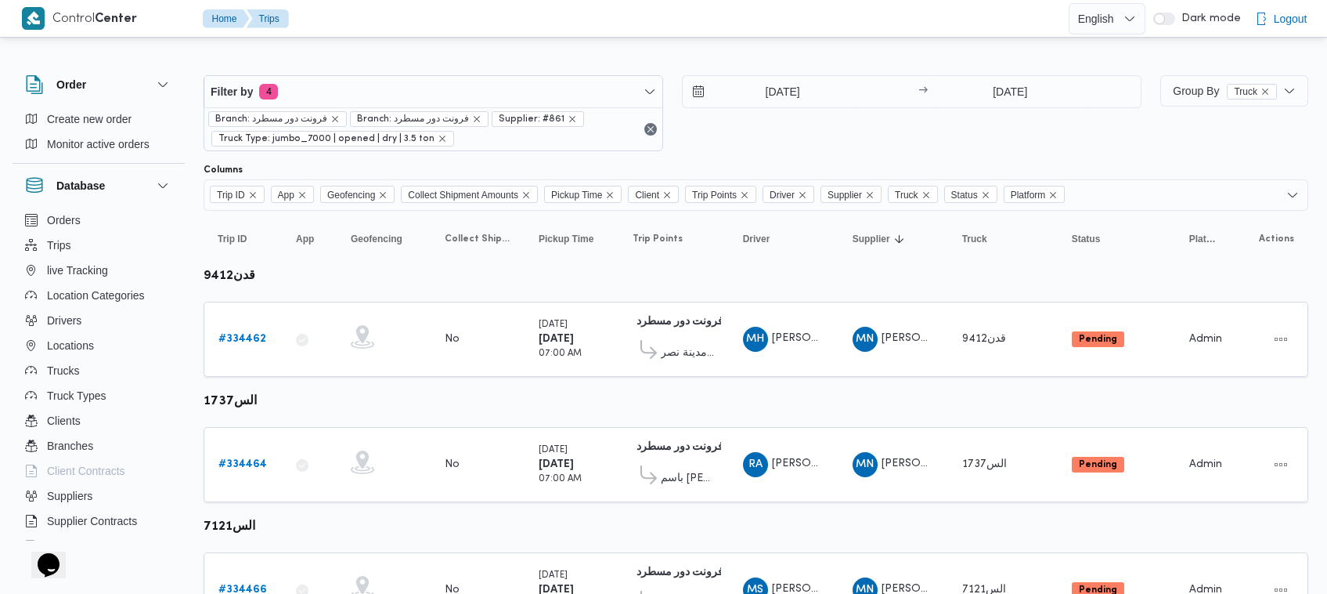
click at [1016, 150] on div "[DATE] → [DATE]" at bounding box center [912, 113] width 460 height 76
